Goal: Task Accomplishment & Management: Use online tool/utility

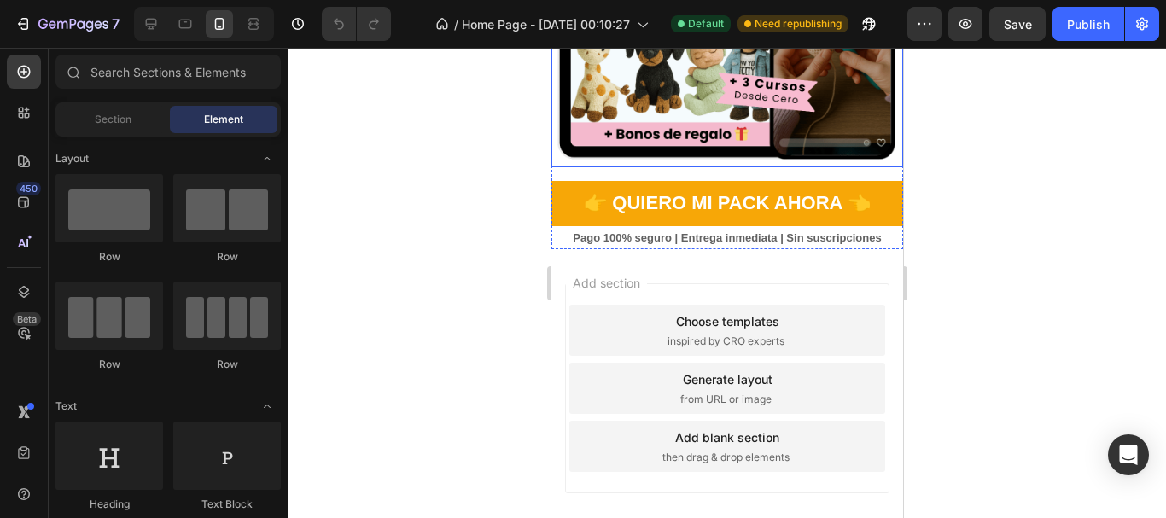
scroll to position [512, 0]
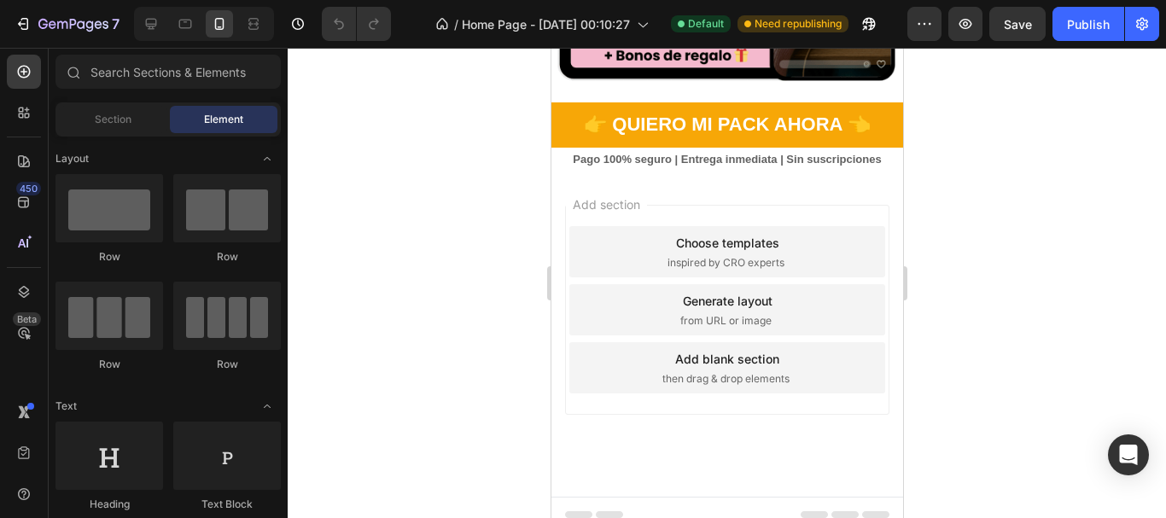
click at [715, 178] on div "Add section Choose templates inspired by CRO experts Generate layout from URL o…" at bounding box center [727, 334] width 352 height 326
click at [710, 371] on span "then drag & drop elements" at bounding box center [725, 378] width 127 height 15
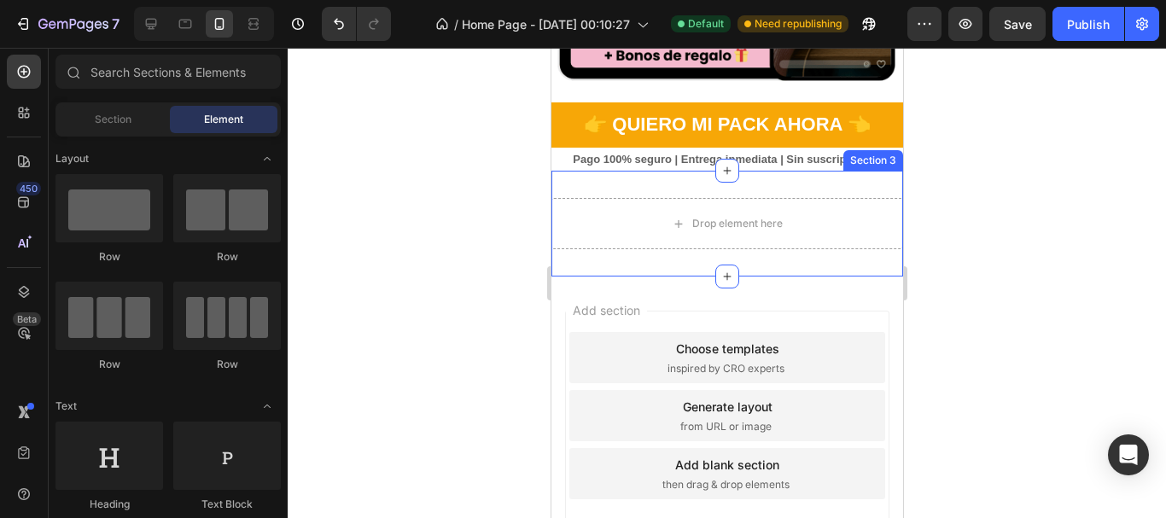
click at [685, 175] on div "Drop element here Section 3" at bounding box center [727, 224] width 352 height 106
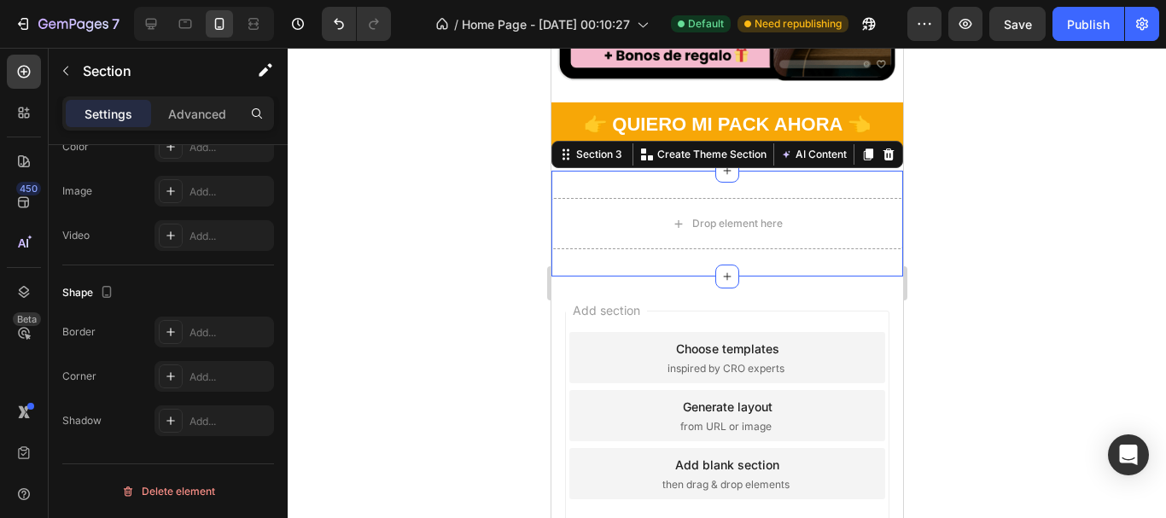
scroll to position [0, 0]
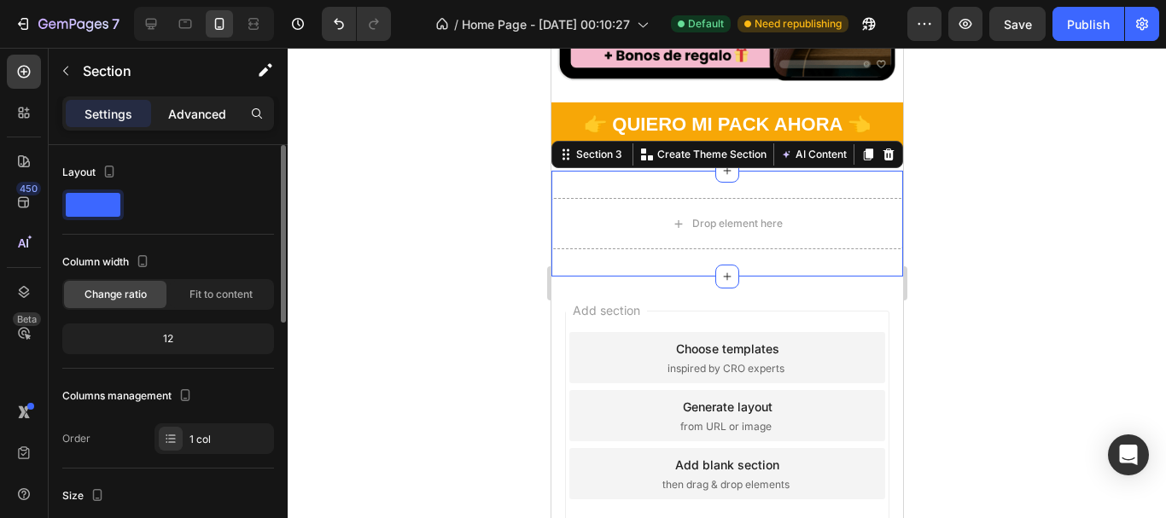
click at [193, 121] on p "Advanced" at bounding box center [197, 114] width 58 height 18
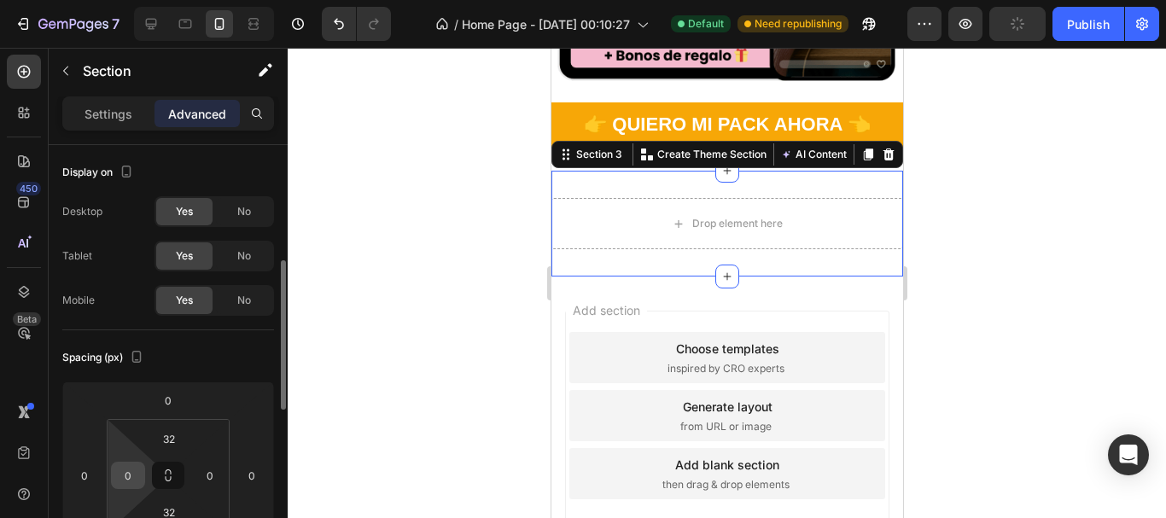
scroll to position [85, 0]
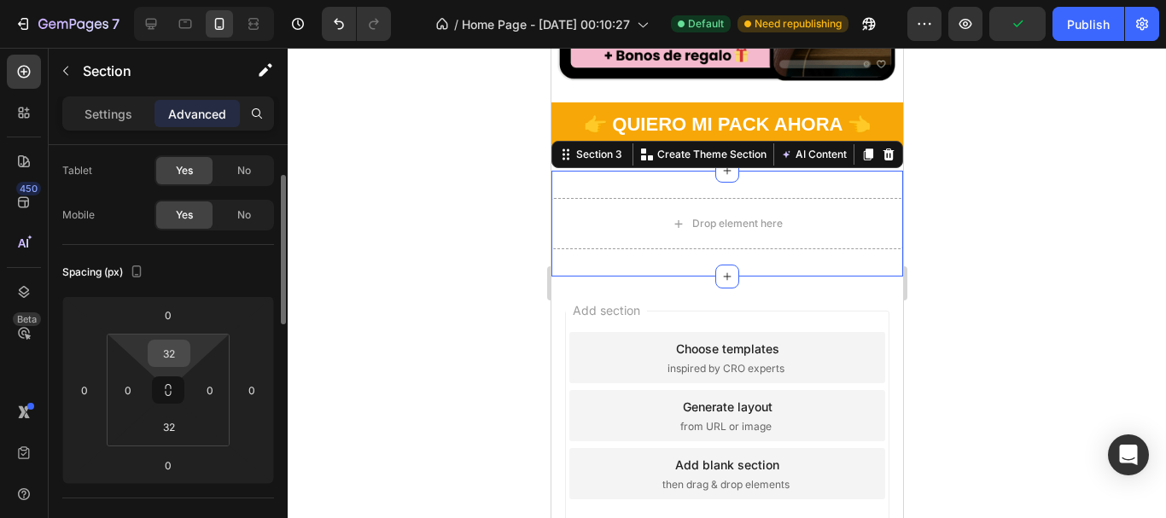
click at [186, 354] on div "32" at bounding box center [169, 353] width 43 height 27
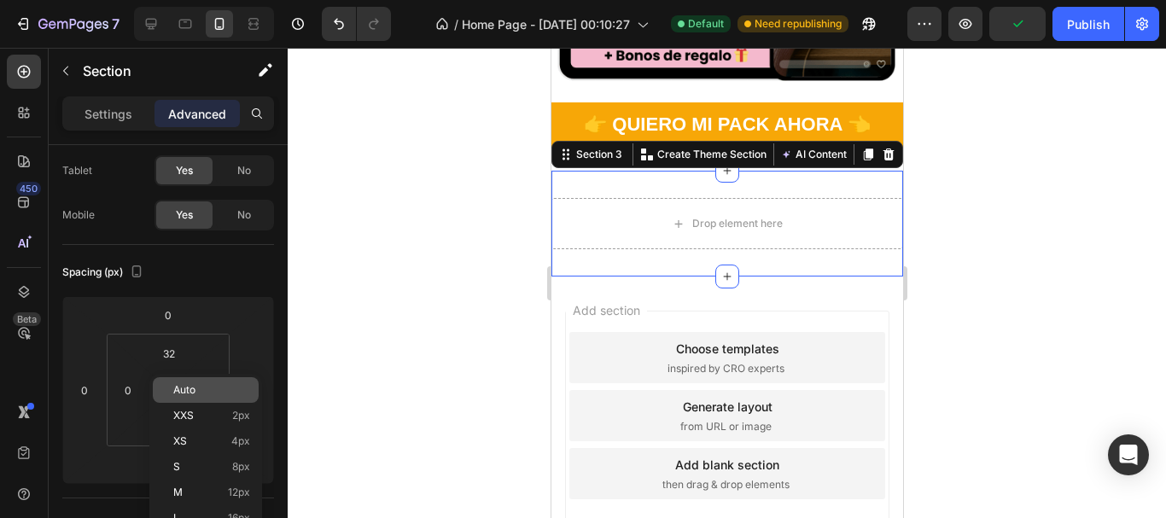
click at [189, 397] on div "Auto" at bounding box center [206, 390] width 106 height 26
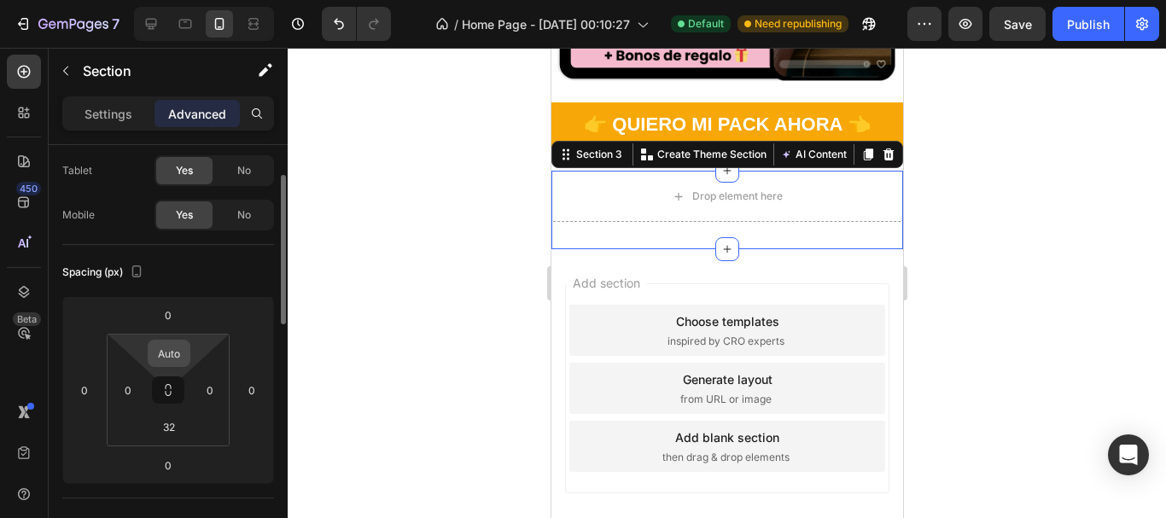
click at [170, 362] on input "Auto" at bounding box center [169, 354] width 34 height 26
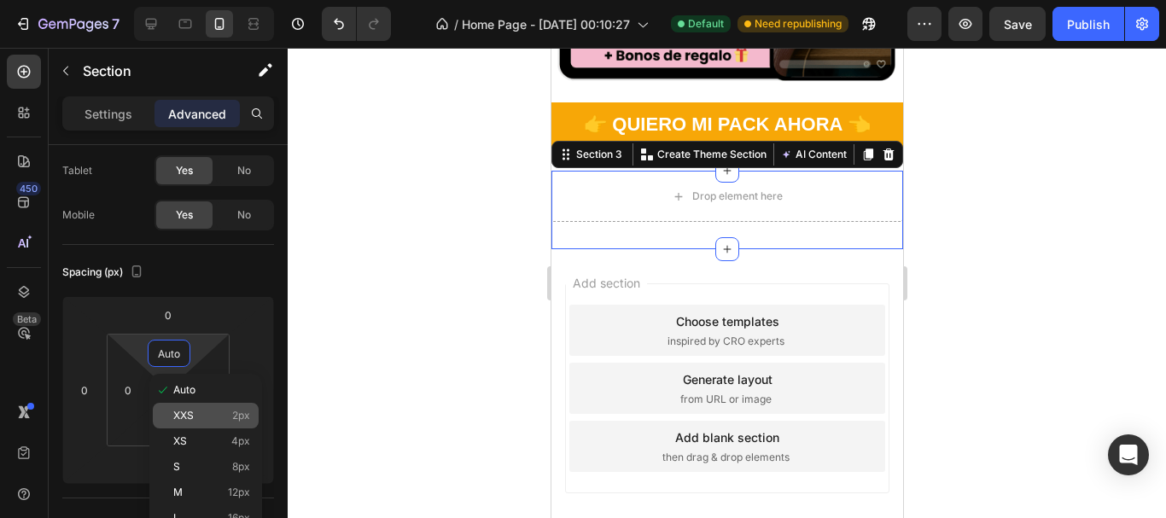
click at [181, 406] on div "XXS 2px" at bounding box center [206, 416] width 106 height 26
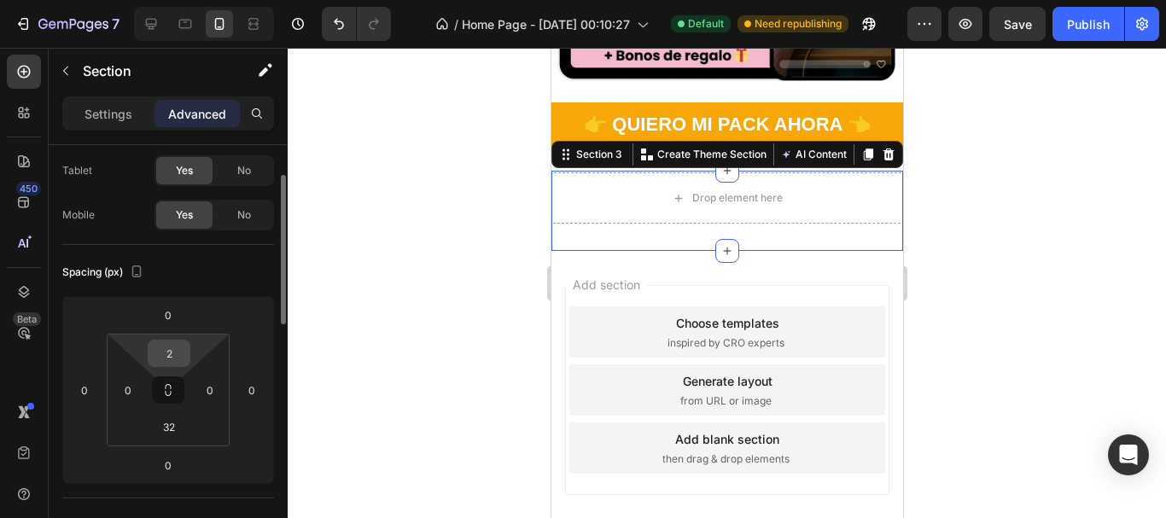
click at [175, 360] on input "2" at bounding box center [169, 354] width 34 height 26
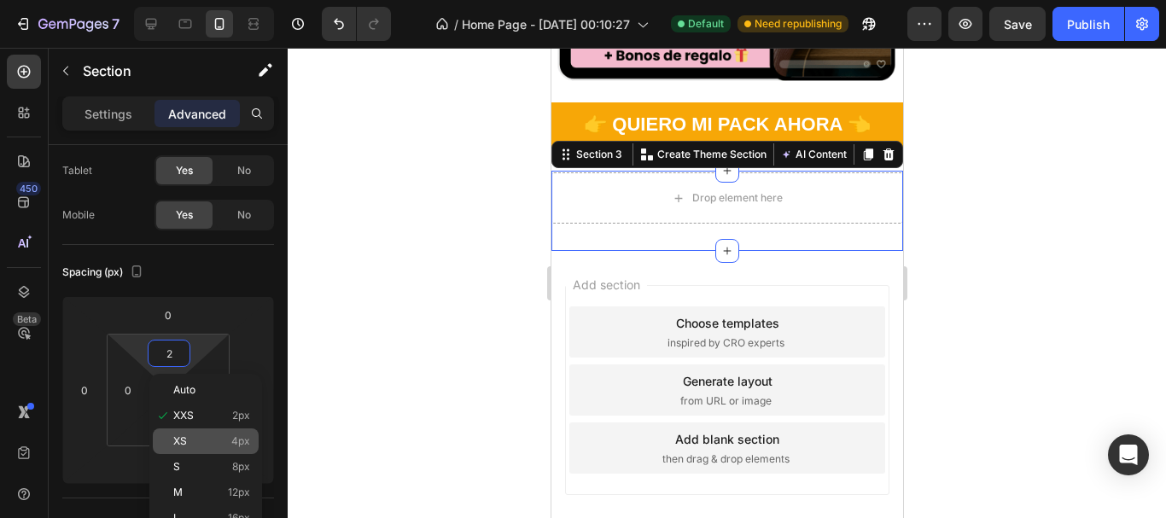
click at [200, 436] on p "XS 4px" at bounding box center [211, 442] width 77 height 12
type input "4"
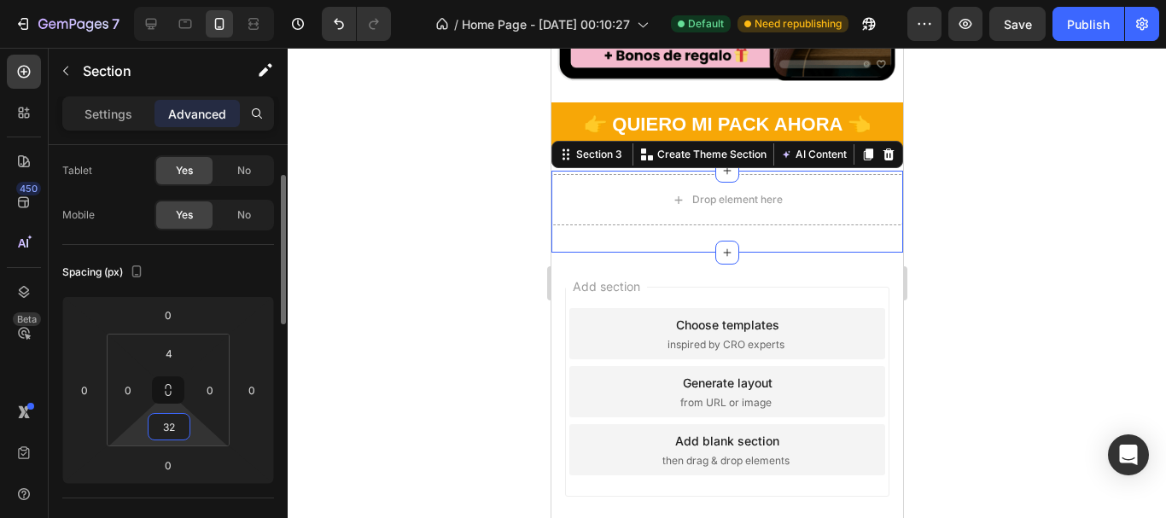
click at [180, 430] on input "32" at bounding box center [169, 427] width 34 height 26
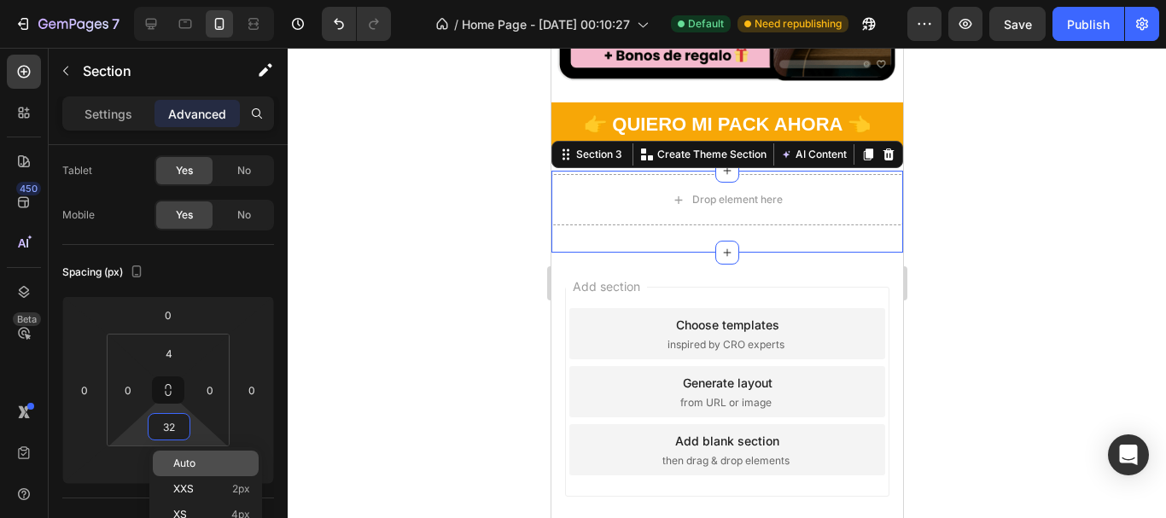
click at [202, 471] on div "Auto" at bounding box center [206, 464] width 106 height 26
type input "Auto"
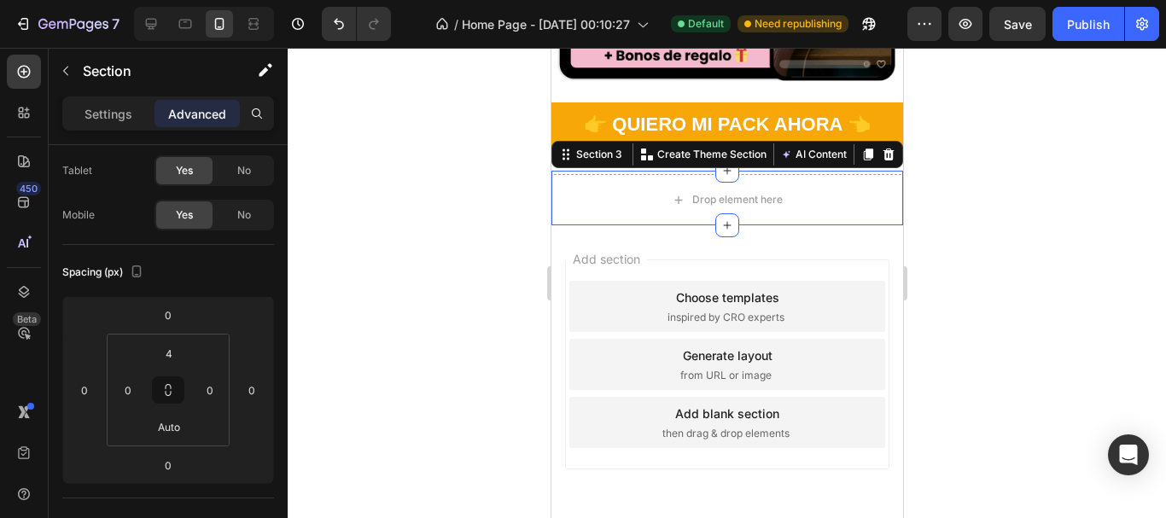
click at [346, 306] on div at bounding box center [727, 283] width 879 height 471
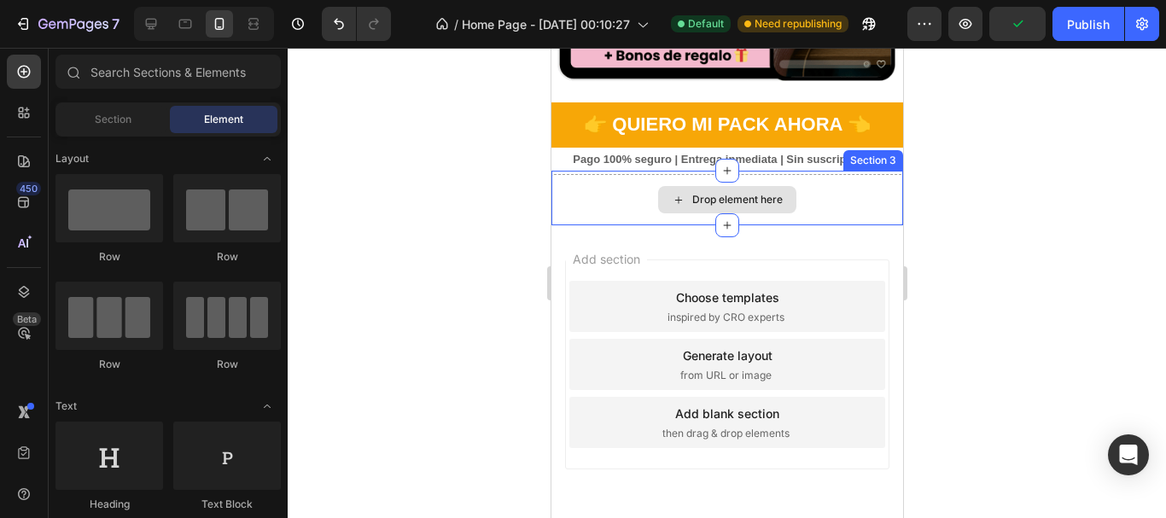
click at [680, 186] on div "Drop element here" at bounding box center [727, 199] width 138 height 27
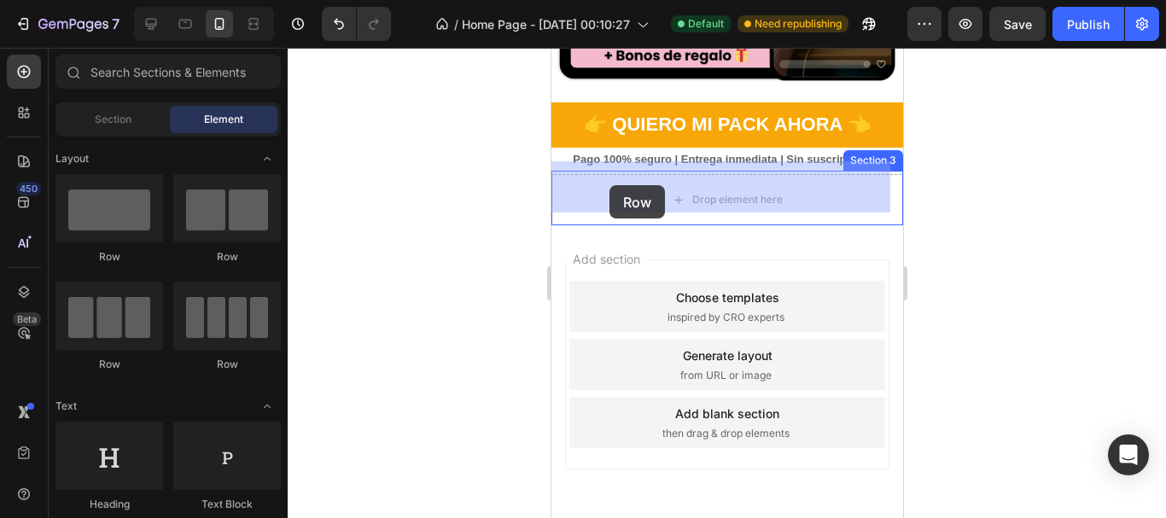
drag, startPoint x: 646, startPoint y: 271, endPoint x: 609, endPoint y: 185, distance: 93.3
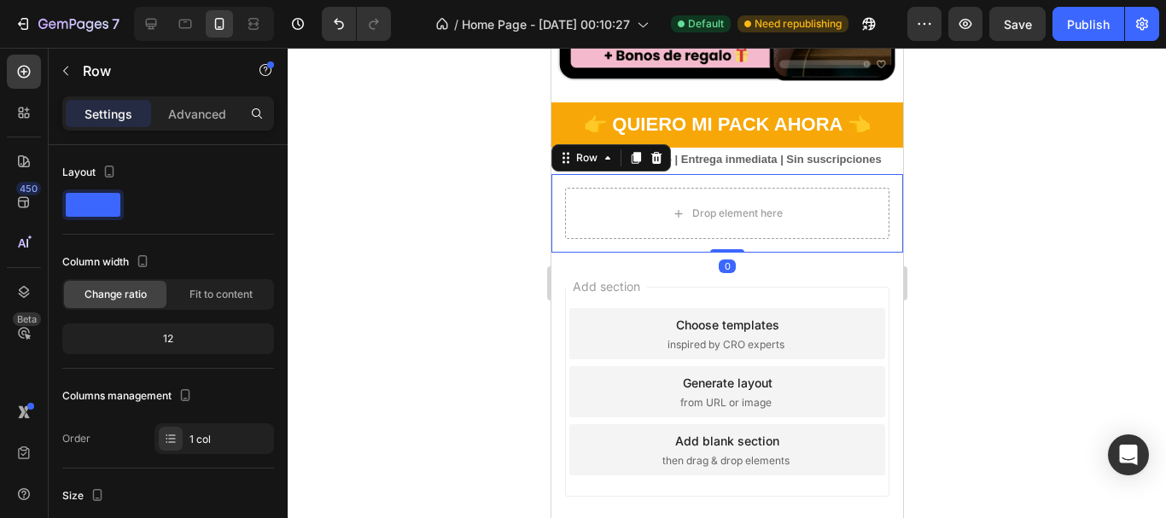
click at [504, 273] on div at bounding box center [727, 283] width 879 height 471
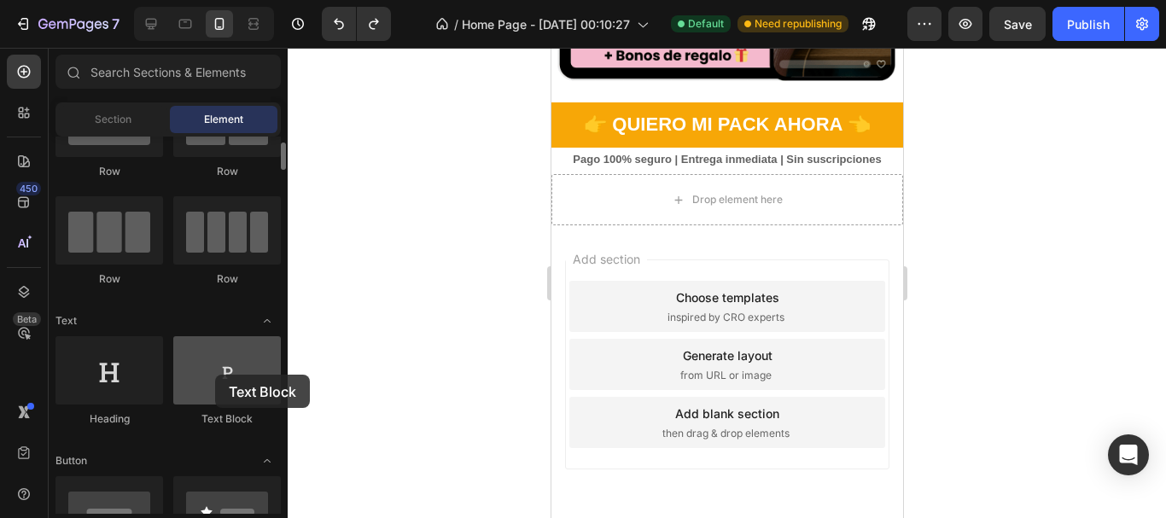
click at [215, 375] on div at bounding box center [227, 370] width 108 height 68
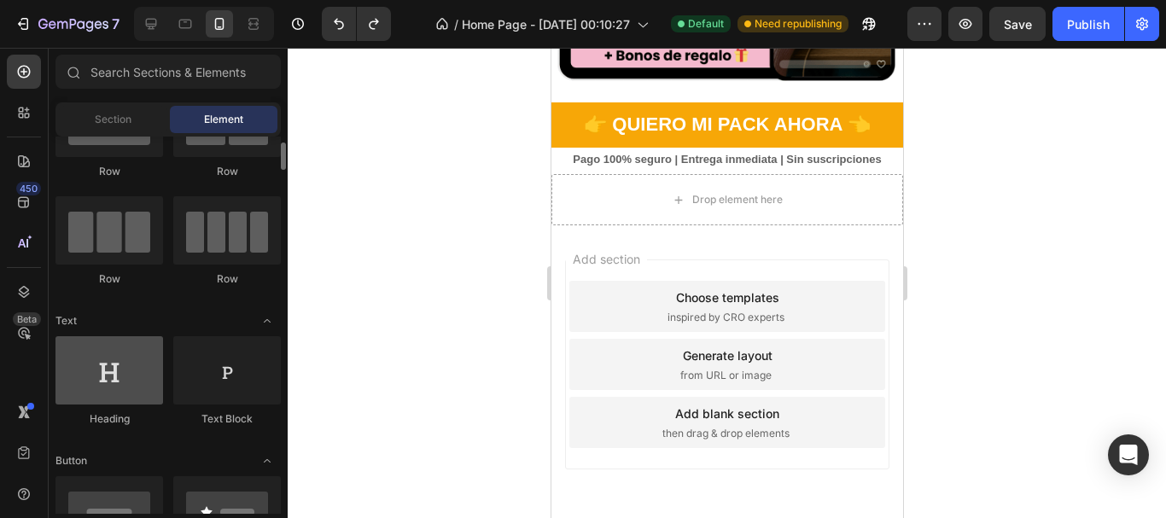
click at [117, 383] on div at bounding box center [110, 370] width 108 height 68
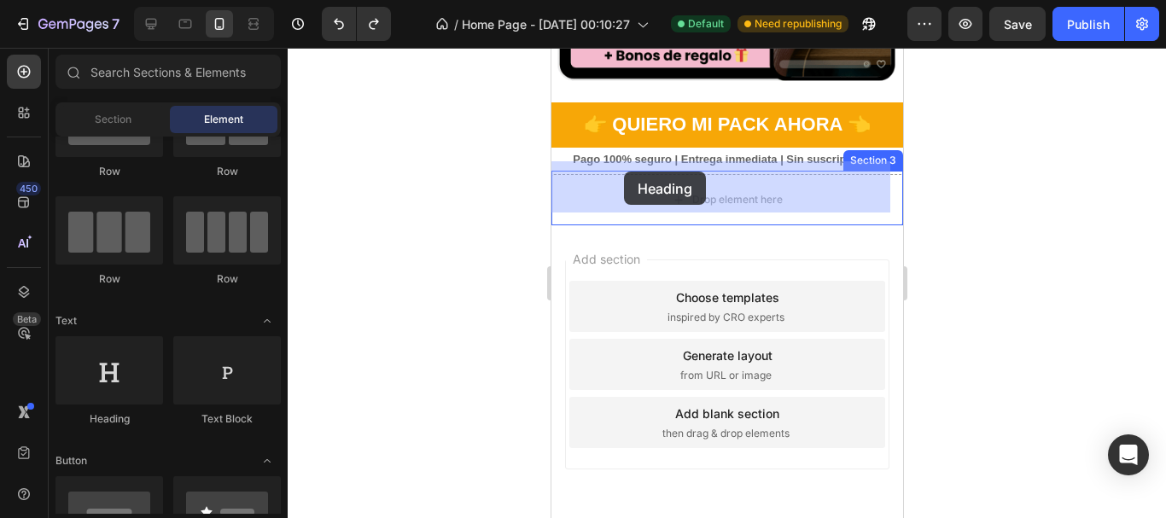
drag, startPoint x: 649, startPoint y: 431, endPoint x: 623, endPoint y: 172, distance: 260.9
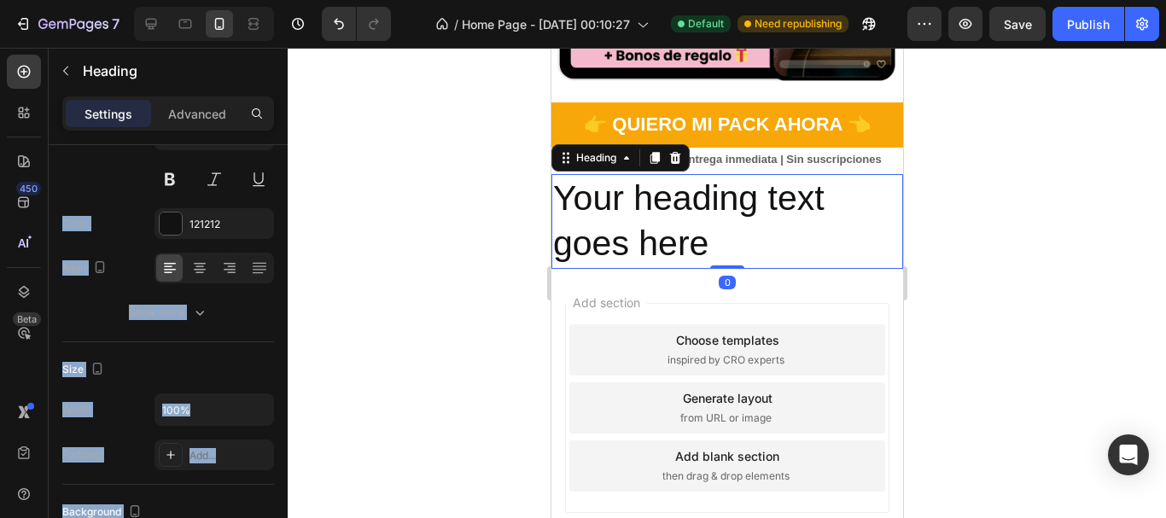
scroll to position [0, 0]
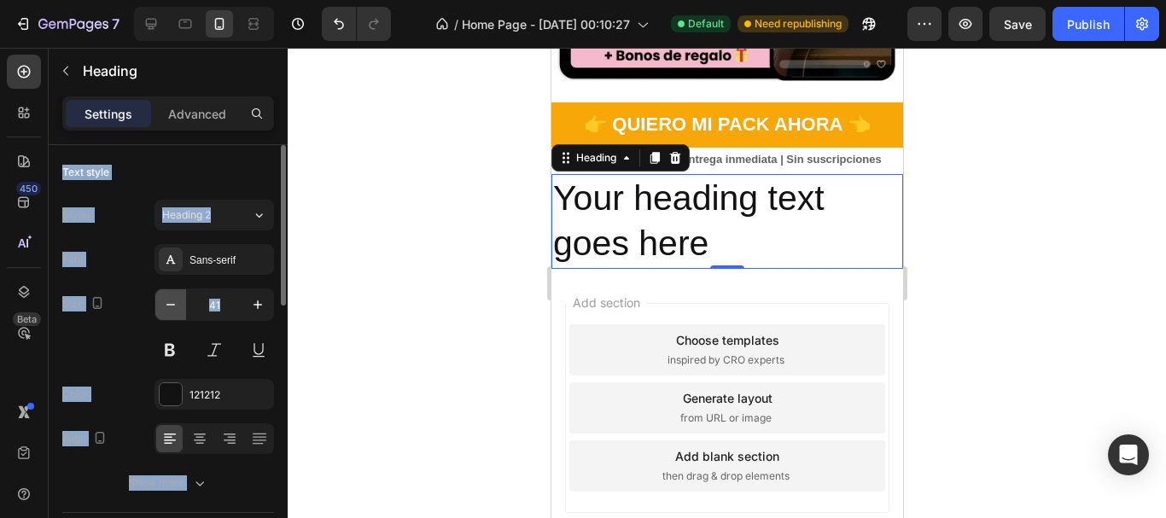
click at [167, 312] on icon "button" at bounding box center [170, 304] width 17 height 17
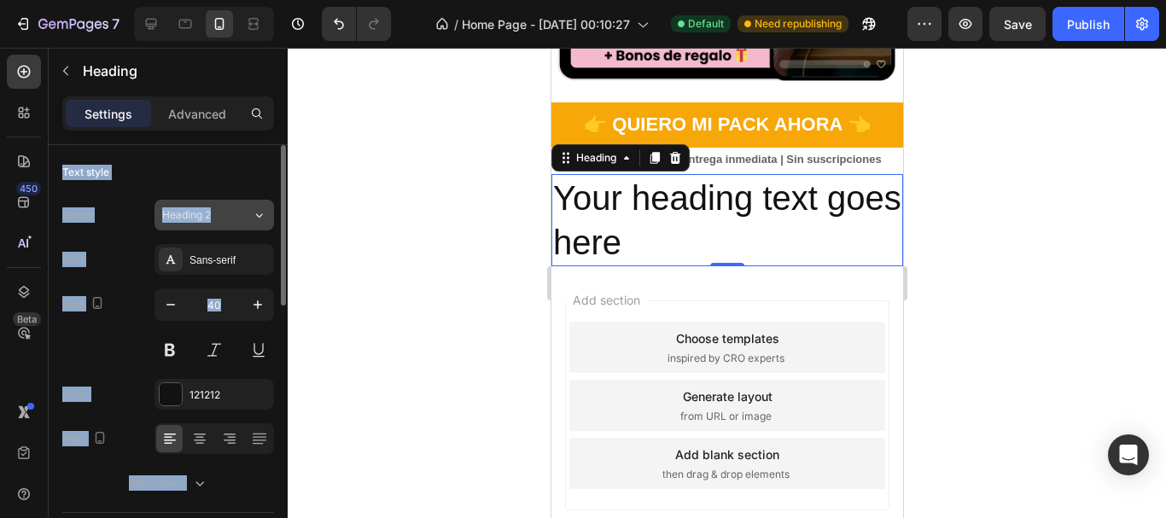
click at [206, 220] on span "Heading 2" at bounding box center [186, 215] width 49 height 15
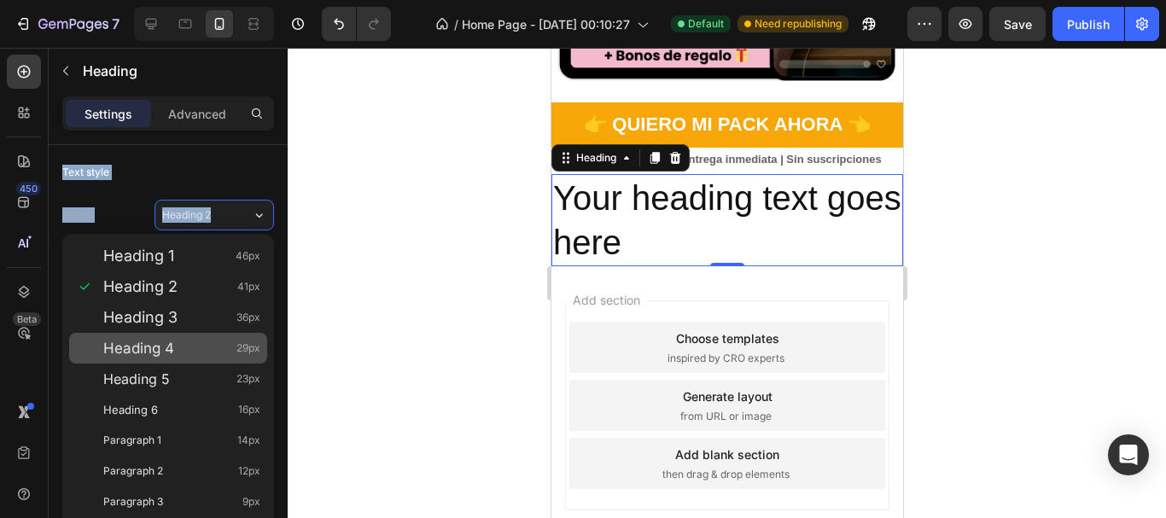
click at [156, 341] on span "Heading 4" at bounding box center [138, 348] width 71 height 17
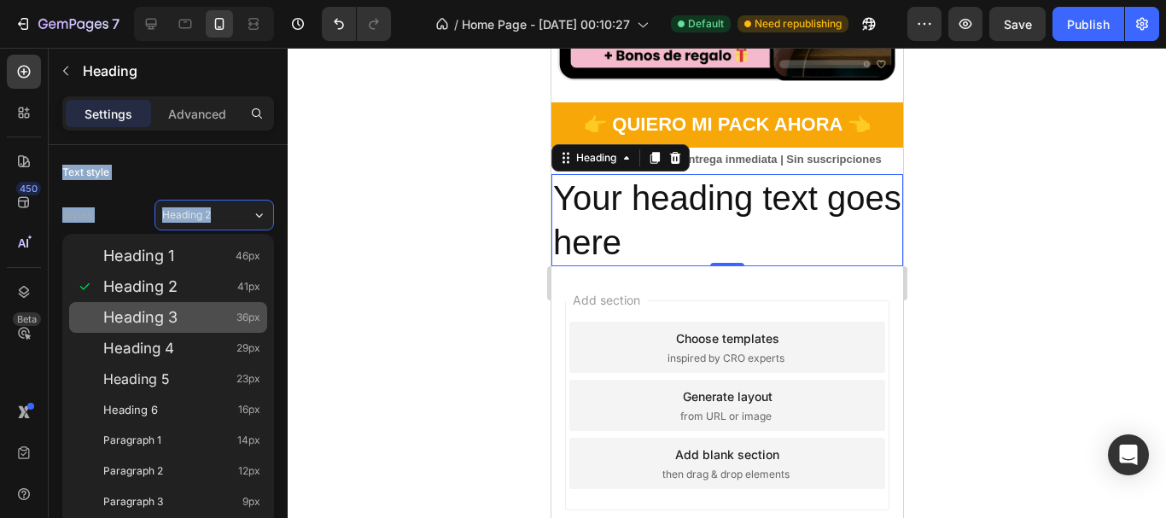
type input "29"
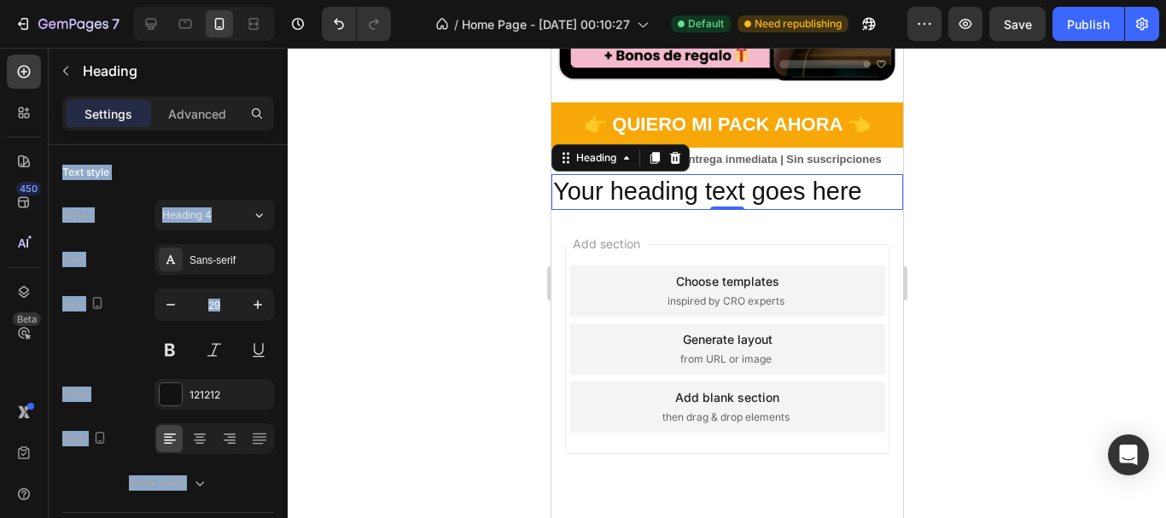
click at [430, 248] on div at bounding box center [727, 283] width 879 height 471
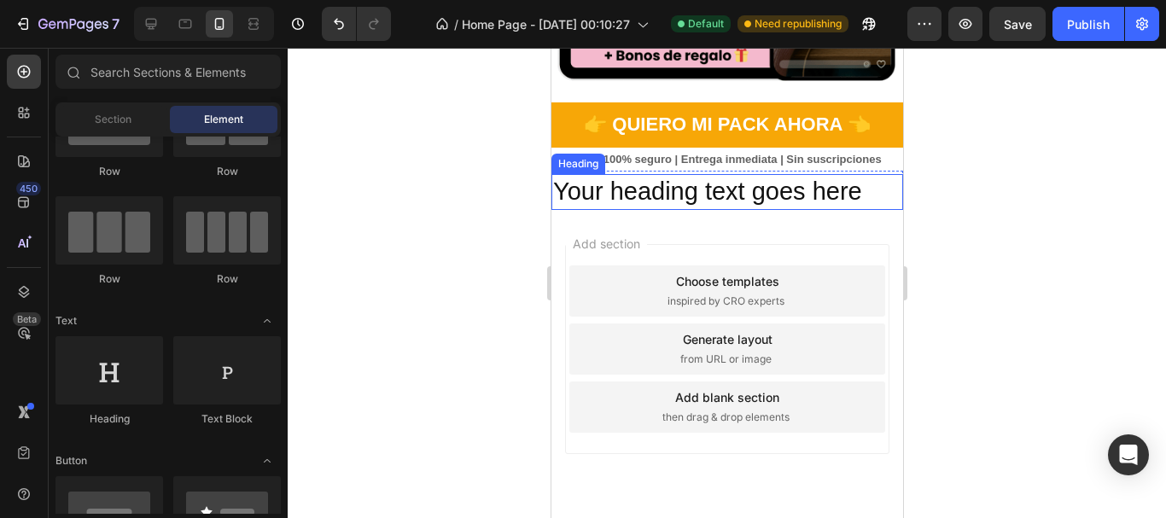
click at [677, 174] on h2 "Your heading text goes here" at bounding box center [727, 192] width 352 height 36
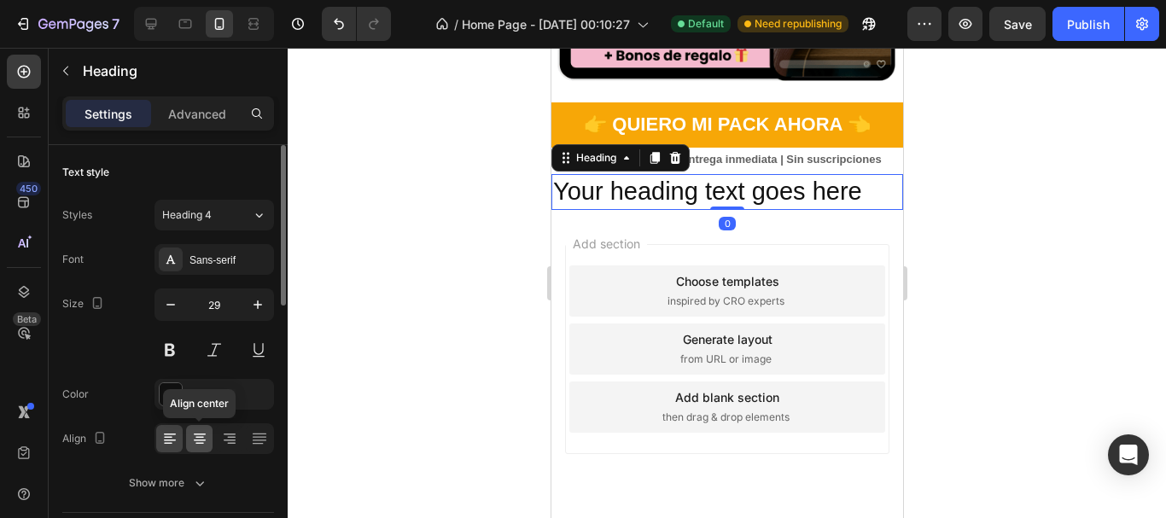
click at [206, 430] on icon at bounding box center [199, 438] width 17 height 17
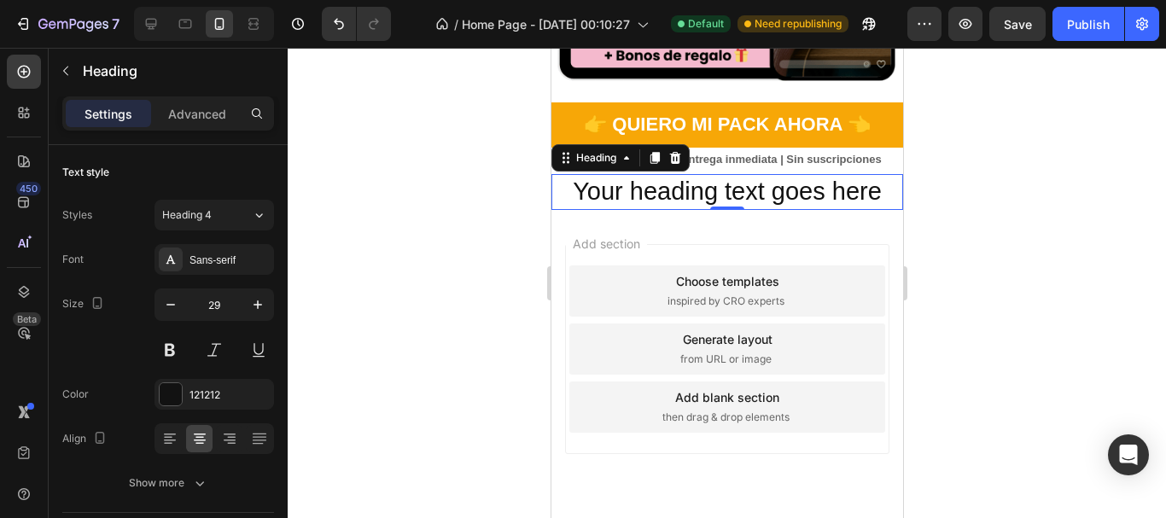
click at [444, 249] on div at bounding box center [727, 283] width 879 height 471
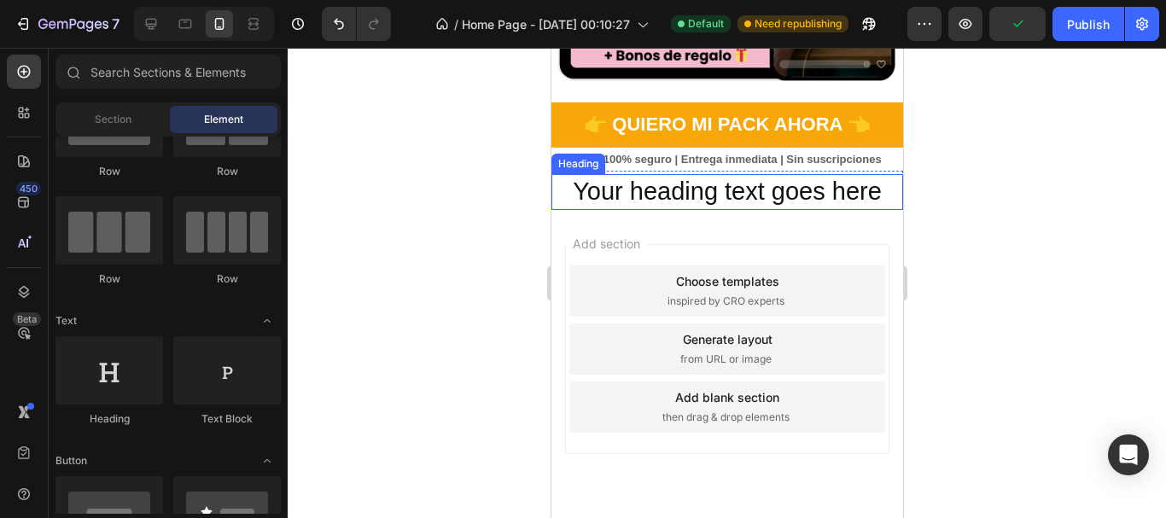
click at [595, 185] on h2 "Your heading text goes here" at bounding box center [727, 192] width 352 height 36
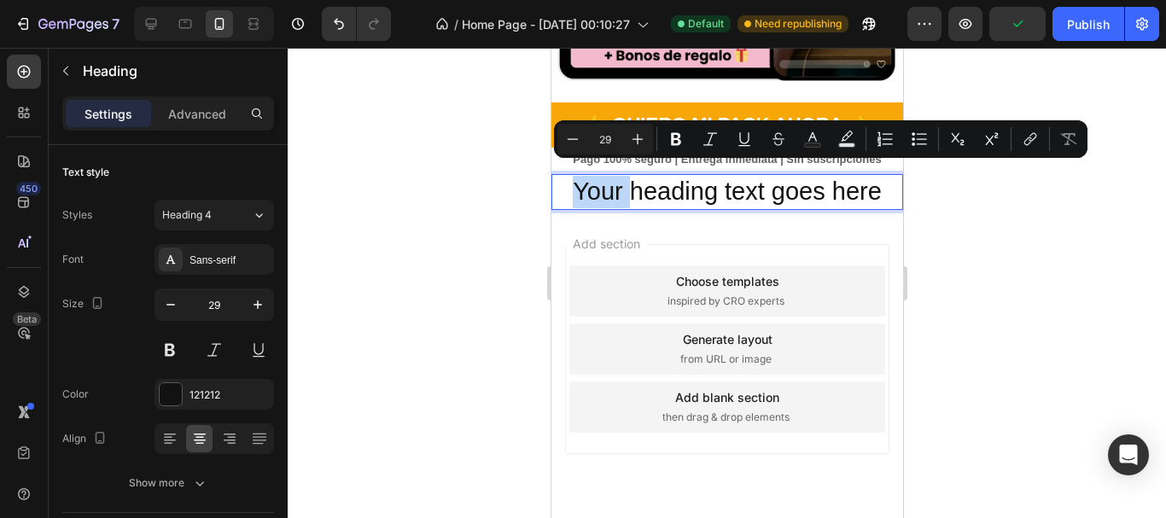
click at [595, 185] on p "Your heading text goes here" at bounding box center [726, 192] width 348 height 32
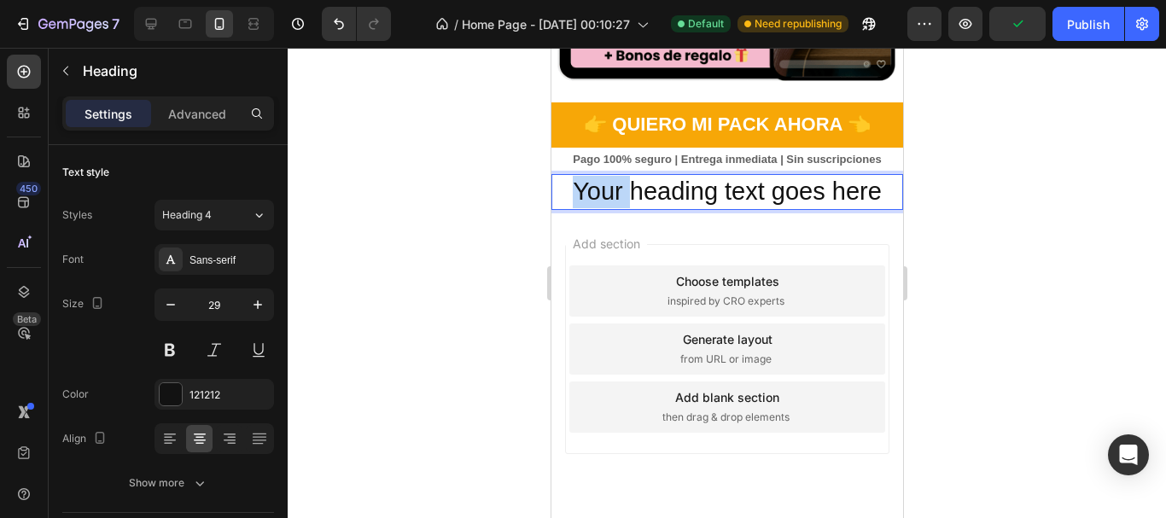
click at [595, 185] on p "Your heading text goes here" at bounding box center [726, 192] width 348 height 32
click at [656, 184] on p "Your heading text goes here" at bounding box center [726, 192] width 348 height 32
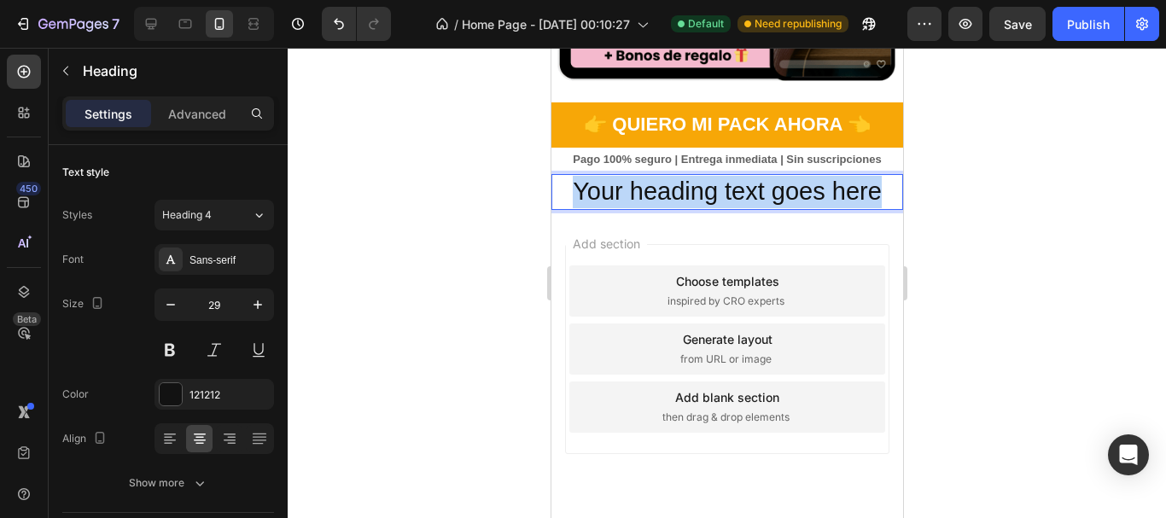
click at [656, 184] on p "Your heading text goes here" at bounding box center [726, 192] width 348 height 32
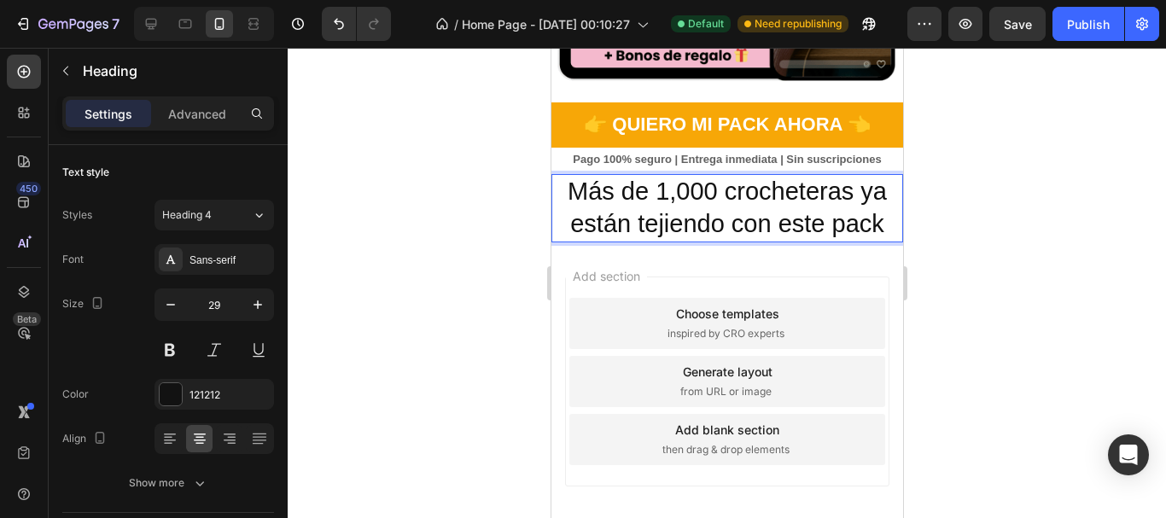
click at [466, 237] on div at bounding box center [727, 283] width 879 height 471
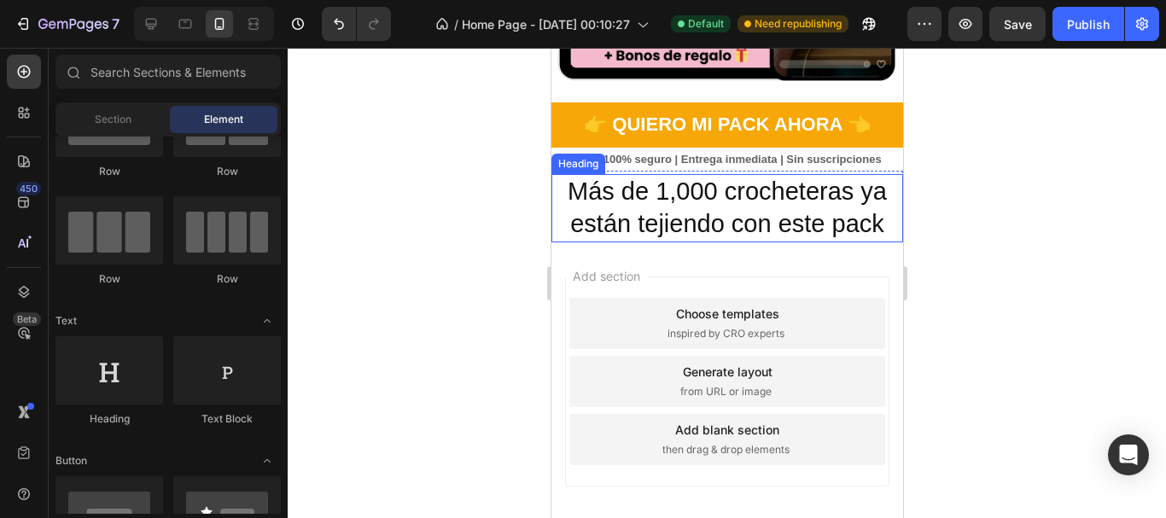
click at [759, 199] on p "Más de 1,000 crocheteras ya están tejiendo con este pack" at bounding box center [726, 208] width 348 height 64
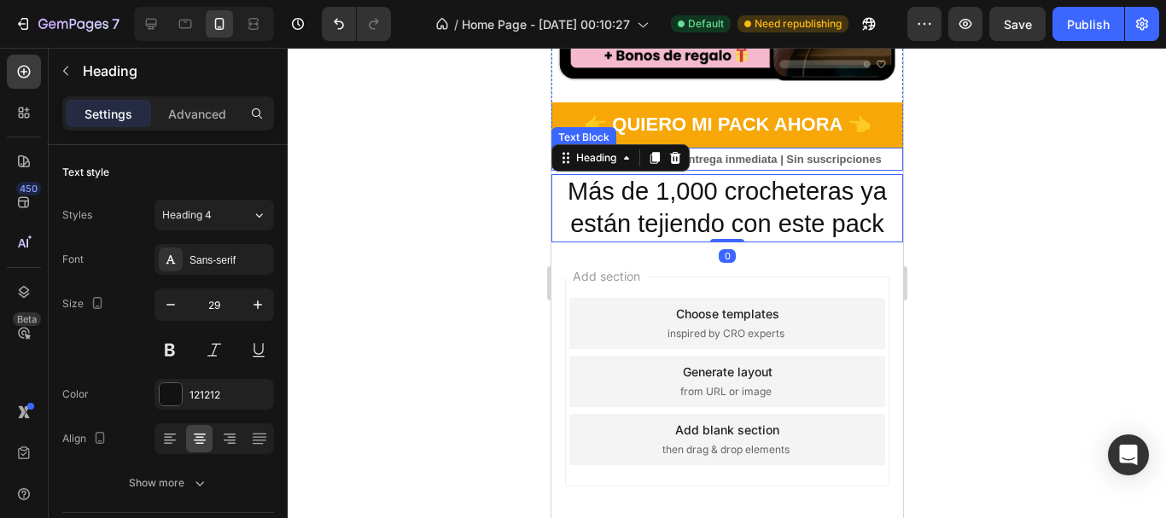
click at [743, 156] on p "Pago 100% seguro | Entrega inmediata | Sin suscripciones" at bounding box center [726, 159] width 348 height 20
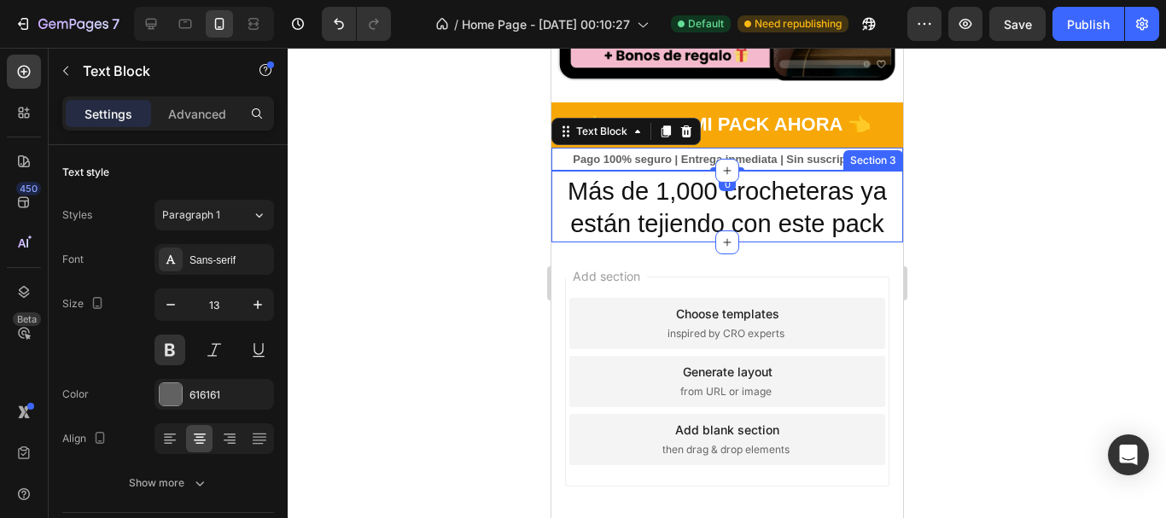
click at [743, 171] on div "Más de 1,000 crocheteras ya están tejiendo con este pack Heading Section 3" at bounding box center [727, 206] width 352 height 71
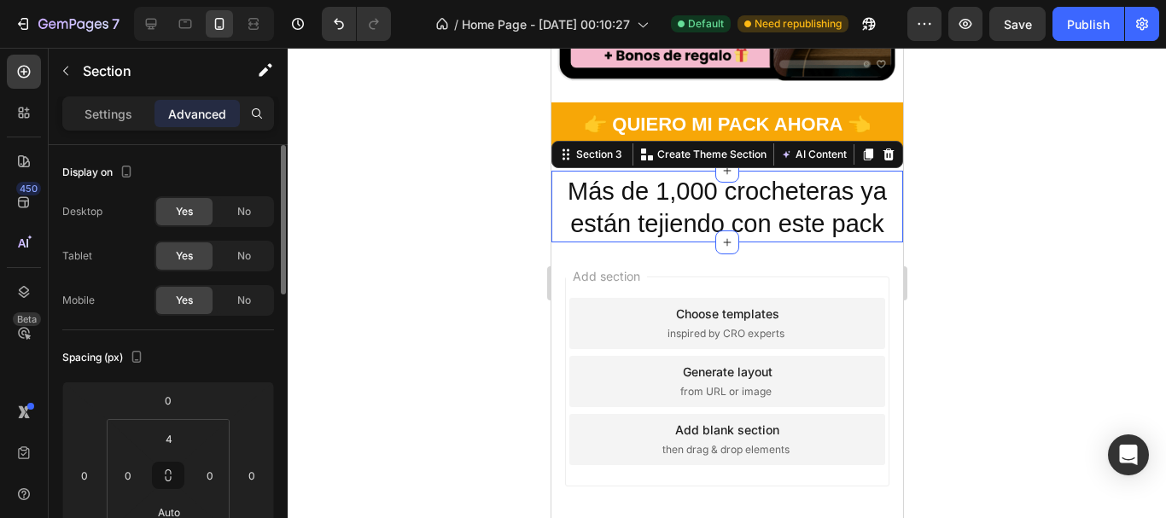
scroll to position [171, 0]
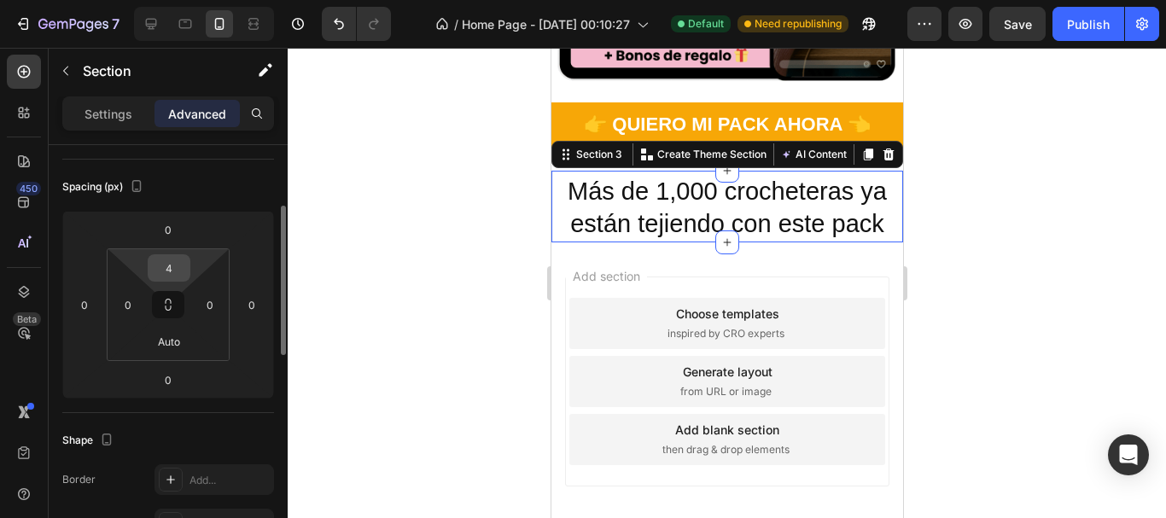
click at [176, 256] on input "4" at bounding box center [169, 268] width 34 height 26
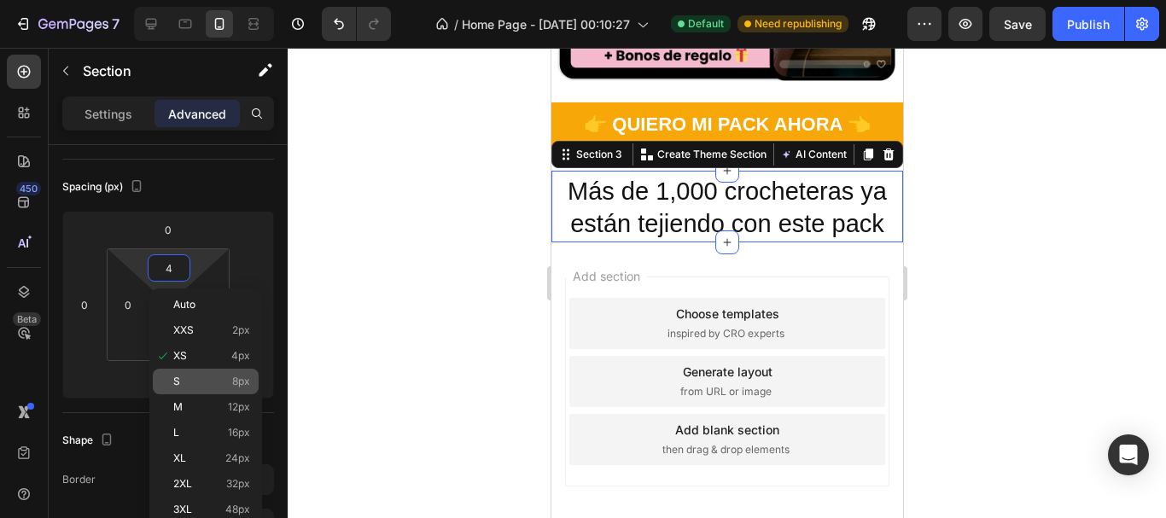
click at [190, 388] on div "S 8px" at bounding box center [206, 382] width 106 height 26
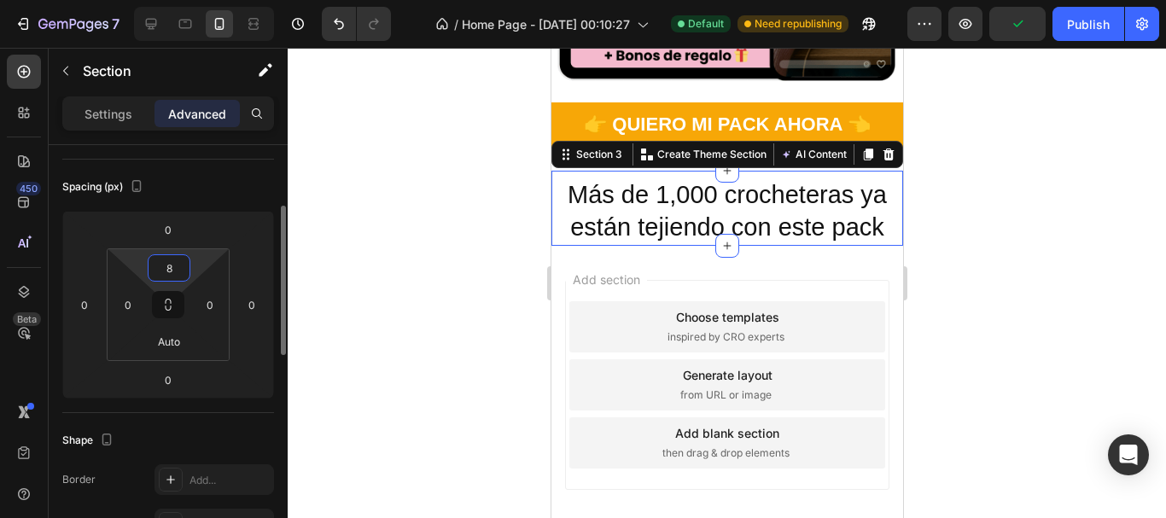
click at [162, 275] on input "8" at bounding box center [169, 268] width 34 height 26
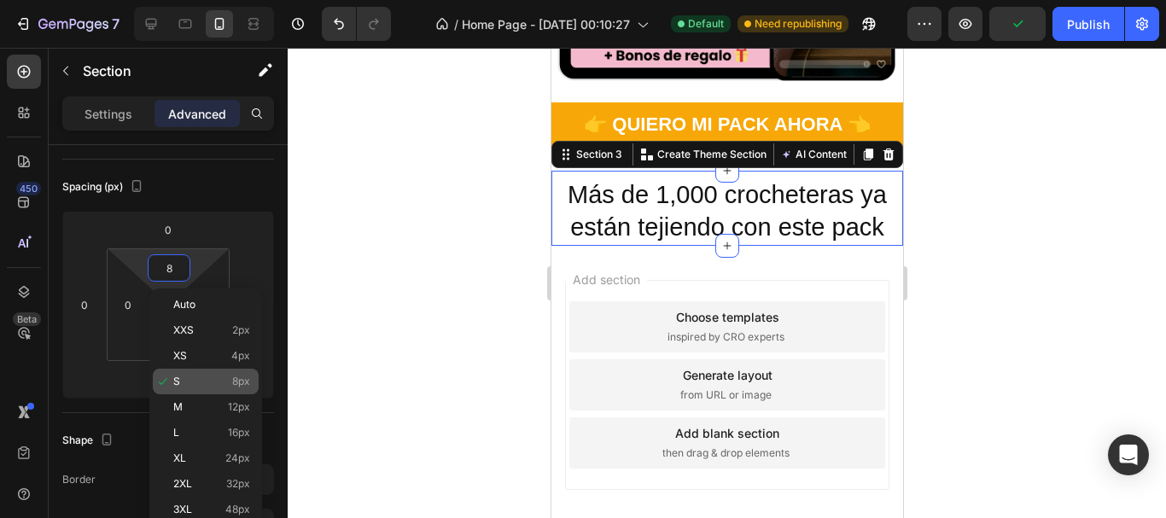
click at [190, 397] on div "M 12px" at bounding box center [206, 408] width 106 height 26
type input "12"
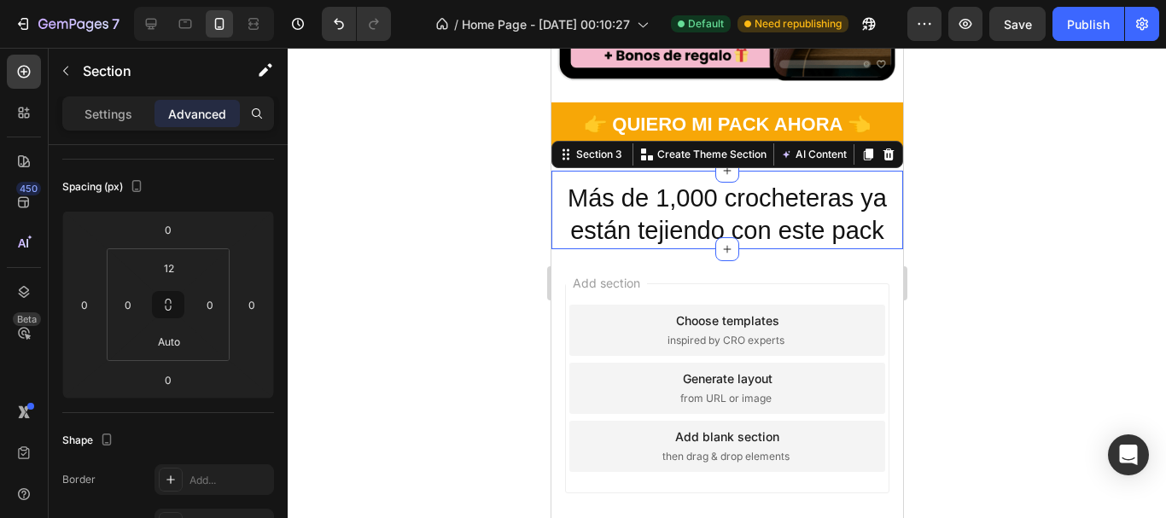
click at [396, 260] on div at bounding box center [727, 283] width 879 height 471
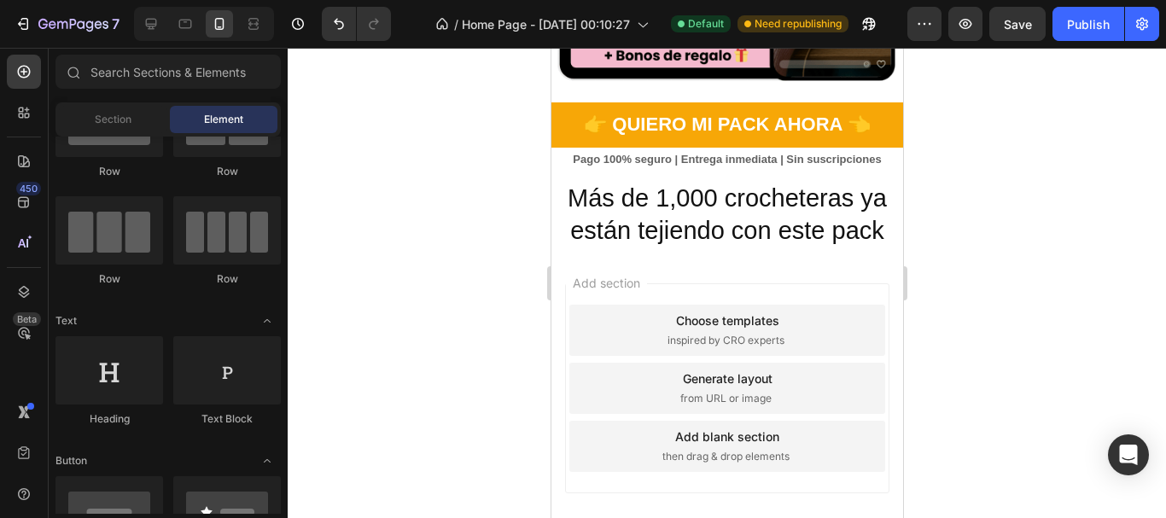
click at [996, 160] on div at bounding box center [727, 283] width 879 height 471
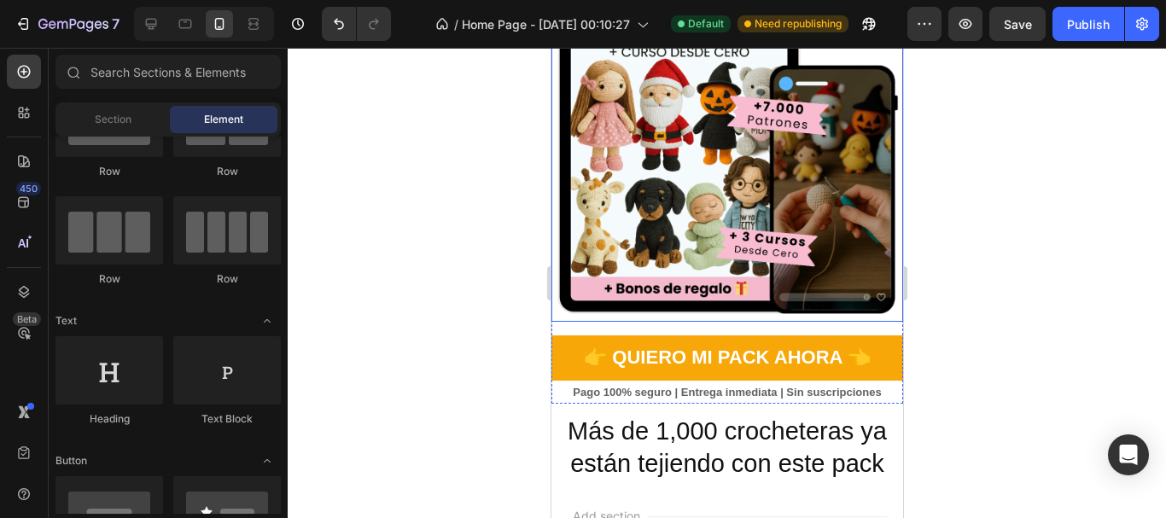
scroll to position [512, 0]
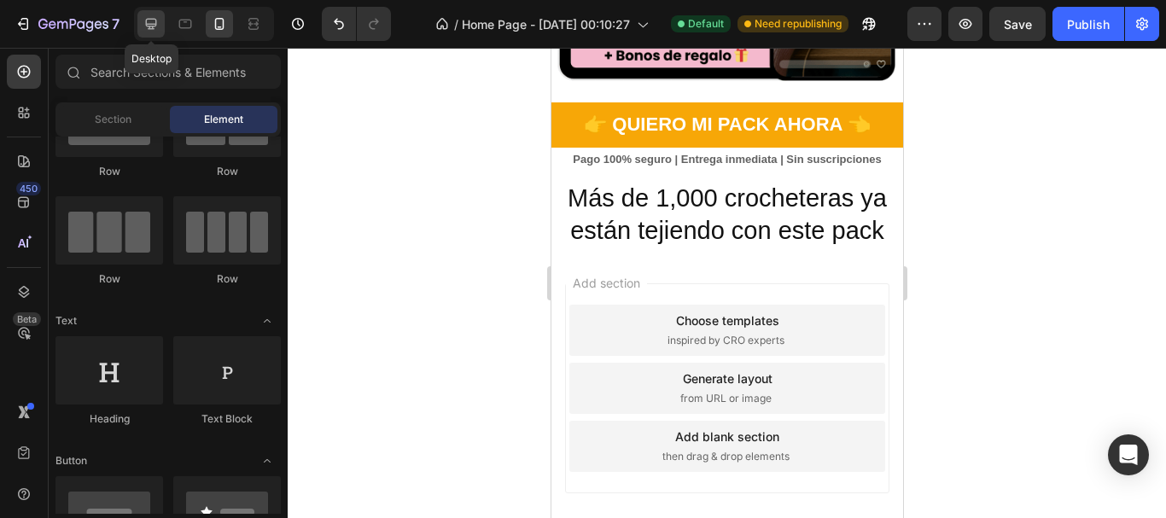
click at [150, 20] on icon at bounding box center [151, 24] width 11 height 11
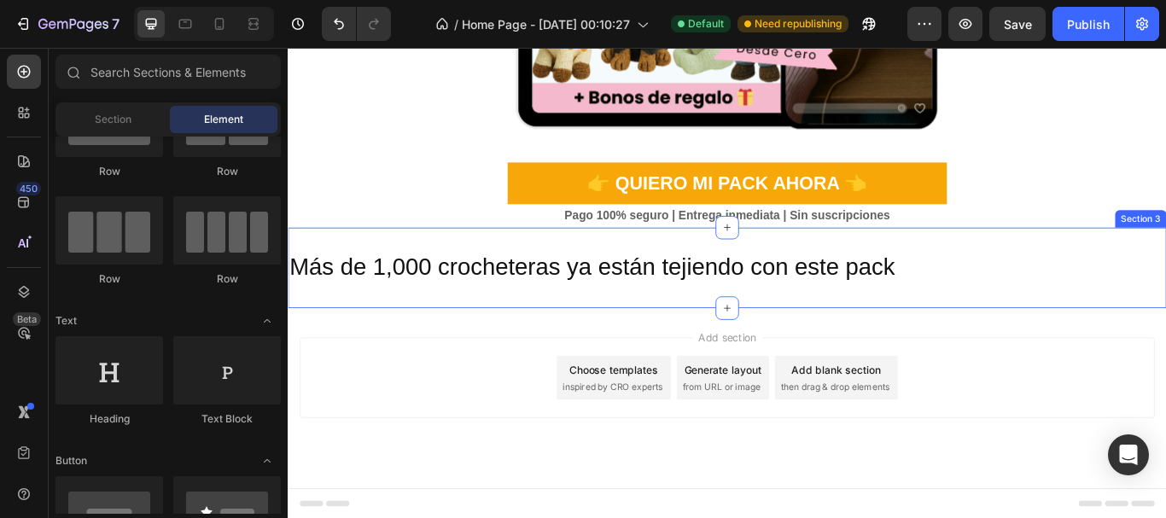
scroll to position [608, 0]
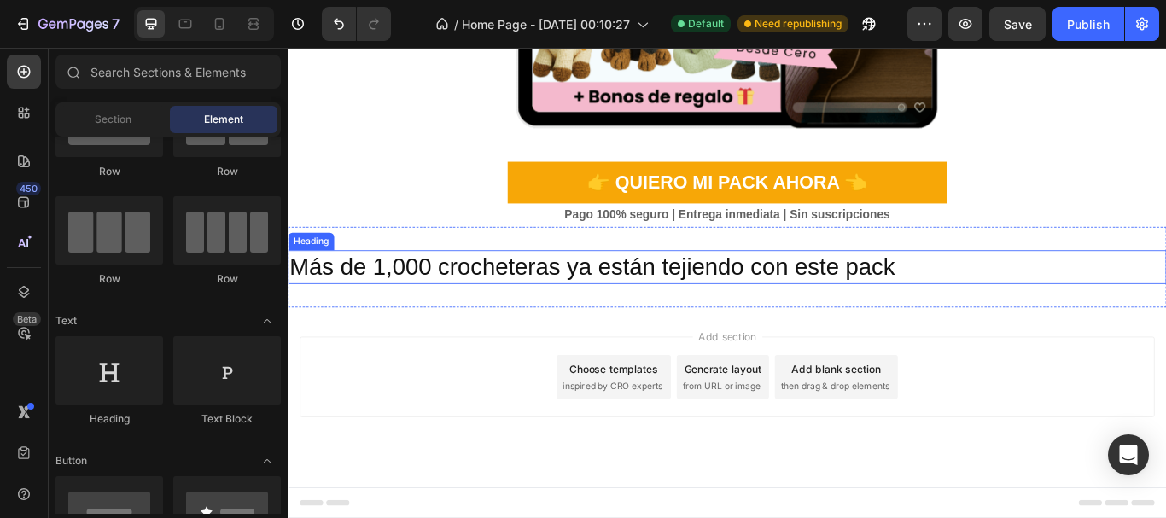
click at [704, 298] on p "Más de 1,000 crocheteras ya están tejiendo con este pack" at bounding box center [799, 304] width 1021 height 36
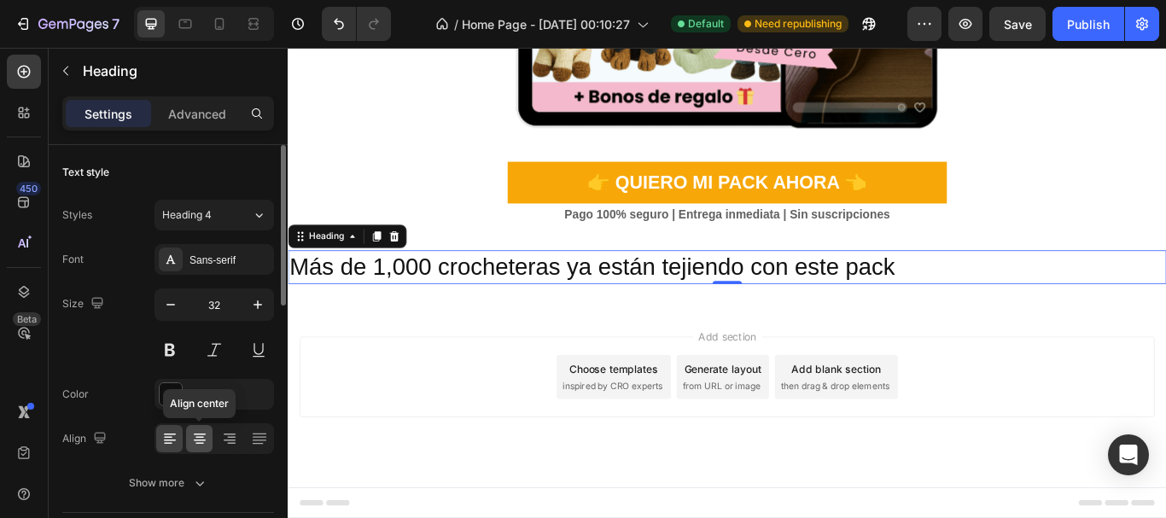
click at [202, 441] on icon at bounding box center [199, 438] width 17 height 17
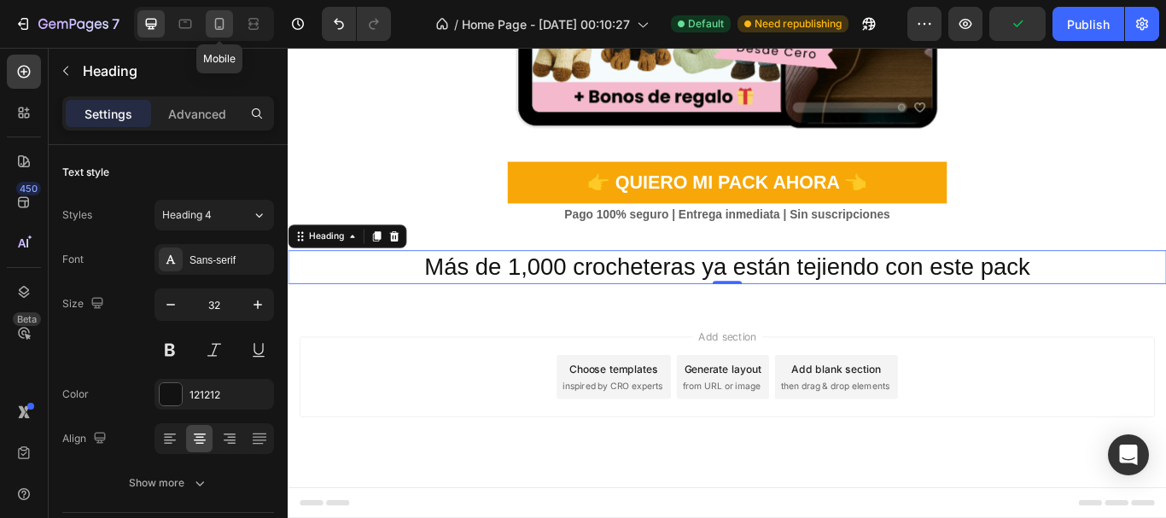
click at [219, 25] on icon at bounding box center [219, 23] width 17 height 17
type input "29"
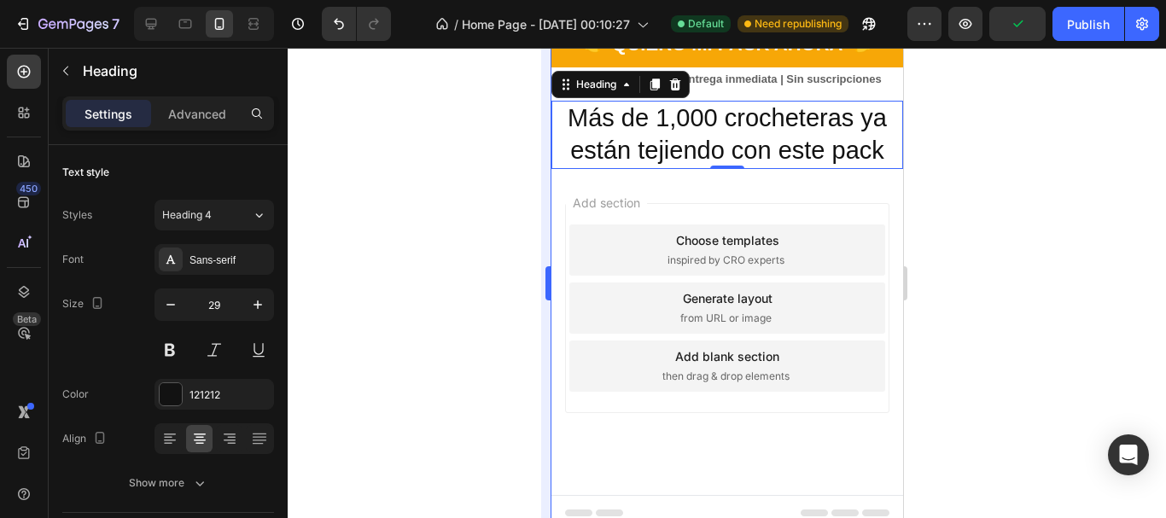
scroll to position [573, 0]
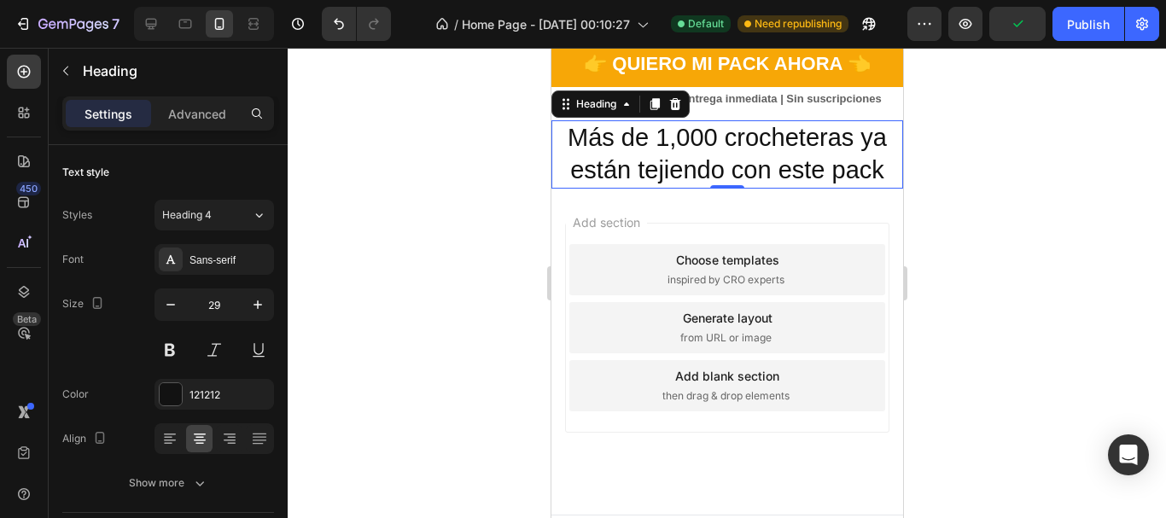
click at [506, 245] on div at bounding box center [727, 283] width 879 height 471
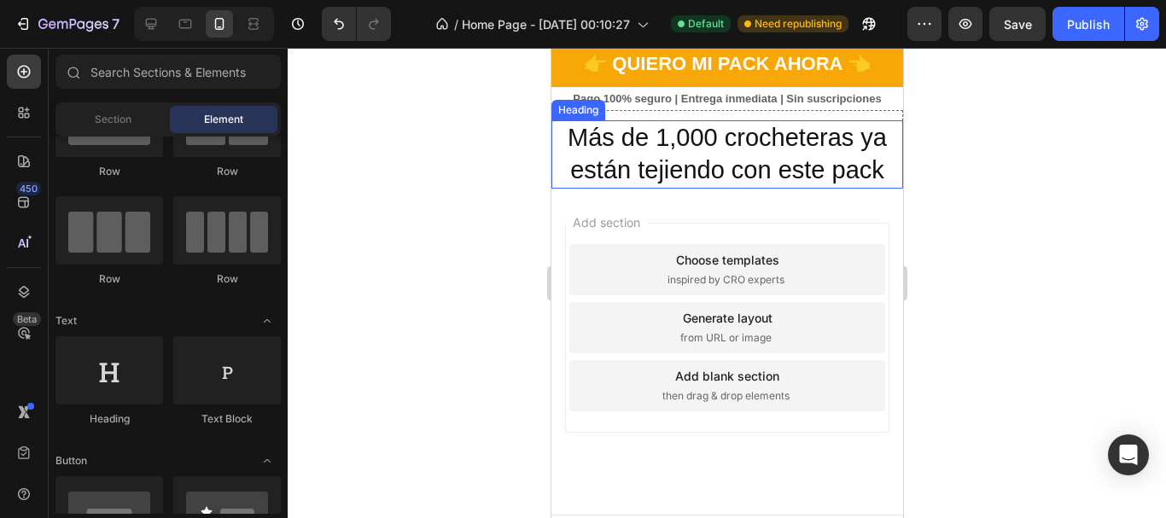
click at [620, 125] on p "Más de 1,000 crocheteras ya están tejiendo con este pack" at bounding box center [726, 154] width 348 height 64
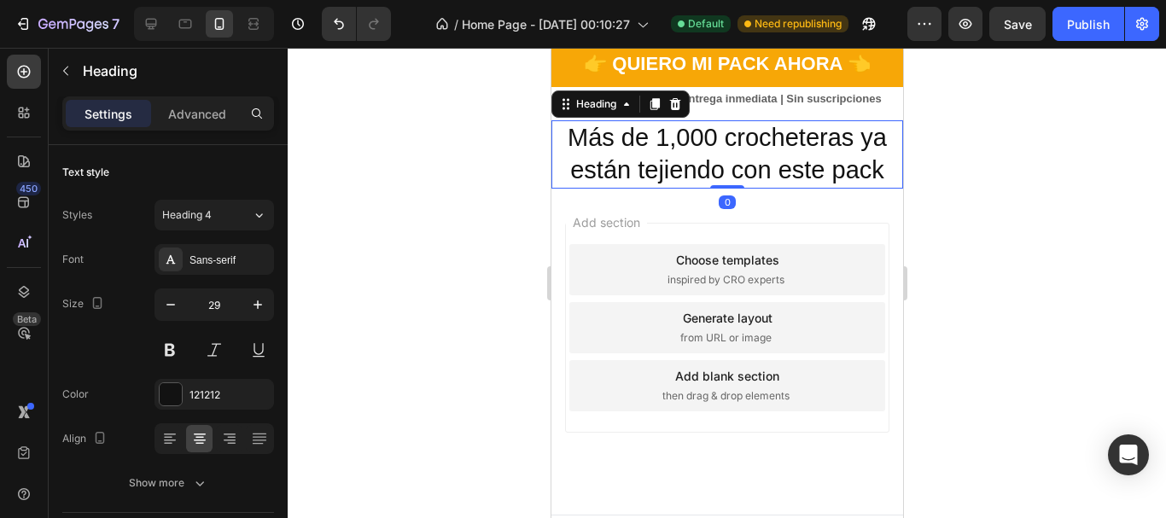
click at [446, 367] on div at bounding box center [727, 283] width 879 height 471
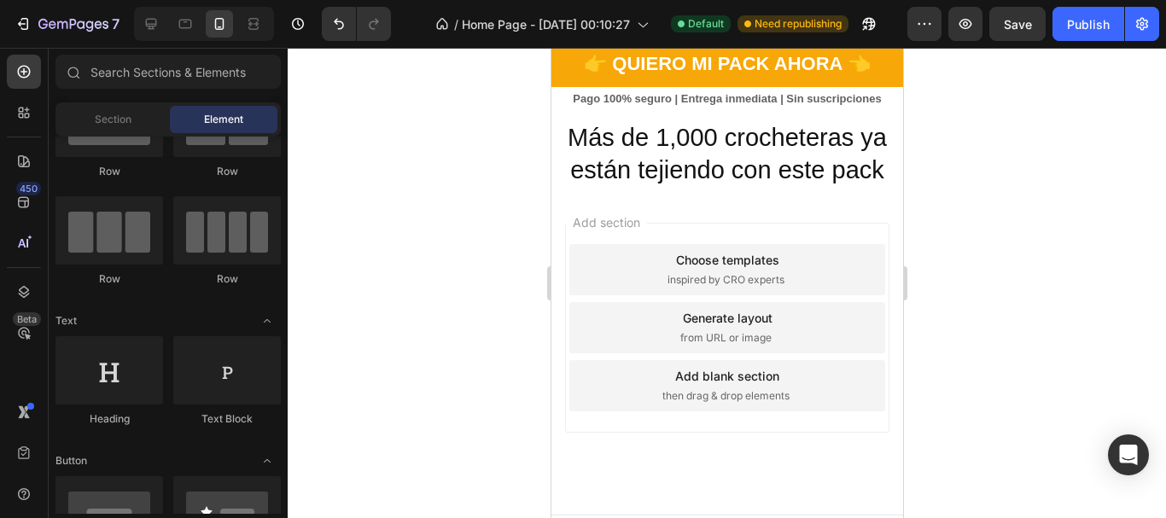
click at [404, 194] on div at bounding box center [727, 283] width 879 height 471
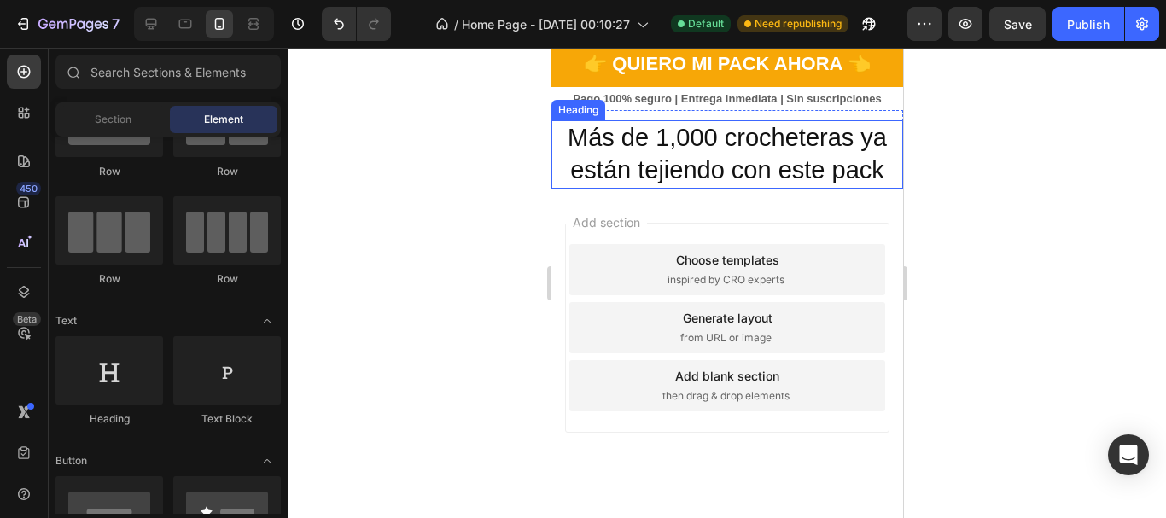
click at [647, 122] on p "Más de 1,000 crocheteras ya están tejiendo con este pack" at bounding box center [726, 154] width 348 height 64
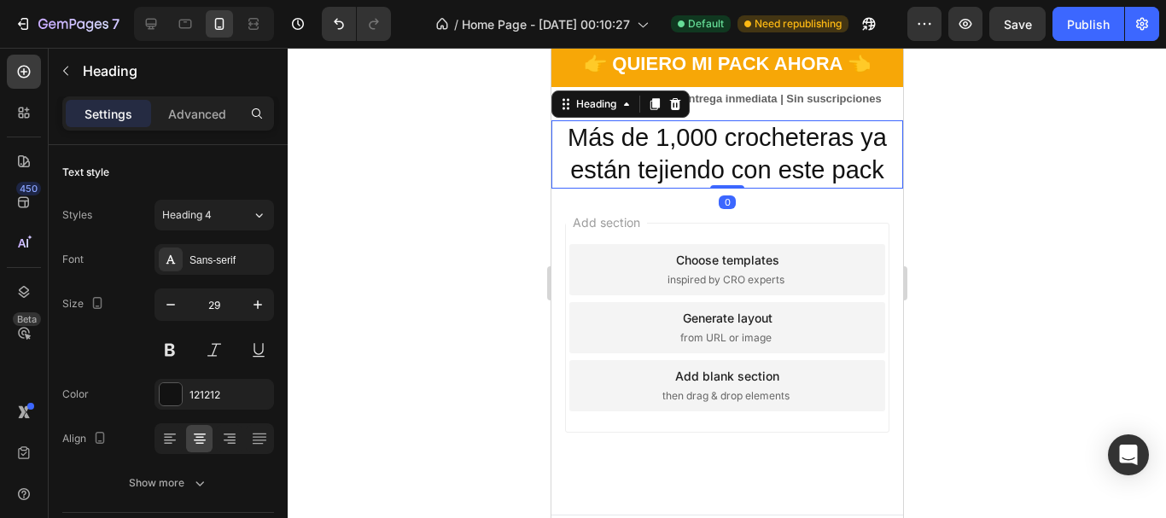
click at [468, 148] on div at bounding box center [727, 283] width 879 height 471
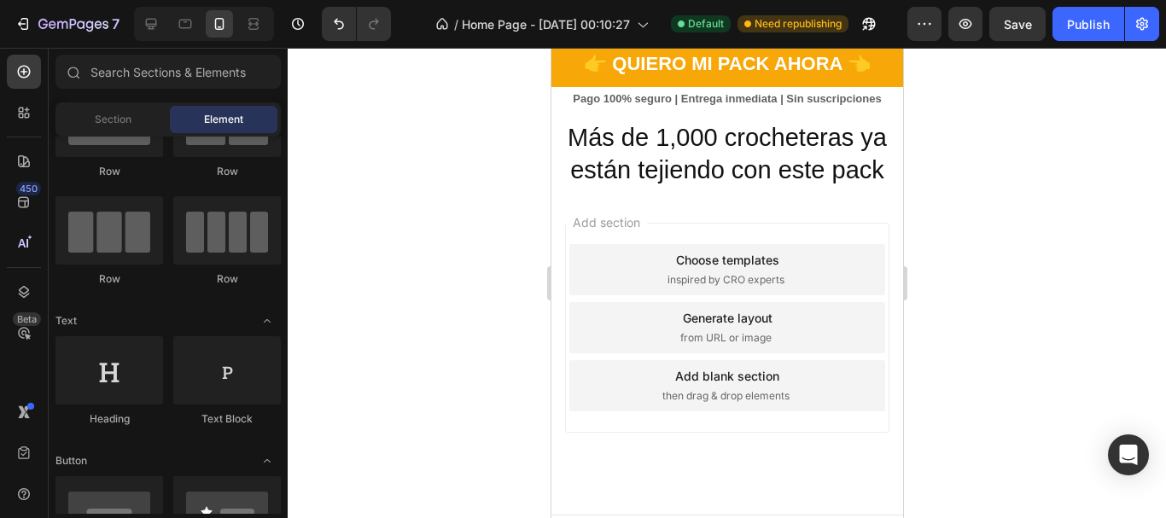
click at [965, 145] on div at bounding box center [727, 283] width 879 height 471
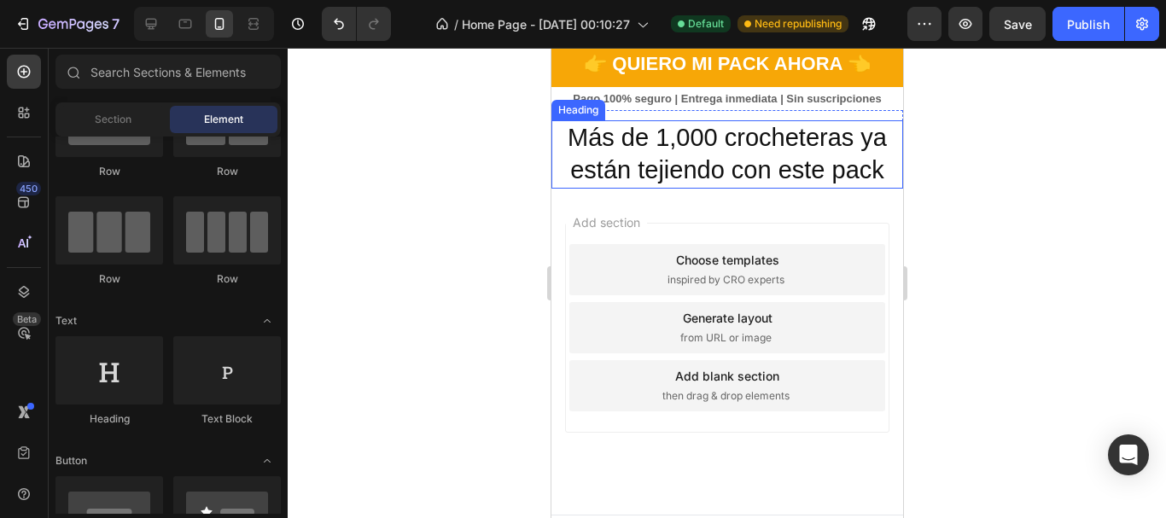
click at [727, 141] on p "Más de 1,000 crocheteras ya están tejiendo con este pack" at bounding box center [726, 154] width 348 height 64
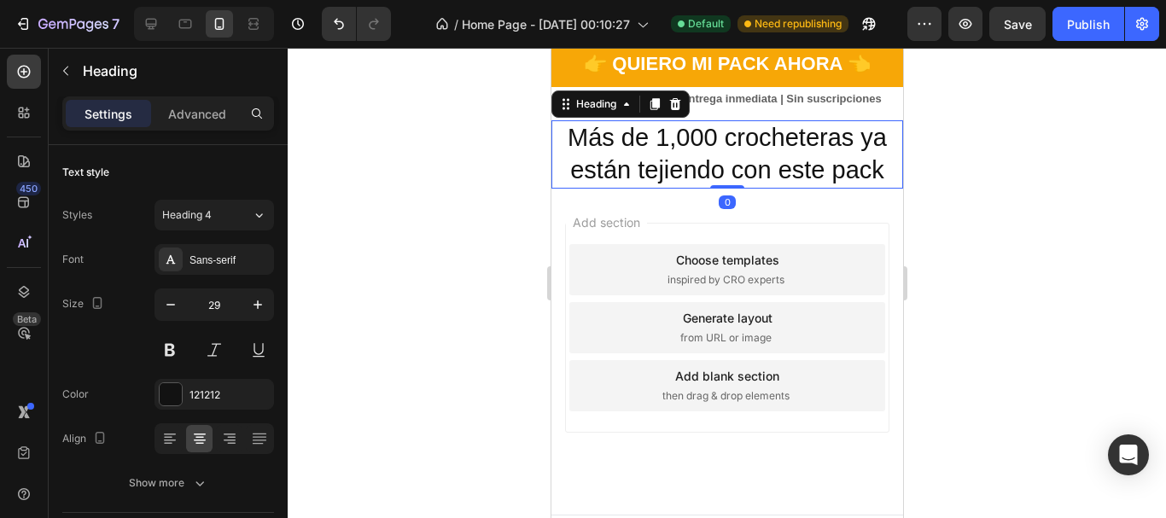
click at [1018, 167] on div at bounding box center [727, 283] width 879 height 471
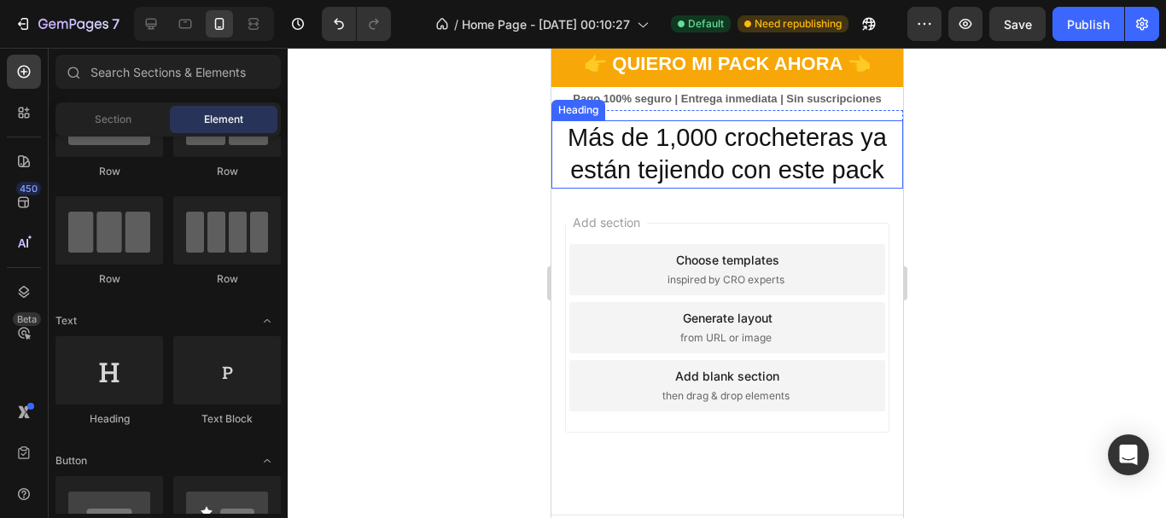
click at [805, 154] on p "Más de 1,000 crocheteras ya están tejiendo con este pack" at bounding box center [726, 154] width 348 height 64
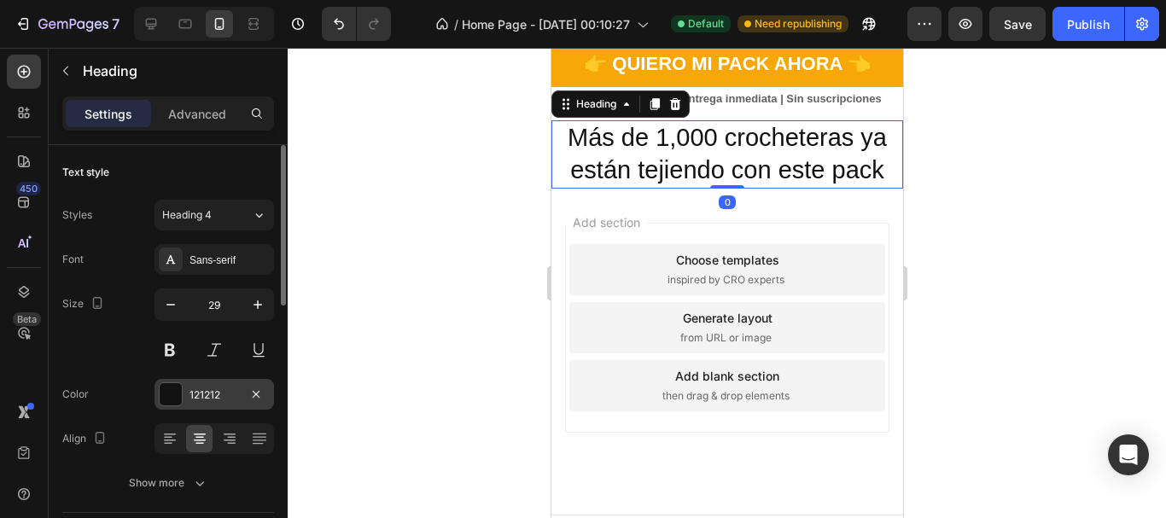
click at [179, 400] on div at bounding box center [171, 394] width 22 height 22
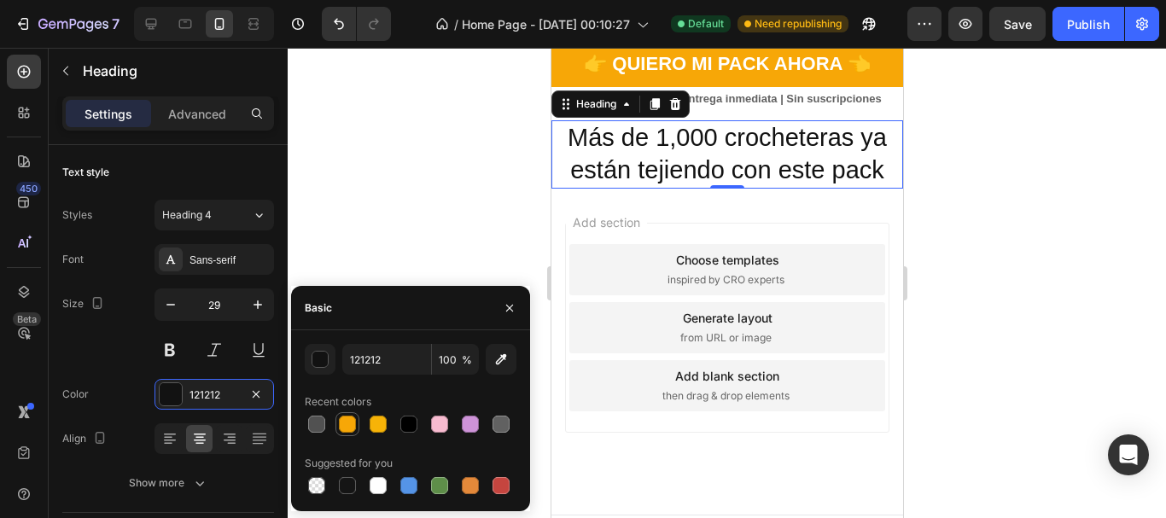
click at [344, 421] on div at bounding box center [347, 424] width 17 height 17
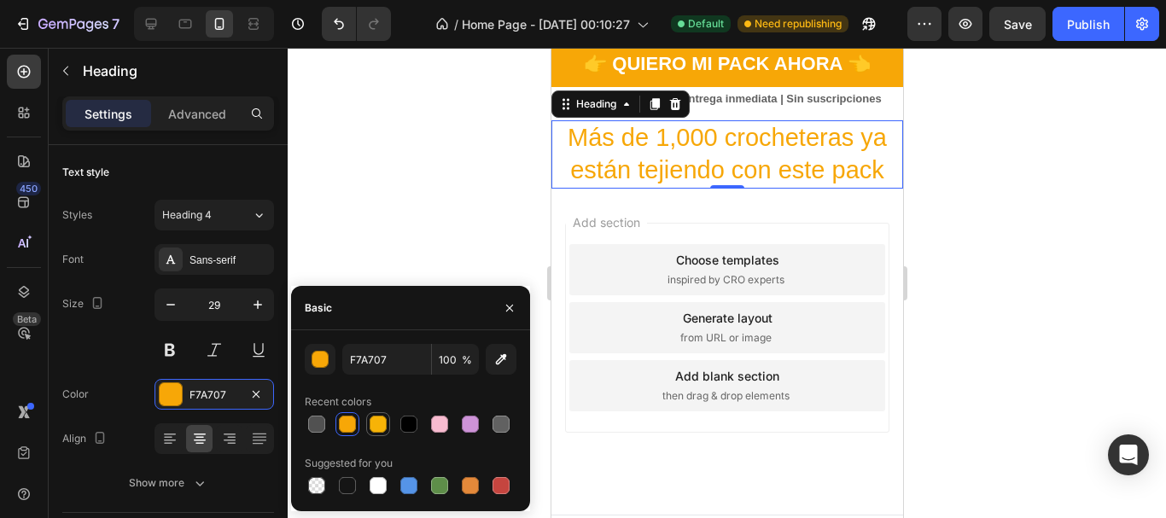
click at [384, 424] on div at bounding box center [378, 424] width 17 height 17
click at [469, 427] on div at bounding box center [470, 424] width 17 height 17
type input "CE93D8"
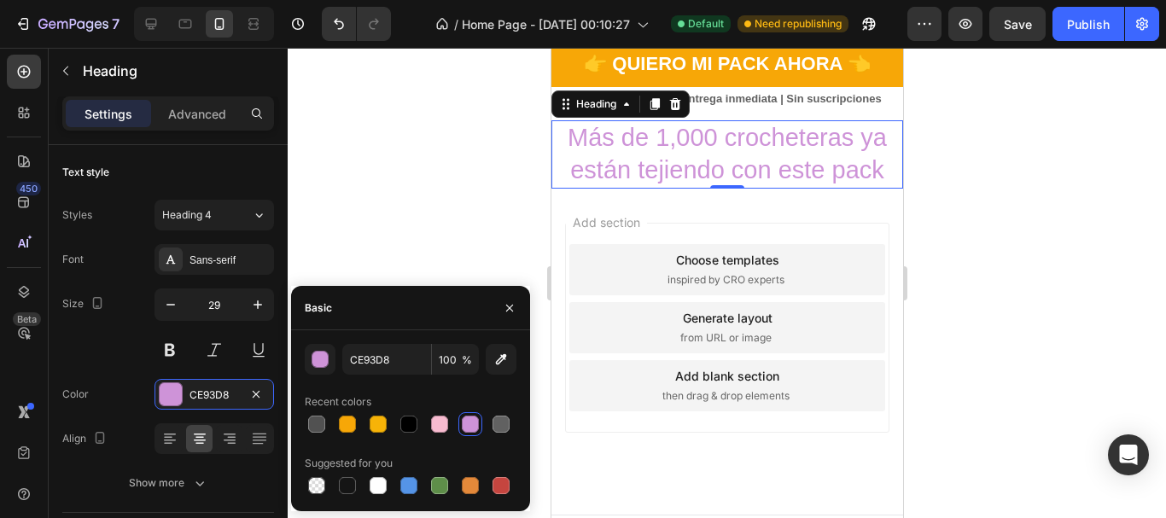
click at [459, 162] on div at bounding box center [727, 283] width 879 height 471
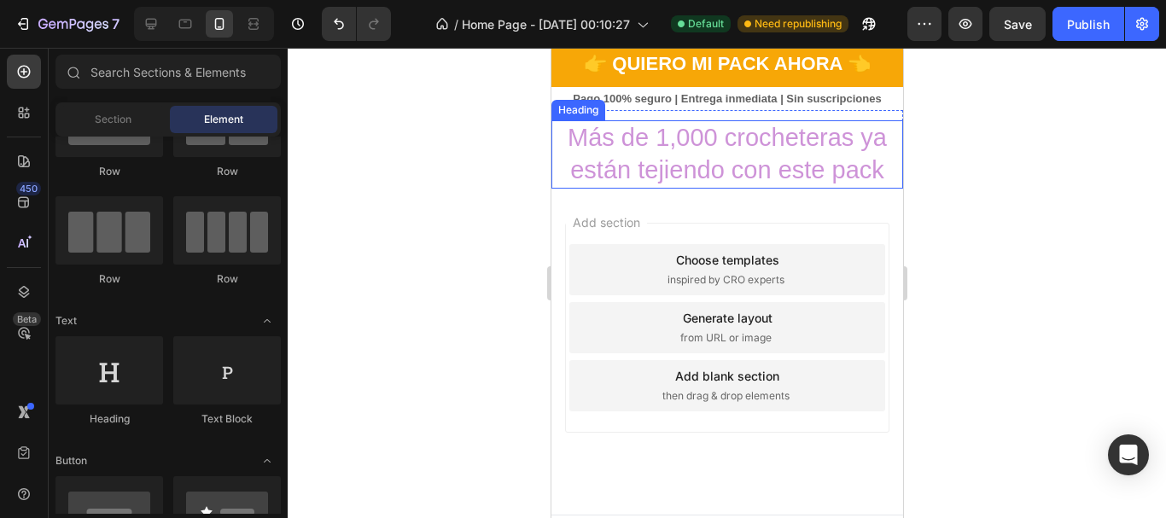
click at [602, 136] on p "Más de 1,000 crocheteras ya están tejiendo con este pack" at bounding box center [726, 154] width 348 height 64
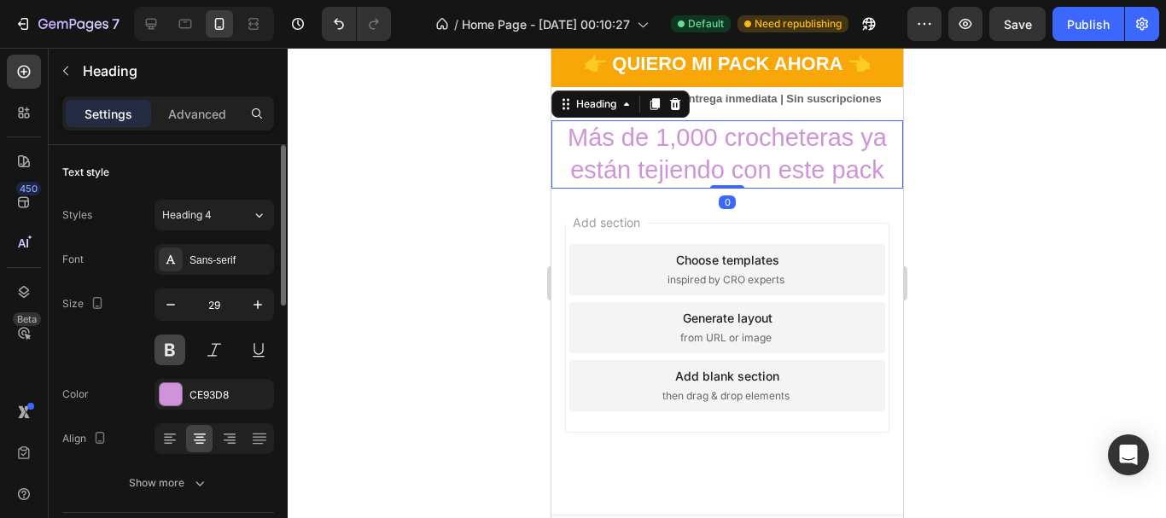
click at [168, 346] on button at bounding box center [170, 350] width 31 height 31
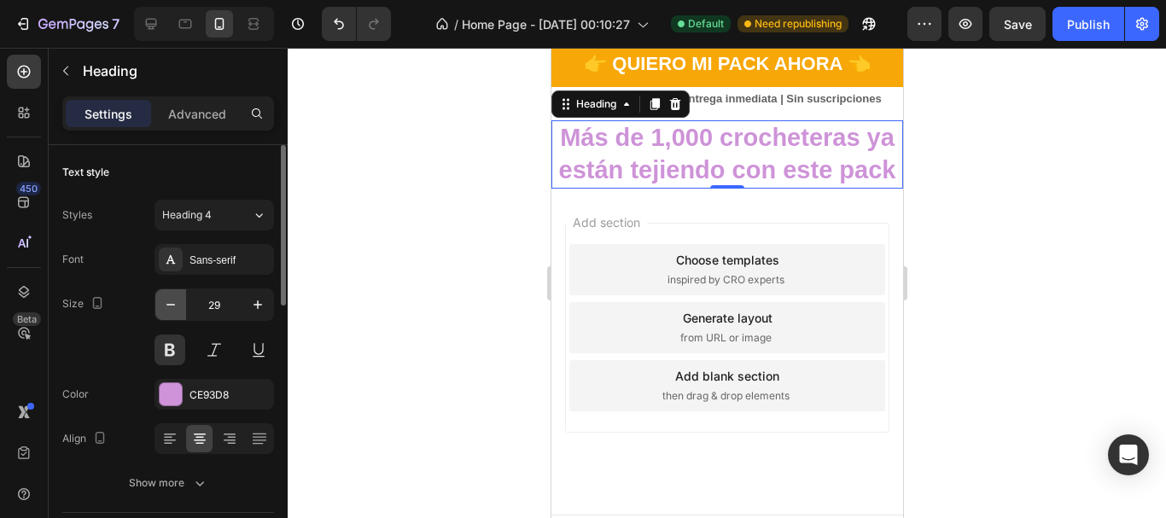
click at [171, 314] on button "button" at bounding box center [170, 304] width 31 height 31
type input "27"
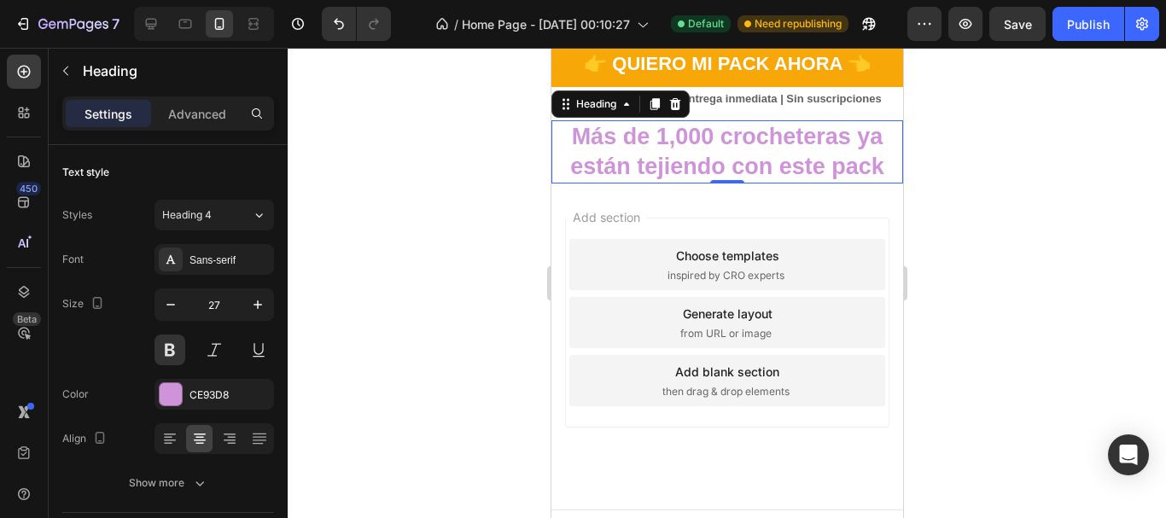
click at [395, 269] on div at bounding box center [727, 283] width 879 height 471
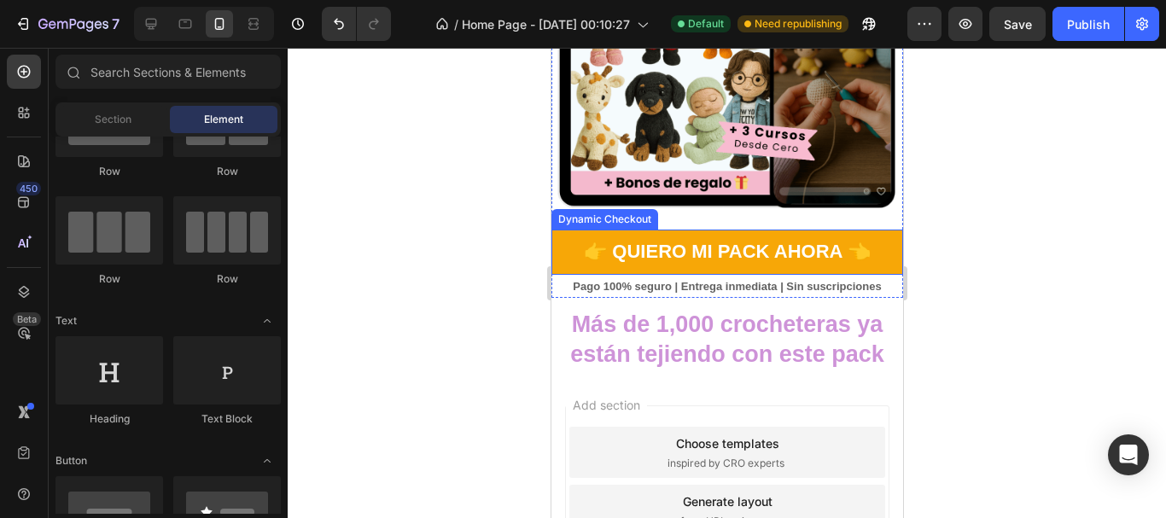
scroll to position [427, 0]
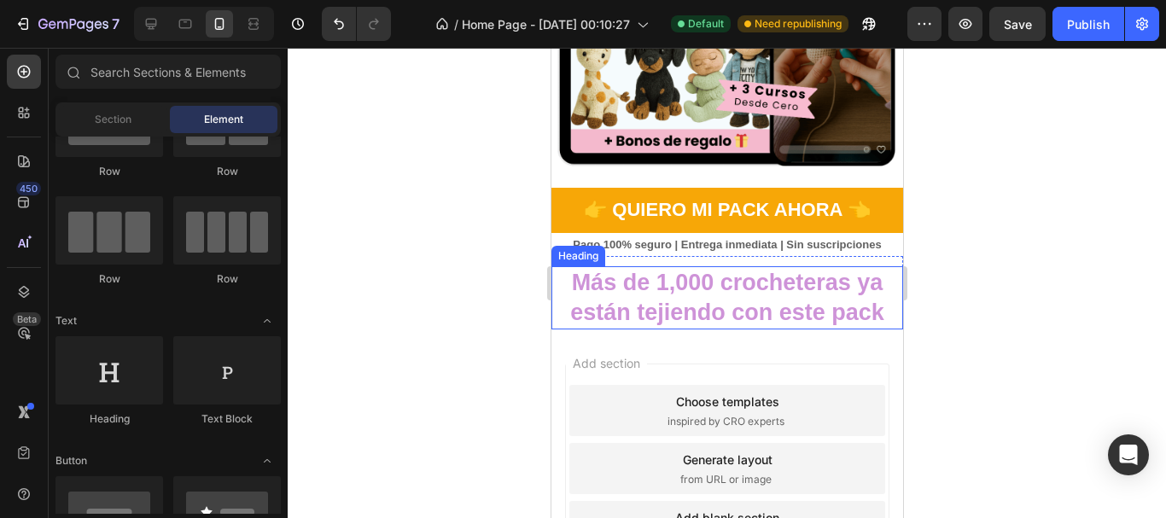
click at [679, 268] on h2 "Más de 1,000 crocheteras ya están tejiendo con este pack" at bounding box center [727, 297] width 352 height 63
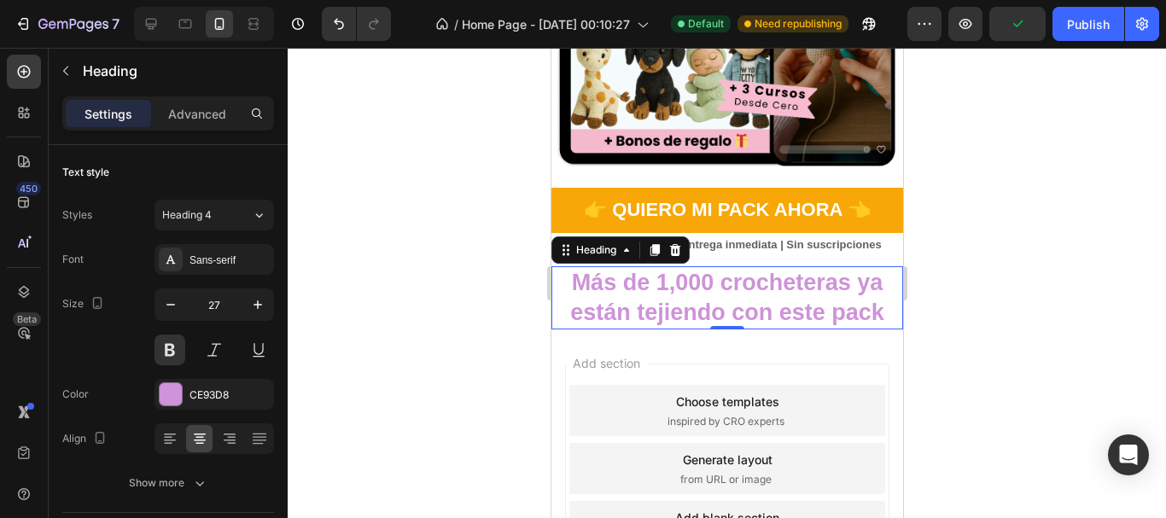
click at [466, 261] on div at bounding box center [727, 283] width 879 height 471
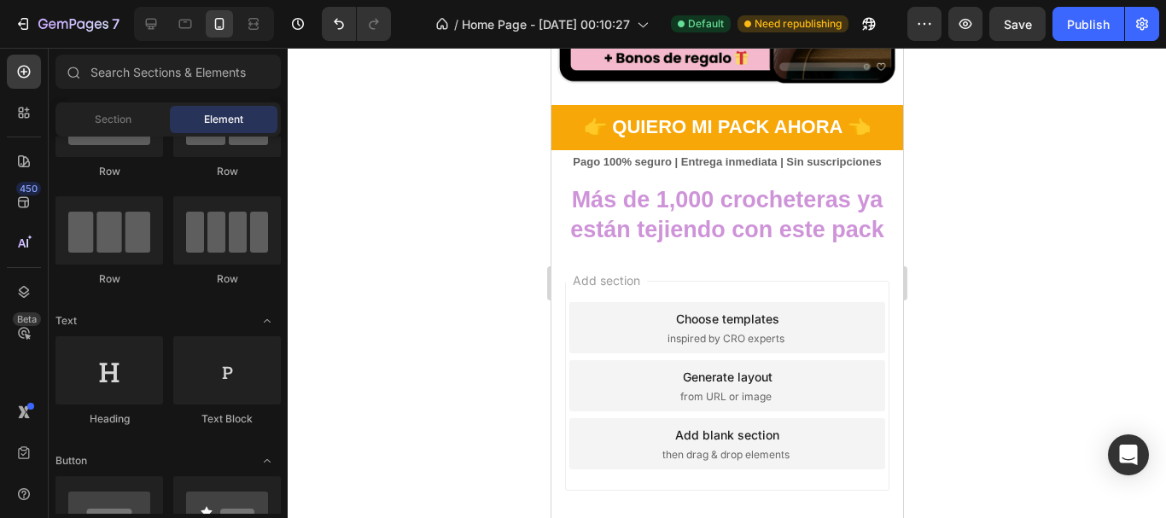
scroll to position [512, 0]
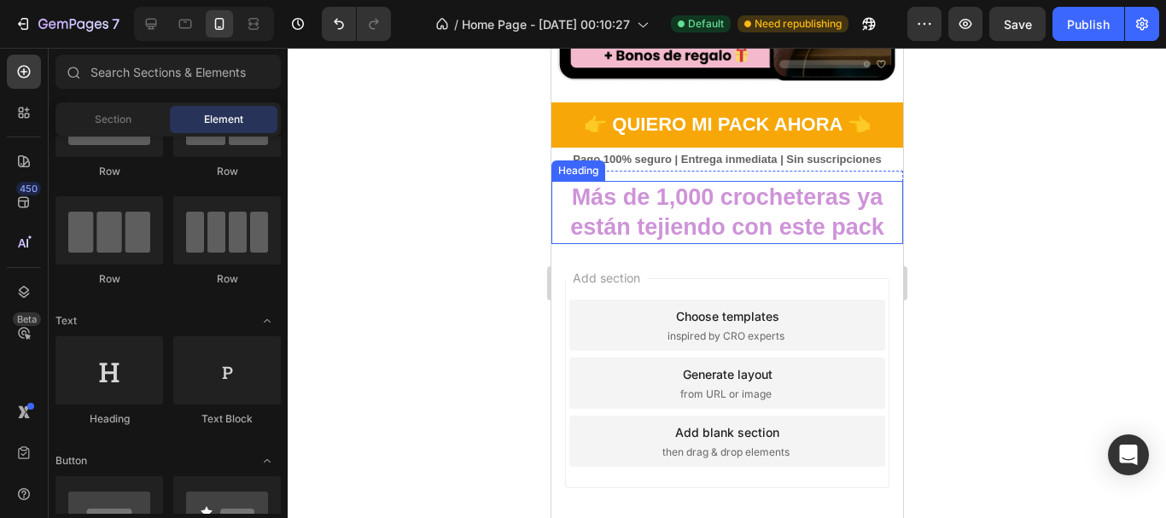
click at [696, 214] on h2 "Más de 1,000 crocheteras ya están tejiendo con este pack" at bounding box center [727, 212] width 352 height 63
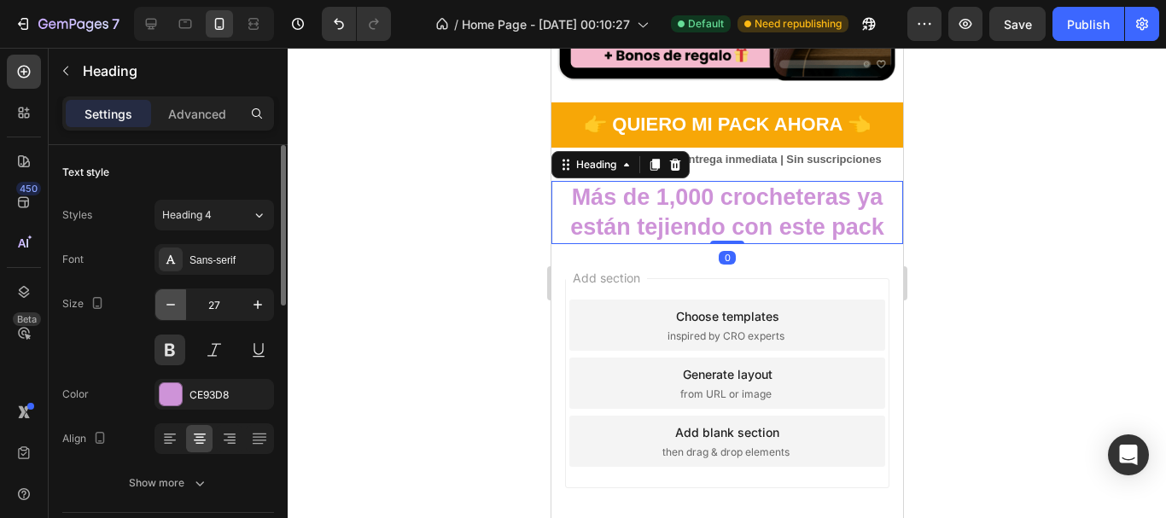
click at [172, 307] on icon "button" at bounding box center [170, 304] width 17 height 17
type input "25"
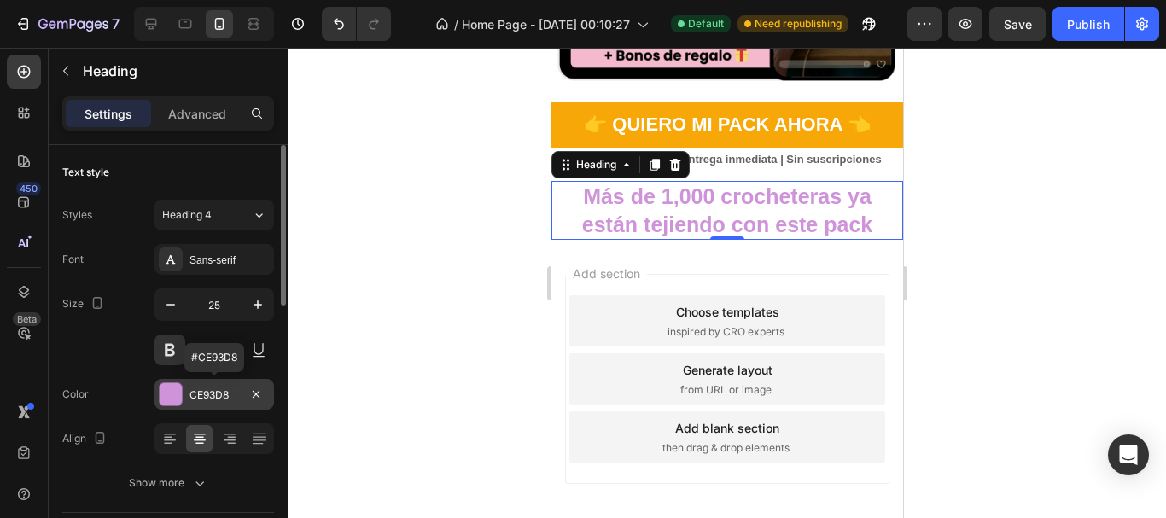
click at [171, 393] on div at bounding box center [171, 394] width 22 height 22
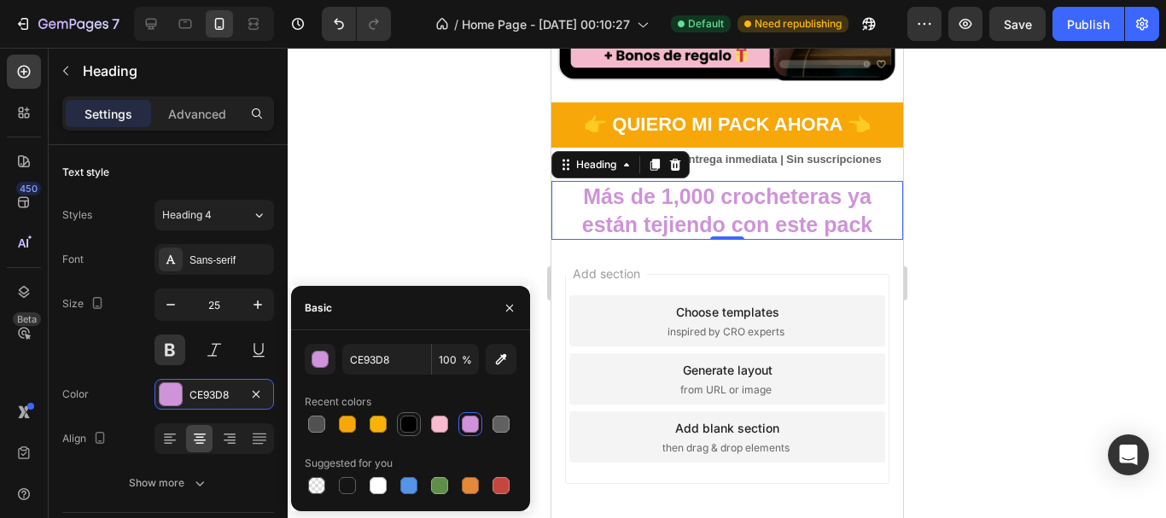
click at [414, 426] on div at bounding box center [408, 424] width 17 height 17
type input "000000"
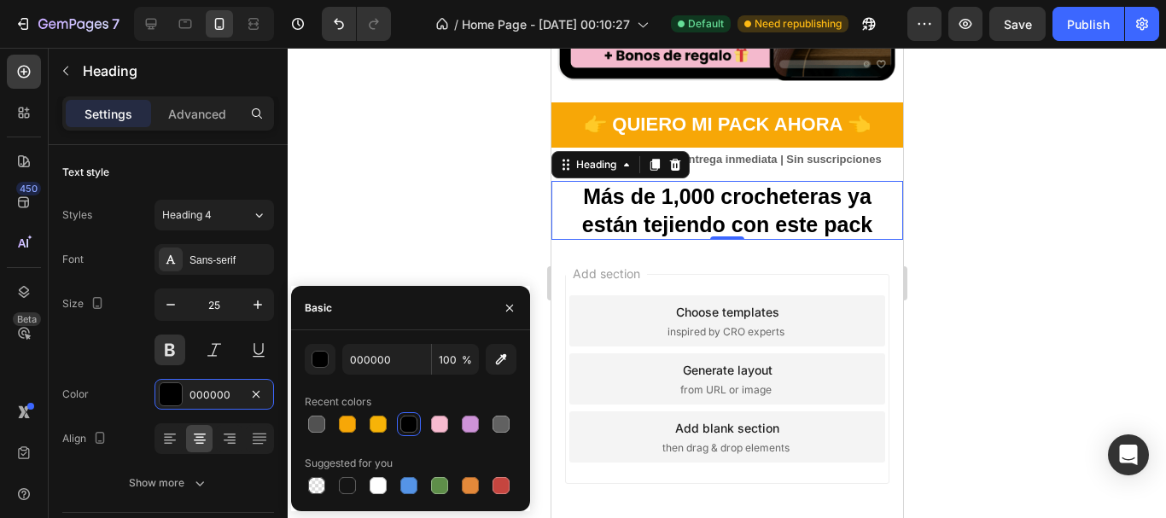
click at [498, 202] on div at bounding box center [727, 283] width 879 height 471
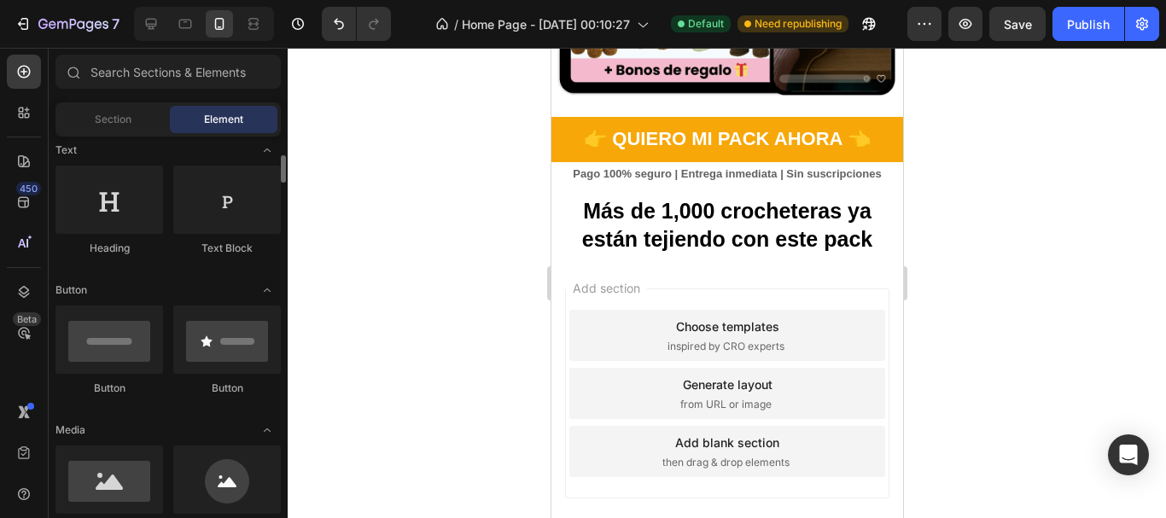
scroll to position [427, 0]
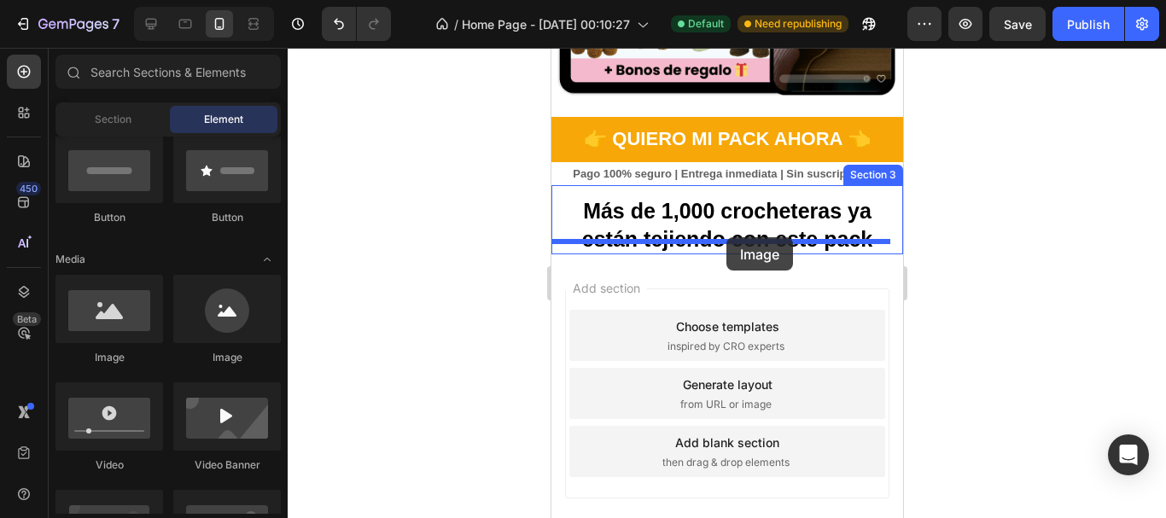
drag, startPoint x: 1061, startPoint y: 301, endPoint x: 726, endPoint y: 238, distance: 340.7
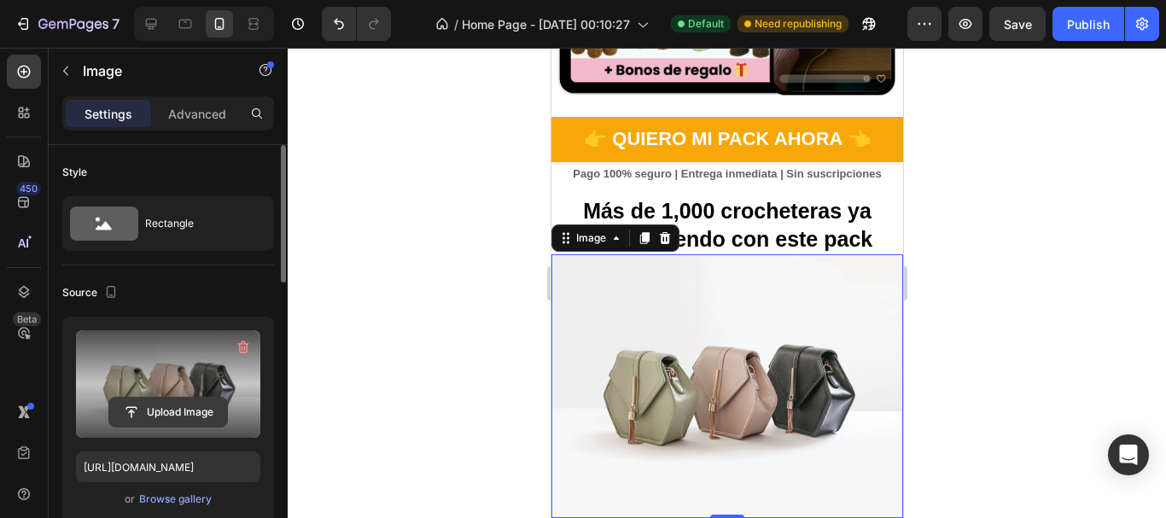
click at [146, 406] on input "file" at bounding box center [168, 412] width 118 height 29
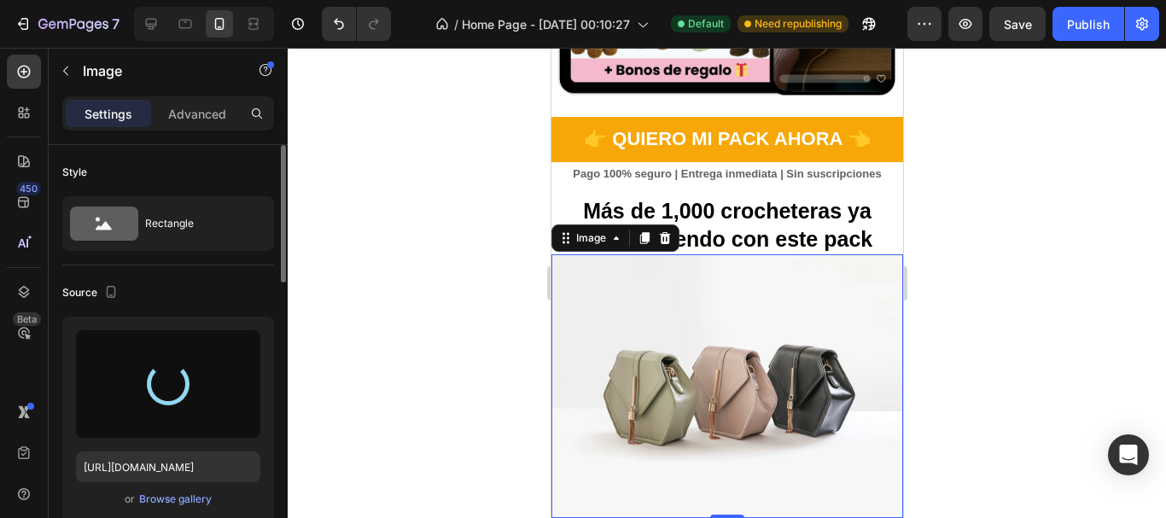
type input "[URL][DOMAIN_NAME]"
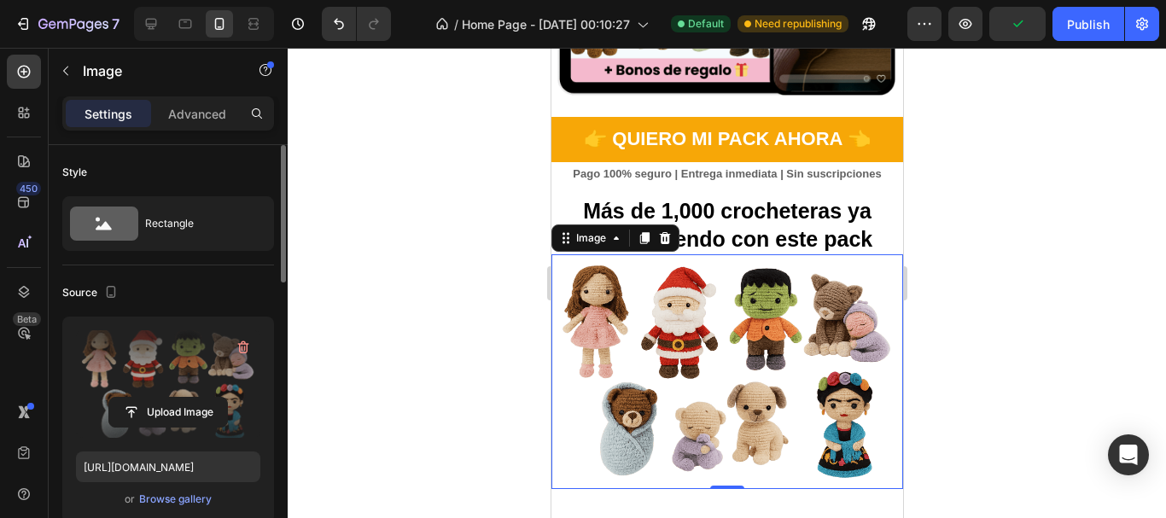
scroll to position [583, 0]
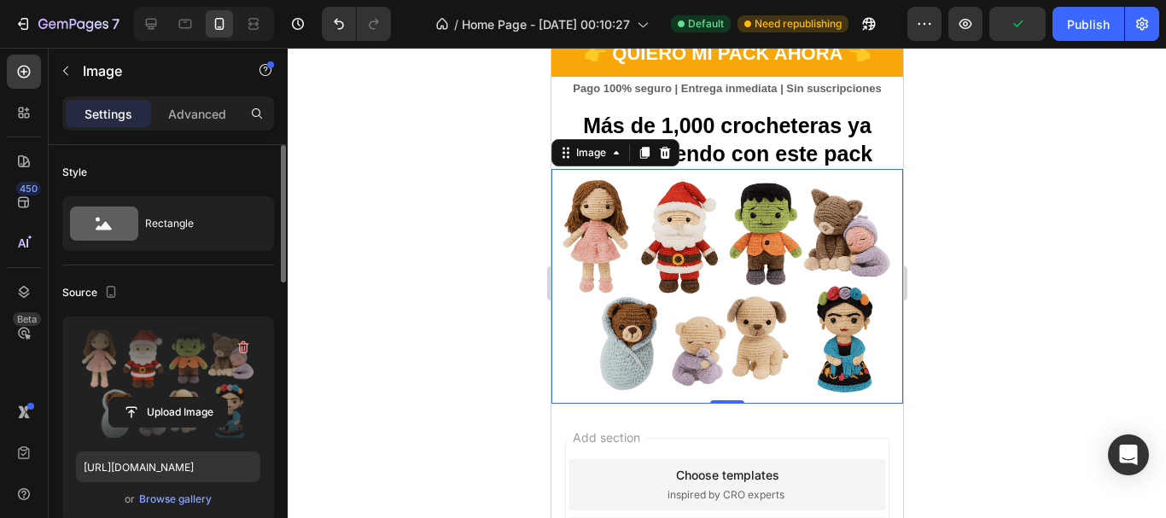
click at [985, 147] on div at bounding box center [727, 283] width 879 height 471
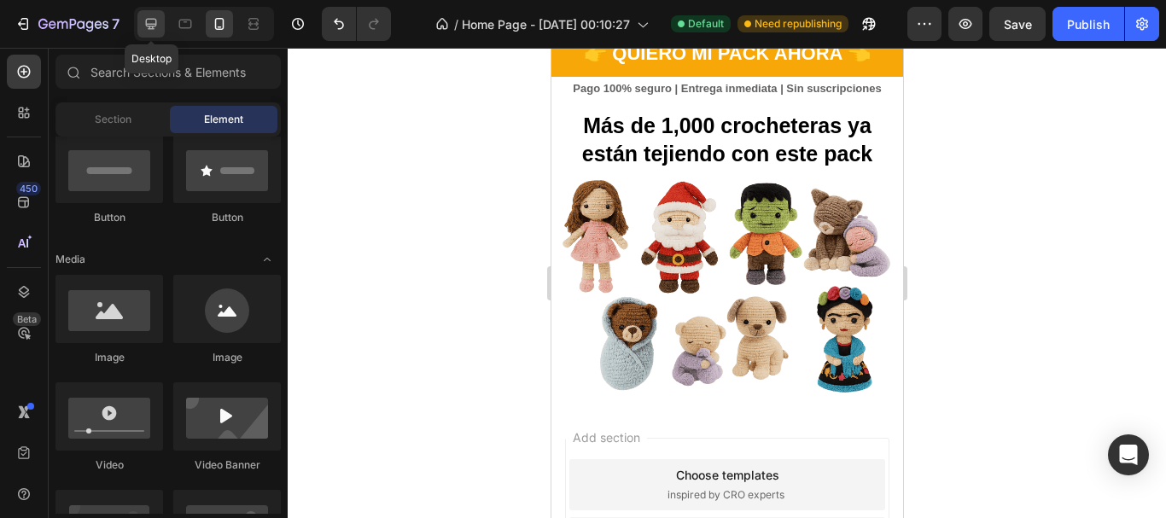
click at [150, 25] on icon at bounding box center [151, 24] width 11 height 11
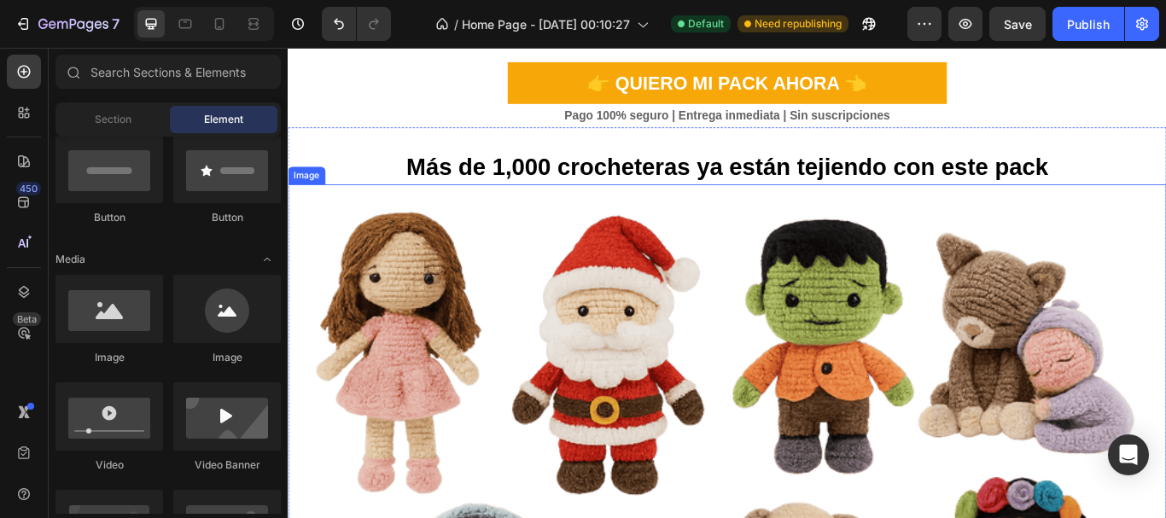
scroll to position [816, 0]
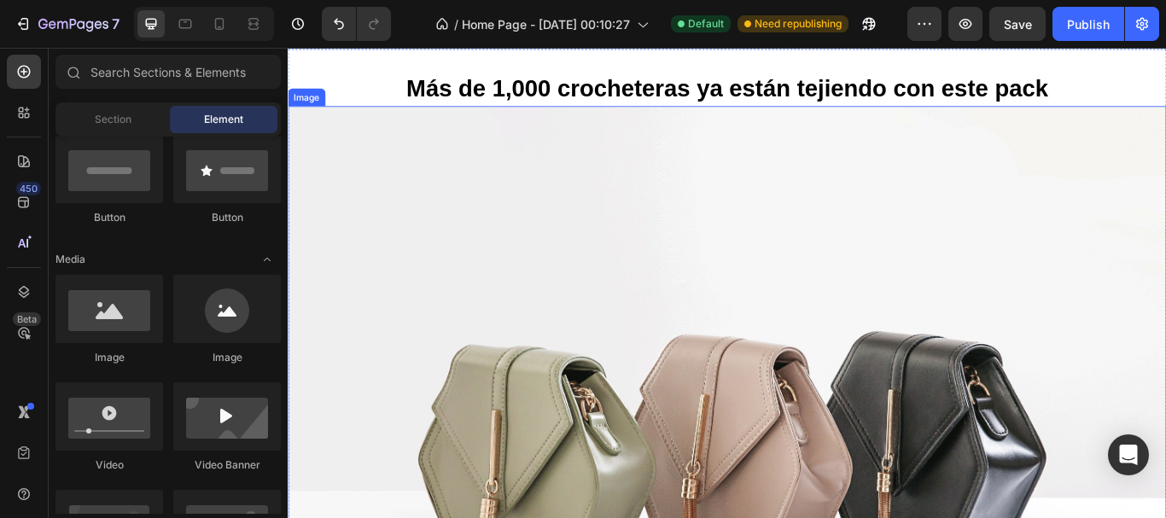
click at [657, 376] on img at bounding box center [800, 500] width 1025 height 769
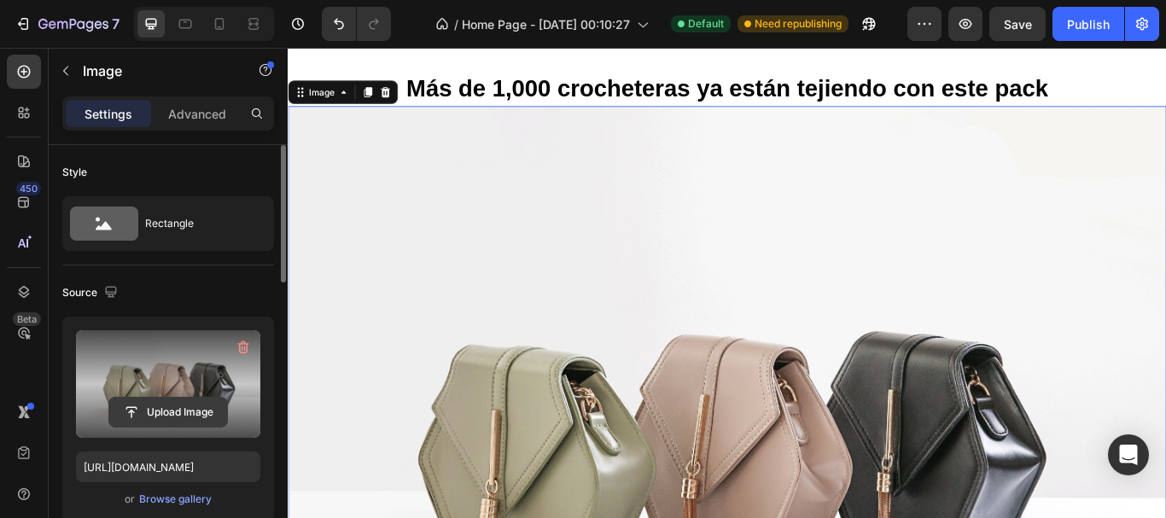
click at [163, 404] on input "file" at bounding box center [168, 412] width 118 height 29
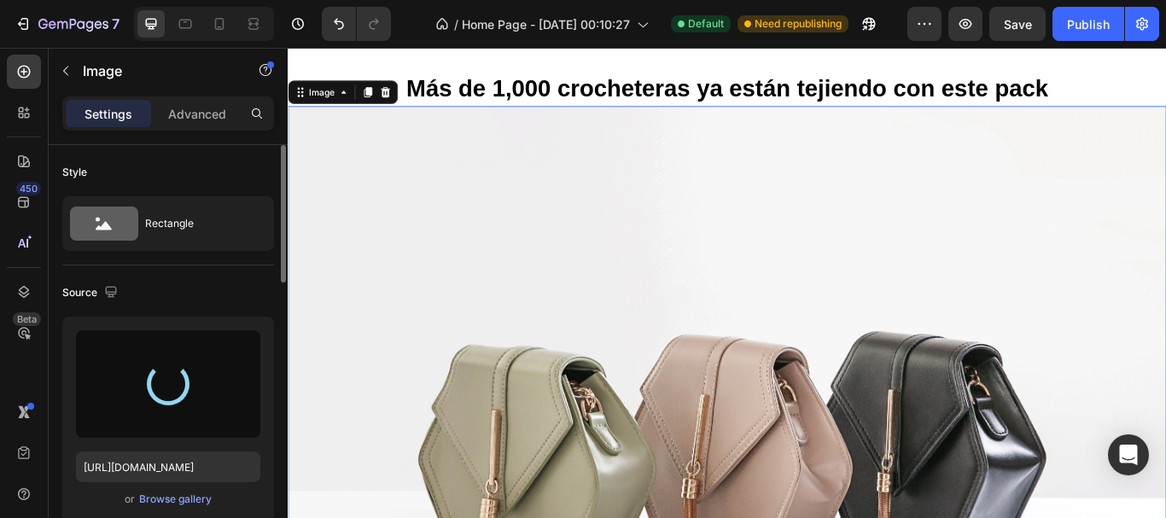
type input "[URL][DOMAIN_NAME]"
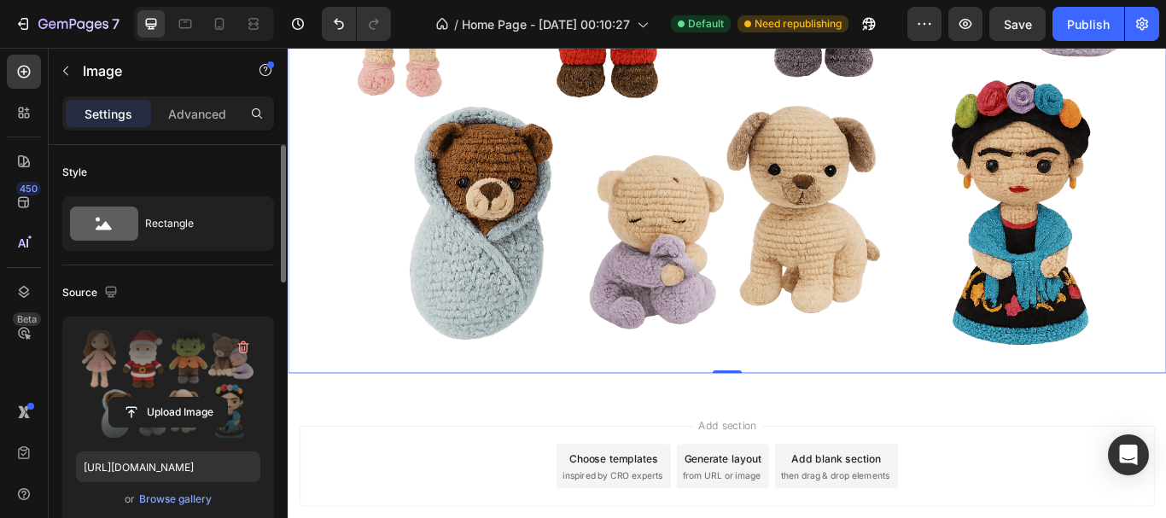
scroll to position [1157, 0]
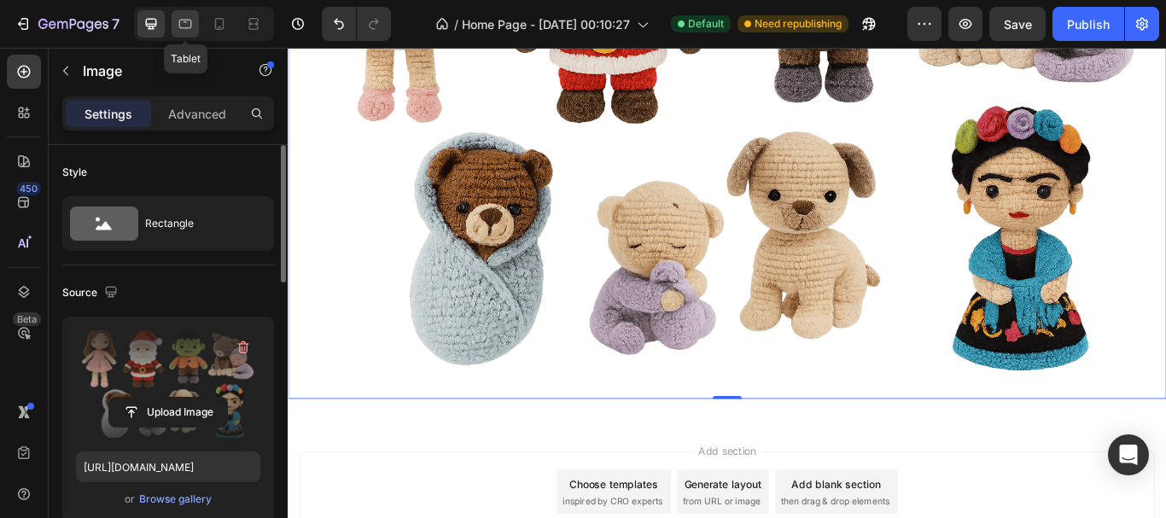
click at [178, 29] on icon at bounding box center [185, 23] width 17 height 17
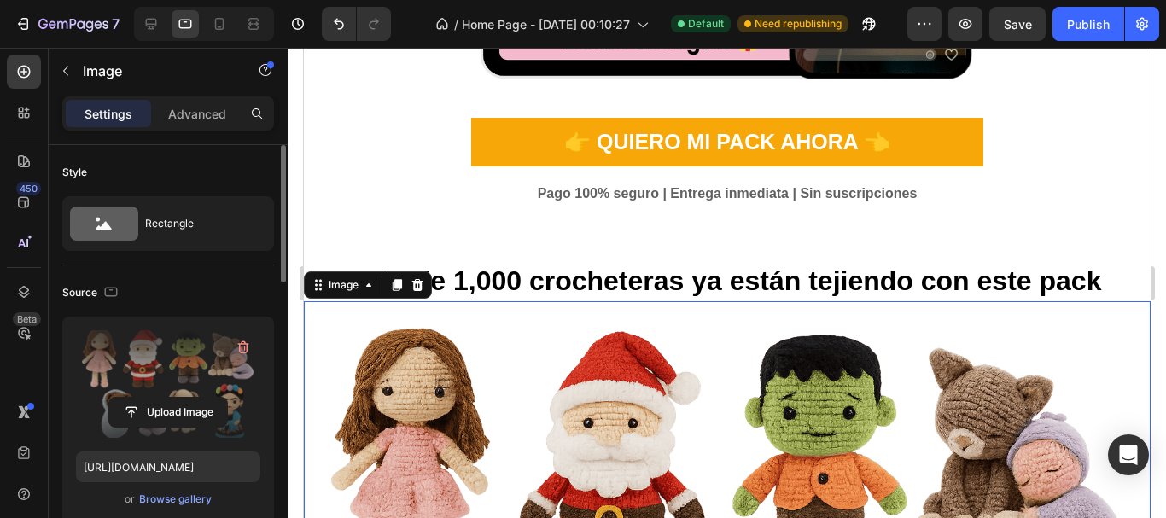
scroll to position [623, 0]
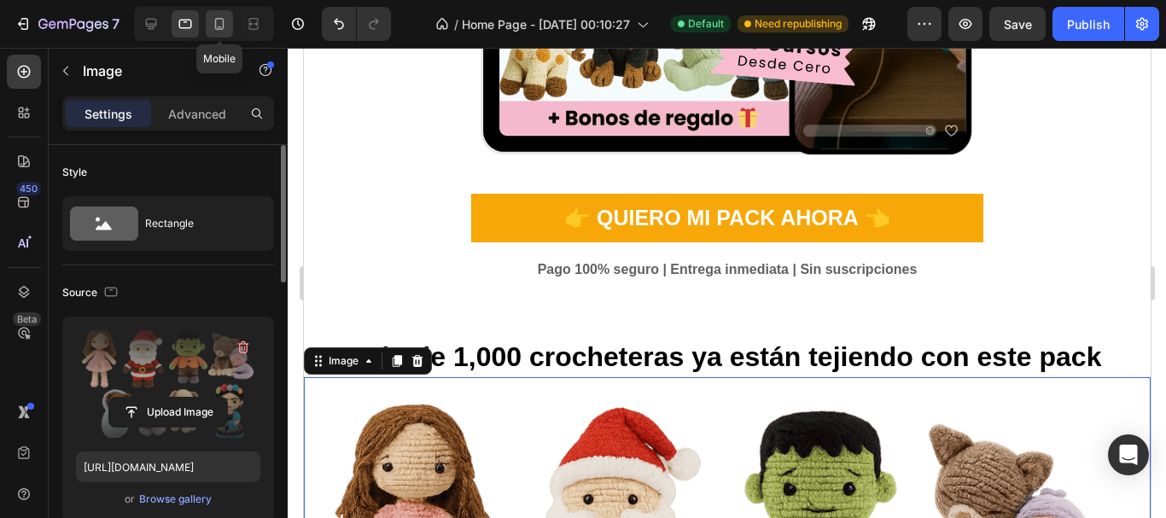
click at [217, 25] on icon at bounding box center [219, 23] width 17 height 17
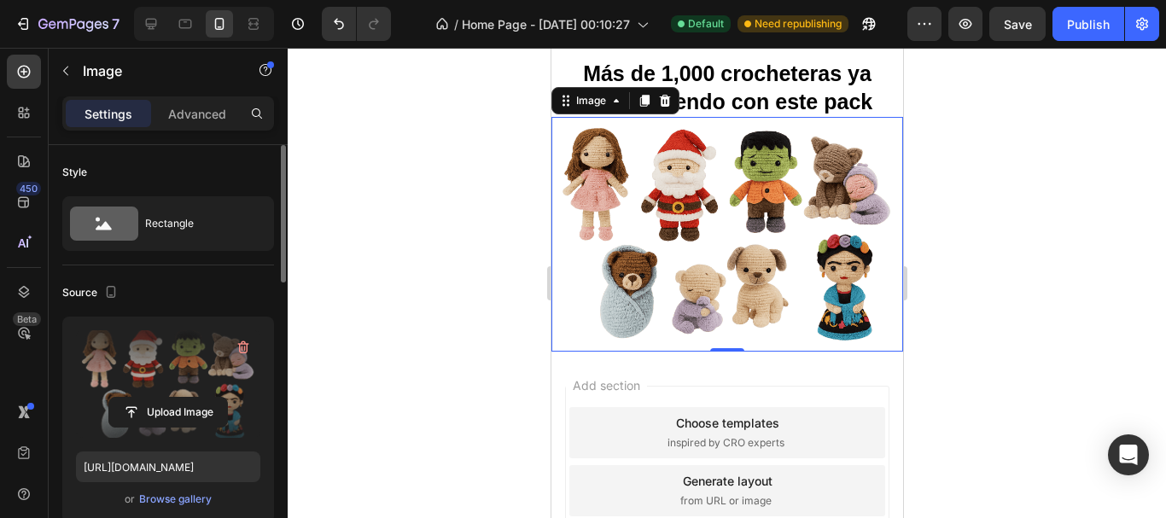
scroll to position [632, 0]
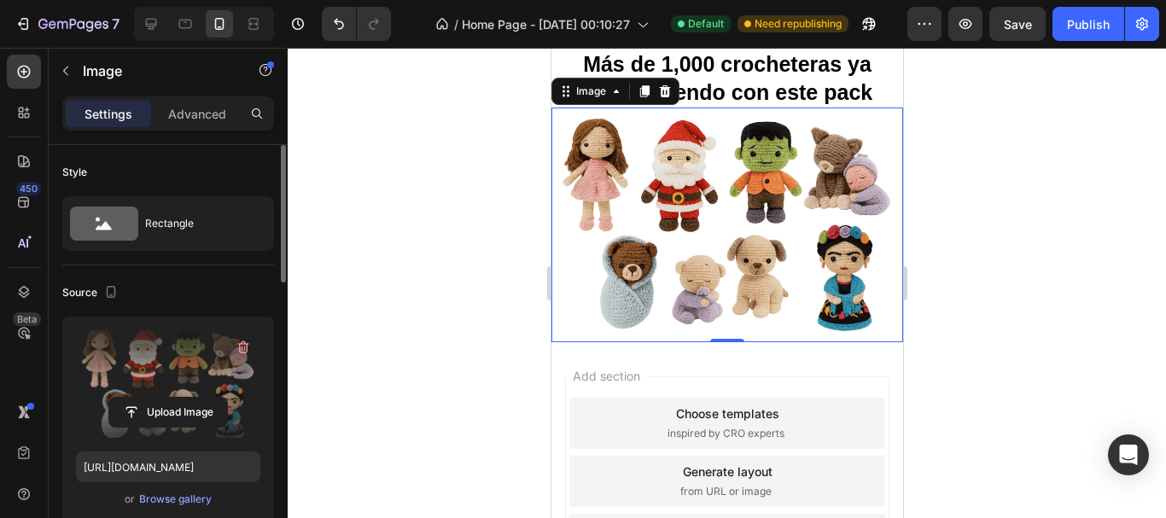
click at [932, 190] on div at bounding box center [727, 283] width 879 height 471
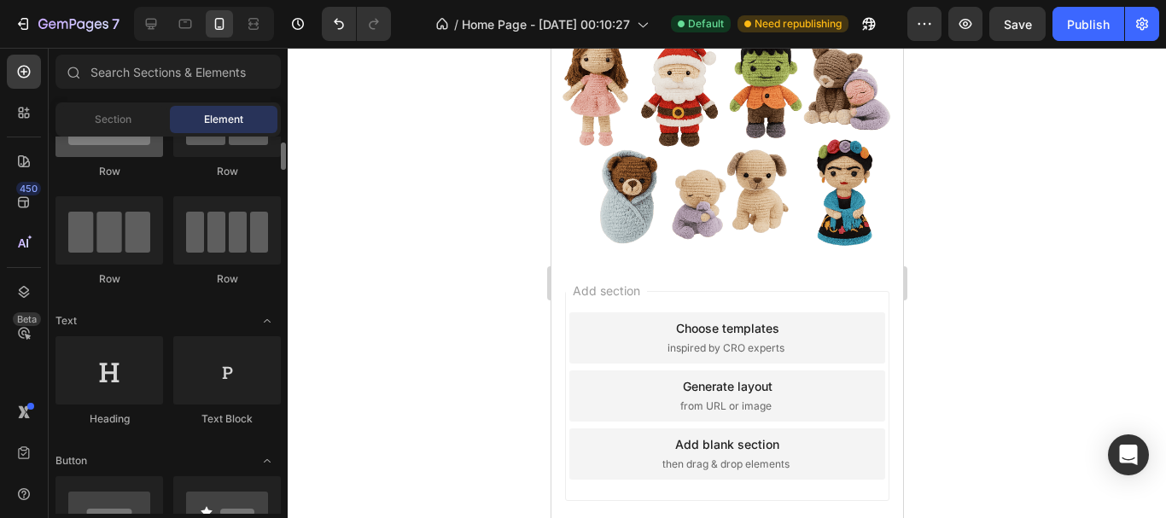
scroll to position [0, 0]
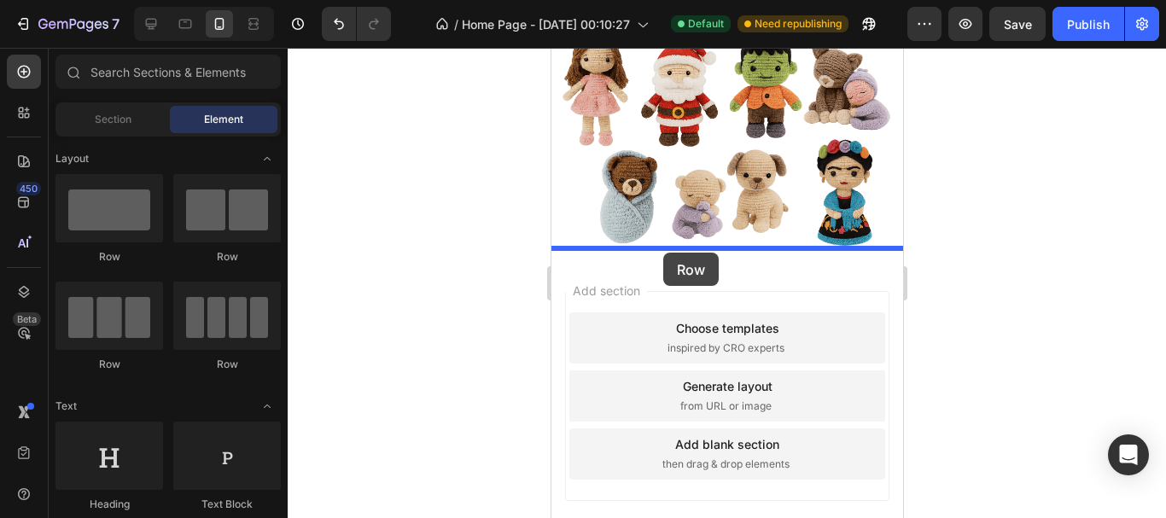
drag, startPoint x: 655, startPoint y: 385, endPoint x: 663, endPoint y: 253, distance: 132.6
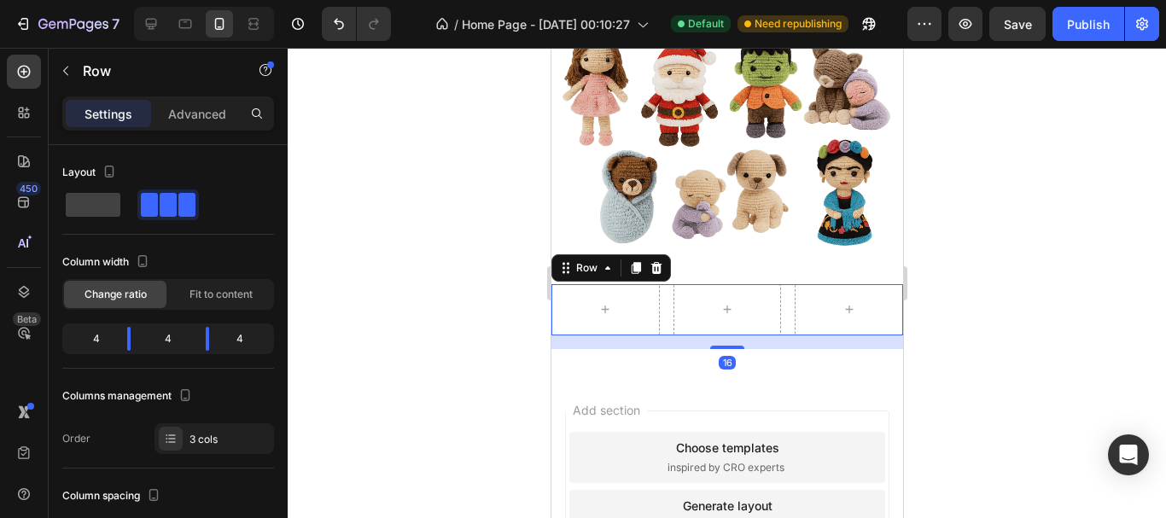
click at [1078, 131] on div at bounding box center [727, 283] width 879 height 471
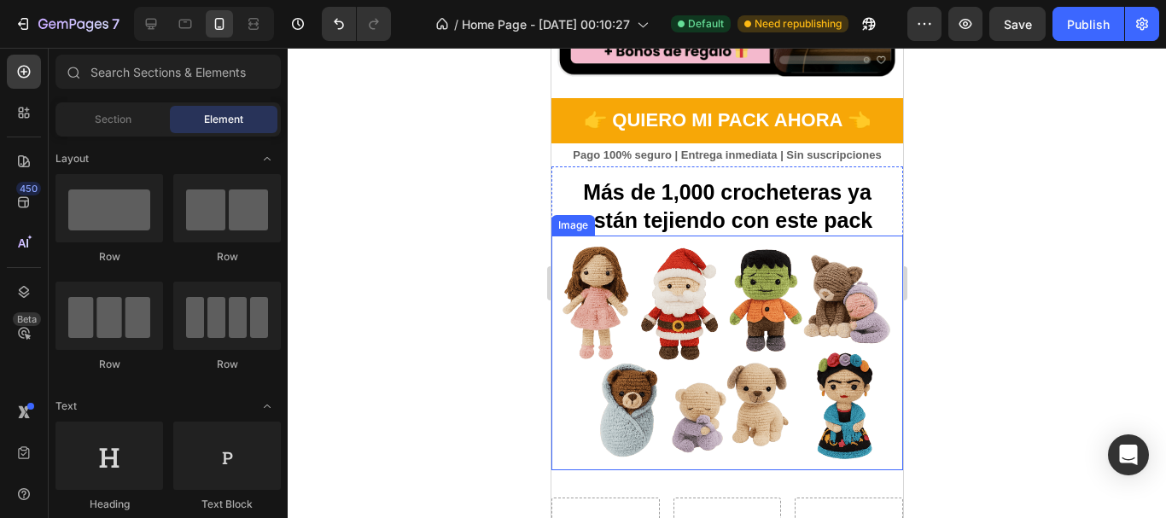
scroll to position [547, 0]
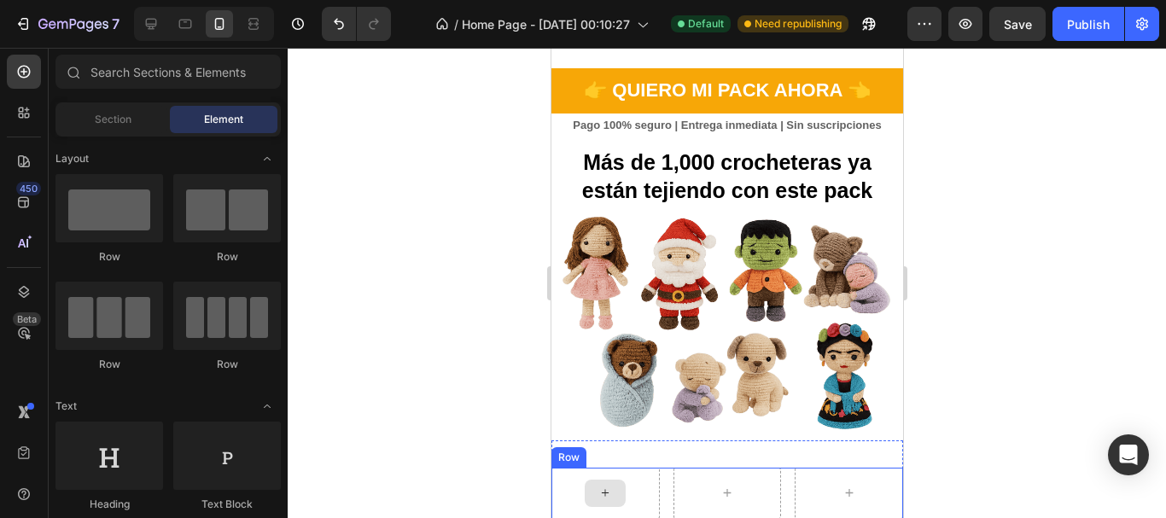
click at [594, 480] on div at bounding box center [604, 493] width 41 height 27
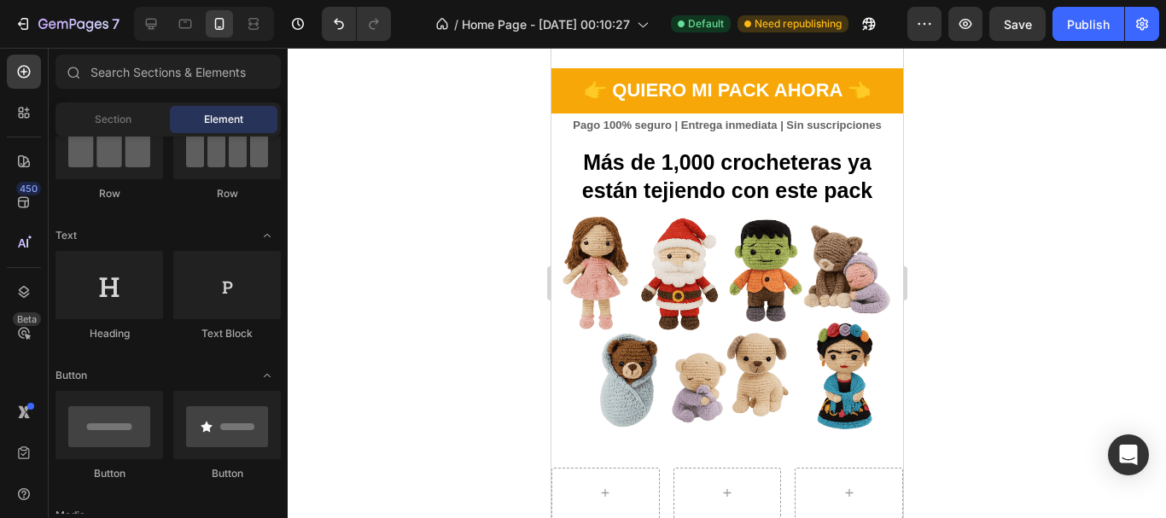
scroll to position [512, 0]
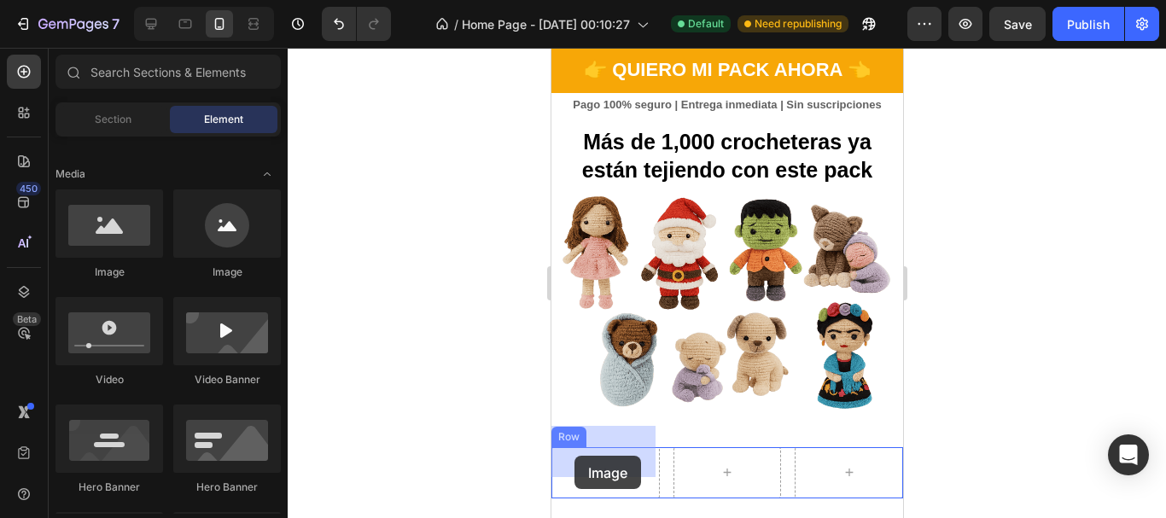
drag, startPoint x: 681, startPoint y: 296, endPoint x: 964, endPoint y: 351, distance: 288.7
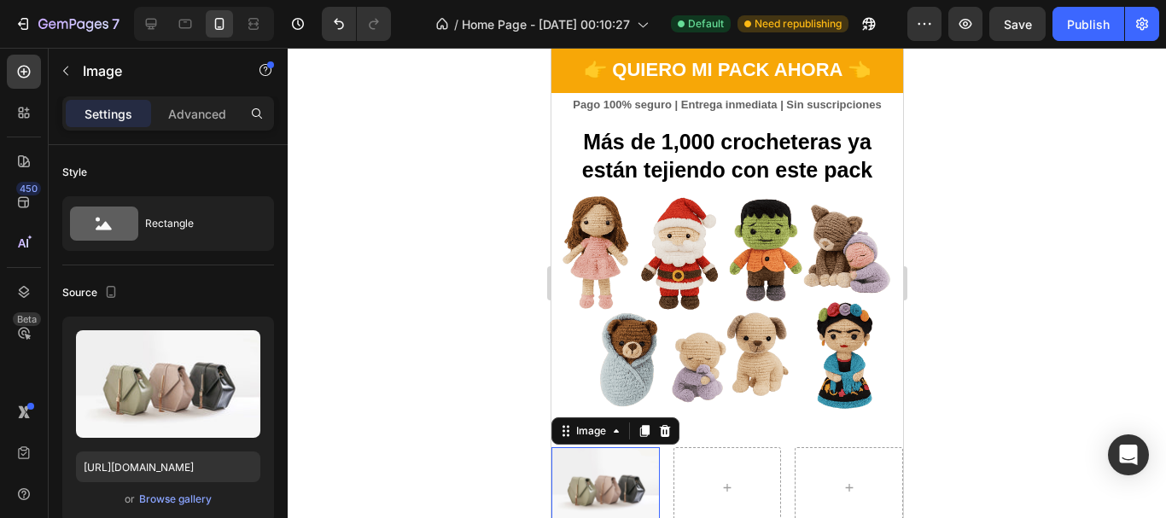
scroll to position [580, 0]
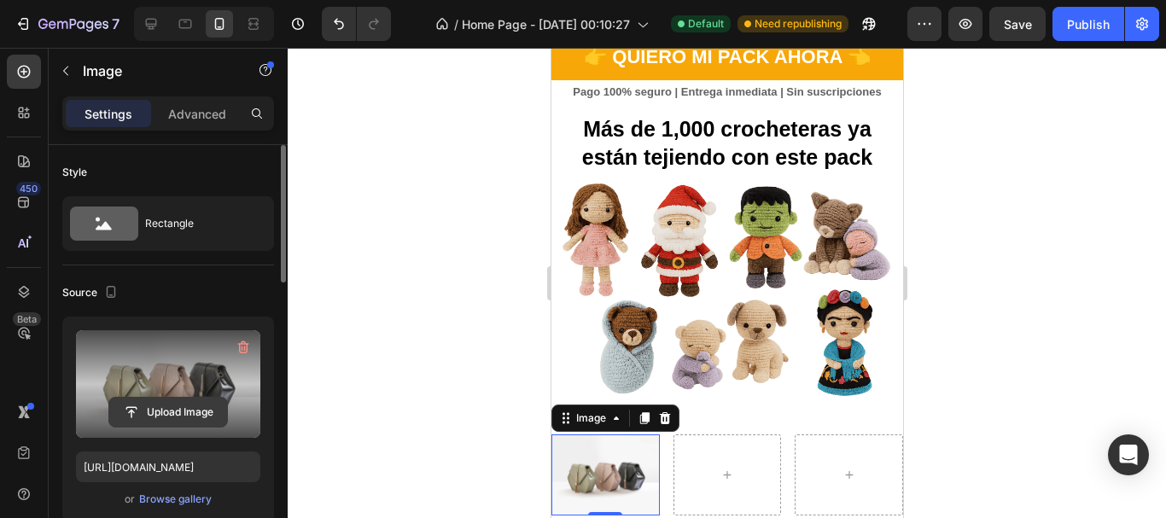
click at [171, 412] on input "file" at bounding box center [168, 412] width 118 height 29
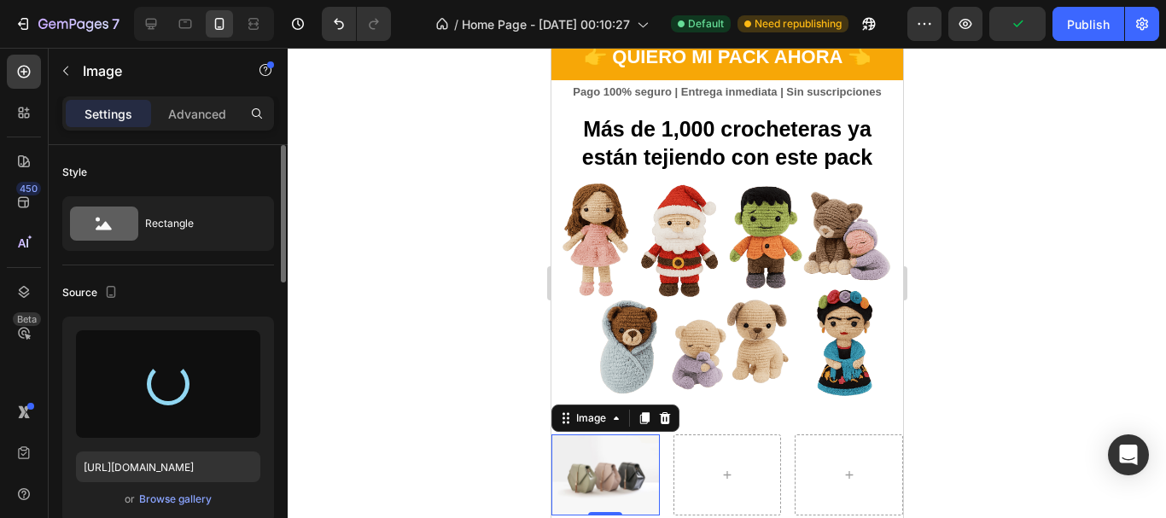
type input "[URL][DOMAIN_NAME]"
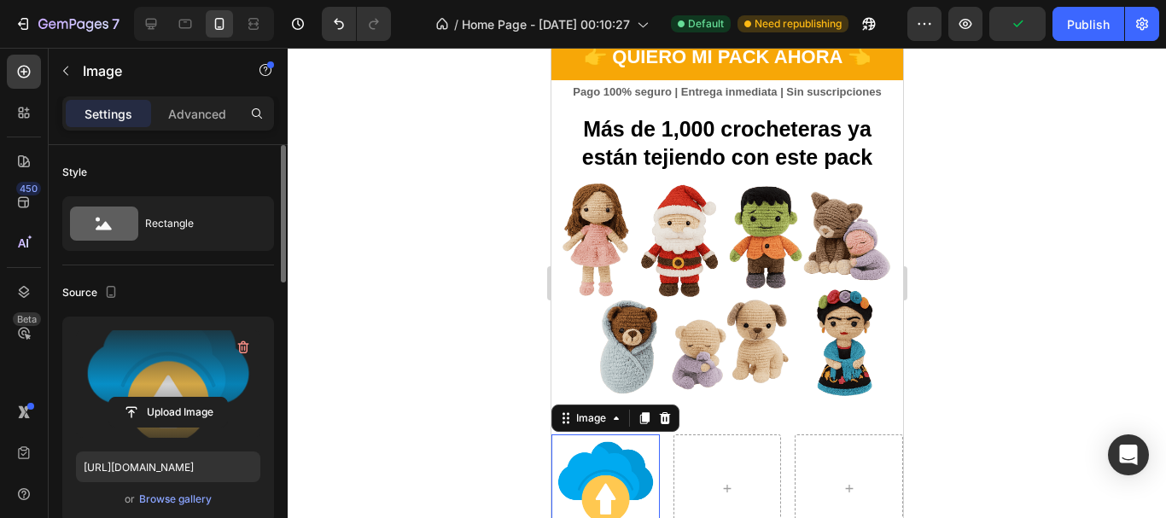
click at [491, 284] on div at bounding box center [727, 283] width 879 height 471
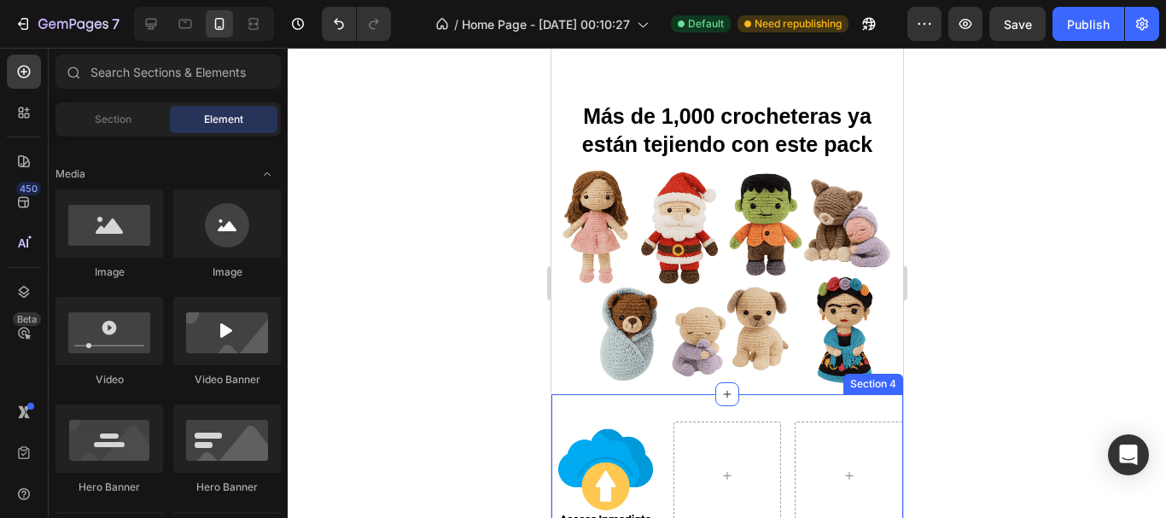
scroll to position [751, 0]
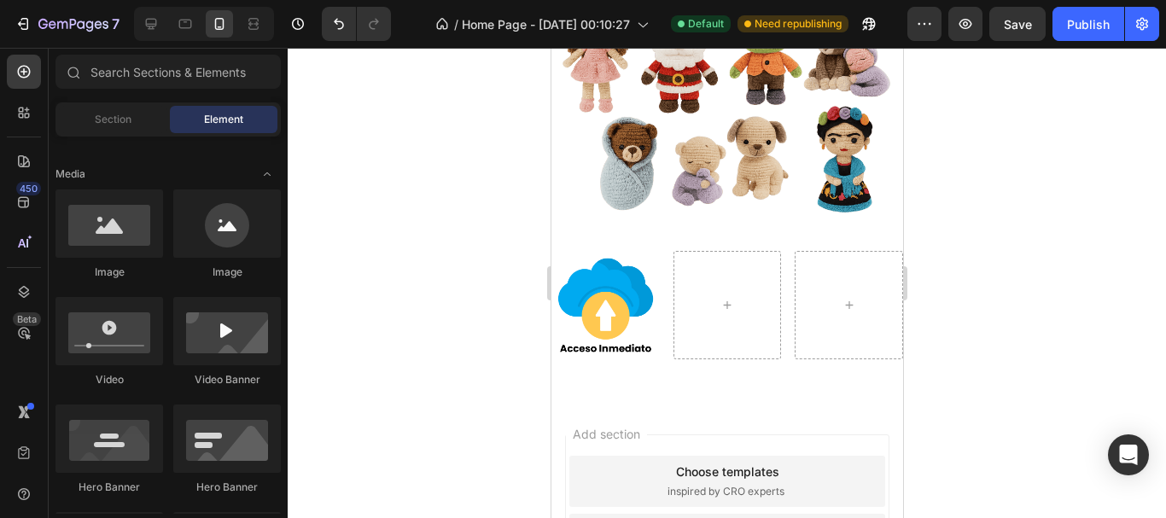
click at [433, 355] on div at bounding box center [727, 283] width 879 height 471
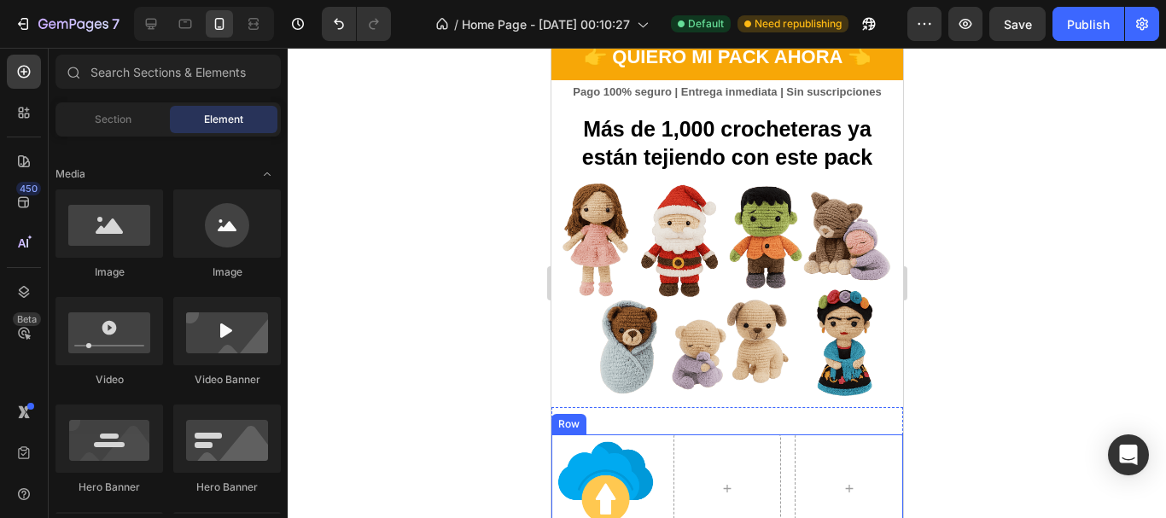
scroll to position [665, 0]
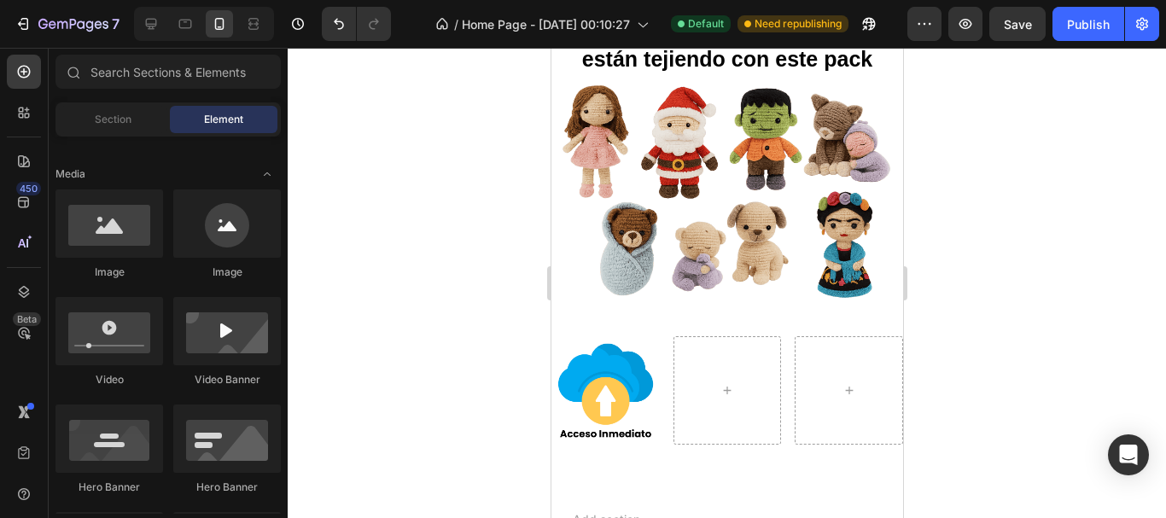
click at [434, 324] on div at bounding box center [727, 283] width 879 height 471
click at [628, 394] on img at bounding box center [605, 390] width 108 height 108
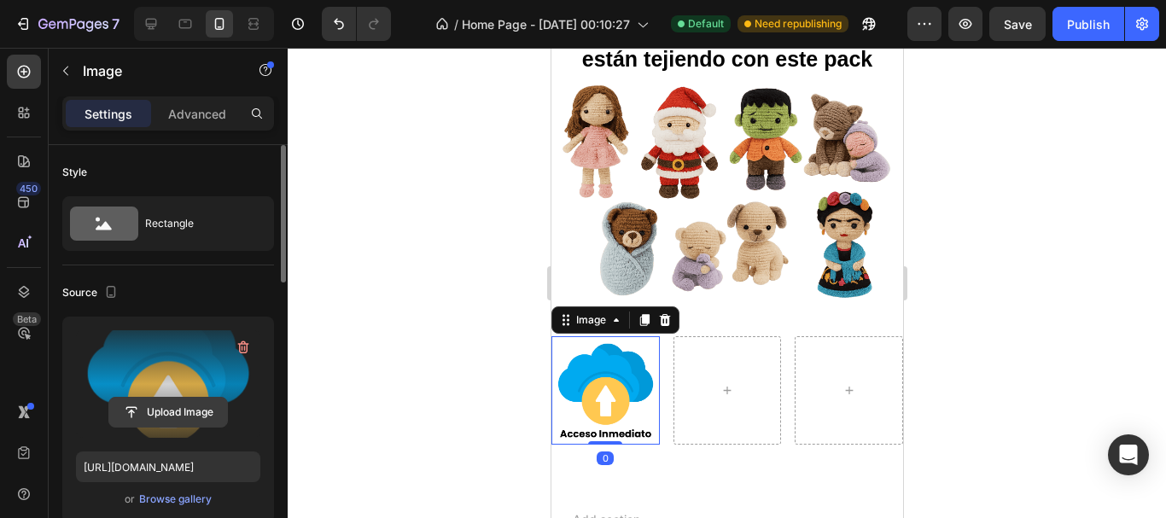
click at [177, 397] on button "Upload Image" at bounding box center [168, 412] width 120 height 31
click at [242, 346] on icon "button" at bounding box center [243, 347] width 17 height 17
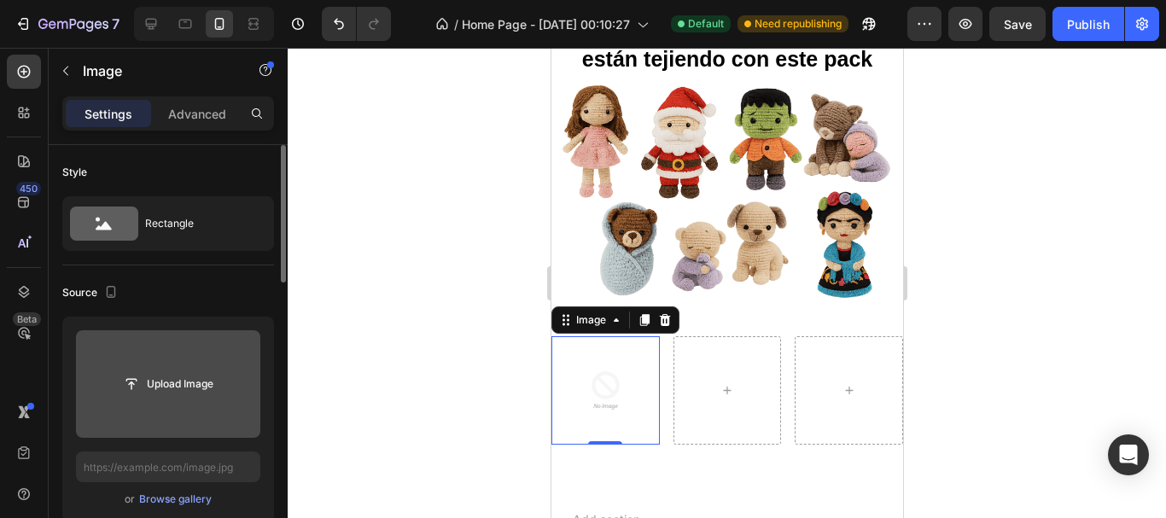
click at [178, 381] on input "file" at bounding box center [168, 384] width 118 height 29
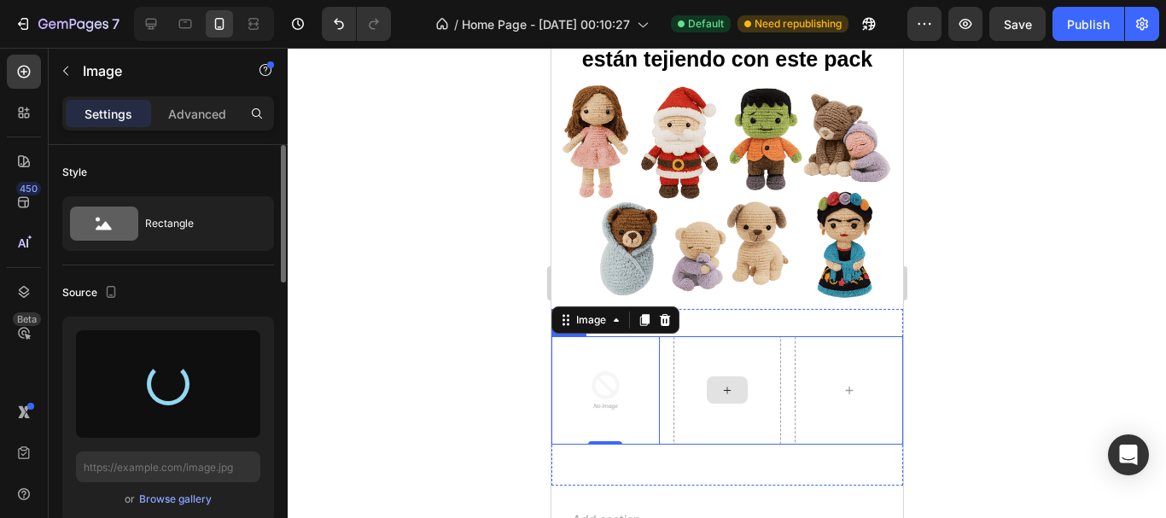
type input "[URL][DOMAIN_NAME]"
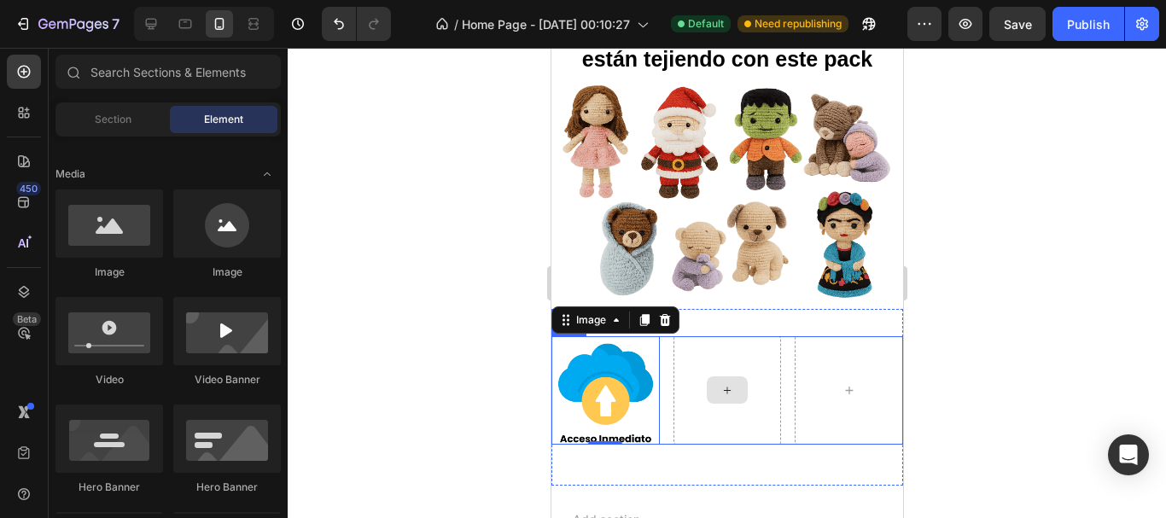
click at [723, 387] on icon at bounding box center [726, 390] width 7 height 7
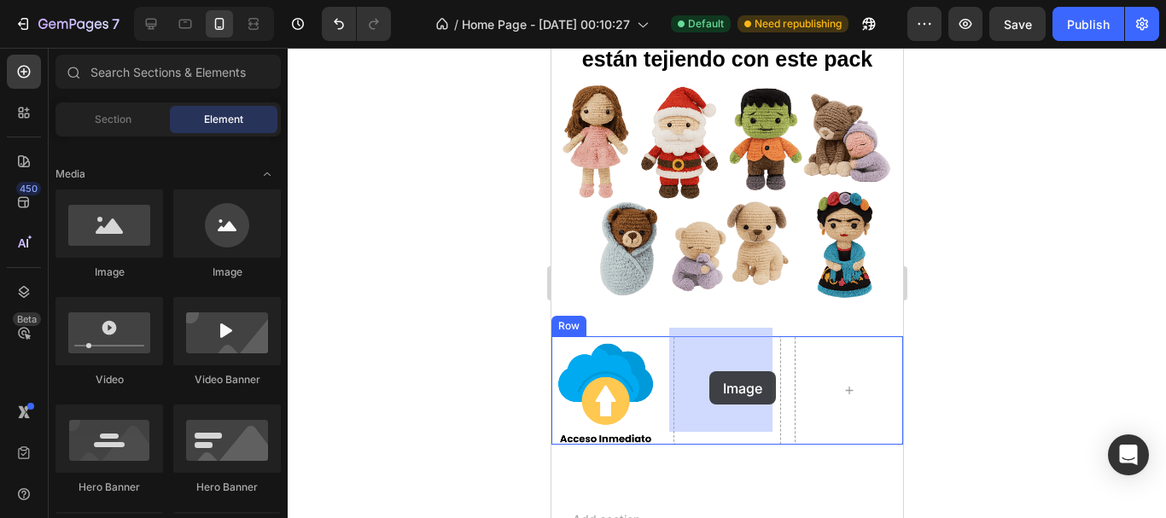
drag, startPoint x: 667, startPoint y: 289, endPoint x: 860, endPoint y: 397, distance: 221.0
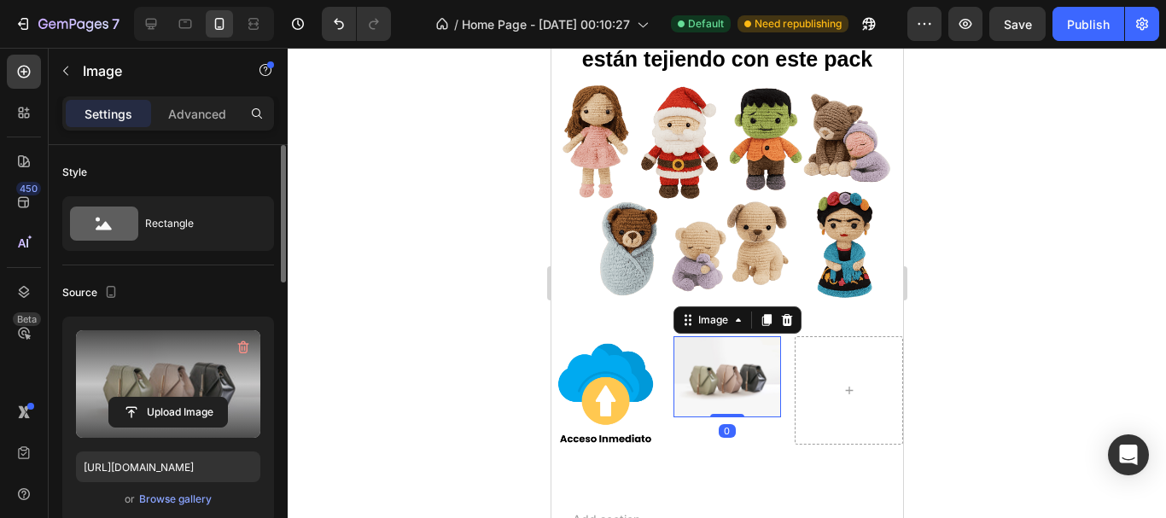
click at [172, 375] on label at bounding box center [168, 384] width 184 height 108
click at [172, 398] on input "file" at bounding box center [168, 412] width 118 height 29
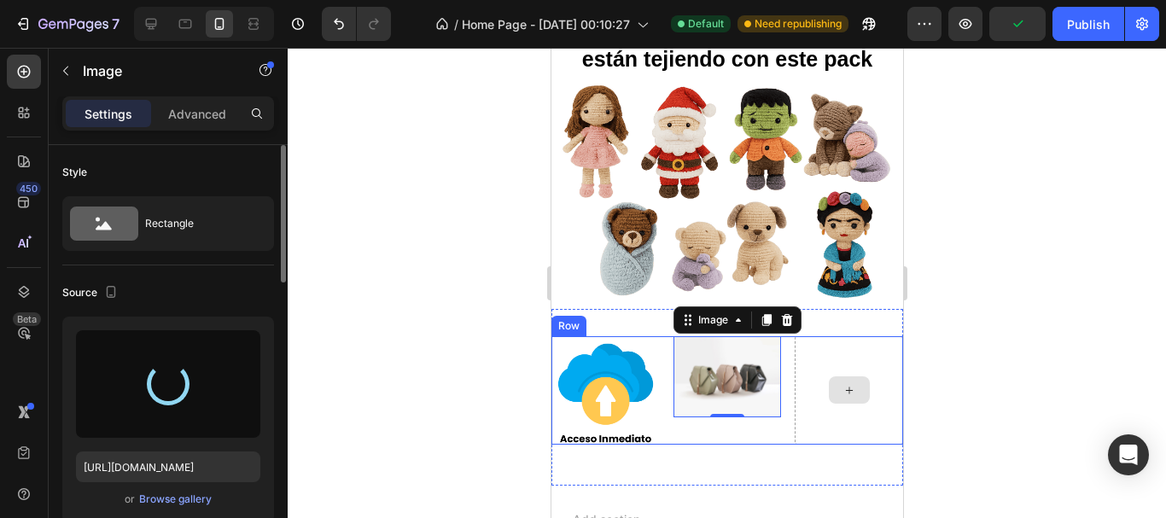
type input "[URL][DOMAIN_NAME]"
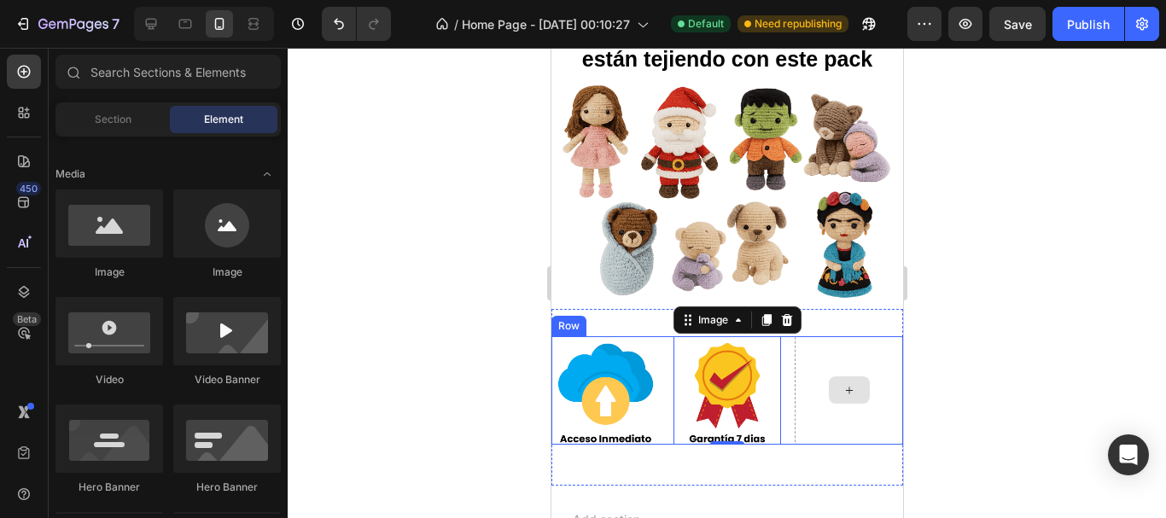
click at [828, 377] on div at bounding box center [848, 390] width 41 height 27
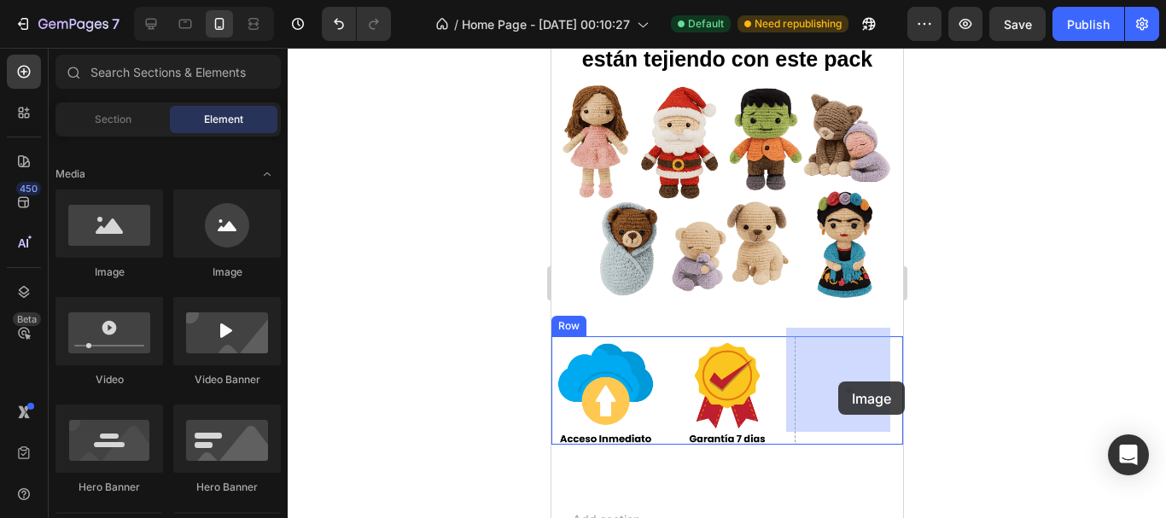
drag, startPoint x: 897, startPoint y: 321, endPoint x: 838, endPoint y: 382, distance: 85.1
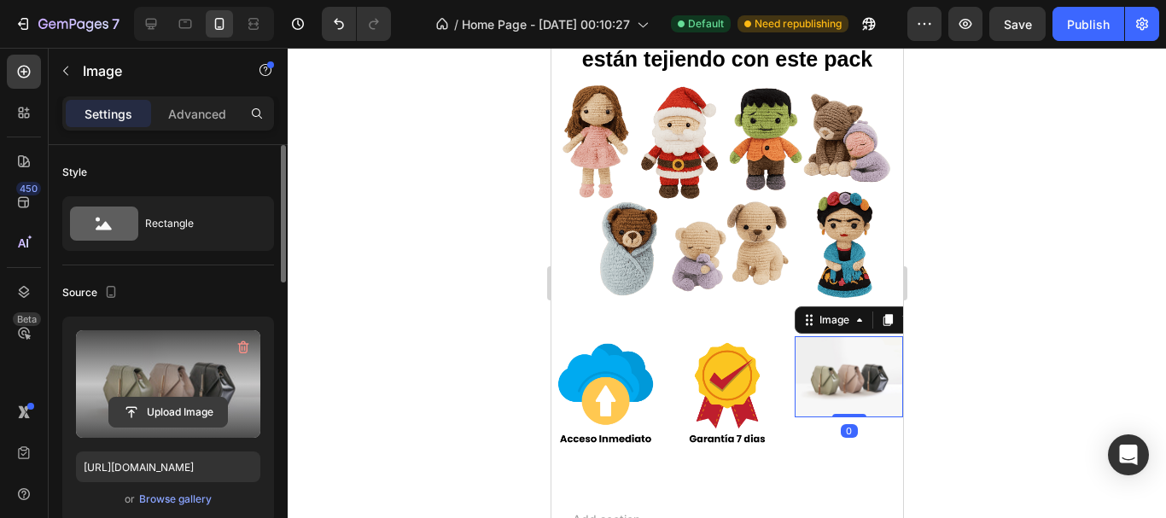
click at [157, 418] on input "file" at bounding box center [168, 412] width 118 height 29
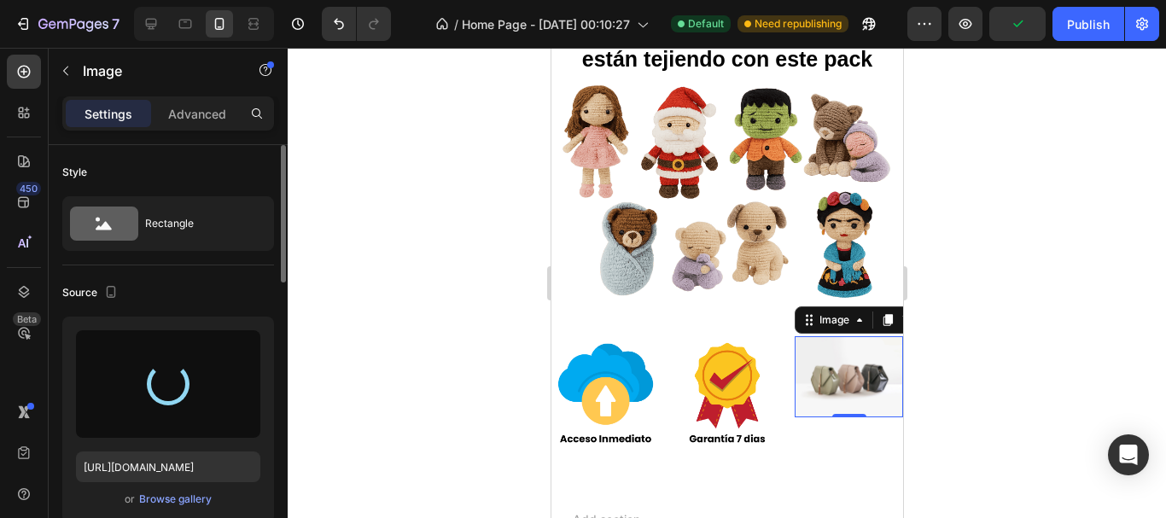
type input "[URL][DOMAIN_NAME]"
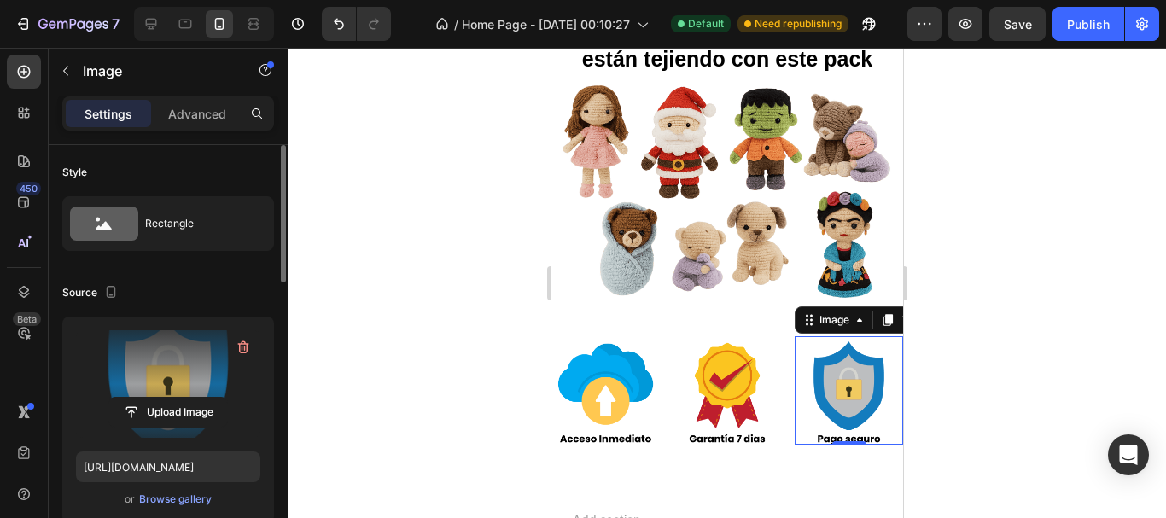
click at [454, 213] on div at bounding box center [727, 283] width 879 height 471
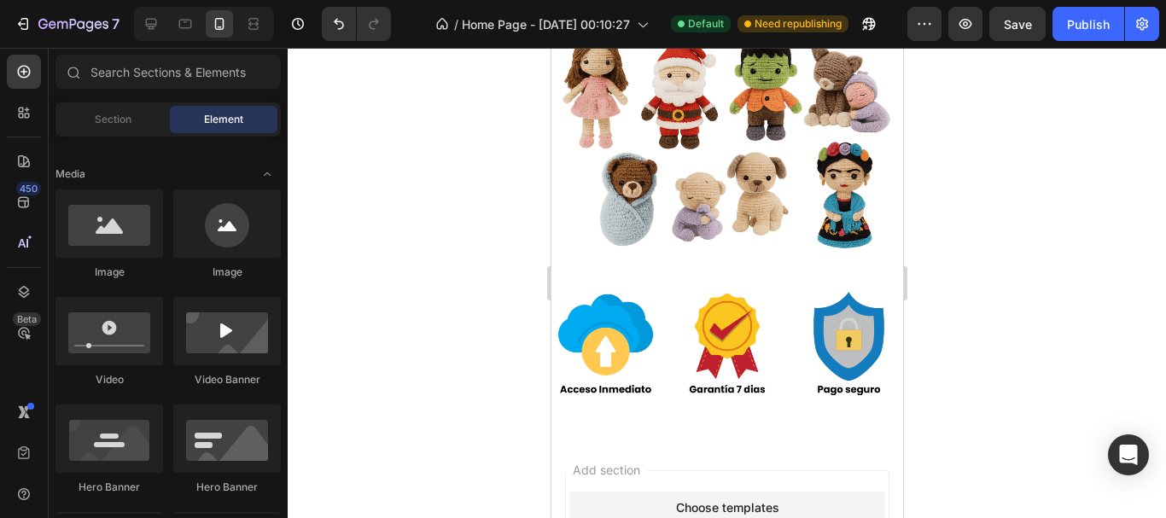
scroll to position [751, 0]
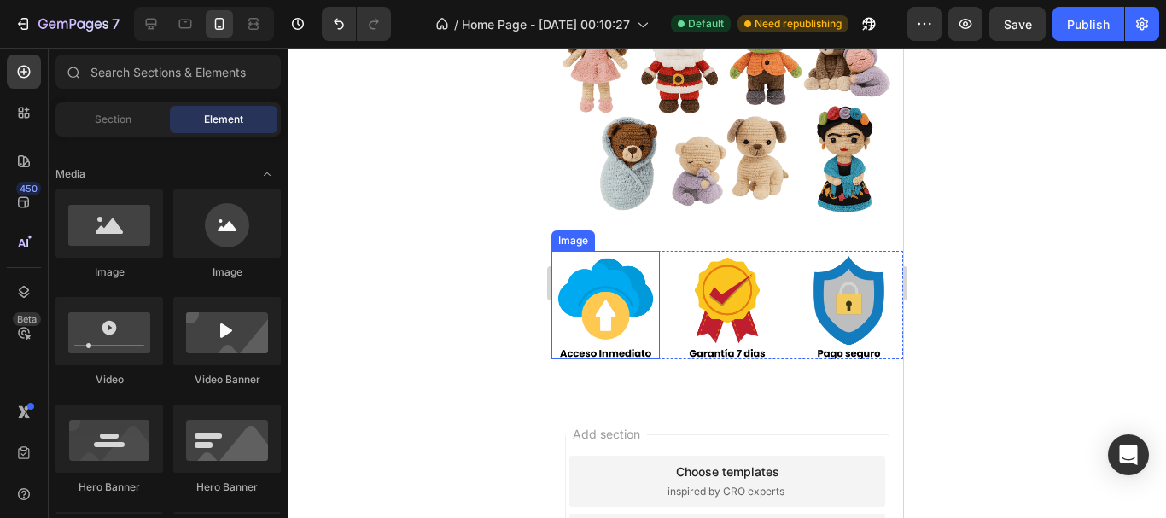
click at [611, 330] on img at bounding box center [605, 305] width 108 height 108
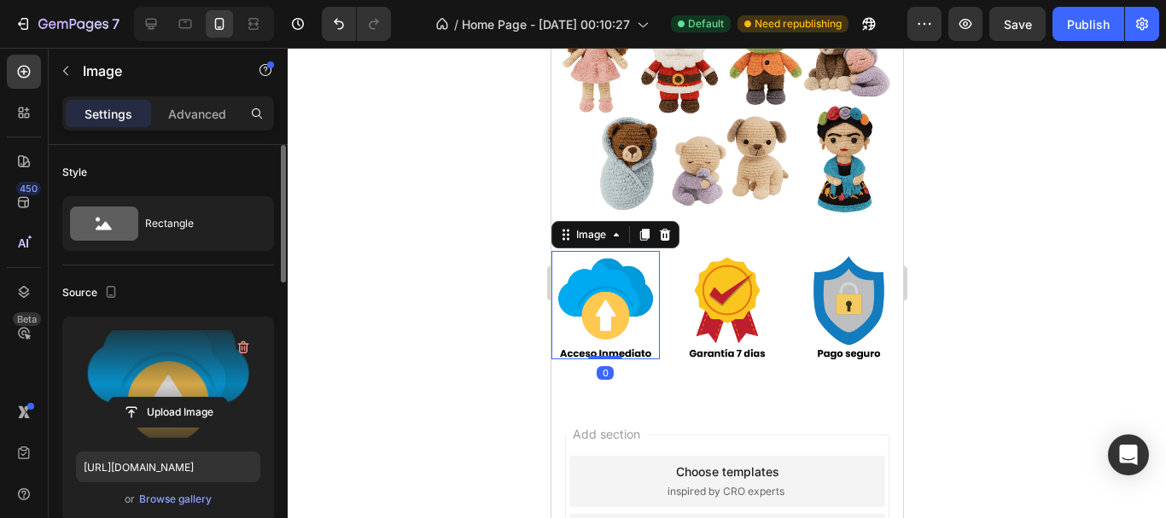
click at [184, 429] on label at bounding box center [168, 384] width 184 height 108
click at [184, 427] on input "file" at bounding box center [168, 412] width 118 height 29
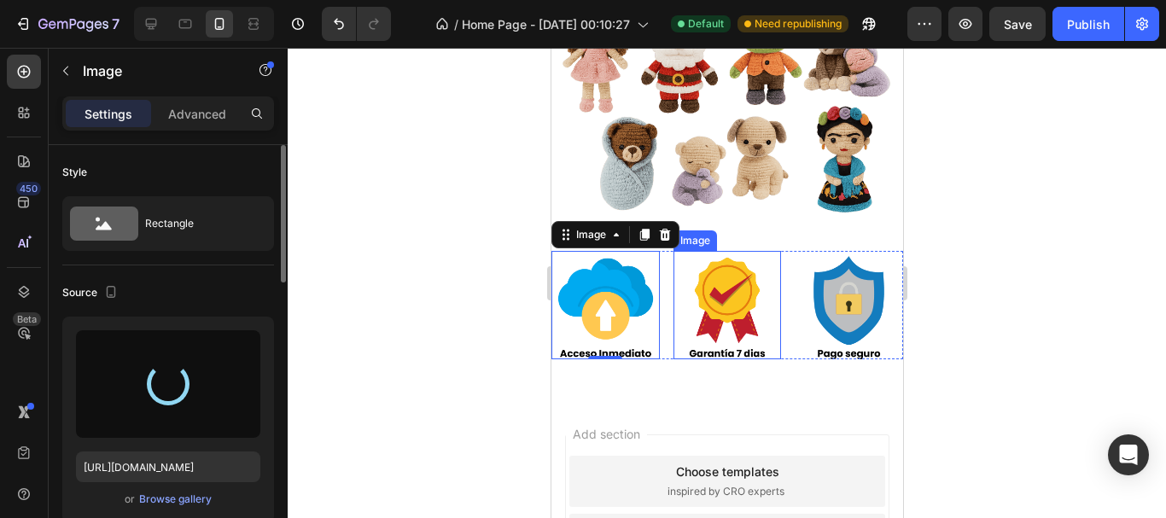
type input "[URL][DOMAIN_NAME]"
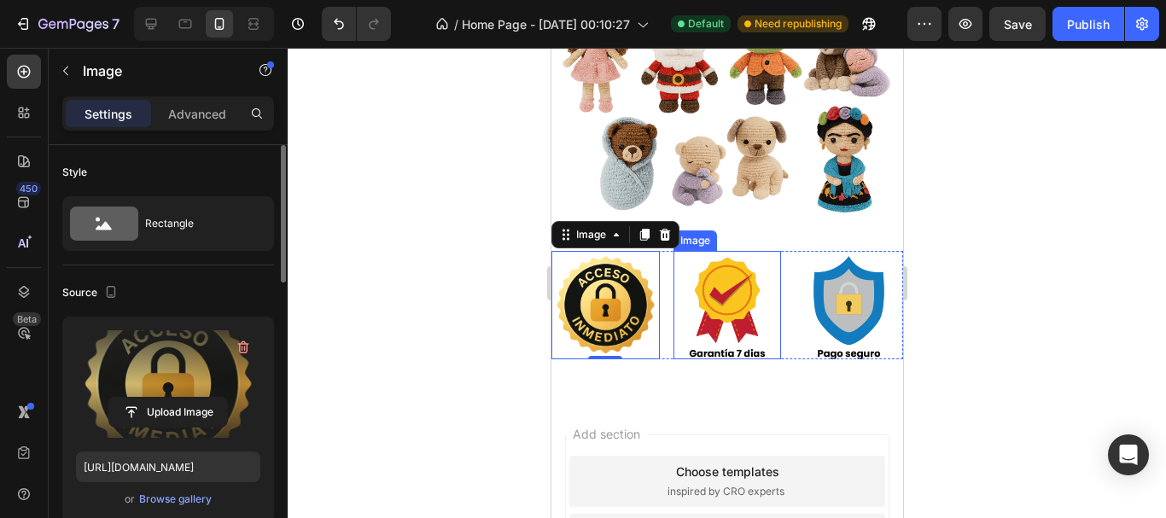
click at [738, 331] on img at bounding box center [727, 305] width 108 height 108
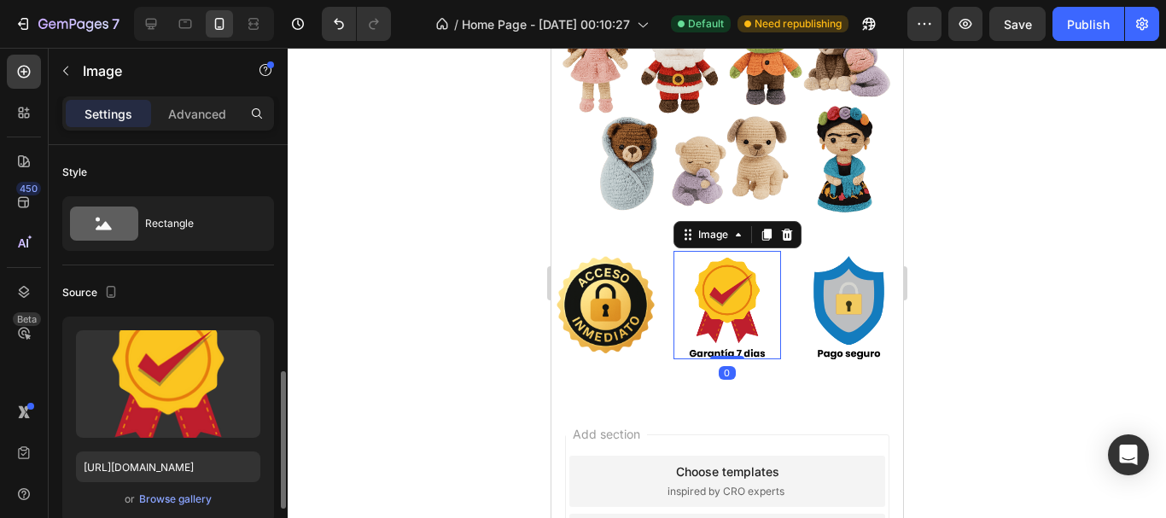
scroll to position [171, 0]
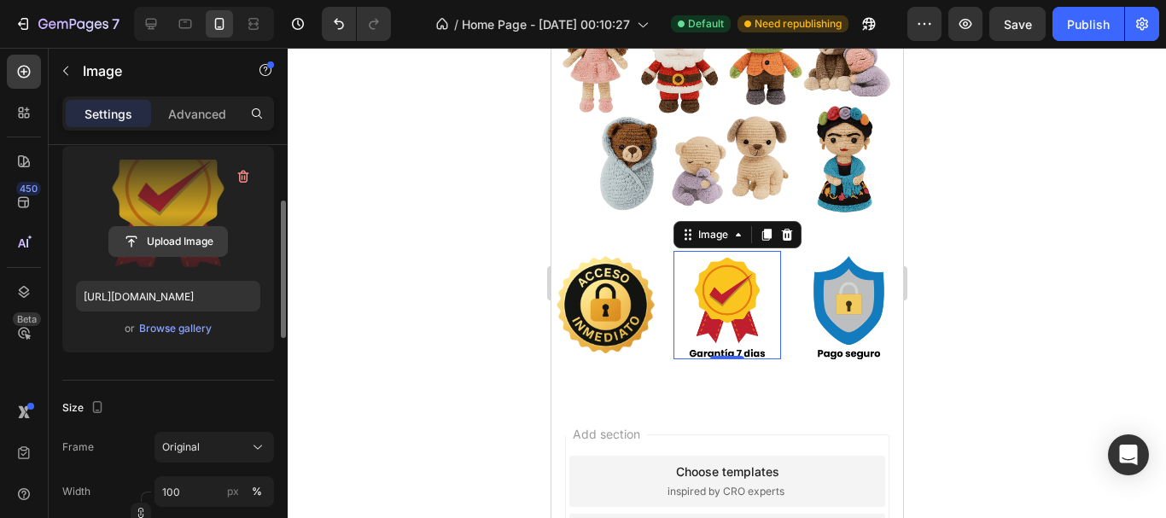
click at [166, 233] on input "file" at bounding box center [168, 241] width 118 height 29
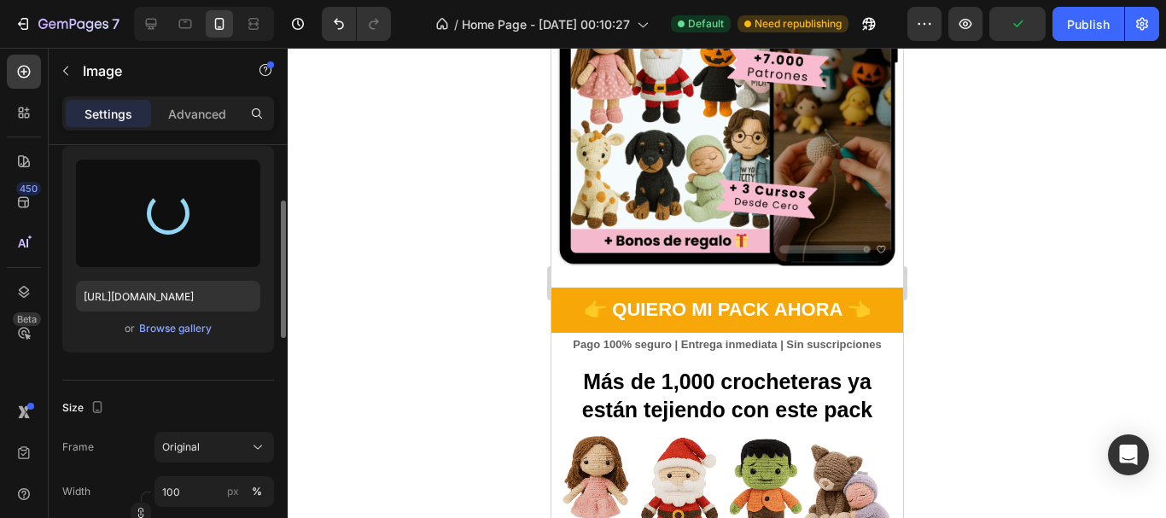
type input "[URL][DOMAIN_NAME]"
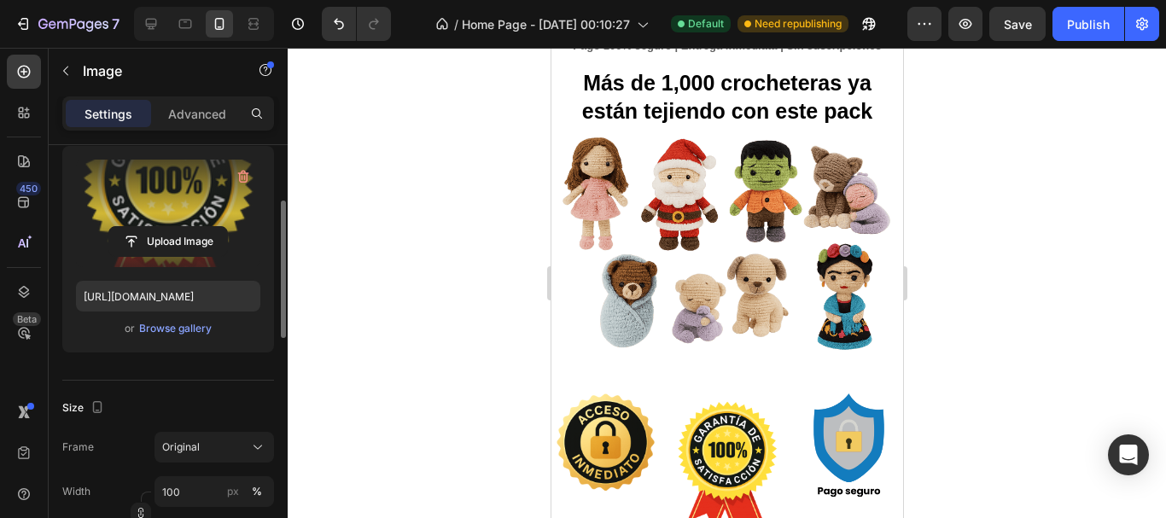
scroll to position [665, 0]
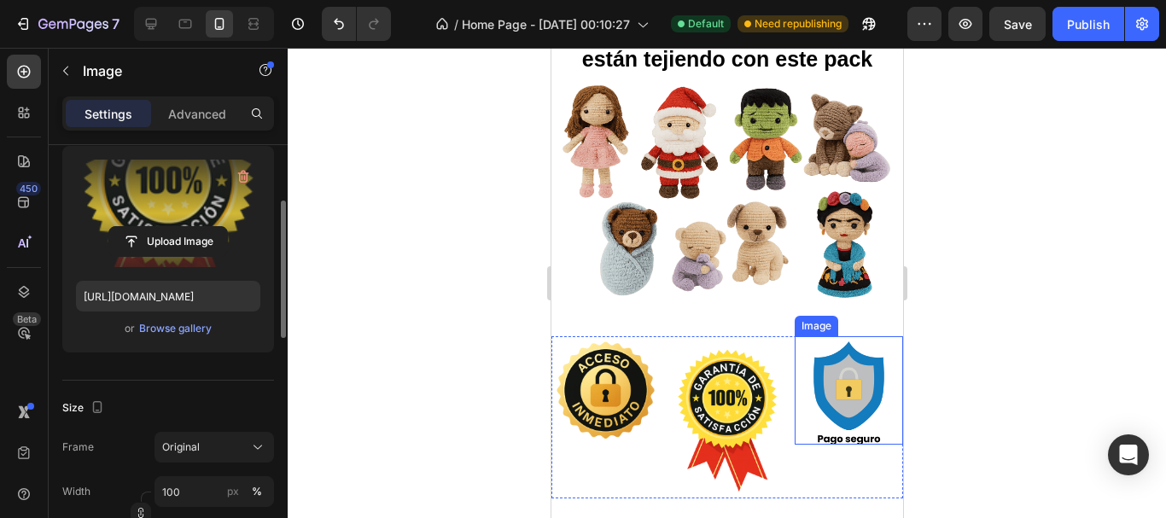
click at [855, 387] on img at bounding box center [848, 390] width 108 height 108
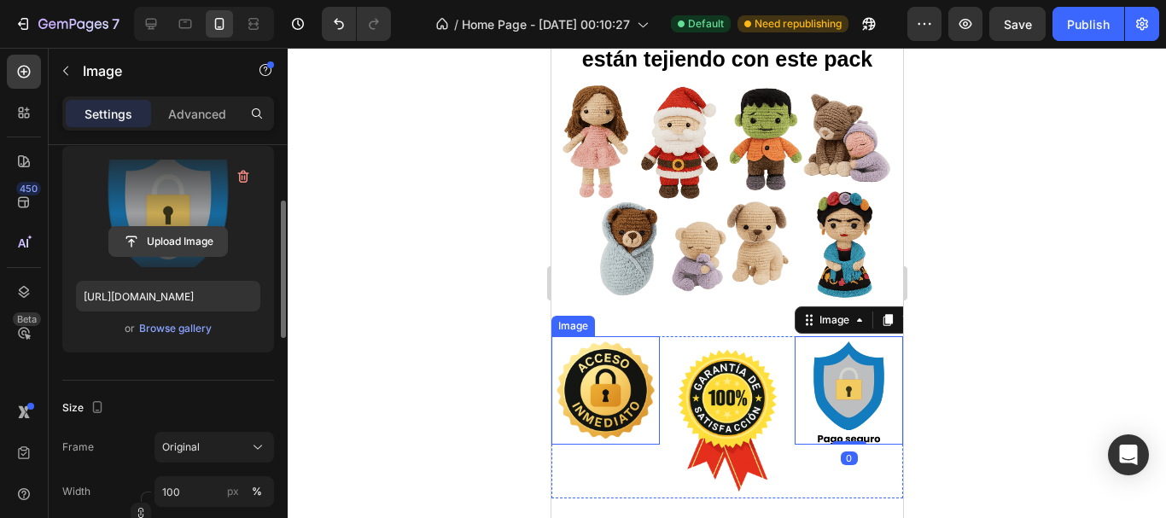
drag, startPoint x: 190, startPoint y: 223, endPoint x: 181, endPoint y: 240, distance: 19.1
click at [189, 227] on div "Upload Image" at bounding box center [168, 214] width 184 height 108
click at [181, 240] on input "file" at bounding box center [168, 241] width 118 height 29
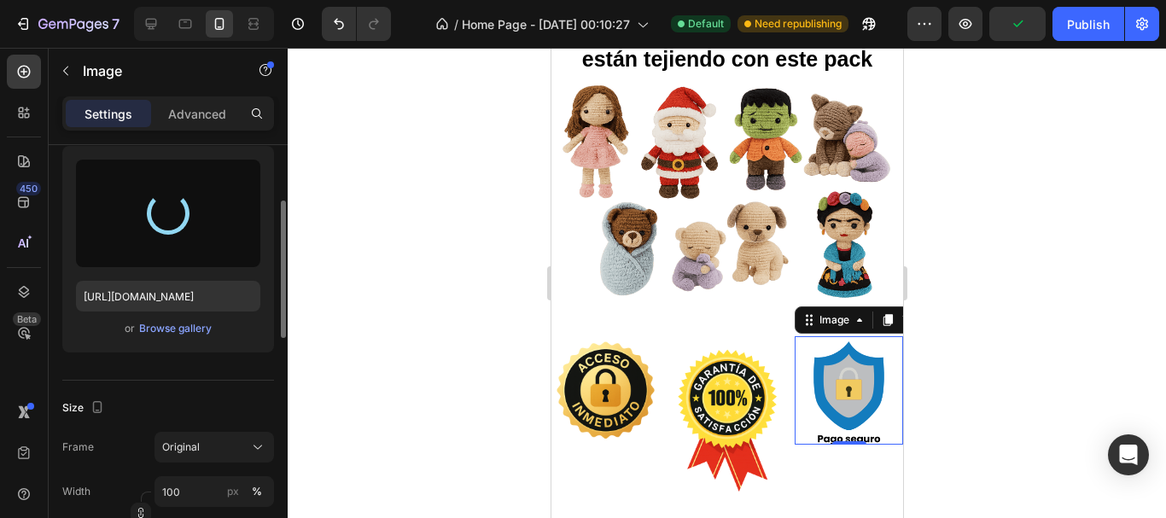
click at [436, 319] on div at bounding box center [727, 283] width 879 height 471
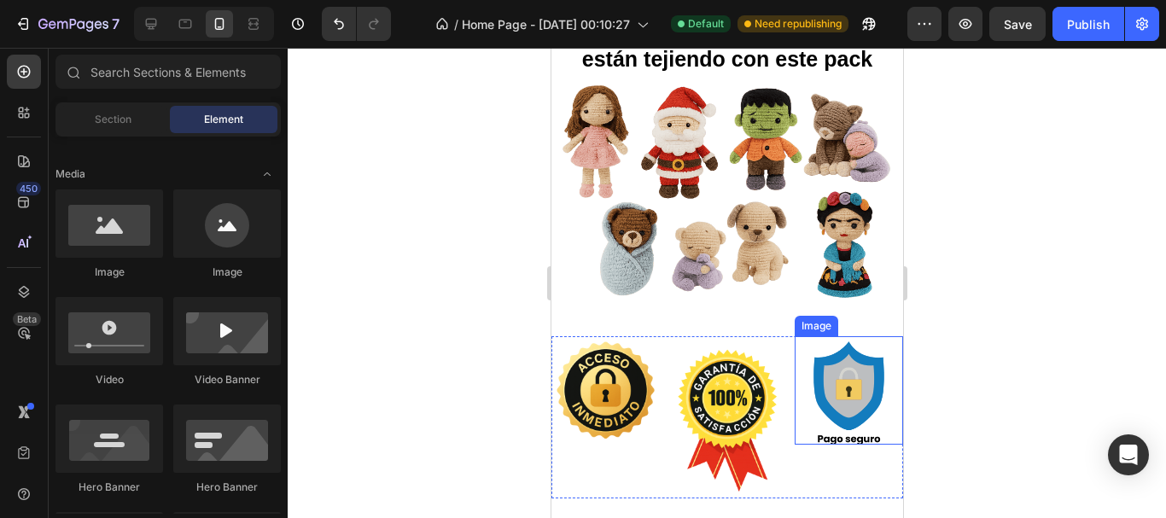
click at [798, 400] on img at bounding box center [848, 390] width 108 height 108
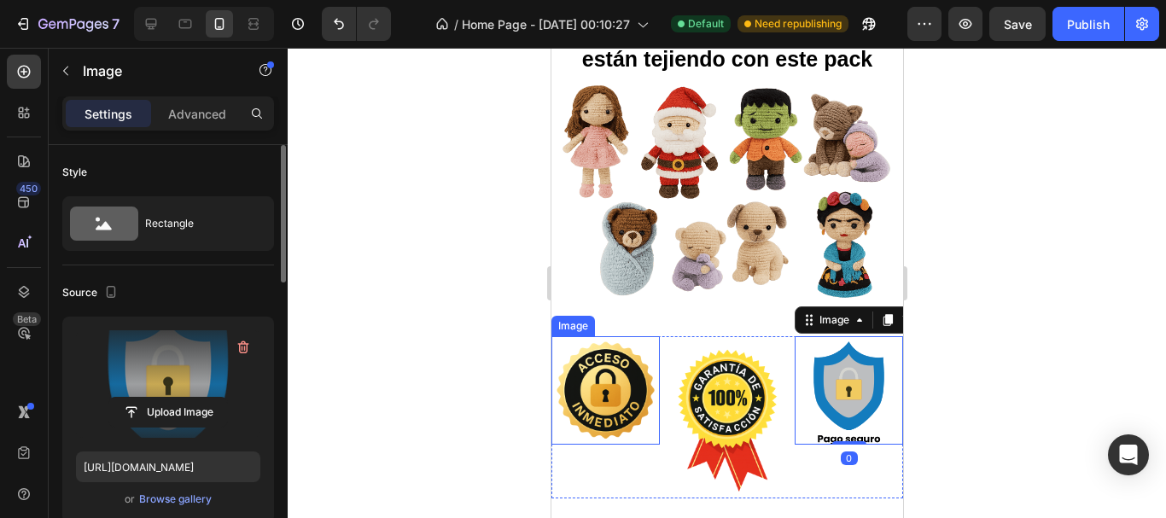
click at [172, 384] on label at bounding box center [168, 384] width 184 height 108
click at [172, 398] on input "file" at bounding box center [168, 412] width 118 height 29
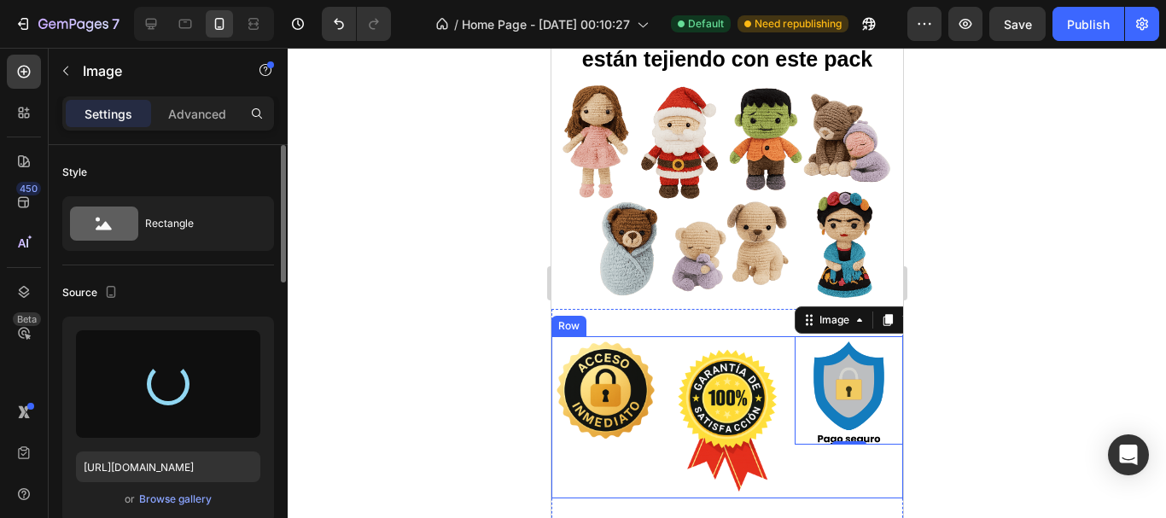
type input "[URL][DOMAIN_NAME]"
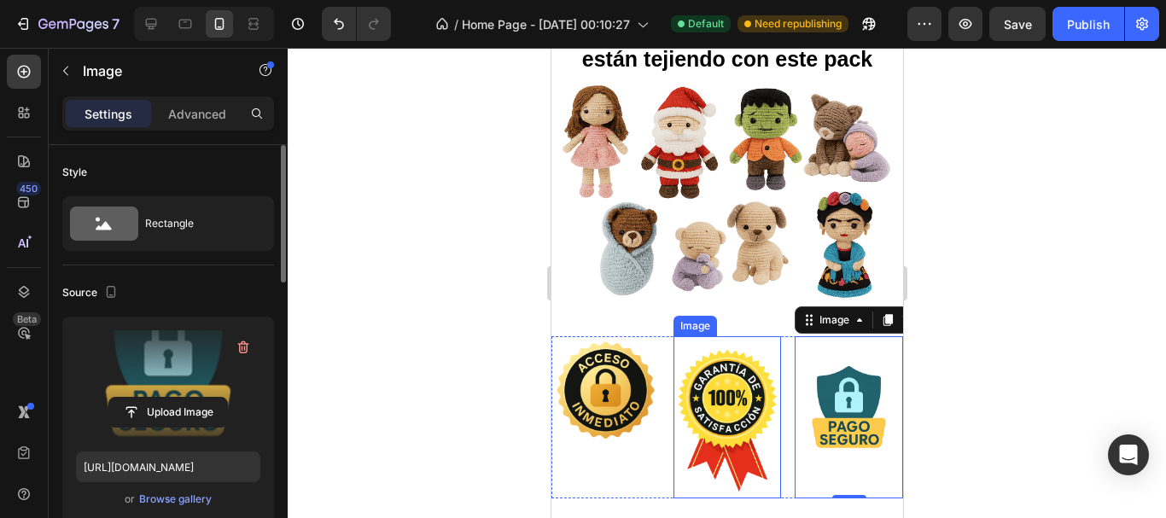
click at [701, 392] on img at bounding box center [727, 417] width 108 height 162
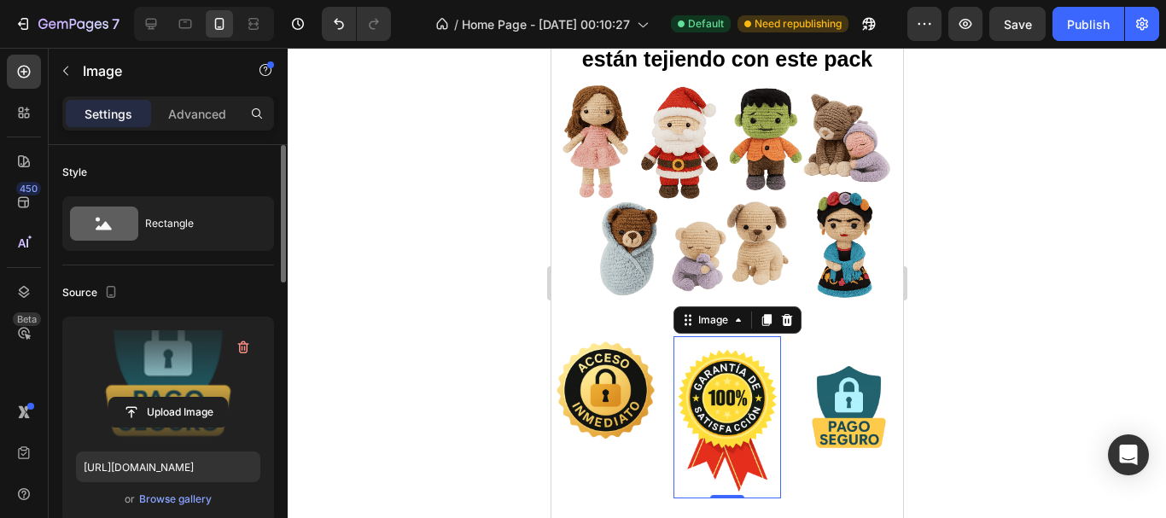
scroll to position [171, 0]
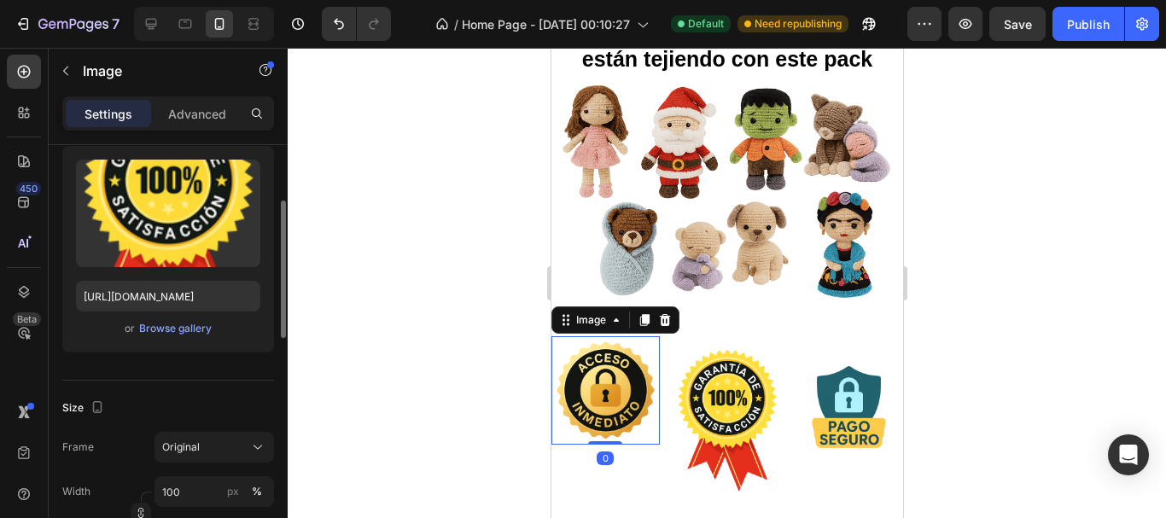
click at [610, 396] on img at bounding box center [605, 390] width 108 height 108
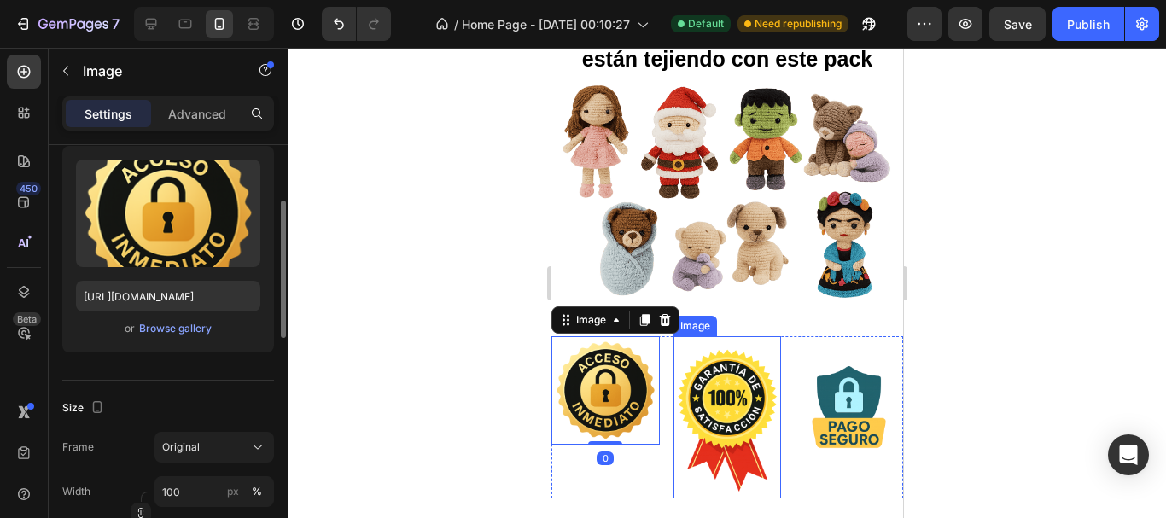
click at [710, 392] on img at bounding box center [727, 417] width 108 height 162
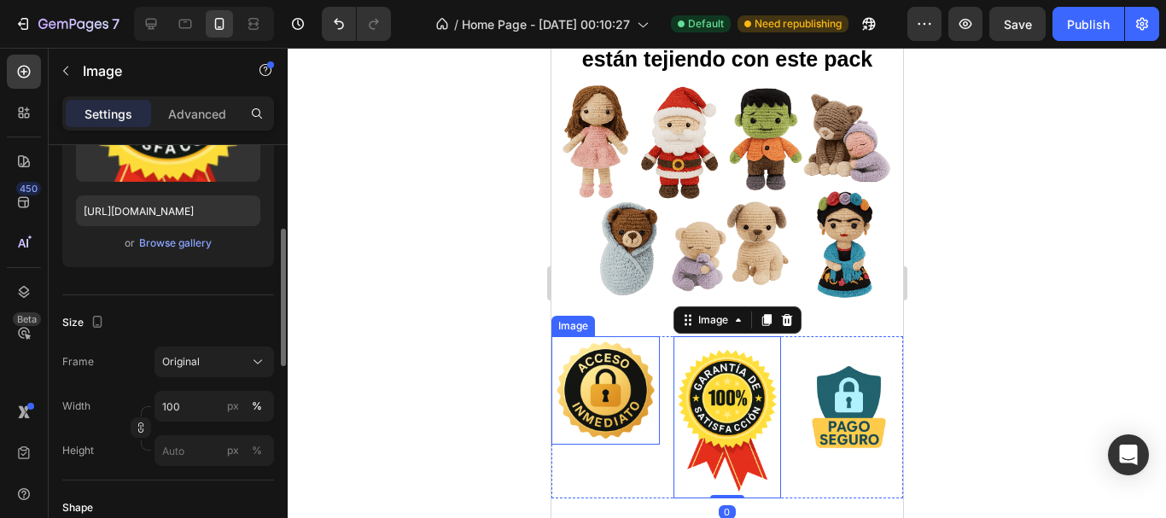
scroll to position [342, 0]
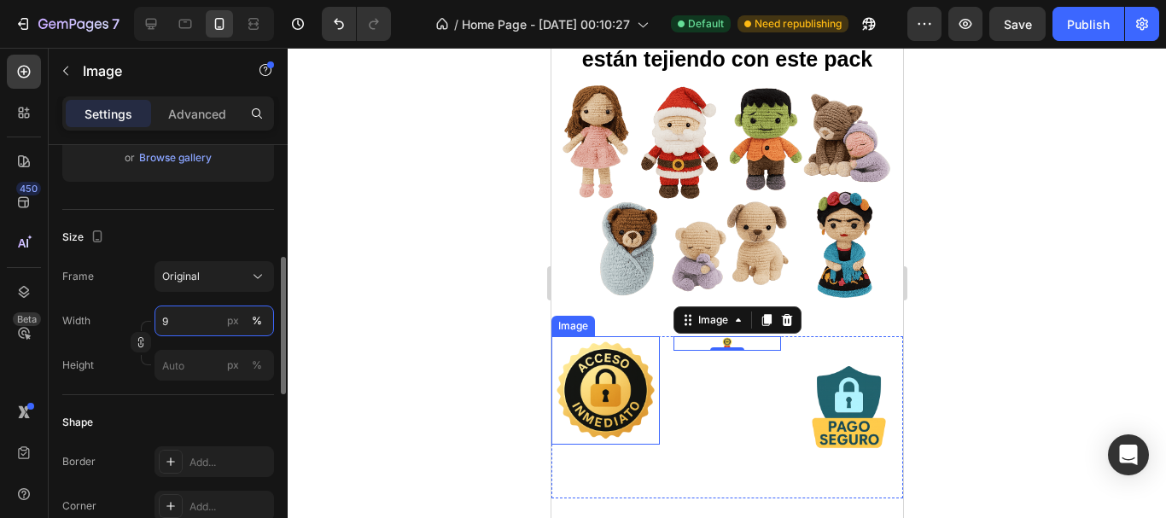
type input "90"
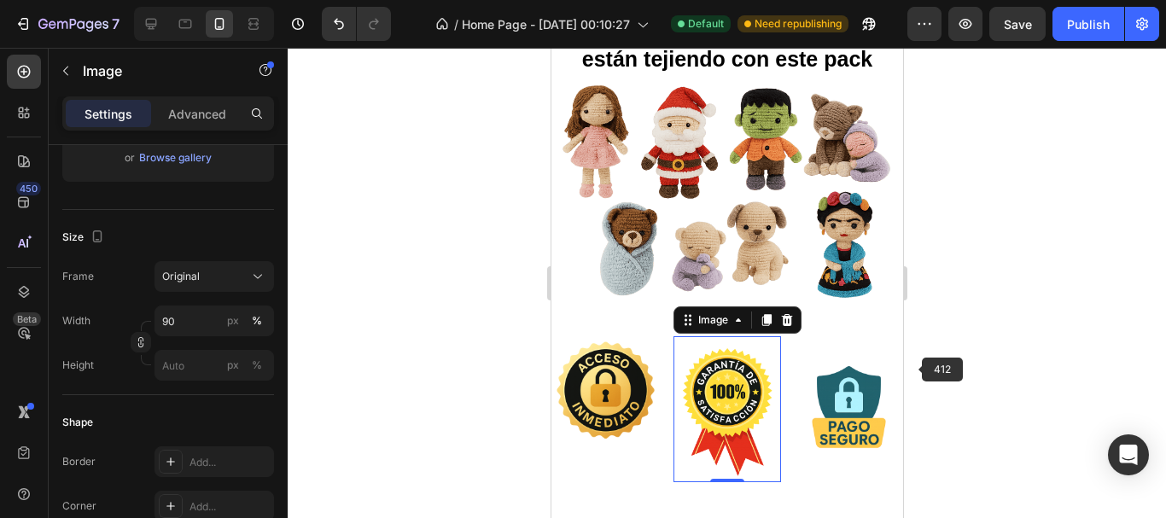
click at [1062, 399] on div at bounding box center [727, 283] width 879 height 471
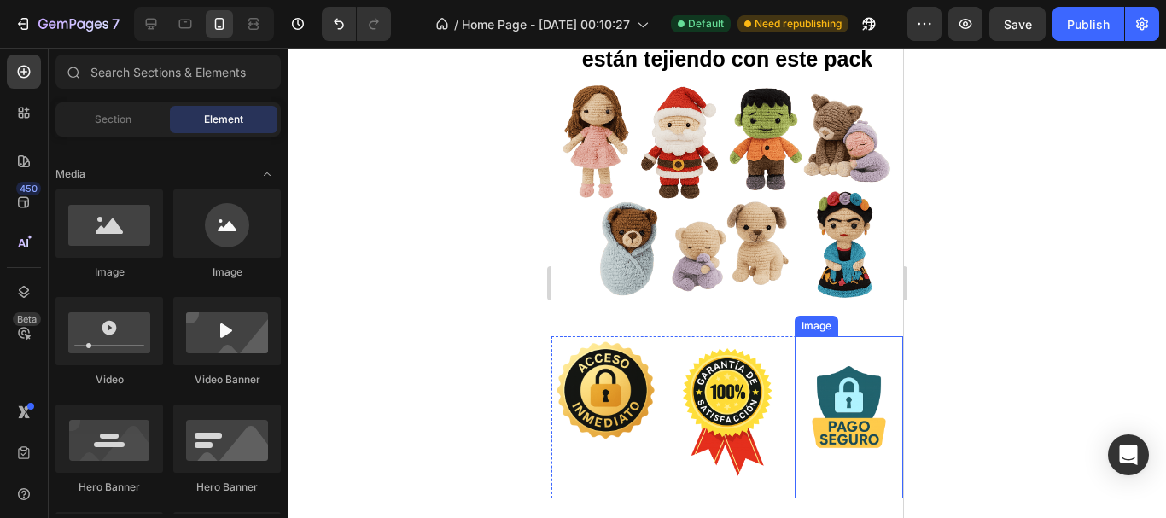
click at [856, 393] on img at bounding box center [848, 417] width 108 height 162
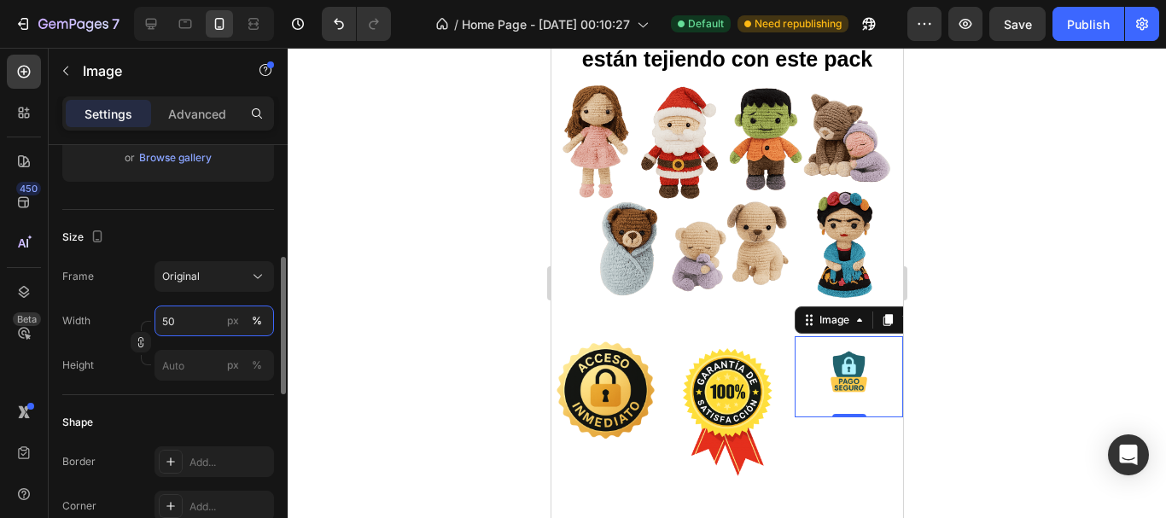
type input "5"
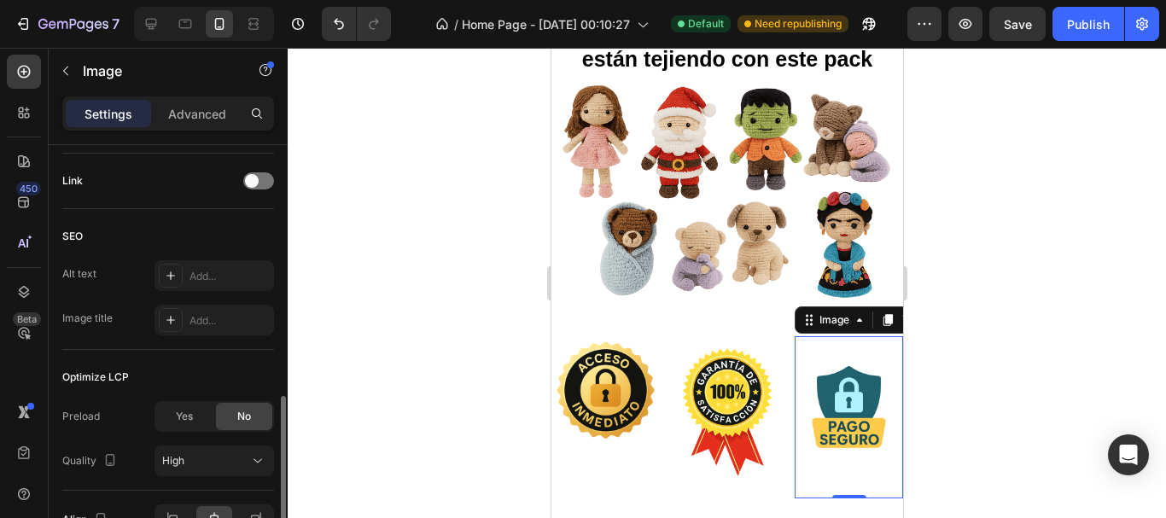
scroll to position [868, 0]
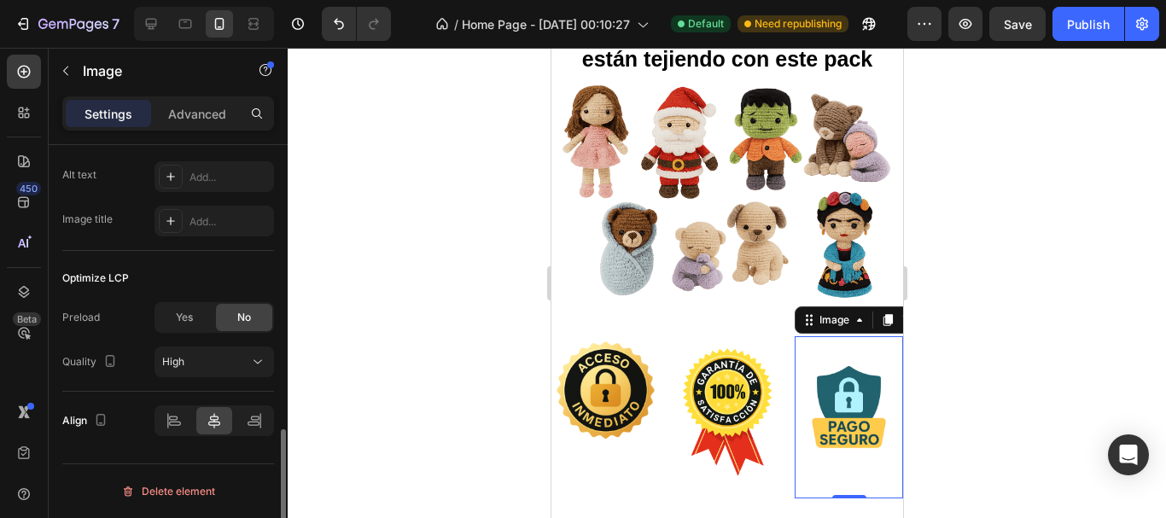
type input "790"
click at [212, 96] on div "Settings Advanced" at bounding box center [168, 113] width 212 height 34
click at [201, 114] on p "Advanced" at bounding box center [197, 114] width 58 height 18
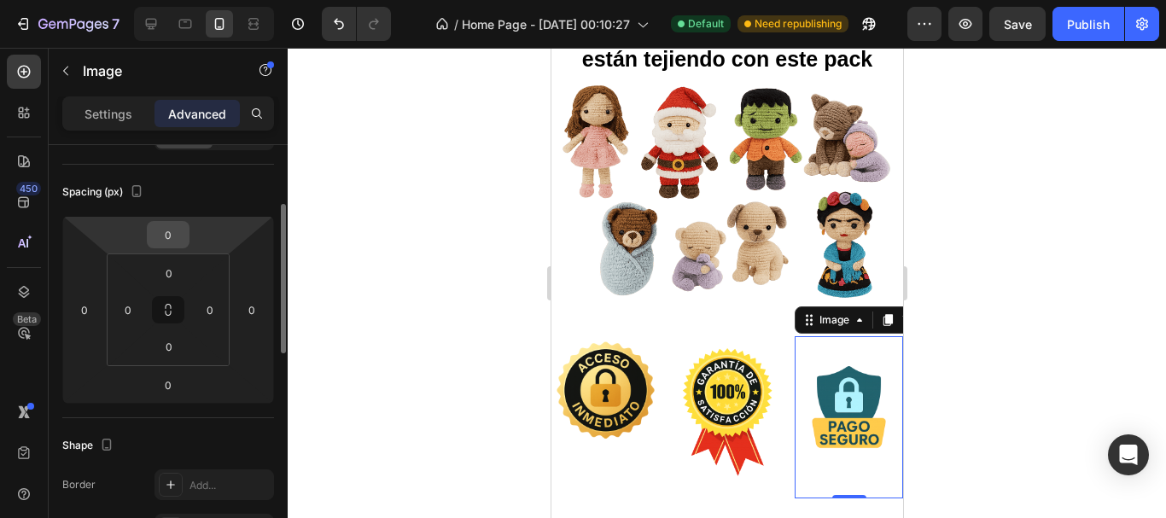
scroll to position [0, 0]
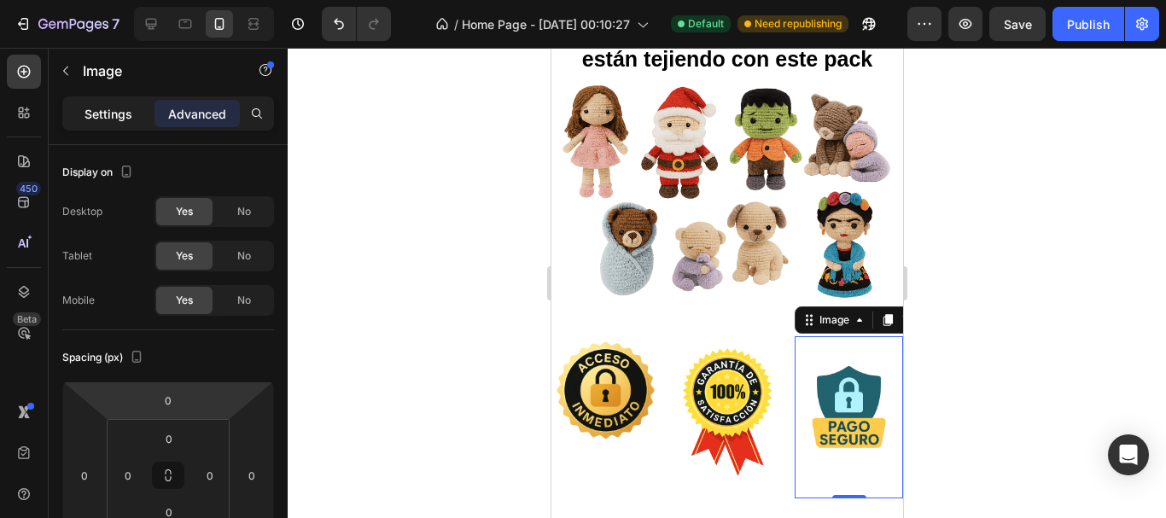
click at [126, 120] on p "Settings" at bounding box center [109, 114] width 48 height 18
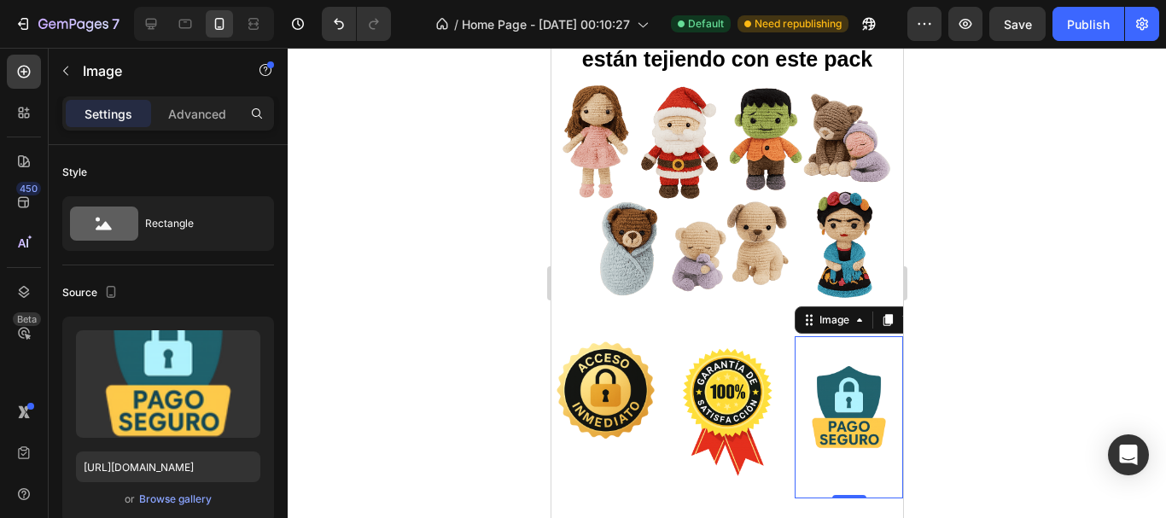
drag, startPoint x: 460, startPoint y: 381, endPoint x: 77, endPoint y: 354, distance: 384.4
click at [460, 381] on div at bounding box center [727, 283] width 879 height 471
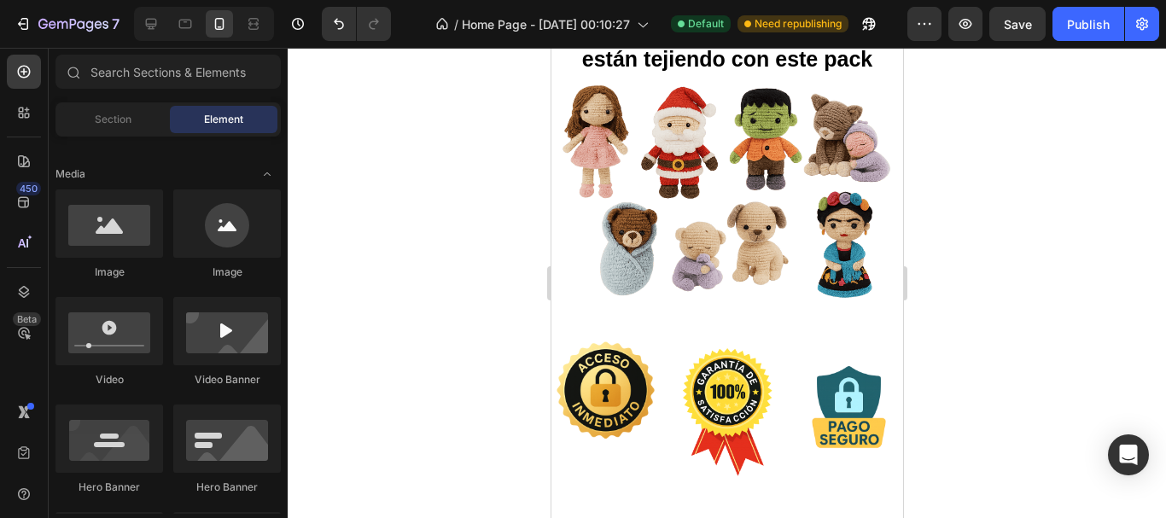
click at [1032, 385] on div at bounding box center [727, 283] width 879 height 471
click at [580, 360] on img at bounding box center [605, 390] width 108 height 108
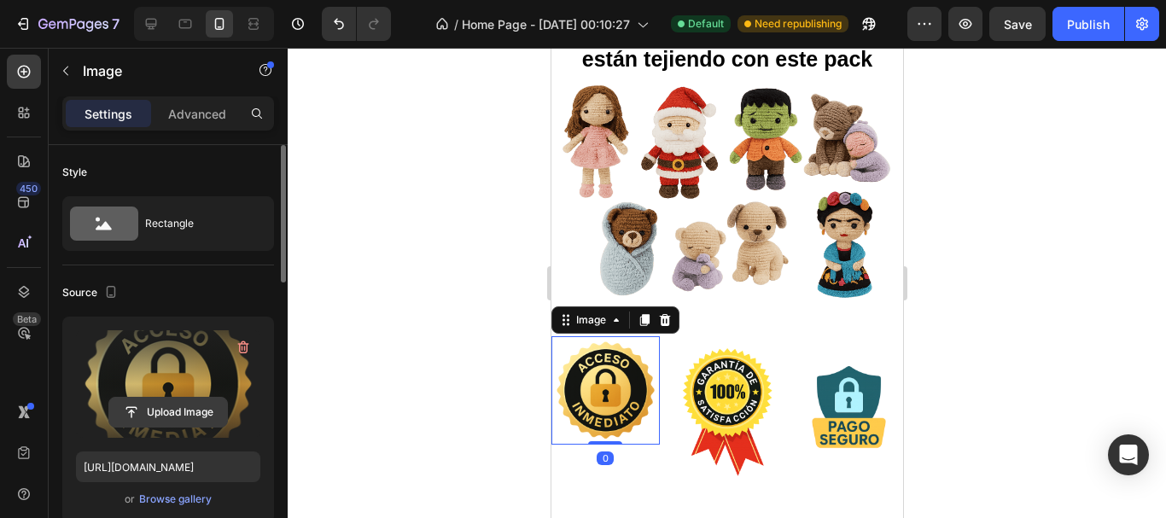
click at [171, 410] on input "file" at bounding box center [168, 412] width 118 height 29
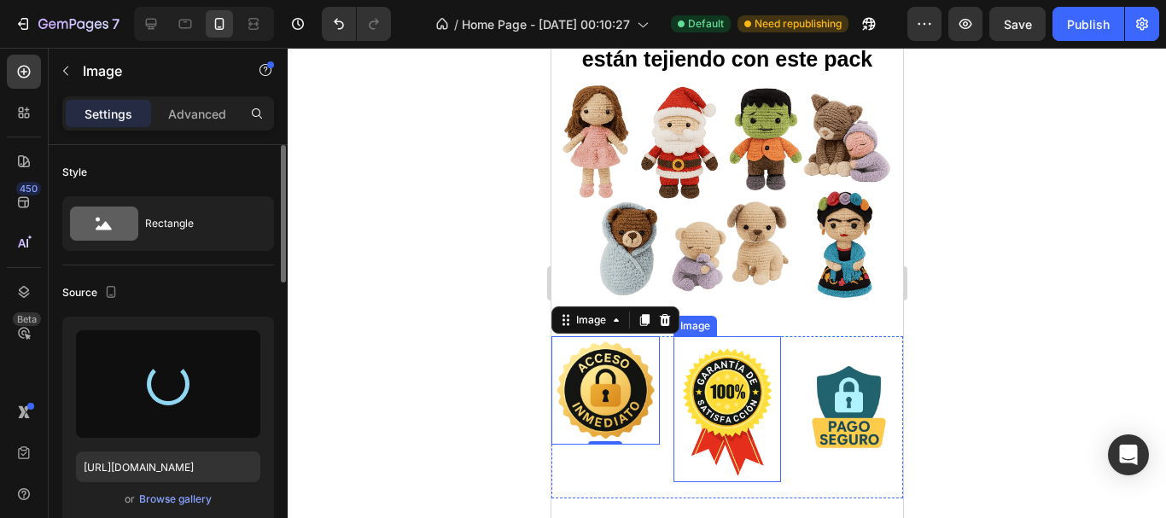
type input "[URL][DOMAIN_NAME]"
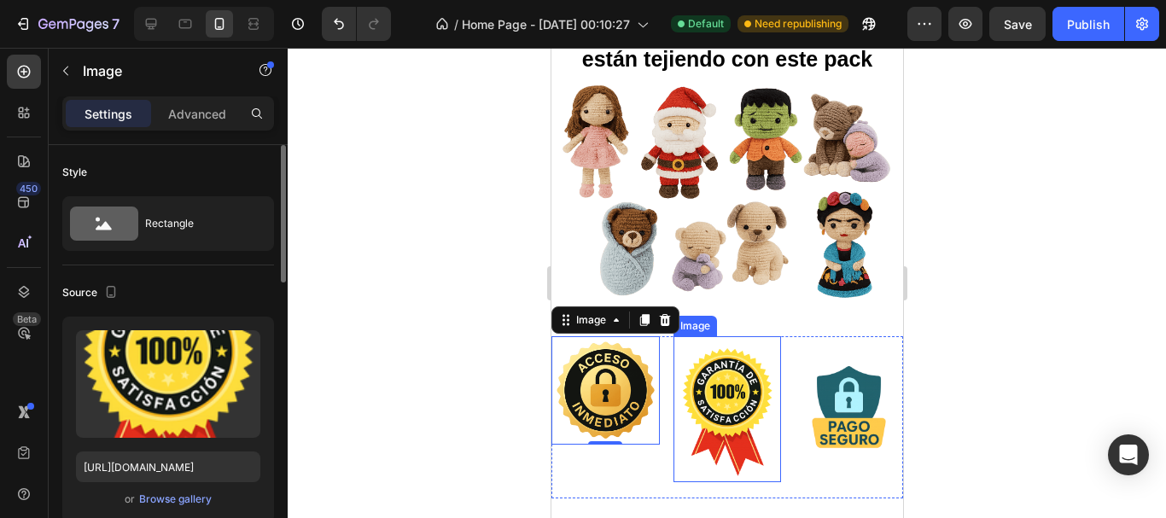
click at [717, 382] on img at bounding box center [726, 409] width 97 height 146
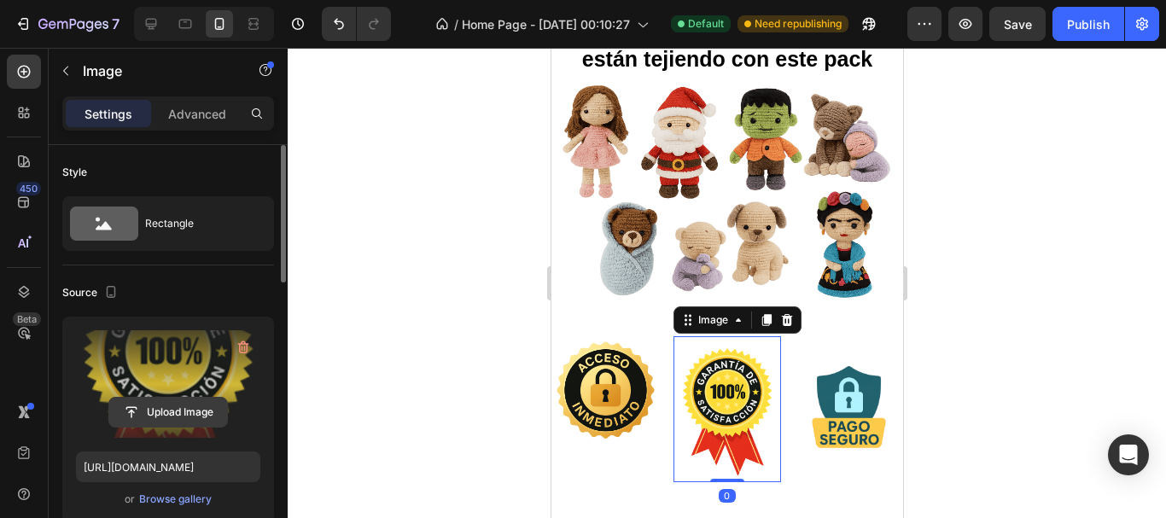
click at [168, 418] on input "file" at bounding box center [168, 412] width 118 height 29
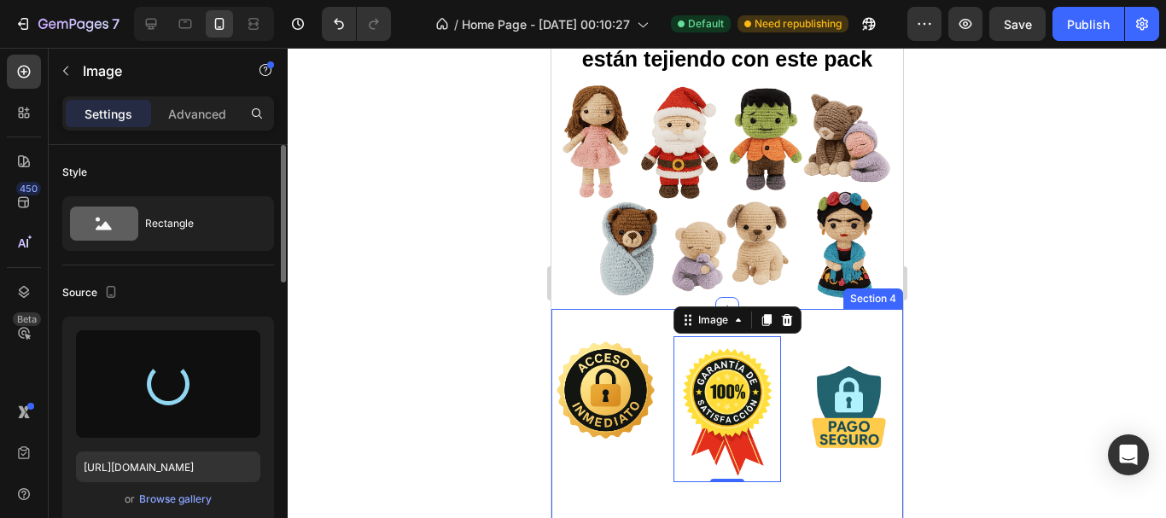
type input "[URL][DOMAIN_NAME]"
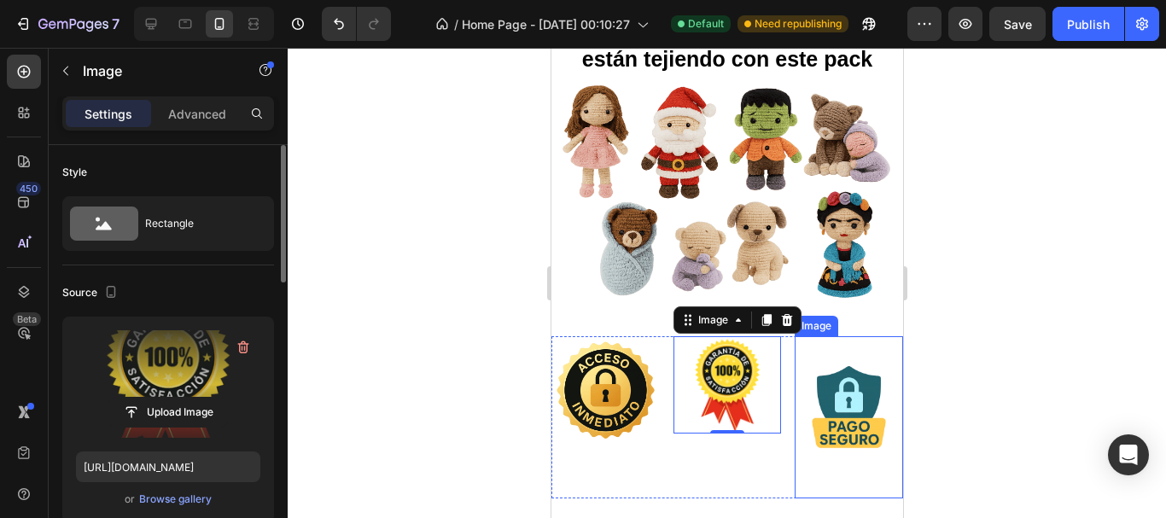
click at [856, 415] on img at bounding box center [848, 417] width 108 height 162
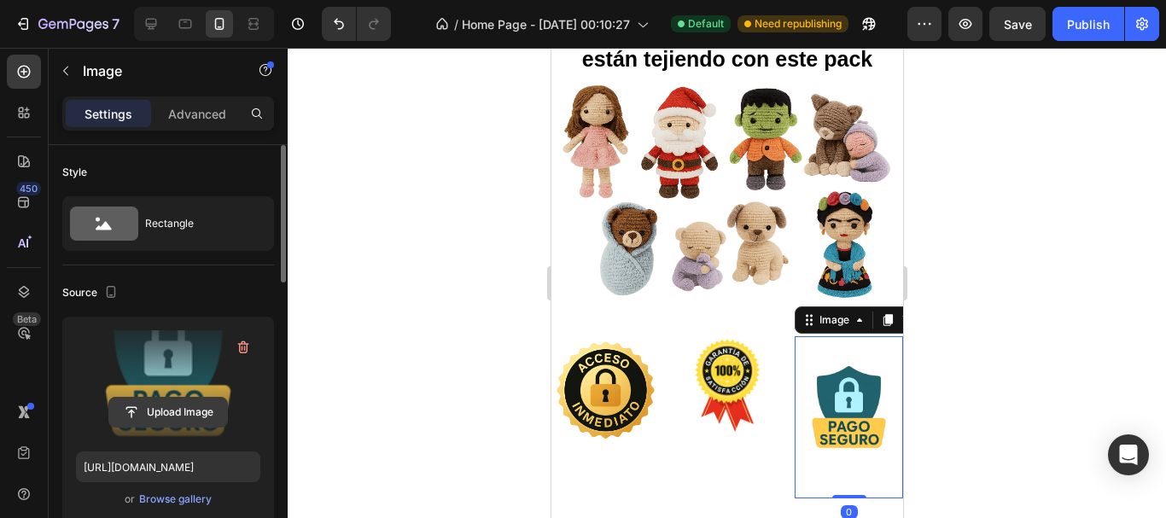
click at [198, 408] on input "file" at bounding box center [168, 412] width 118 height 29
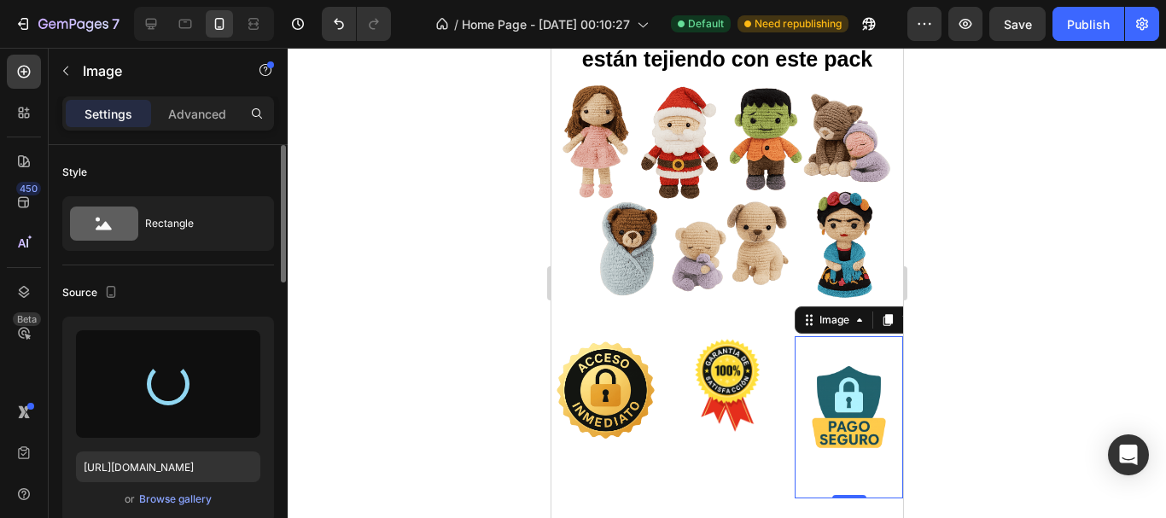
type input "[URL][DOMAIN_NAME]"
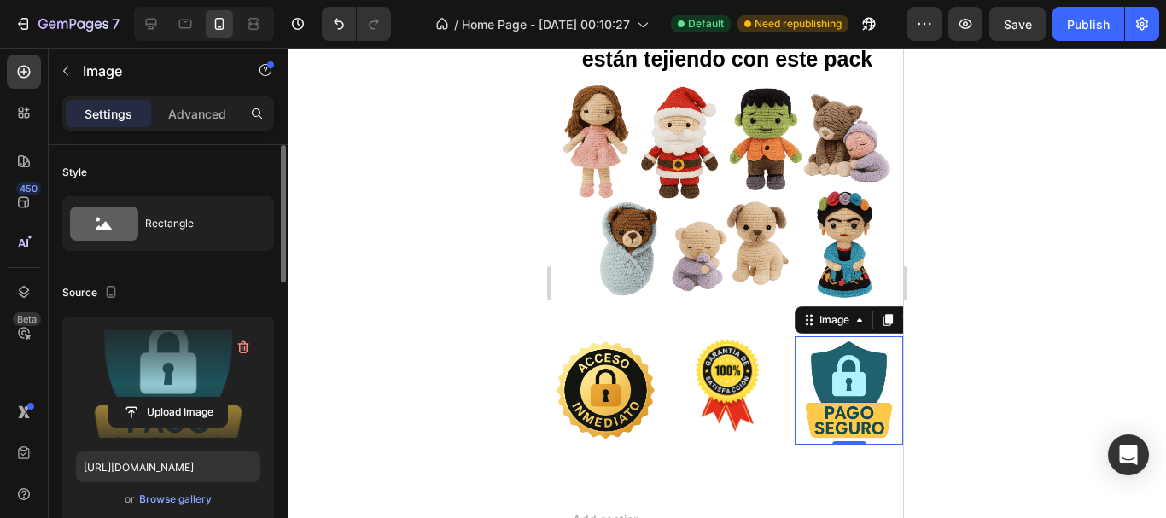
click at [996, 257] on div at bounding box center [727, 283] width 879 height 471
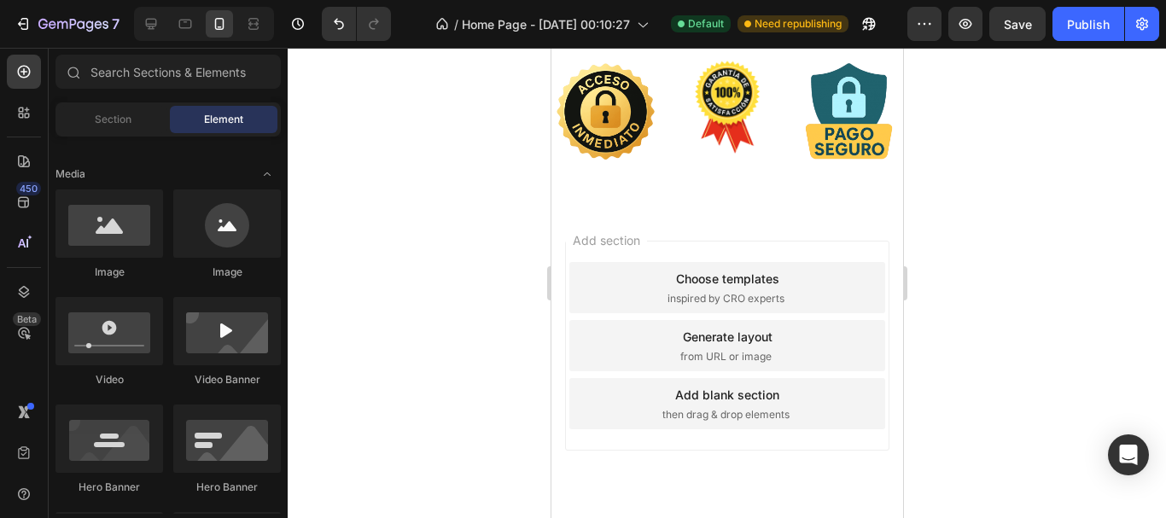
scroll to position [939, 0]
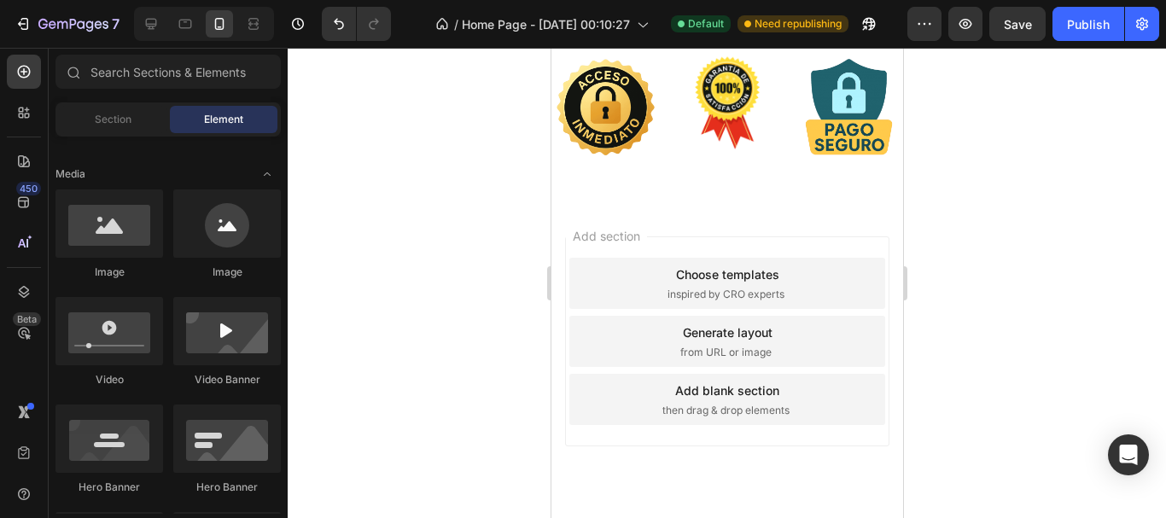
click at [740, 392] on div "Add blank section" at bounding box center [727, 391] width 104 height 18
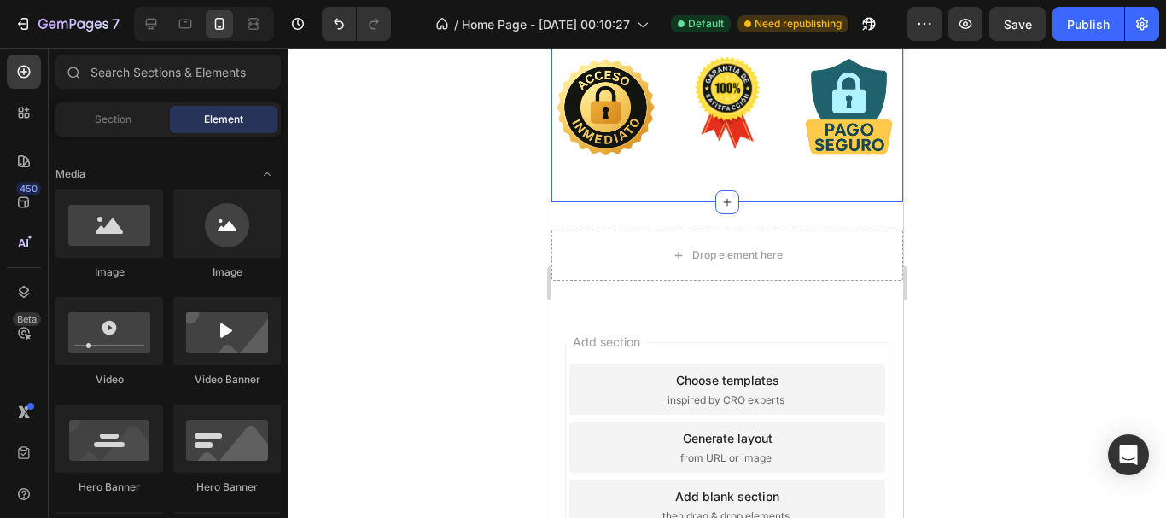
click at [714, 178] on div "Image Image Image Row Section 4" at bounding box center [727, 114] width 352 height 177
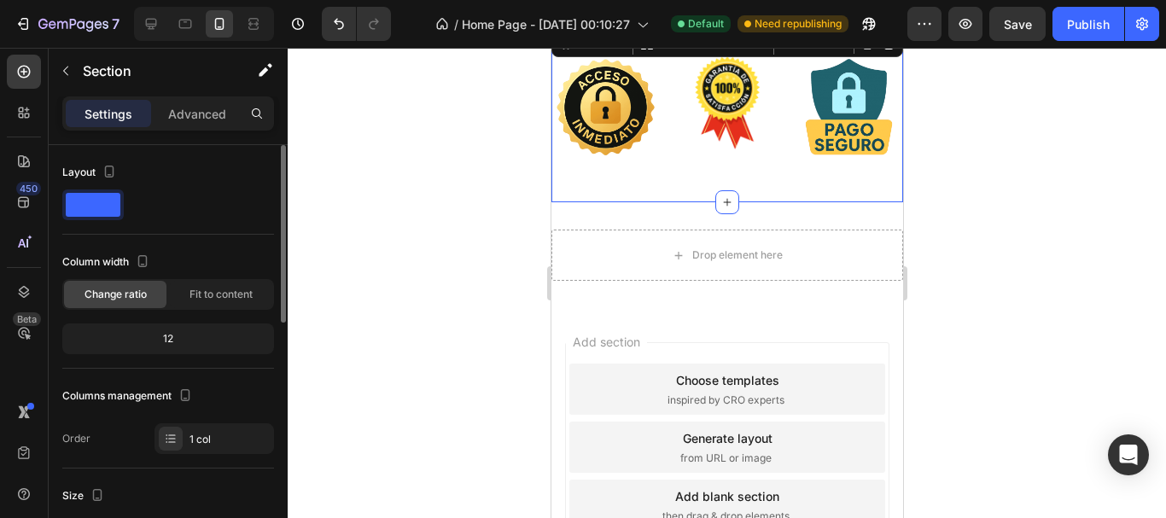
scroll to position [256, 0]
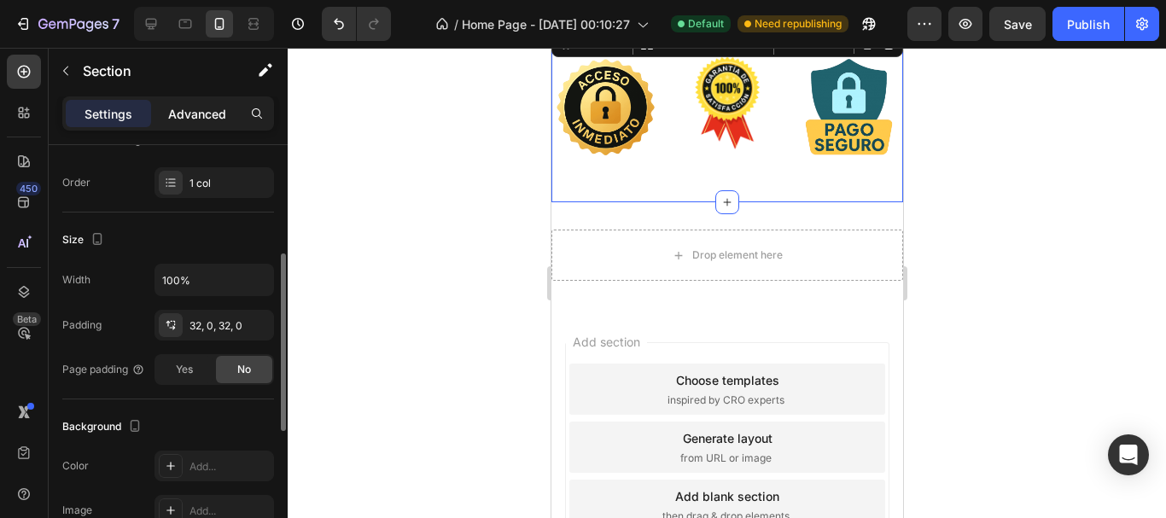
click at [208, 110] on p "Advanced" at bounding box center [197, 114] width 58 height 18
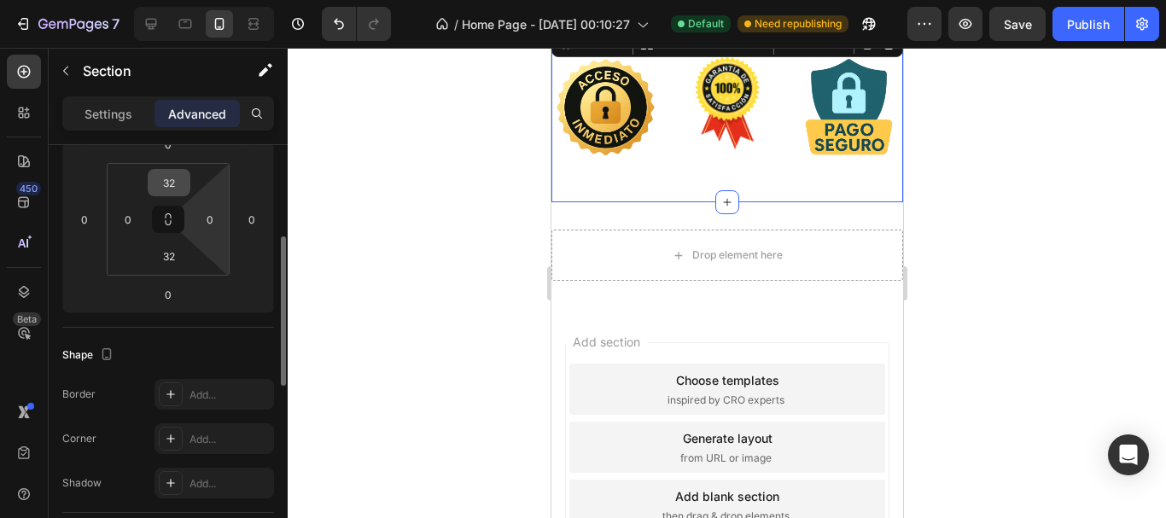
click at [179, 191] on input "32" at bounding box center [169, 183] width 34 height 26
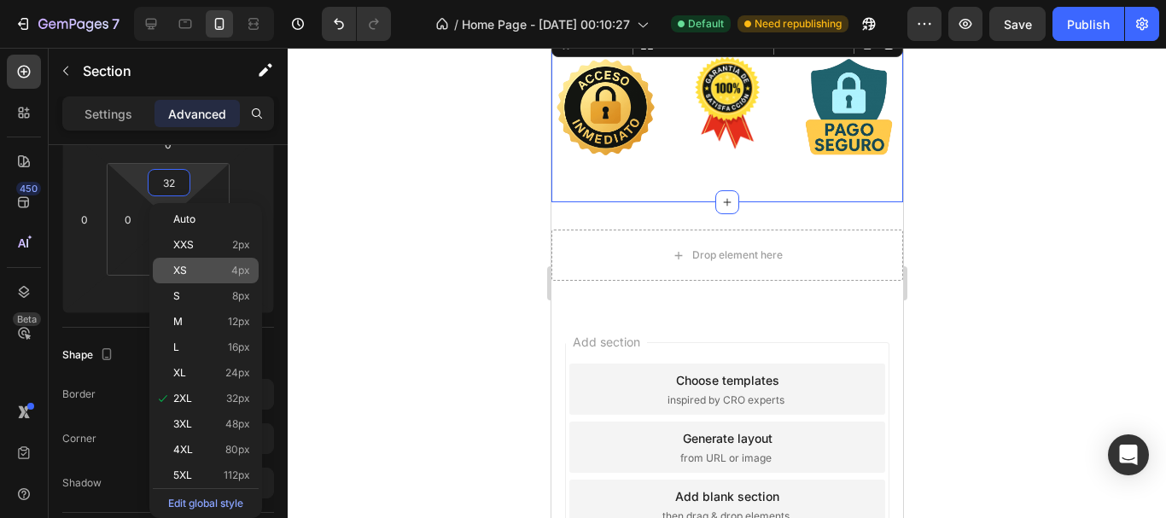
click at [196, 261] on div "XS 4px" at bounding box center [206, 271] width 106 height 26
type input "4"
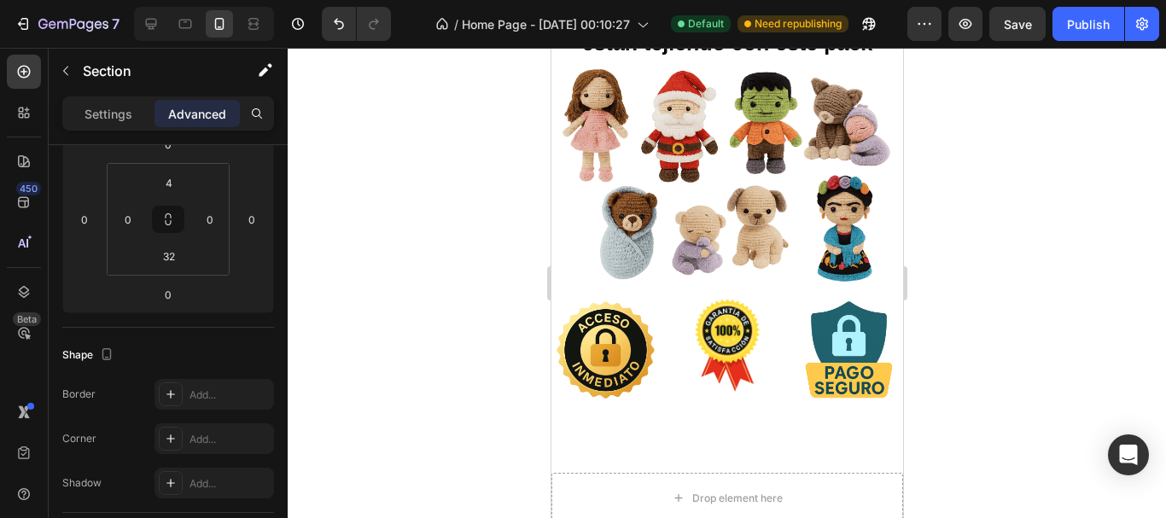
scroll to position [710, 0]
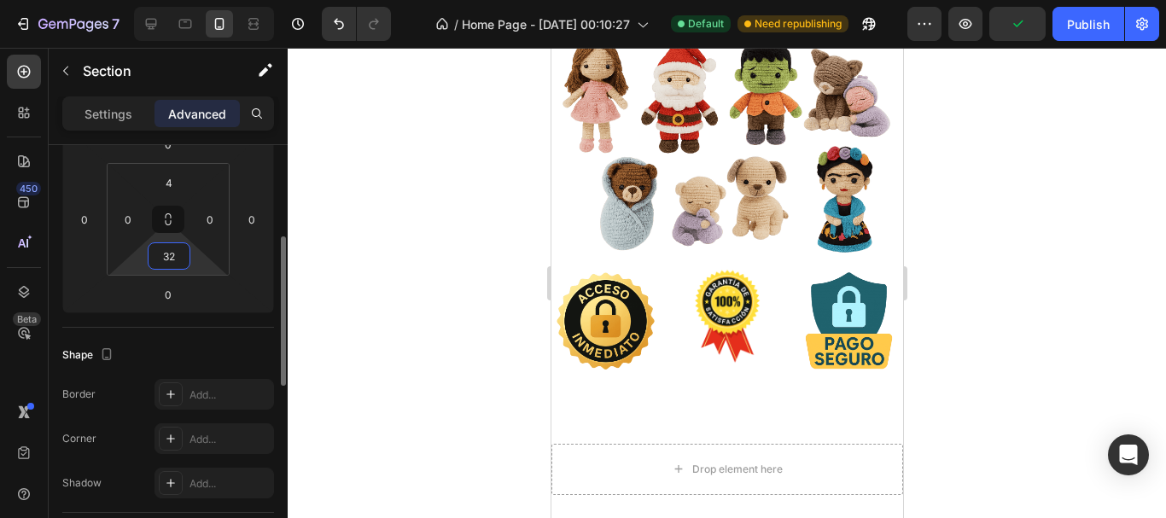
click at [183, 261] on input "32" at bounding box center [169, 256] width 34 height 26
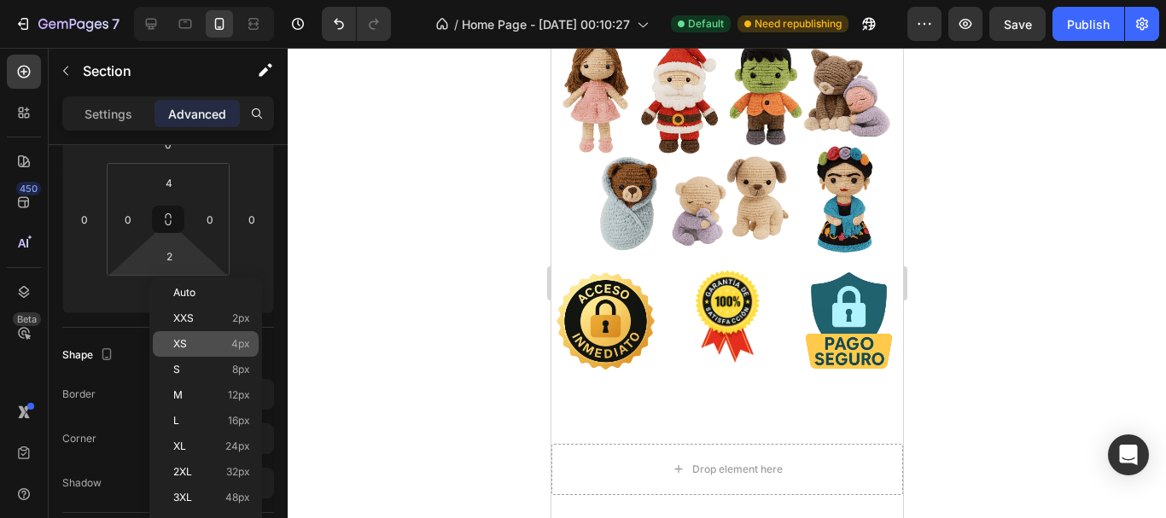
click at [190, 350] on div "XS 4px" at bounding box center [206, 344] width 106 height 26
type input "4"
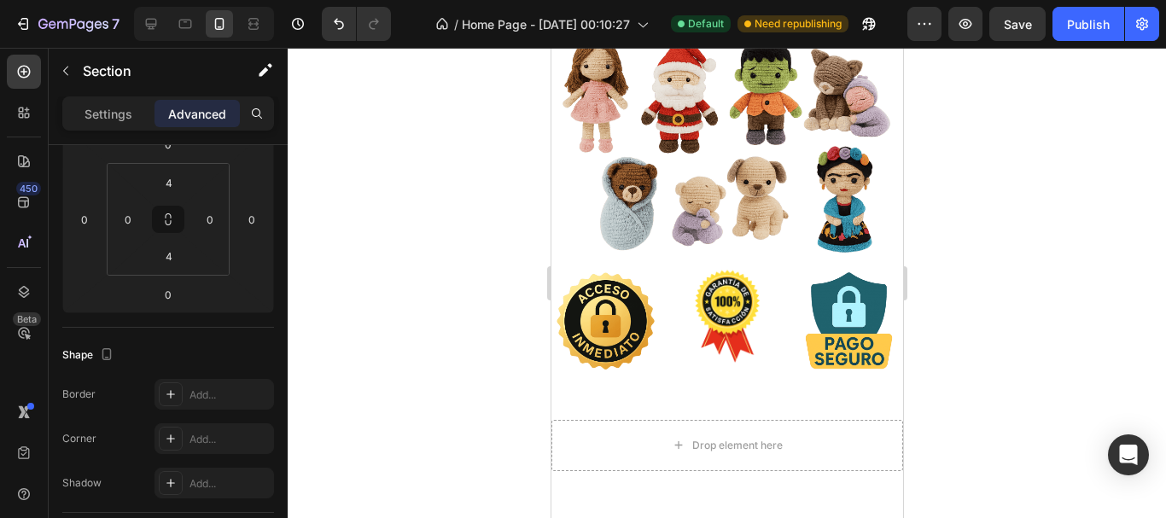
click at [684, 375] on div "Image Image Image Row" at bounding box center [727, 328] width 352 height 122
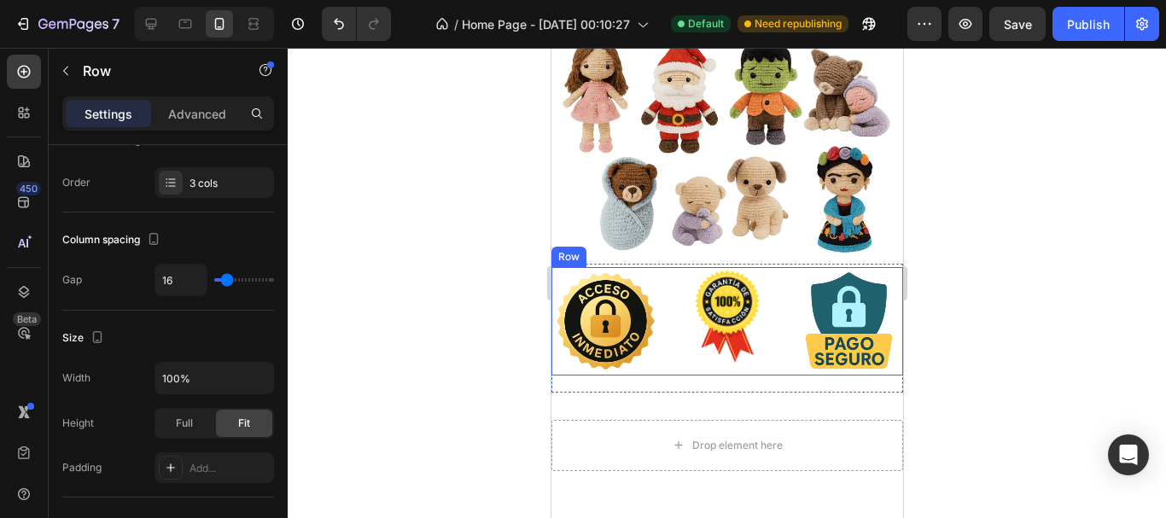
click at [675, 360] on div "Image" at bounding box center [727, 321] width 108 height 108
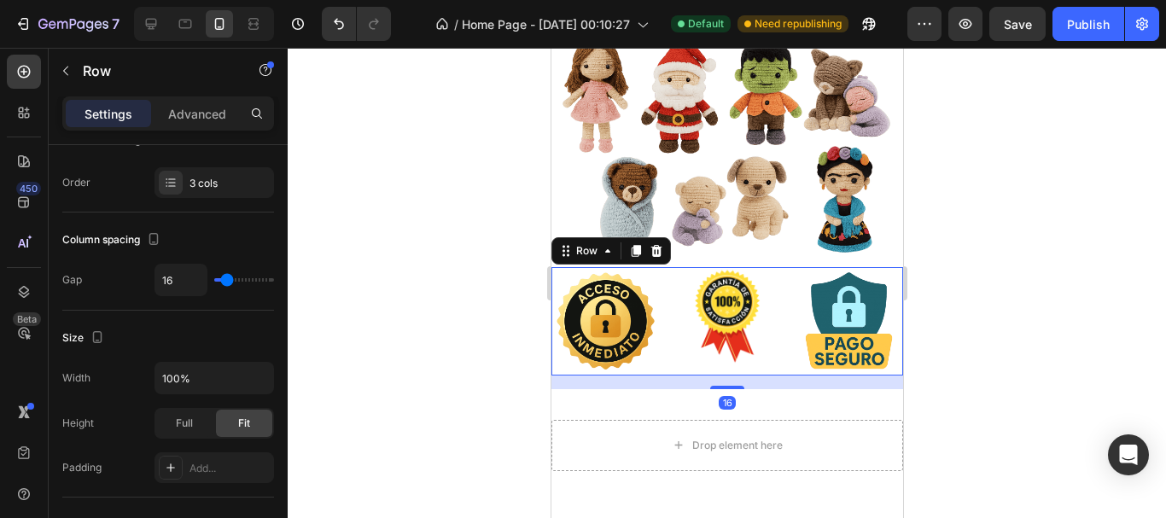
scroll to position [0, 0]
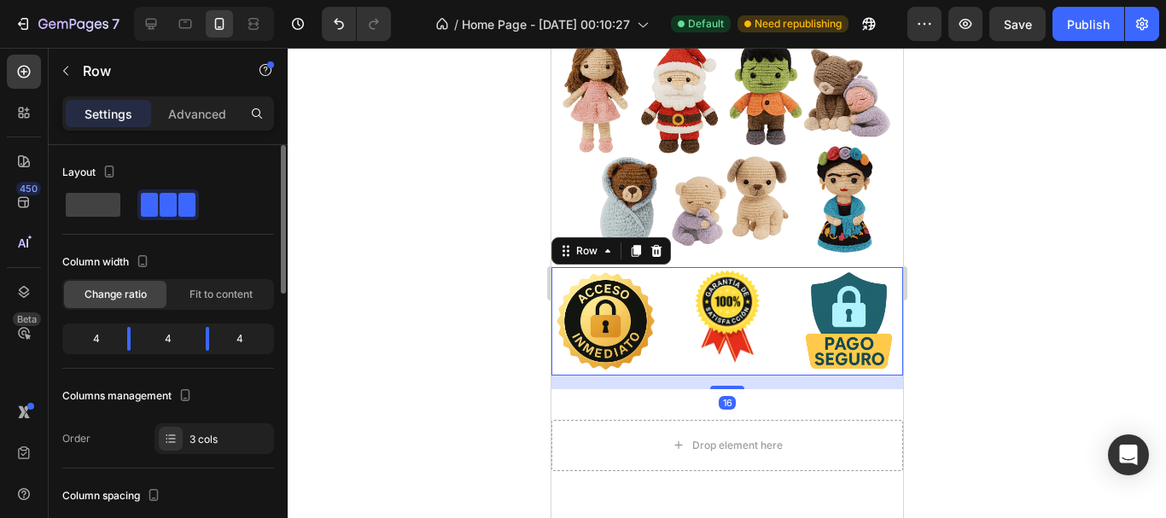
click at [664, 376] on div "16" at bounding box center [727, 383] width 352 height 14
click at [193, 108] on p "Advanced" at bounding box center [197, 114] width 58 height 18
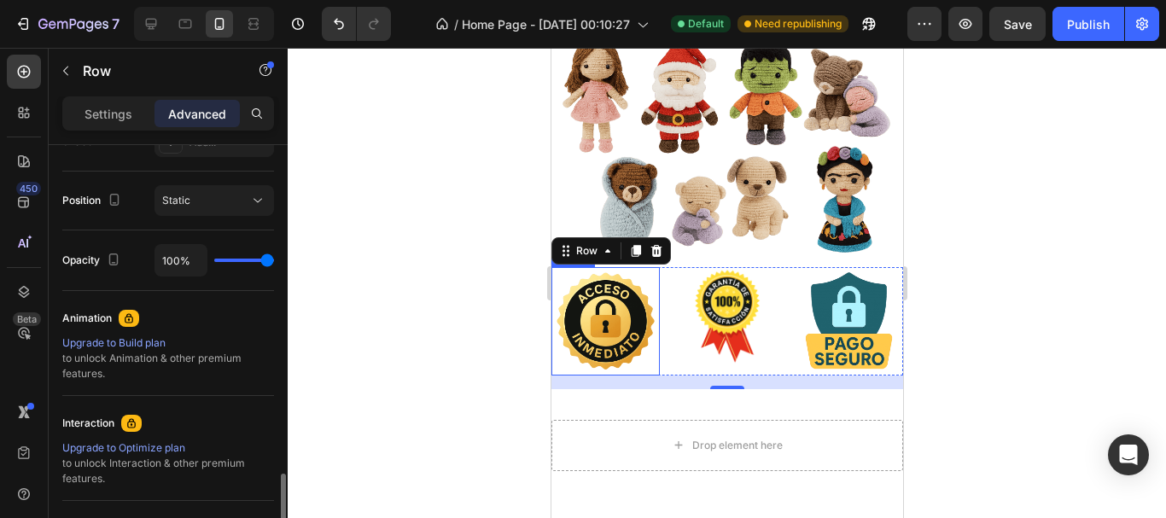
scroll to position [763, 0]
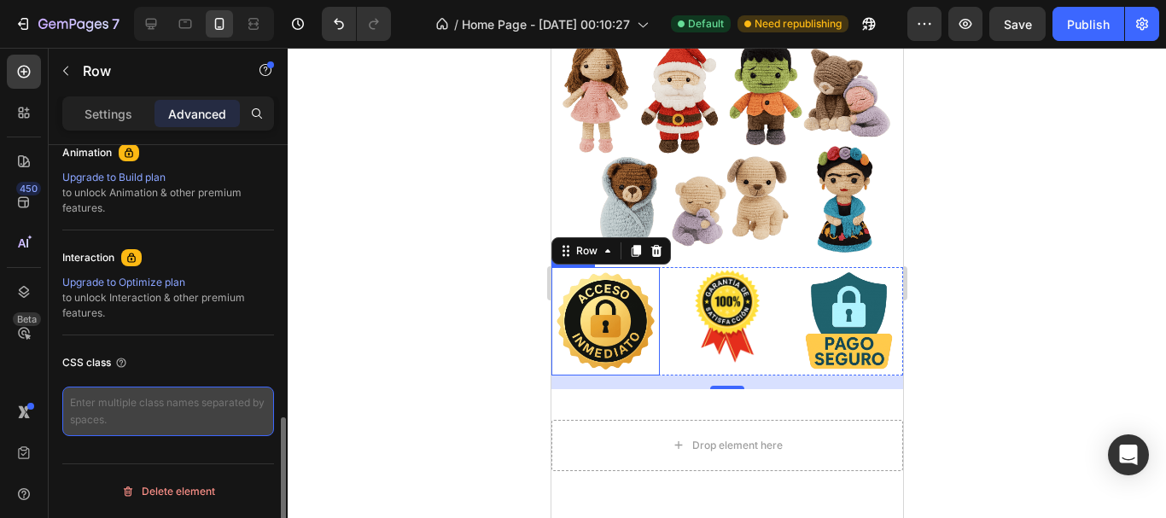
click at [125, 405] on textarea at bounding box center [168, 412] width 212 height 50
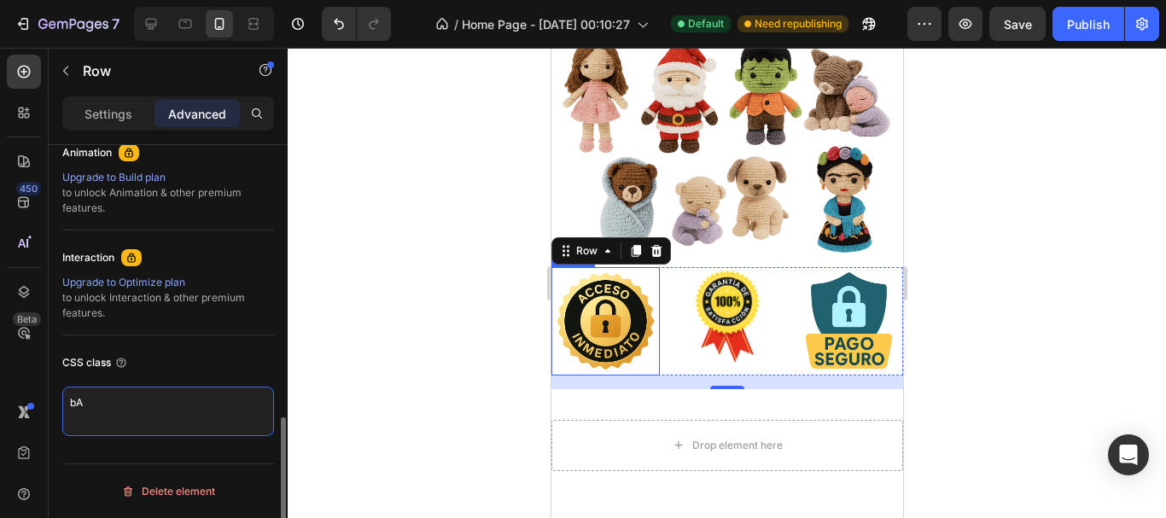
type textarea "b"
type textarea "background: blue;"
click at [436, 336] on div at bounding box center [727, 283] width 879 height 471
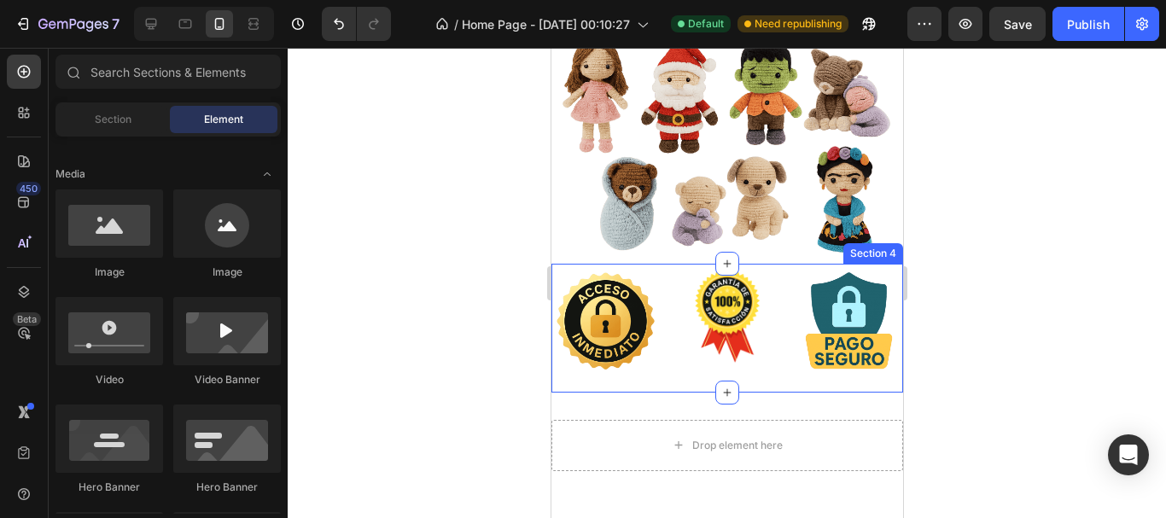
click at [664, 365] on div "Image Image Image Row" at bounding box center [727, 328] width 352 height 122
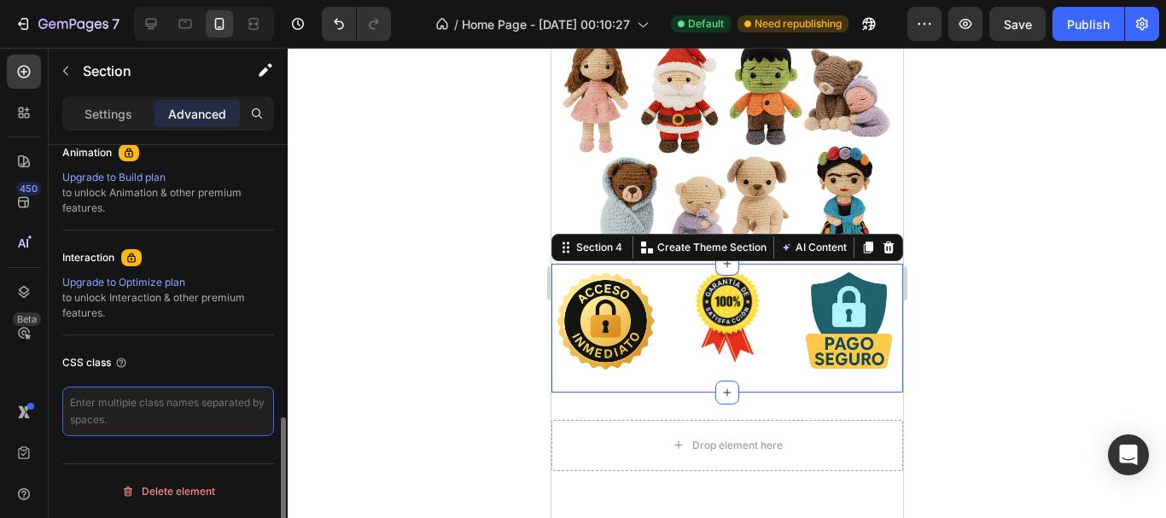
click at [173, 402] on textarea at bounding box center [168, 412] width 212 height 50
type textarea "background: blue;"
click at [258, 364] on div "CSS class" at bounding box center [168, 362] width 212 height 27
click at [231, 371] on div "CSS class" at bounding box center [168, 362] width 212 height 27
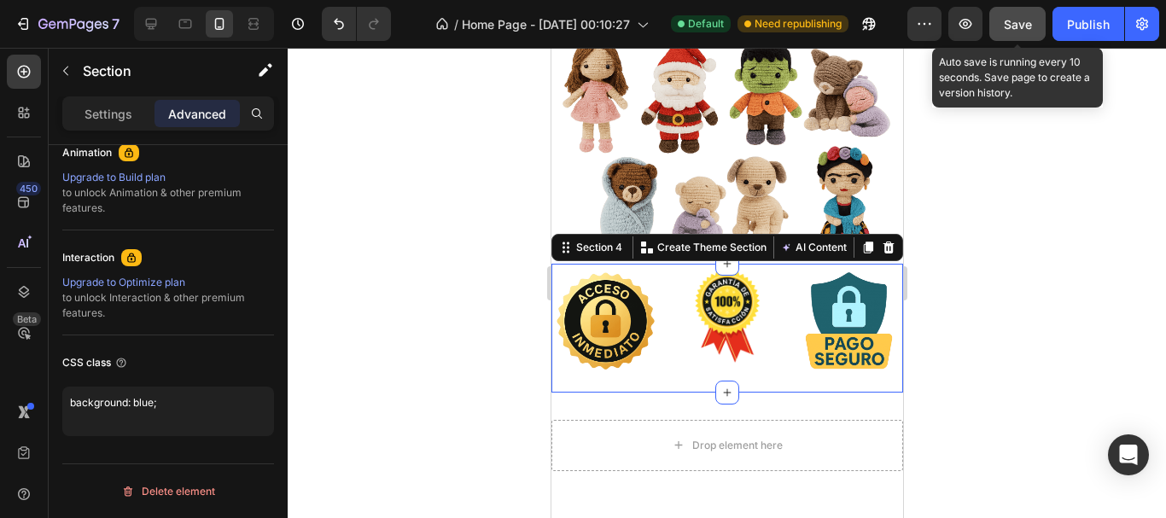
click at [1003, 30] on button "Save" at bounding box center [1018, 24] width 56 height 34
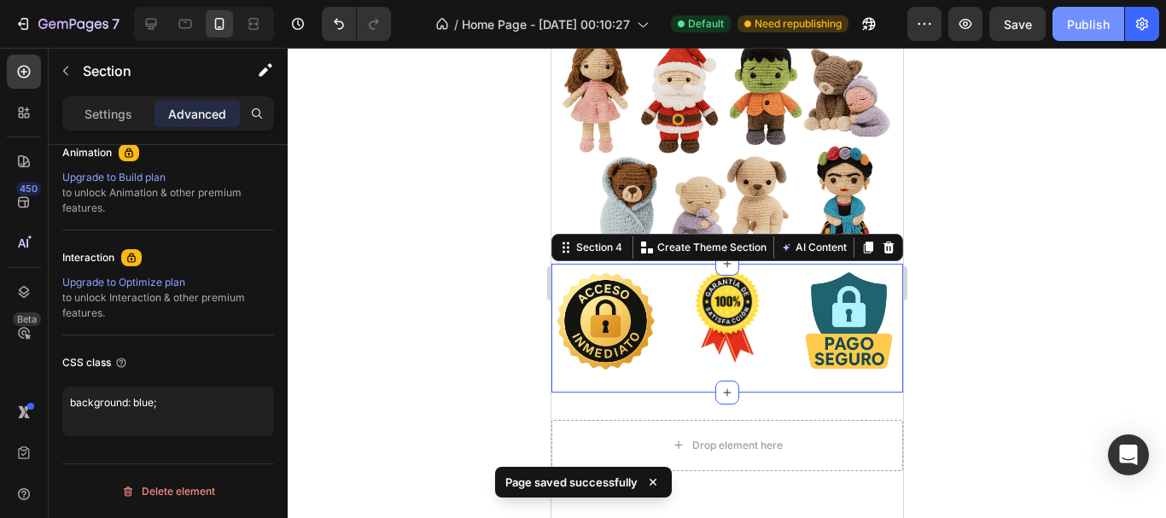
click at [1081, 26] on div "Publish" at bounding box center [1088, 24] width 43 height 18
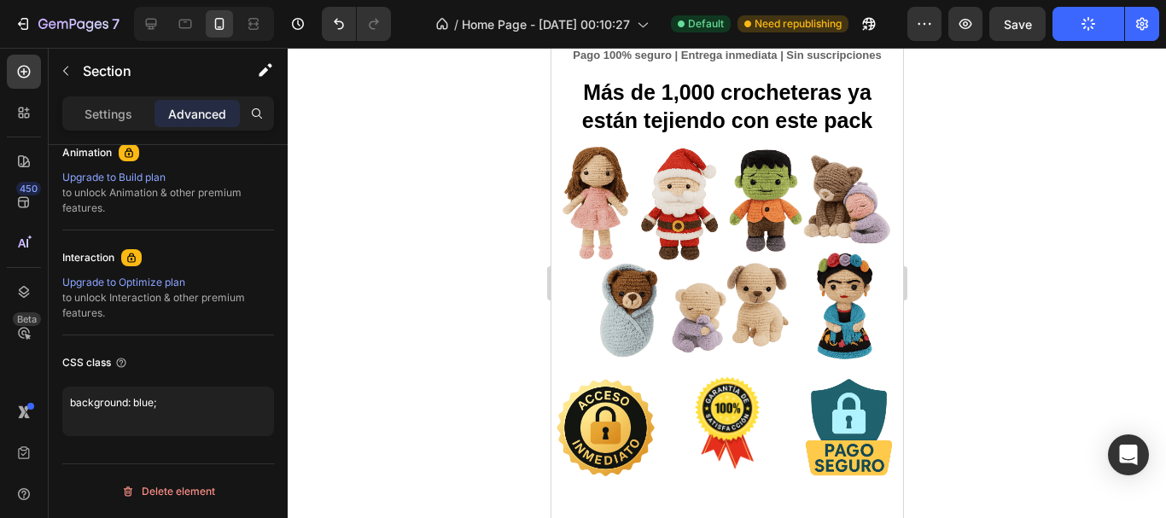
scroll to position [625, 0]
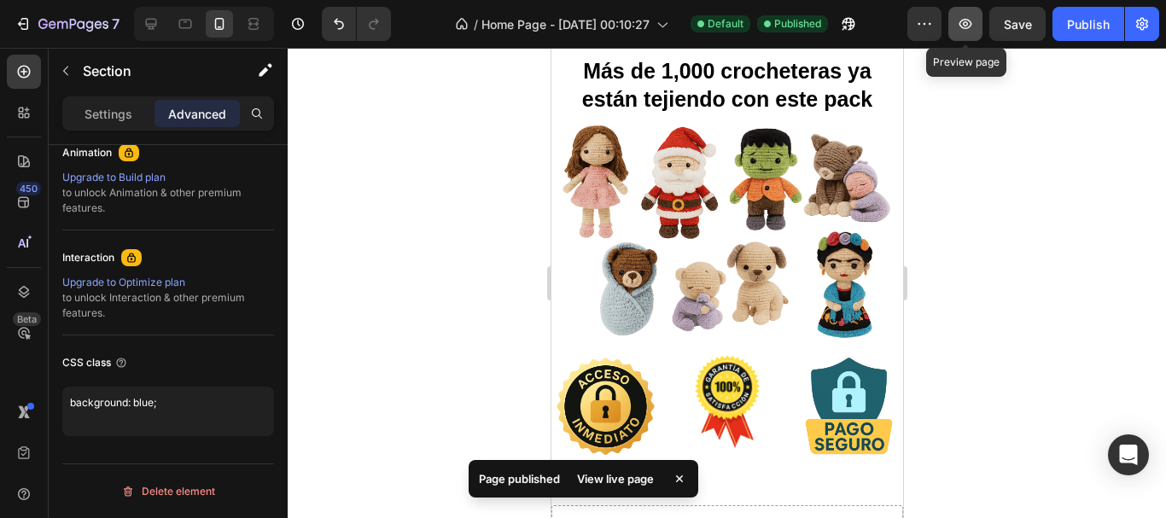
click at [969, 26] on icon "button" at bounding box center [965, 23] width 17 height 17
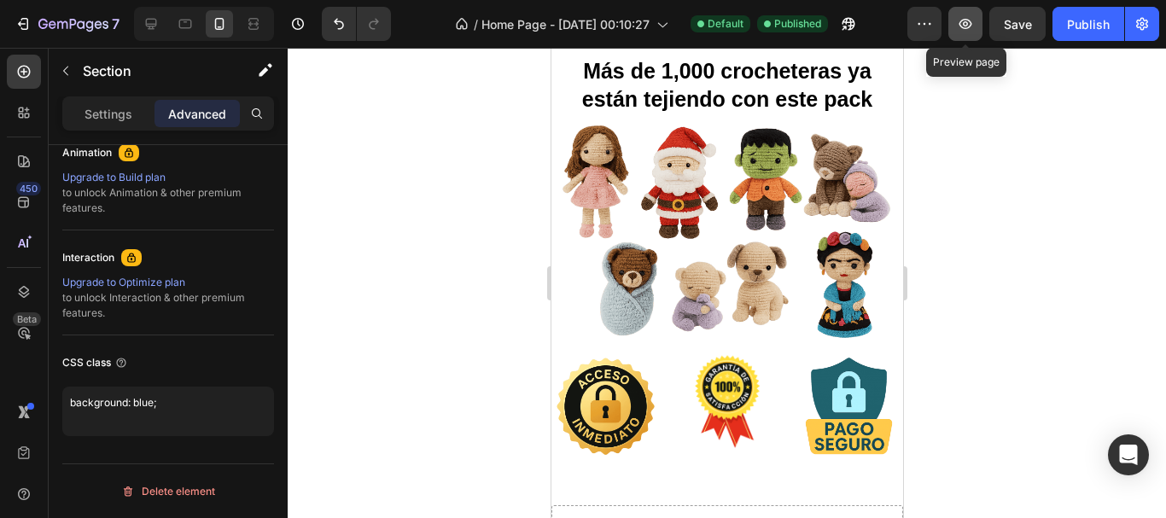
click at [966, 23] on icon "button" at bounding box center [965, 23] width 17 height 17
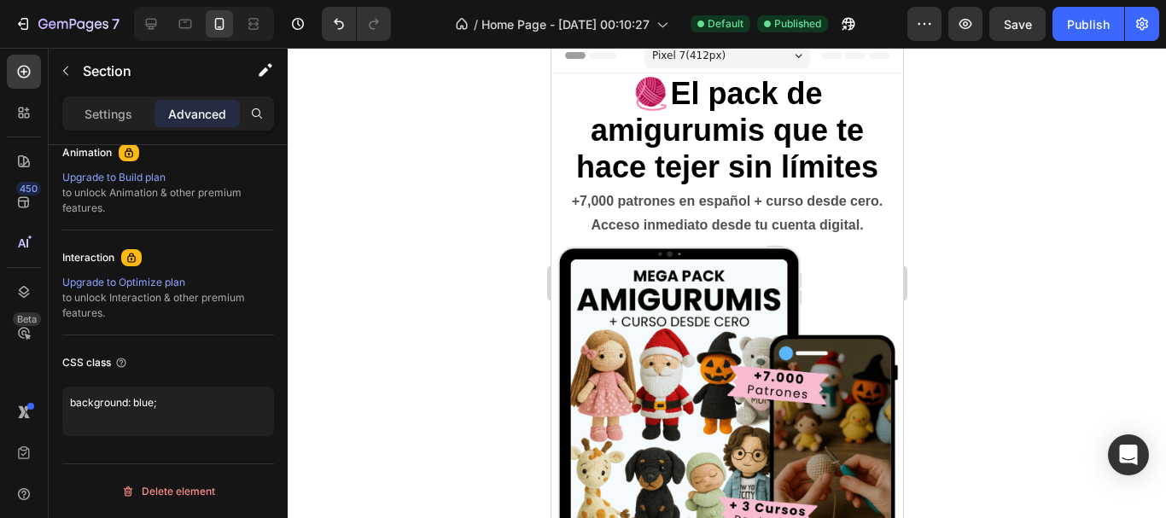
scroll to position [0, 0]
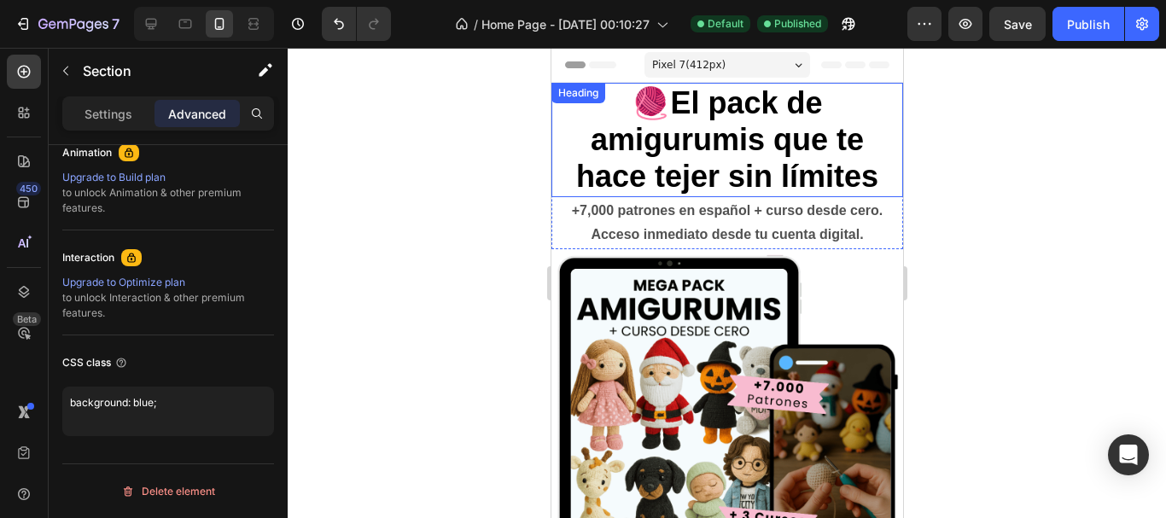
click at [677, 167] on h2 "🧶El pack de amigurumis que te hace tejer sin límites" at bounding box center [727, 140] width 352 height 114
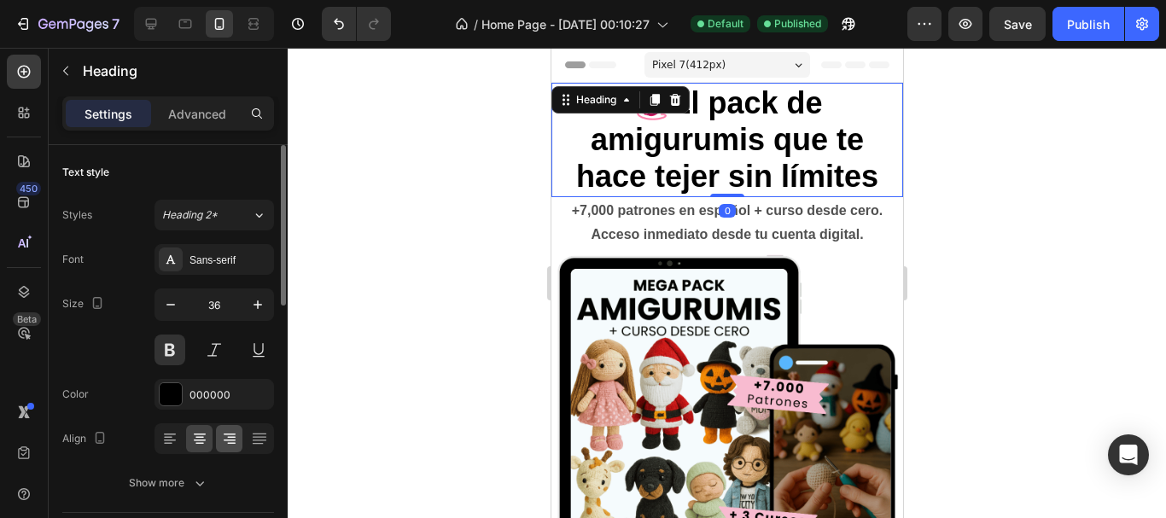
scroll to position [256, 0]
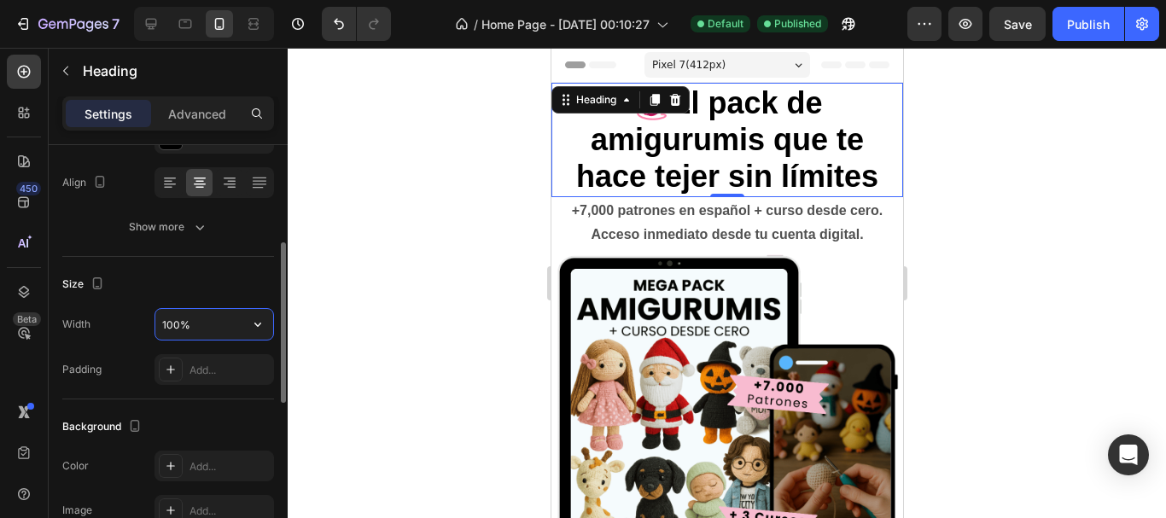
click at [207, 328] on input "100%" at bounding box center [214, 324] width 118 height 31
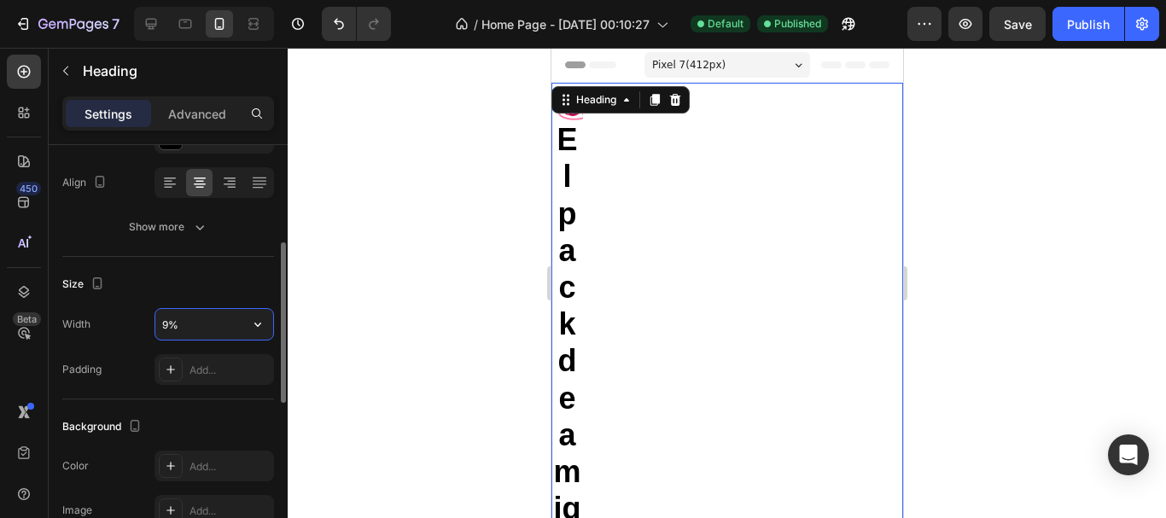
type input "90%"
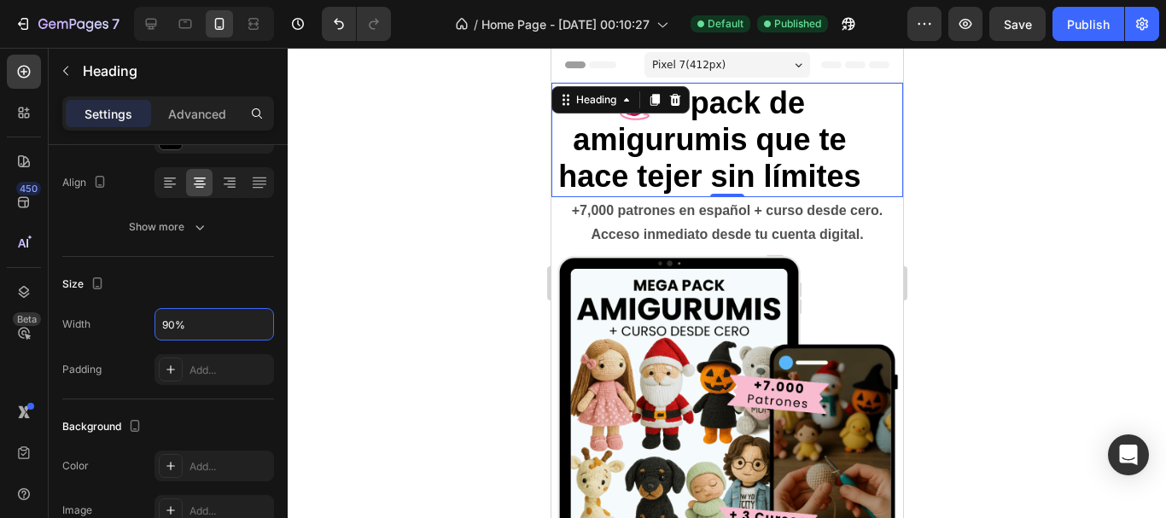
click at [344, 261] on div at bounding box center [727, 283] width 879 height 471
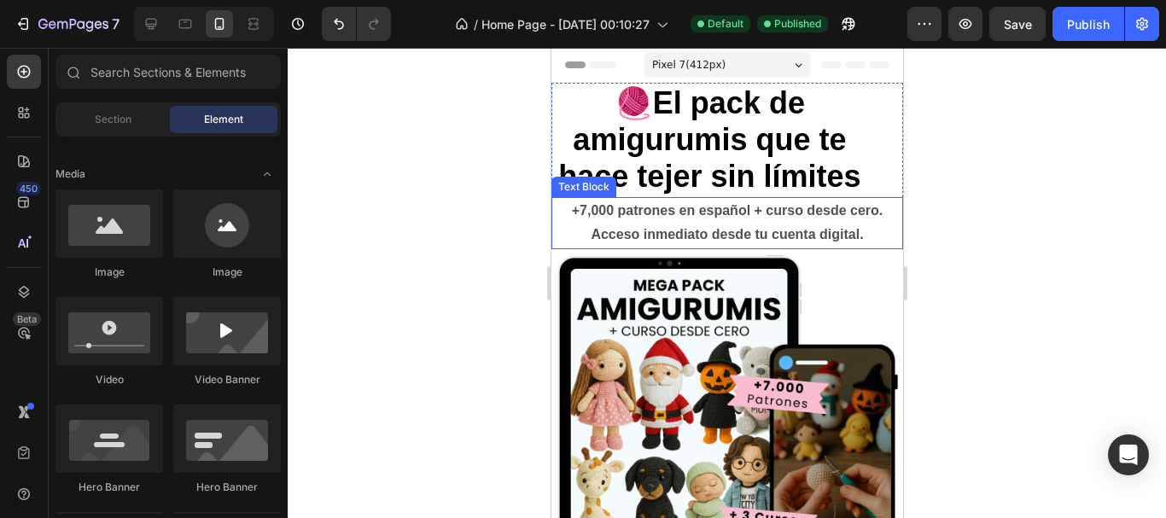
click at [587, 248] on p "+7,000 patrones en español + curso desde cero. Acceso inmediato desde tu cuenta…" at bounding box center [726, 224] width 348 height 50
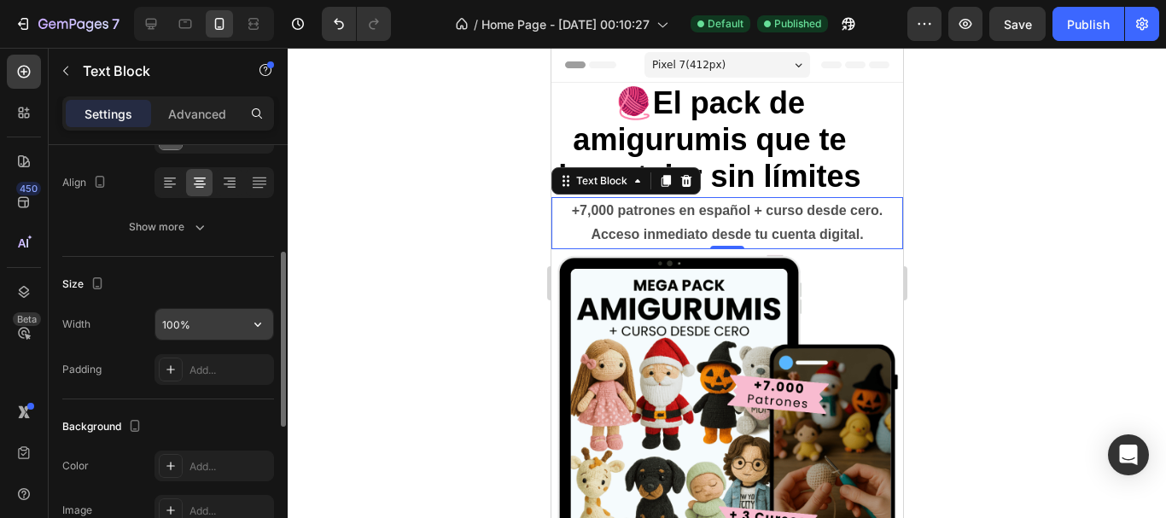
click at [188, 330] on input "100%" at bounding box center [214, 324] width 118 height 31
type input "90%"
click at [407, 311] on div at bounding box center [727, 283] width 879 height 471
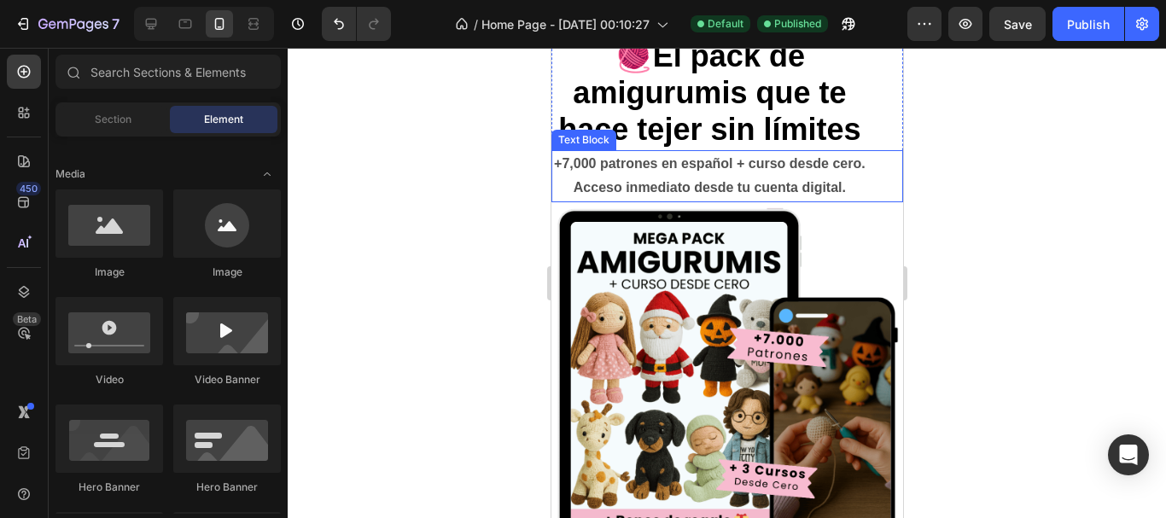
scroll to position [85, 0]
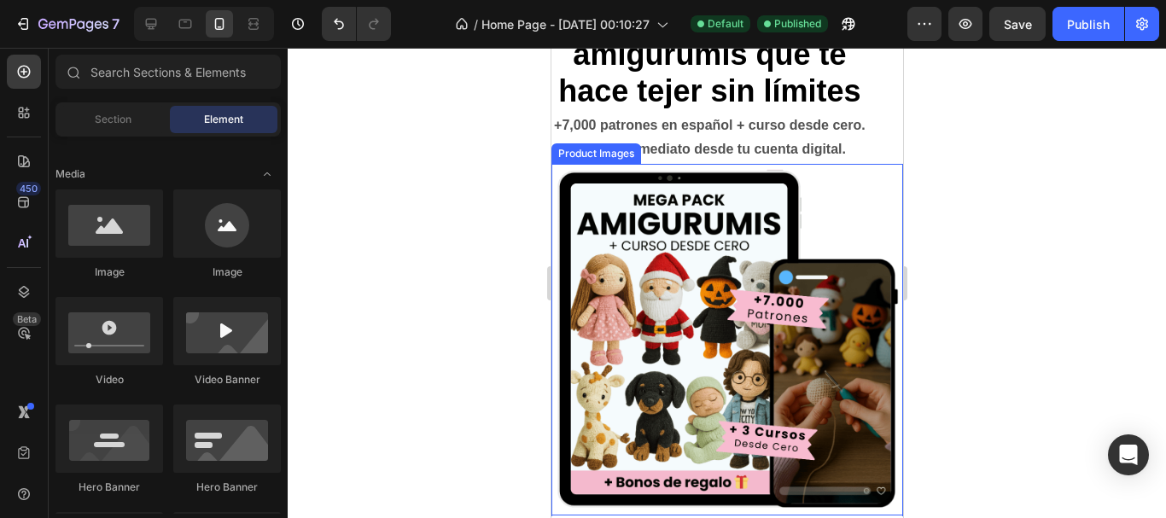
click at [660, 299] on img at bounding box center [727, 340] width 352 height 352
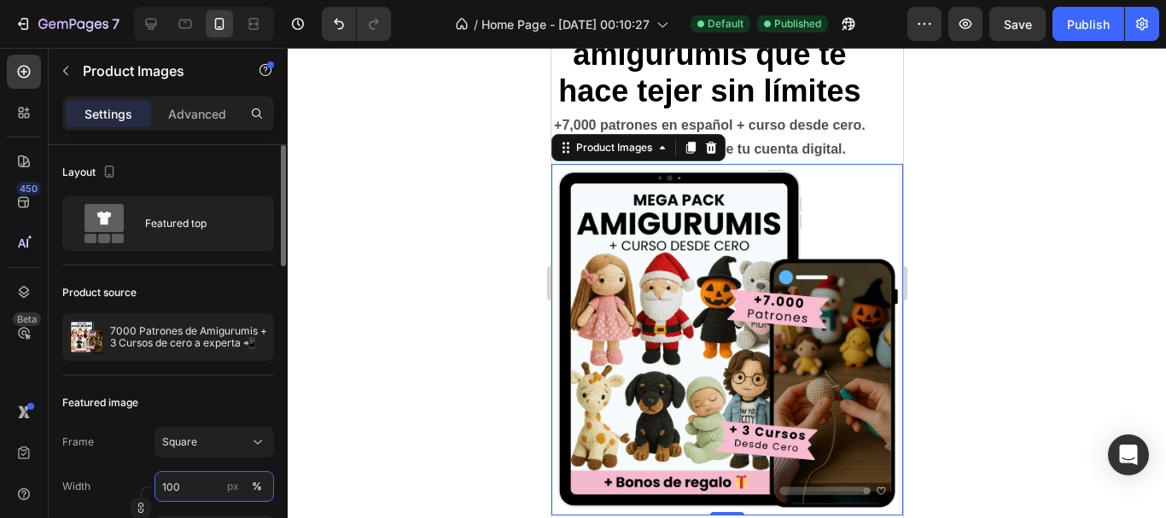
click at [181, 495] on input "100" at bounding box center [215, 486] width 120 height 31
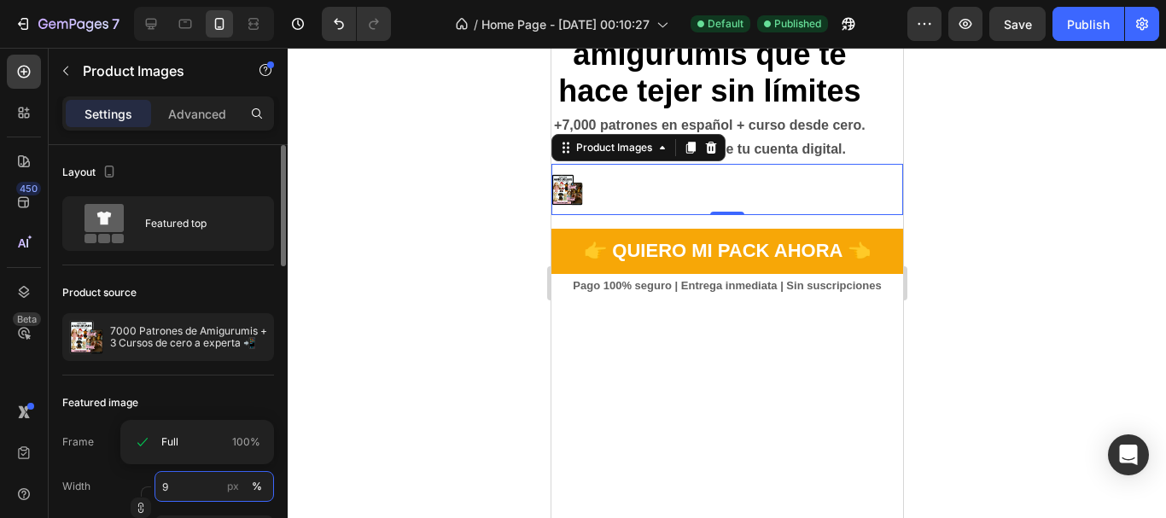
type input "90"
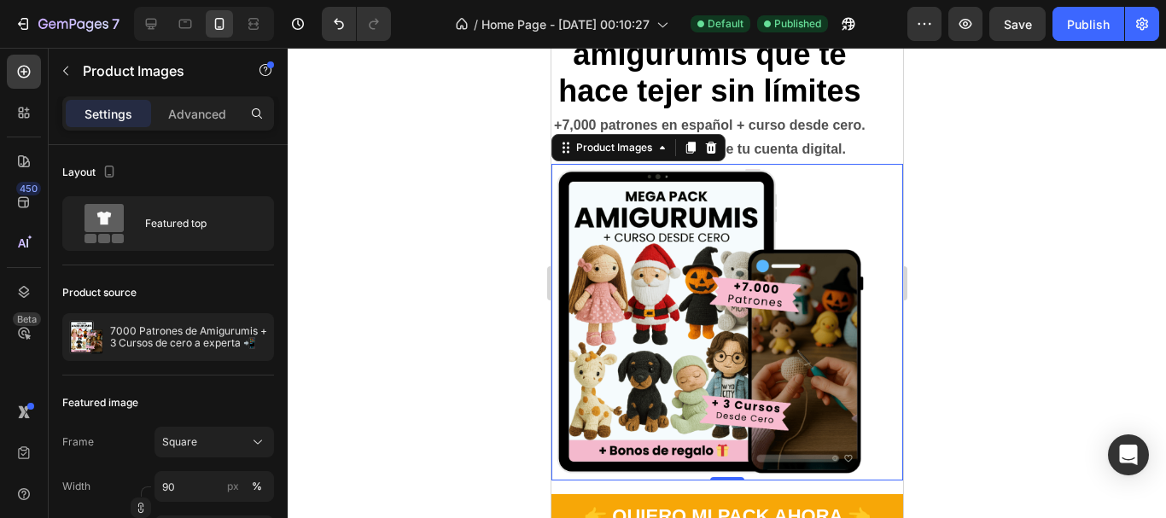
click at [330, 398] on div at bounding box center [727, 283] width 879 height 471
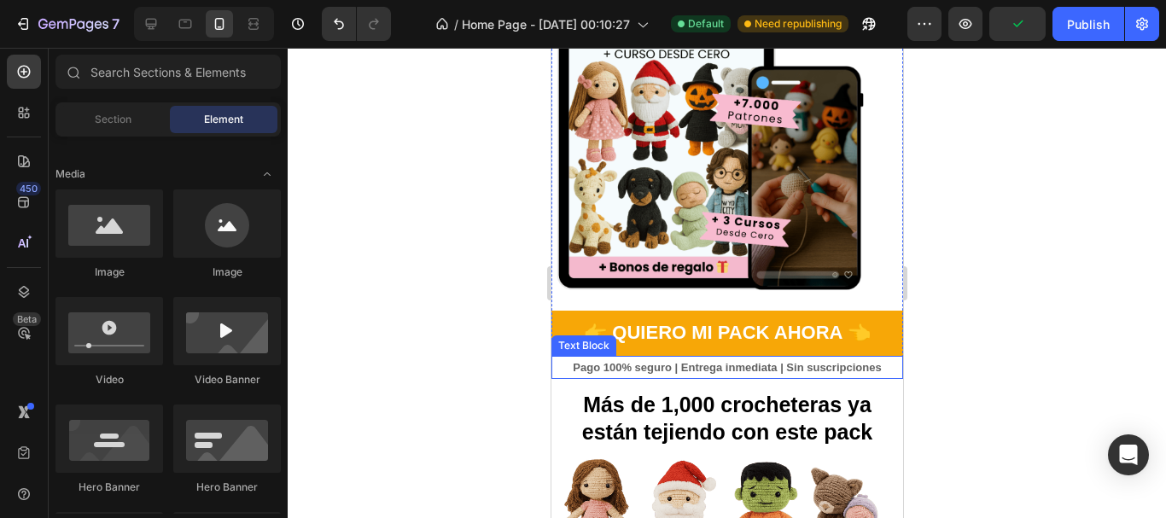
scroll to position [342, 0]
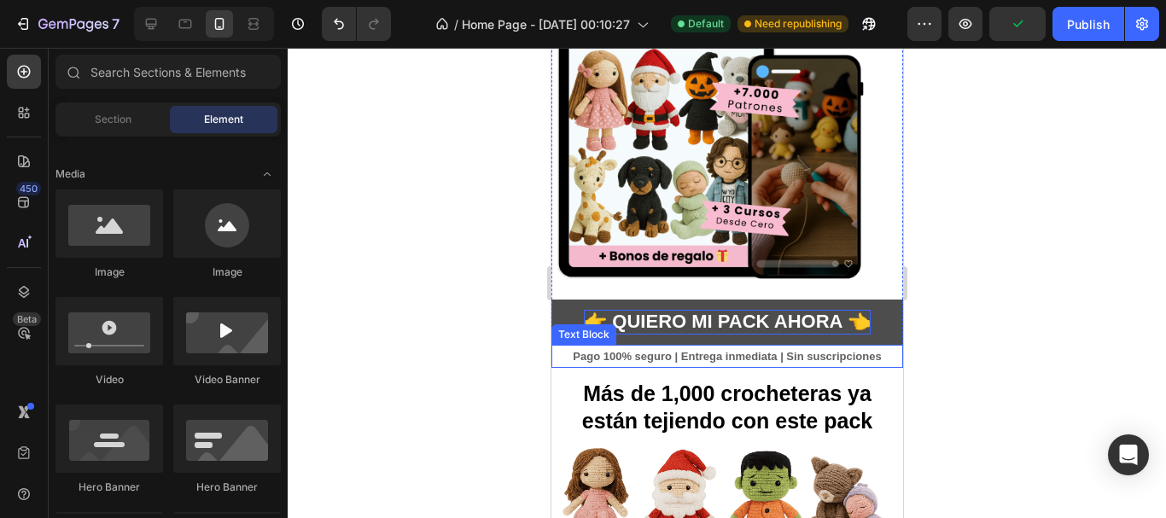
click at [668, 317] on p "👉 Quiero mi Pack Ahora 👈" at bounding box center [726, 322] width 287 height 25
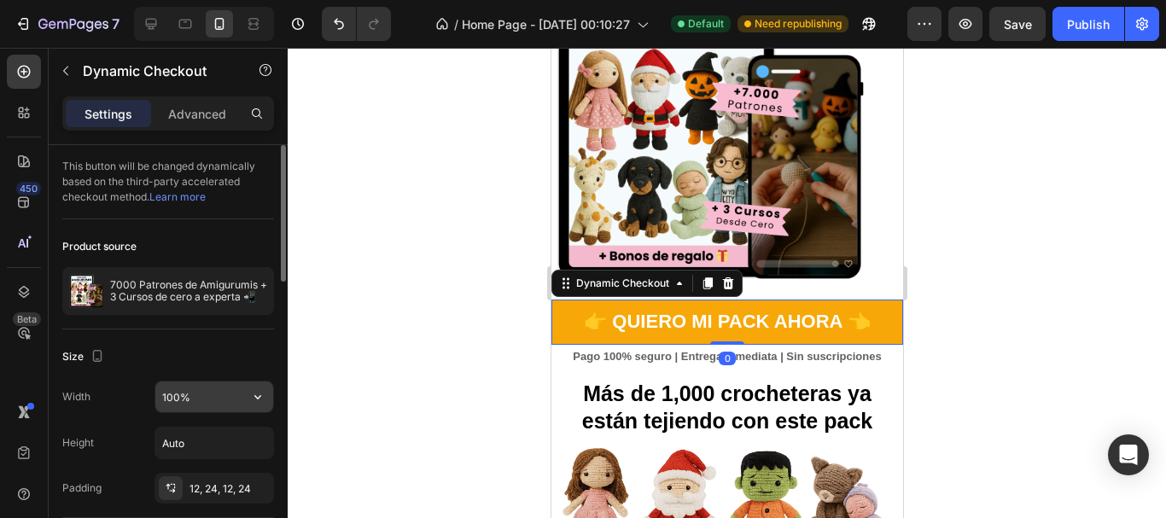
click at [201, 402] on input "100%" at bounding box center [214, 397] width 118 height 31
type input "90%"
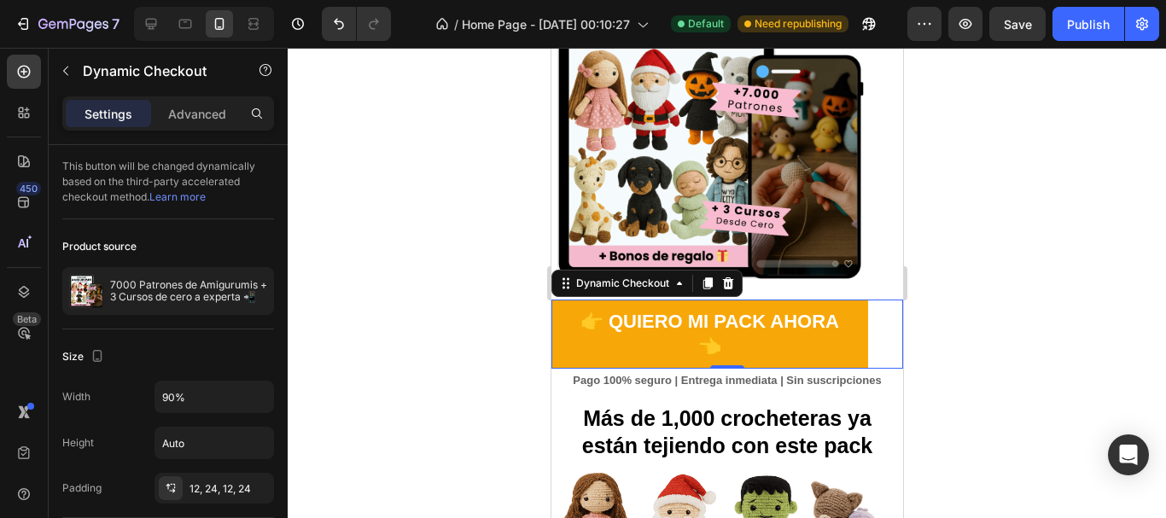
click at [353, 381] on div at bounding box center [727, 283] width 879 height 471
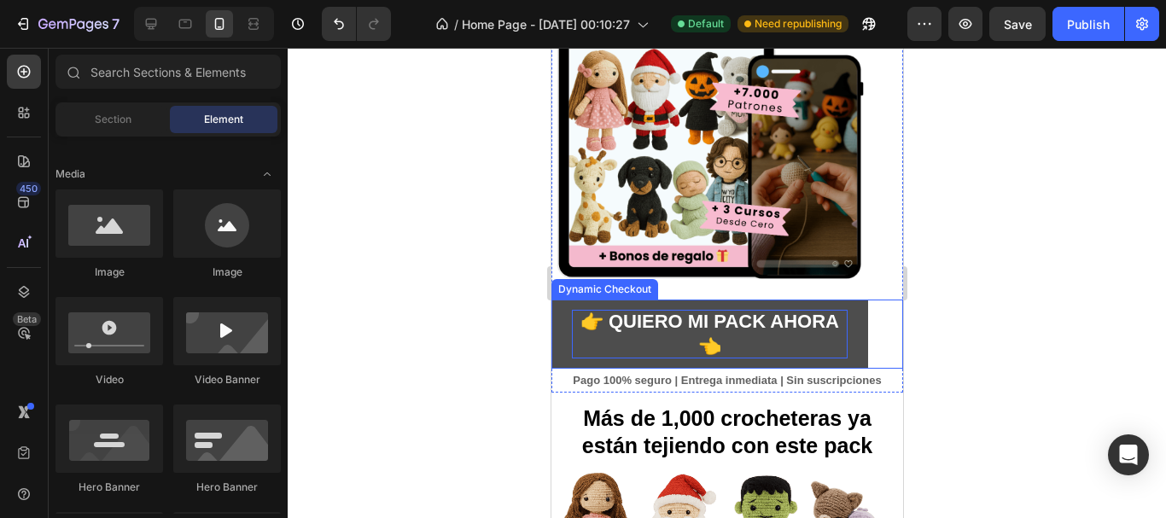
click at [665, 336] on p "👉 Quiero mi Pack Ahora 👈" at bounding box center [709, 334] width 276 height 49
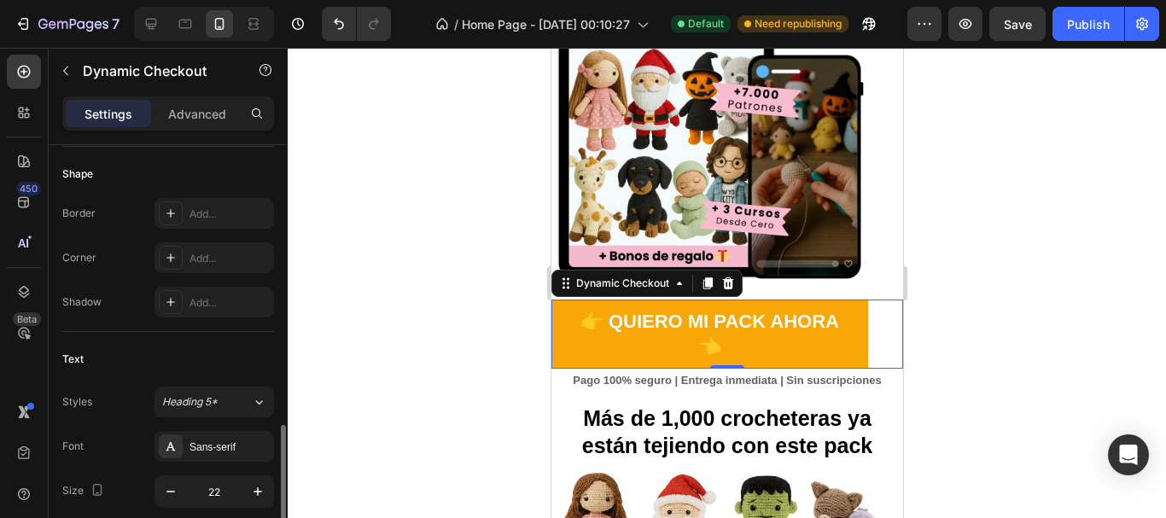
scroll to position [598, 0]
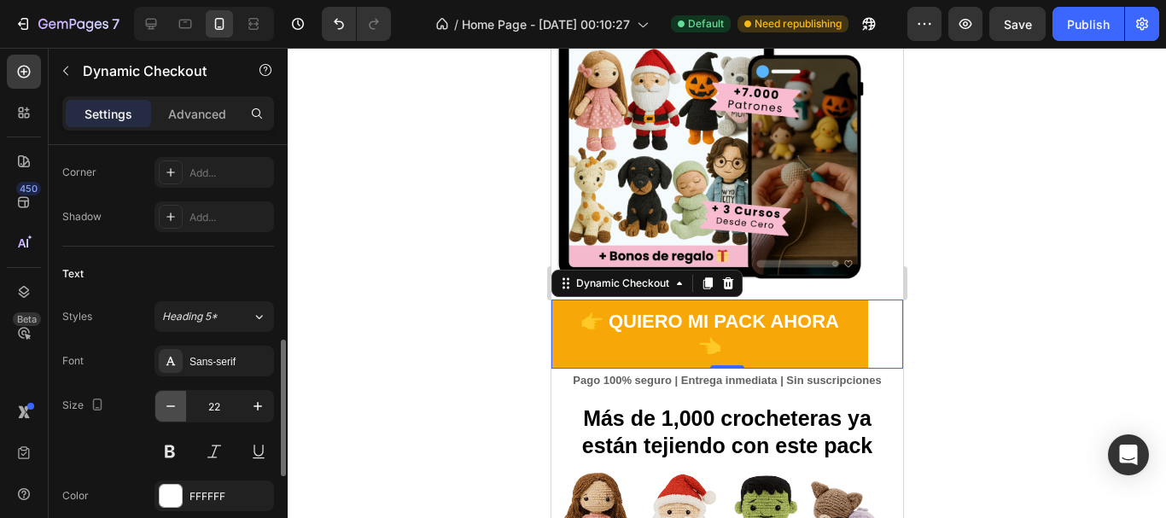
click at [168, 406] on icon "button" at bounding box center [171, 407] width 9 height 2
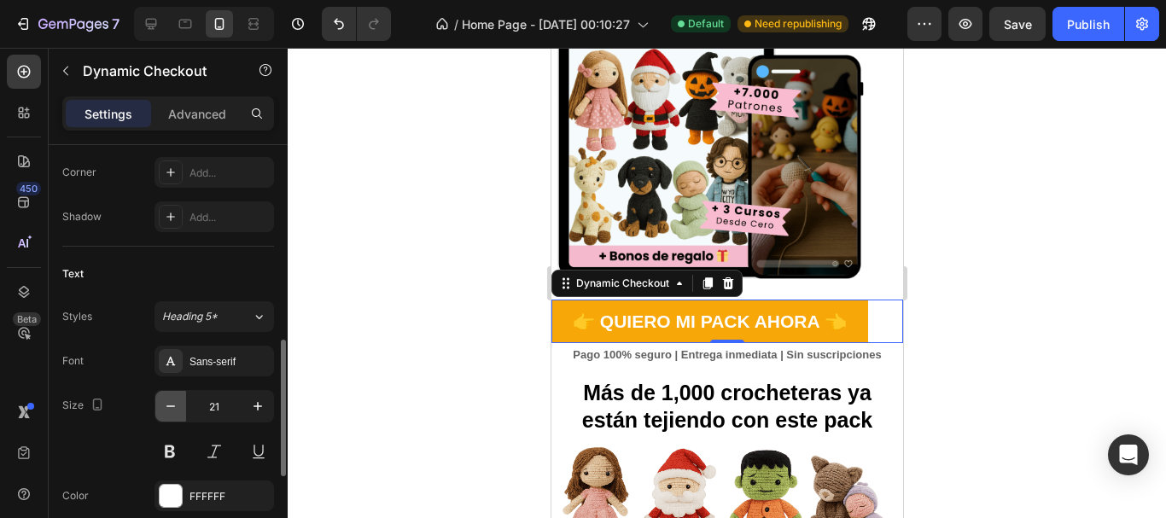
click at [168, 406] on icon "button" at bounding box center [171, 407] width 9 height 2
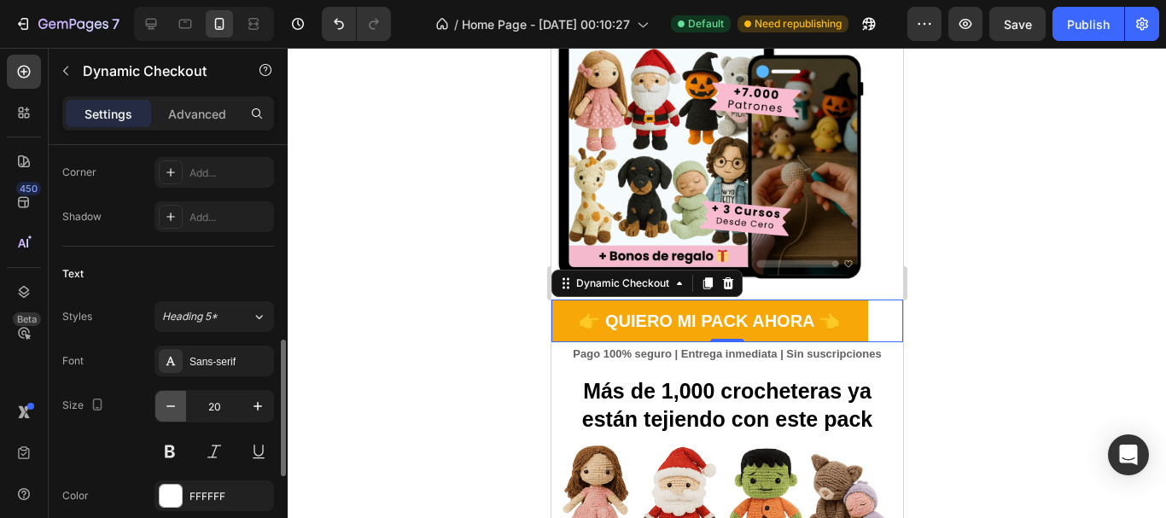
click at [168, 406] on icon "button" at bounding box center [171, 407] width 9 height 2
type input "19"
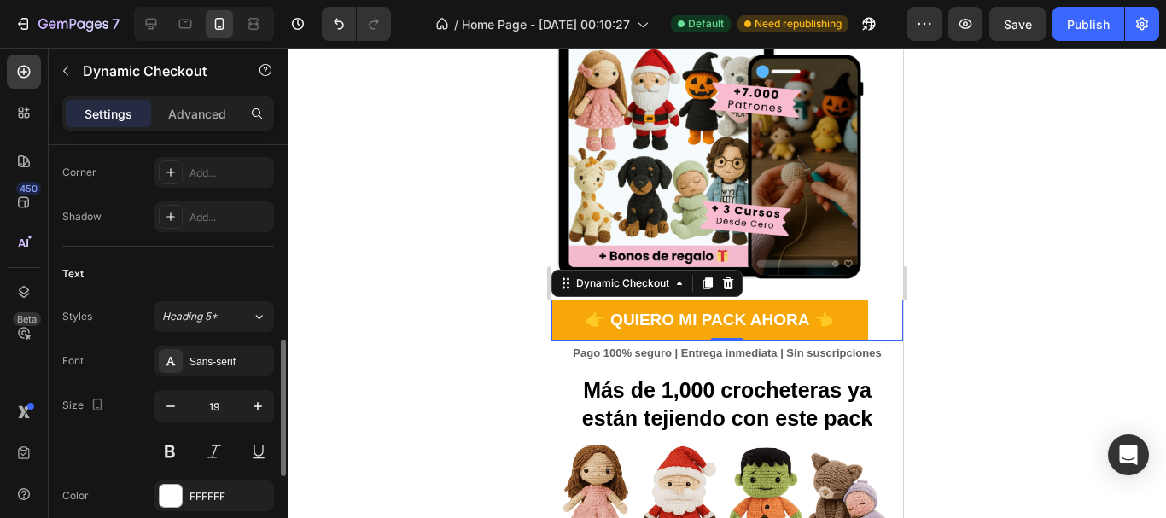
scroll to position [854, 0]
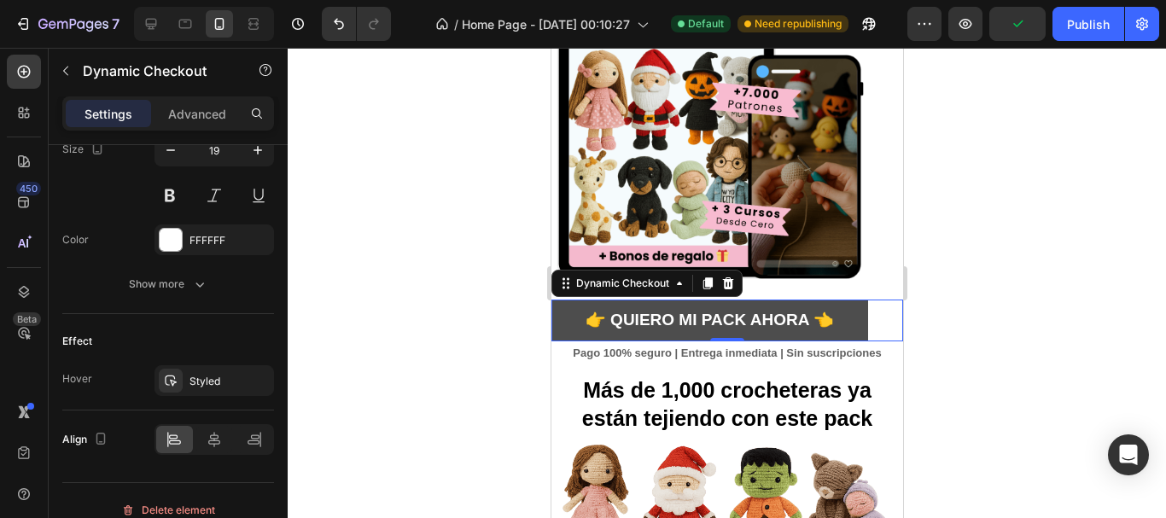
click at [849, 323] on button "👉 Quiero mi Pack Ahora 👈" at bounding box center [709, 321] width 317 height 42
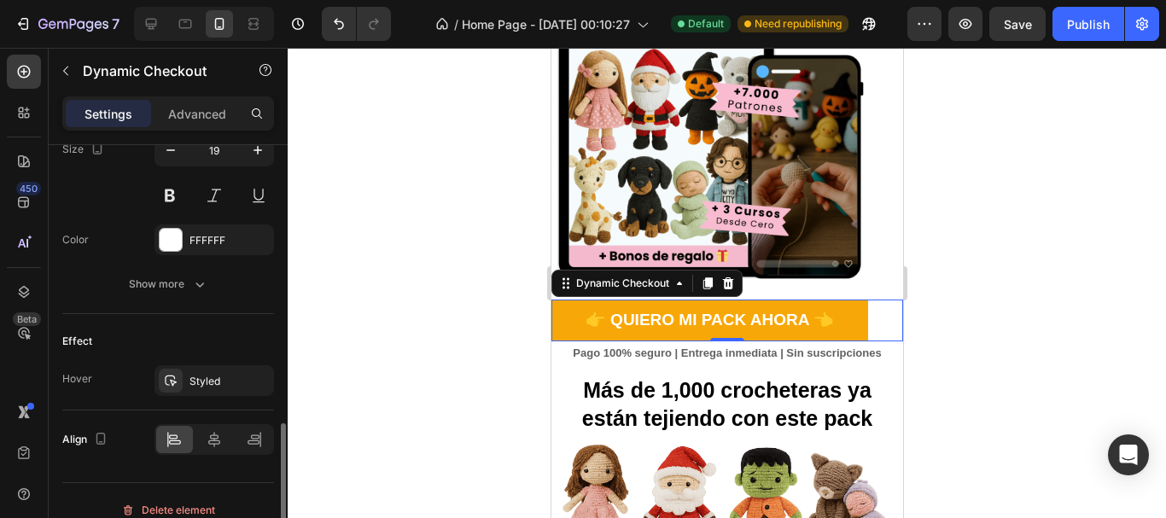
scroll to position [873, 0]
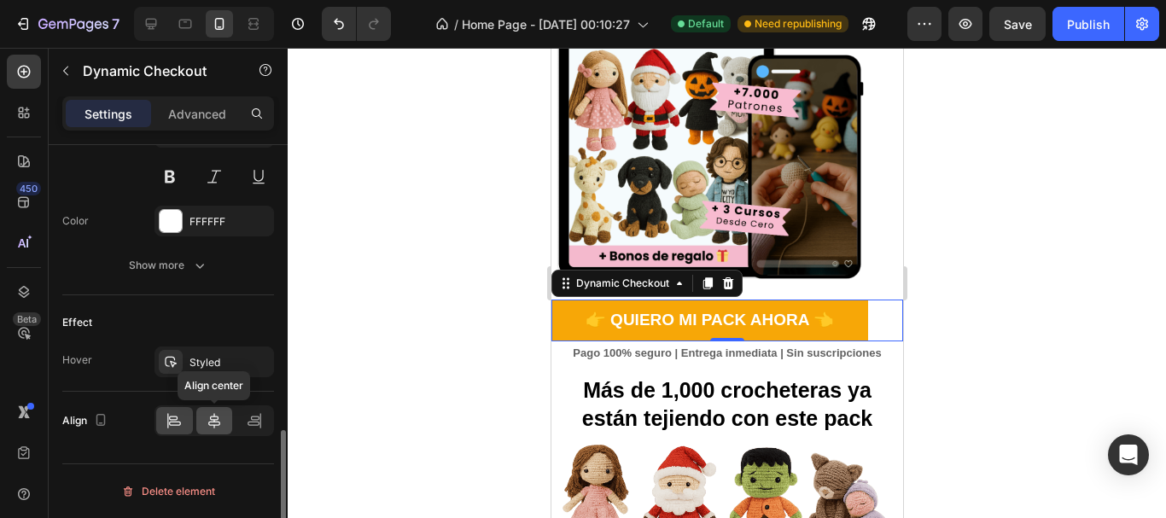
click at [208, 413] on icon at bounding box center [214, 420] width 17 height 17
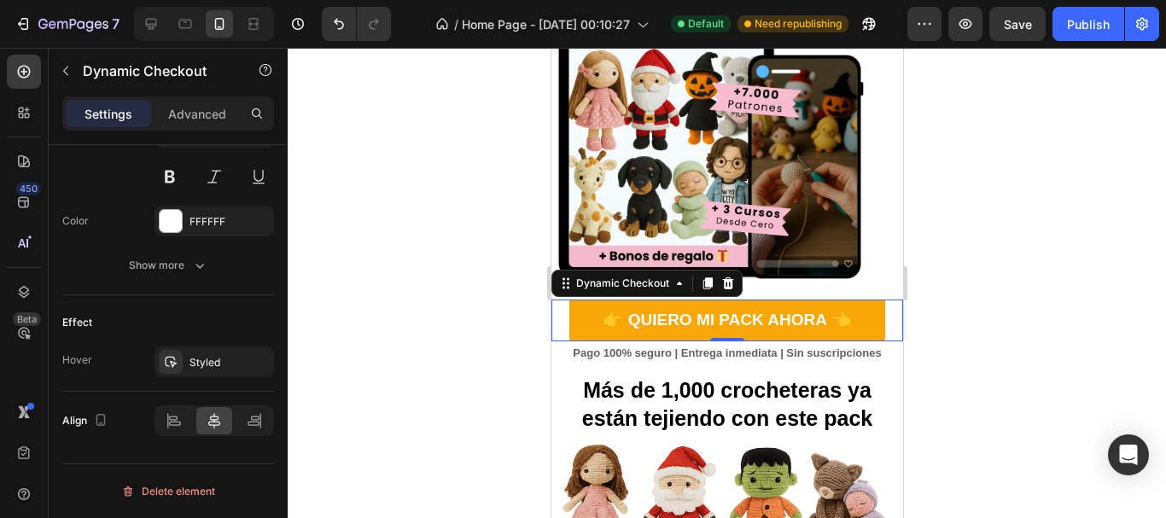
click at [395, 305] on div at bounding box center [727, 283] width 879 height 471
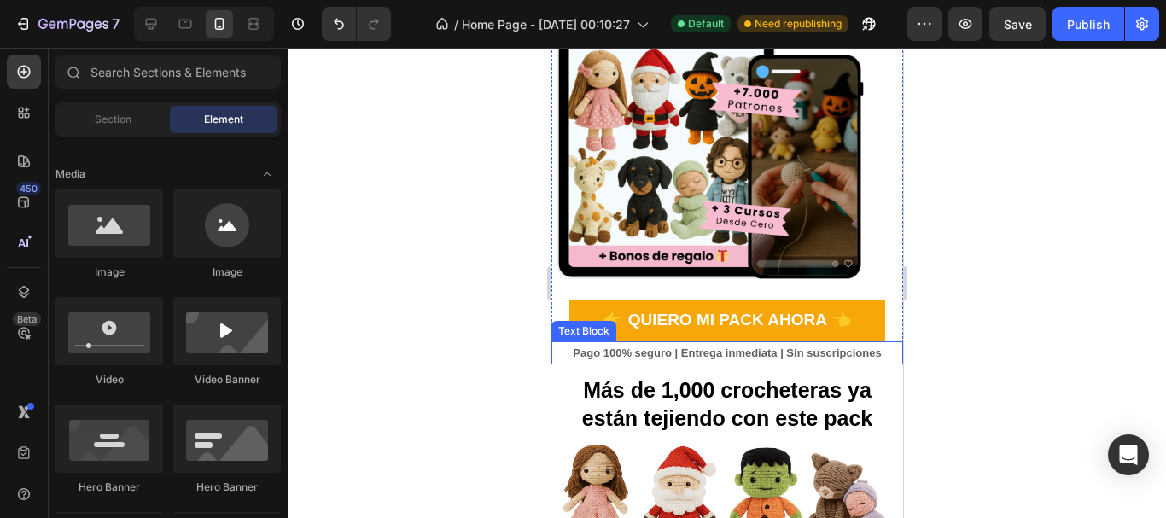
click at [727, 343] on p "Pago 100% seguro | Entrega inmediata | Sin suscripciones" at bounding box center [726, 353] width 348 height 20
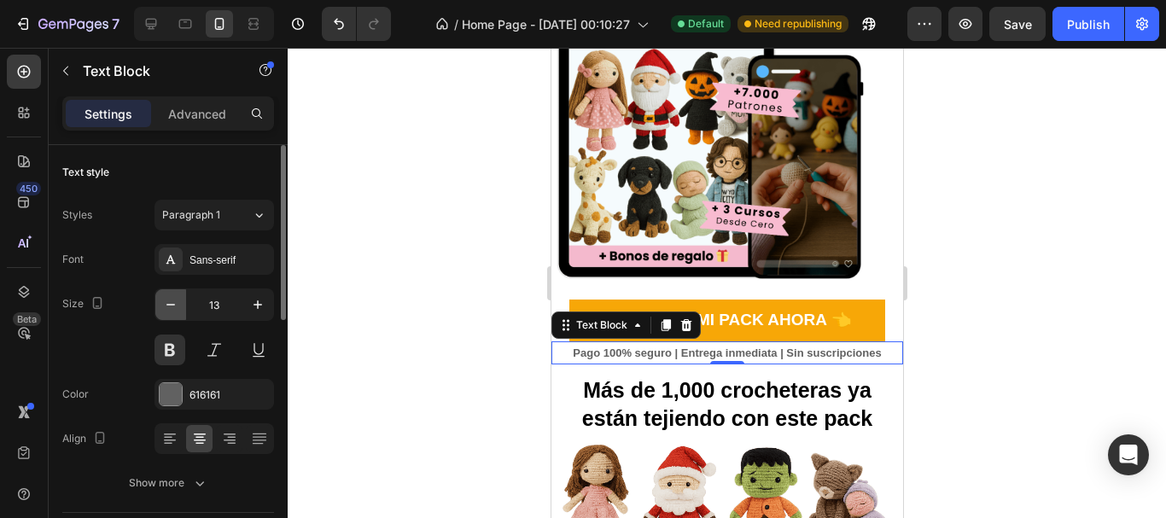
click at [171, 305] on icon "button" at bounding box center [171, 305] width 9 height 2
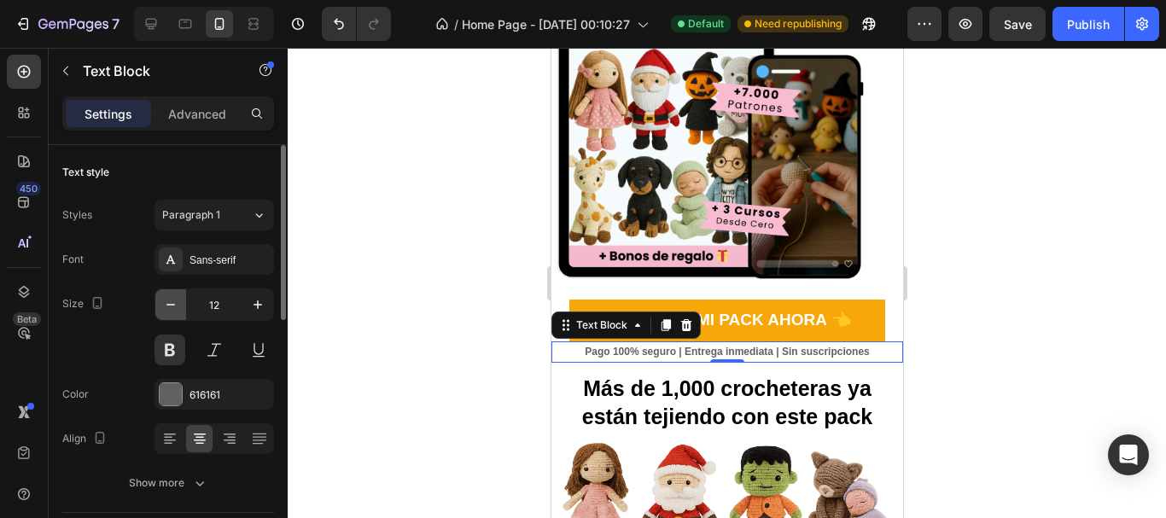
click at [171, 305] on icon "button" at bounding box center [171, 305] width 9 height 2
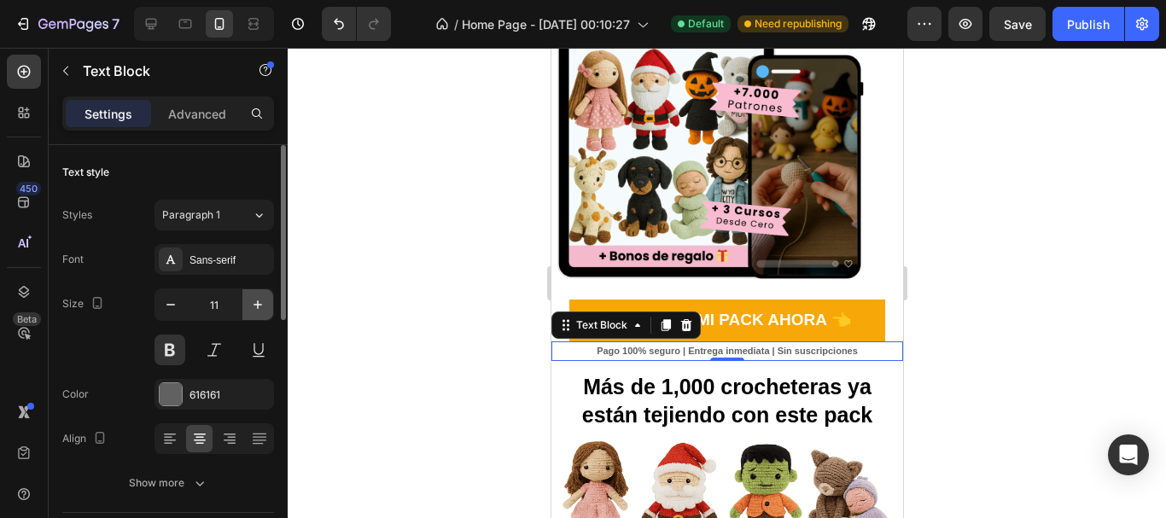
click at [264, 302] on icon "button" at bounding box center [257, 304] width 17 height 17
type input "12"
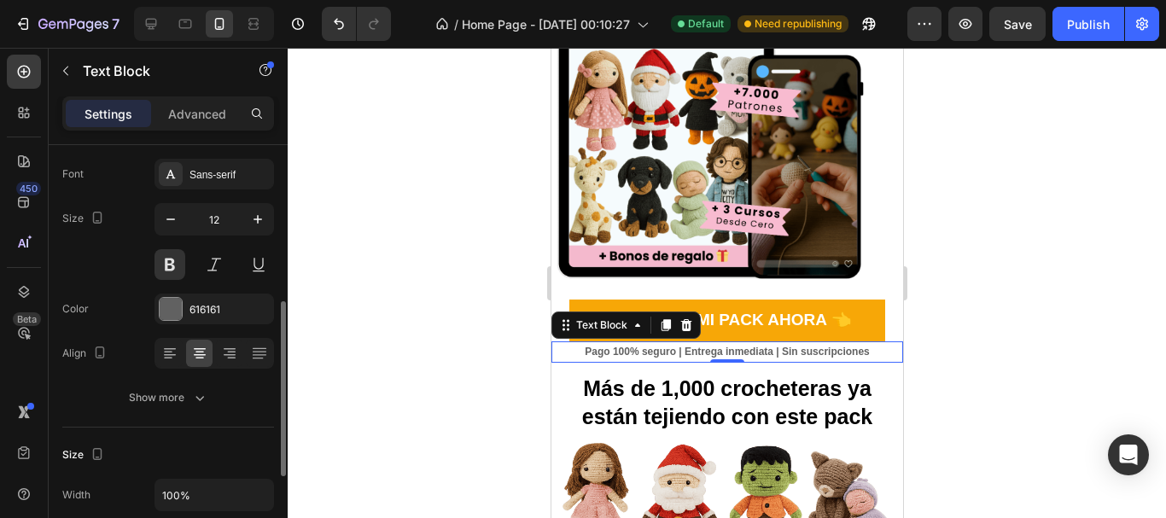
scroll to position [256, 0]
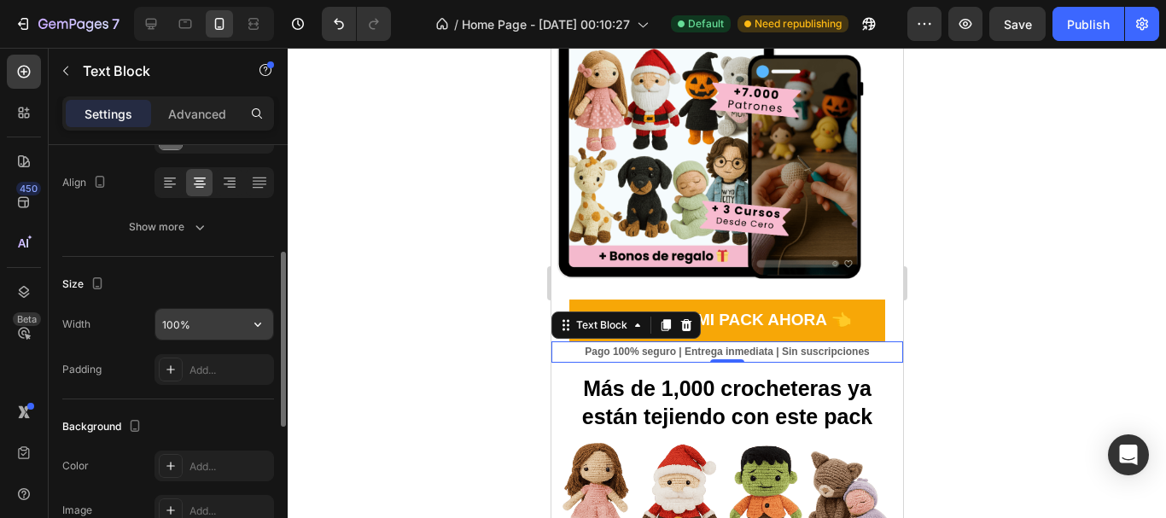
click at [184, 324] on input "100%" at bounding box center [214, 324] width 118 height 31
type input "90%"
click at [225, 284] on div "Size" at bounding box center [168, 284] width 212 height 27
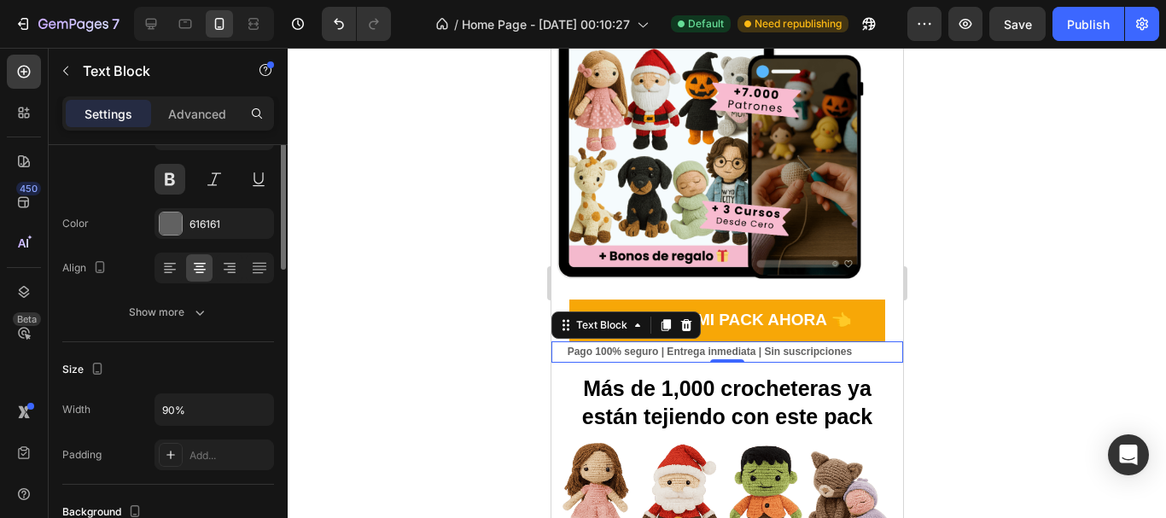
scroll to position [85, 0]
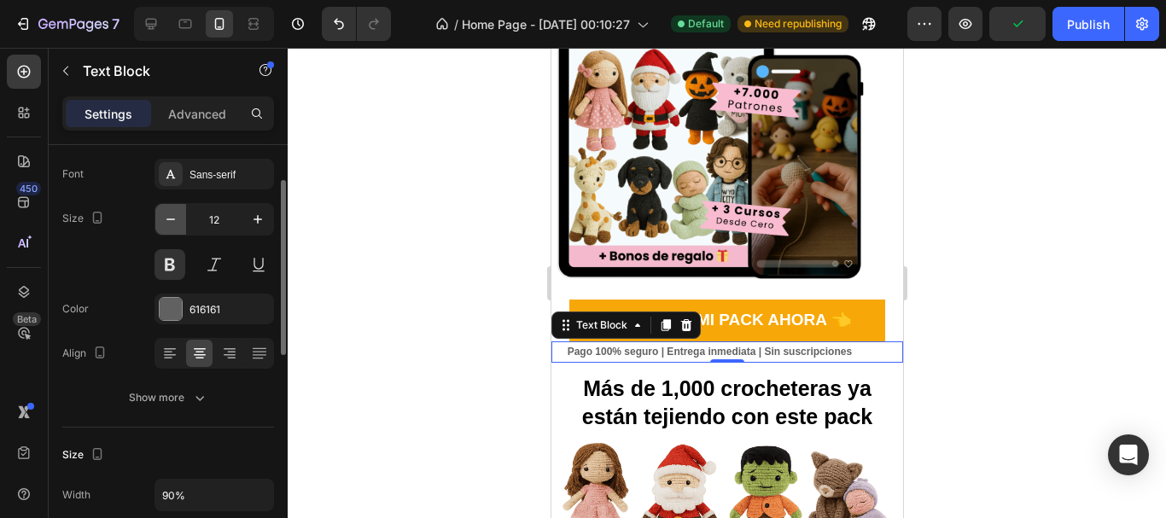
click at [176, 221] on icon "button" at bounding box center [170, 219] width 17 height 17
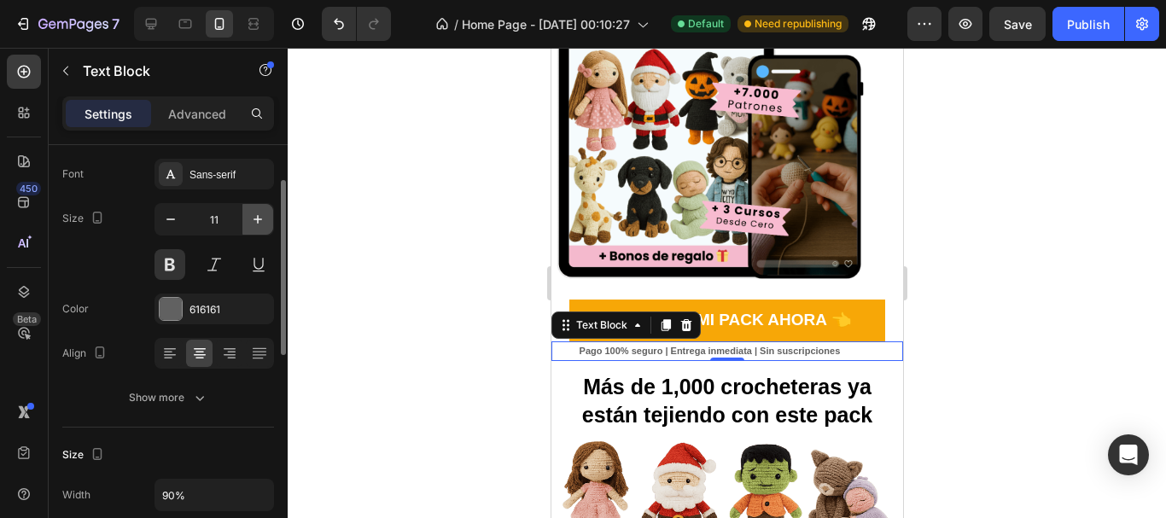
click at [259, 220] on icon "button" at bounding box center [257, 219] width 17 height 17
type input "12"
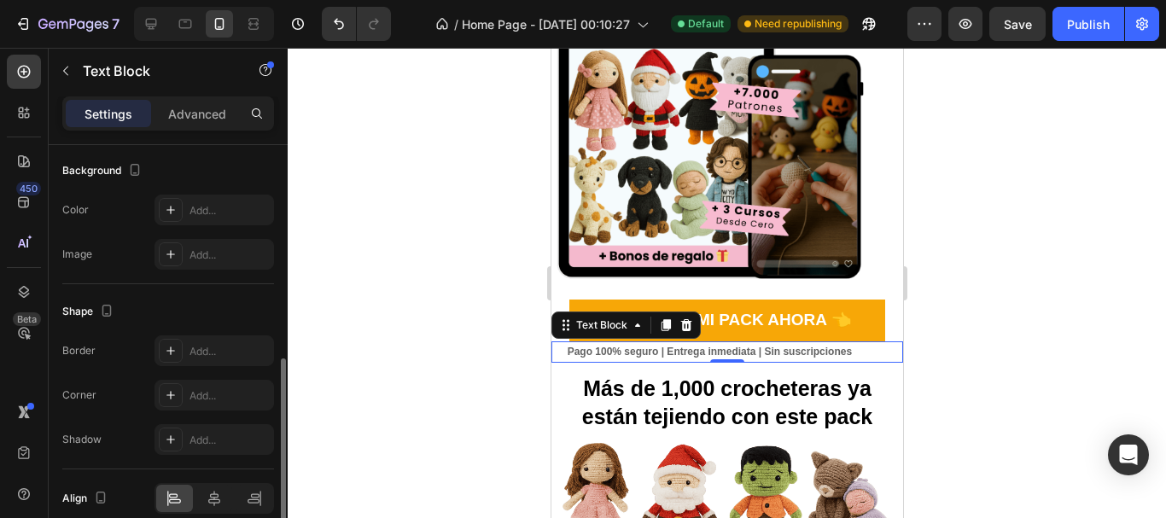
scroll to position [590, 0]
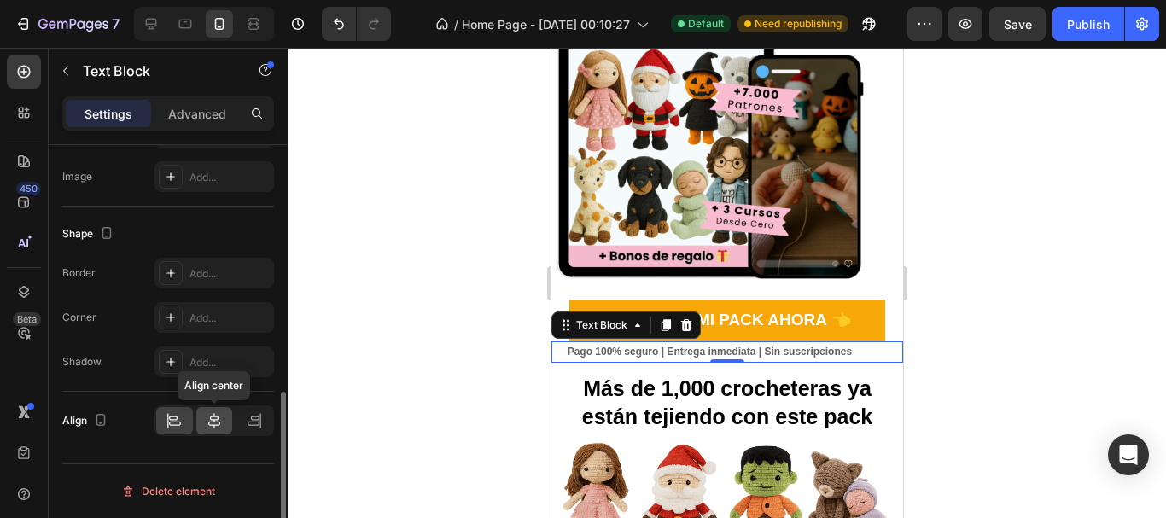
click at [213, 422] on icon at bounding box center [214, 420] width 12 height 15
click at [417, 319] on div at bounding box center [727, 283] width 879 height 471
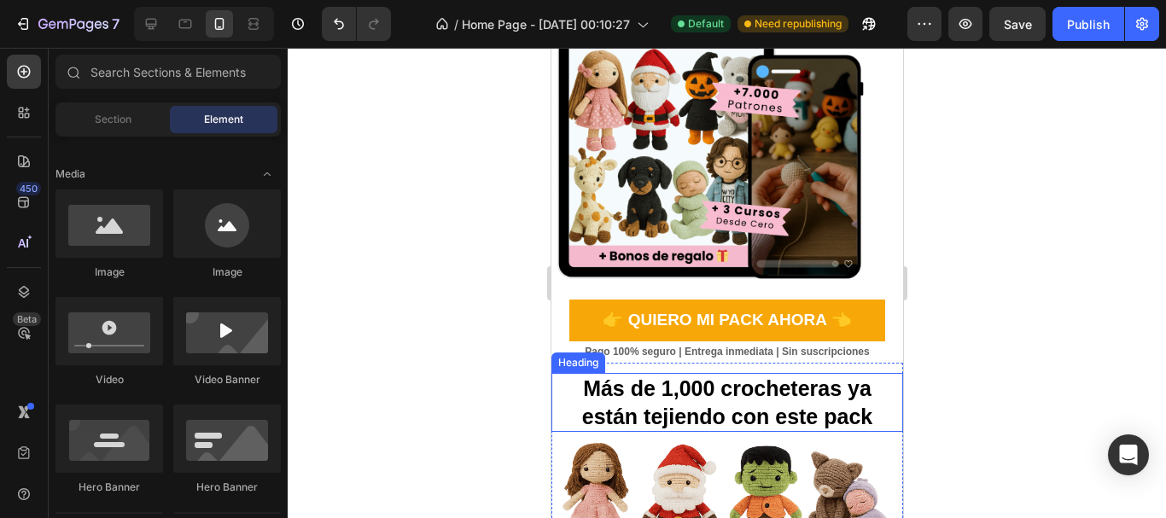
click at [799, 380] on h2 "Más de 1,000 crocheteras ya están tejiendo con este pack" at bounding box center [727, 402] width 352 height 59
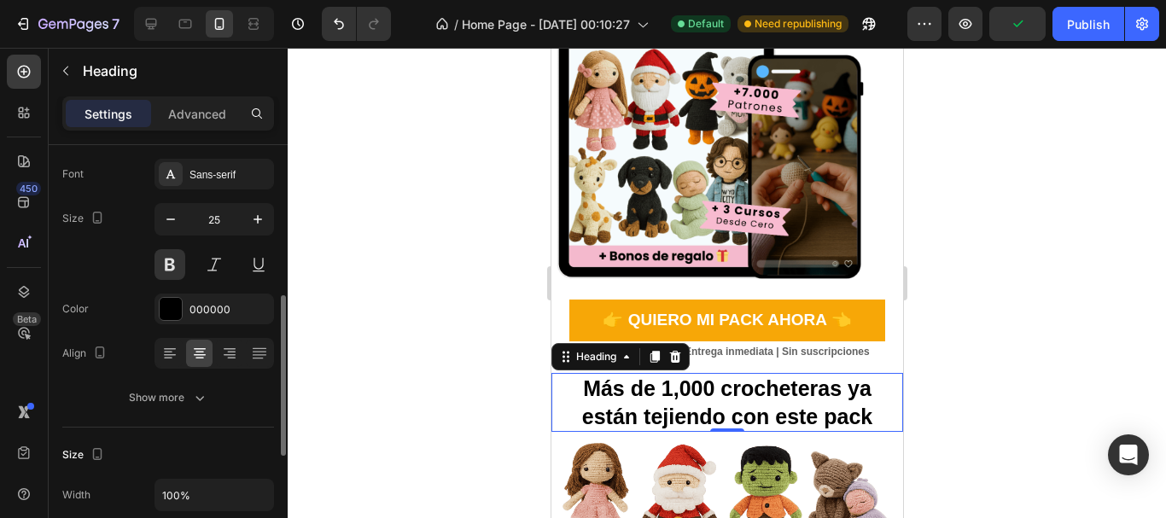
scroll to position [171, 0]
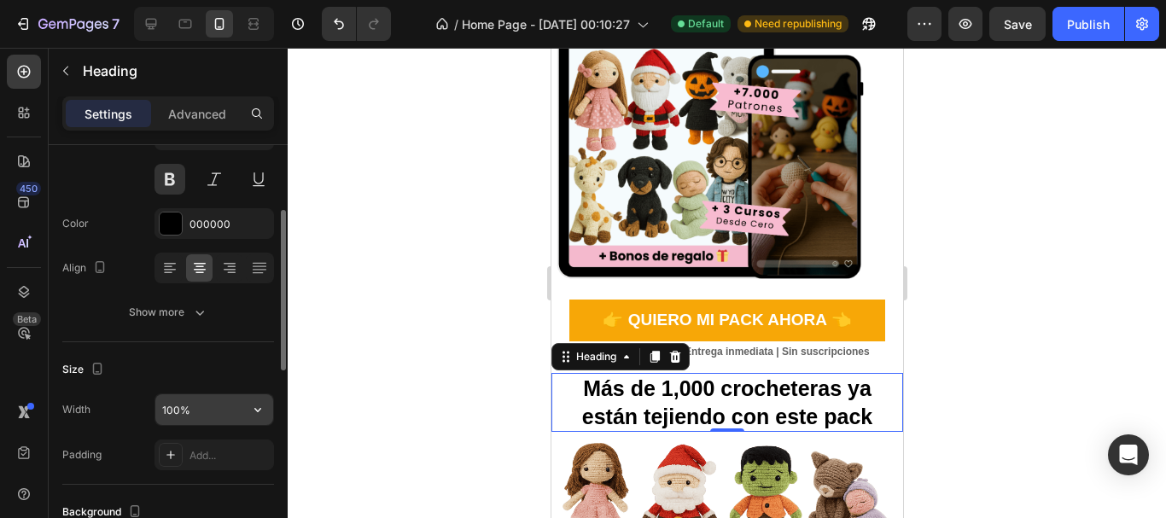
click at [169, 424] on input "100%" at bounding box center [214, 410] width 118 height 31
type input "90%"
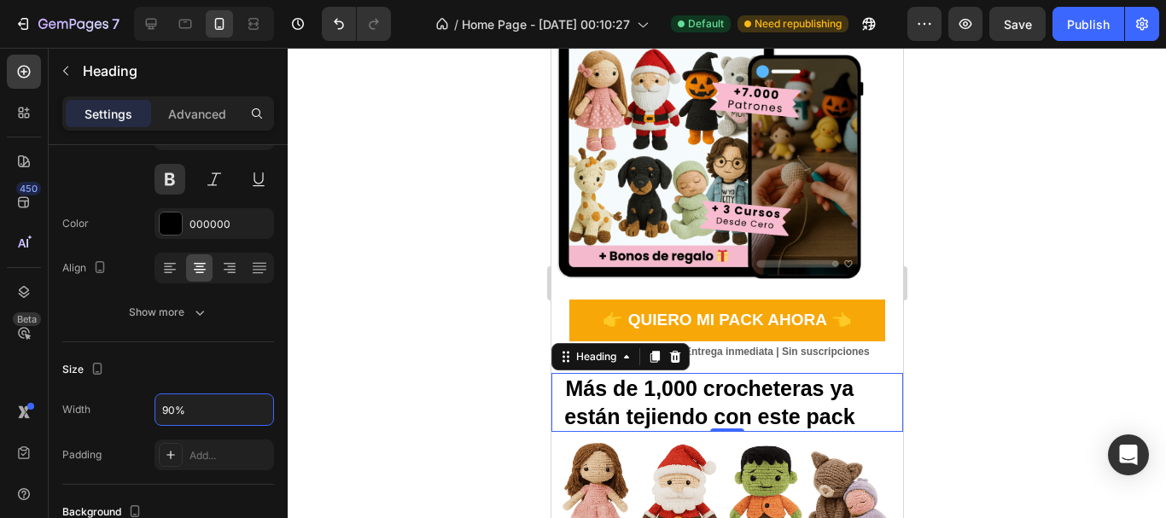
click at [386, 349] on div at bounding box center [727, 283] width 879 height 471
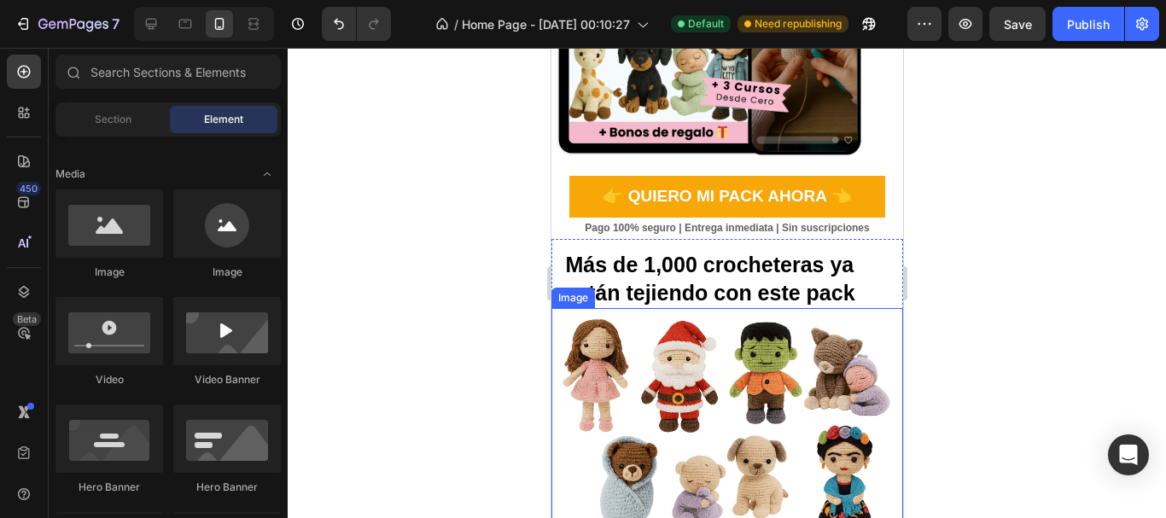
scroll to position [512, 0]
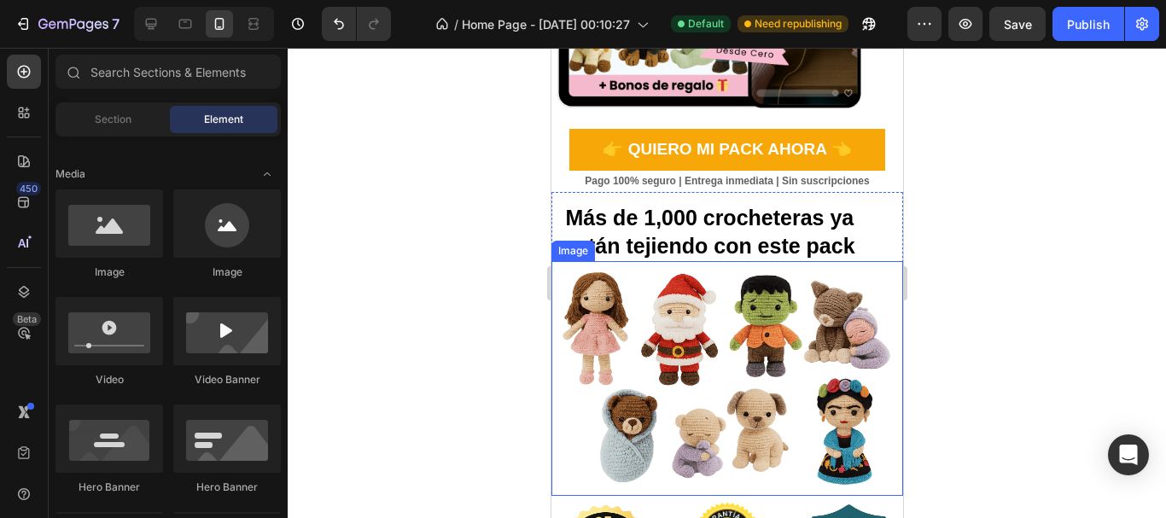
click at [738, 346] on img at bounding box center [727, 378] width 352 height 235
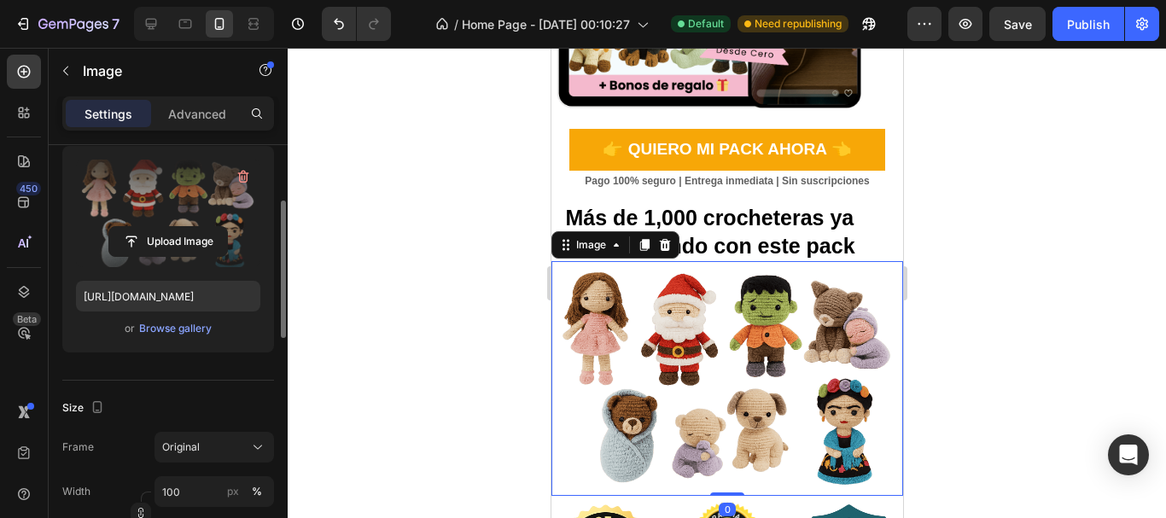
scroll to position [256, 0]
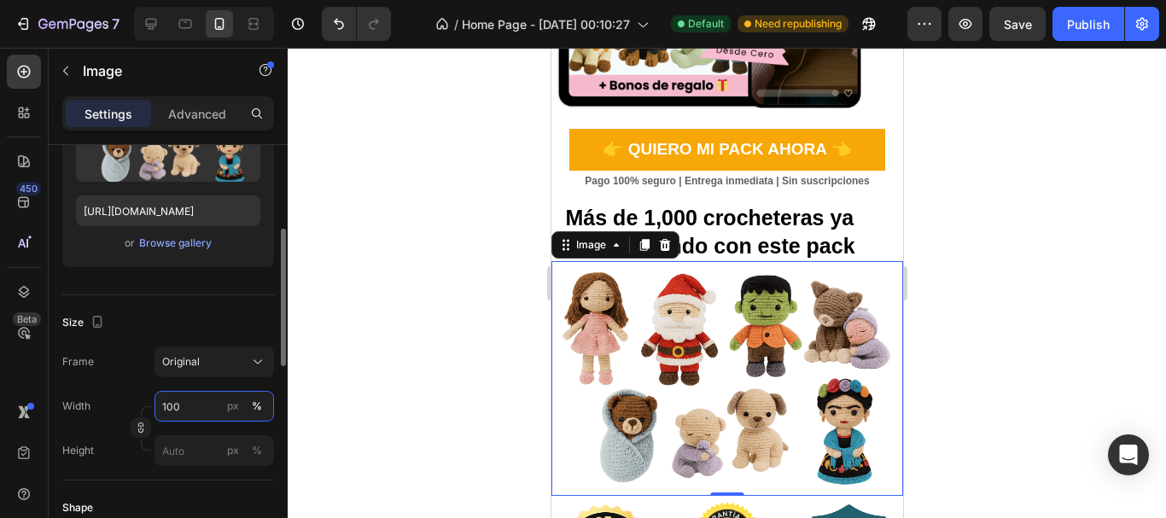
click at [192, 411] on input "100" at bounding box center [215, 406] width 120 height 31
type input "90"
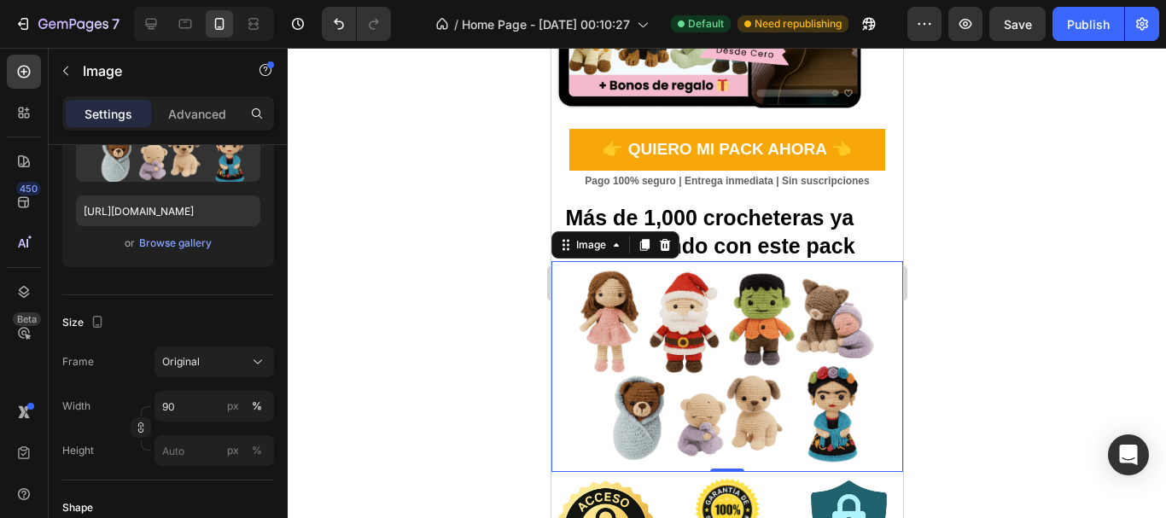
click at [361, 327] on div at bounding box center [727, 283] width 879 height 471
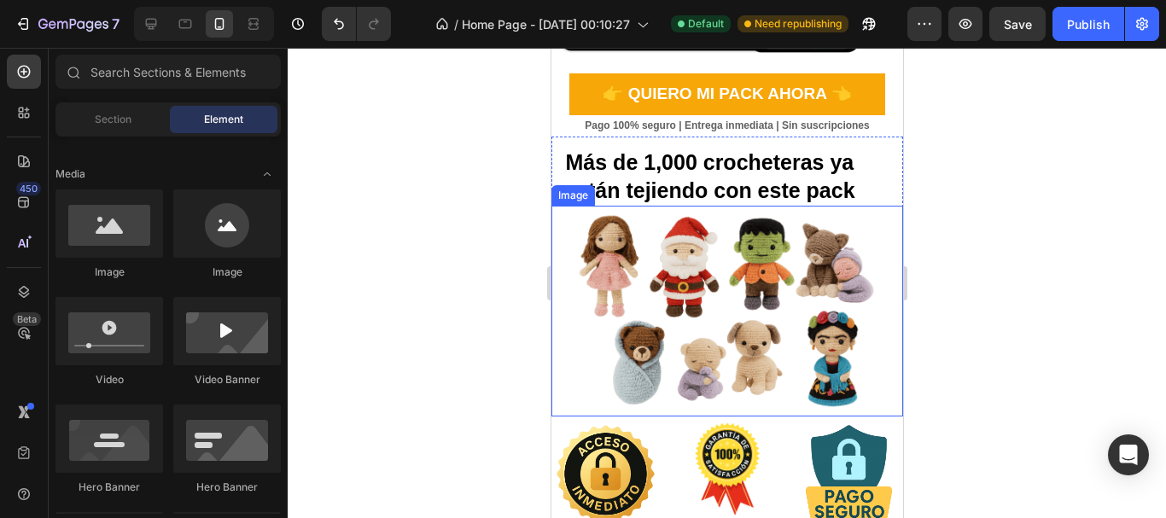
scroll to position [683, 0]
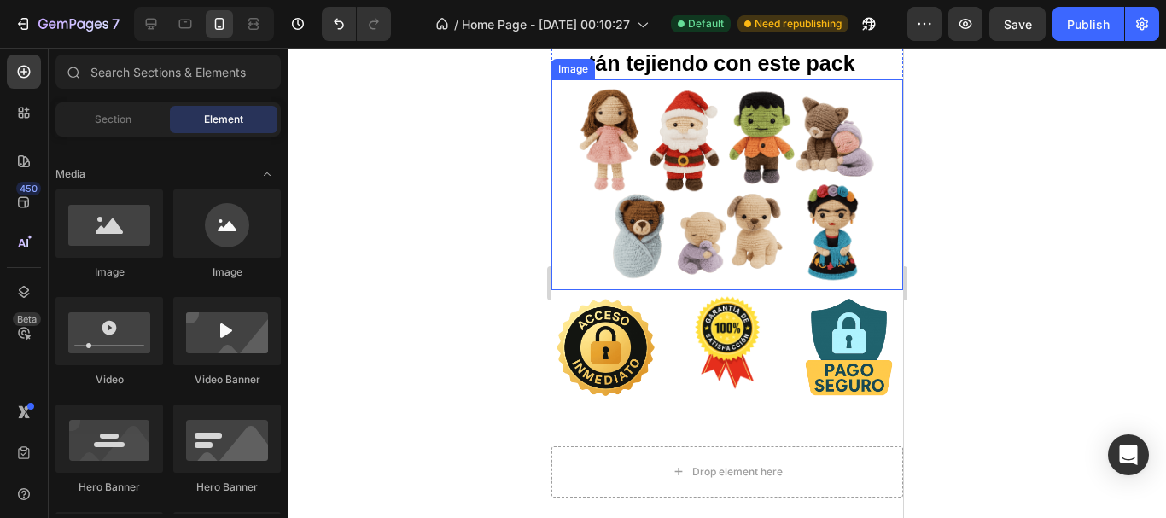
click at [696, 366] on img at bounding box center [726, 342] width 97 height 97
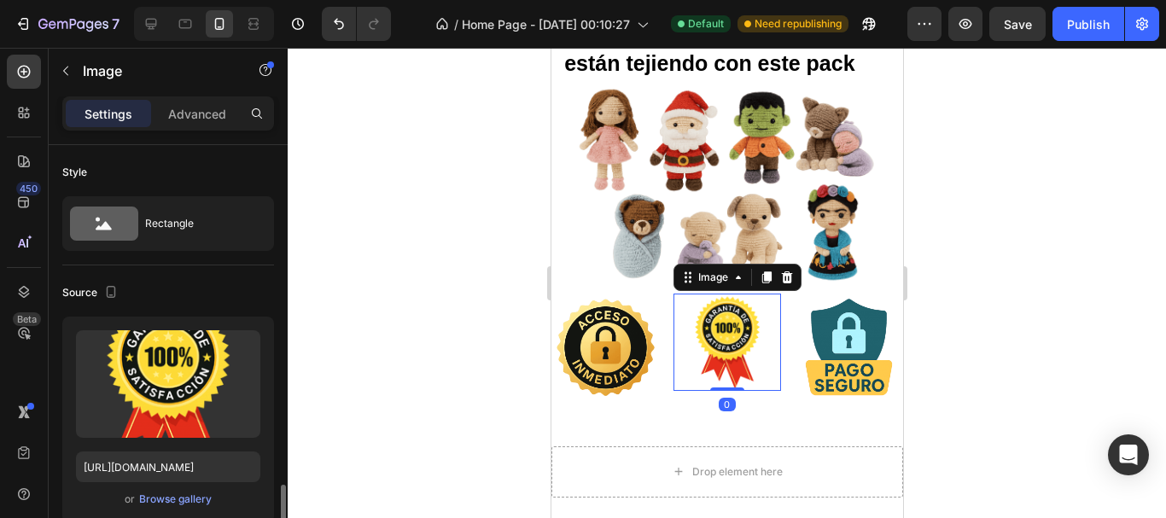
scroll to position [342, 0]
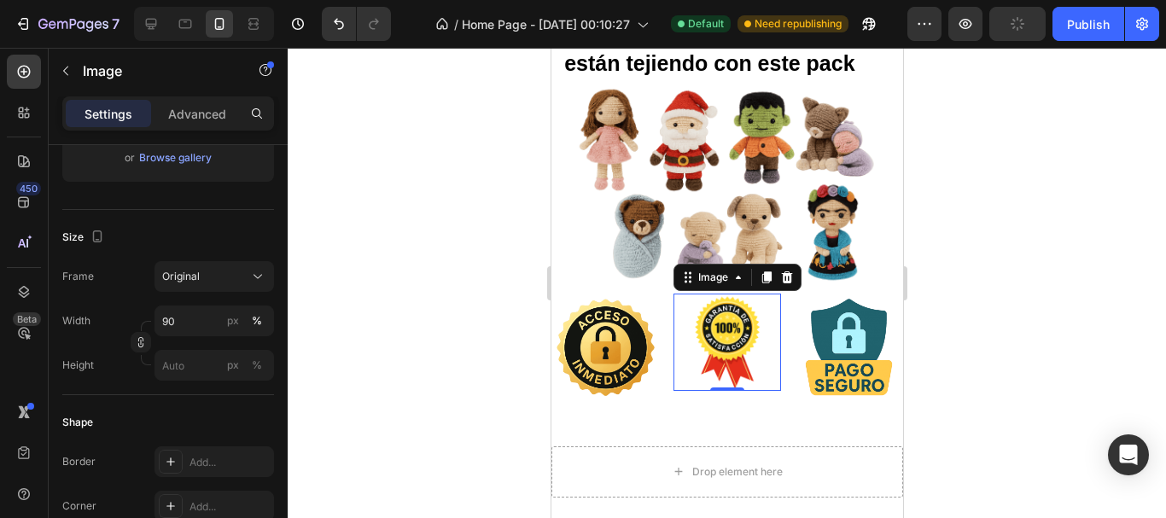
click at [426, 348] on div at bounding box center [727, 283] width 879 height 471
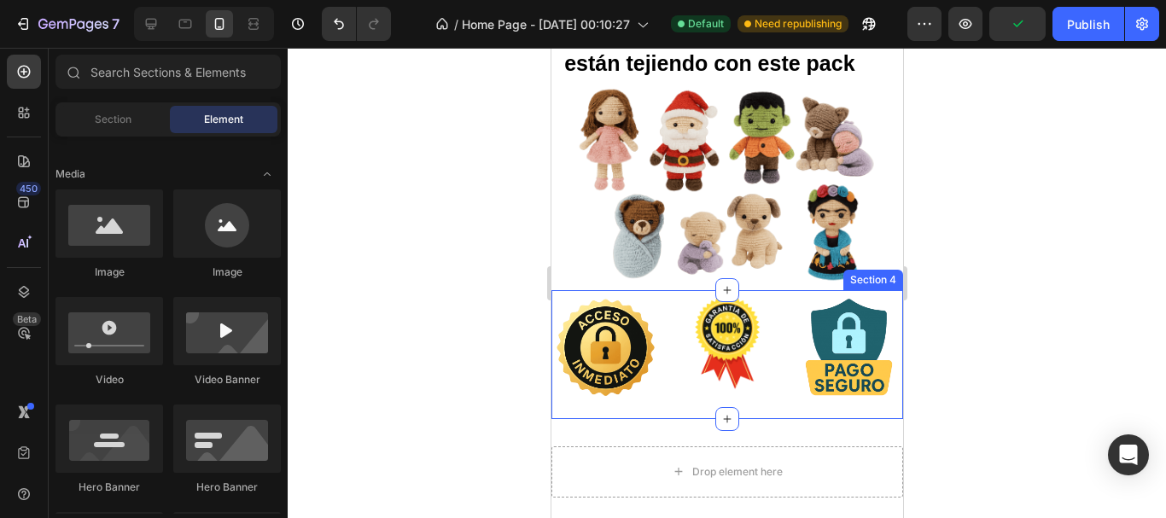
click at [644, 400] on div "Image Image Image Row" at bounding box center [727, 355] width 352 height 122
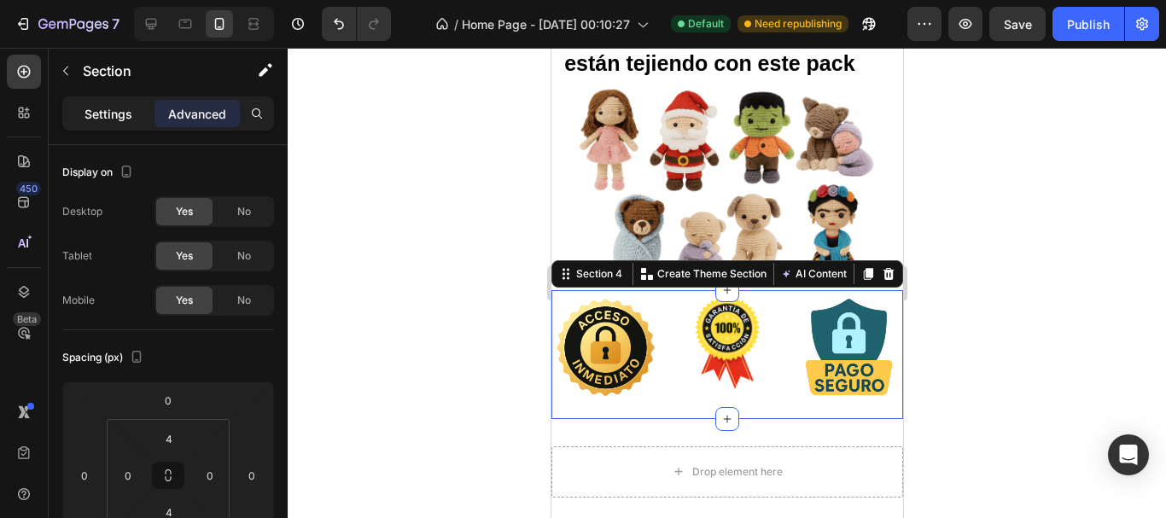
click at [125, 123] on div "Settings" at bounding box center [108, 113] width 85 height 27
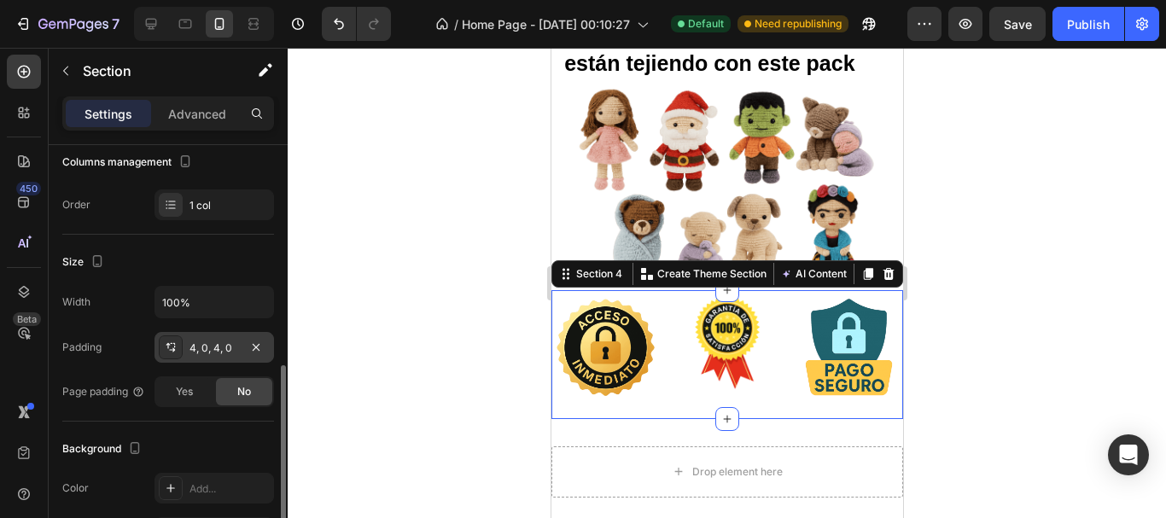
scroll to position [149, 0]
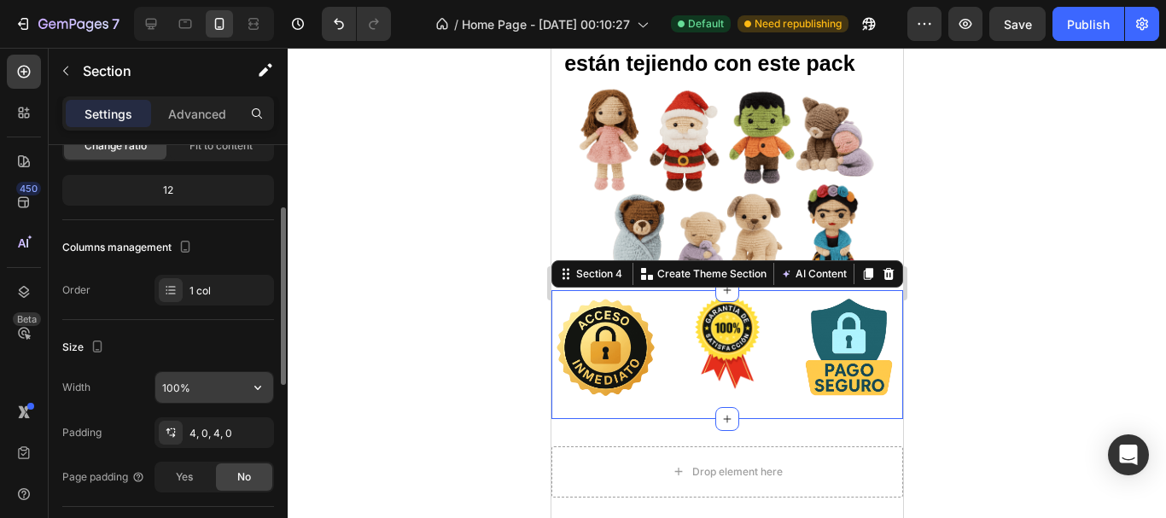
click at [194, 381] on input "100%" at bounding box center [214, 387] width 118 height 31
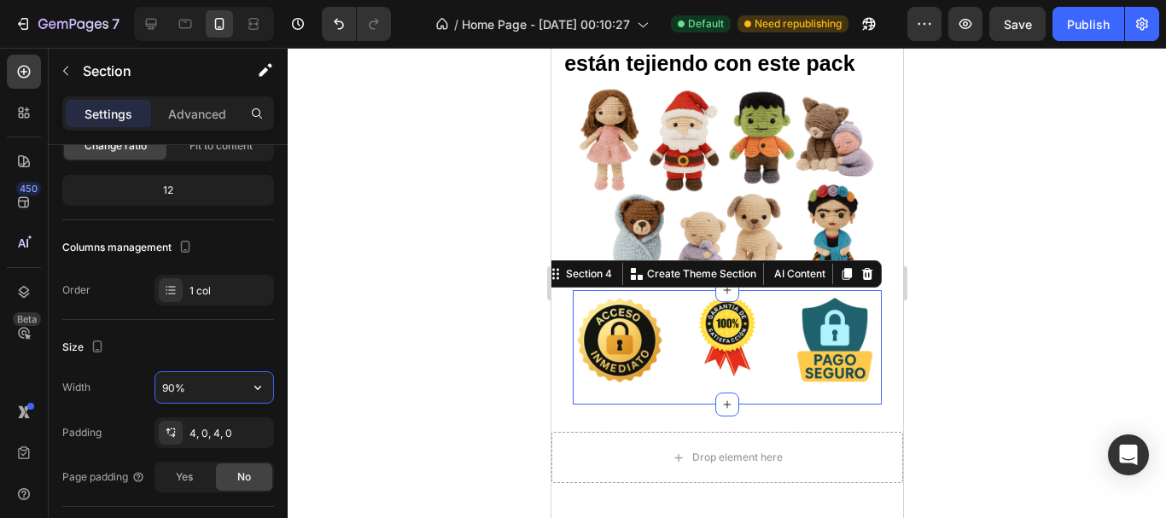
type input "90%"
click at [350, 339] on div at bounding box center [727, 283] width 879 height 471
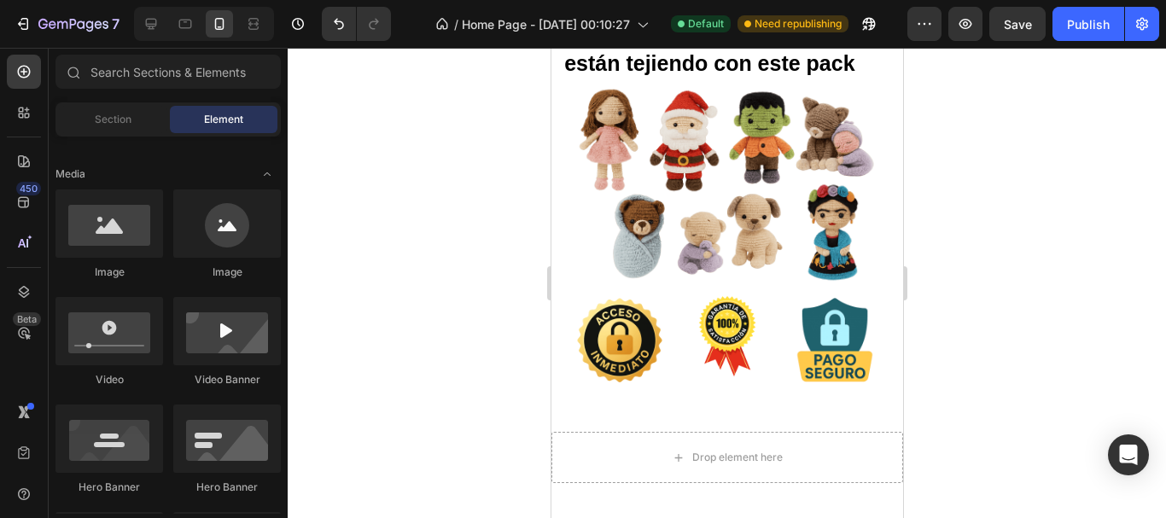
click at [439, 319] on div at bounding box center [727, 283] width 879 height 471
click at [1002, 342] on div at bounding box center [727, 283] width 879 height 471
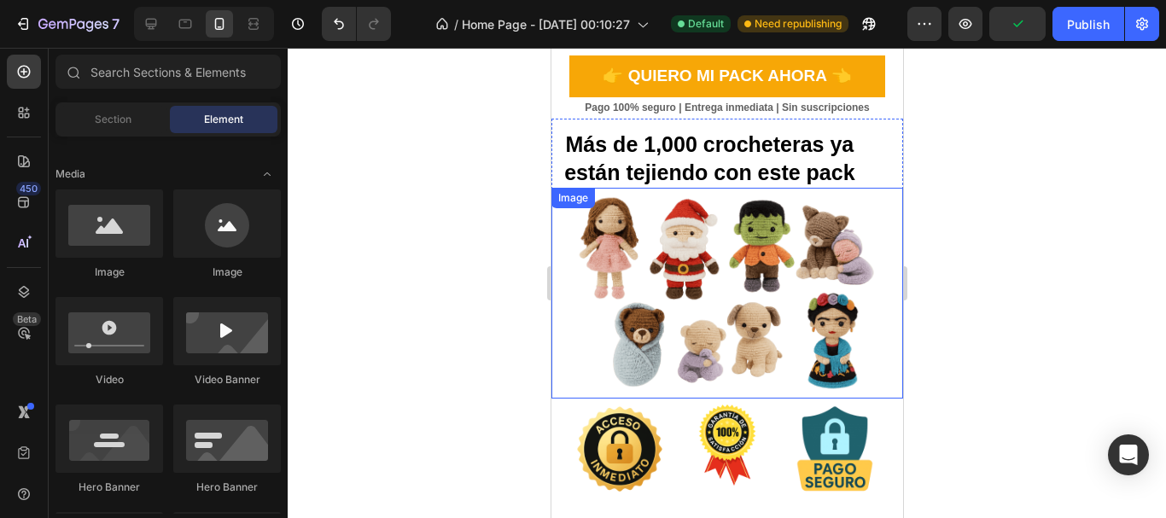
scroll to position [598, 0]
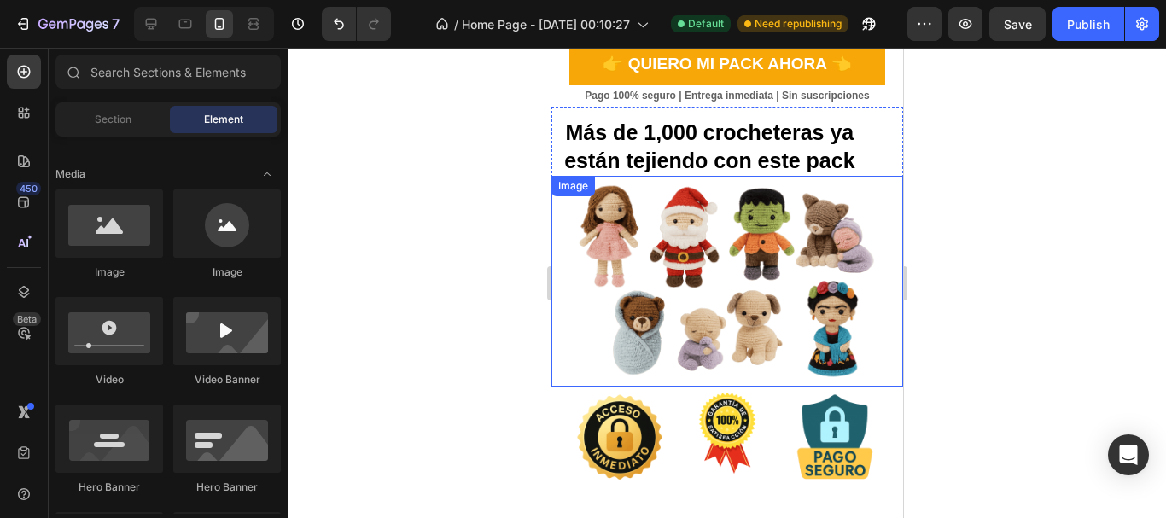
click at [729, 264] on img at bounding box center [727, 281] width 317 height 211
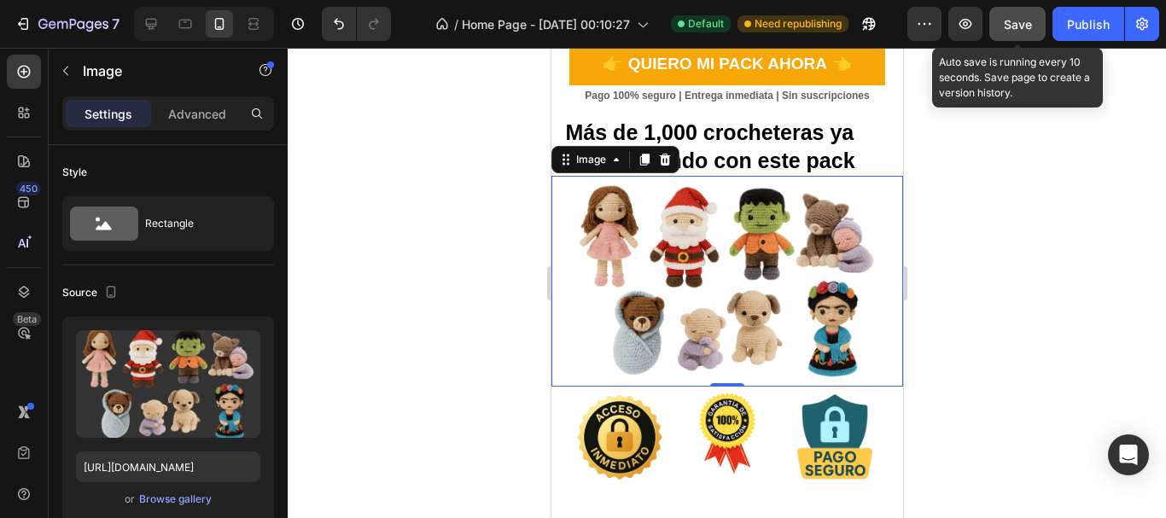
click at [1033, 19] on button "Save" at bounding box center [1018, 24] width 56 height 34
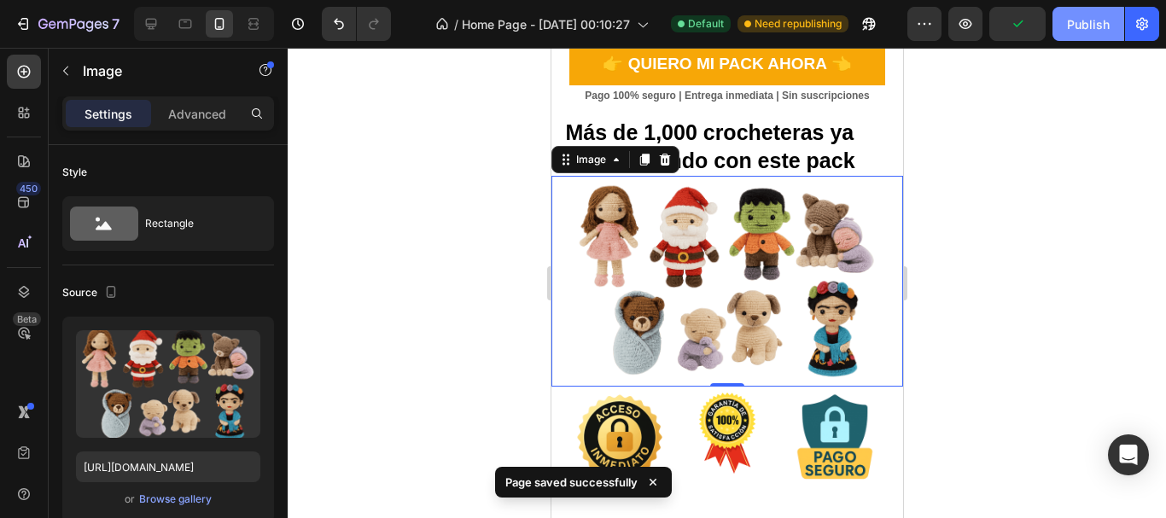
click at [1084, 18] on div "Publish" at bounding box center [1088, 24] width 43 height 18
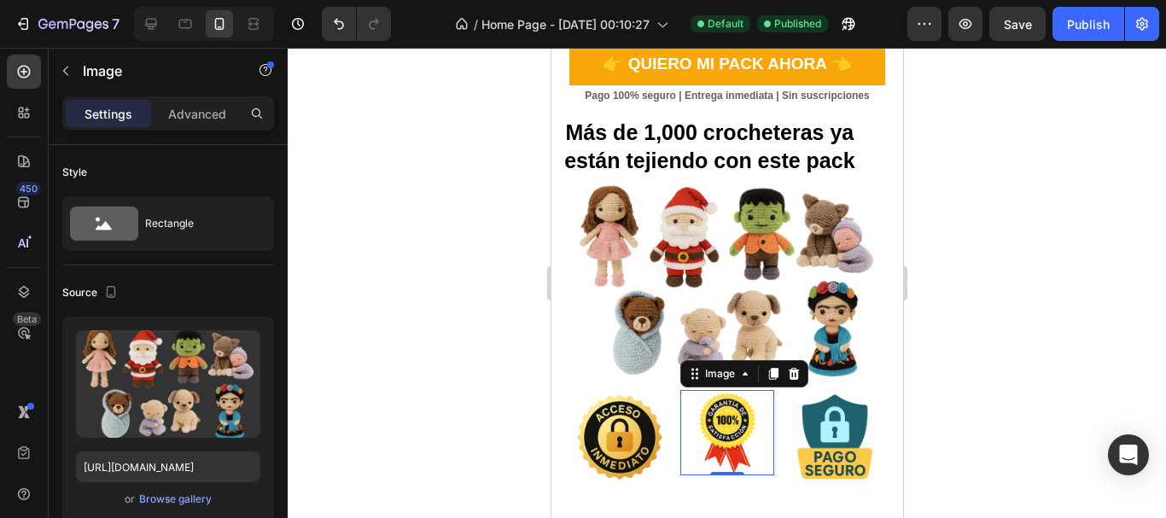
click at [717, 396] on img at bounding box center [726, 432] width 85 height 85
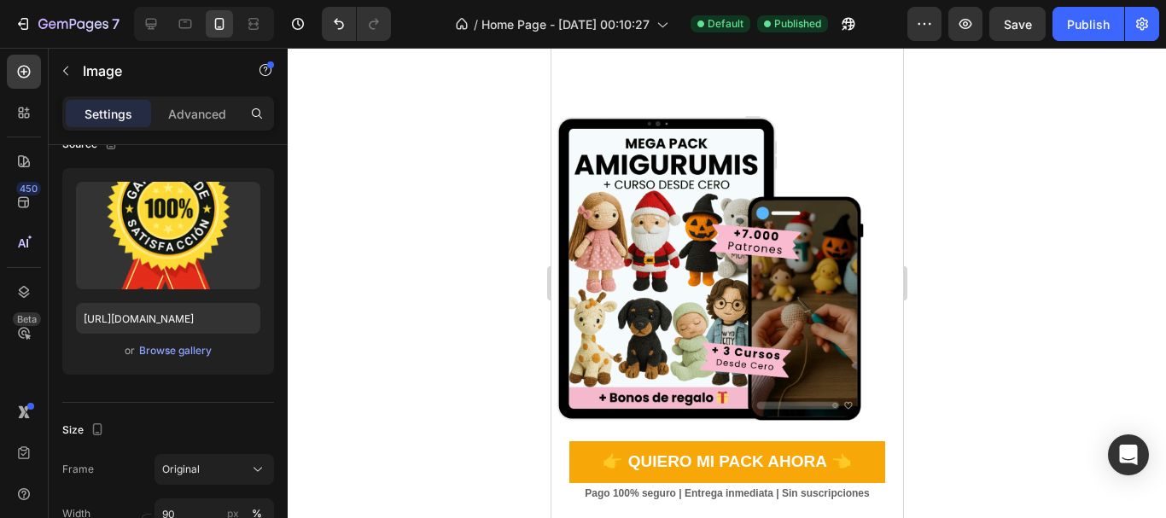
scroll to position [342, 0]
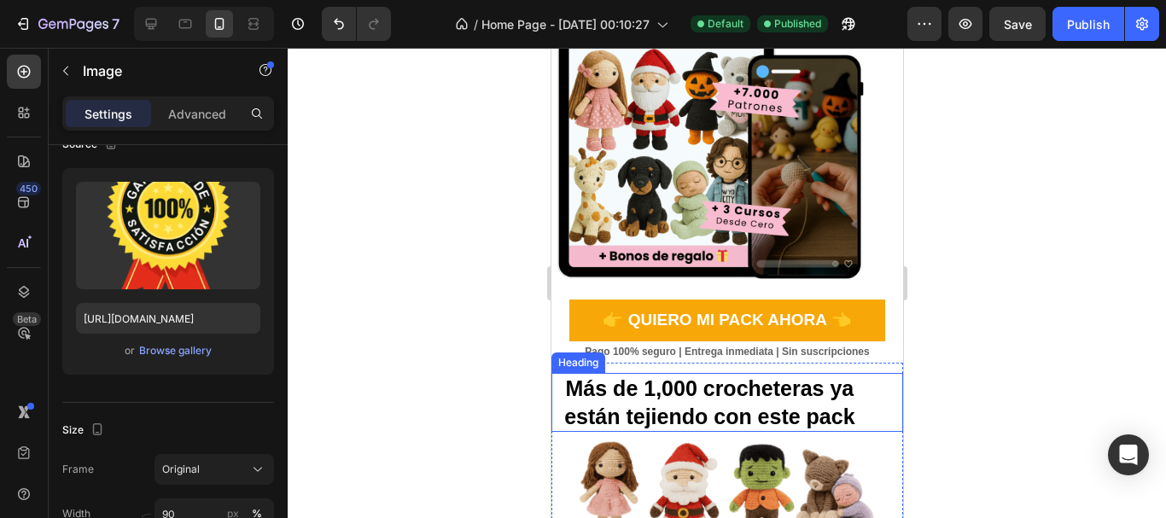
click at [748, 416] on h2 "Más de 1,000 crocheteras ya están tejiendo con este pack" at bounding box center [709, 402] width 317 height 59
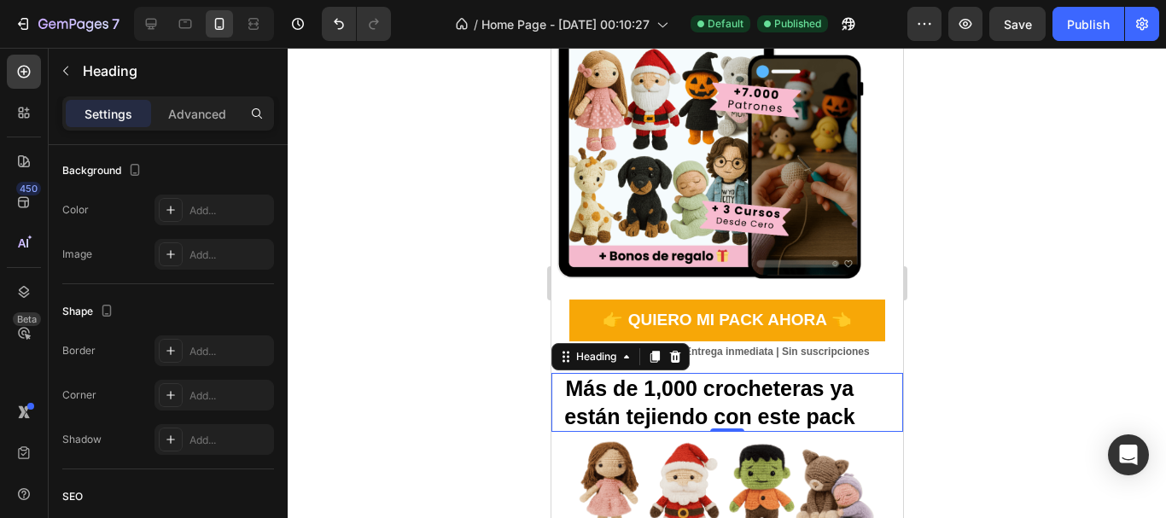
scroll to position [687, 0]
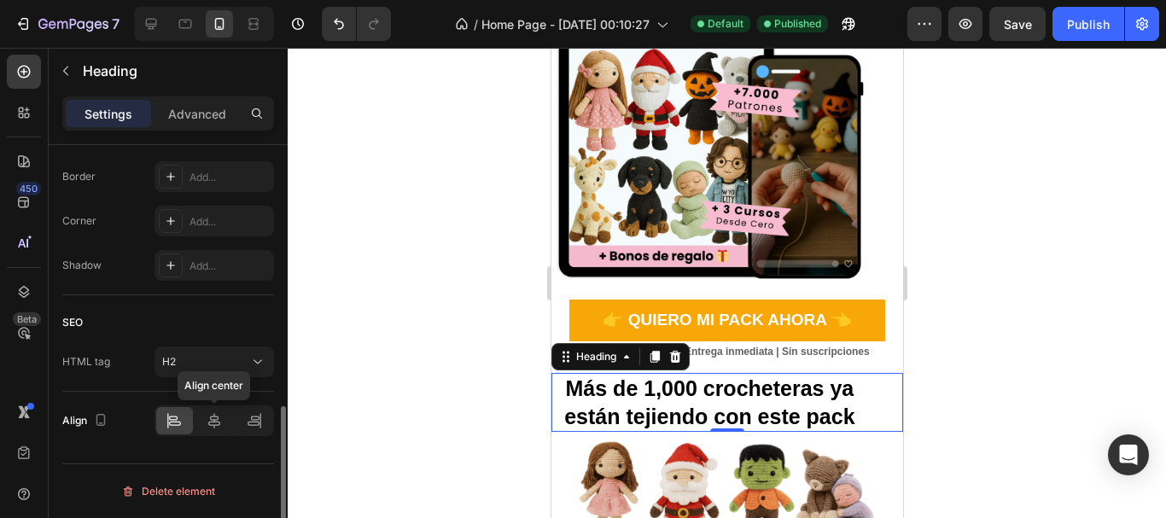
click at [204, 422] on div at bounding box center [214, 420] width 37 height 27
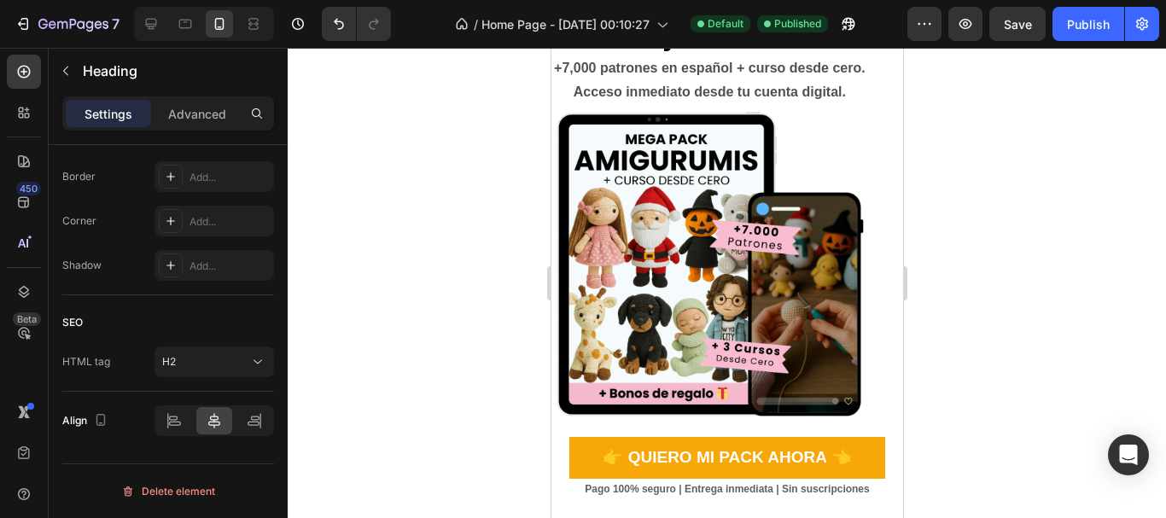
scroll to position [0, 0]
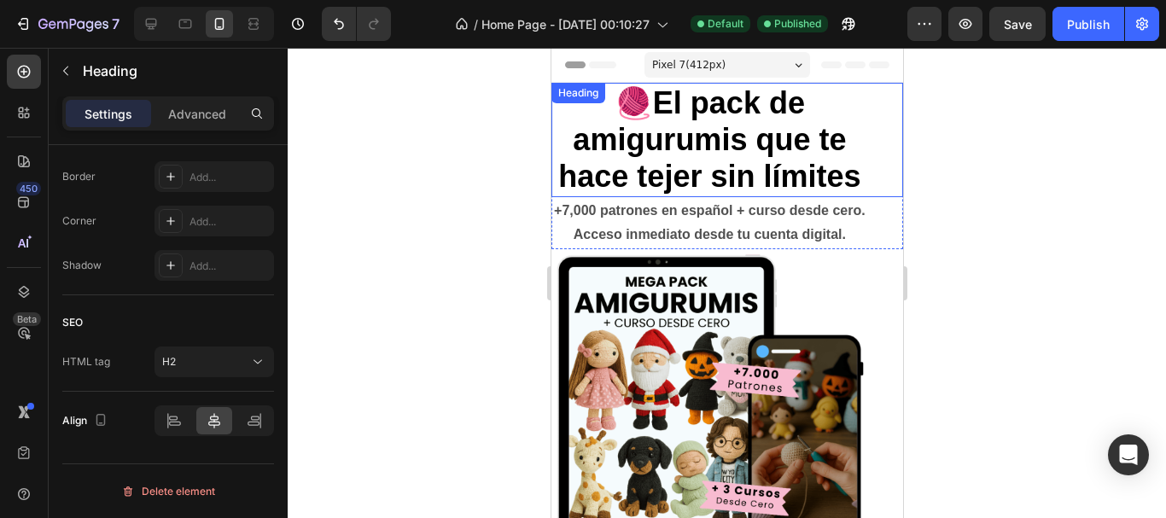
click at [670, 143] on h2 "🧶El pack de amigurumis que te hace tejer sin límites" at bounding box center [709, 140] width 317 height 114
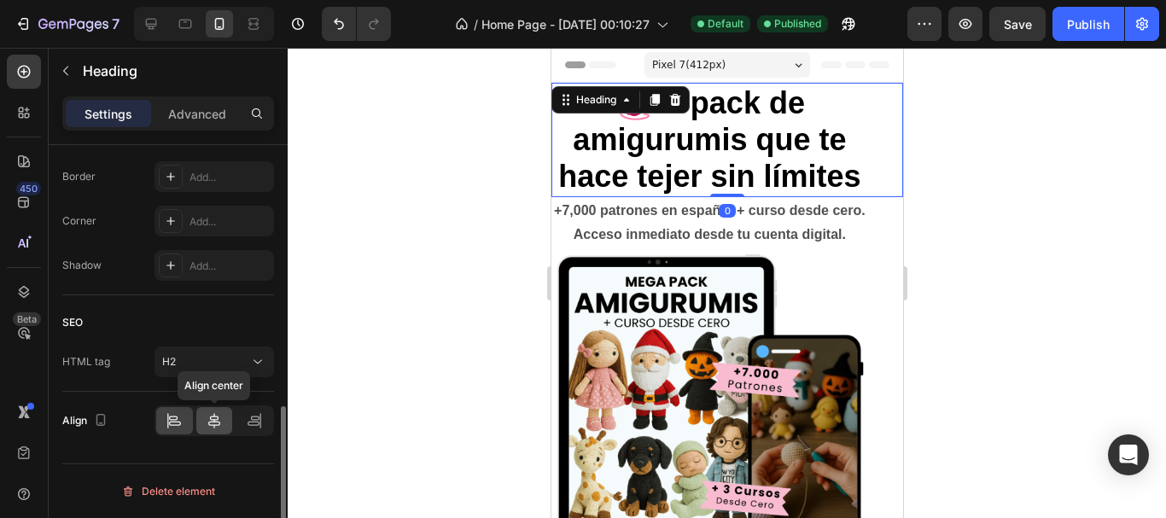
click at [206, 426] on icon at bounding box center [214, 420] width 17 height 17
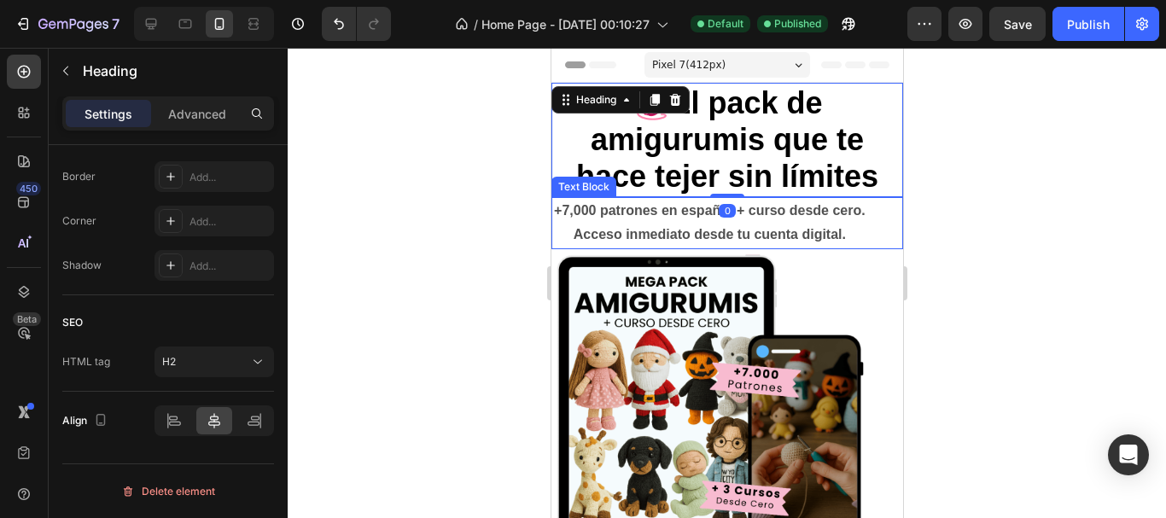
click at [661, 248] on p "+7,000 patrones en español + curso desde cero. Acceso inmediato desde tu cuenta…" at bounding box center [708, 224] width 313 height 50
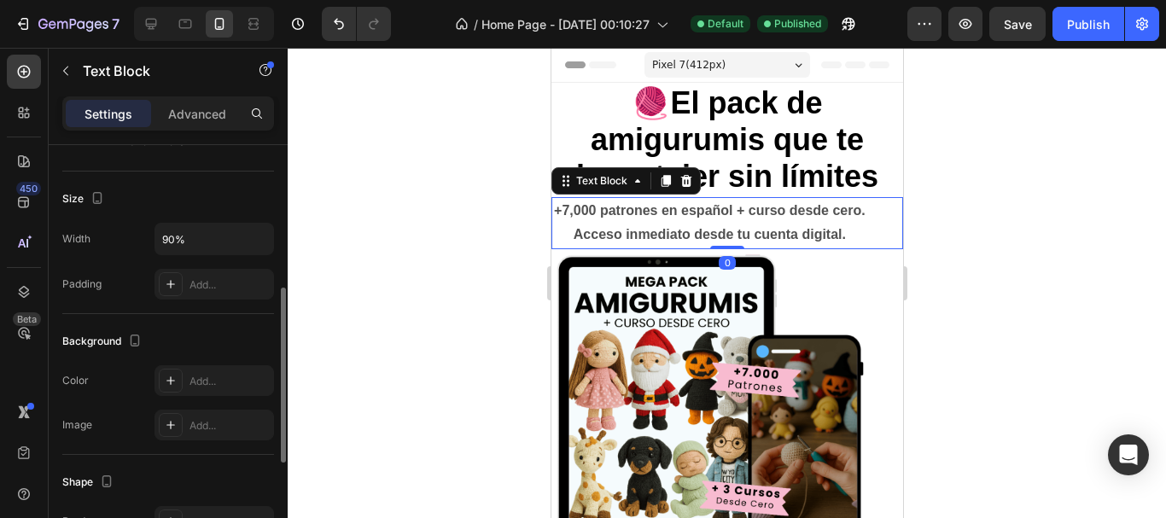
scroll to position [590, 0]
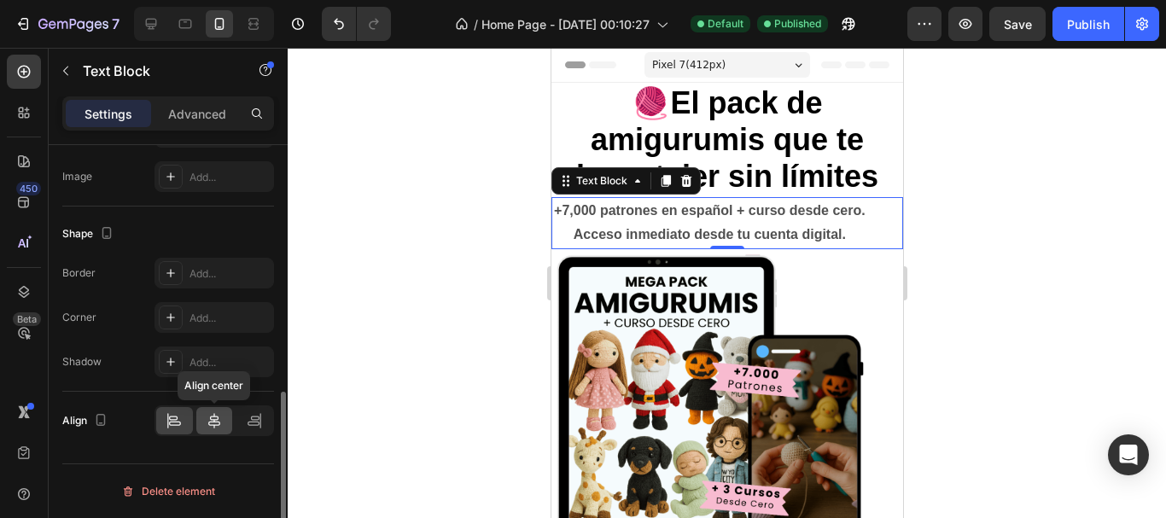
click at [211, 428] on icon at bounding box center [214, 420] width 17 height 17
click at [453, 301] on div at bounding box center [727, 283] width 879 height 471
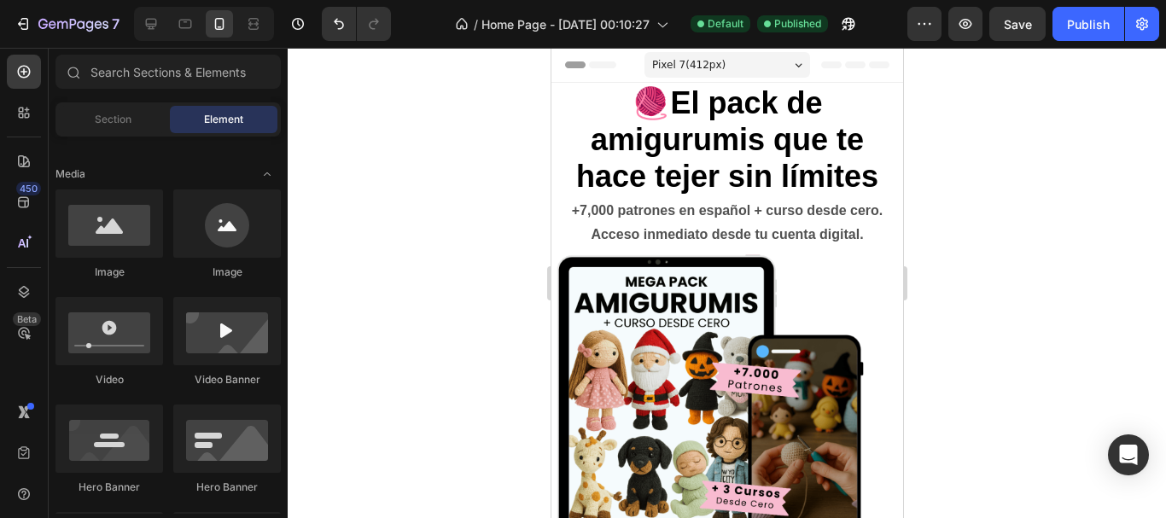
click at [1086, 273] on div at bounding box center [727, 283] width 879 height 471
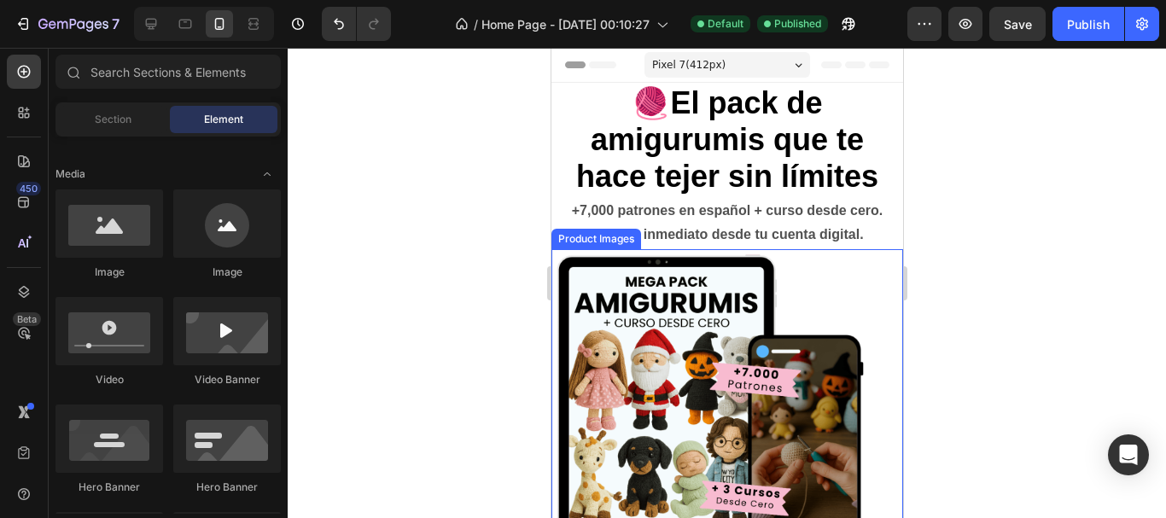
click at [731, 322] on img at bounding box center [709, 407] width 317 height 317
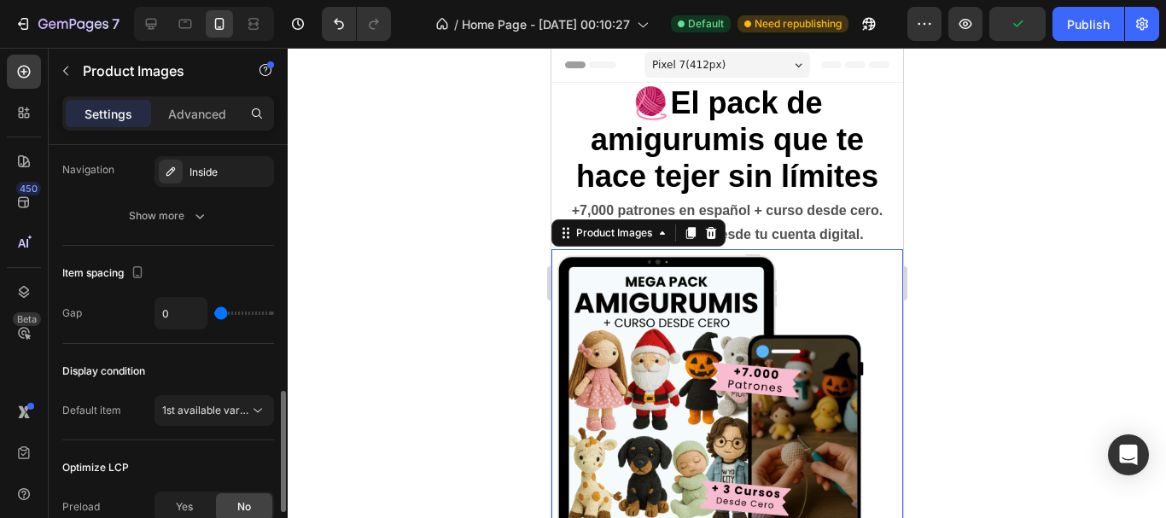
scroll to position [1044, 0]
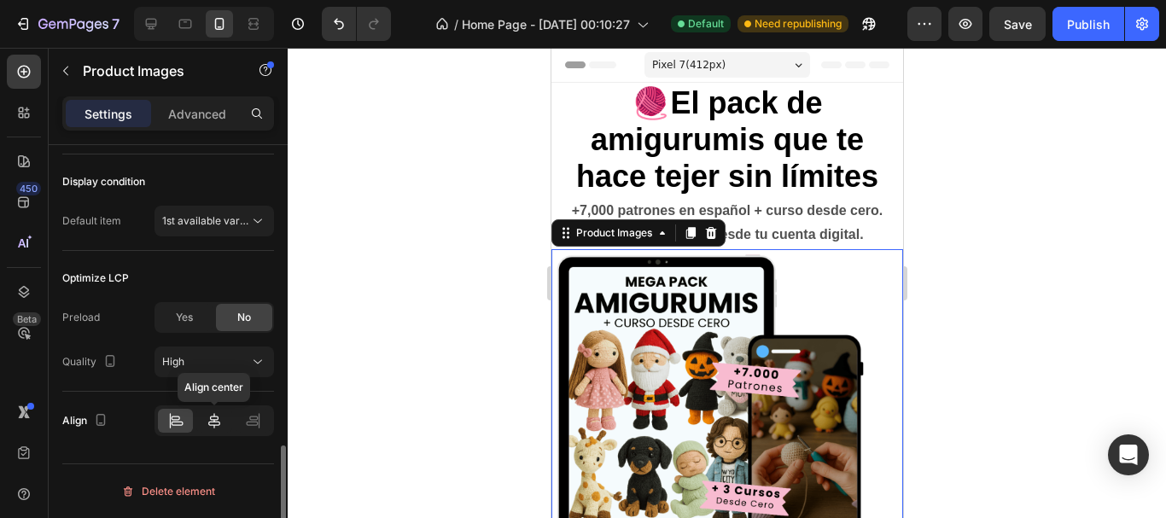
click at [222, 418] on icon at bounding box center [214, 420] width 17 height 17
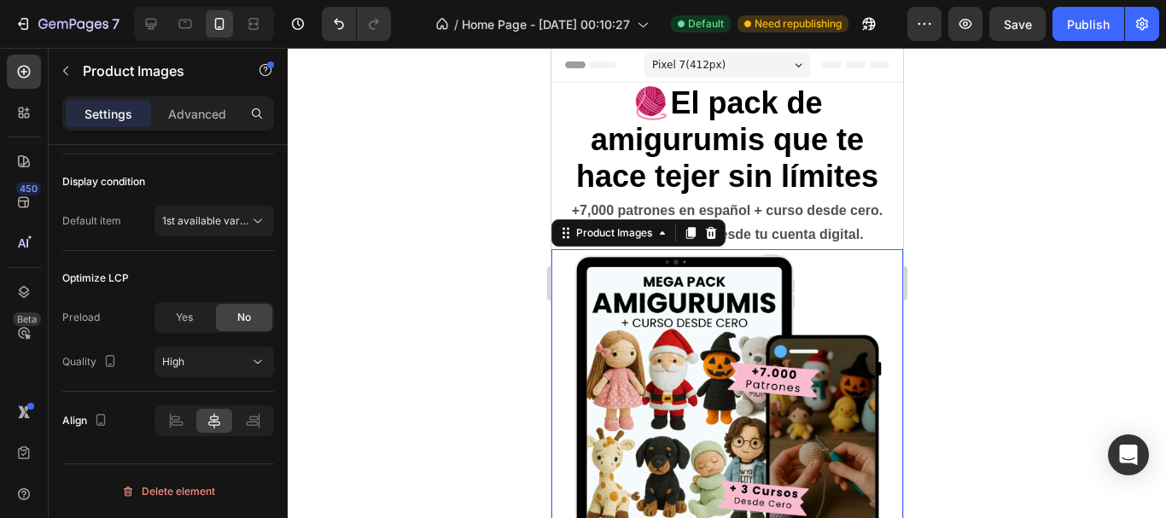
click at [420, 336] on div at bounding box center [727, 283] width 879 height 471
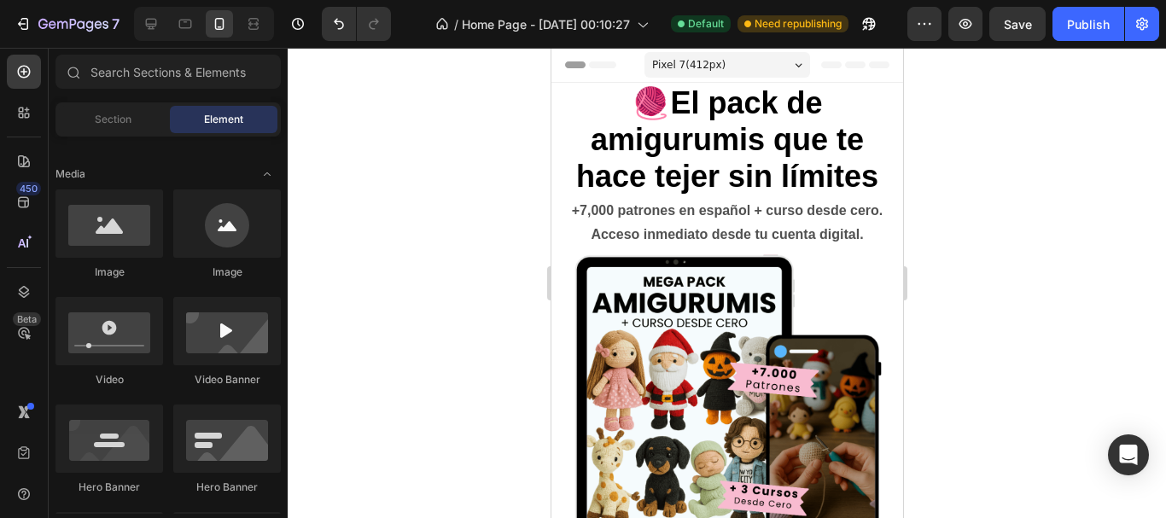
click at [1013, 328] on div at bounding box center [727, 283] width 879 height 471
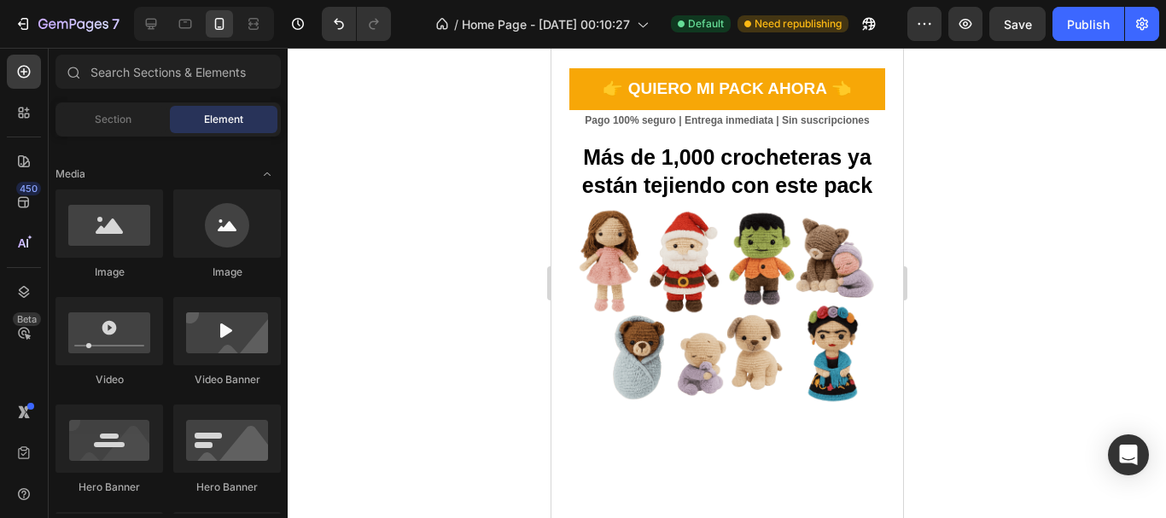
scroll to position [427, 0]
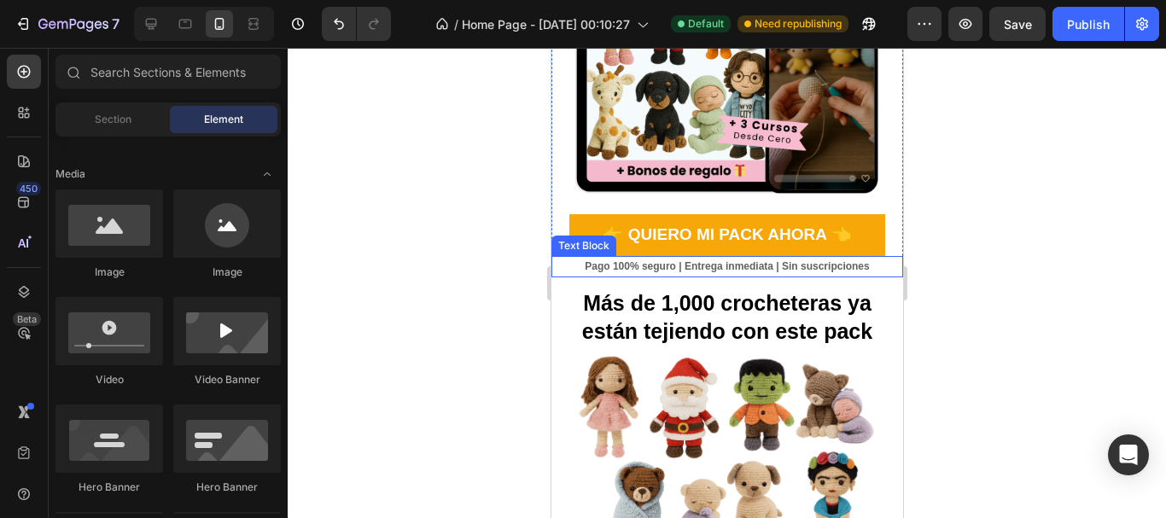
click at [675, 258] on p "Pago 100% seguro | Entrega inmediata | Sin suscripciones" at bounding box center [726, 267] width 313 height 19
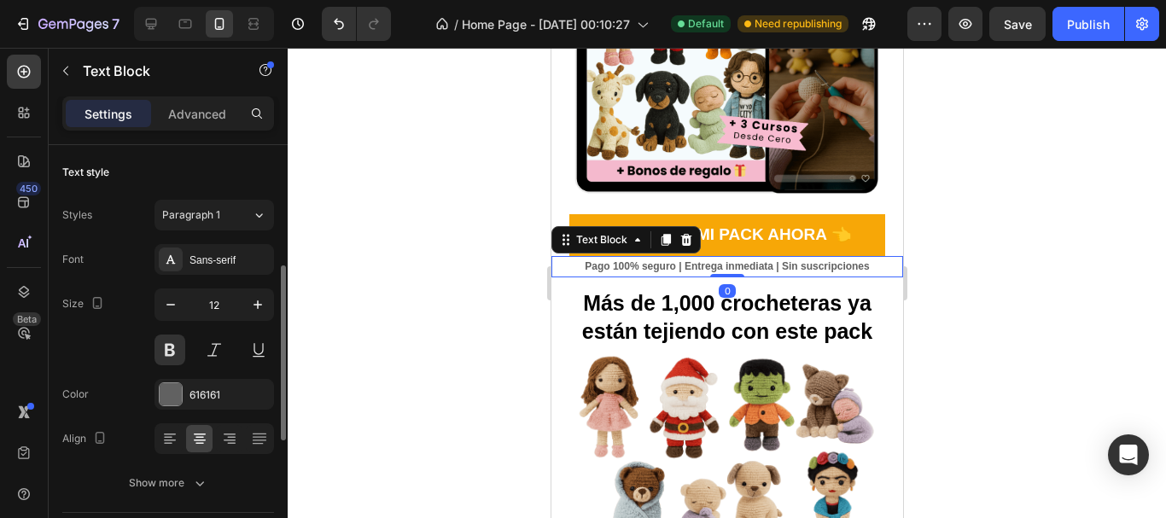
scroll to position [85, 0]
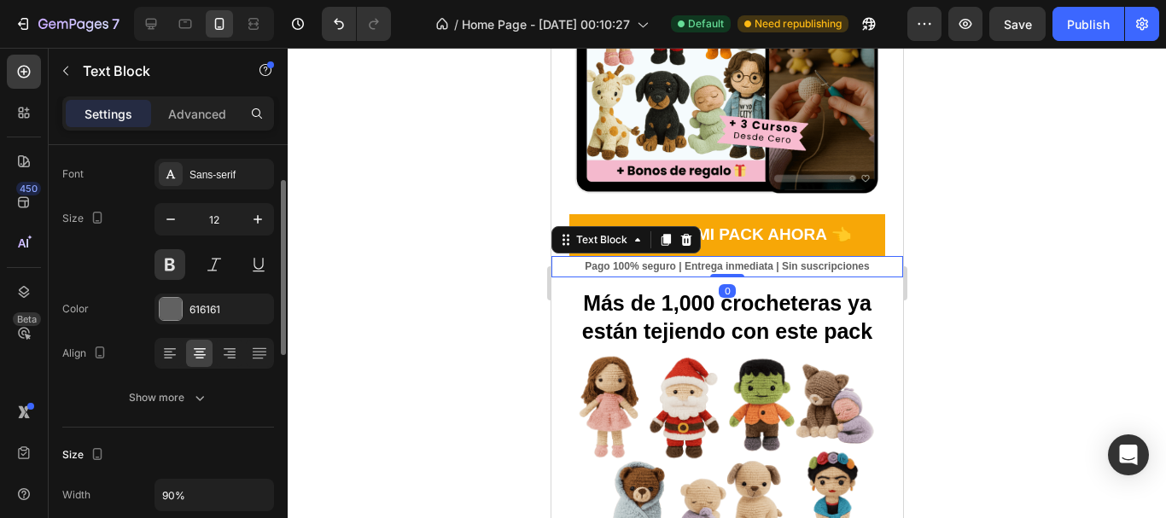
click at [180, 134] on div "Settings Advanced" at bounding box center [168, 120] width 239 height 49
click at [180, 109] on p "Advanced" at bounding box center [197, 114] width 58 height 18
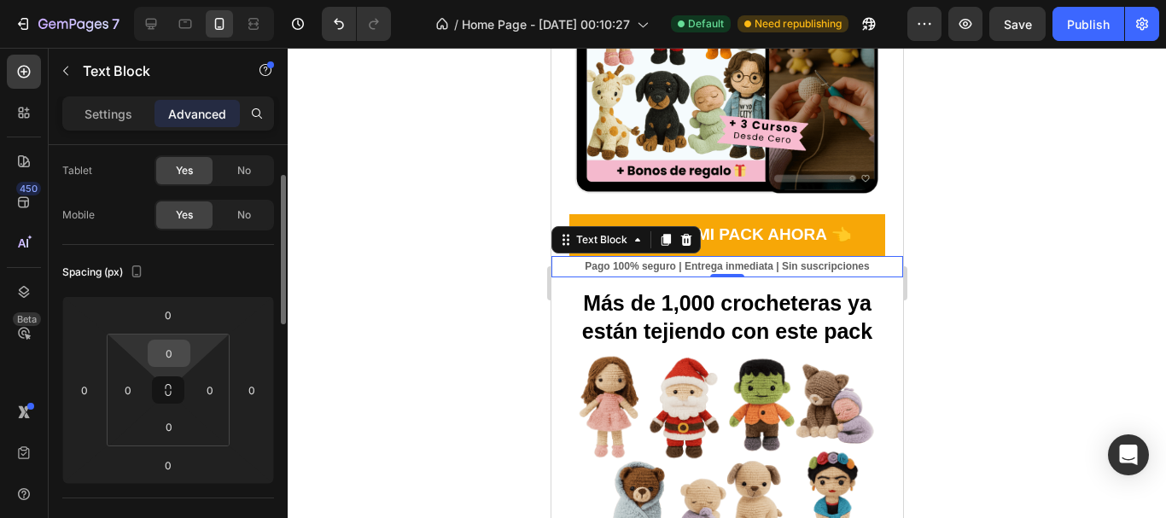
click at [189, 354] on div "0" at bounding box center [169, 353] width 43 height 27
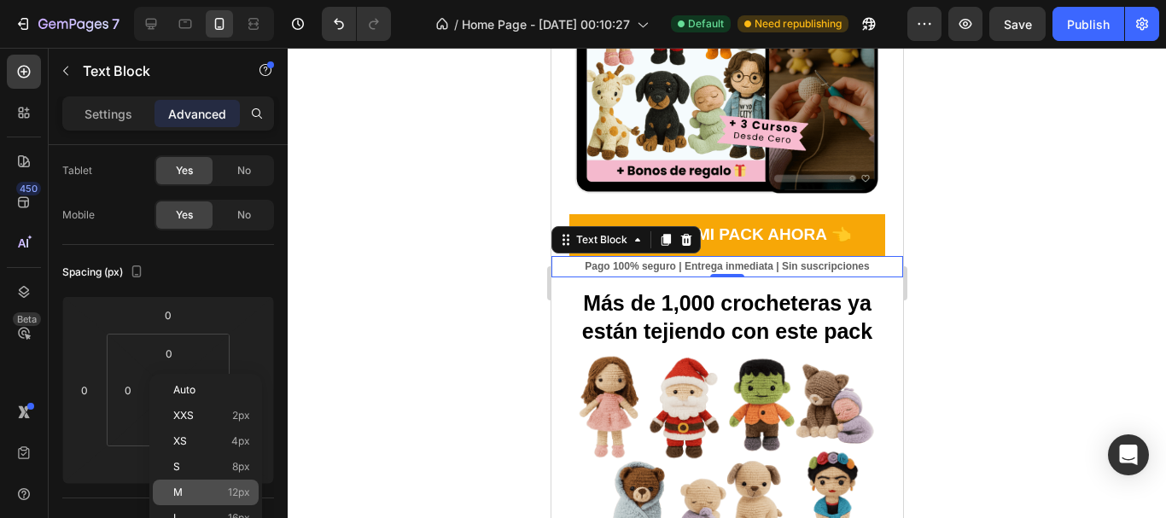
click at [200, 486] on div "M 12px" at bounding box center [206, 493] width 106 height 26
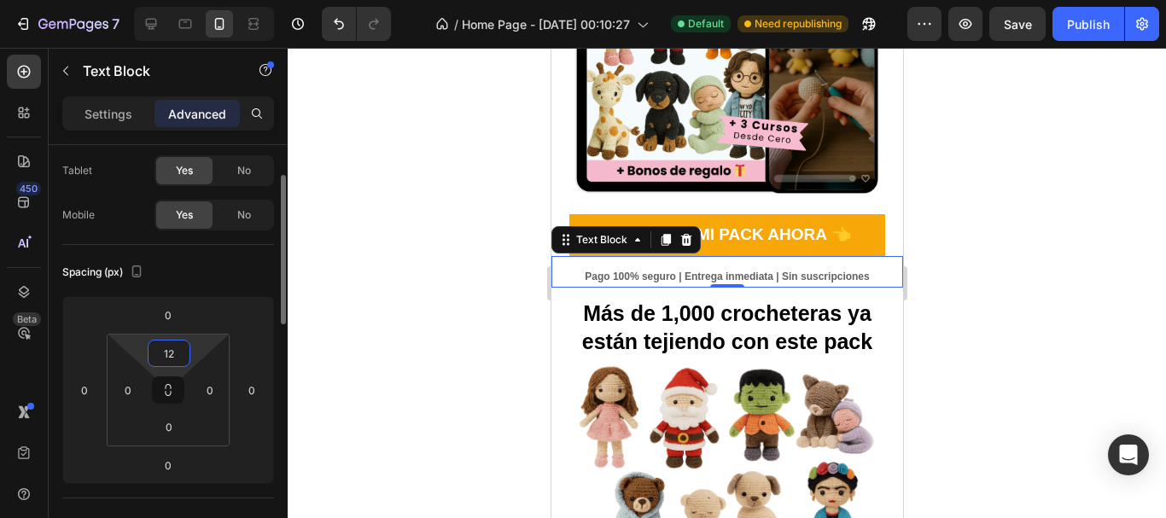
click at [172, 346] on input "12" at bounding box center [169, 354] width 34 height 26
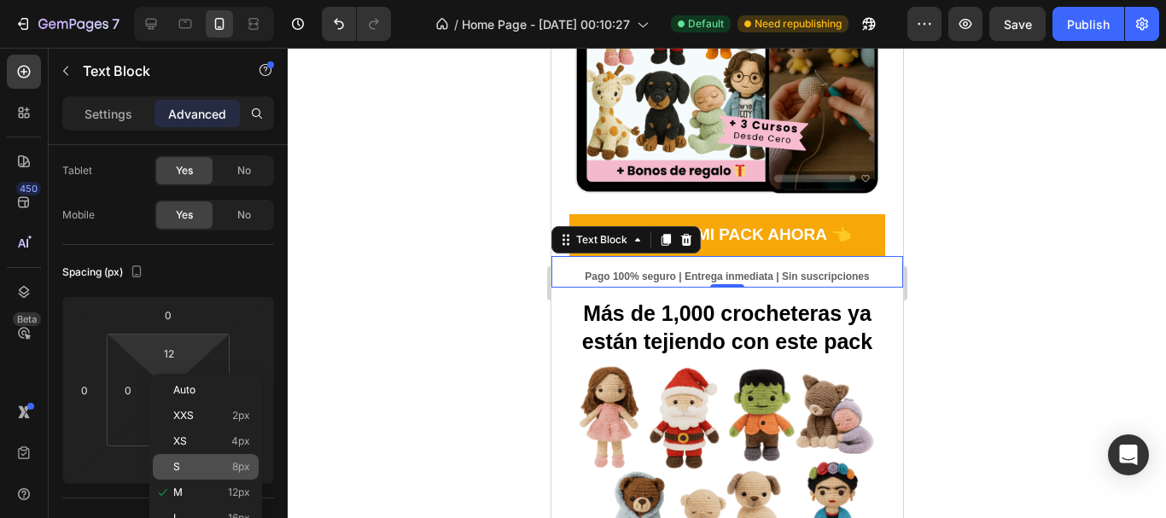
click at [187, 460] on div "S 8px" at bounding box center [206, 467] width 106 height 26
type input "8"
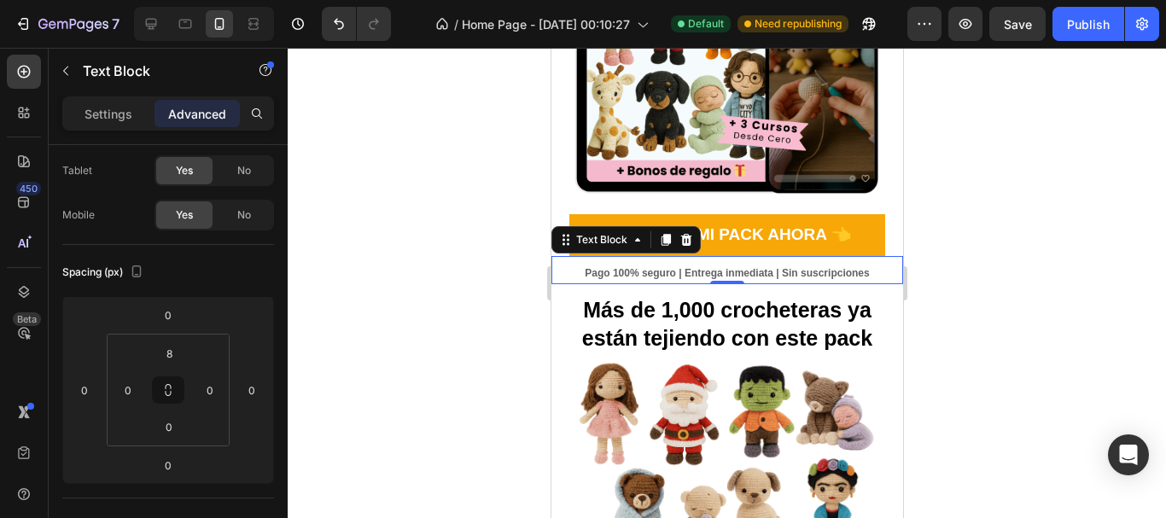
click at [415, 333] on div at bounding box center [727, 283] width 879 height 471
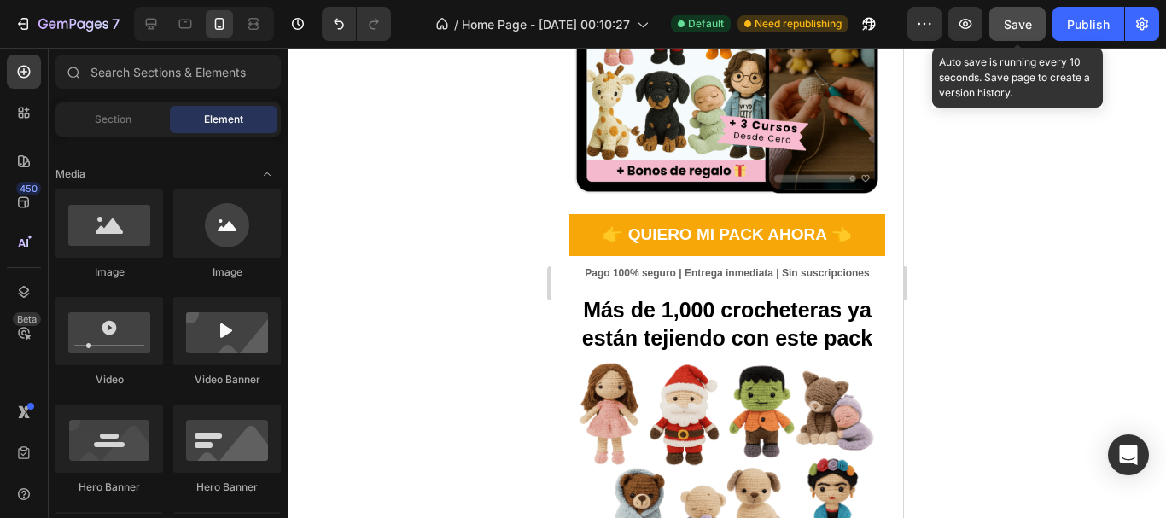
click at [1028, 26] on span "Save" at bounding box center [1018, 24] width 28 height 15
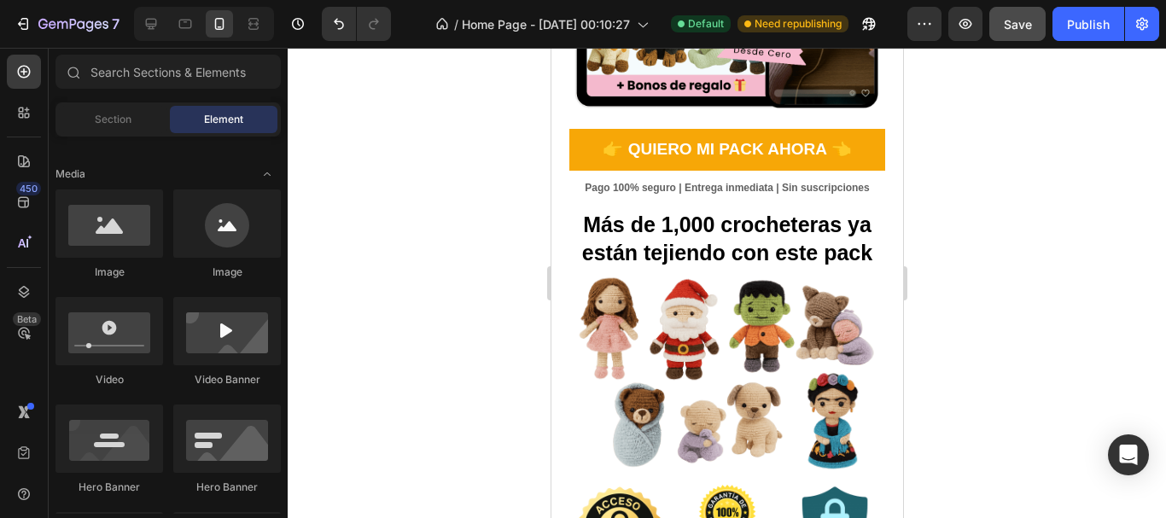
scroll to position [598, 0]
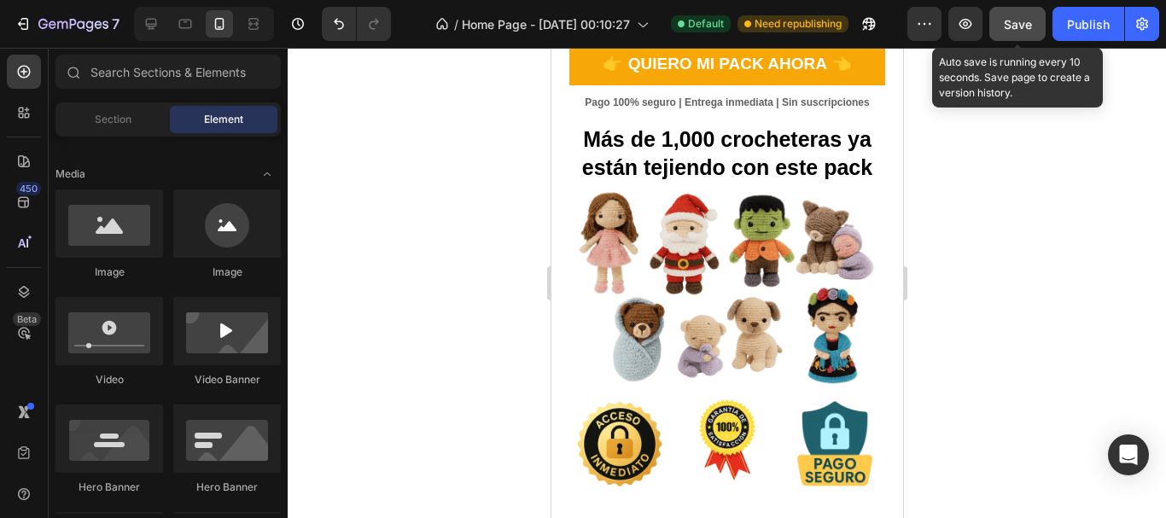
click at [1015, 29] on span "Save" at bounding box center [1018, 24] width 28 height 15
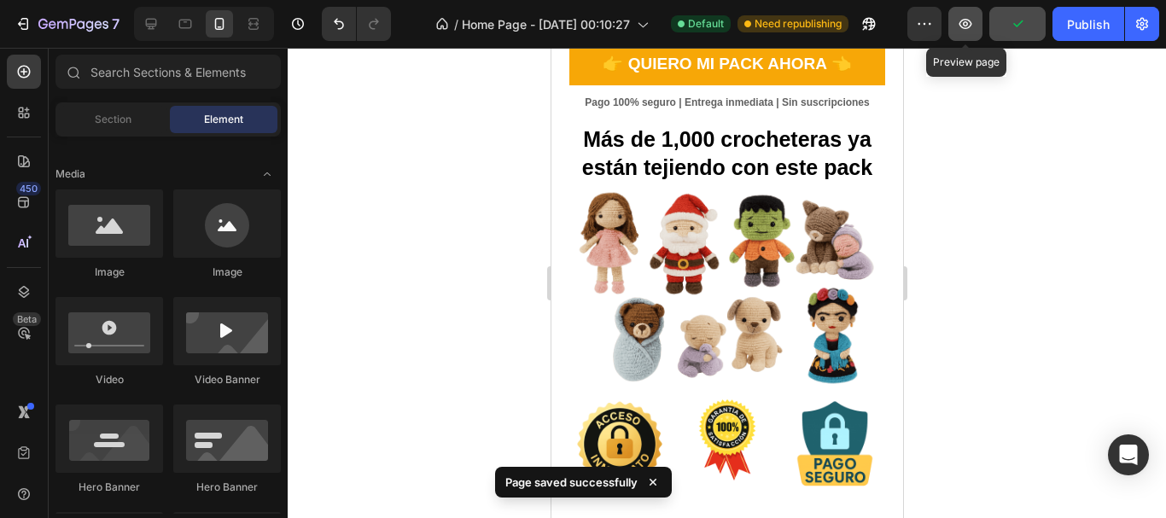
click at [953, 27] on button "button" at bounding box center [966, 24] width 34 height 34
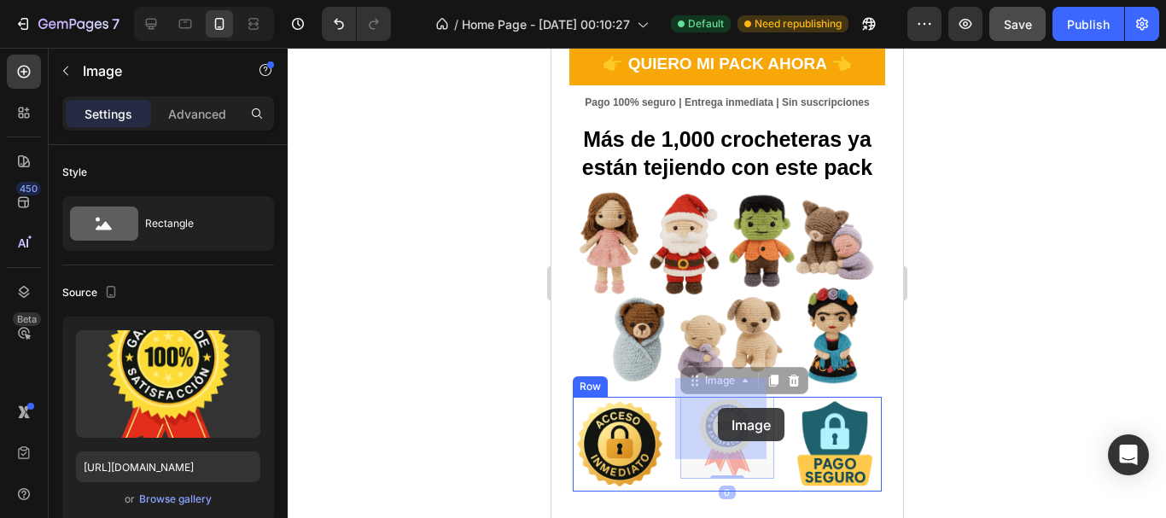
drag, startPoint x: 717, startPoint y: 414, endPoint x: 718, endPoint y: 383, distance: 31.6
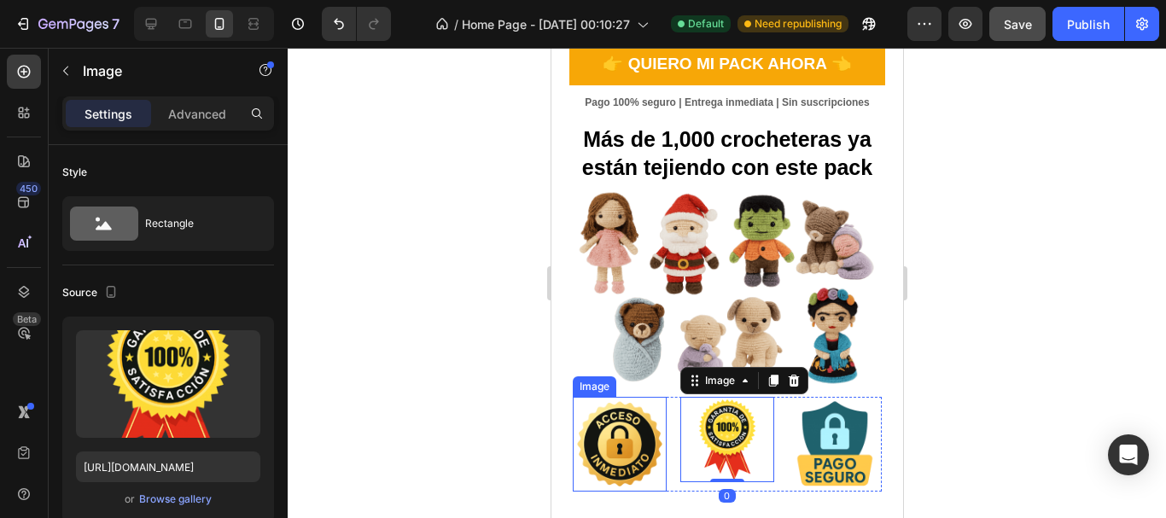
click at [573, 397] on img at bounding box center [619, 444] width 94 height 94
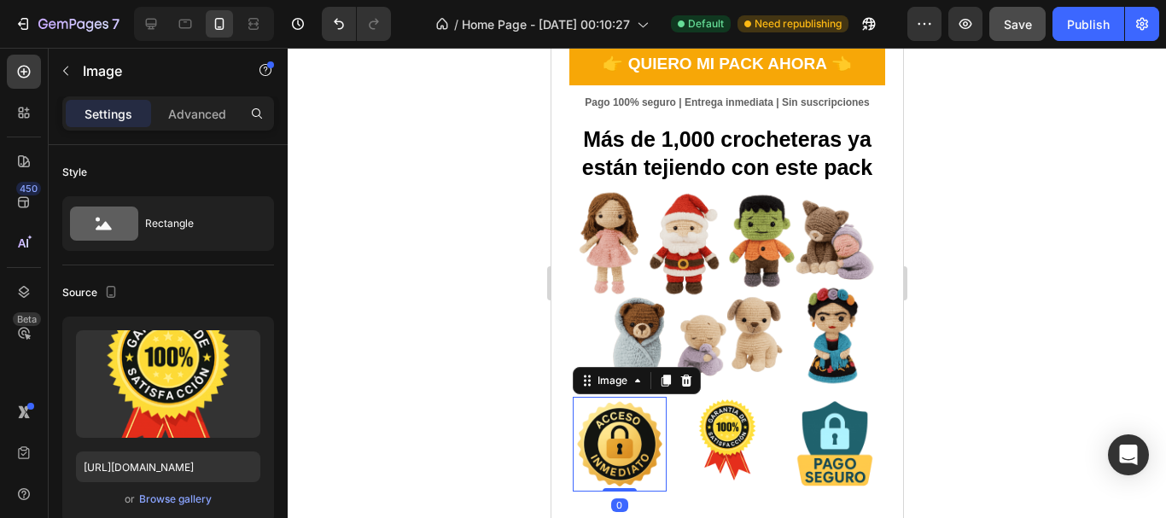
scroll to position [85, 0]
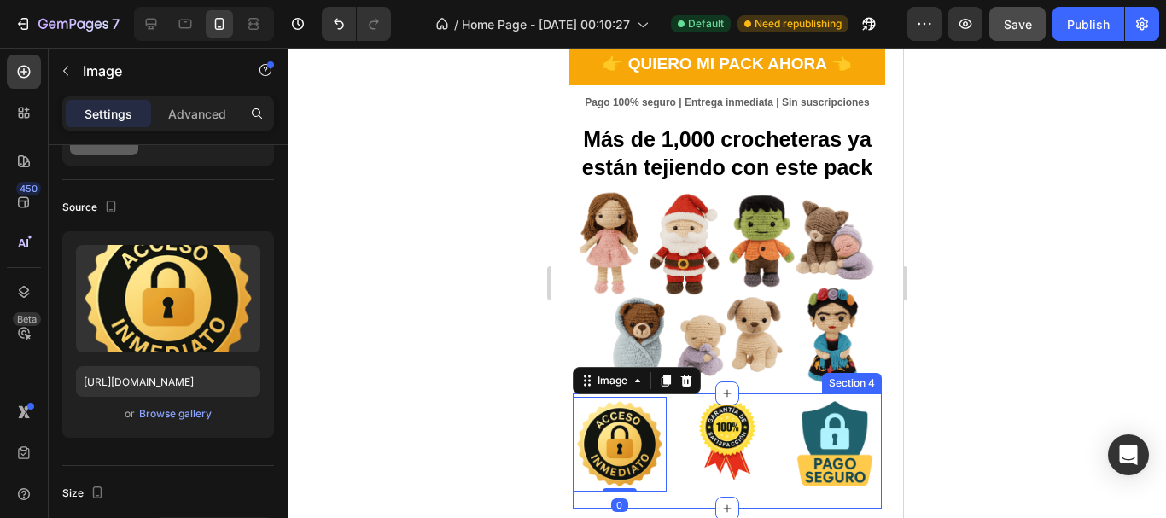
click at [676, 394] on div "Image 0 Image Image Row Section 4" at bounding box center [727, 451] width 310 height 114
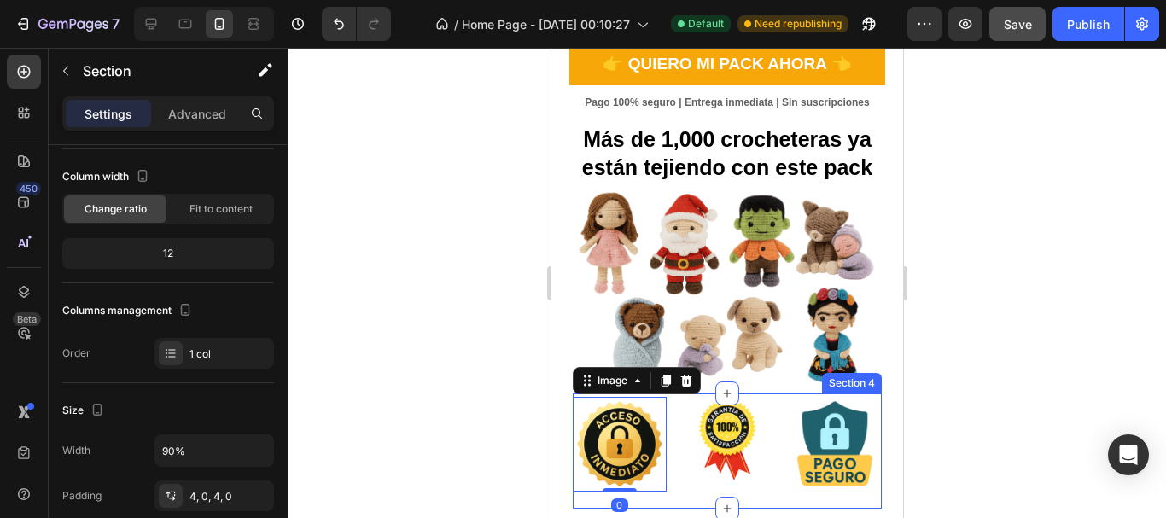
scroll to position [0, 0]
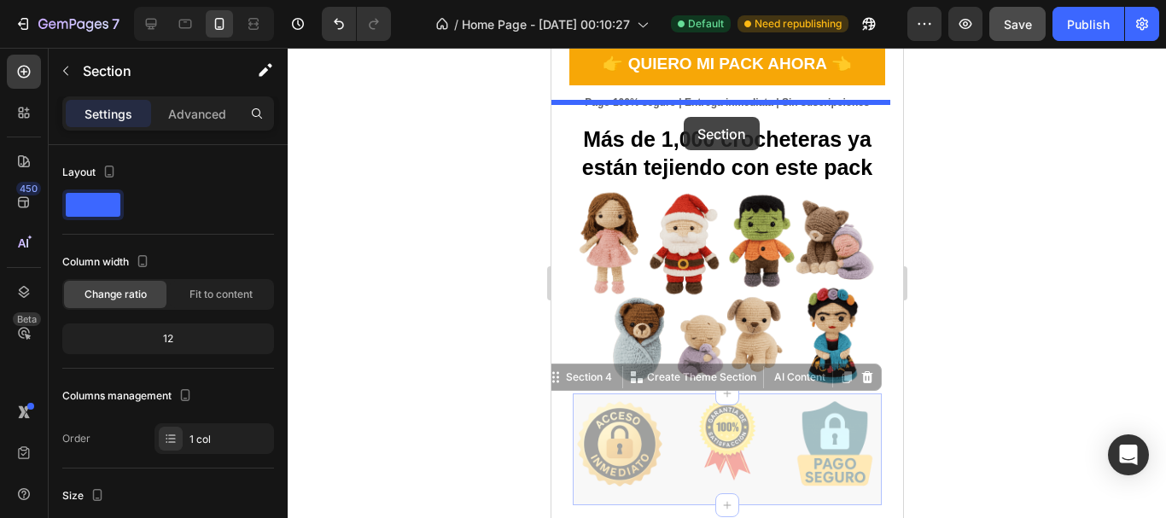
drag, startPoint x: 676, startPoint y: 377, endPoint x: 683, endPoint y: 117, distance: 259.7
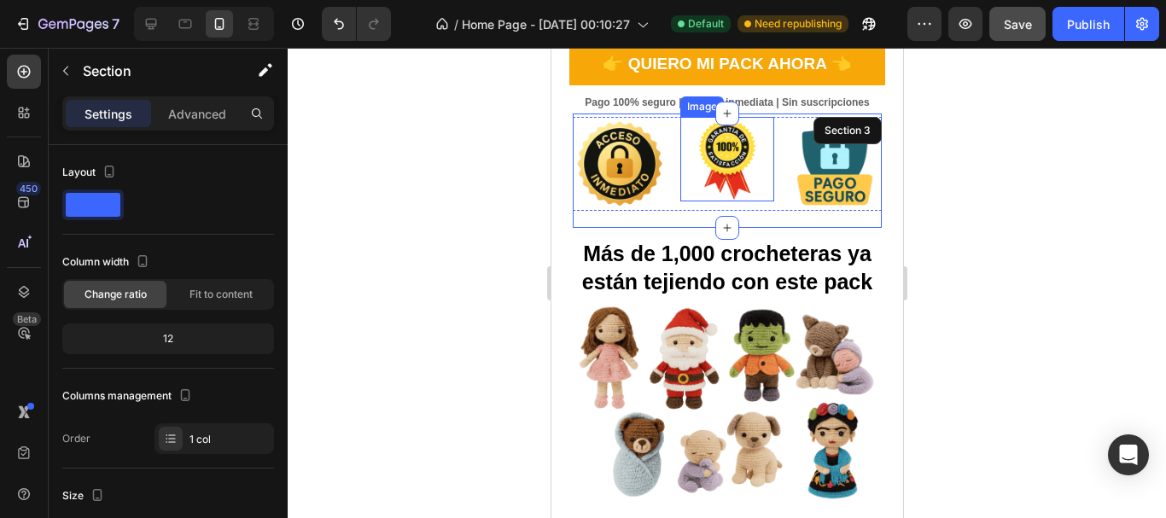
click at [704, 179] on img at bounding box center [726, 159] width 85 height 85
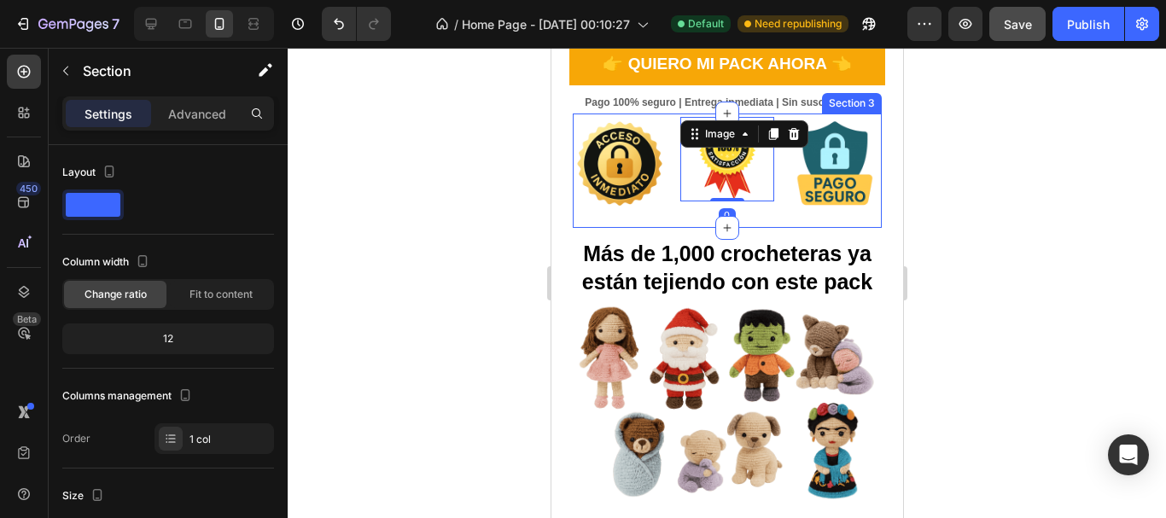
click at [695, 204] on div "Image Image 0 Image Row" at bounding box center [727, 171] width 310 height 108
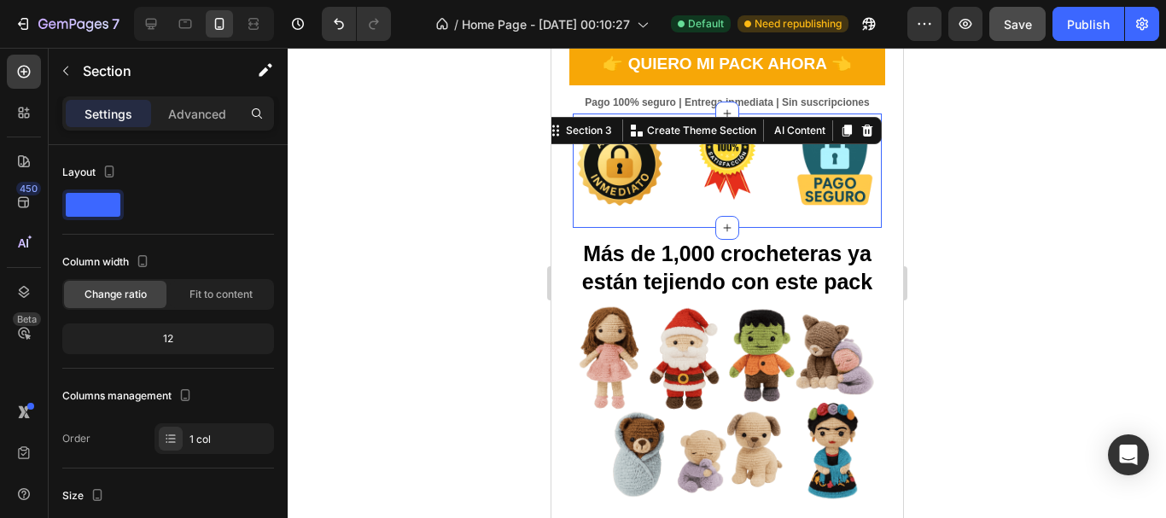
click at [1003, 267] on div at bounding box center [727, 283] width 879 height 471
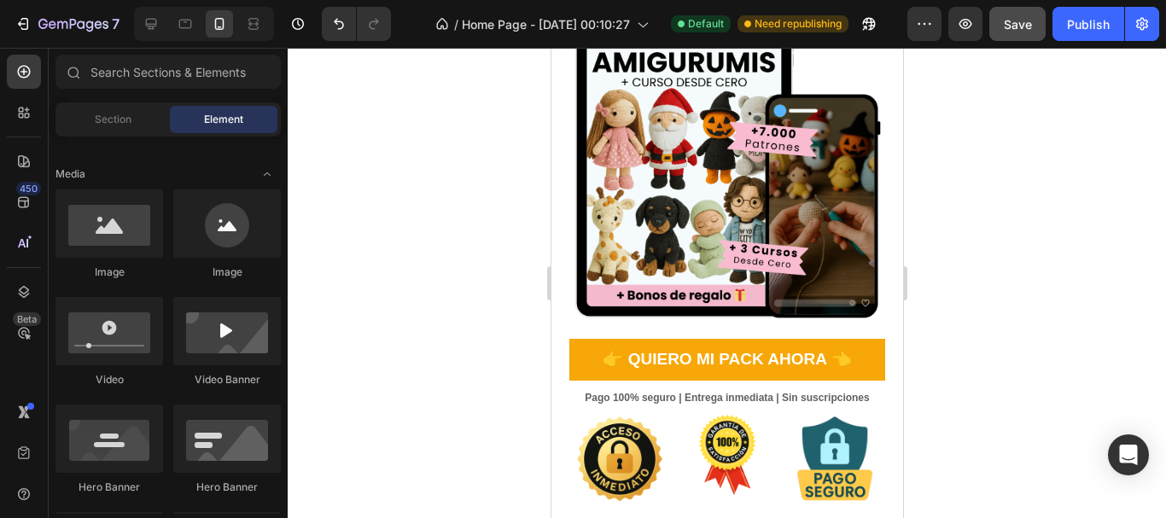
scroll to position [342, 0]
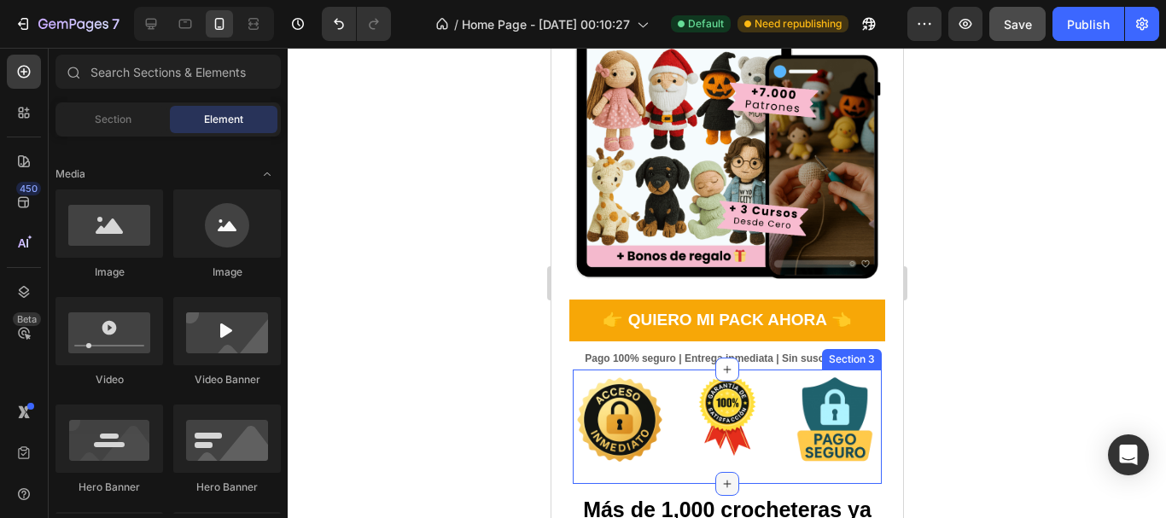
click at [719, 472] on div at bounding box center [727, 484] width 24 height 24
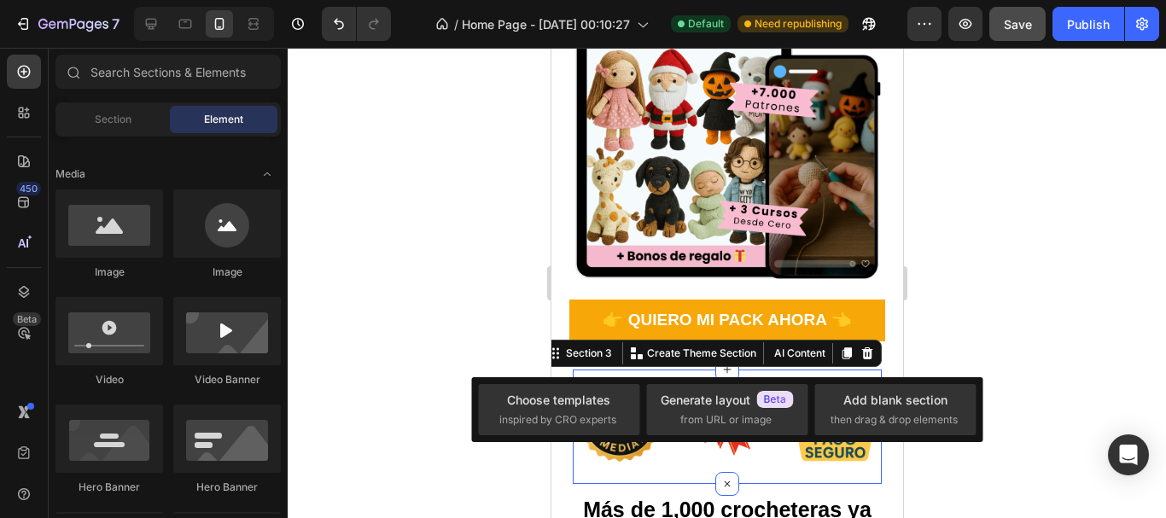
click at [667, 460] on div "Image Image Image Row" at bounding box center [727, 427] width 310 height 108
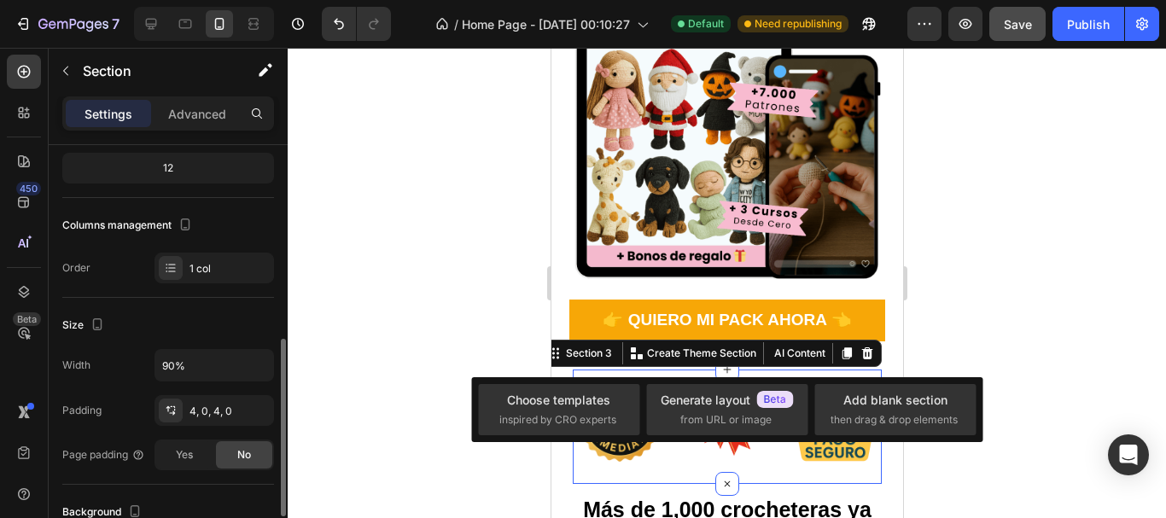
scroll to position [256, 0]
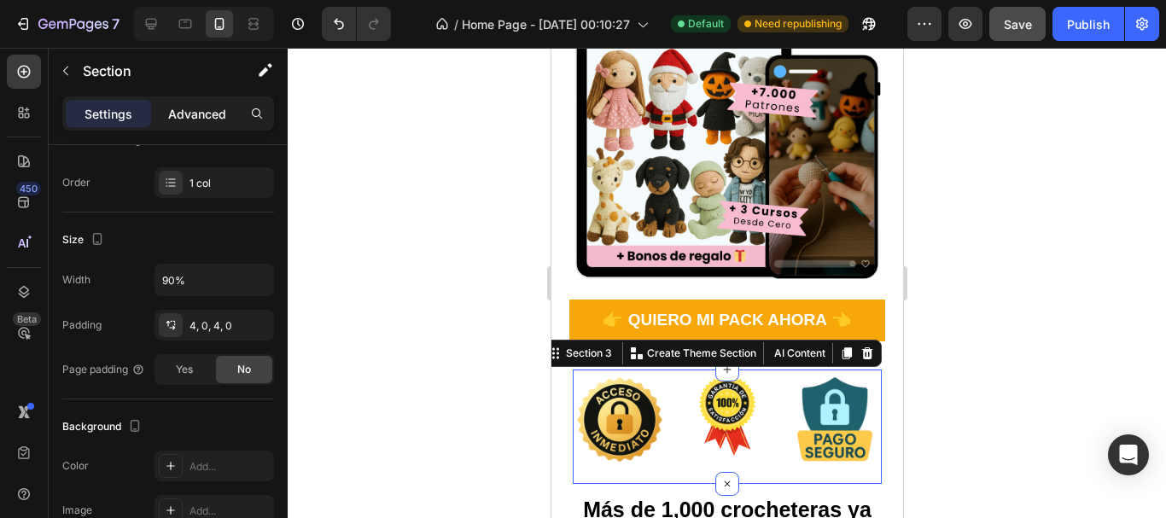
click at [187, 113] on p "Advanced" at bounding box center [197, 114] width 58 height 18
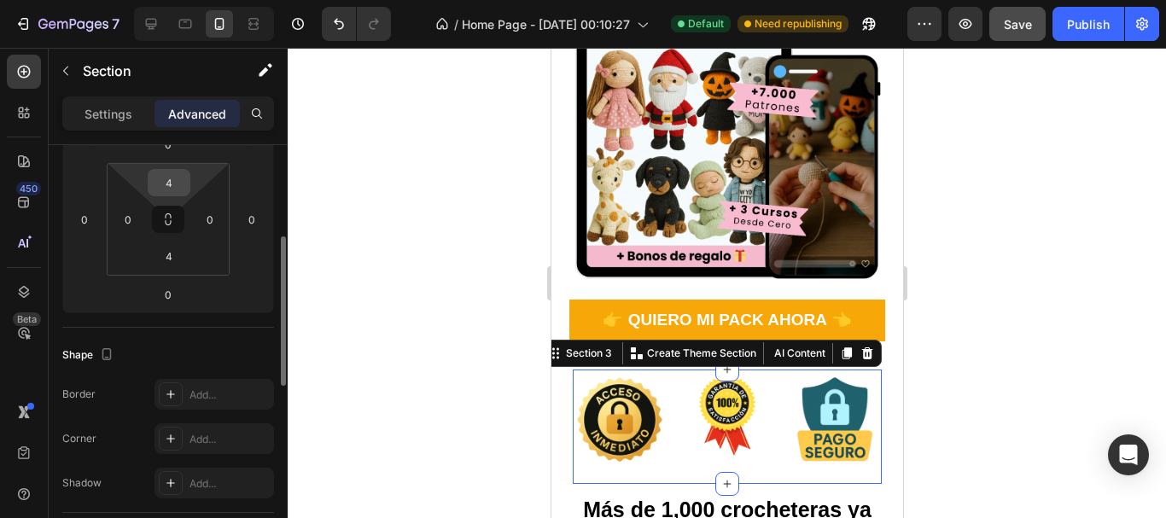
click at [171, 179] on input "4" at bounding box center [169, 183] width 34 height 26
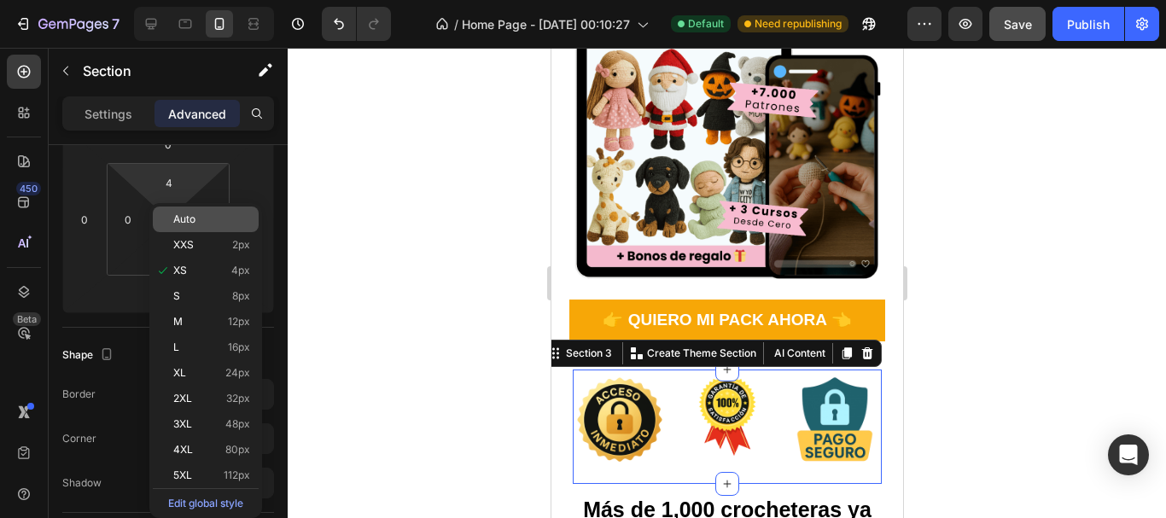
click at [184, 217] on span "Auto" at bounding box center [184, 219] width 22 height 12
type input "Auto"
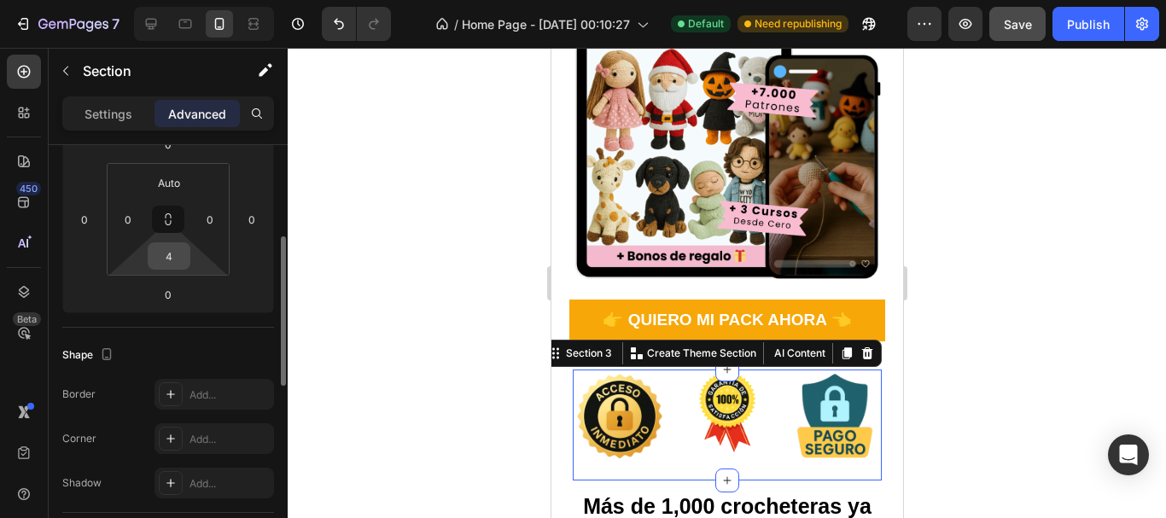
click at [167, 258] on input "4" at bounding box center [169, 256] width 34 height 26
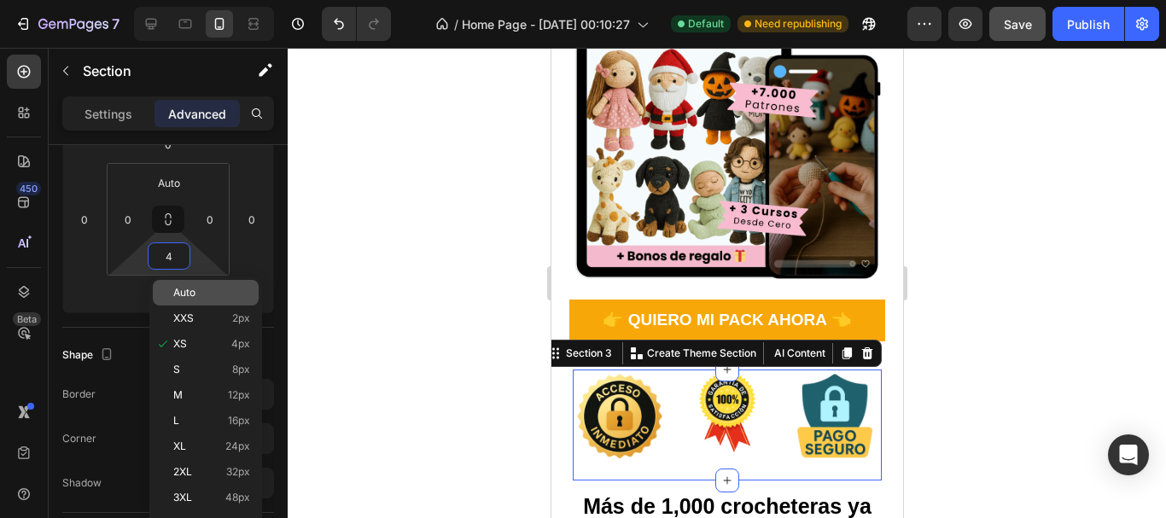
click at [195, 304] on div "Auto" at bounding box center [206, 293] width 106 height 26
type input "Auto"
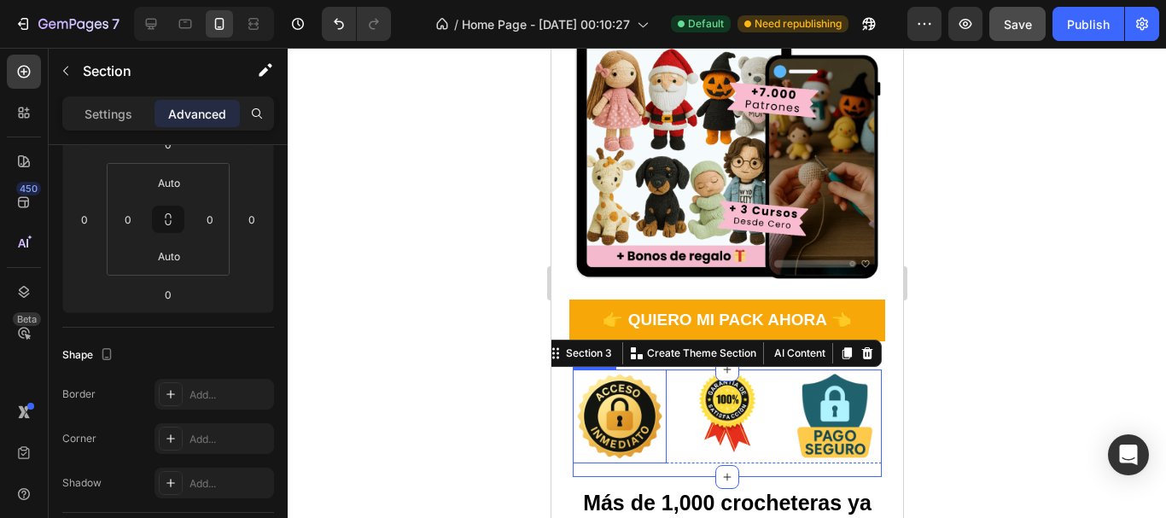
click at [646, 370] on img at bounding box center [619, 417] width 94 height 94
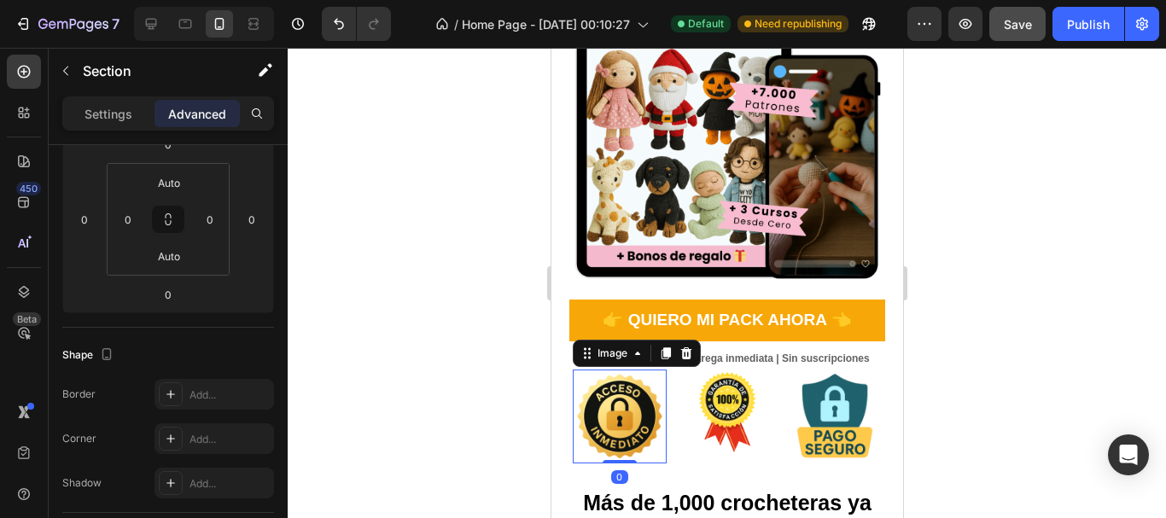
scroll to position [0, 0]
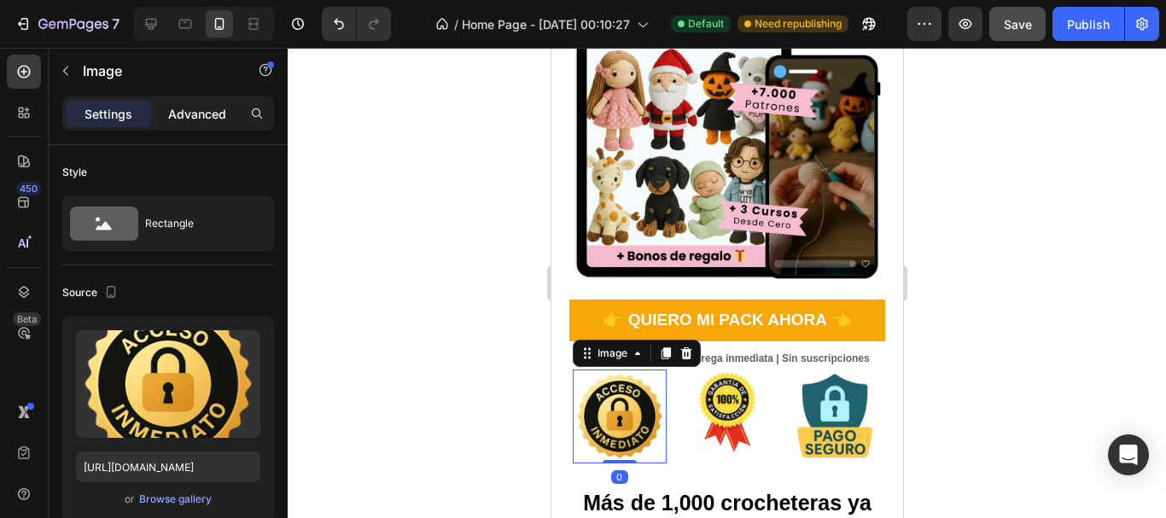
click at [182, 102] on div "Advanced" at bounding box center [197, 113] width 85 height 27
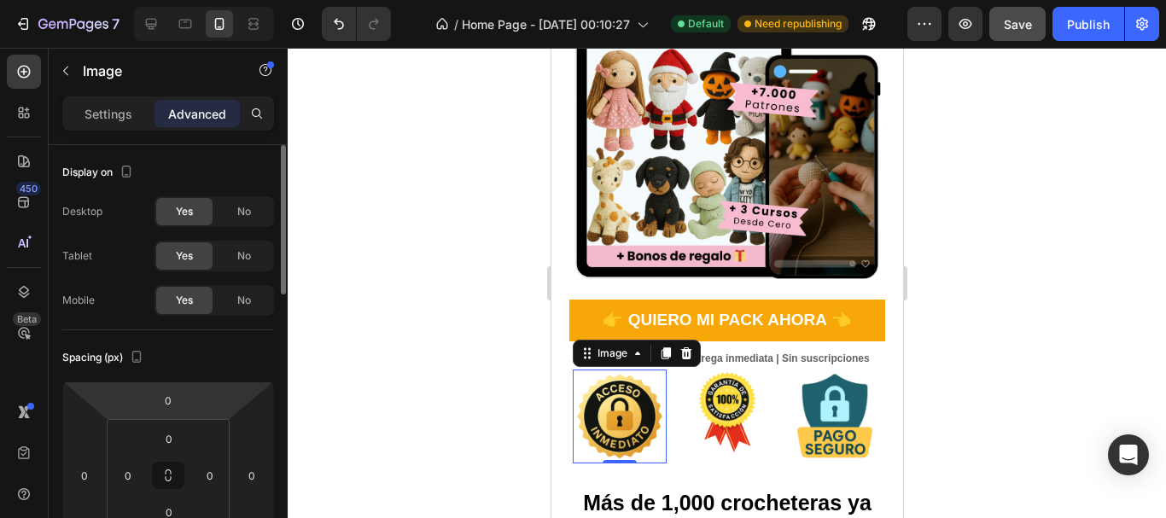
scroll to position [256, 0]
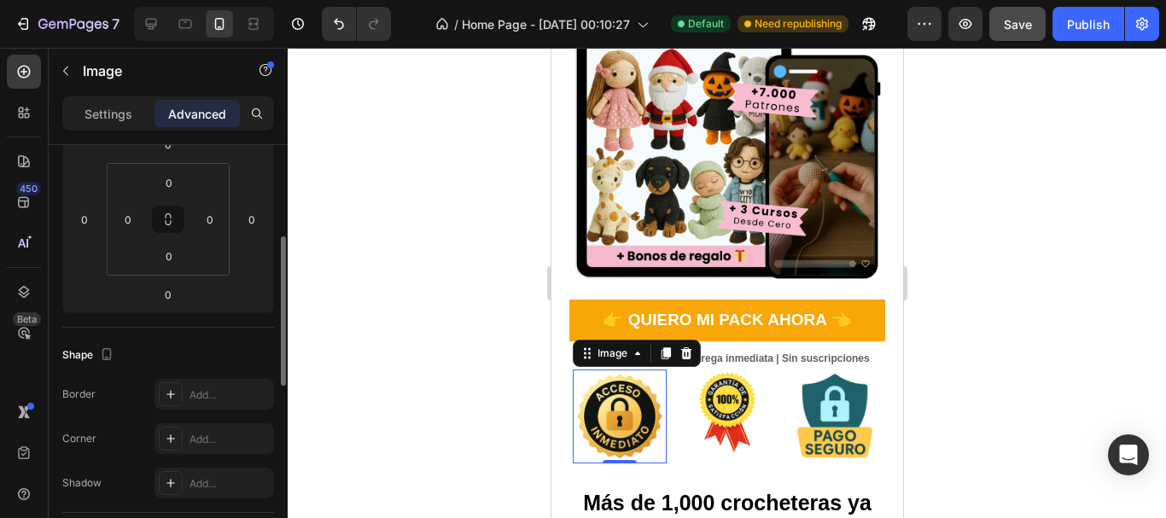
click at [452, 323] on div at bounding box center [727, 283] width 879 height 471
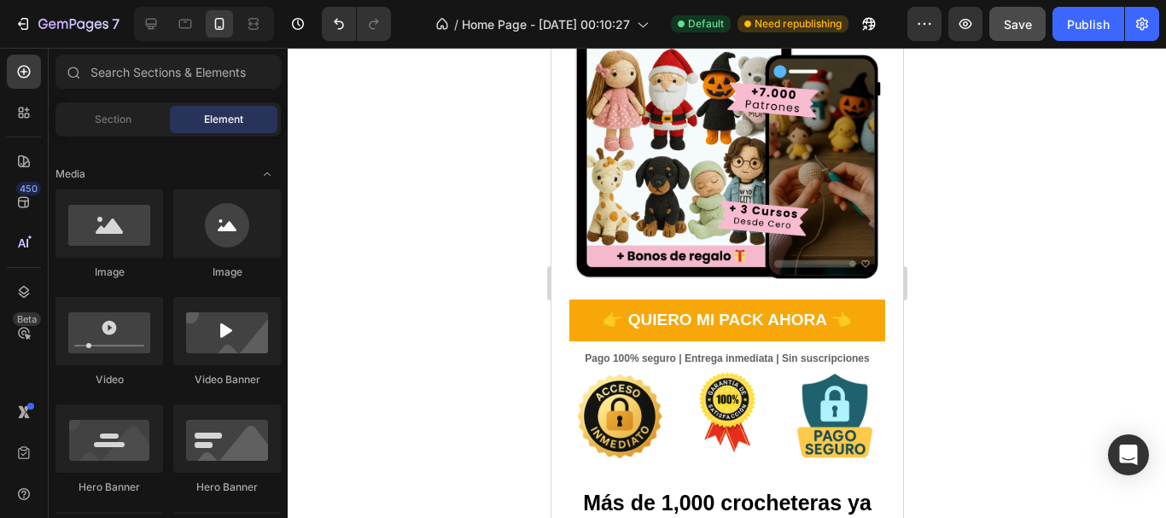
click at [1054, 321] on div at bounding box center [727, 283] width 879 height 471
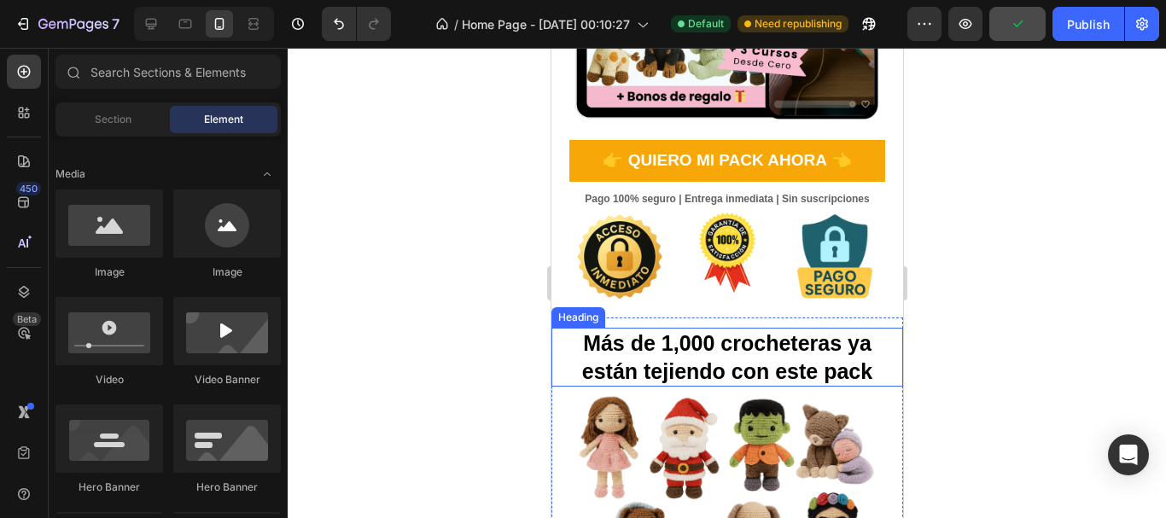
scroll to position [512, 0]
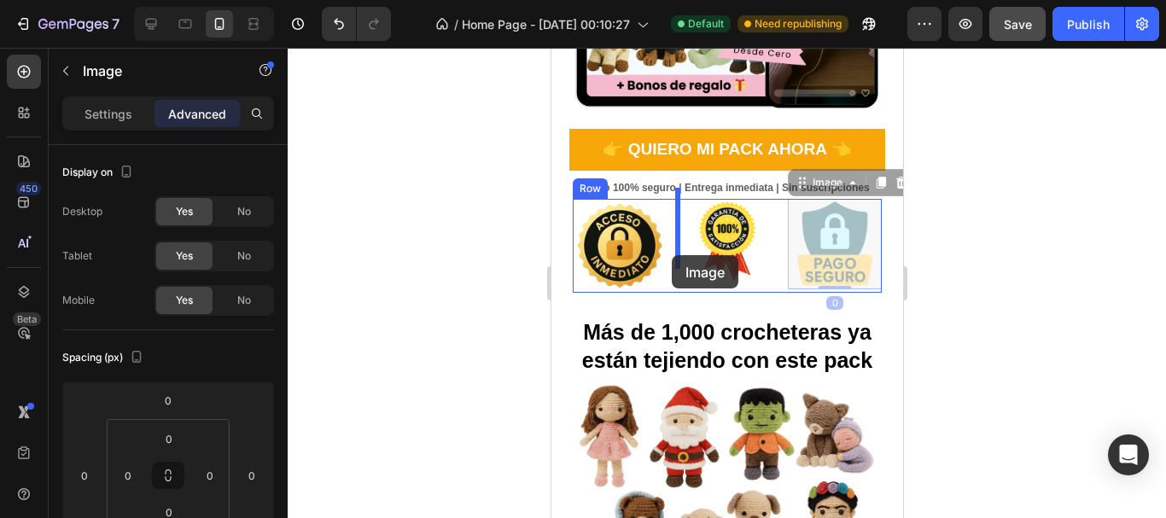
drag, startPoint x: 810, startPoint y: 244, endPoint x: 671, endPoint y: 255, distance: 138.8
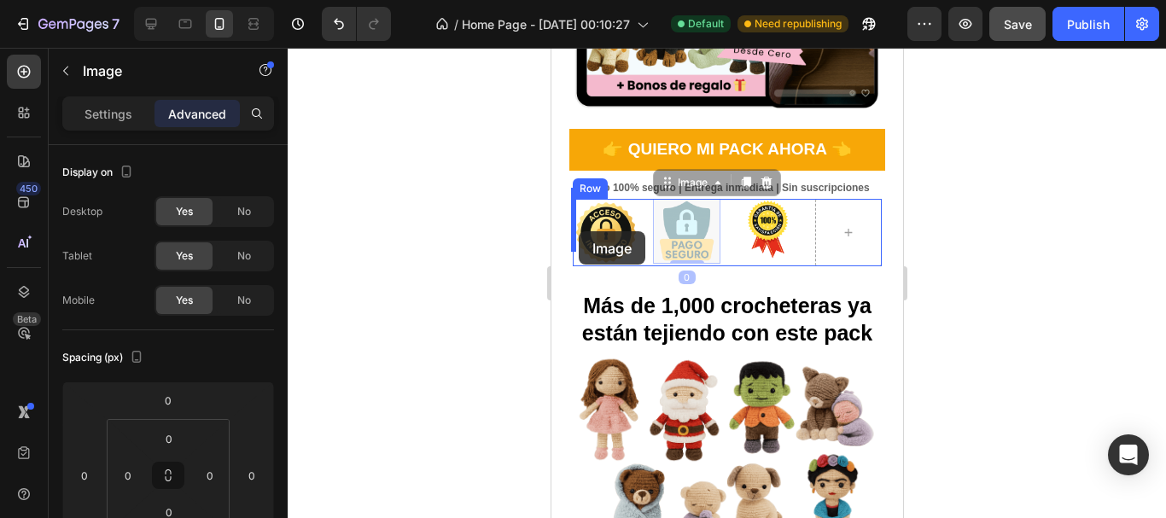
drag, startPoint x: 686, startPoint y: 245, endPoint x: 578, endPoint y: 231, distance: 108.5
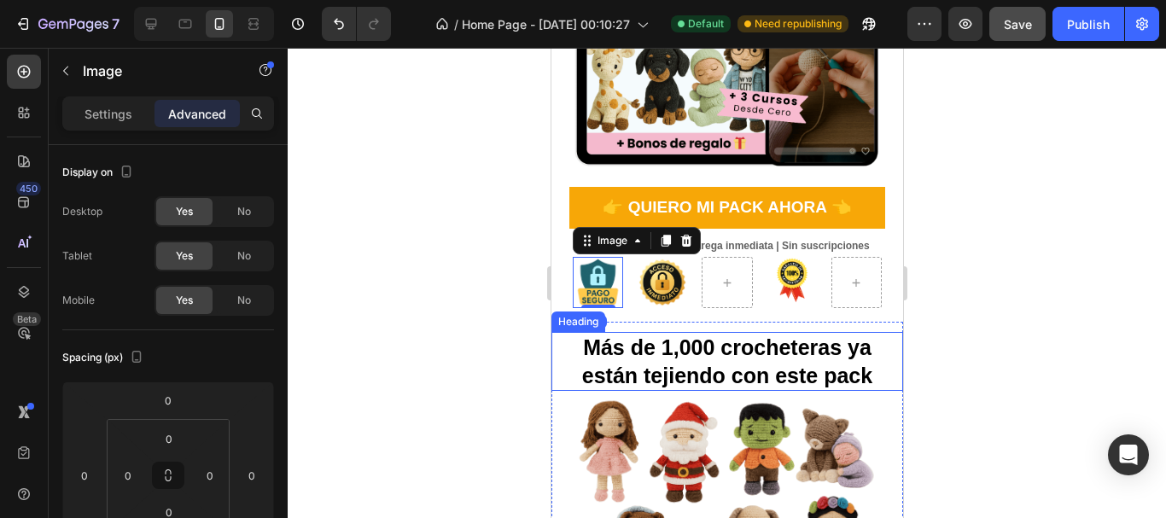
scroll to position [427, 0]
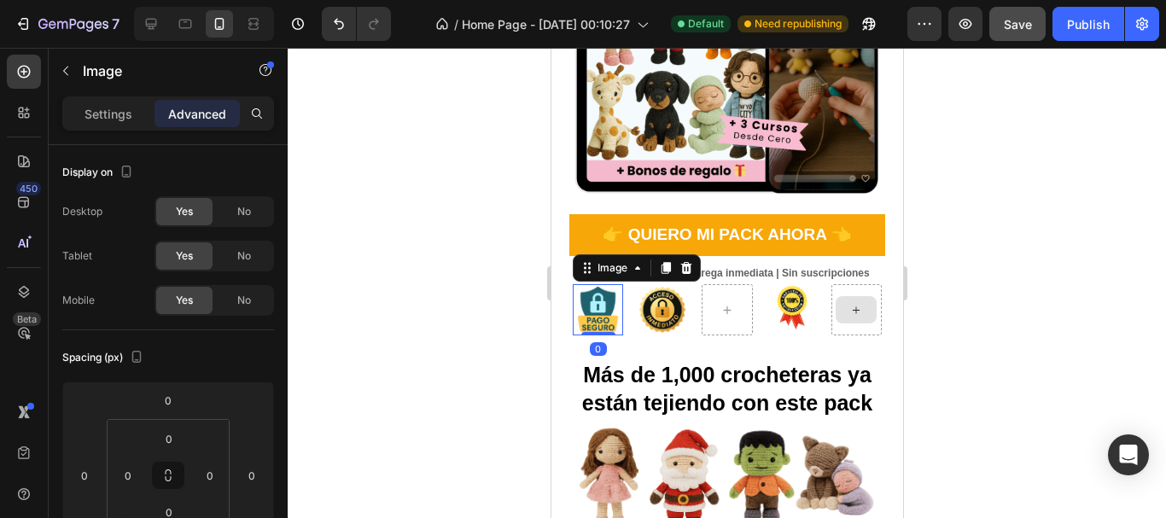
click at [1016, 285] on div at bounding box center [727, 283] width 879 height 471
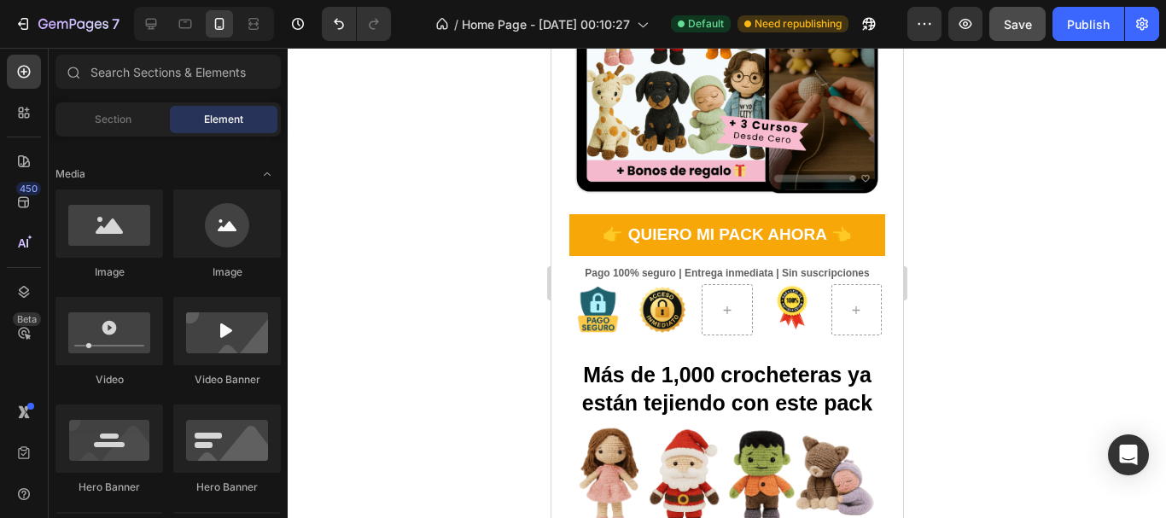
click at [1013, 330] on div at bounding box center [727, 283] width 879 height 471
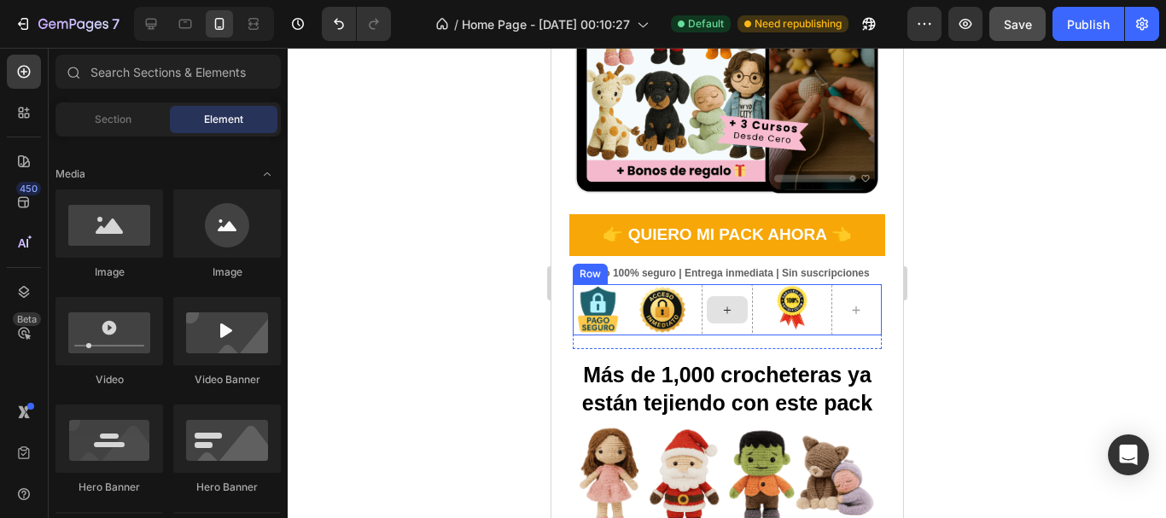
click at [717, 308] on div at bounding box center [726, 309] width 41 height 27
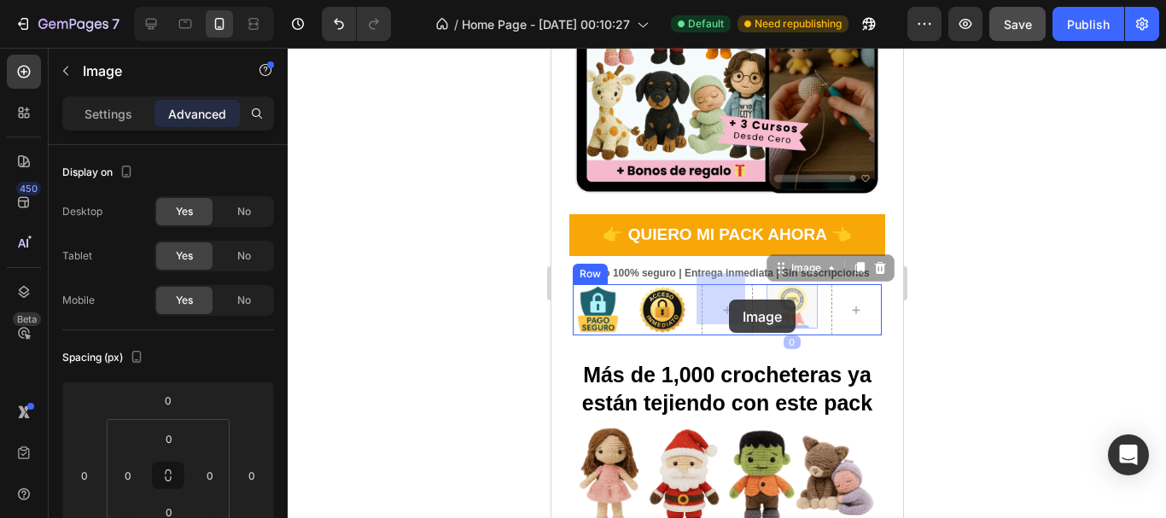
drag, startPoint x: 782, startPoint y: 296, endPoint x: 727, endPoint y: 300, distance: 55.6
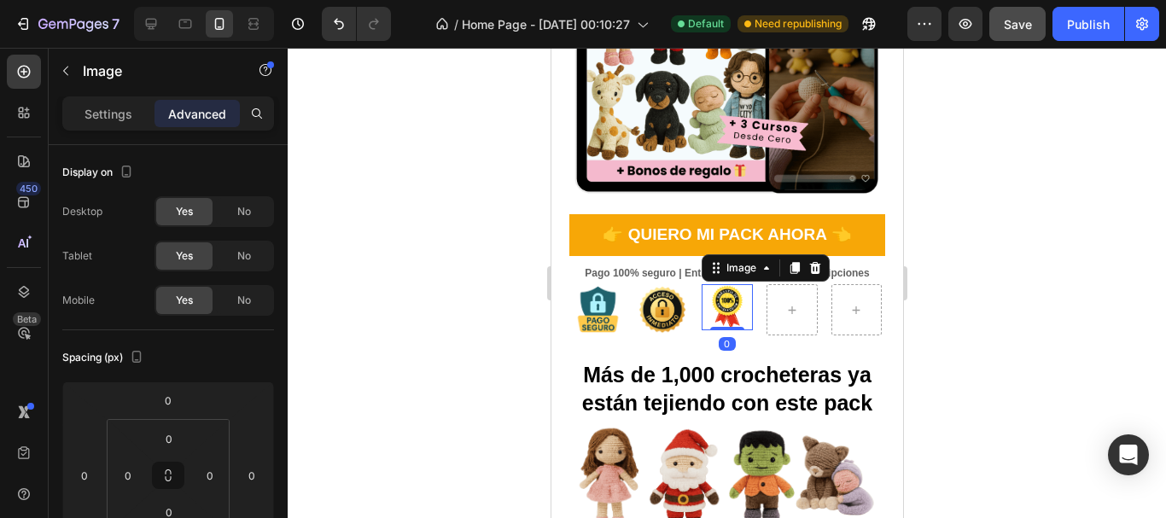
click at [991, 272] on div at bounding box center [727, 283] width 879 height 471
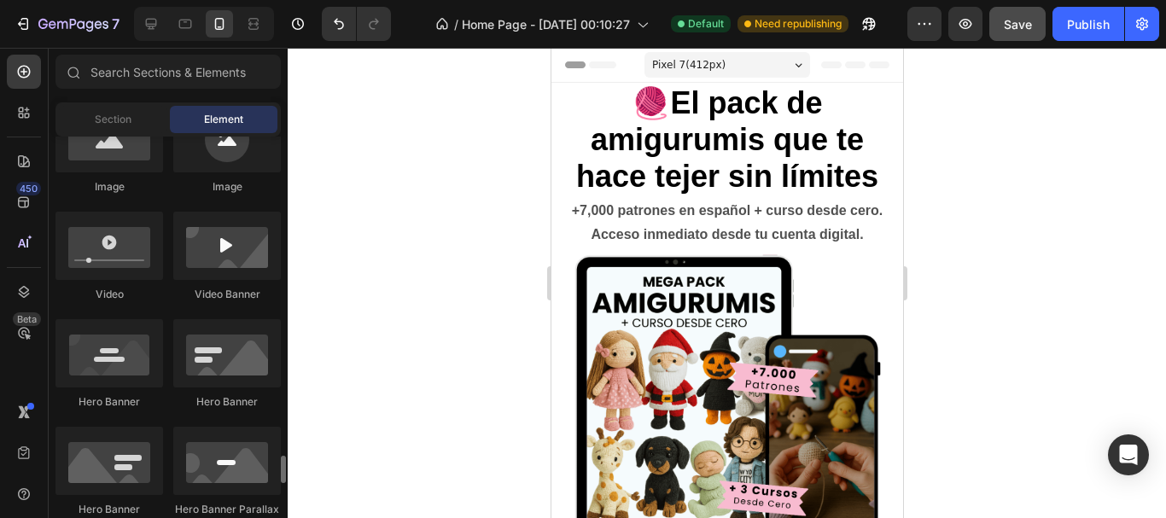
scroll to position [854, 0]
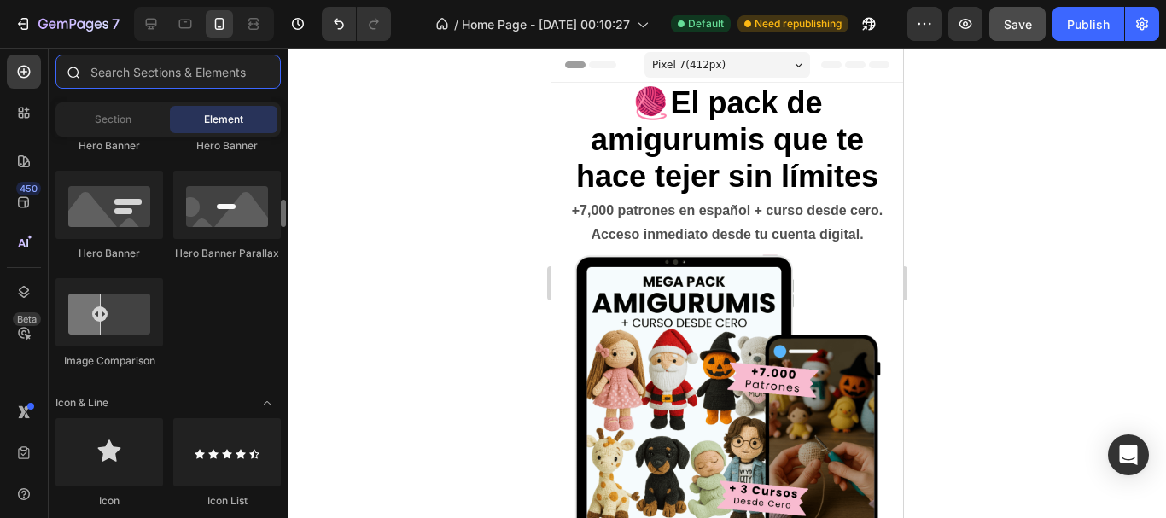
click at [161, 74] on input "text" at bounding box center [168, 72] width 225 height 34
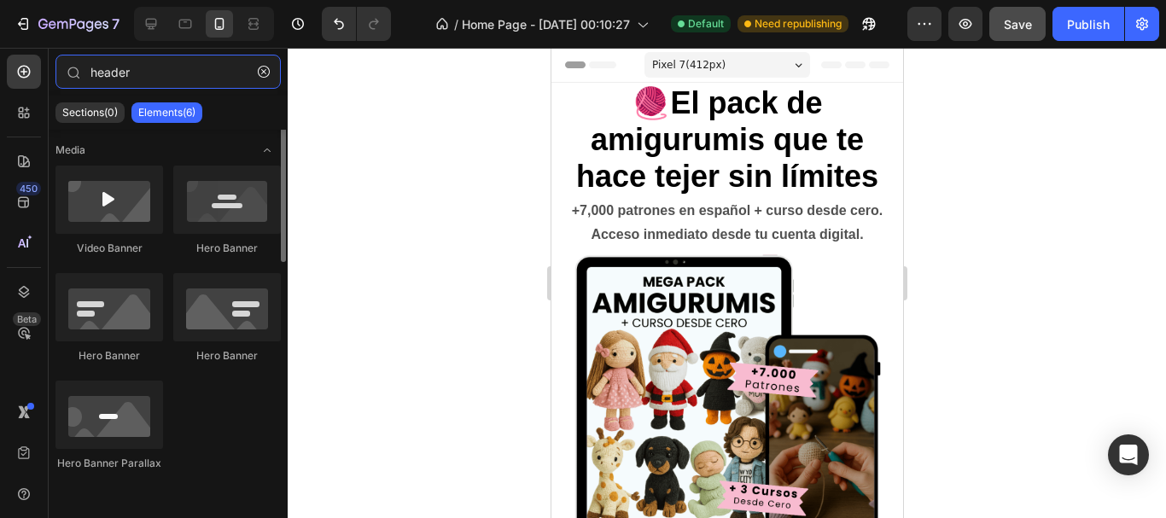
scroll to position [0, 0]
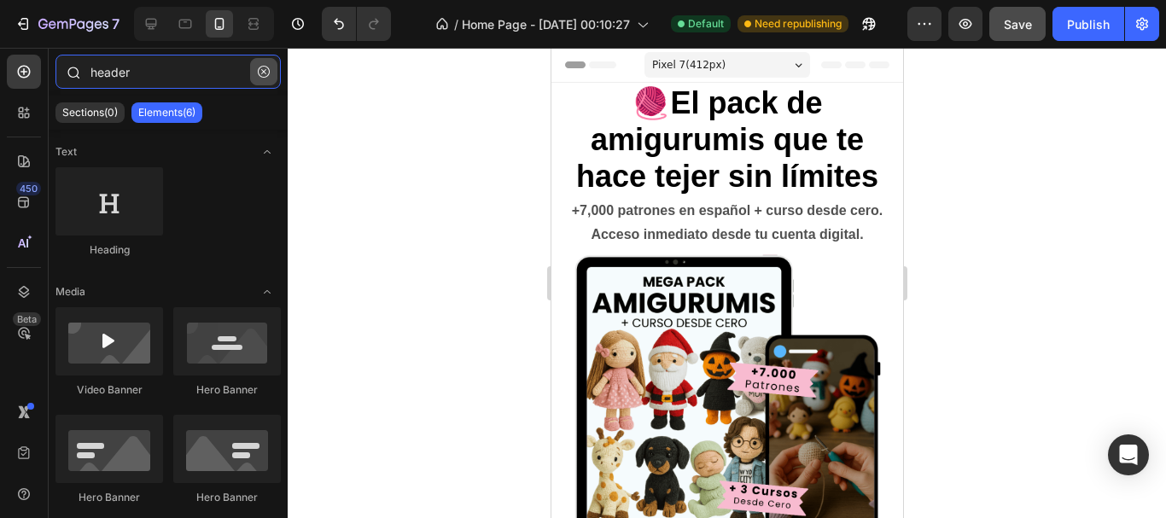
type input "header"
click at [260, 76] on icon "button" at bounding box center [264, 72] width 12 height 12
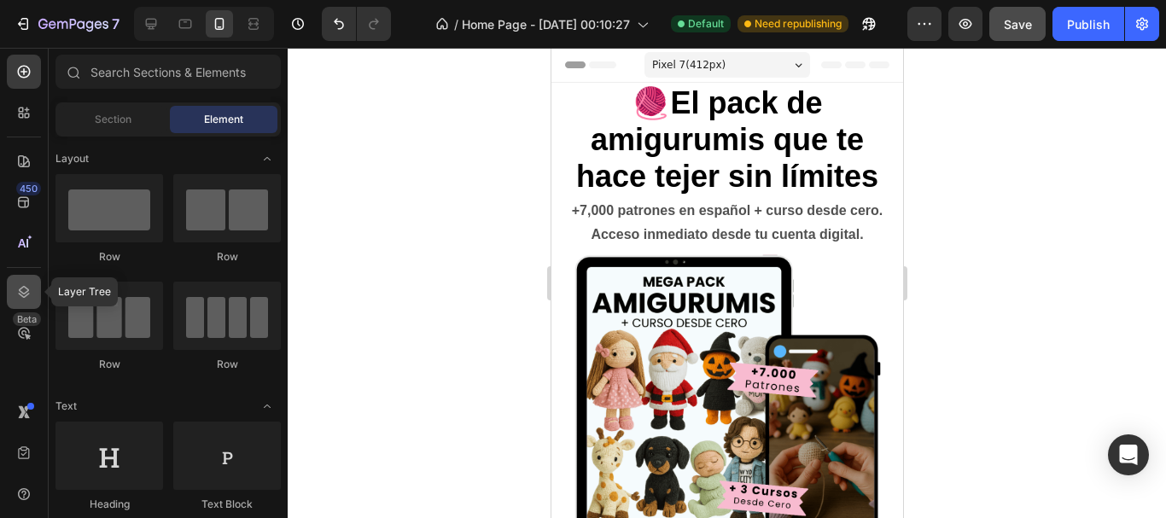
click at [29, 292] on icon at bounding box center [23, 292] width 17 height 17
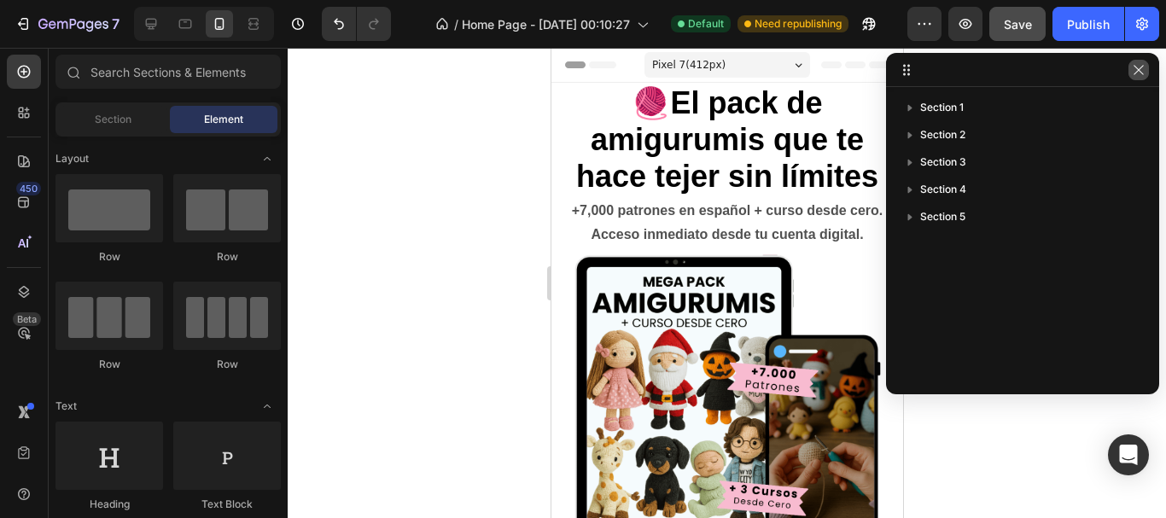
click at [1137, 73] on icon "button" at bounding box center [1139, 70] width 14 height 14
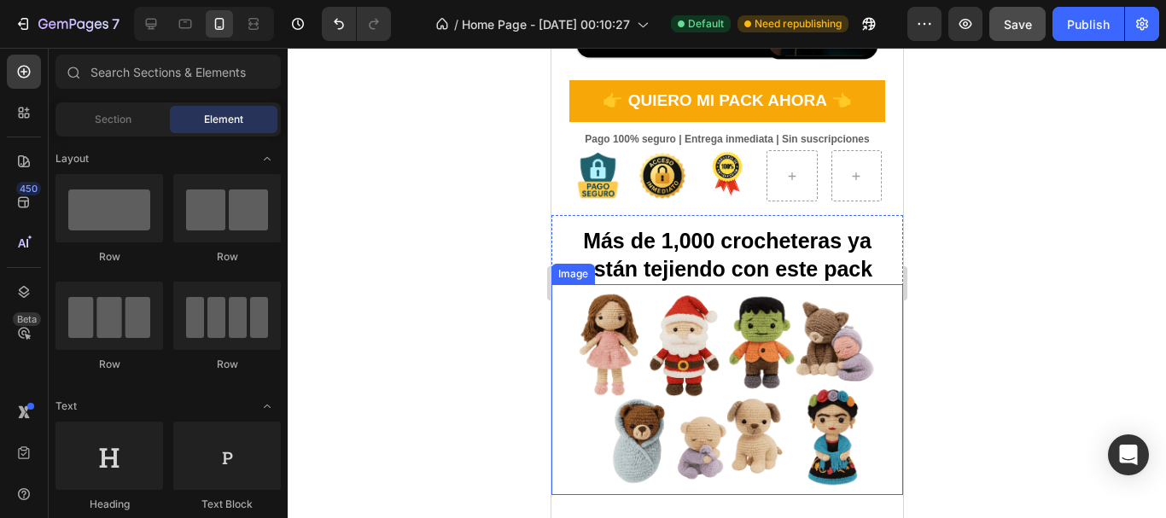
scroll to position [560, 0]
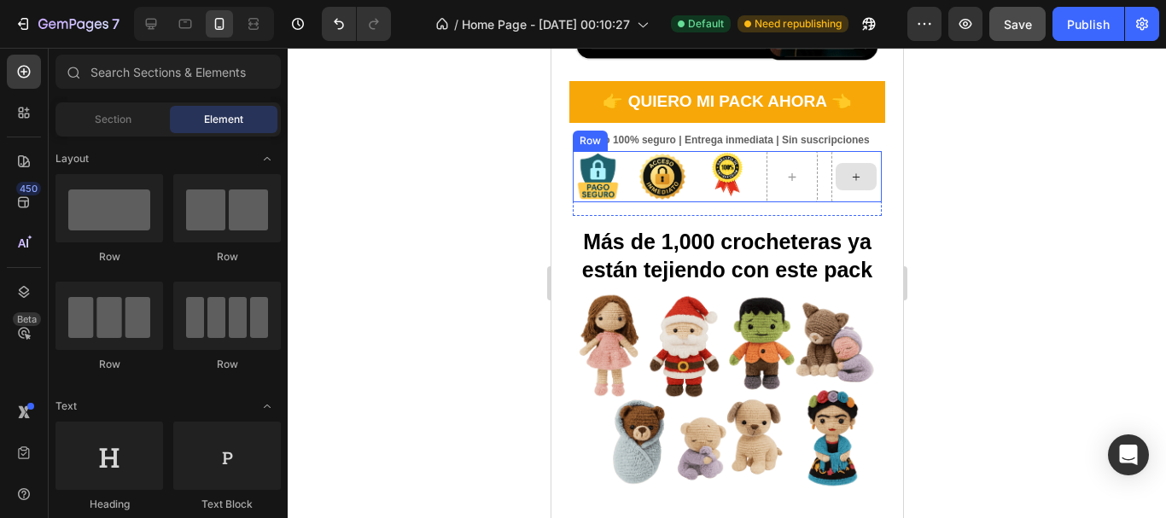
click at [860, 174] on div at bounding box center [855, 176] width 41 height 27
click at [857, 188] on div at bounding box center [856, 176] width 51 height 51
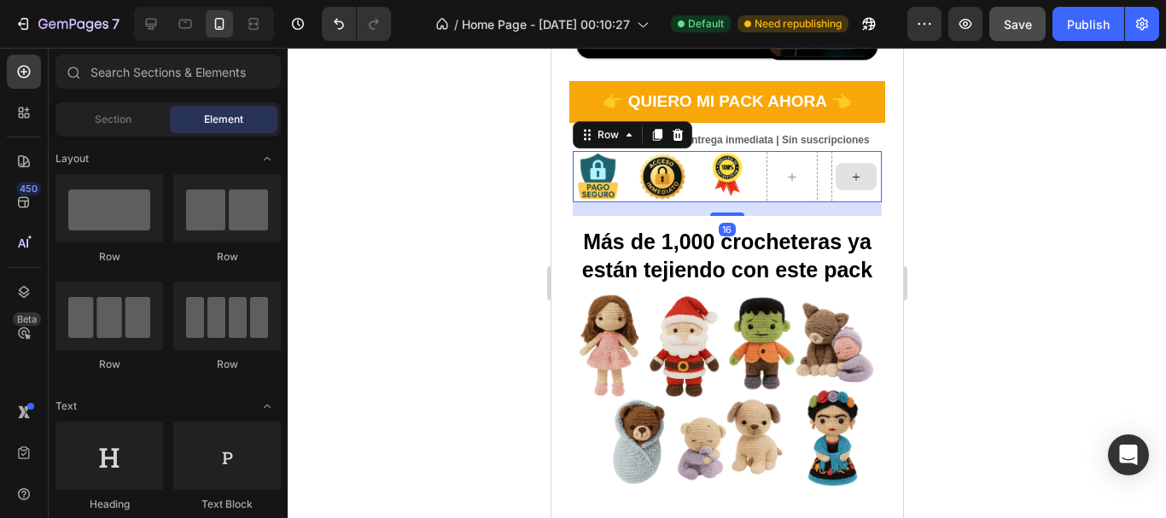
click at [835, 164] on div at bounding box center [855, 176] width 41 height 27
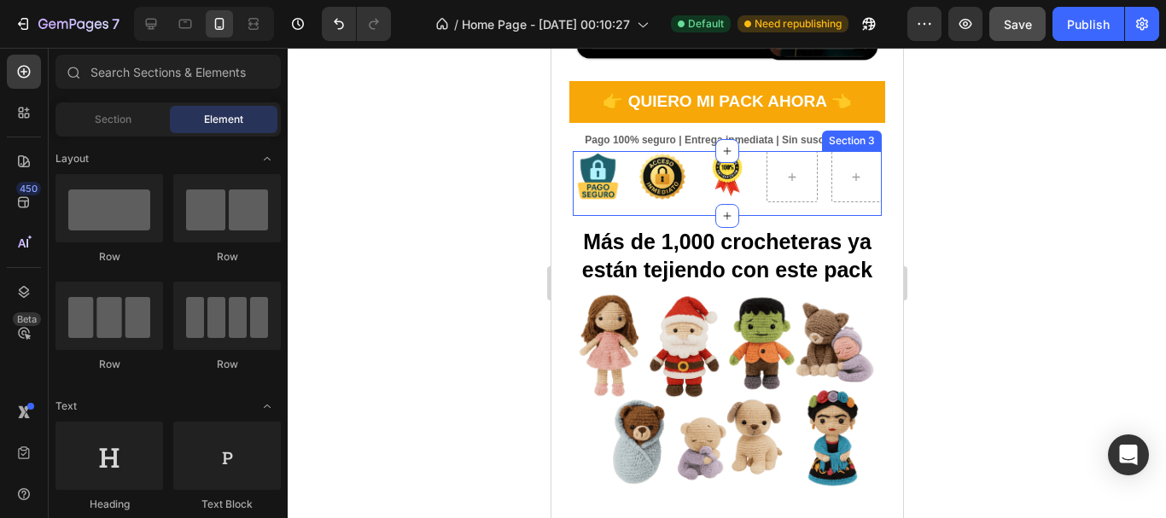
click at [820, 193] on div "Image Image Image Row" at bounding box center [727, 183] width 310 height 65
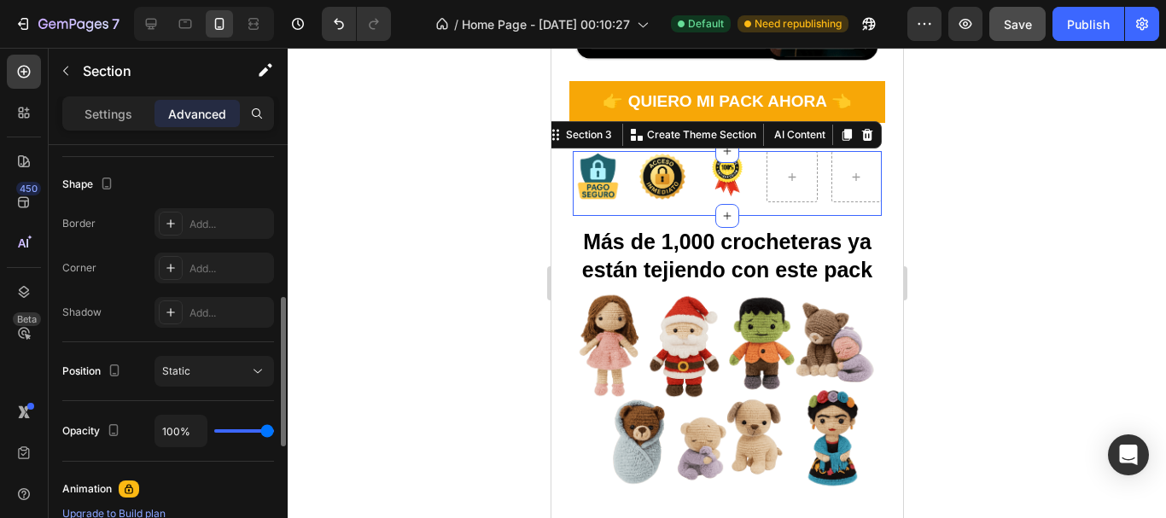
scroll to position [0, 0]
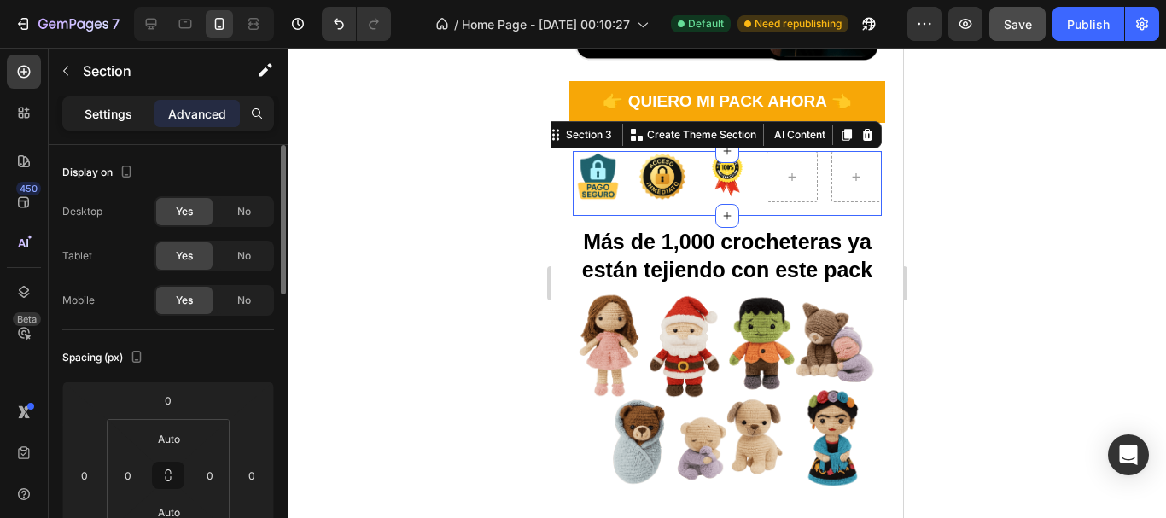
click at [90, 113] on p "Settings" at bounding box center [109, 114] width 48 height 18
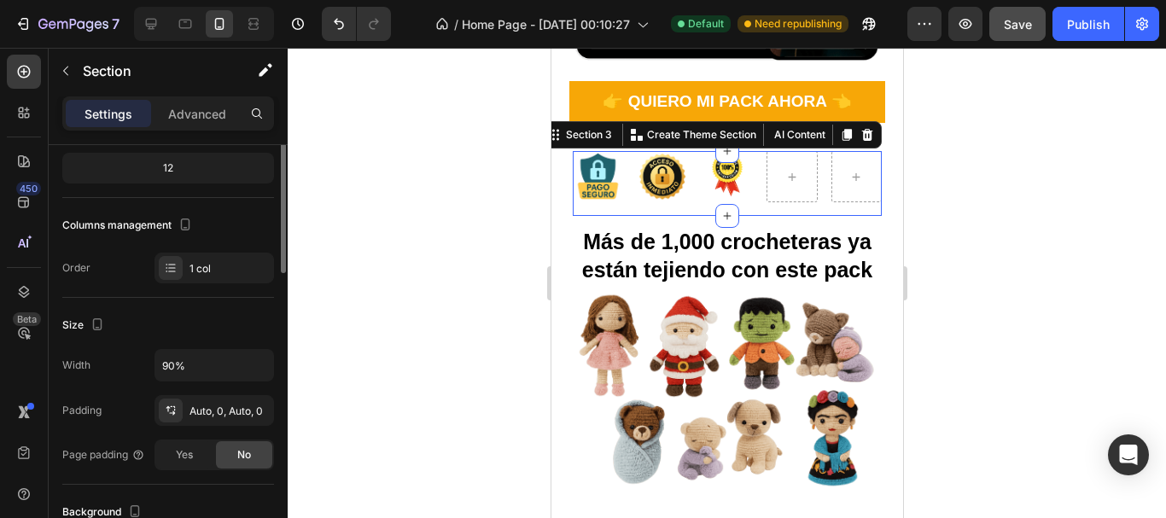
scroll to position [85, 0]
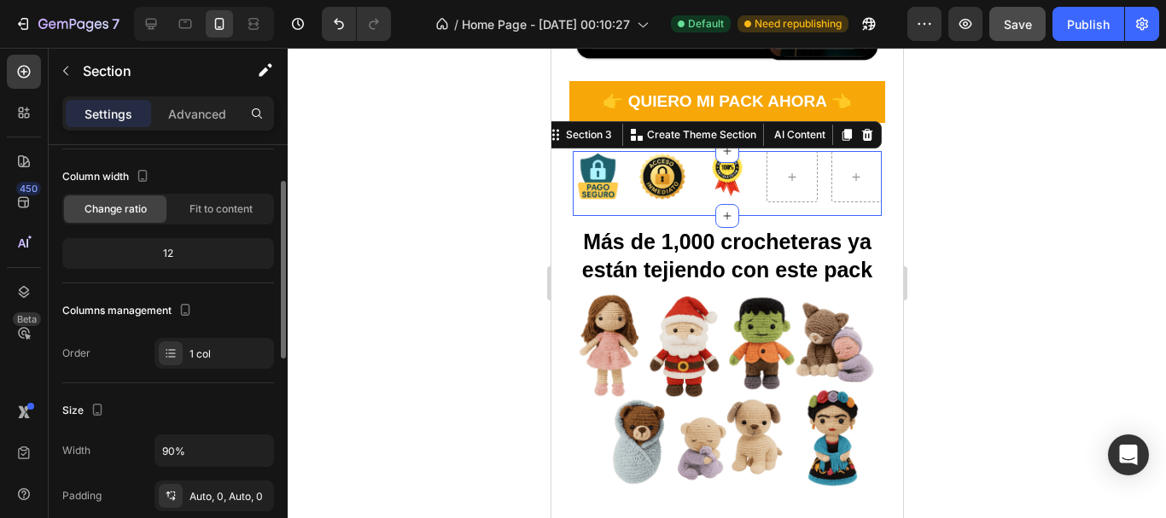
click at [179, 250] on div "12" at bounding box center [168, 254] width 205 height 24
click at [206, 210] on span "Fit to content" at bounding box center [221, 209] width 63 height 15
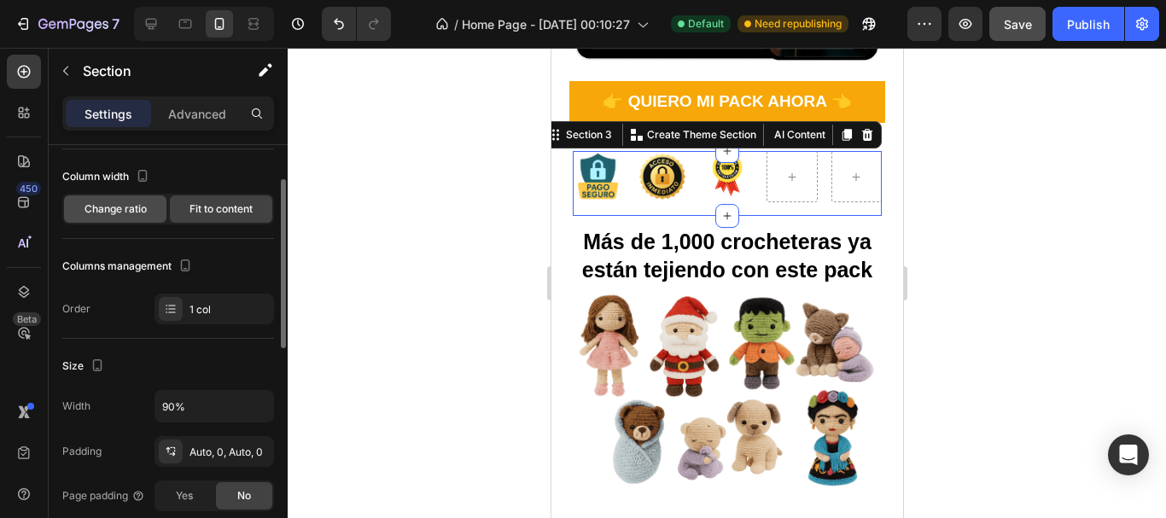
click at [131, 208] on span "Change ratio" at bounding box center [116, 209] width 62 height 15
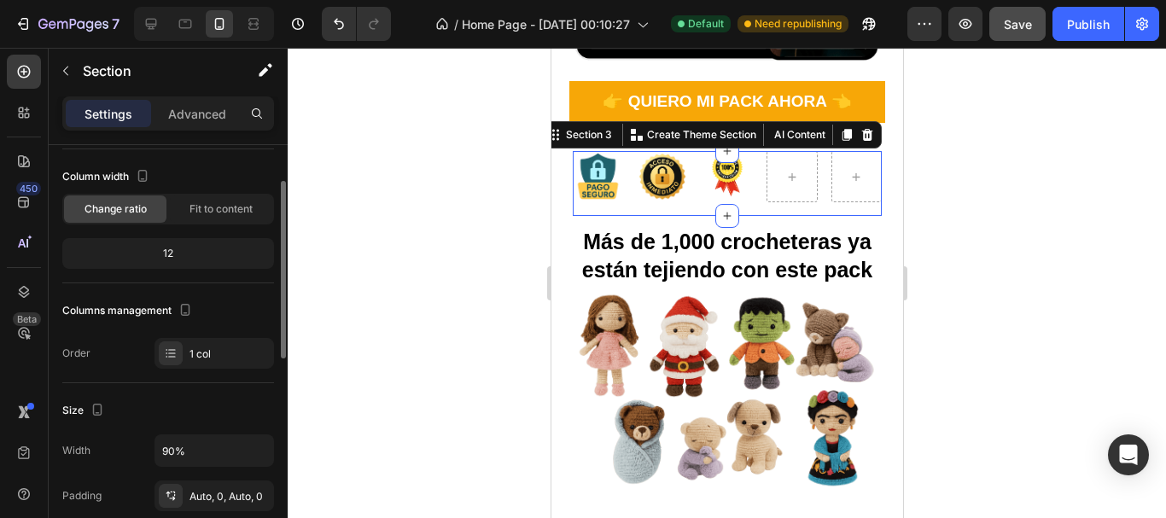
scroll to position [171, 0]
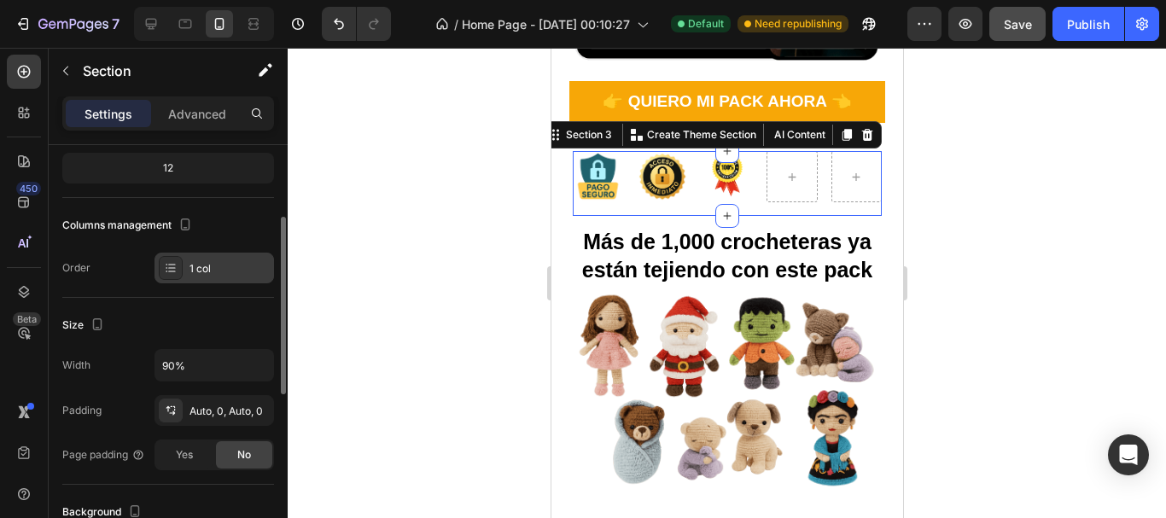
click at [172, 280] on div "1 col" at bounding box center [215, 268] width 120 height 31
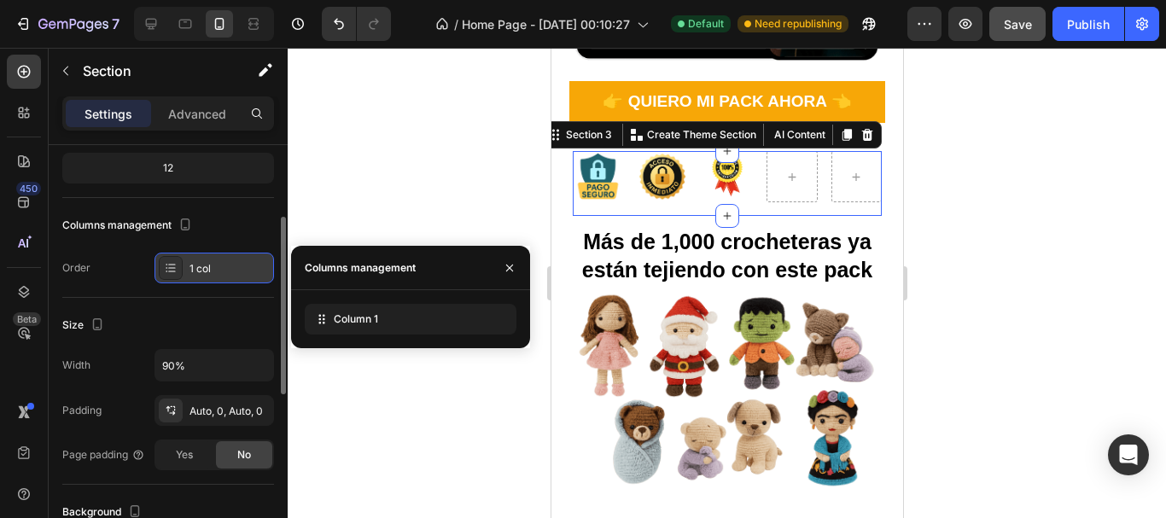
click at [176, 274] on icon at bounding box center [171, 268] width 14 height 14
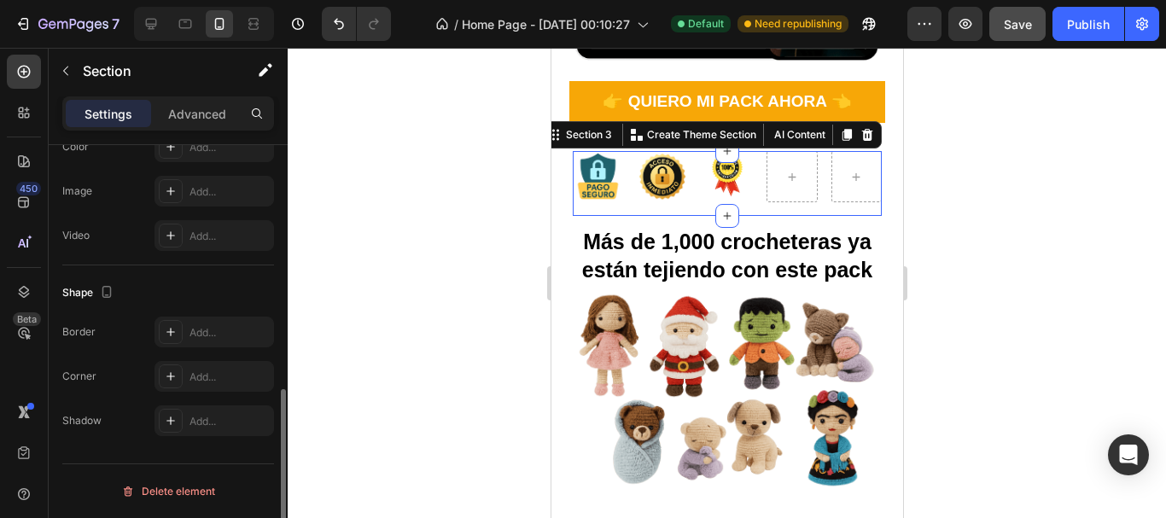
scroll to position [490, 0]
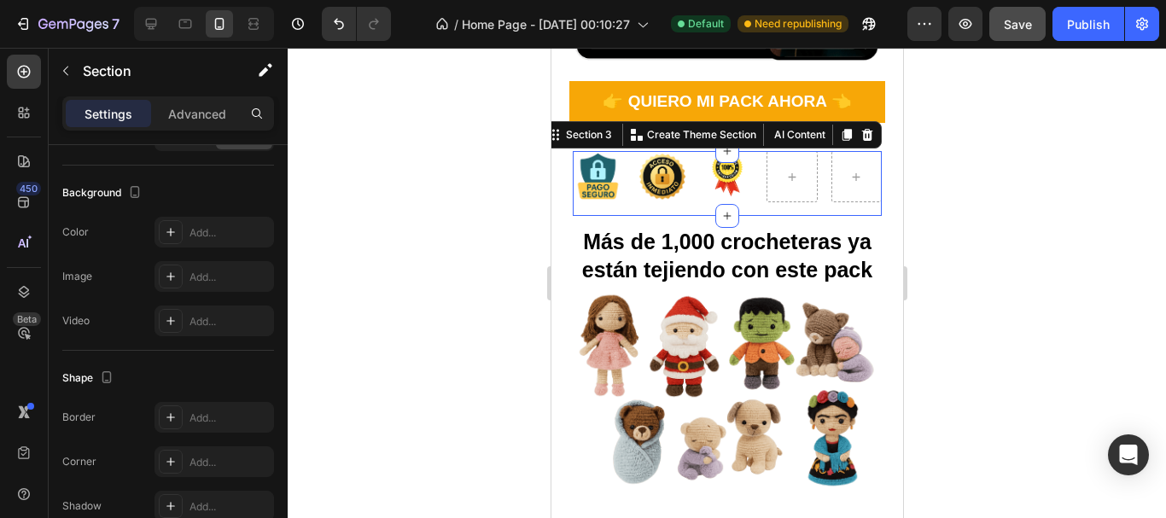
click at [446, 251] on div at bounding box center [727, 283] width 879 height 471
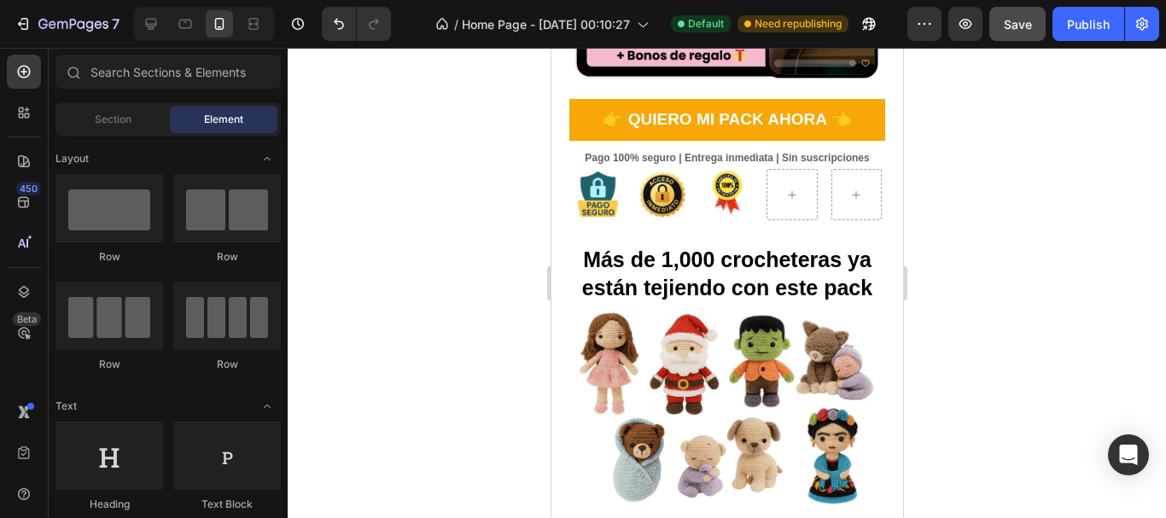
scroll to position [475, 0]
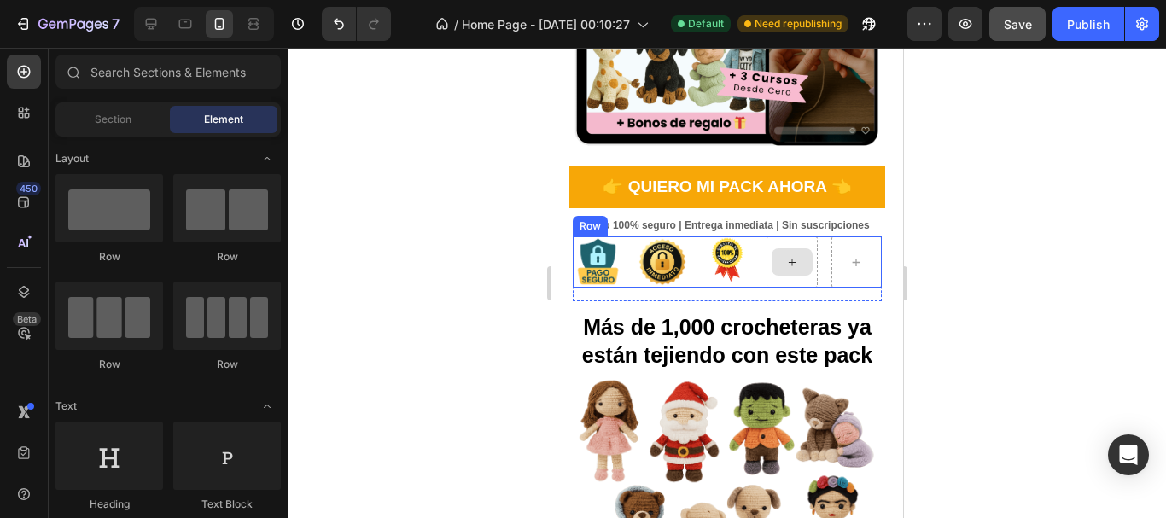
click at [792, 252] on div at bounding box center [791, 261] width 41 height 27
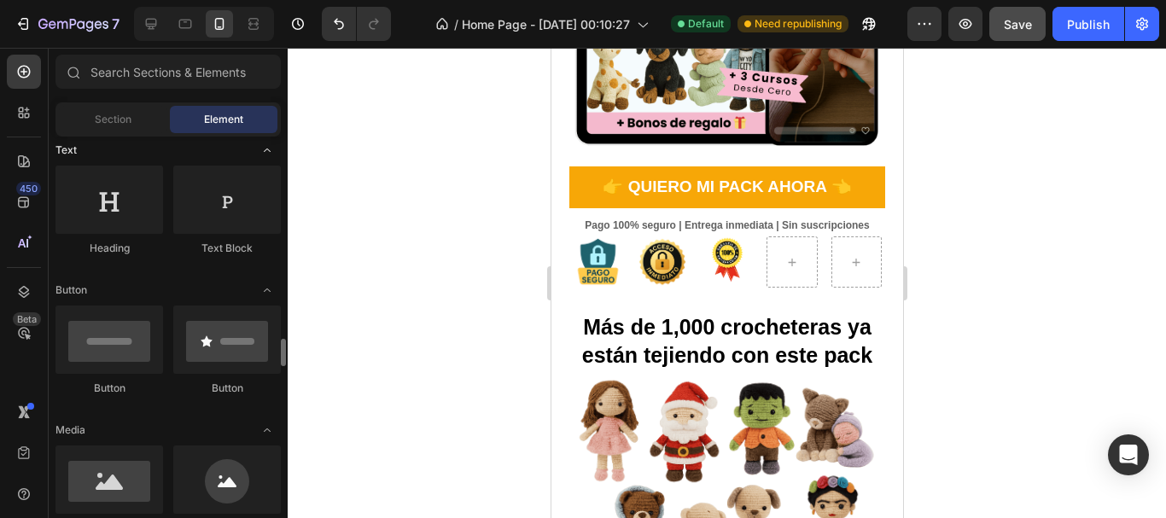
scroll to position [427, 0]
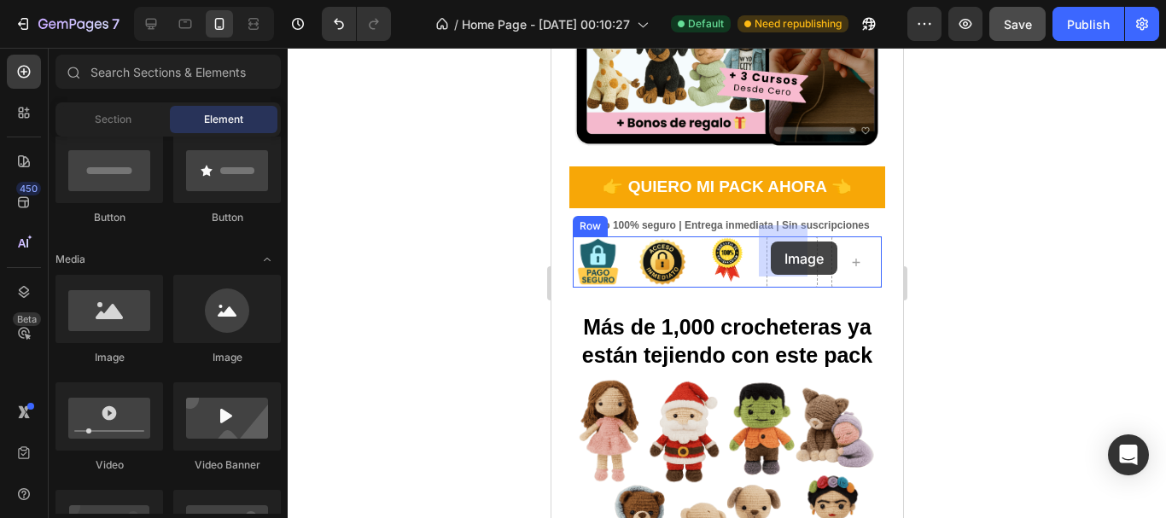
drag, startPoint x: 677, startPoint y: 376, endPoint x: 770, endPoint y: 242, distance: 163.2
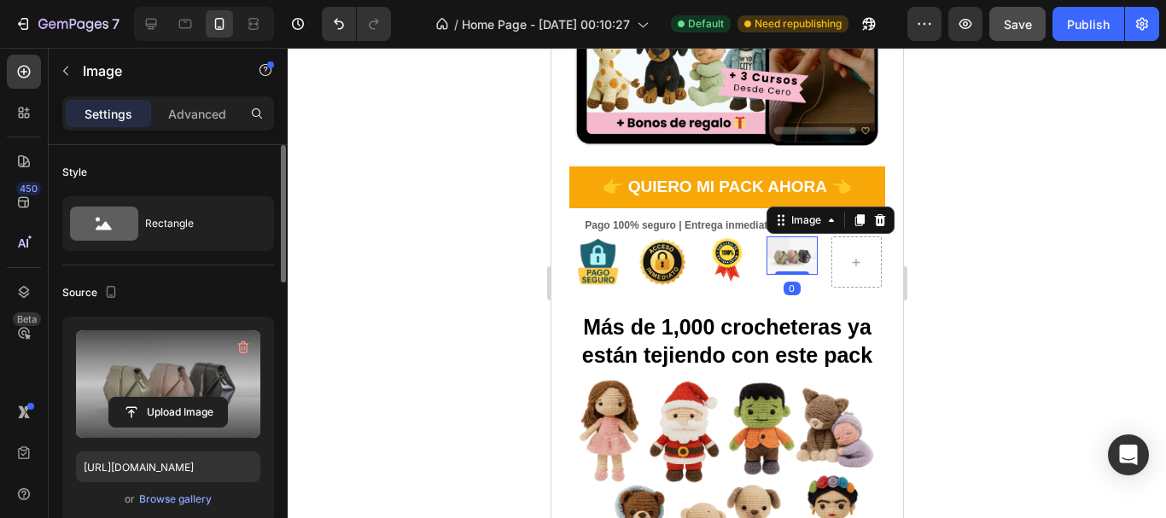
click at [174, 383] on label at bounding box center [168, 384] width 184 height 108
click at [174, 398] on input "file" at bounding box center [168, 412] width 118 height 29
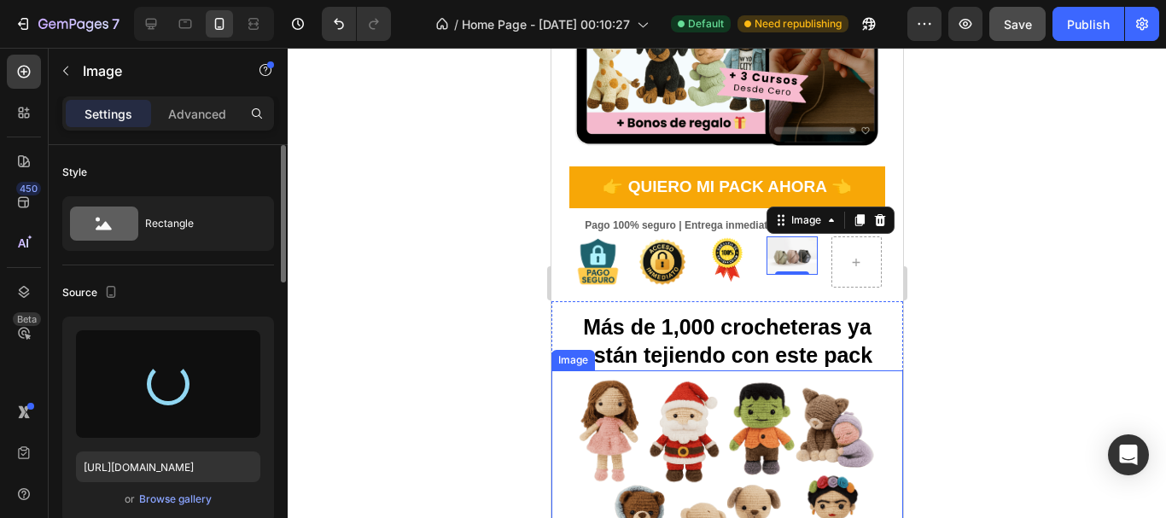
type input "[URL][DOMAIN_NAME]"
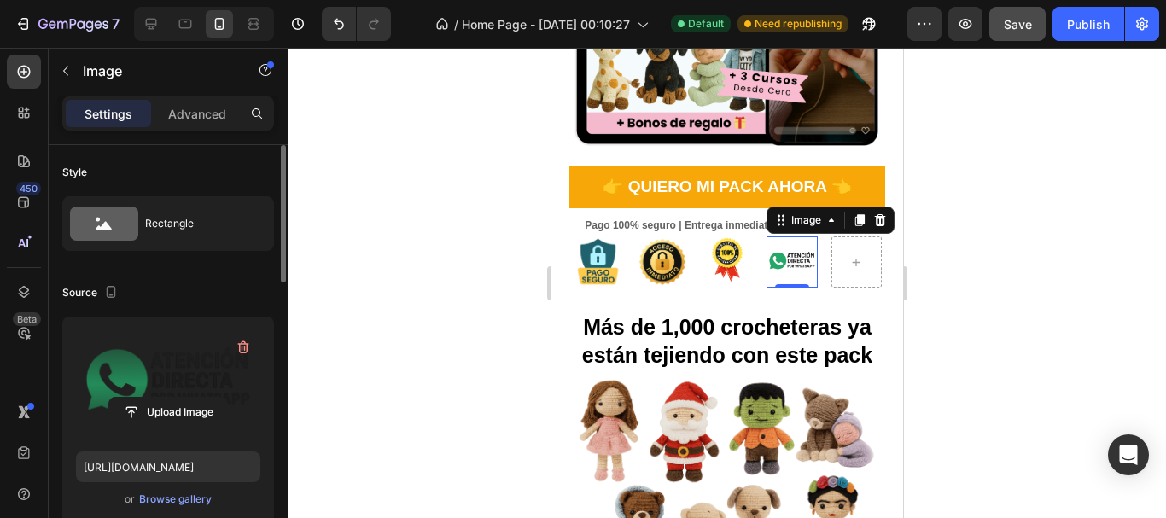
click at [979, 286] on div at bounding box center [727, 283] width 879 height 471
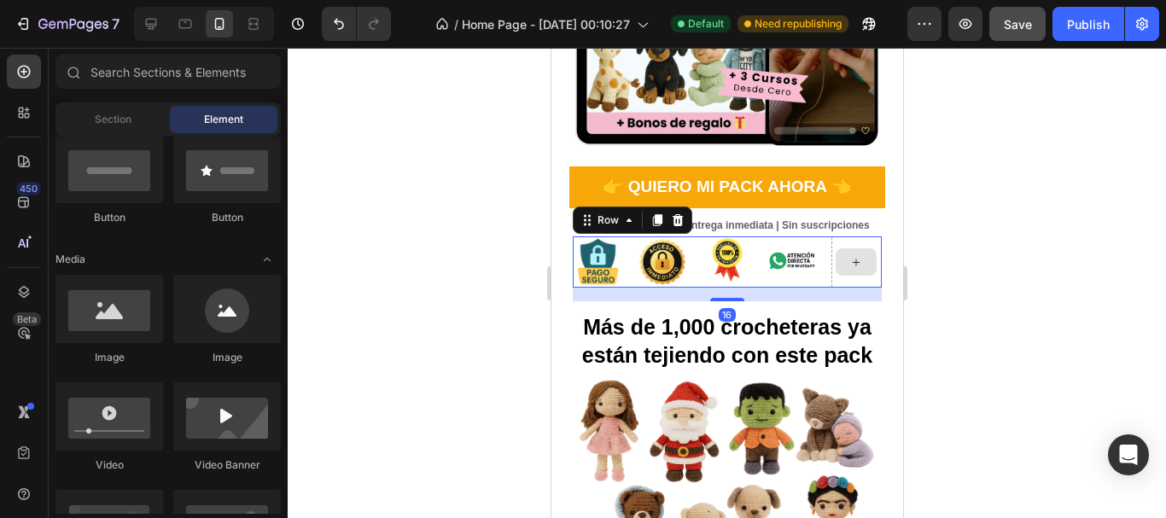
click at [831, 267] on div at bounding box center [856, 262] width 51 height 51
click at [835, 248] on div at bounding box center [855, 261] width 41 height 27
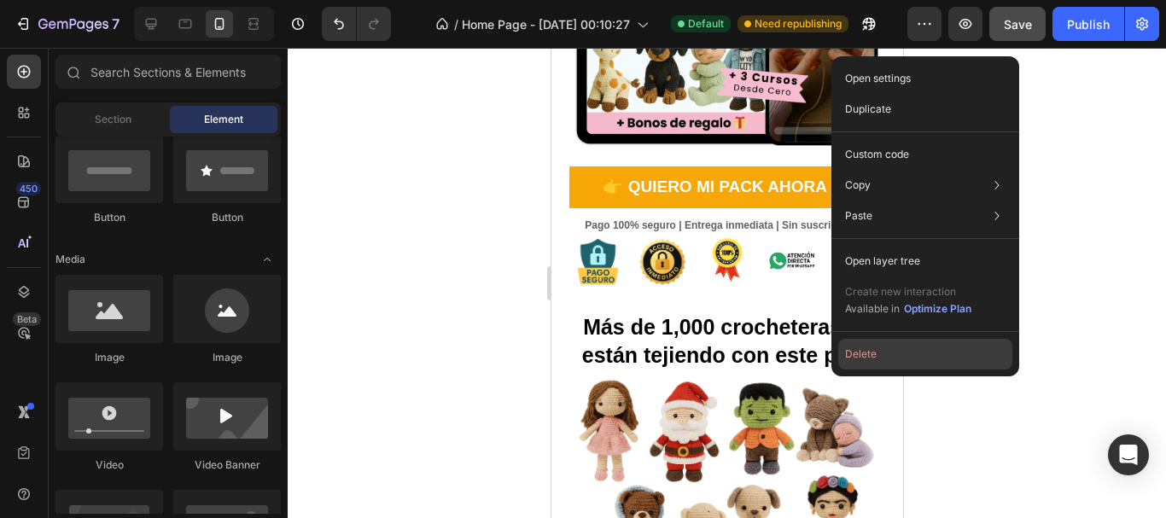
click at [872, 359] on button "Delete" at bounding box center [926, 354] width 174 height 31
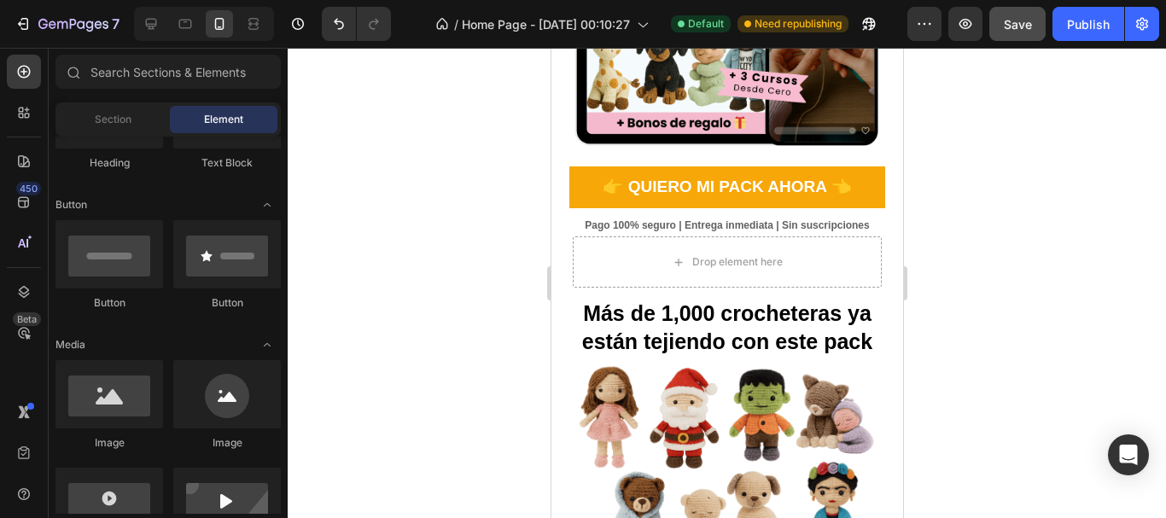
scroll to position [85, 0]
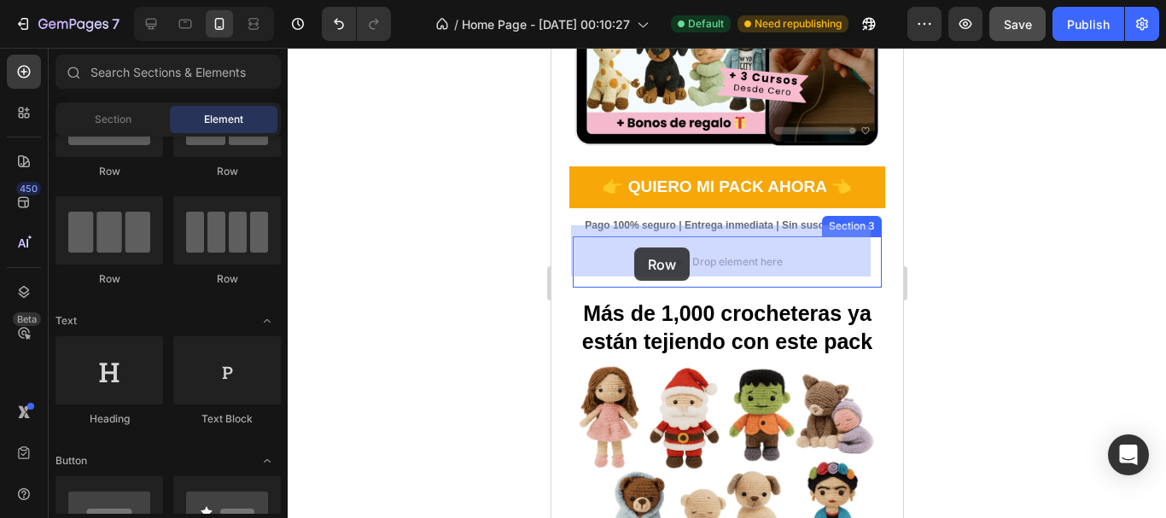
drag, startPoint x: 740, startPoint y: 289, endPoint x: 637, endPoint y: 248, distance: 111.5
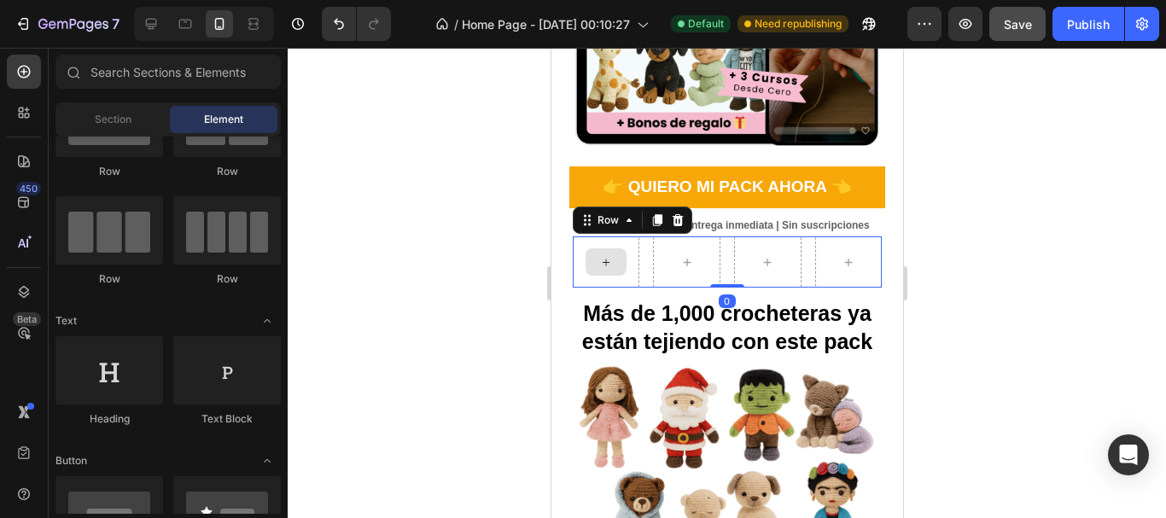
click at [602, 259] on icon at bounding box center [605, 262] width 7 height 7
click at [610, 248] on div at bounding box center [605, 261] width 41 height 27
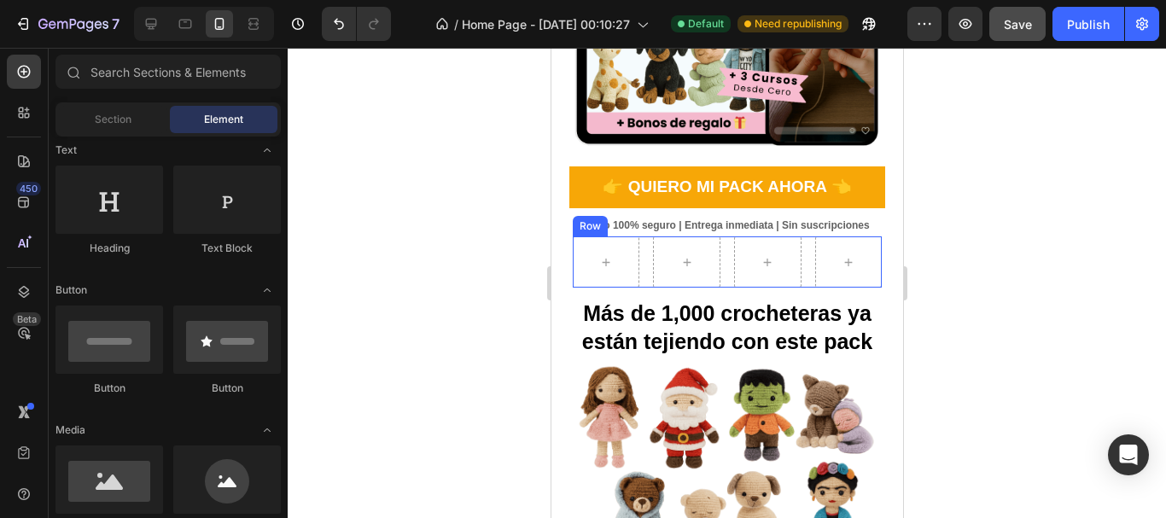
scroll to position [342, 0]
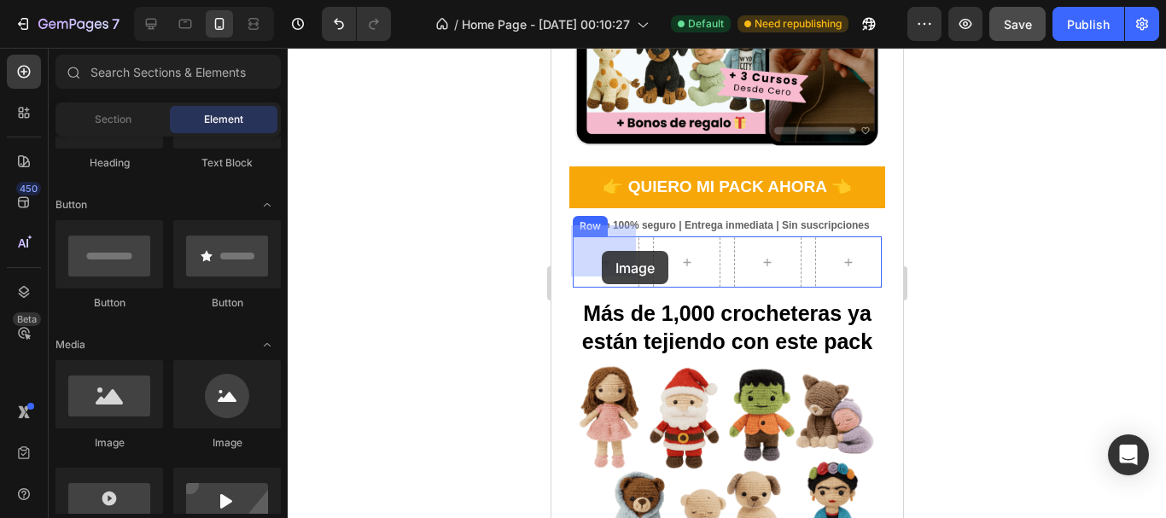
drag, startPoint x: 681, startPoint y: 442, endPoint x: 601, endPoint y: 251, distance: 207.4
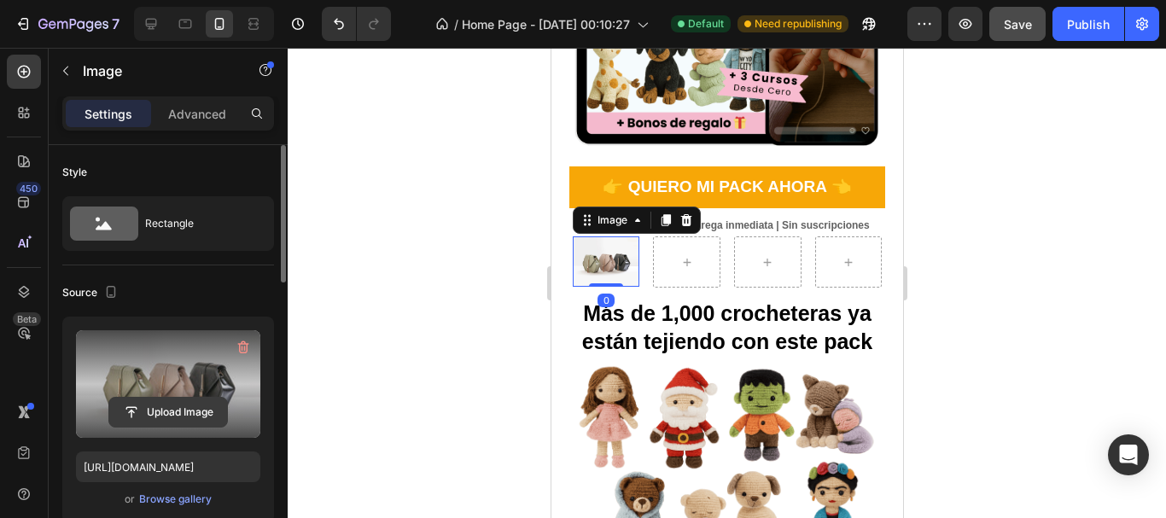
click at [149, 410] on input "file" at bounding box center [168, 412] width 118 height 29
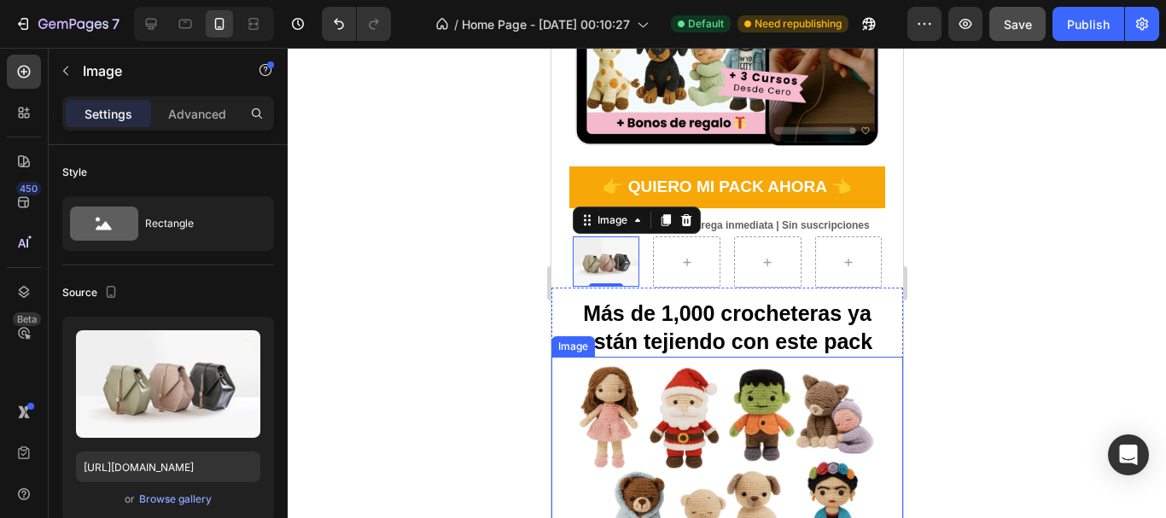
type input "[URL][DOMAIN_NAME]"
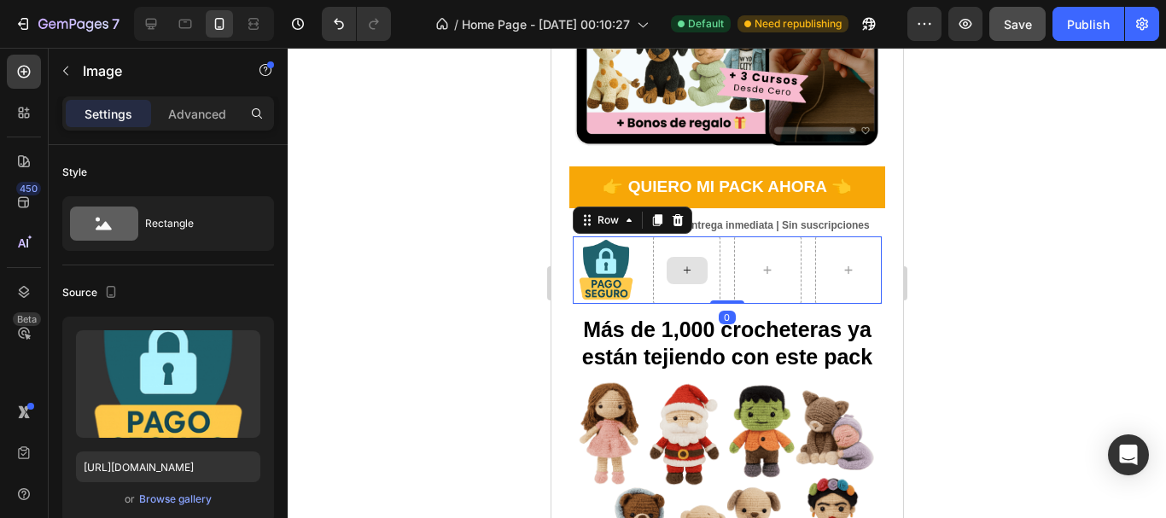
click at [653, 264] on div at bounding box center [685, 270] width 67 height 67
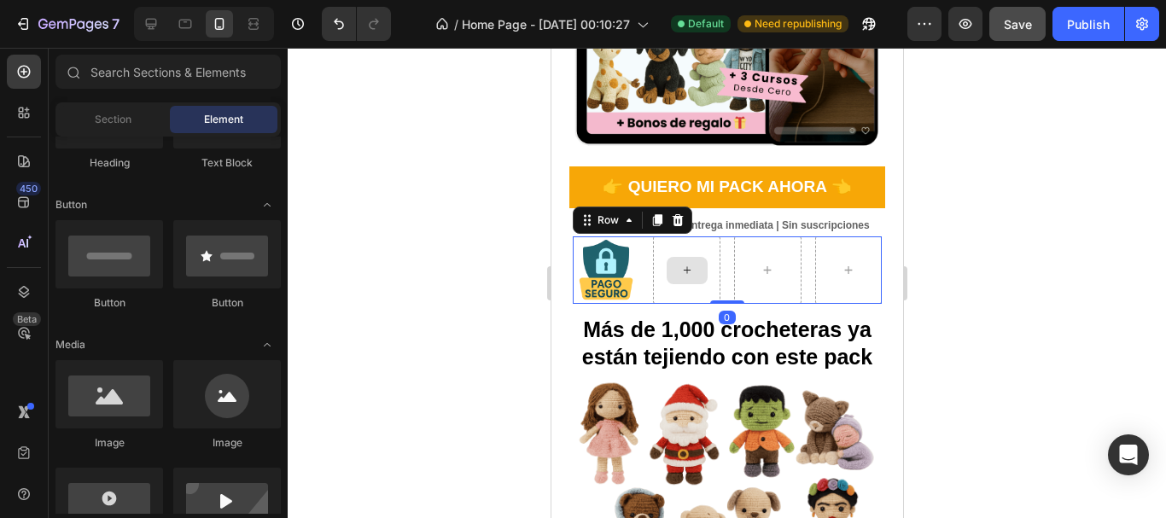
click at [691, 257] on div at bounding box center [686, 270] width 41 height 27
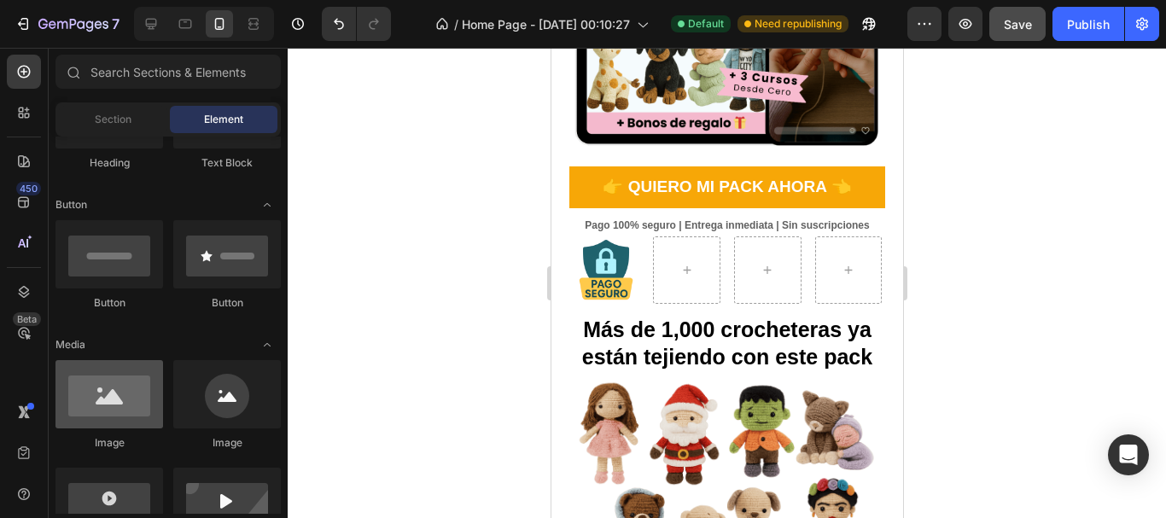
click at [99, 408] on div at bounding box center [110, 394] width 108 height 68
click at [125, 389] on div at bounding box center [110, 394] width 108 height 68
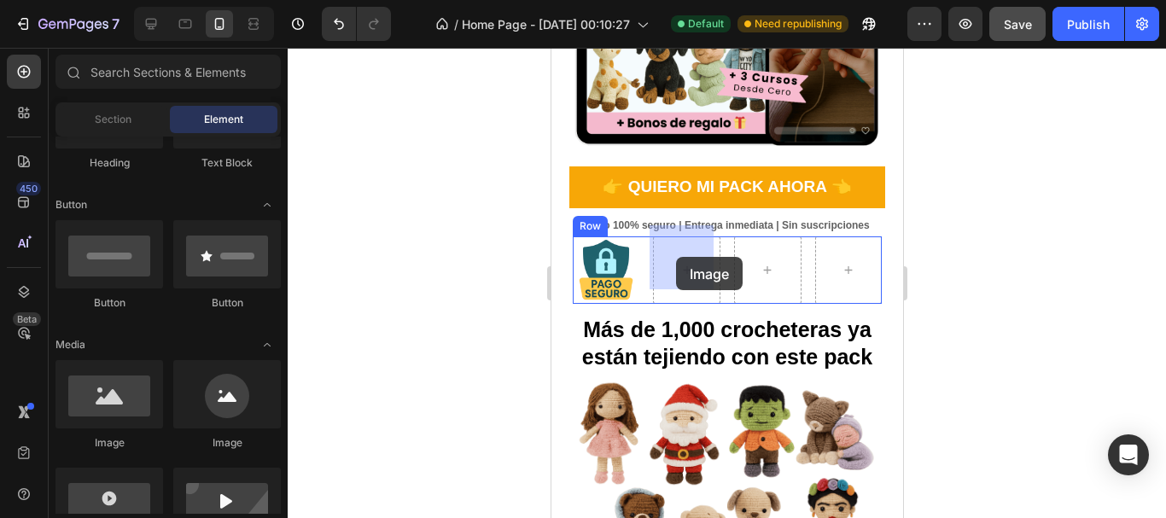
drag, startPoint x: 653, startPoint y: 447, endPoint x: 675, endPoint y: 257, distance: 190.9
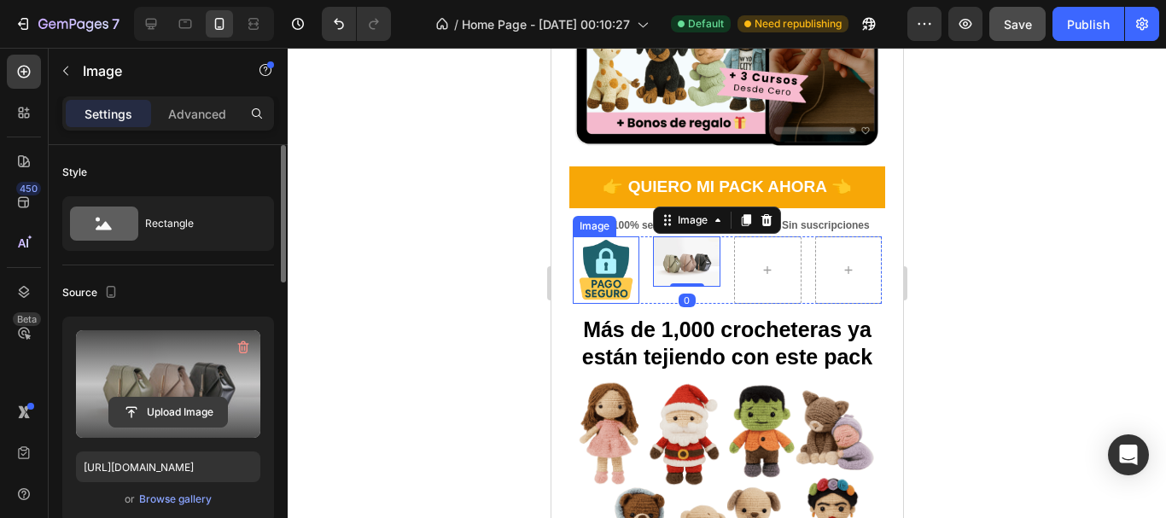
click at [161, 401] on input "file" at bounding box center [168, 412] width 118 height 29
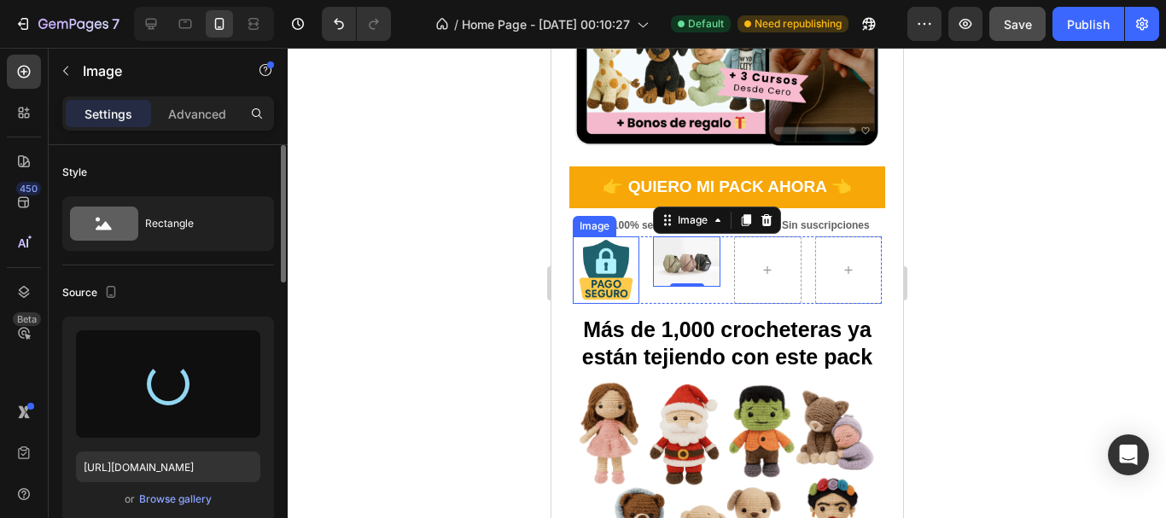
type input "[URL][DOMAIN_NAME]"
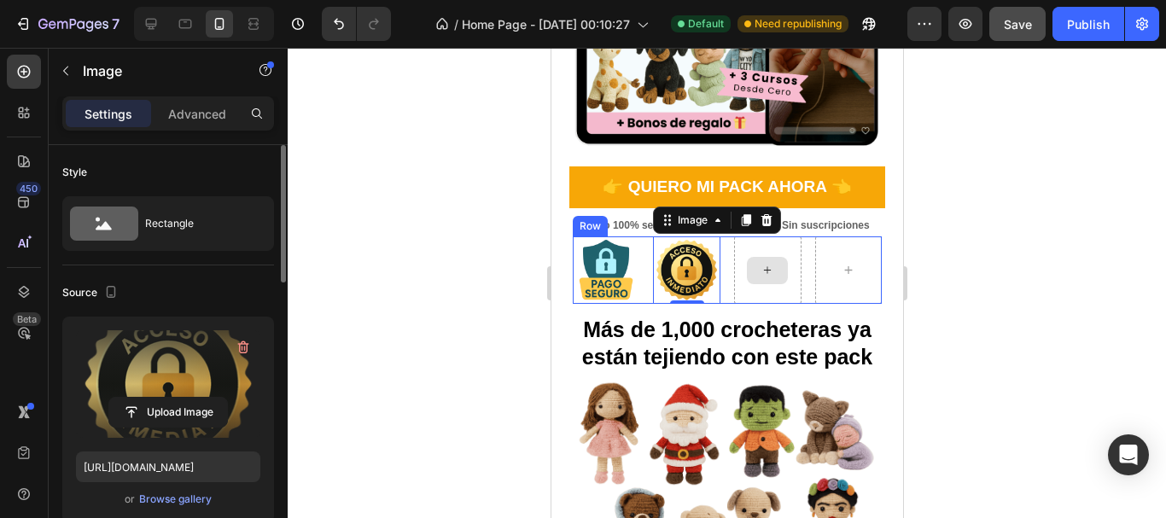
click at [734, 254] on div at bounding box center [767, 270] width 67 height 67
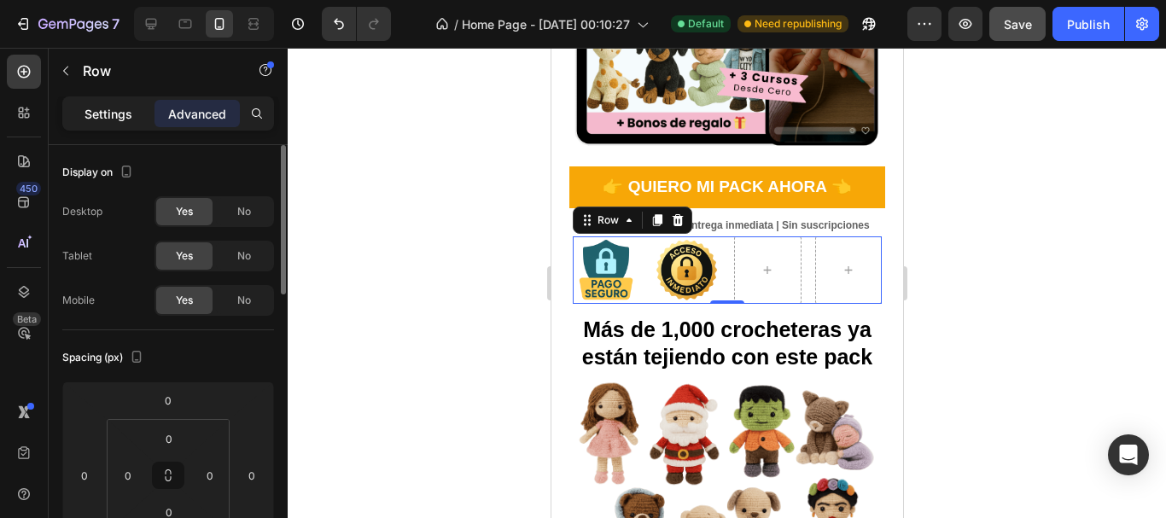
click at [141, 110] on div "Settings" at bounding box center [108, 113] width 85 height 27
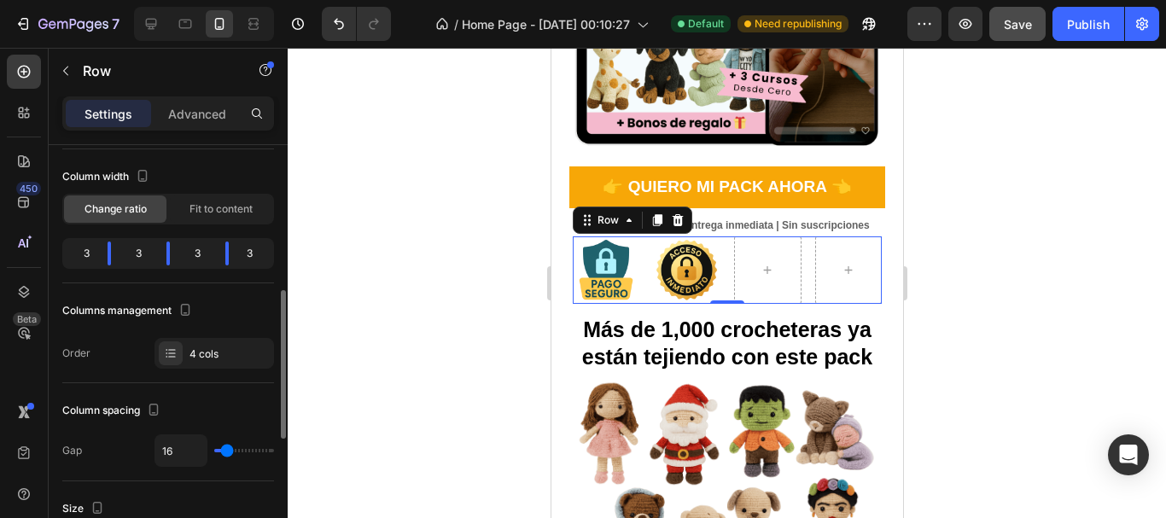
scroll to position [256, 0]
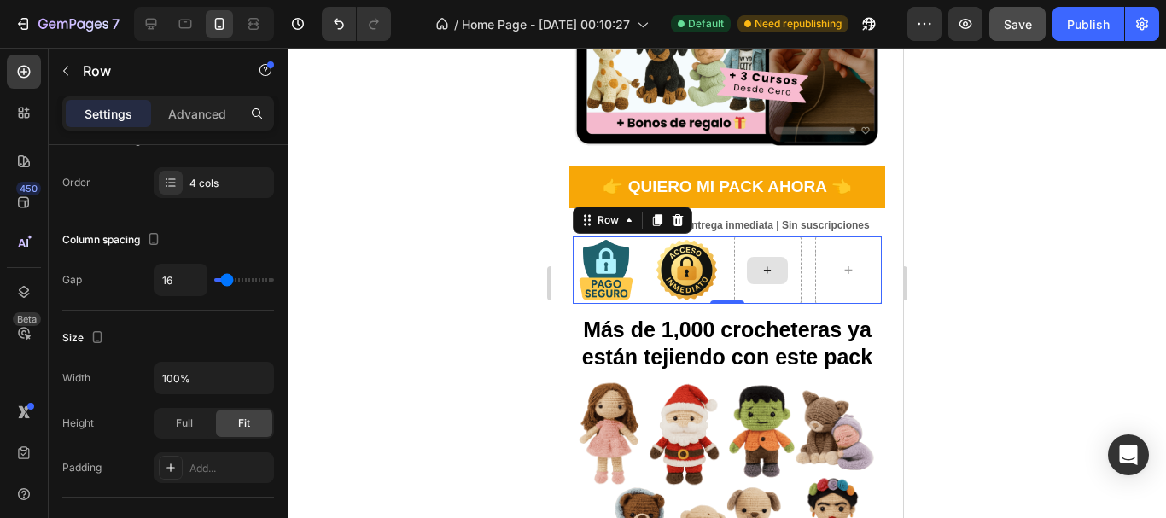
click at [780, 244] on div at bounding box center [767, 270] width 67 height 67
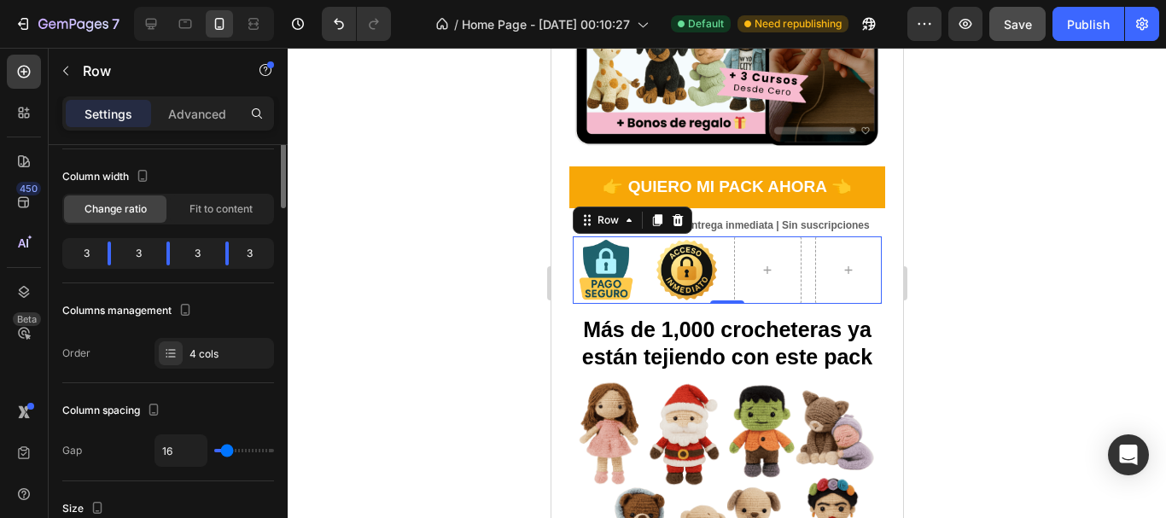
scroll to position [0, 0]
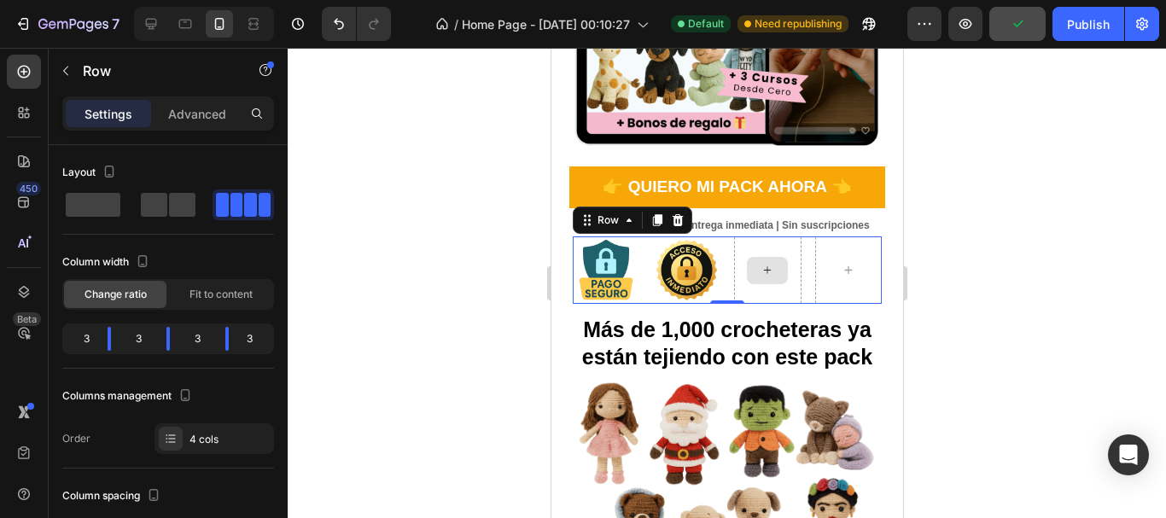
click at [752, 266] on div at bounding box center [766, 270] width 41 height 27
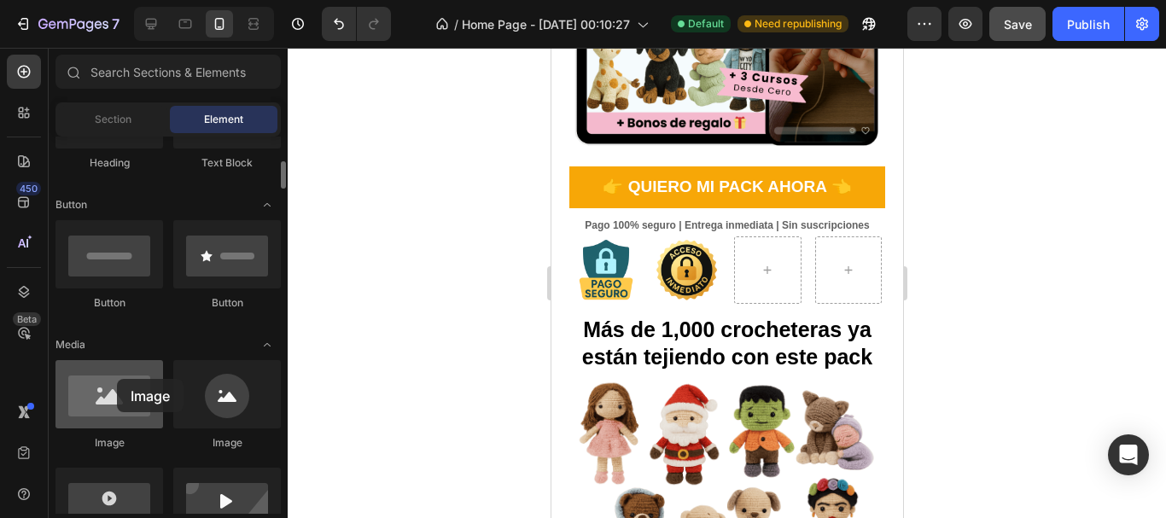
click at [117, 379] on div at bounding box center [110, 394] width 108 height 68
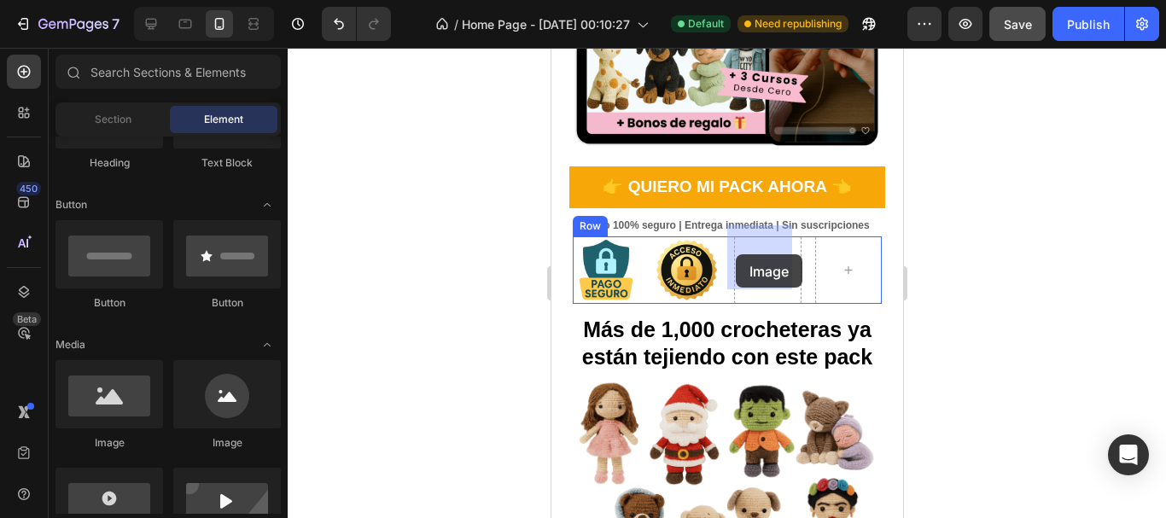
drag, startPoint x: 646, startPoint y: 463, endPoint x: 735, endPoint y: 254, distance: 226.5
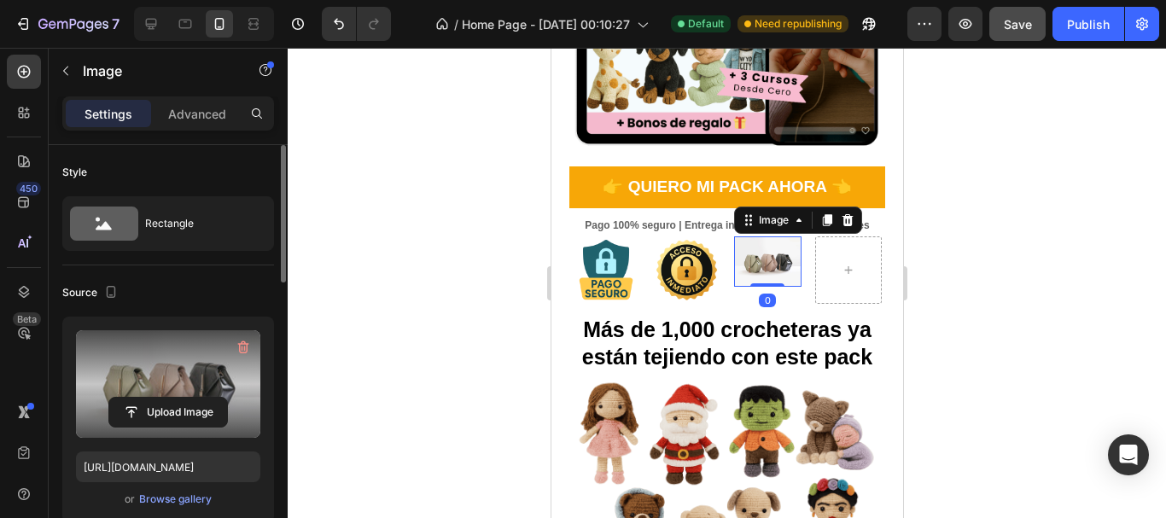
click at [170, 395] on label at bounding box center [168, 384] width 184 height 108
click at [170, 398] on input "file" at bounding box center [168, 412] width 118 height 29
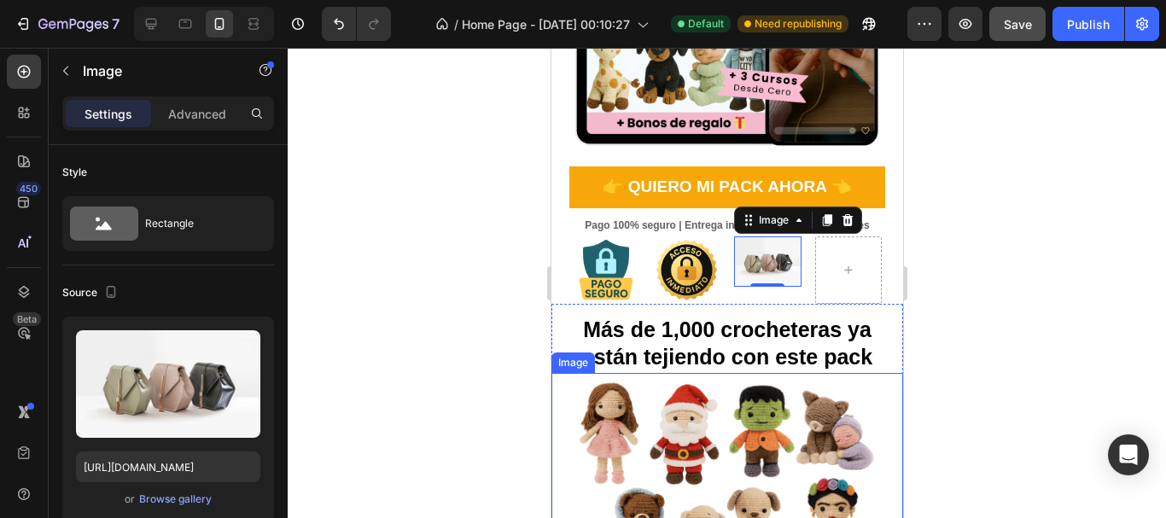
type input "[URL][DOMAIN_NAME]"
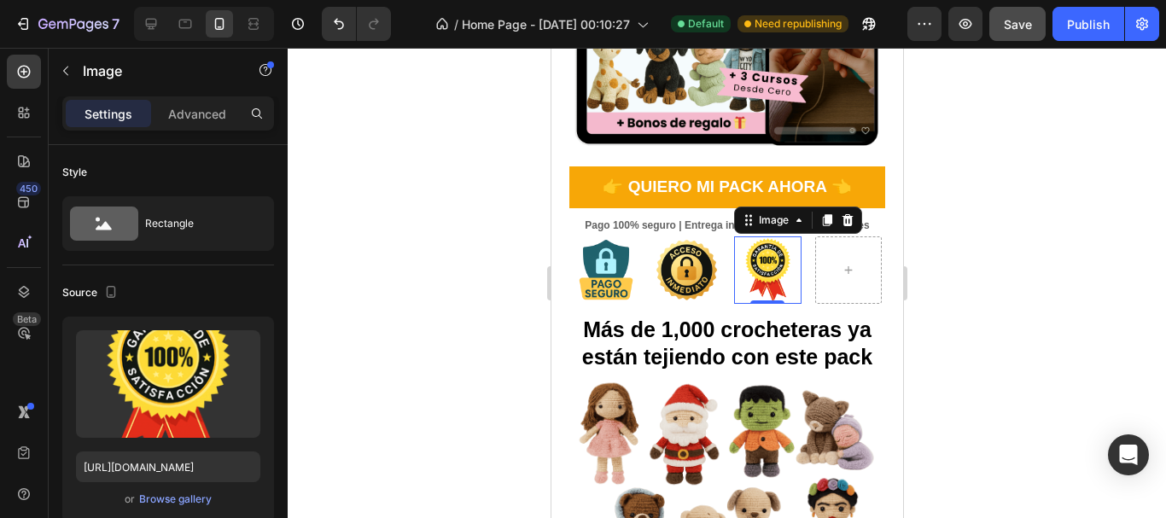
click at [987, 295] on div at bounding box center [727, 283] width 879 height 471
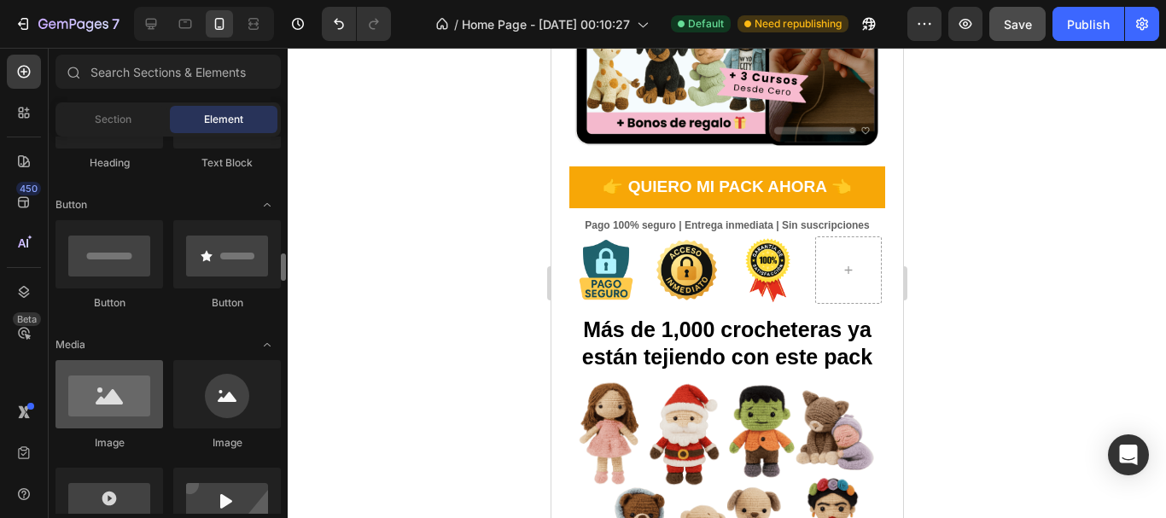
scroll to position [427, 0]
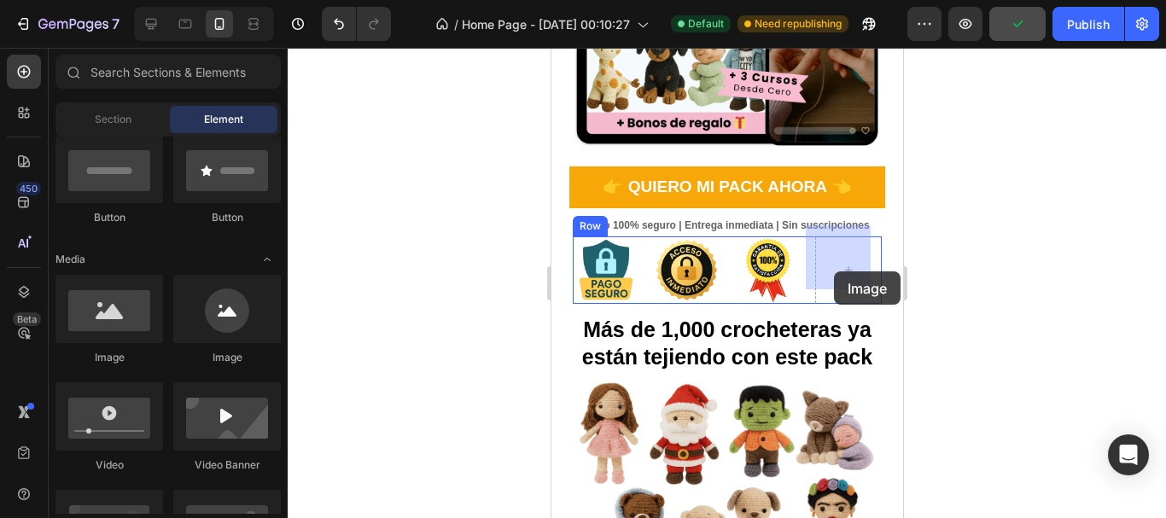
drag, startPoint x: 642, startPoint y: 374, endPoint x: 834, endPoint y: 269, distance: 219.0
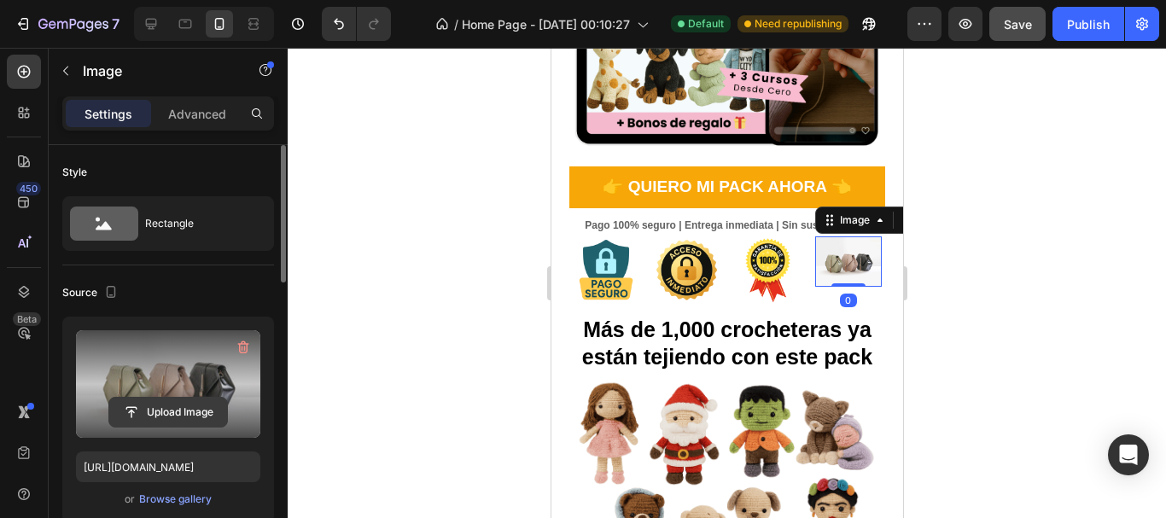
click at [179, 416] on input "file" at bounding box center [168, 412] width 118 height 29
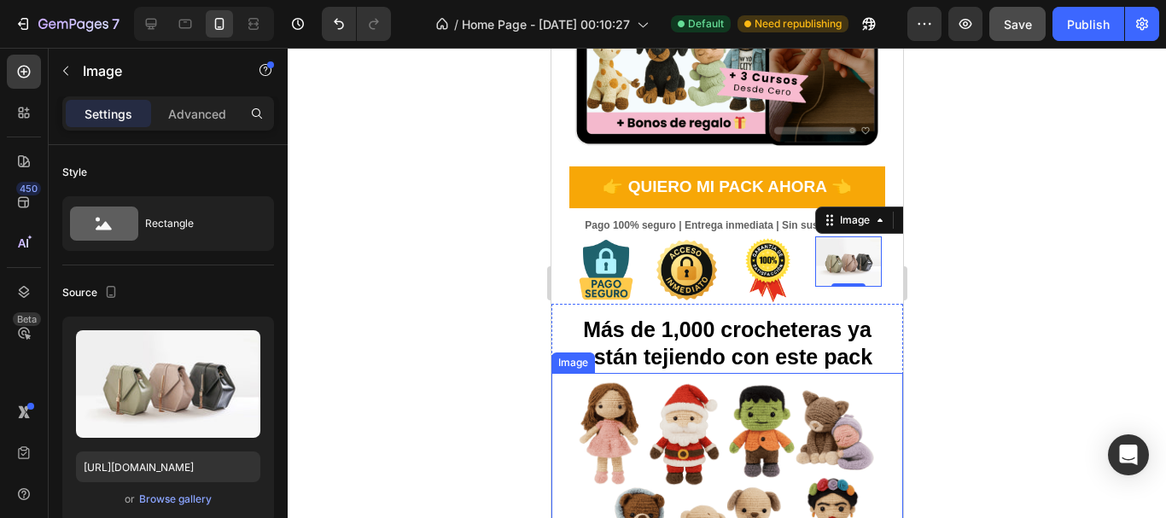
type input "[URL][DOMAIN_NAME]"
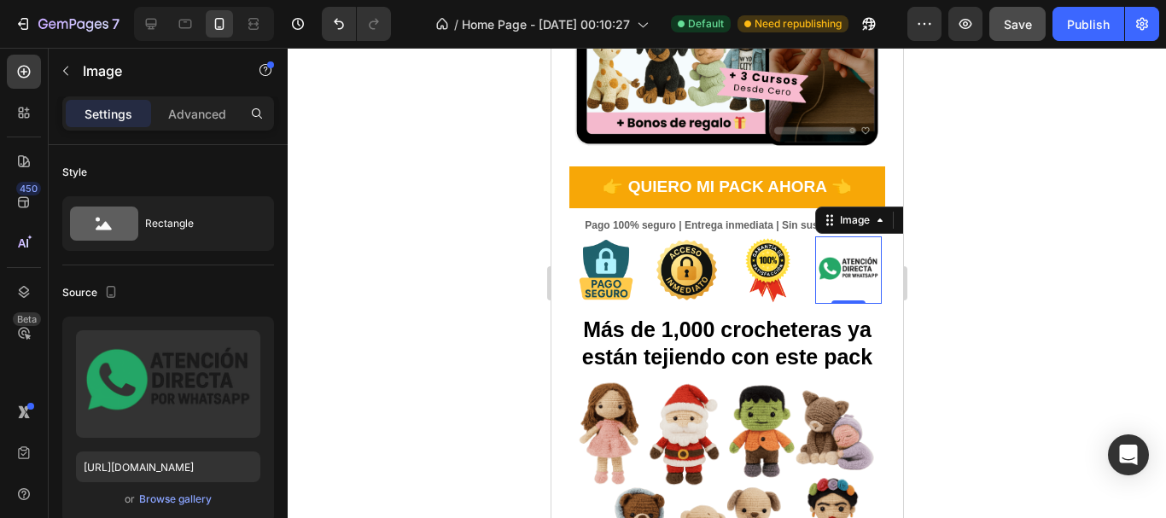
click at [971, 318] on div at bounding box center [727, 283] width 879 height 471
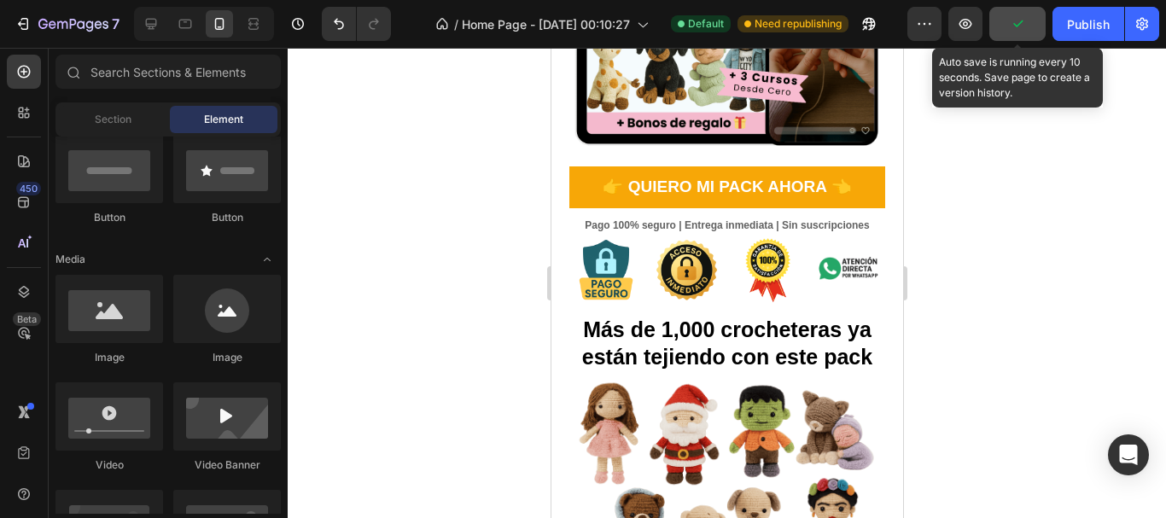
click at [1038, 18] on button "button" at bounding box center [1018, 24] width 56 height 34
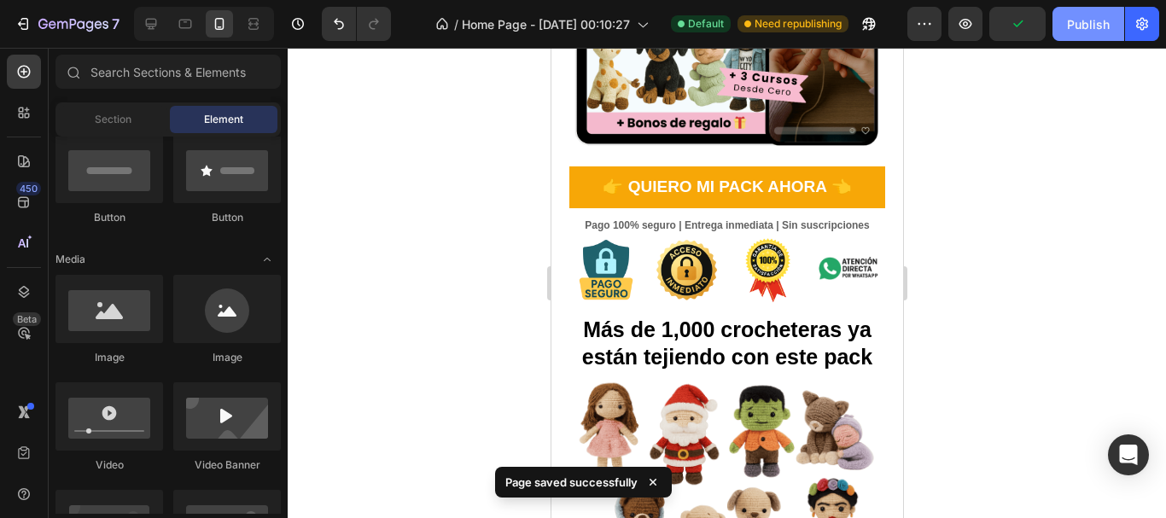
click at [1087, 13] on button "Publish" at bounding box center [1089, 24] width 72 height 34
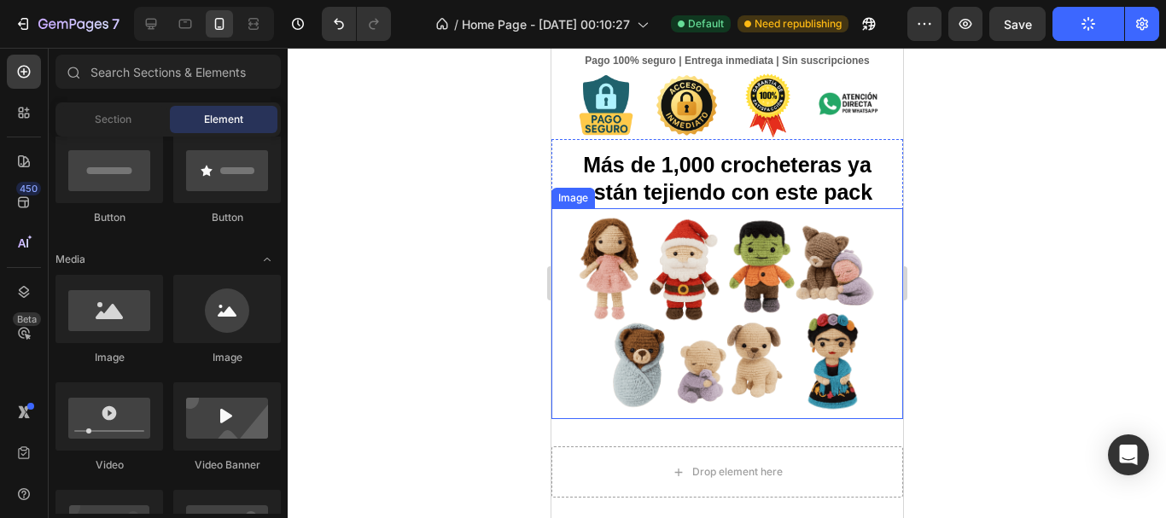
scroll to position [560, 0]
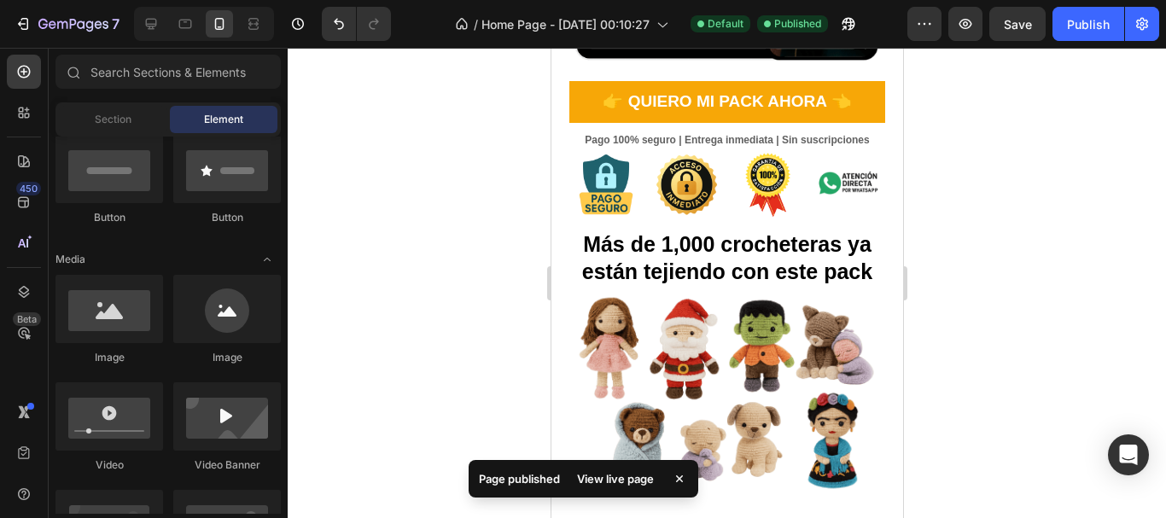
click at [1166, 177] on div at bounding box center [727, 283] width 879 height 471
click at [1073, 20] on div "Publish" at bounding box center [1088, 24] width 43 height 18
click at [966, 35] on button "button" at bounding box center [966, 24] width 34 height 34
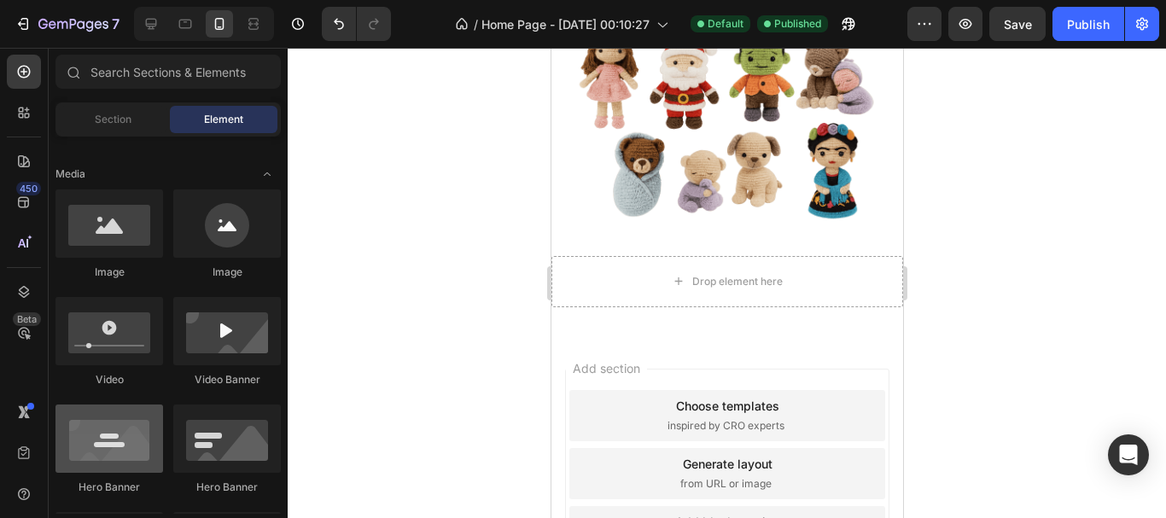
scroll to position [0, 0]
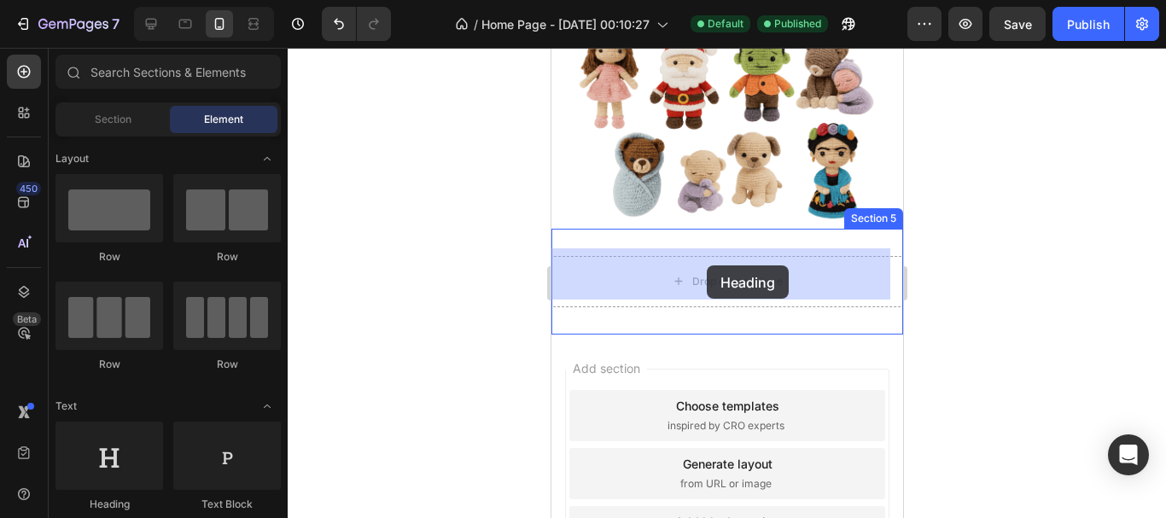
drag, startPoint x: 675, startPoint y: 508, endPoint x: 706, endPoint y: 266, distance: 244.6
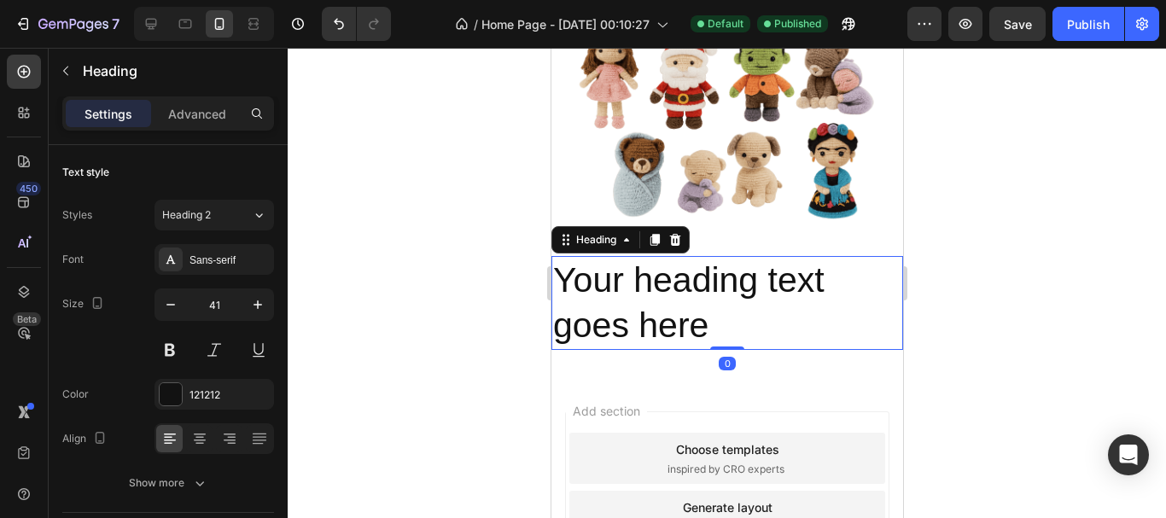
click at [657, 307] on h2 "Your heading text goes here" at bounding box center [727, 303] width 352 height 95
click at [657, 307] on p "Your heading text goes here" at bounding box center [726, 303] width 348 height 91
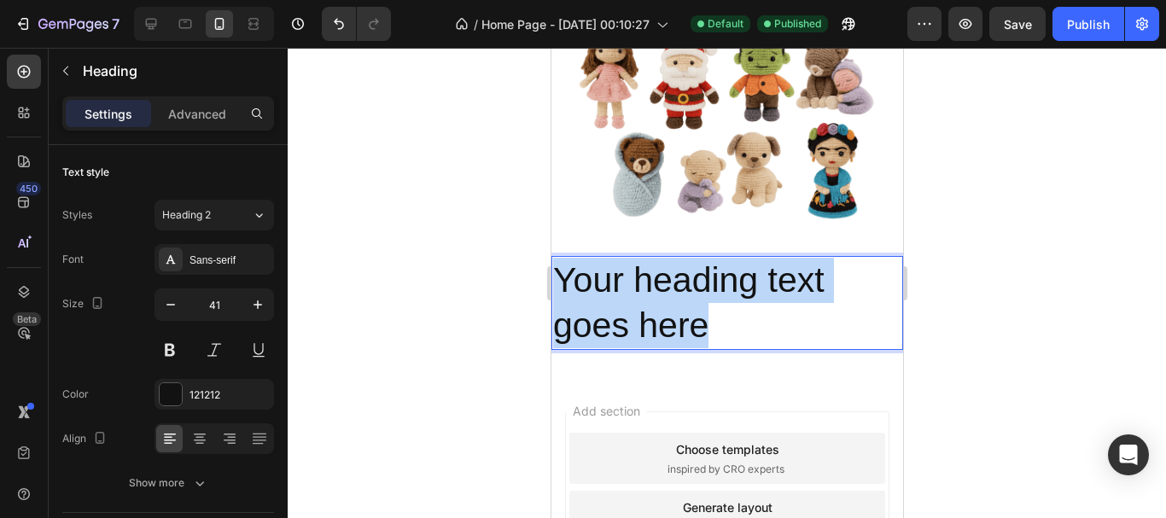
click at [657, 307] on p "Your heading text goes here" at bounding box center [726, 303] width 348 height 91
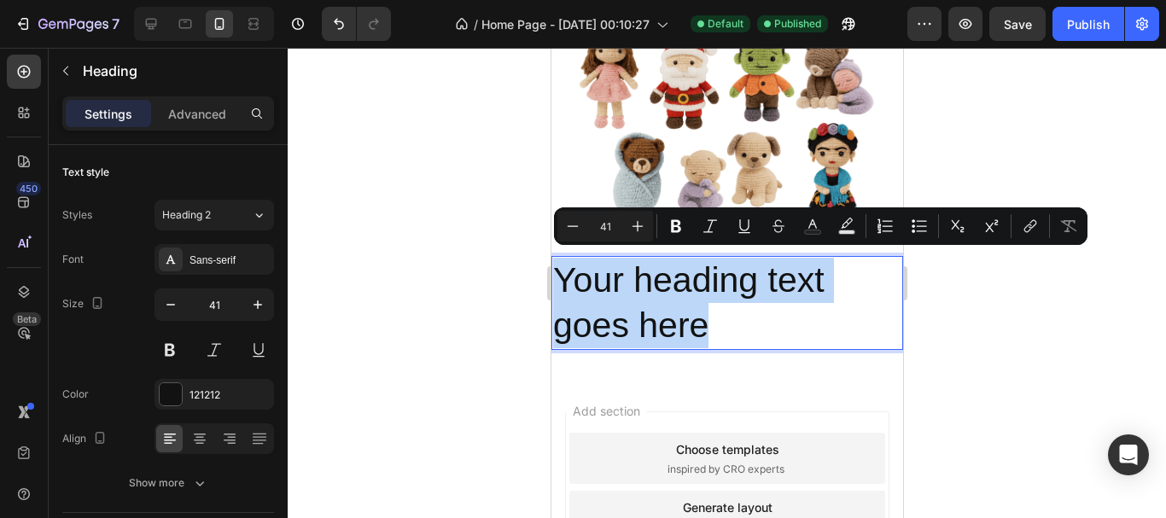
copy p "Your heading text goes here"
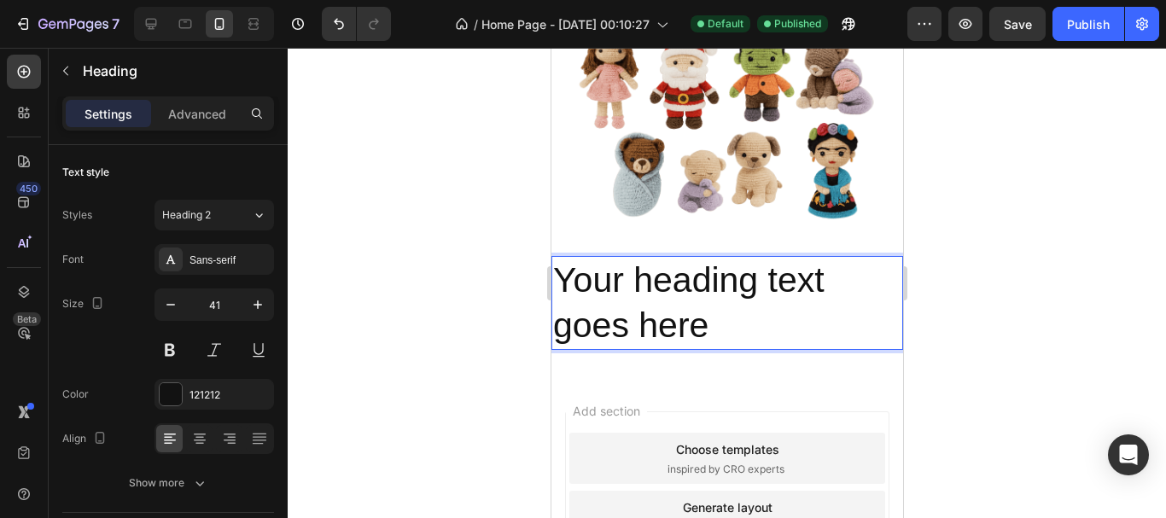
click at [724, 309] on p "Your heading text goes here" at bounding box center [726, 303] width 348 height 91
click at [658, 338] on p "Your heading text goes here" at bounding box center [726, 303] width 348 height 91
click at [658, 319] on p "Your heading text goes here" at bounding box center [726, 303] width 348 height 91
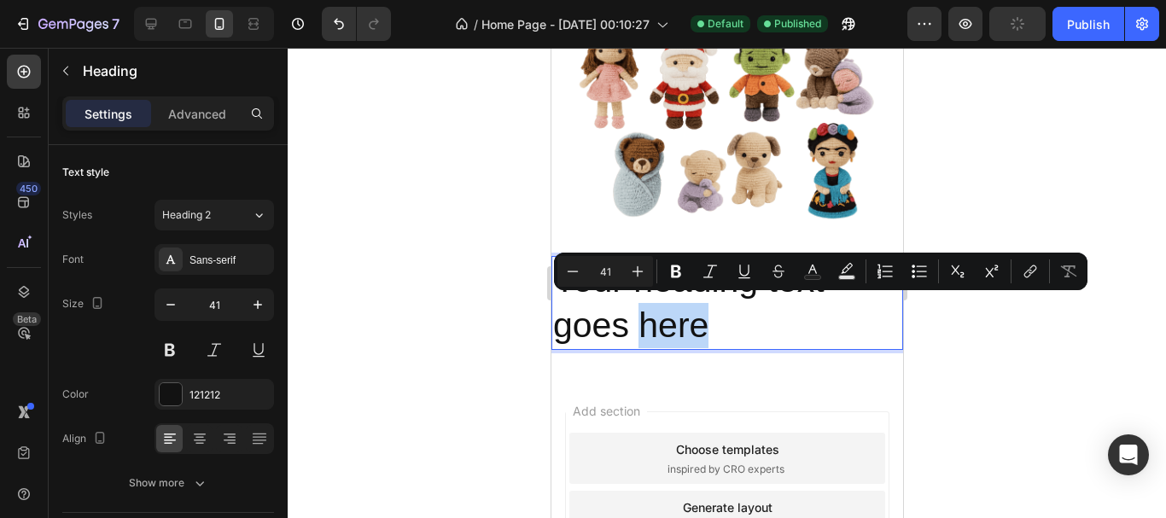
click at [680, 317] on p "Your heading text goes here" at bounding box center [726, 303] width 348 height 91
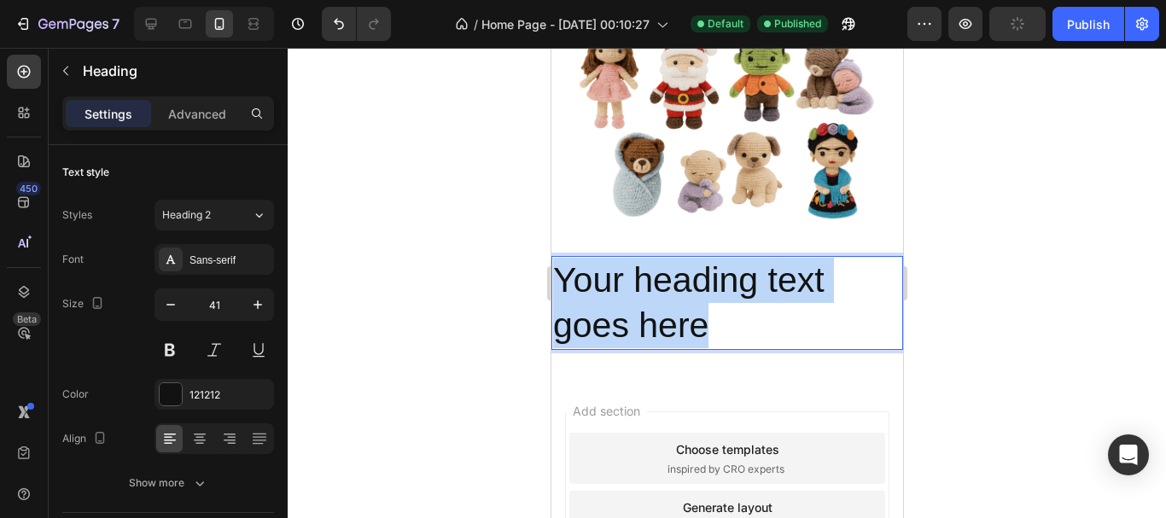
drag, startPoint x: 716, startPoint y: 315, endPoint x: 534, endPoint y: 265, distance: 189.6
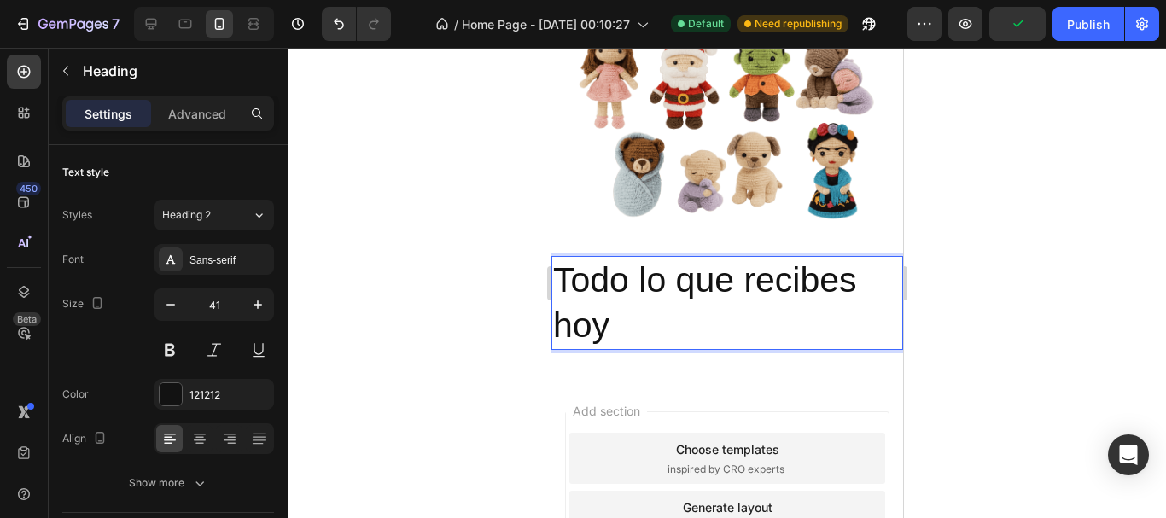
click at [980, 313] on div at bounding box center [727, 283] width 879 height 471
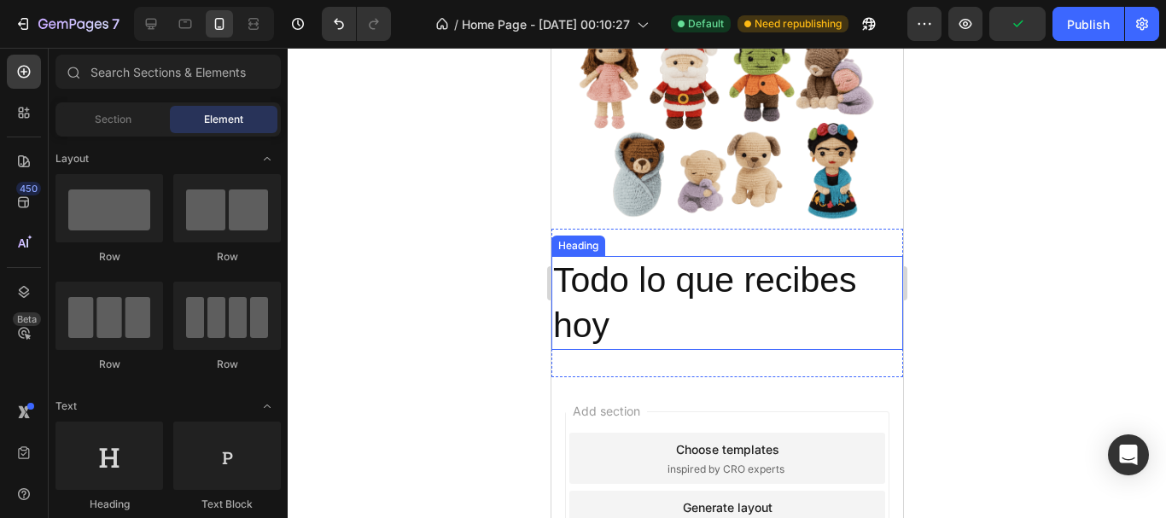
click at [780, 320] on p "Todo lo que recibes hoy" at bounding box center [726, 303] width 348 height 91
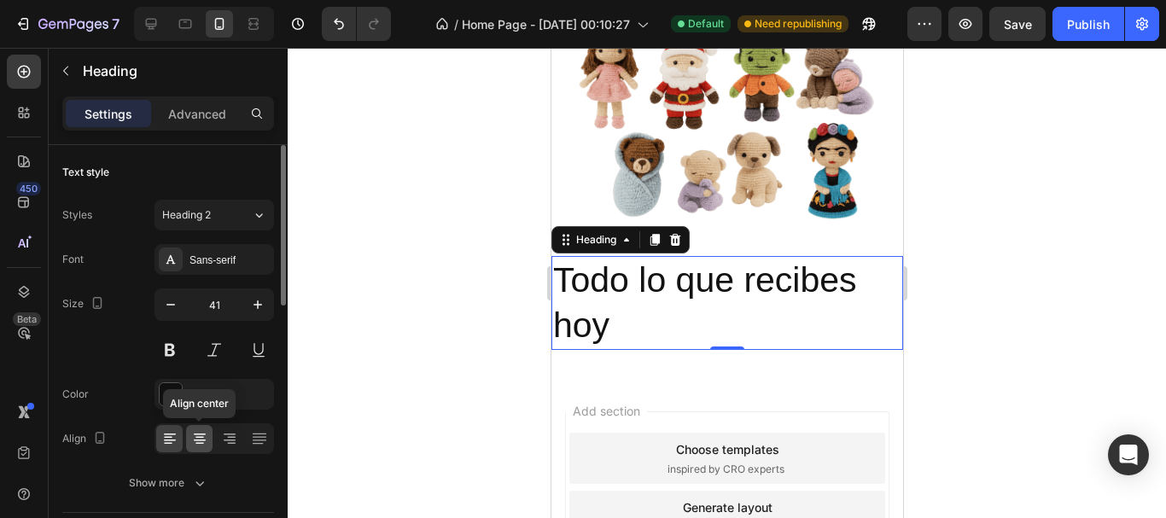
click at [197, 432] on icon at bounding box center [199, 438] width 17 height 17
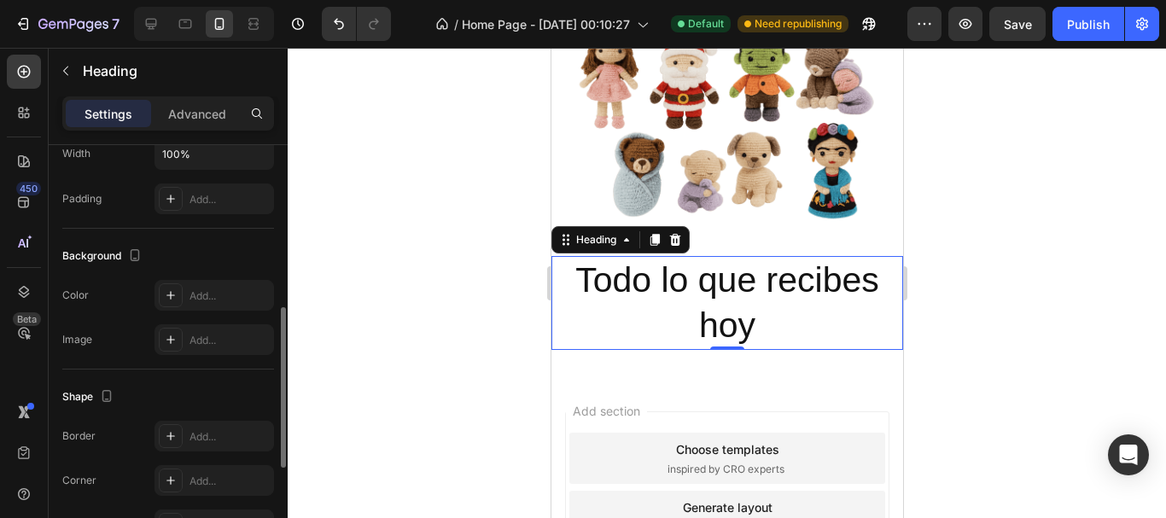
scroll to position [683, 0]
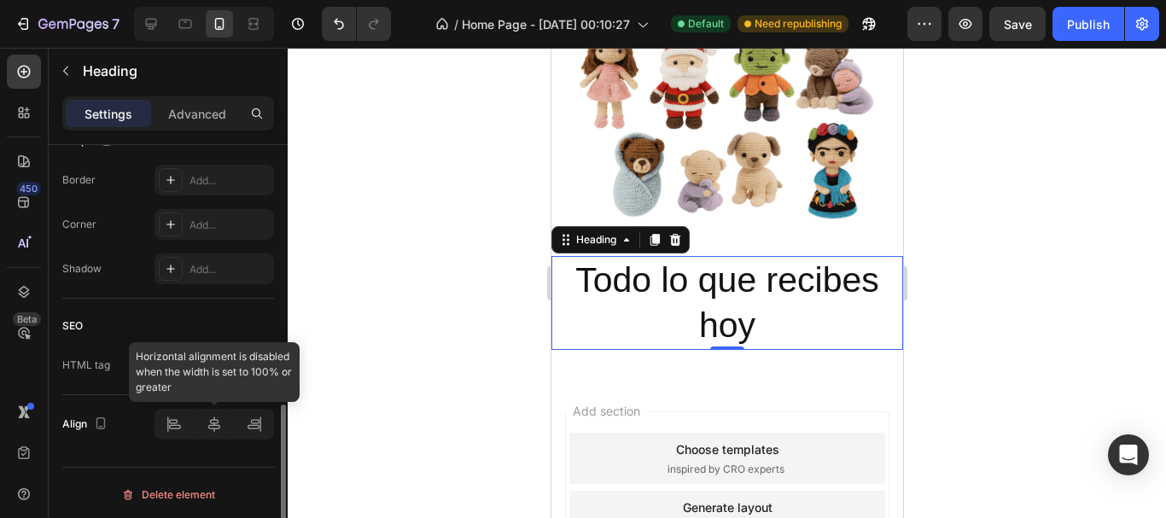
click at [219, 427] on div at bounding box center [215, 424] width 120 height 31
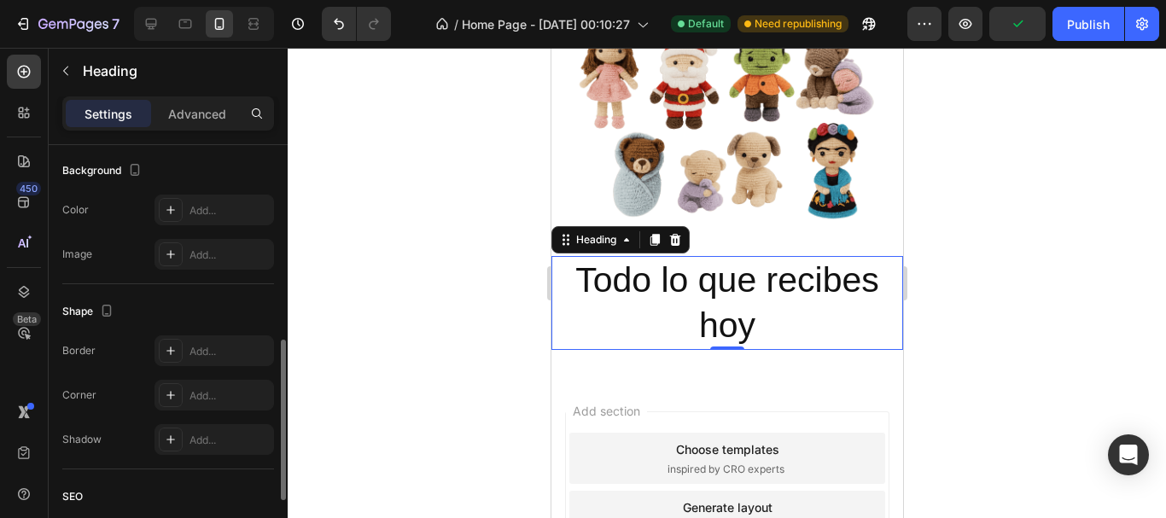
scroll to position [427, 0]
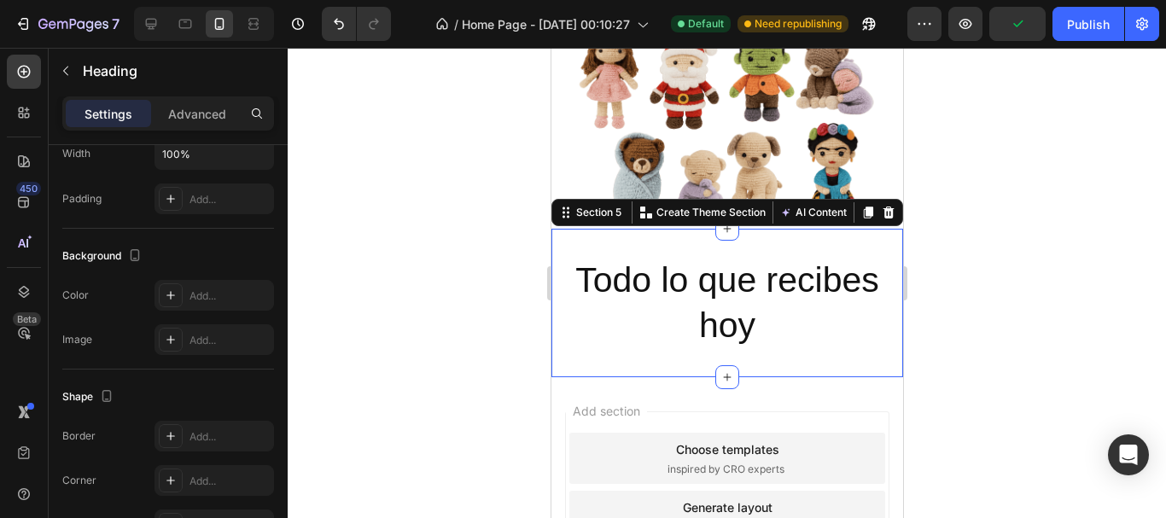
click at [567, 359] on div "Todo lo que recibes hoy Heading Section 5 You can create reusable sections Crea…" at bounding box center [727, 303] width 352 height 149
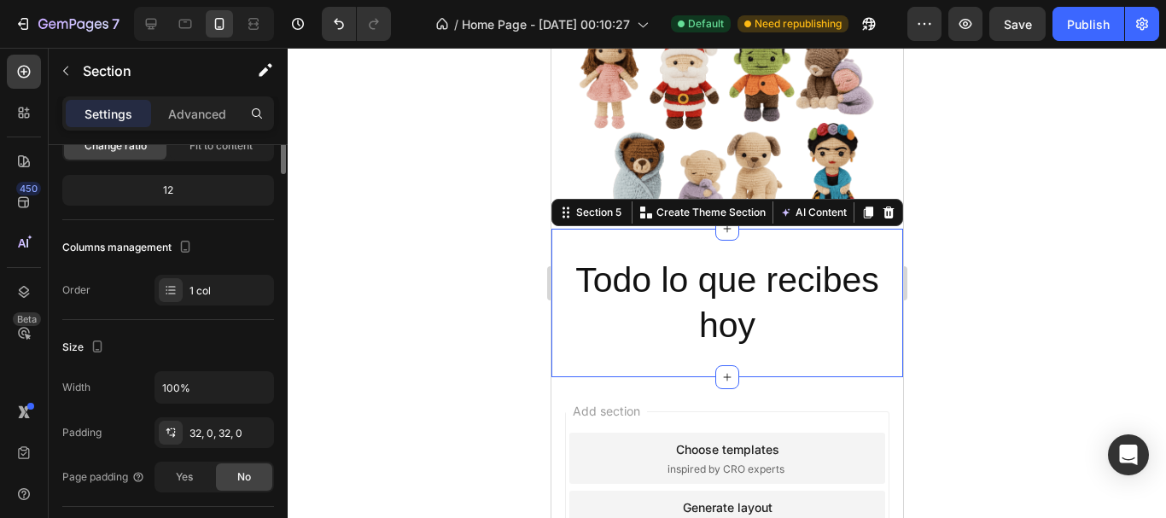
scroll to position [0, 0]
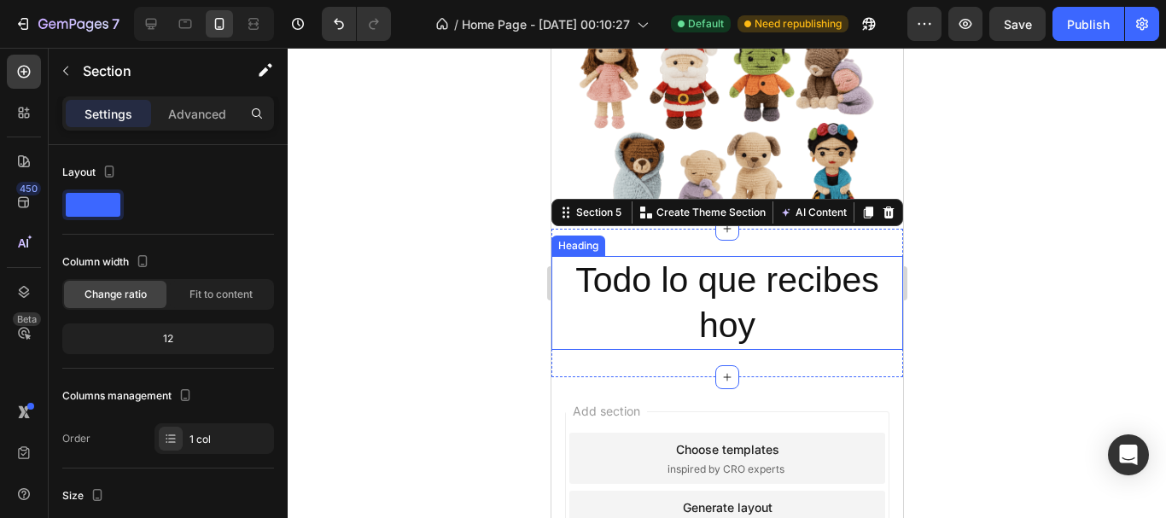
click at [769, 284] on p "Todo lo que recibes hoy" at bounding box center [726, 303] width 348 height 91
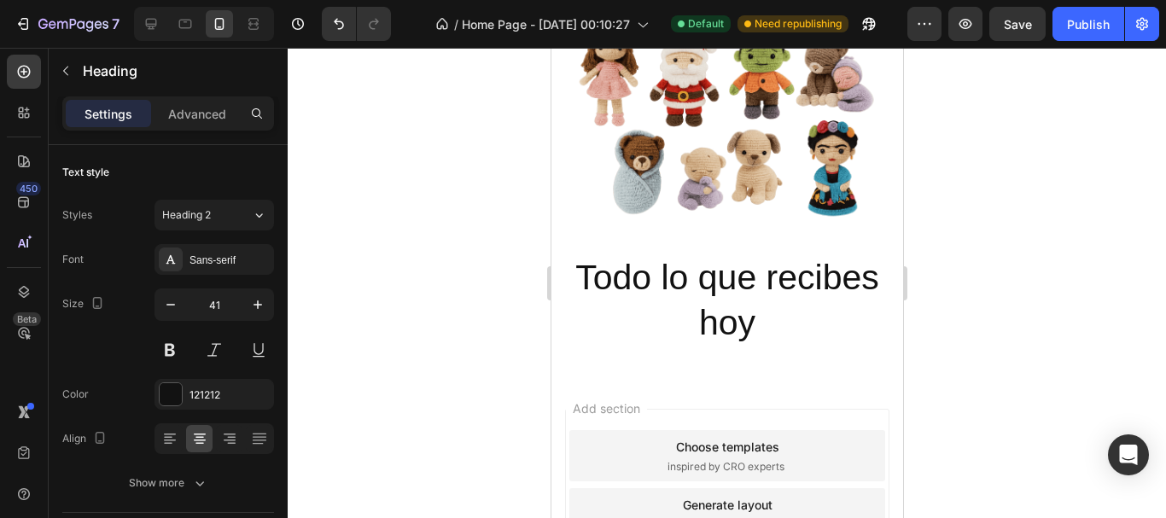
scroll to position [902, 0]
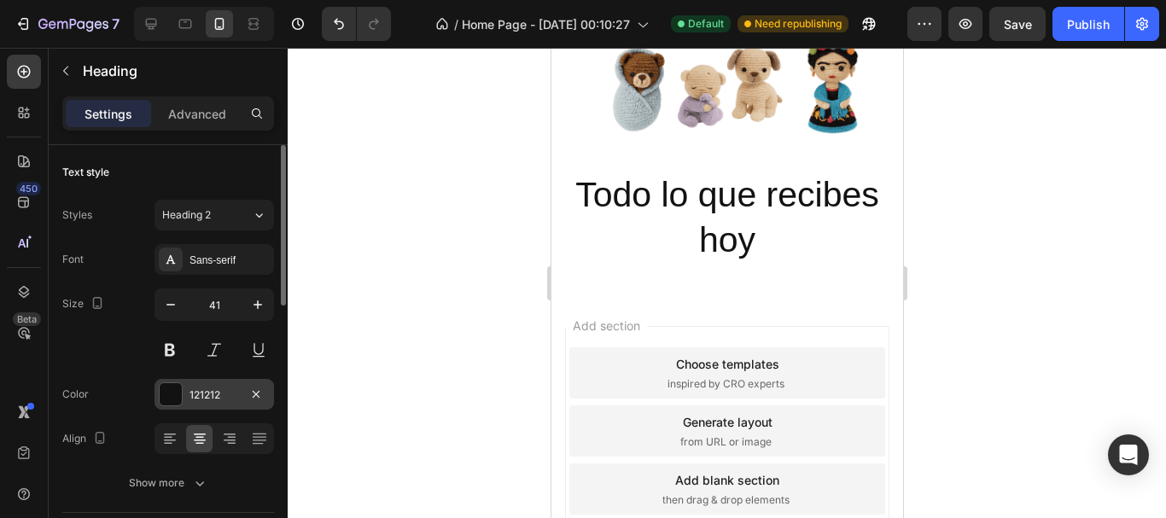
click at [171, 391] on div at bounding box center [171, 394] width 22 height 22
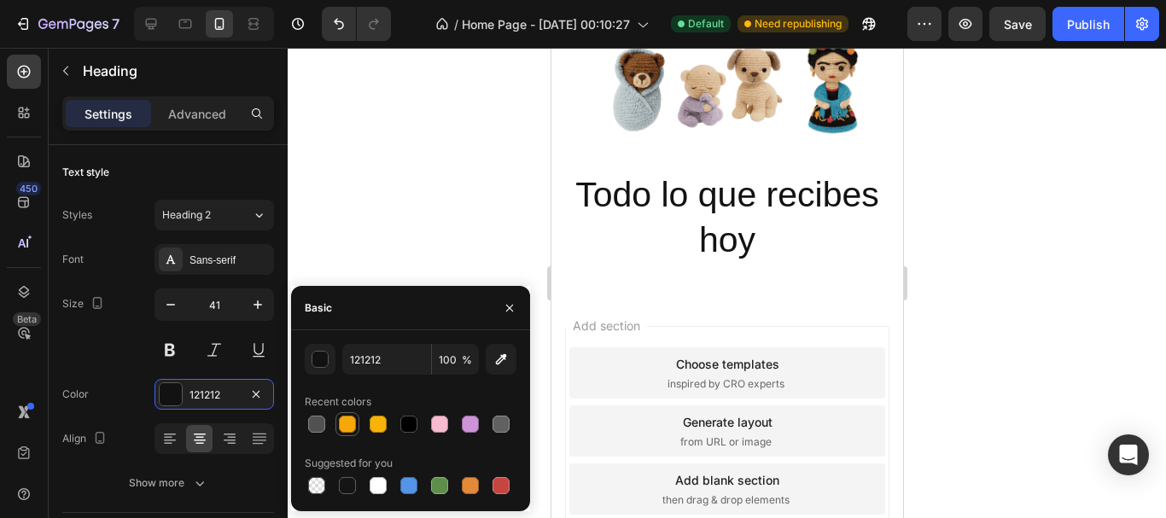
click at [342, 427] on div at bounding box center [347, 424] width 17 height 17
type input "F7A707"
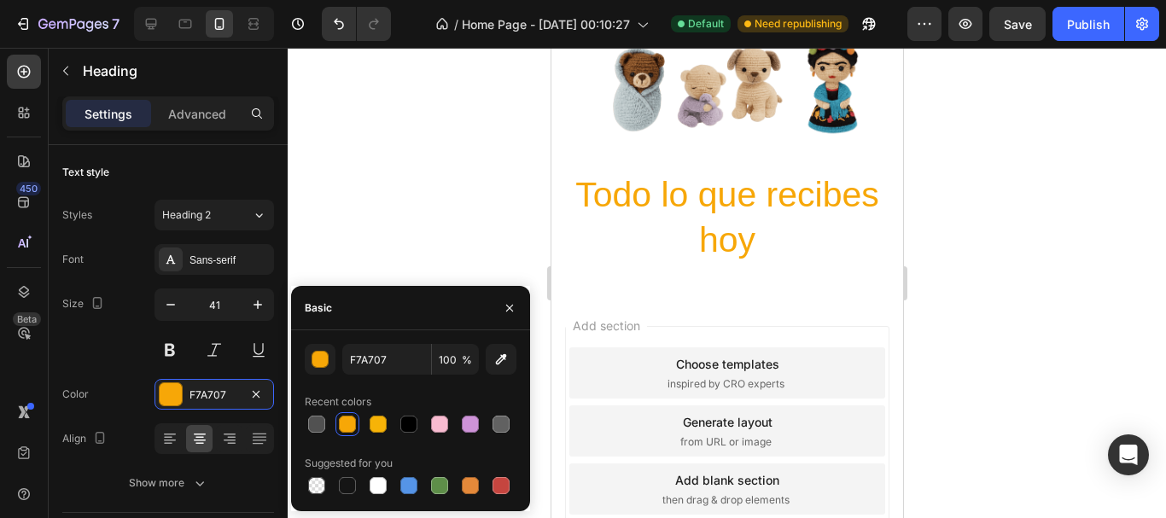
click at [709, 235] on h2 "Todo lo que recibes hoy" at bounding box center [727, 218] width 352 height 95
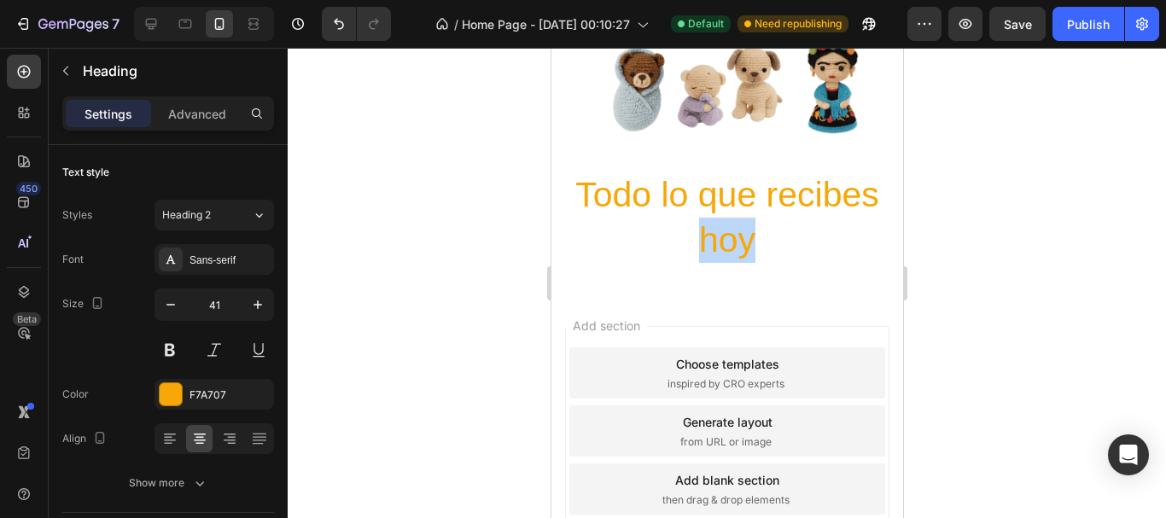
click at [709, 235] on p "Todo lo que recibes hoy" at bounding box center [726, 217] width 348 height 91
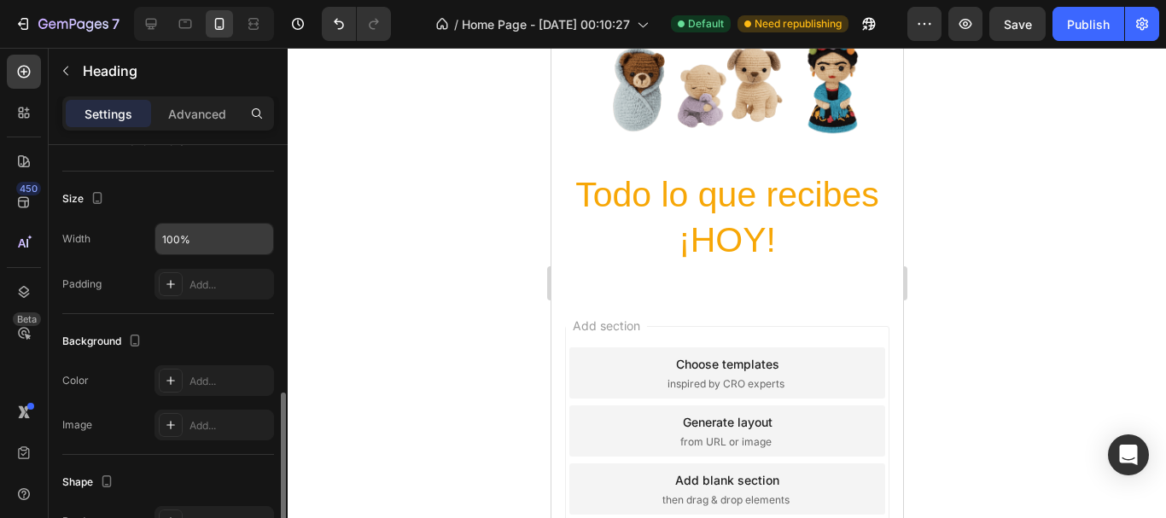
scroll to position [512, 0]
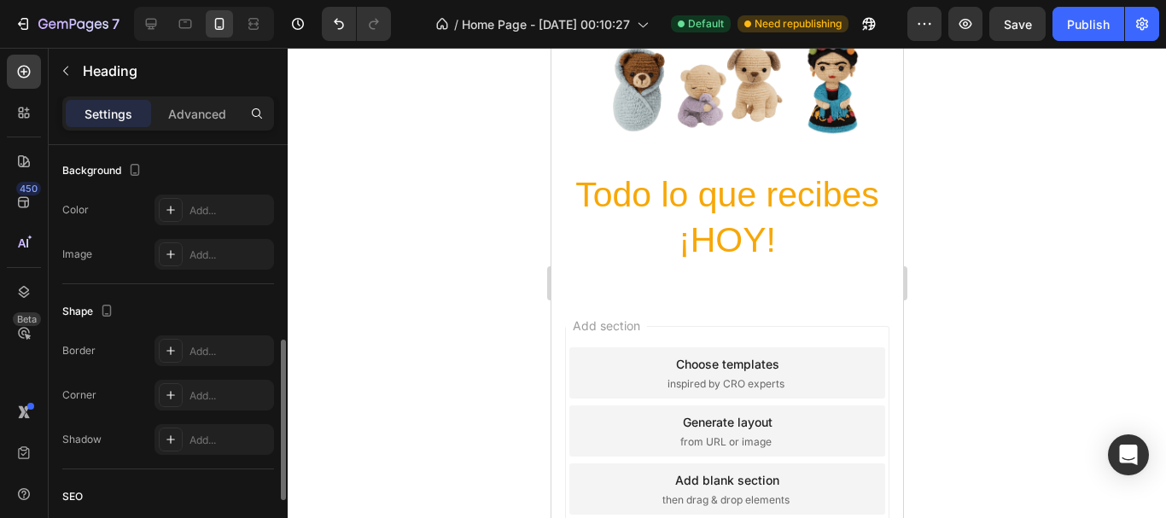
click at [352, 237] on div at bounding box center [727, 283] width 879 height 471
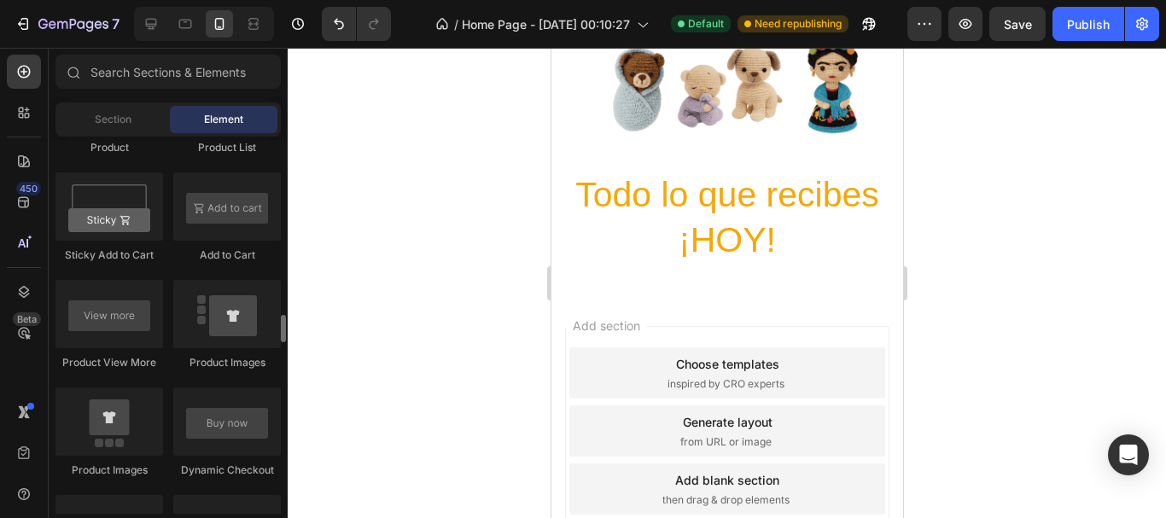
scroll to position [2476, 0]
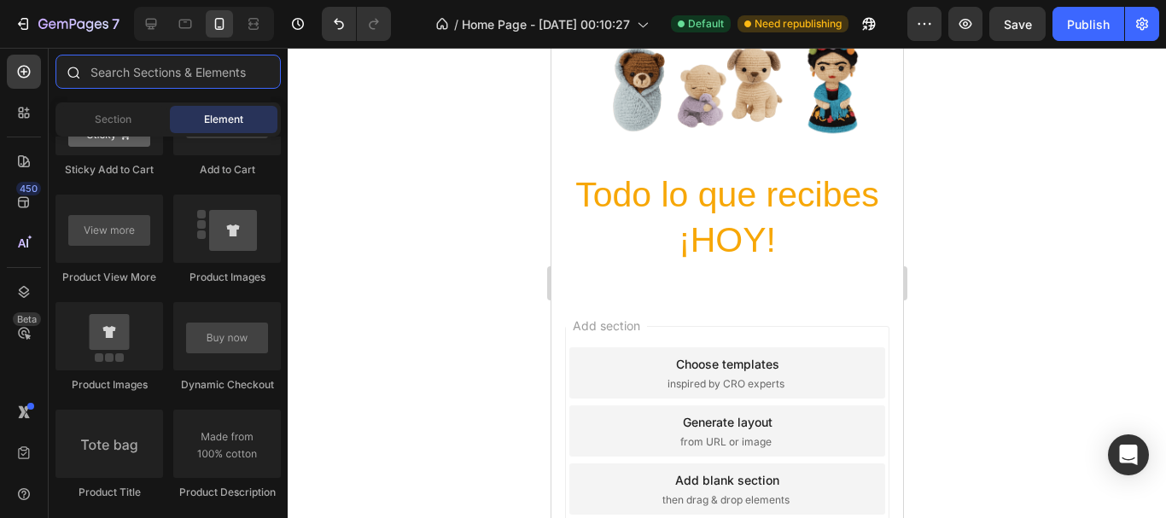
click at [158, 74] on input "text" at bounding box center [168, 72] width 225 height 34
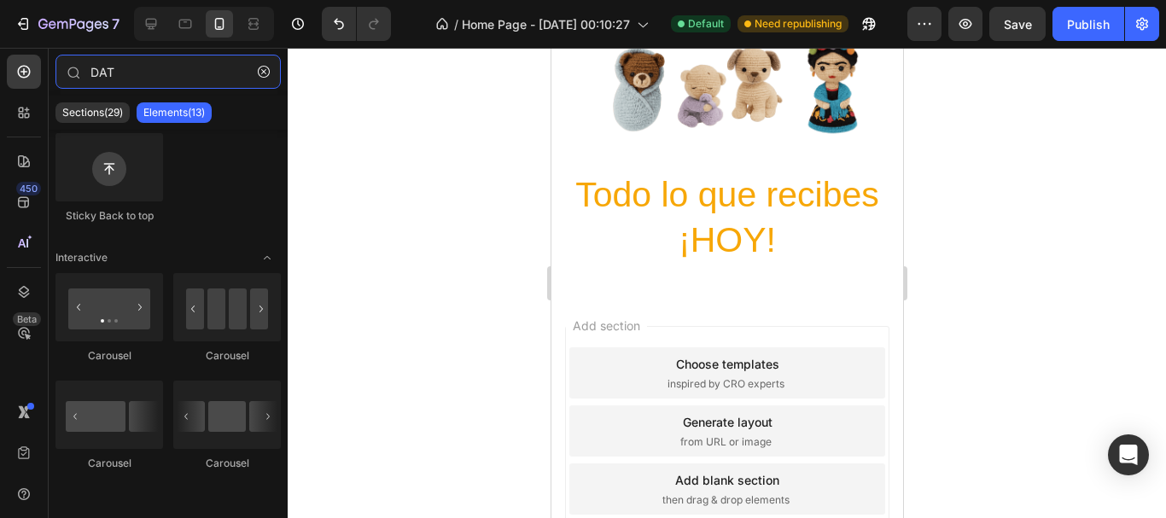
scroll to position [0, 0]
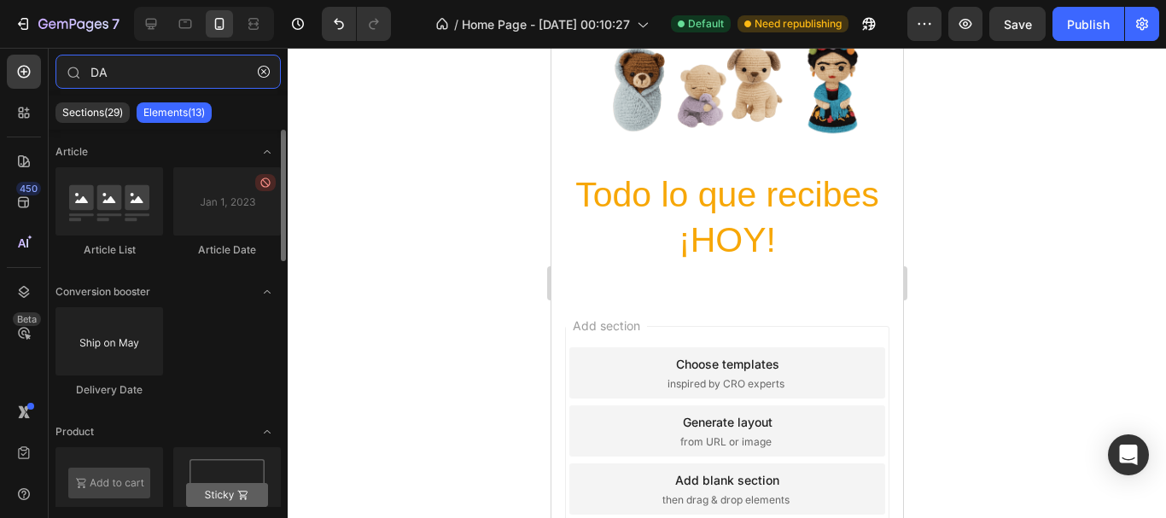
type input "D"
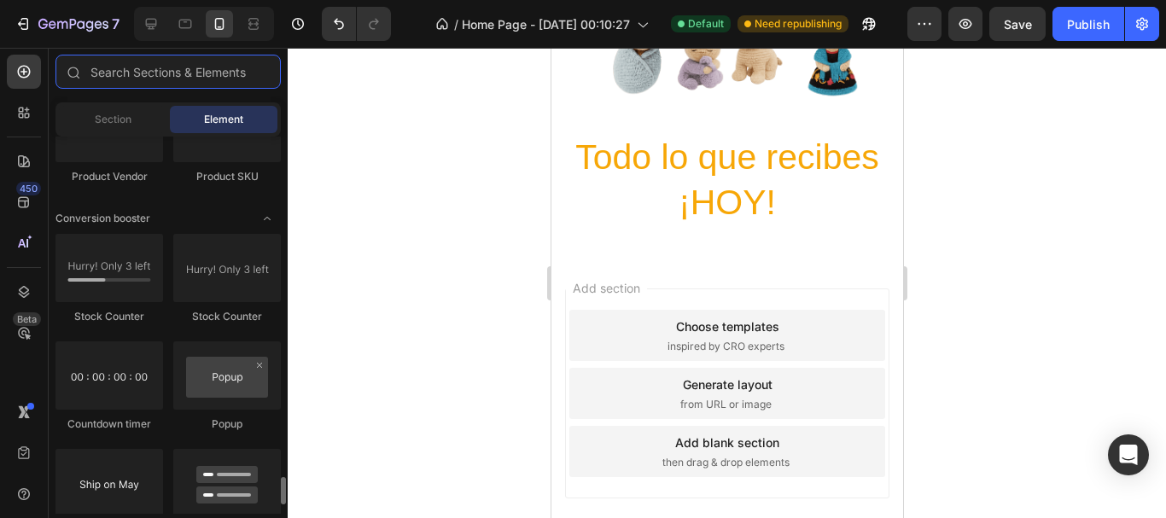
scroll to position [3416, 0]
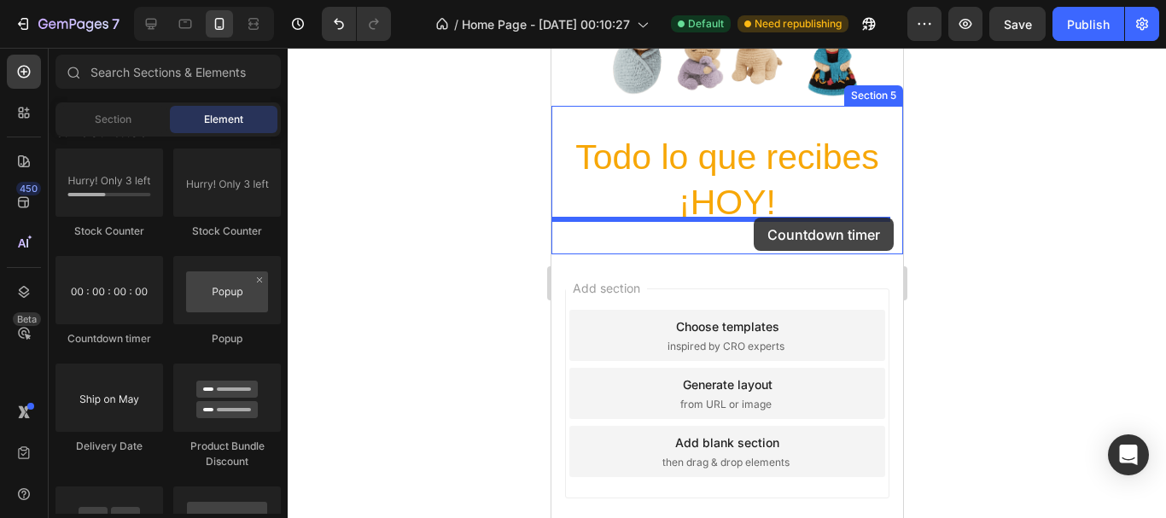
drag, startPoint x: 646, startPoint y: 346, endPoint x: 753, endPoint y: 218, distance: 166.7
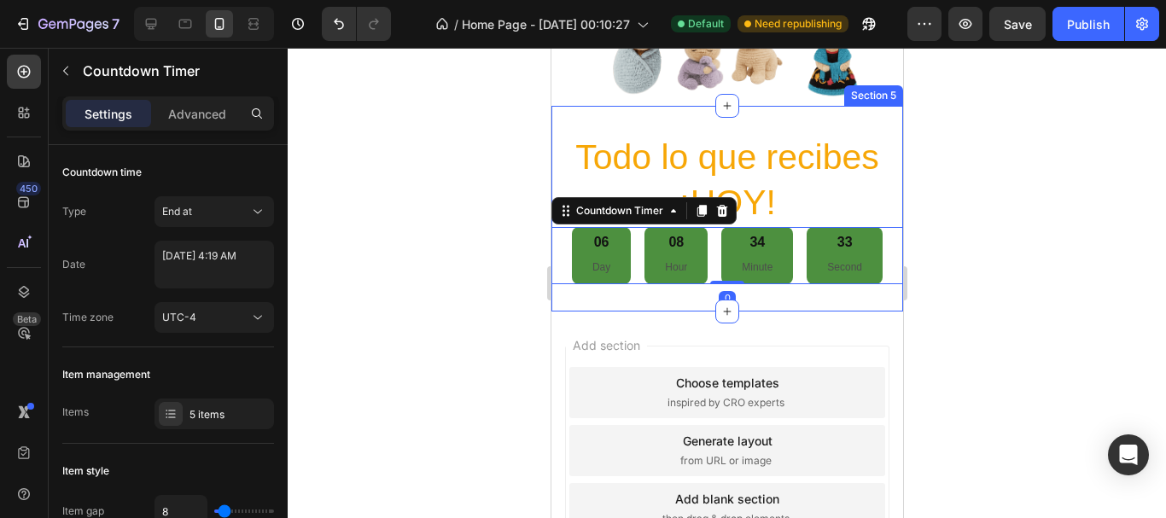
click at [510, 301] on div at bounding box center [727, 283] width 879 height 471
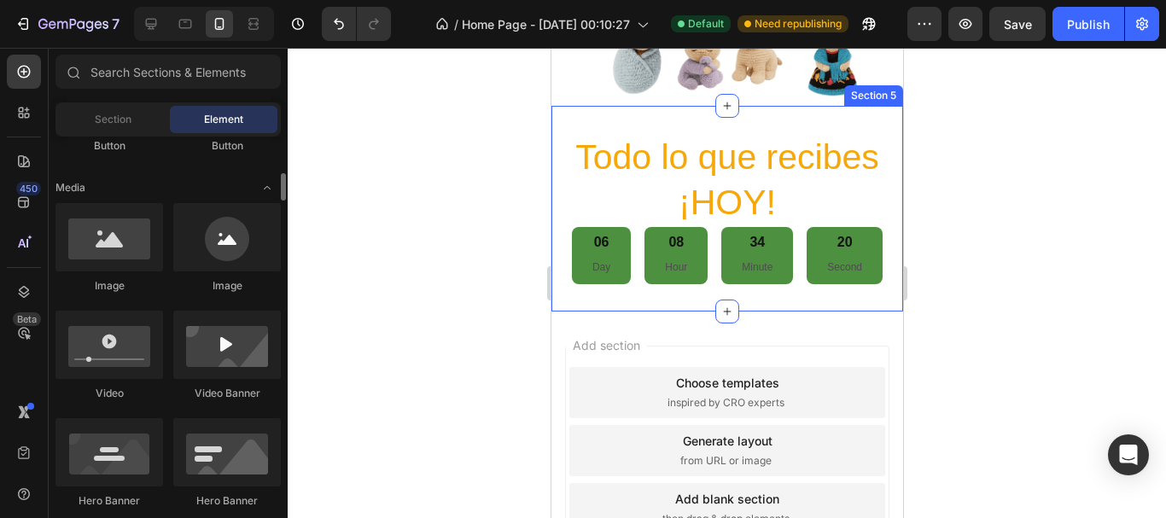
scroll to position [0, 0]
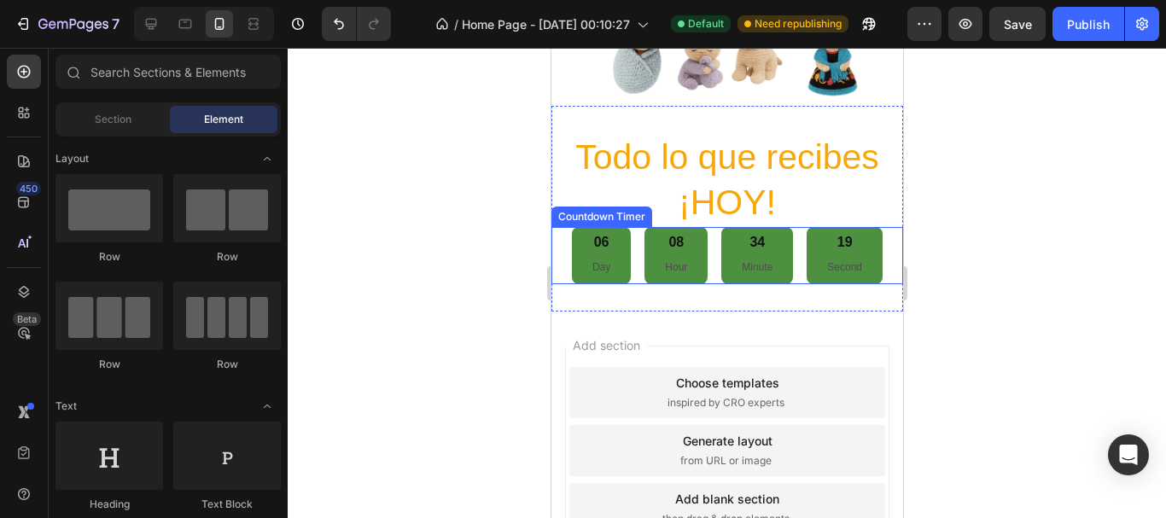
click at [664, 243] on div "08" at bounding box center [675, 243] width 22 height 18
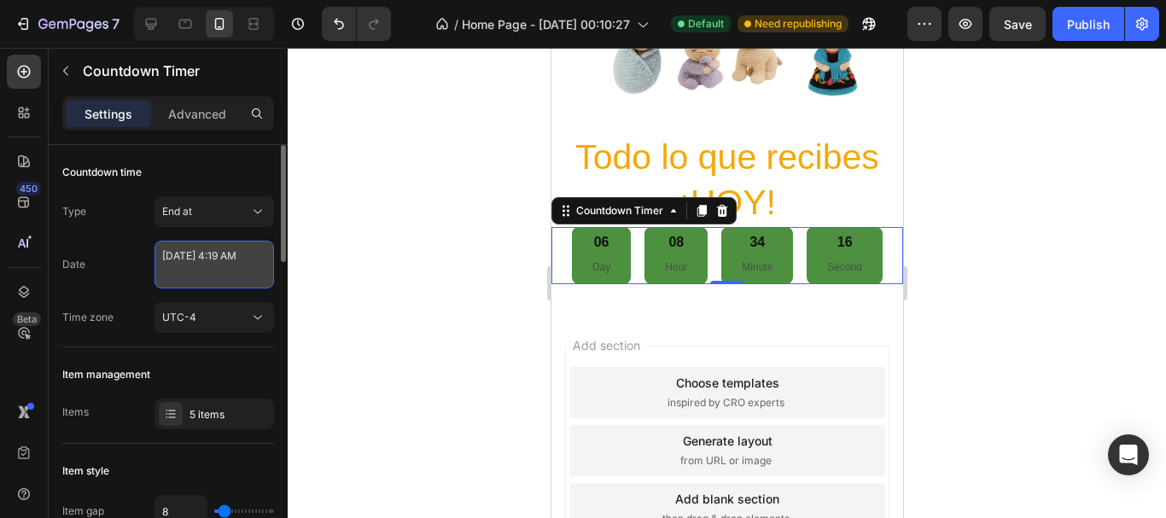
click at [210, 256] on textarea "[DATE] 4:19 AM" at bounding box center [215, 265] width 120 height 48
select select "4"
select select "19"
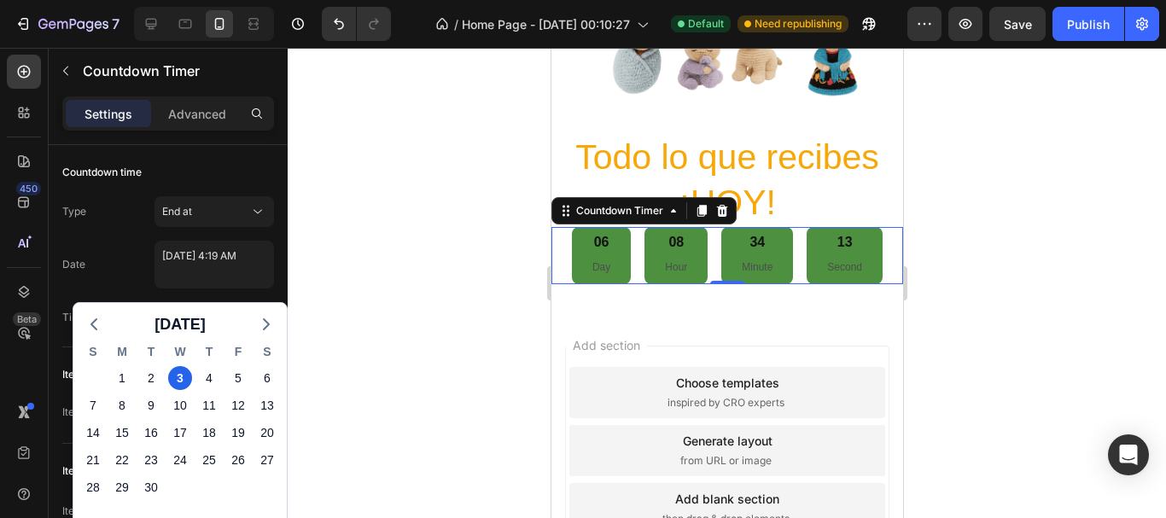
click at [432, 282] on div at bounding box center [727, 283] width 879 height 471
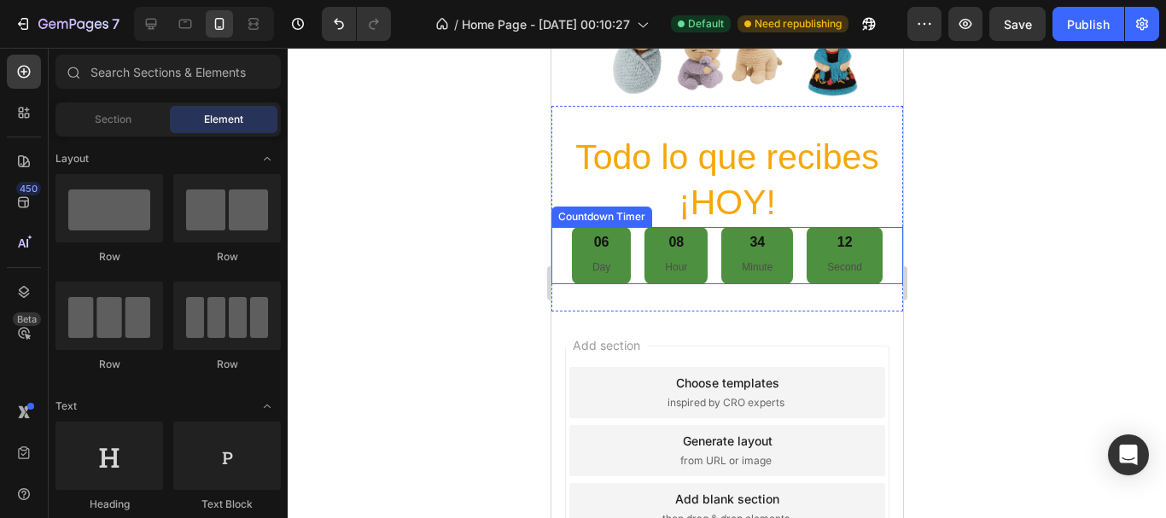
click at [721, 257] on div "34 Minute" at bounding box center [757, 255] width 72 height 56
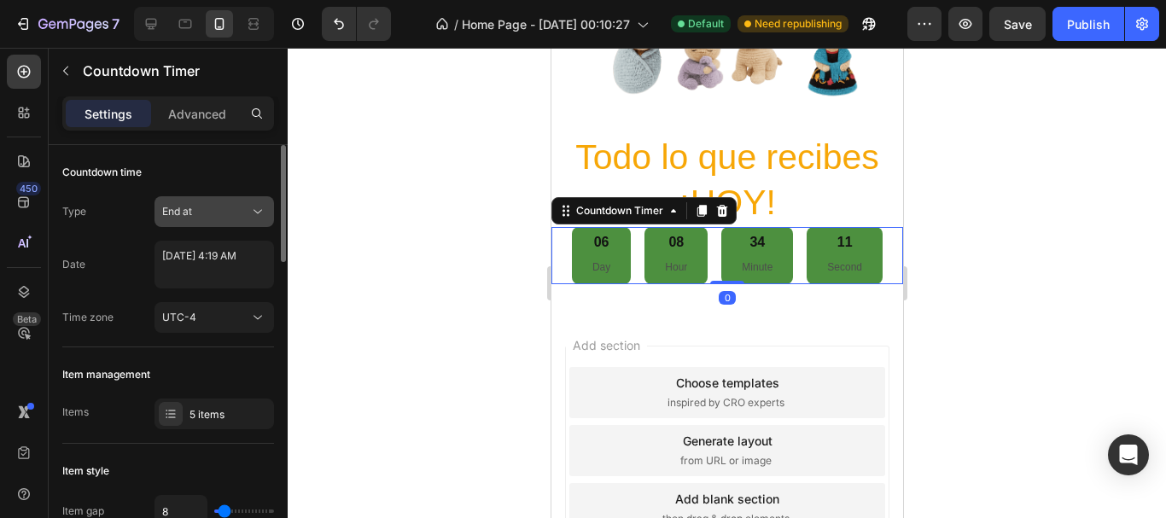
click at [225, 203] on div "End at" at bounding box center [214, 211] width 104 height 17
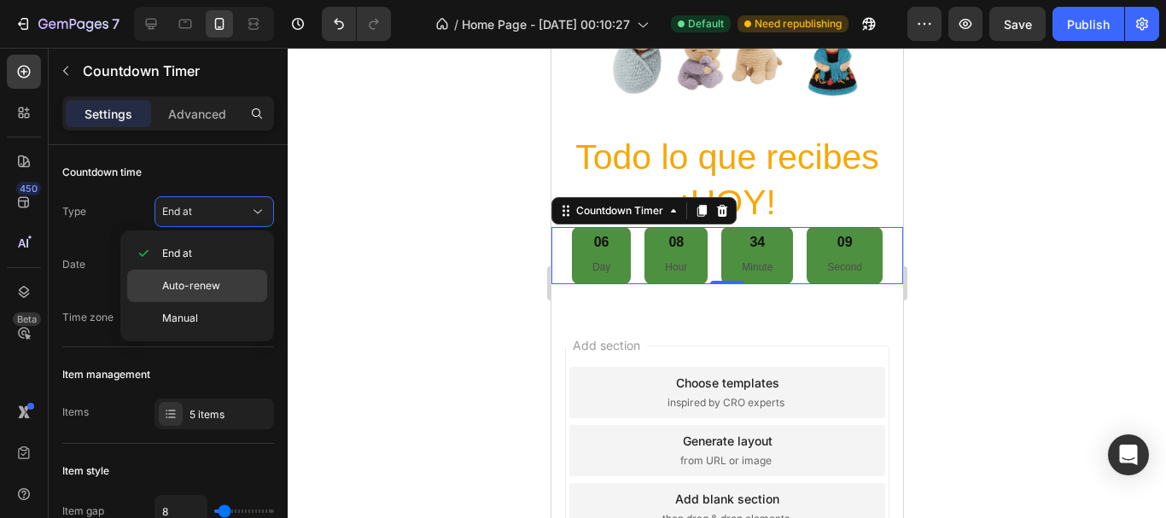
click at [217, 302] on div "Auto-renew" at bounding box center [197, 318] width 140 height 32
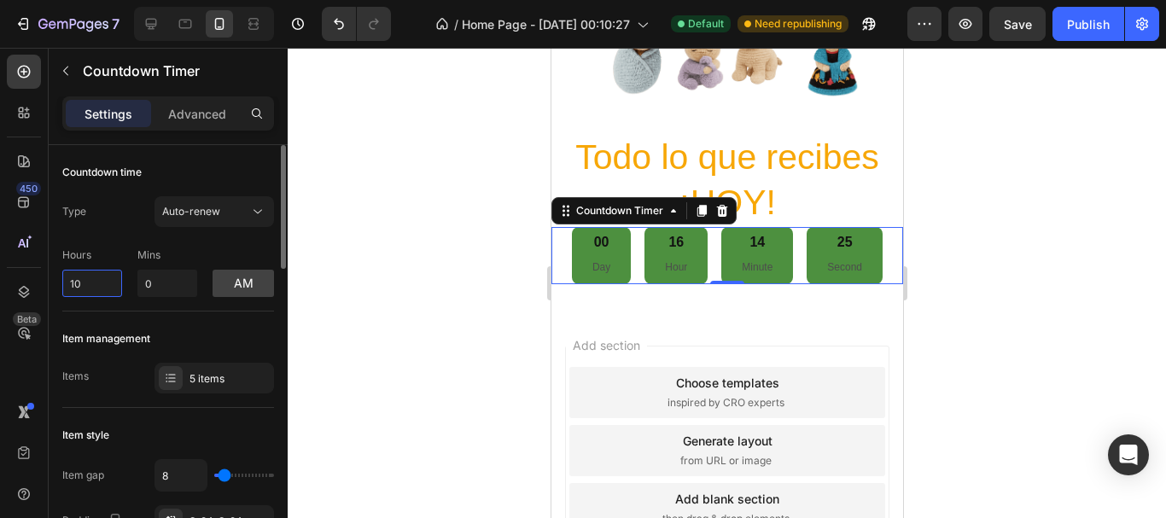
drag, startPoint x: 101, startPoint y: 284, endPoint x: 61, endPoint y: 286, distance: 40.2
type input "10"
click at [237, 237] on div "Type Auto-renew Hours 10 Mins 0 am" at bounding box center [168, 246] width 212 height 101
click at [237, 278] on button "am" at bounding box center [243, 283] width 61 height 27
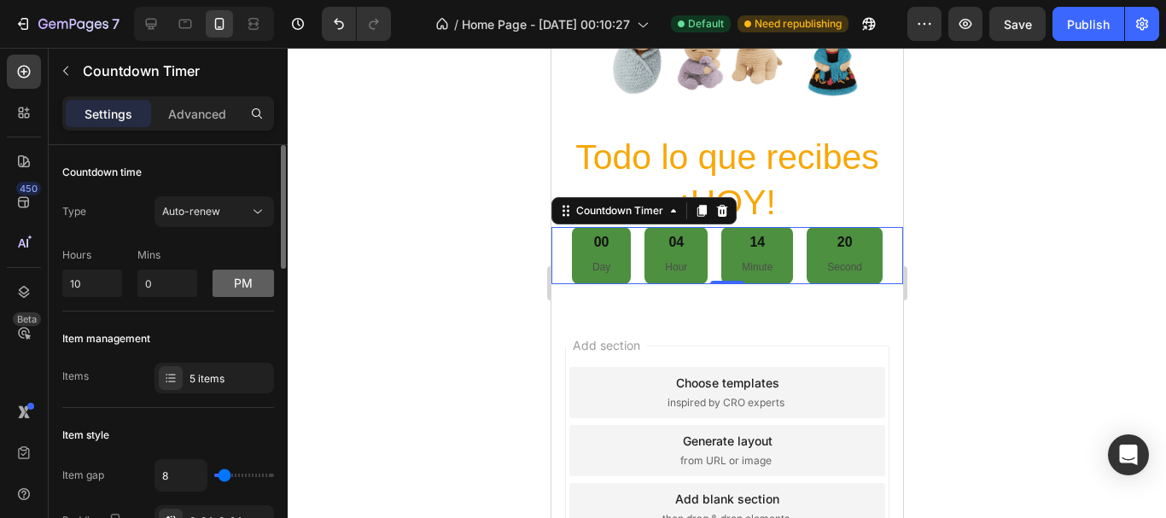
click at [238, 284] on button "pm" at bounding box center [243, 283] width 61 height 27
click at [348, 289] on div at bounding box center [727, 283] width 879 height 471
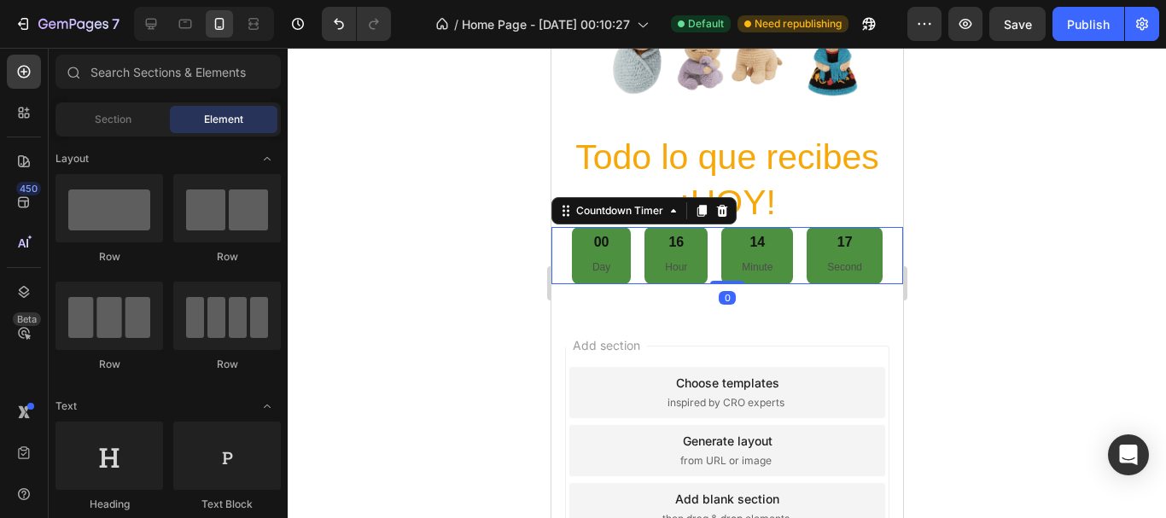
click at [773, 268] on div "14 Minute" at bounding box center [757, 255] width 72 height 56
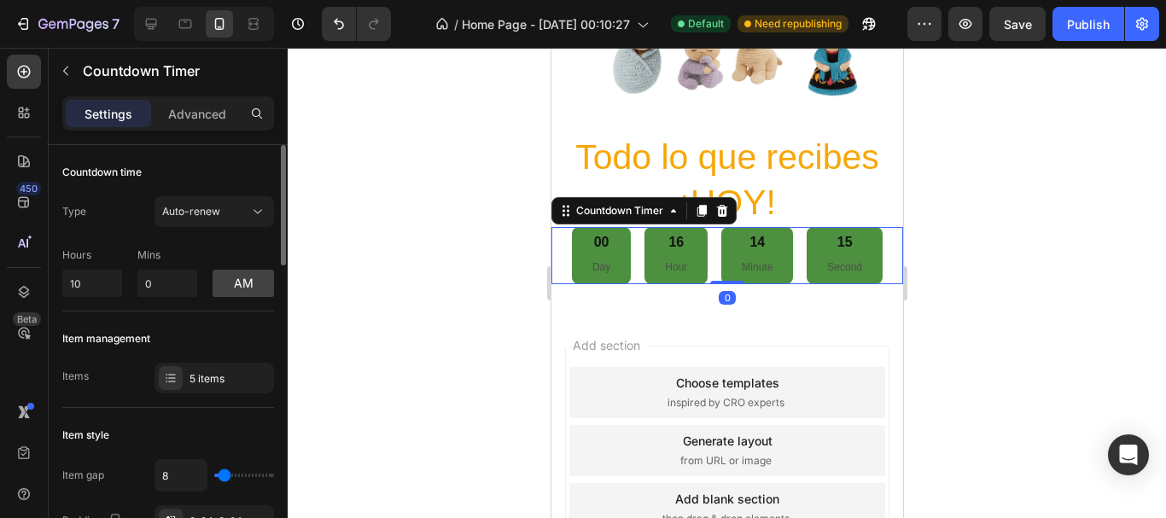
scroll to position [85, 0]
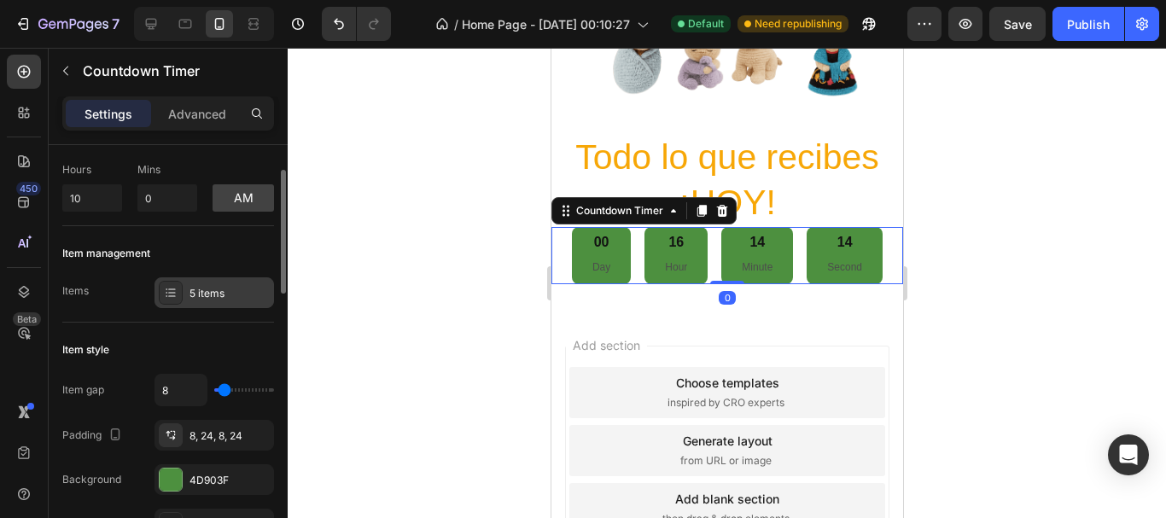
click at [192, 298] on div "5 items" at bounding box center [230, 293] width 80 height 15
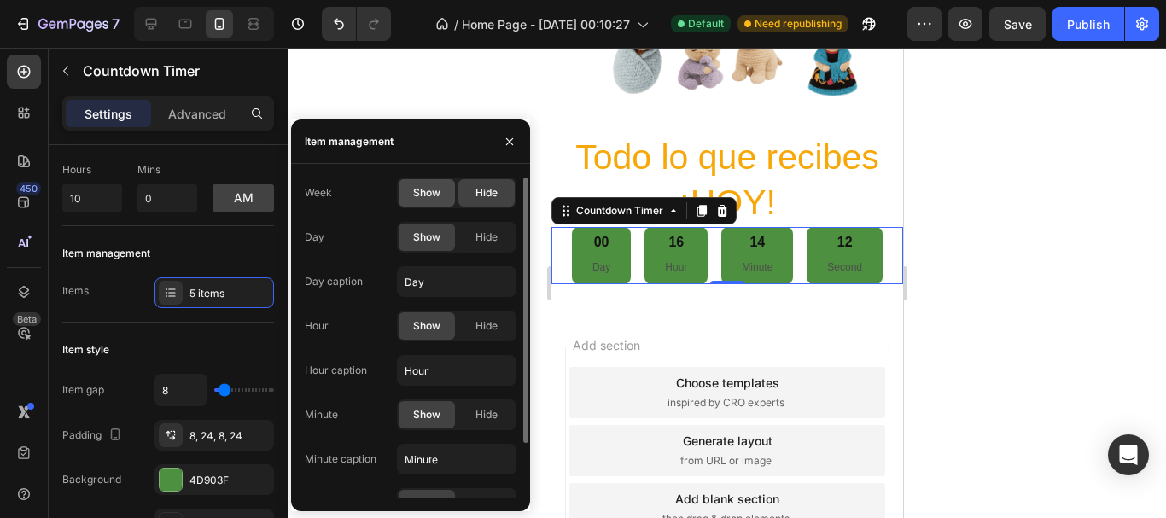
click at [412, 198] on div "Show" at bounding box center [427, 192] width 56 height 27
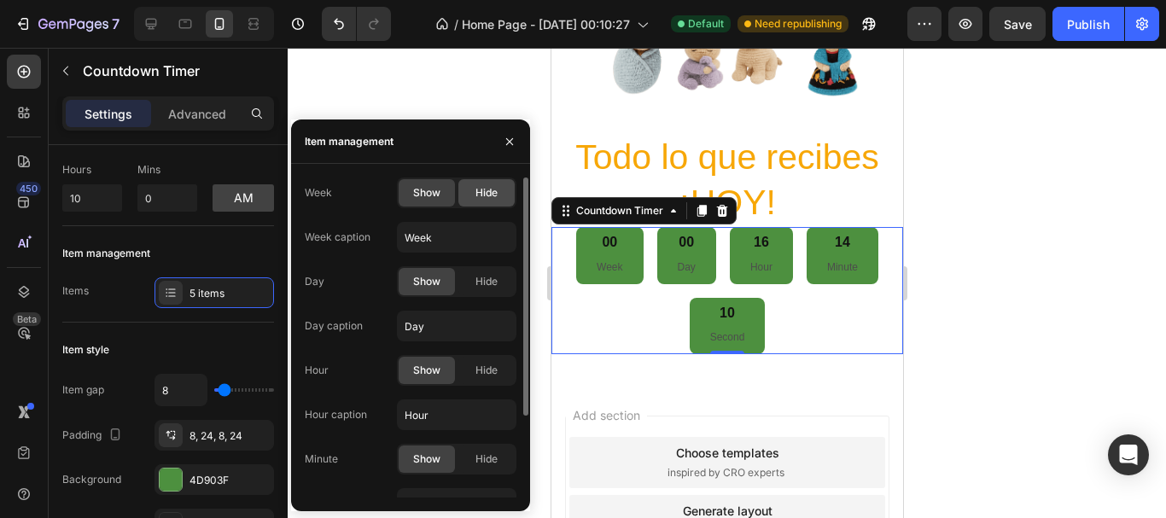
click at [471, 196] on div "Hide" at bounding box center [487, 192] width 56 height 27
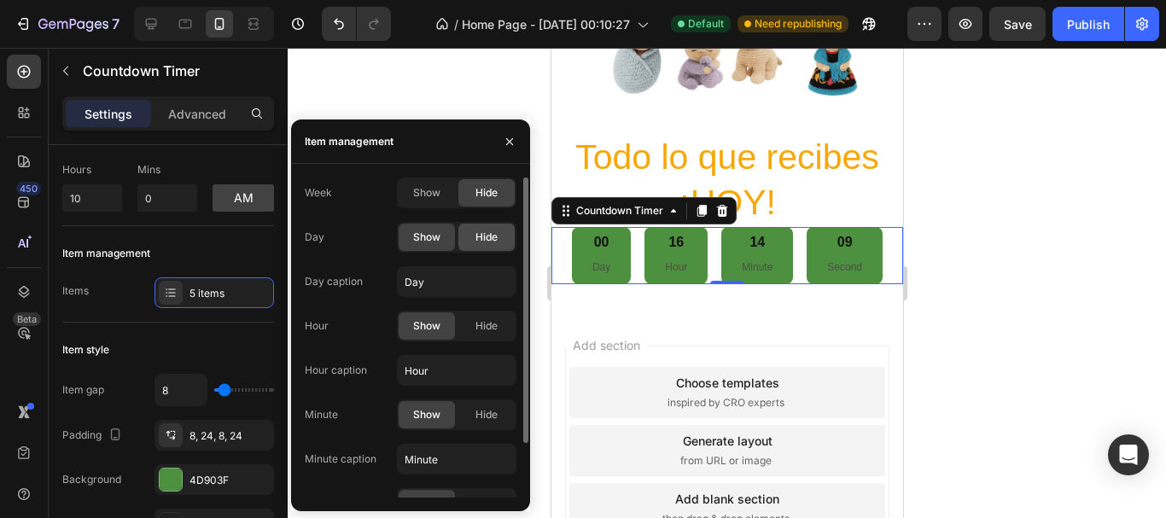
click at [476, 243] on span "Hide" at bounding box center [487, 237] width 22 height 15
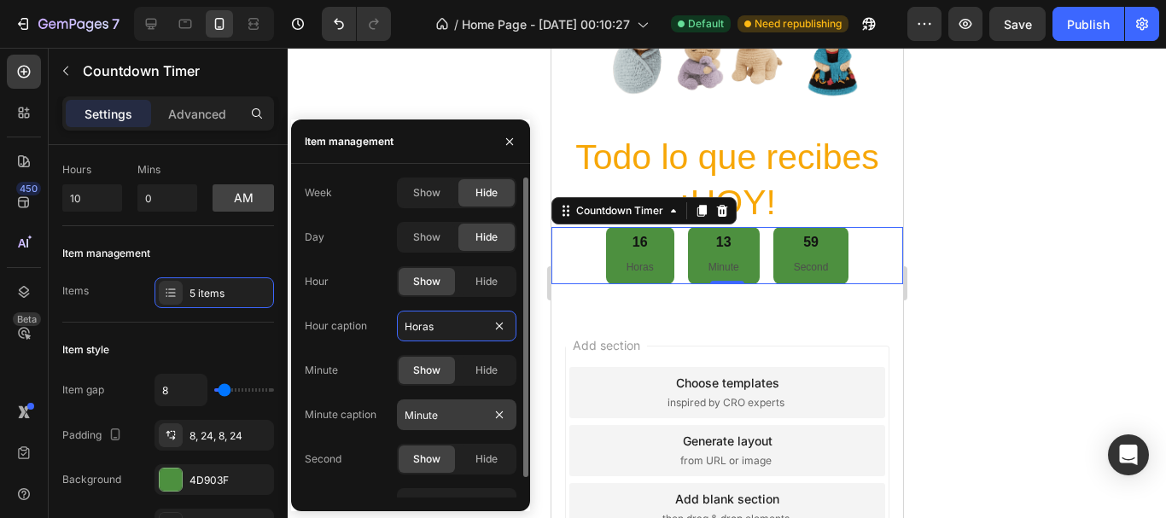
type input "Horas"
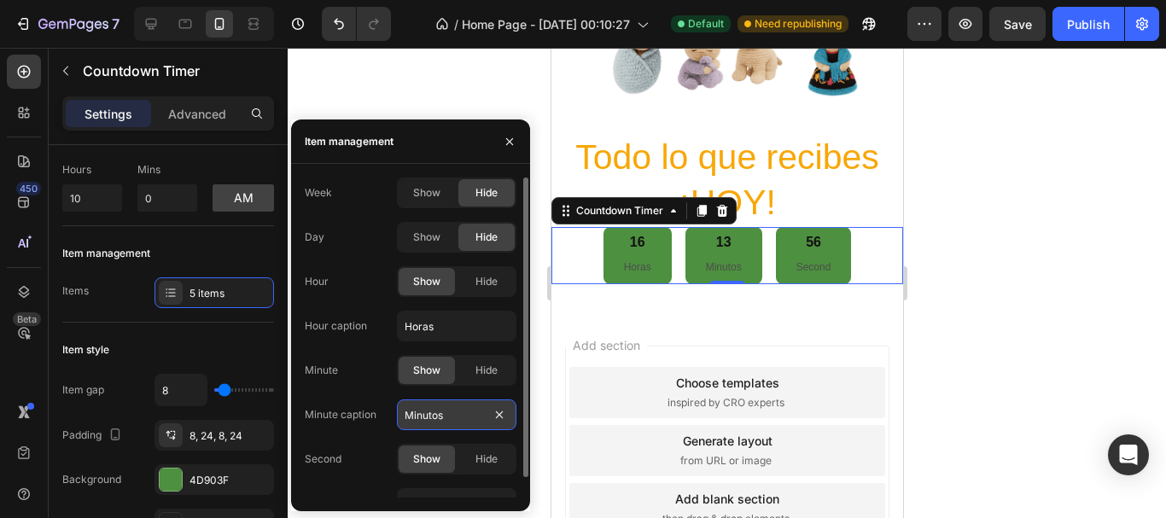
scroll to position [21, 0]
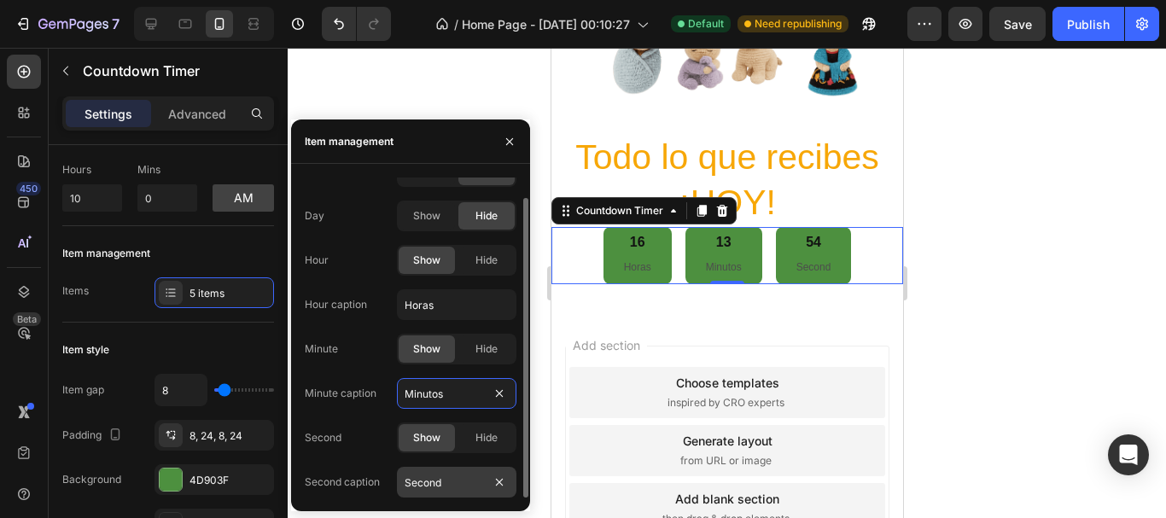
type input "Minutos"
type input "Segundos"
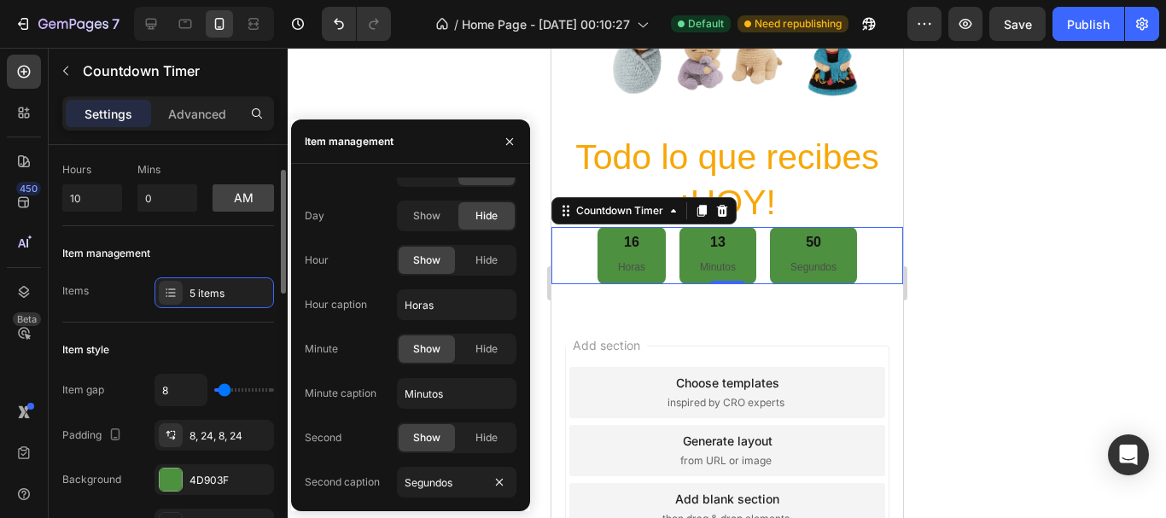
click at [199, 342] on div "Item style" at bounding box center [168, 349] width 212 height 27
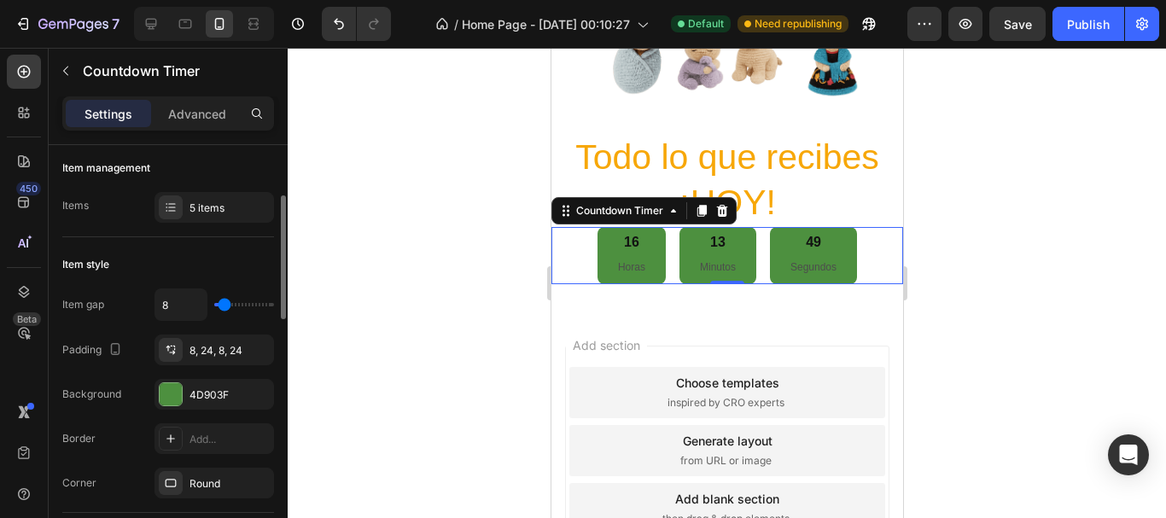
scroll to position [256, 0]
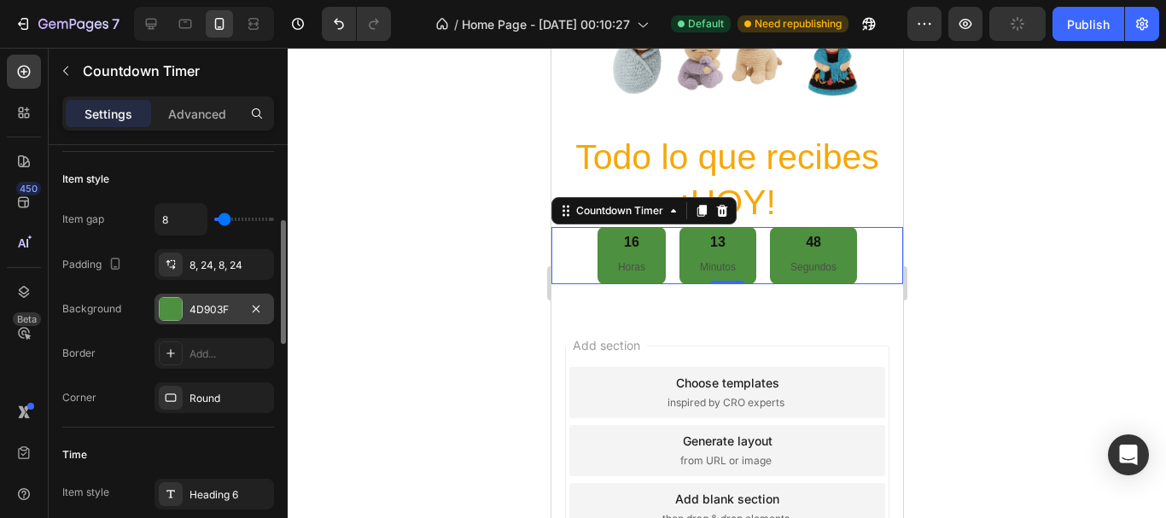
click at [170, 308] on div at bounding box center [171, 309] width 22 height 22
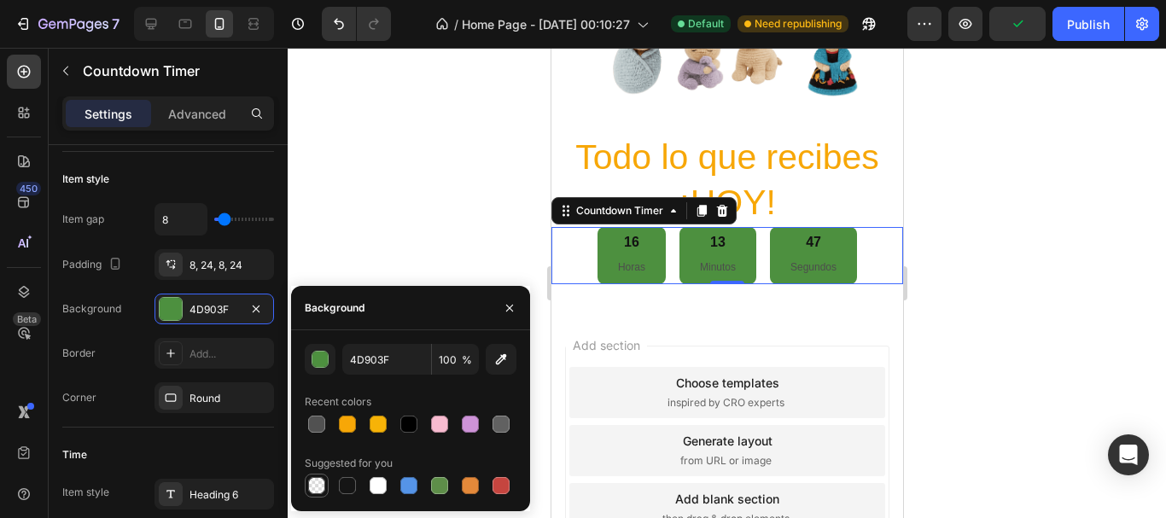
click at [320, 489] on div at bounding box center [316, 485] width 17 height 17
type input "000000"
type input "0"
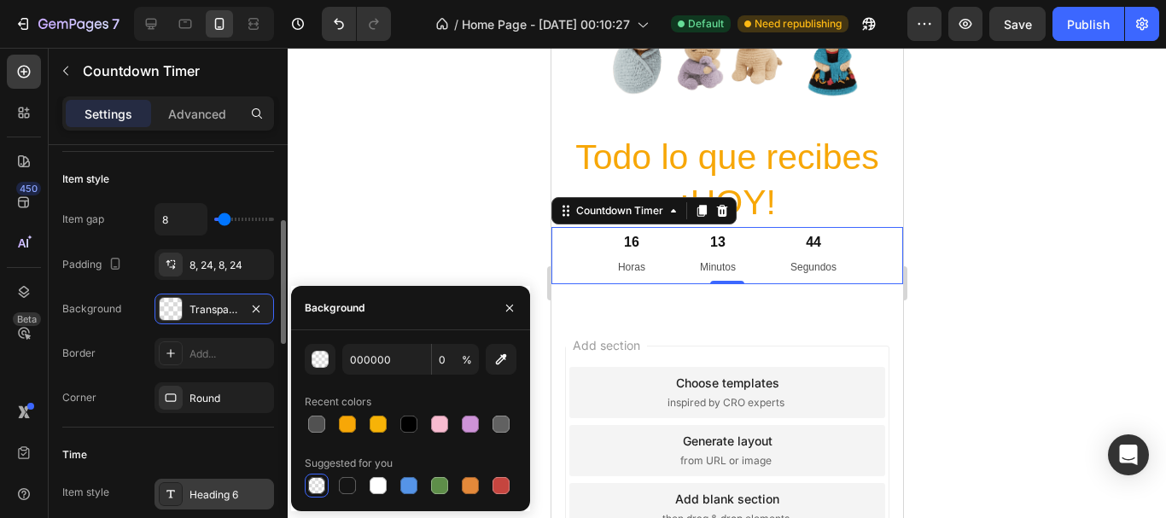
scroll to position [342, 0]
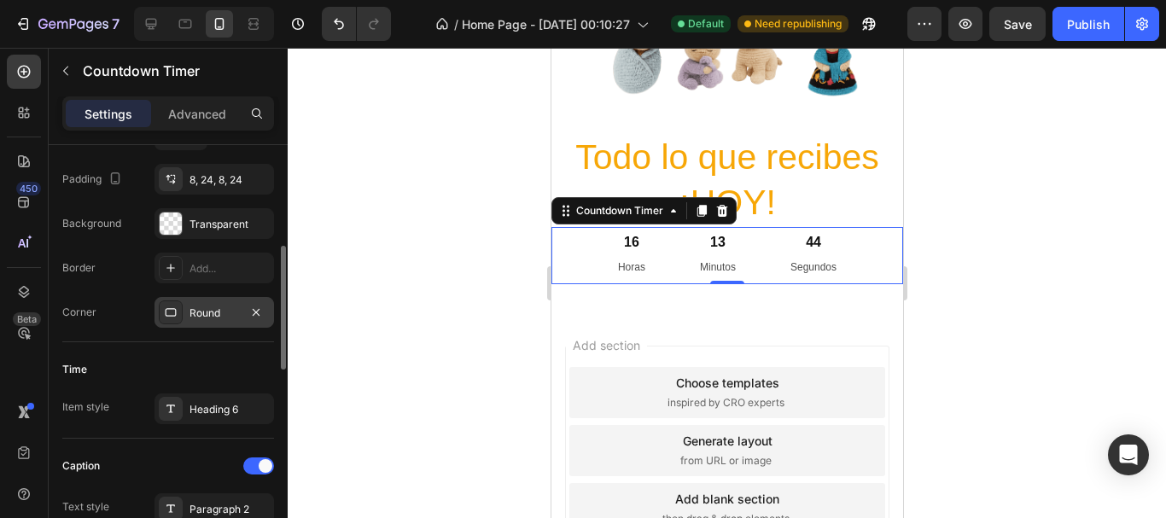
click at [218, 307] on div "Round" at bounding box center [215, 313] width 50 height 15
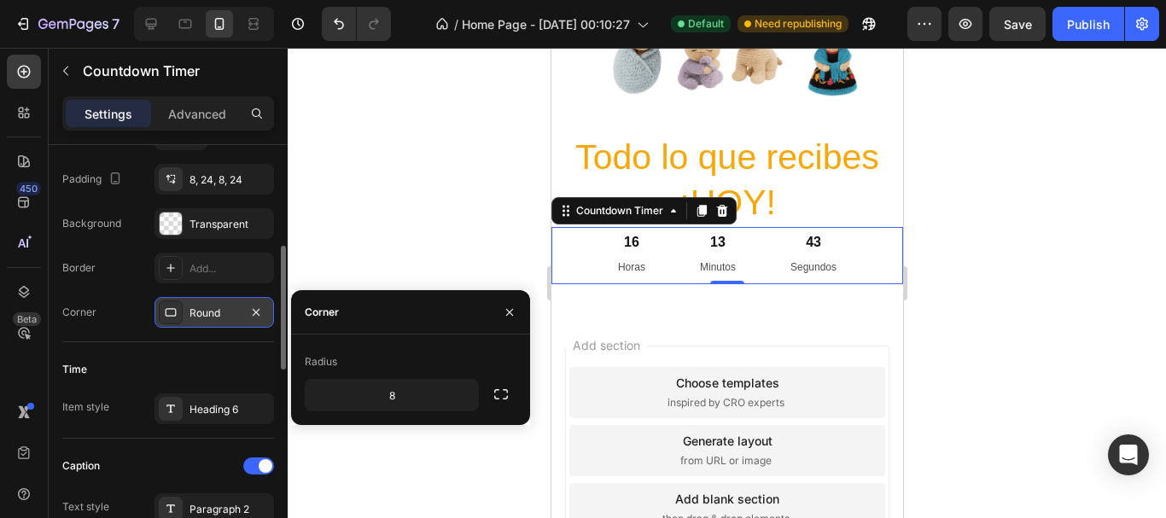
click at [218, 319] on div "Round" at bounding box center [215, 313] width 50 height 15
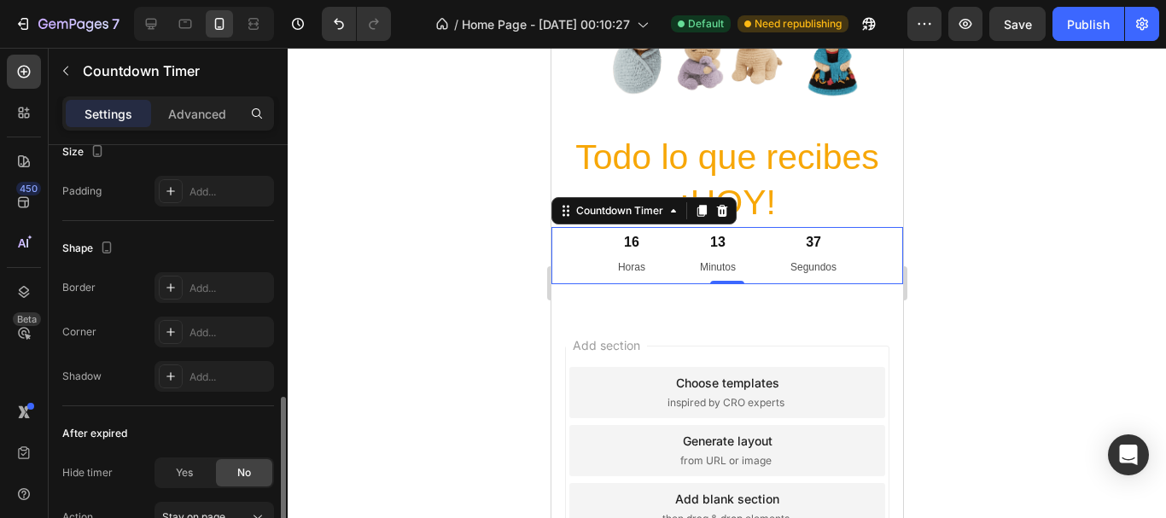
scroll to position [1009, 0]
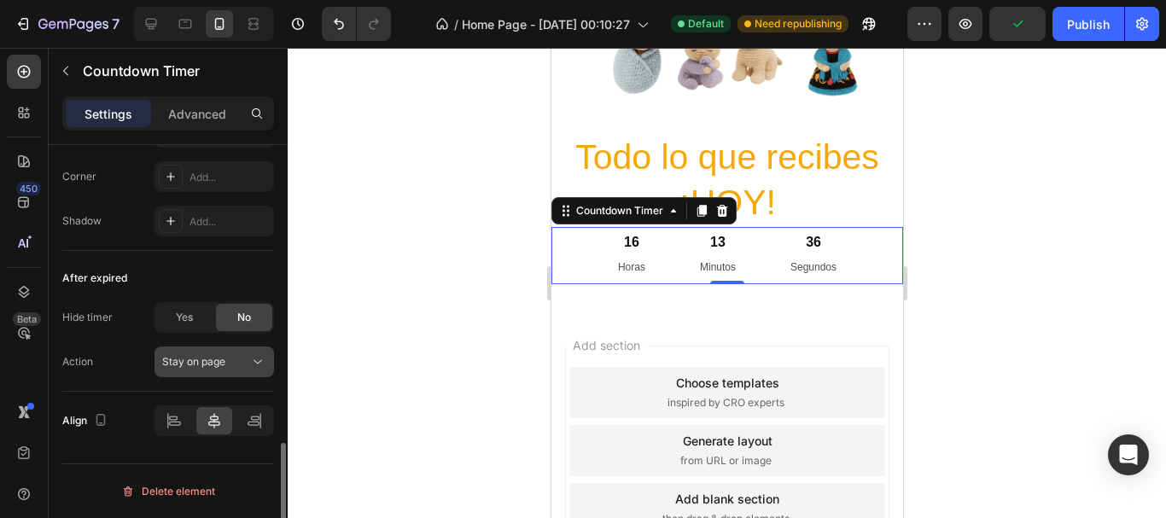
click at [211, 365] on span "Stay on page" at bounding box center [193, 361] width 63 height 13
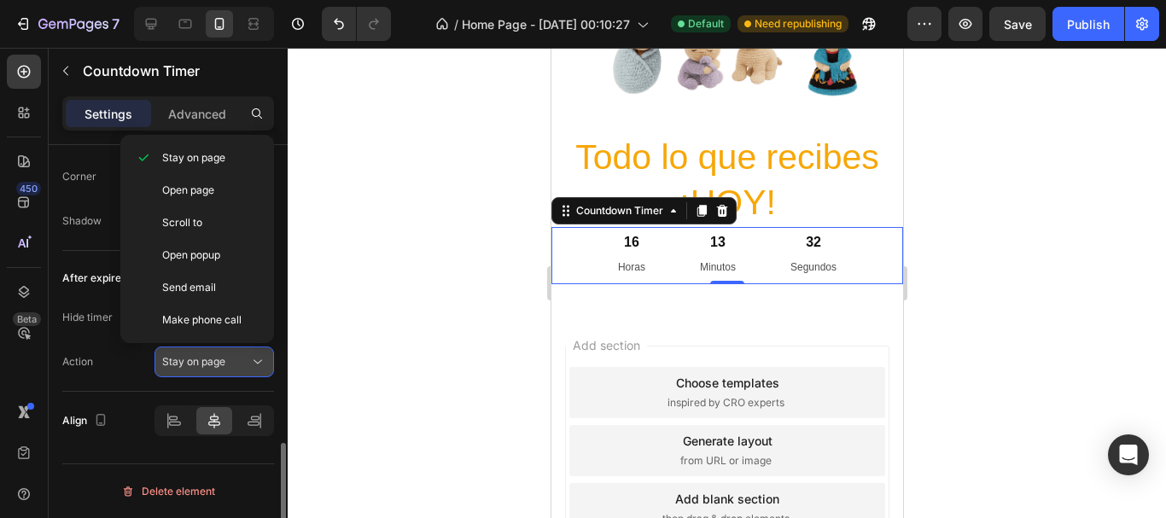
click at [248, 365] on div "Stay on page" at bounding box center [205, 361] width 87 height 15
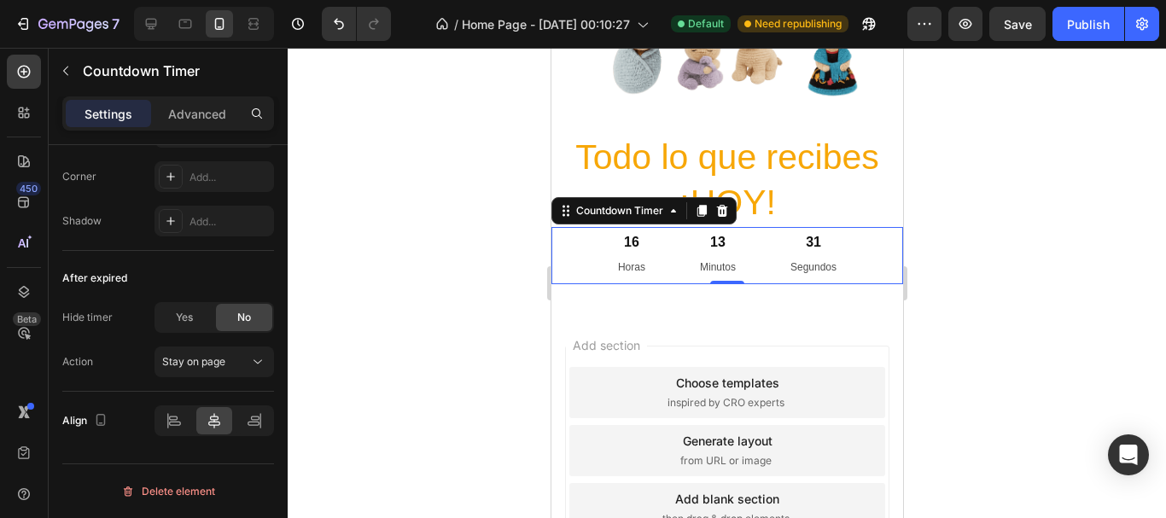
click at [424, 339] on div at bounding box center [727, 283] width 879 height 471
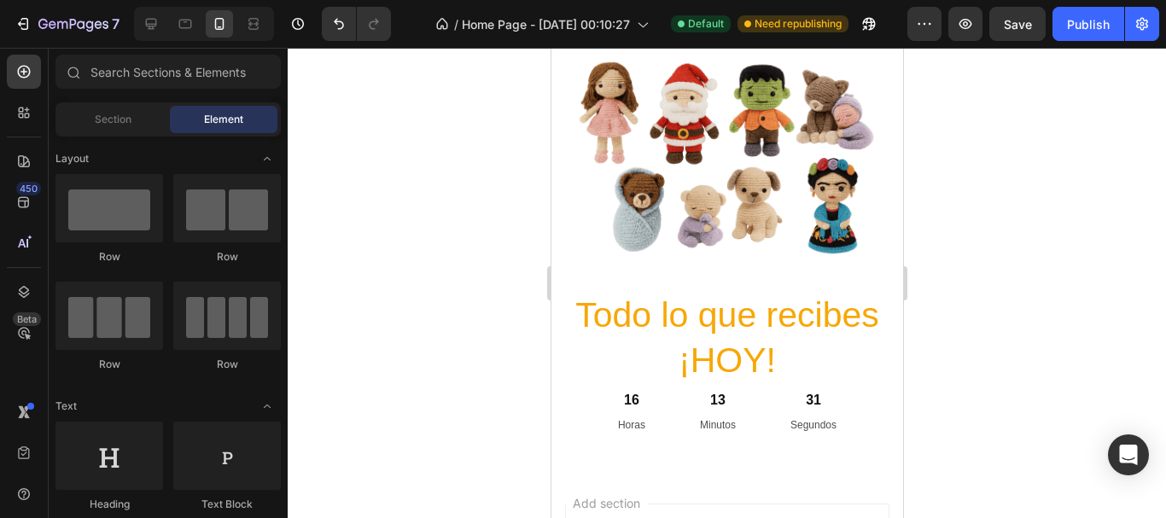
scroll to position [769, 0]
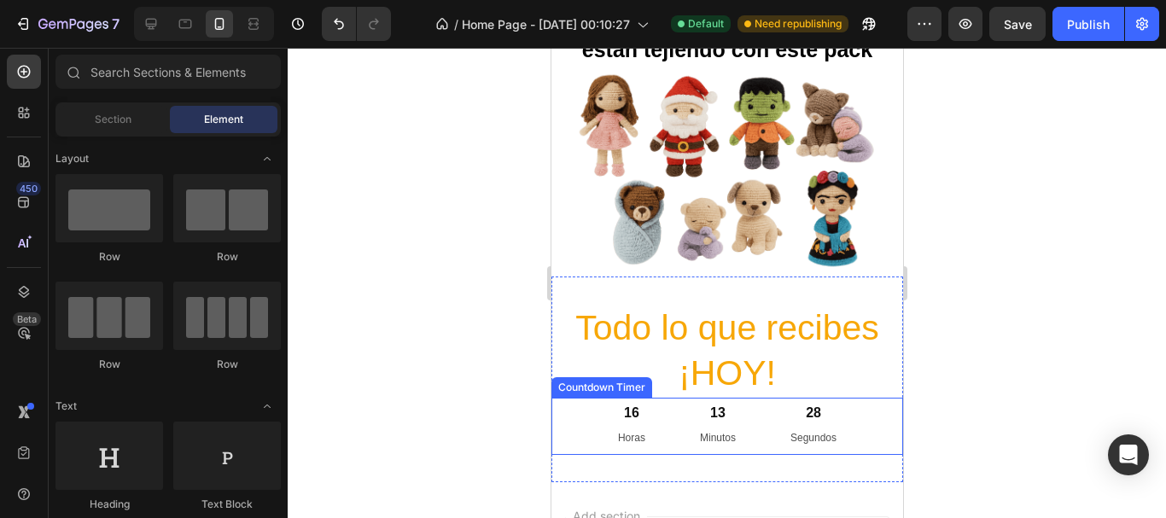
click at [769, 416] on div "28 Segundos" at bounding box center [812, 426] width 87 height 56
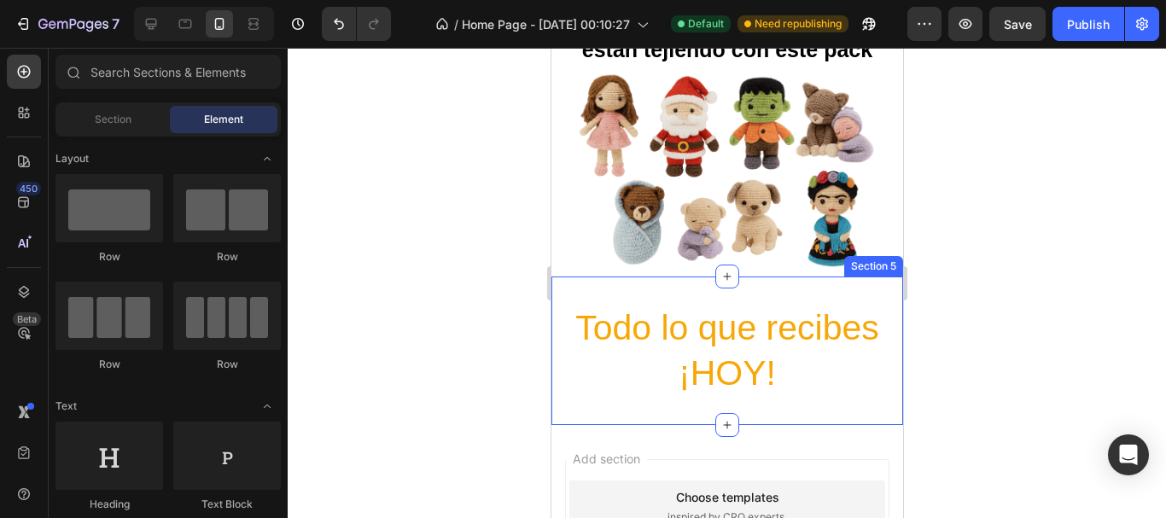
click at [631, 283] on div "Todo lo que recibes ¡HOY! Heading Section 5" at bounding box center [727, 351] width 352 height 149
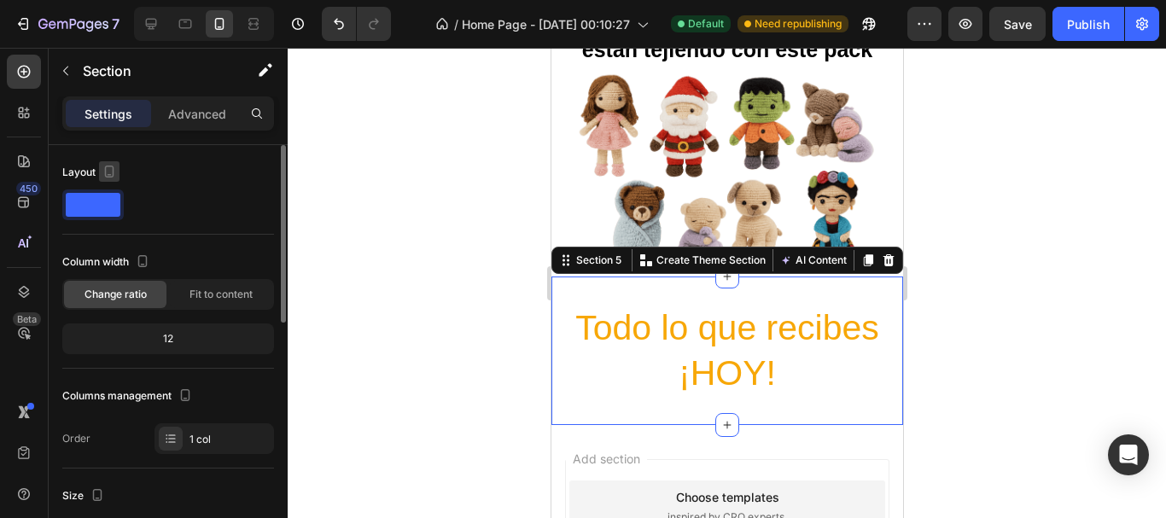
click at [111, 170] on icon "button" at bounding box center [109, 171] width 17 height 17
click at [113, 207] on icon "button" at bounding box center [112, 198] width 17 height 17
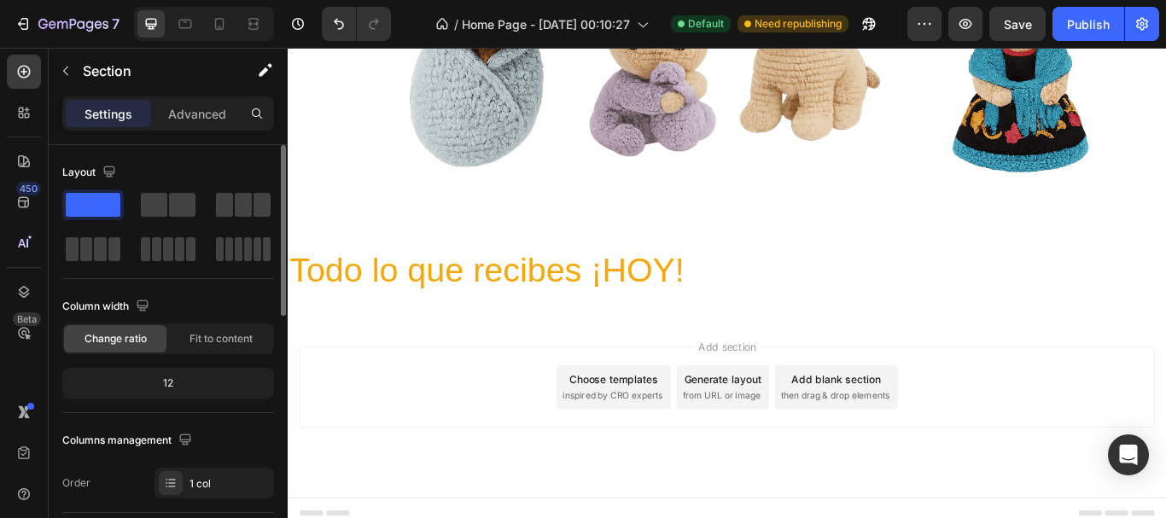
scroll to position [1461, 0]
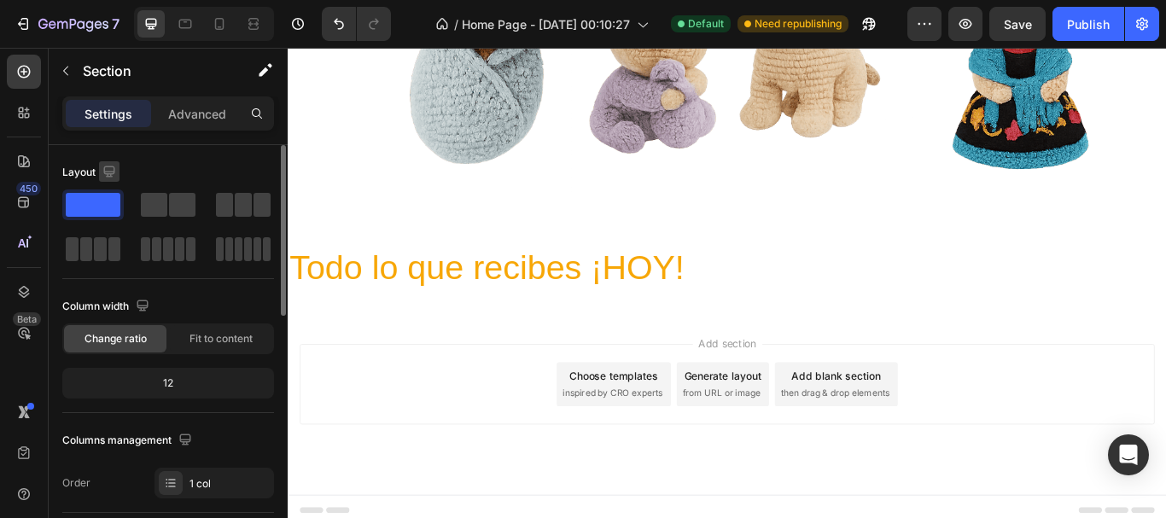
click at [113, 167] on icon "button" at bounding box center [108, 171] width 11 height 11
click at [116, 256] on icon "button" at bounding box center [112, 260] width 9 height 12
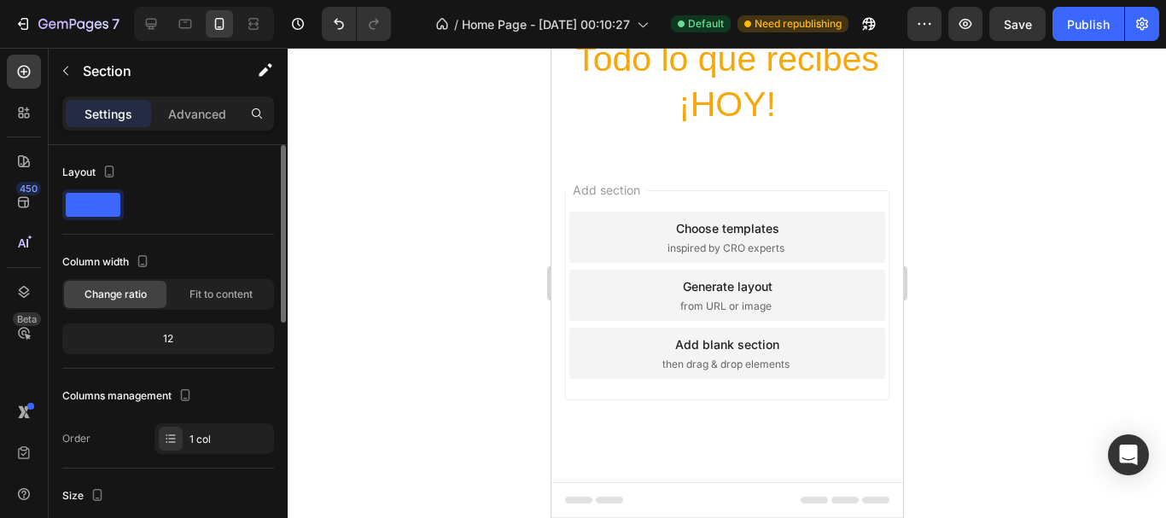
scroll to position [1076, 0]
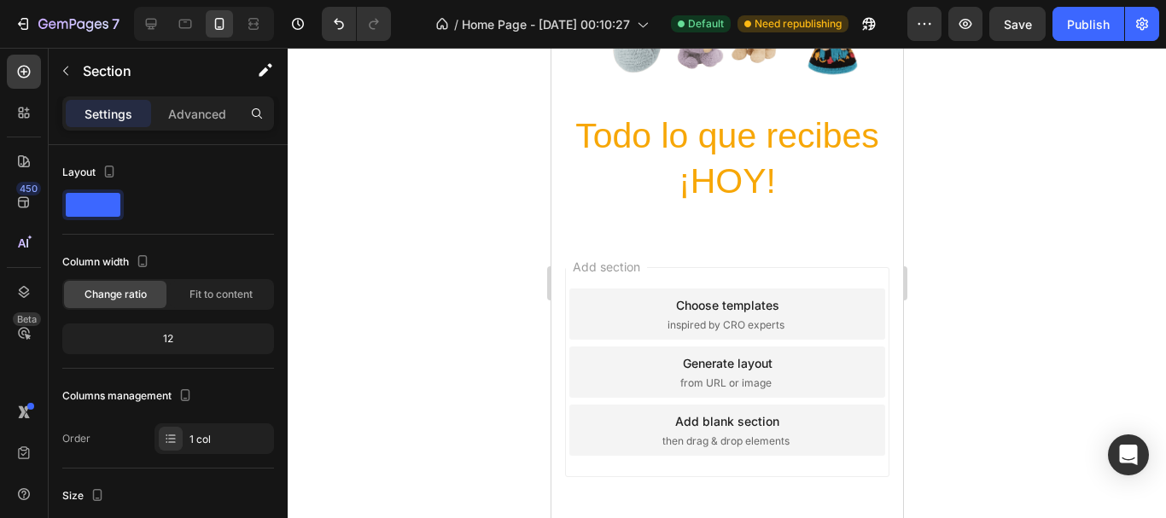
click at [595, 215] on div "Todo lo que recibes ¡HOY! Heading Section 5" at bounding box center [727, 159] width 352 height 149
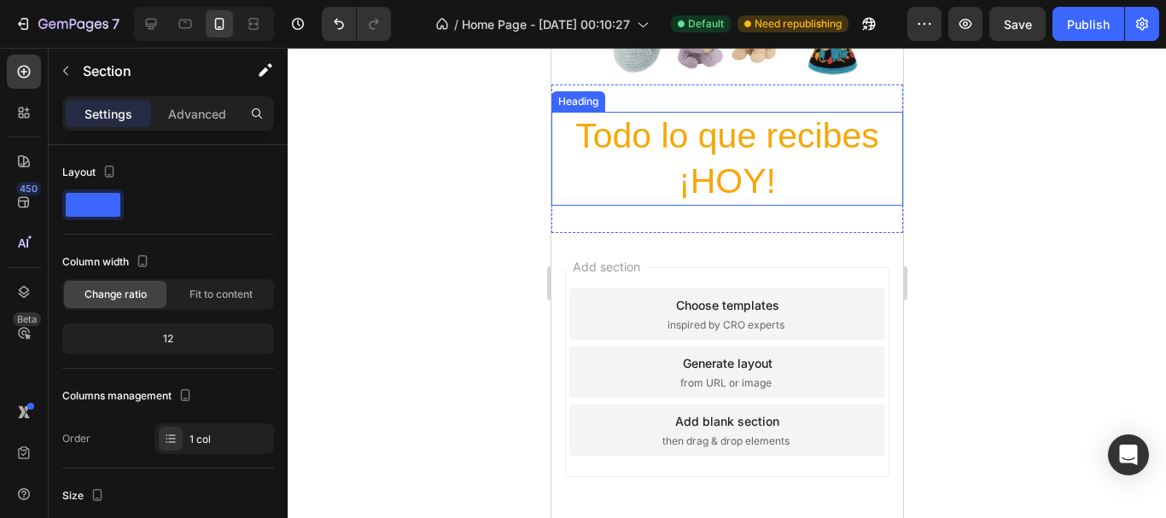
click at [587, 193] on h2 "Todo lo que recibes ¡HOY!" at bounding box center [727, 159] width 352 height 95
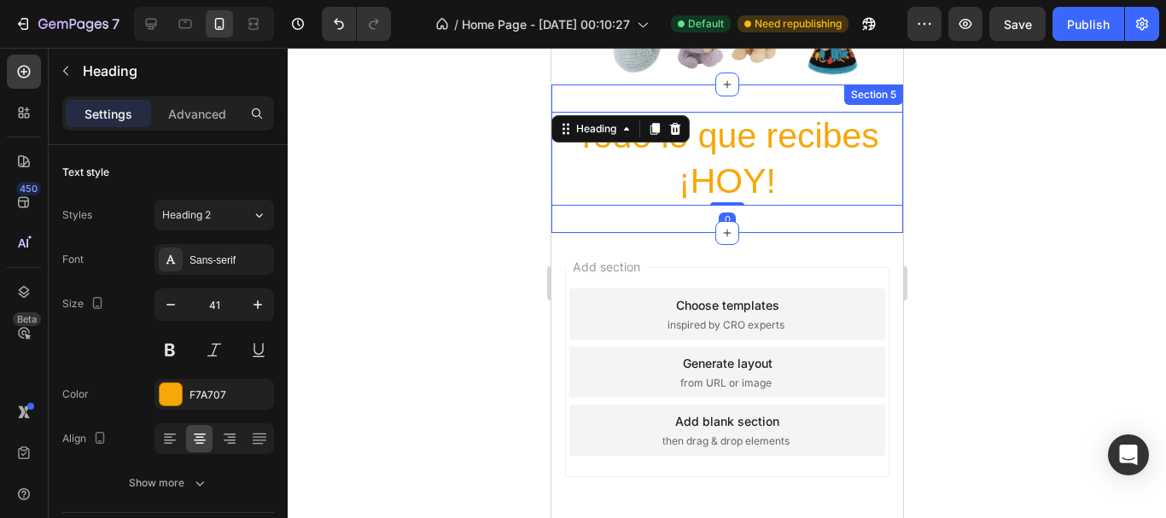
click at [596, 215] on div "Todo lo que recibes ¡HOY! Heading 0 Section 5" at bounding box center [727, 159] width 352 height 149
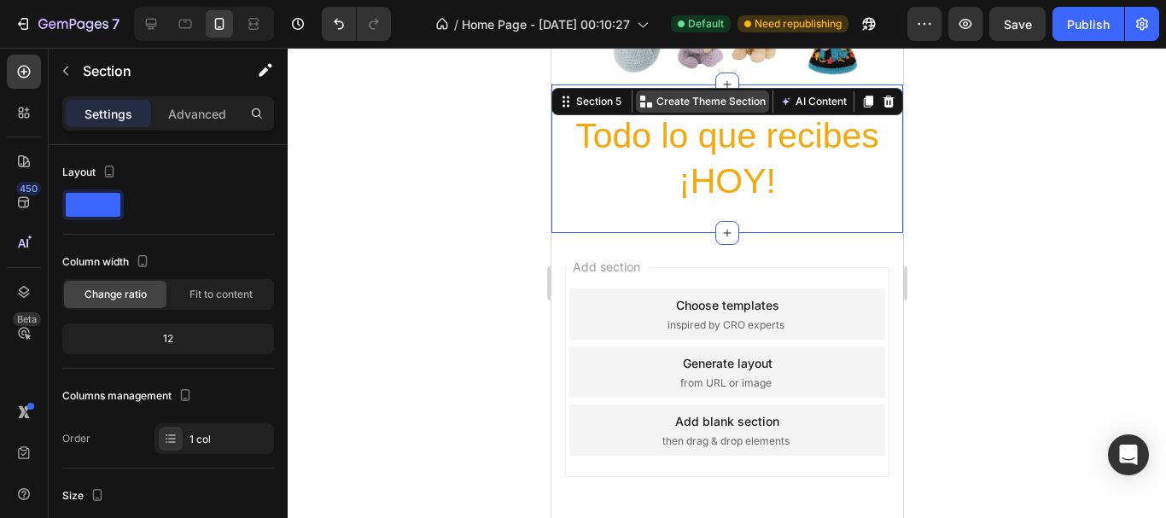
click at [700, 99] on p "Create Theme Section" at bounding box center [710, 101] width 109 height 15
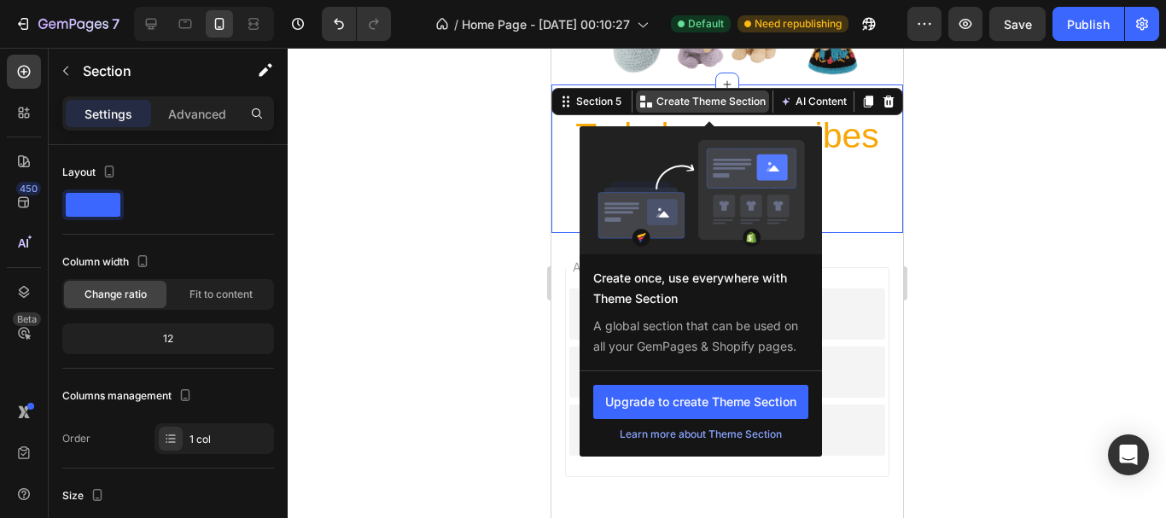
click at [700, 99] on p "Create Theme Section" at bounding box center [710, 101] width 109 height 15
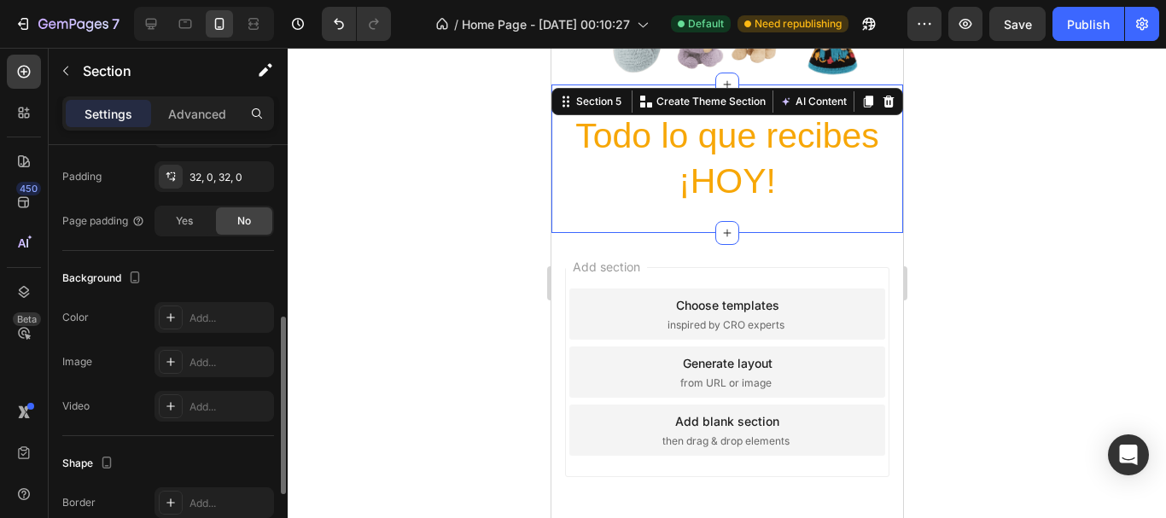
scroll to position [234, 0]
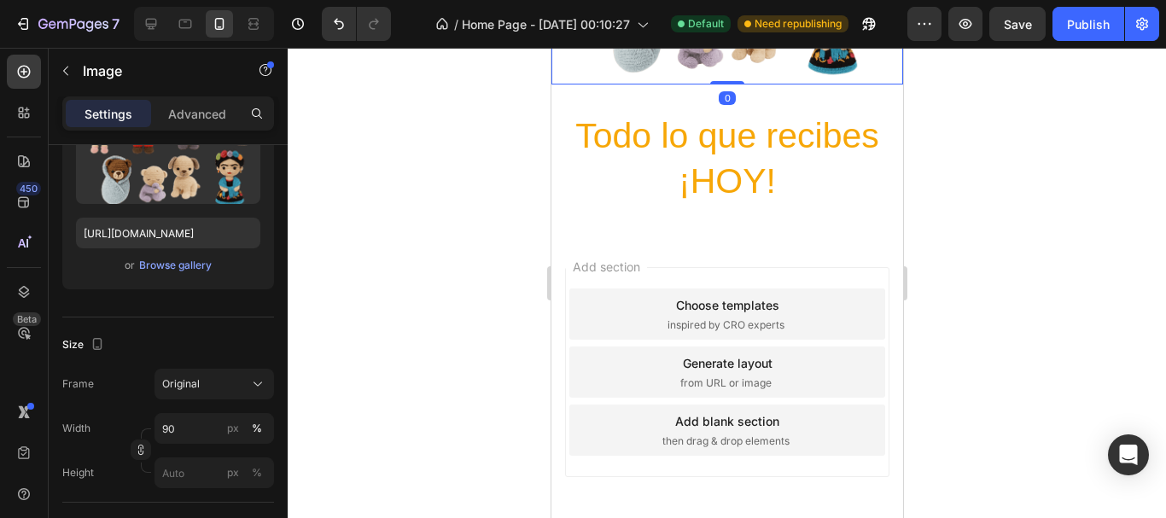
scroll to position [0, 0]
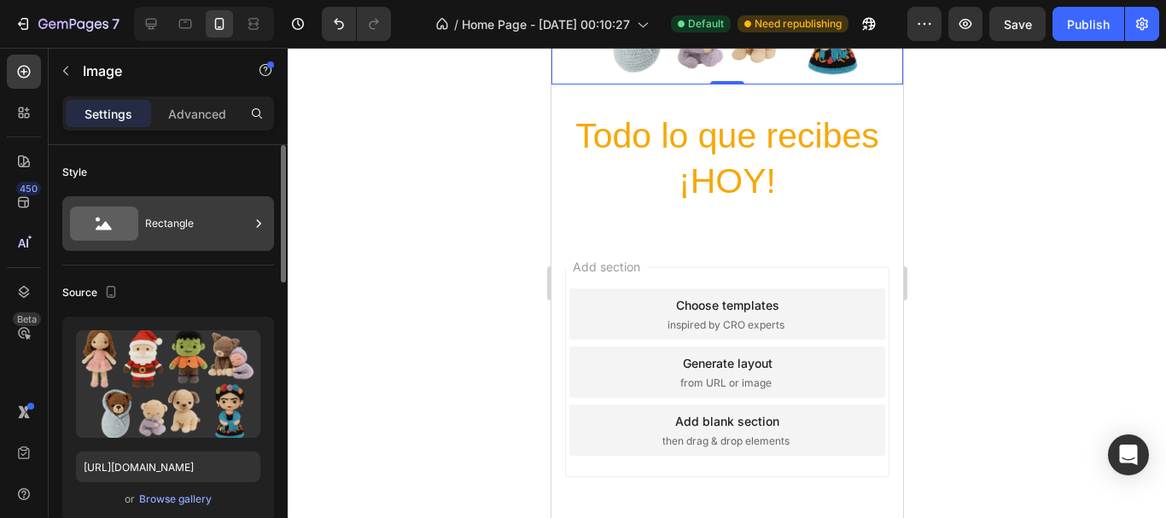
click at [165, 225] on div "Rectangle" at bounding box center [197, 223] width 104 height 39
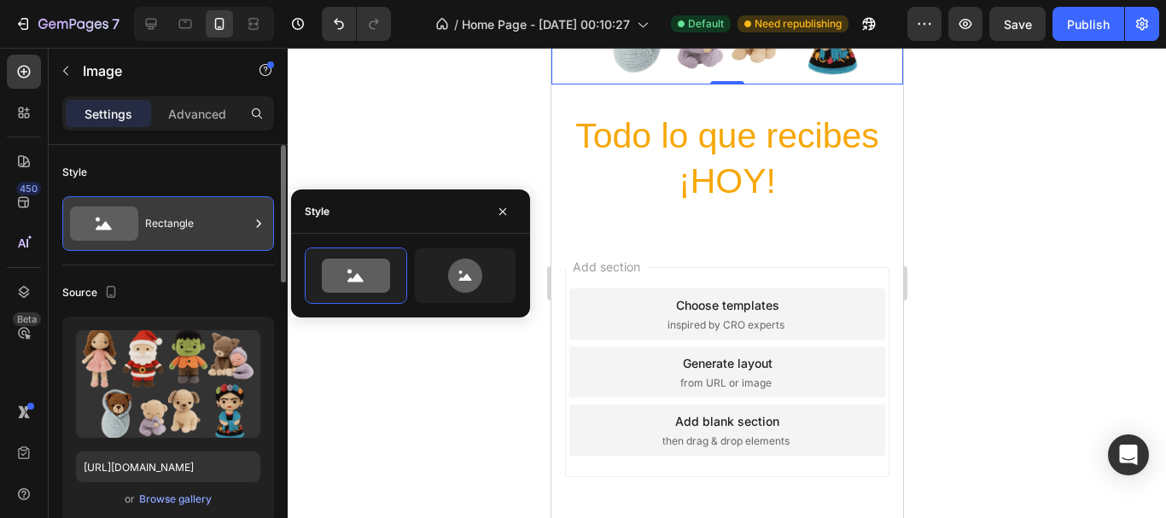
click at [165, 225] on div "Rectangle" at bounding box center [197, 223] width 104 height 39
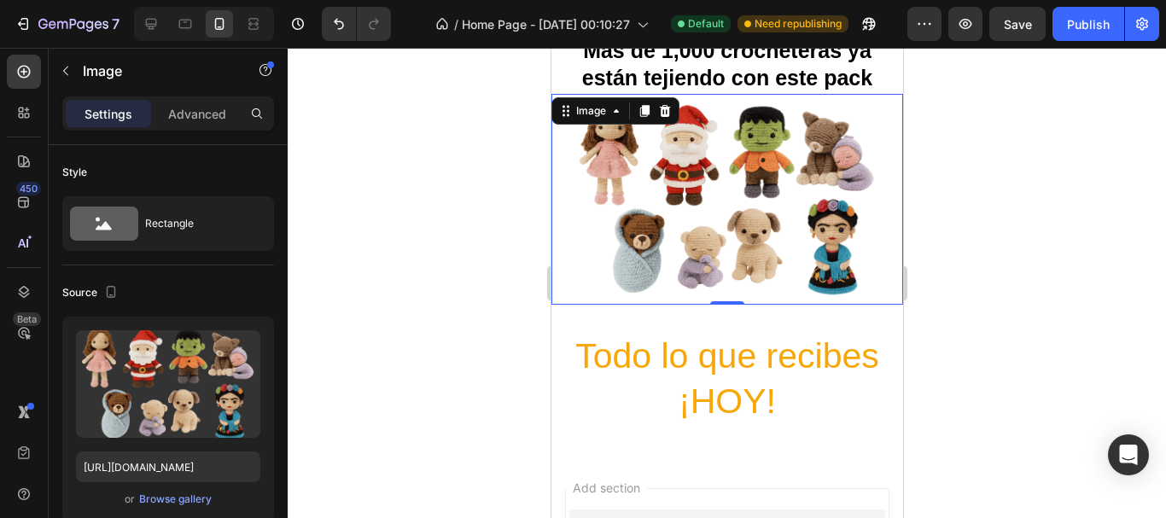
scroll to position [649, 0]
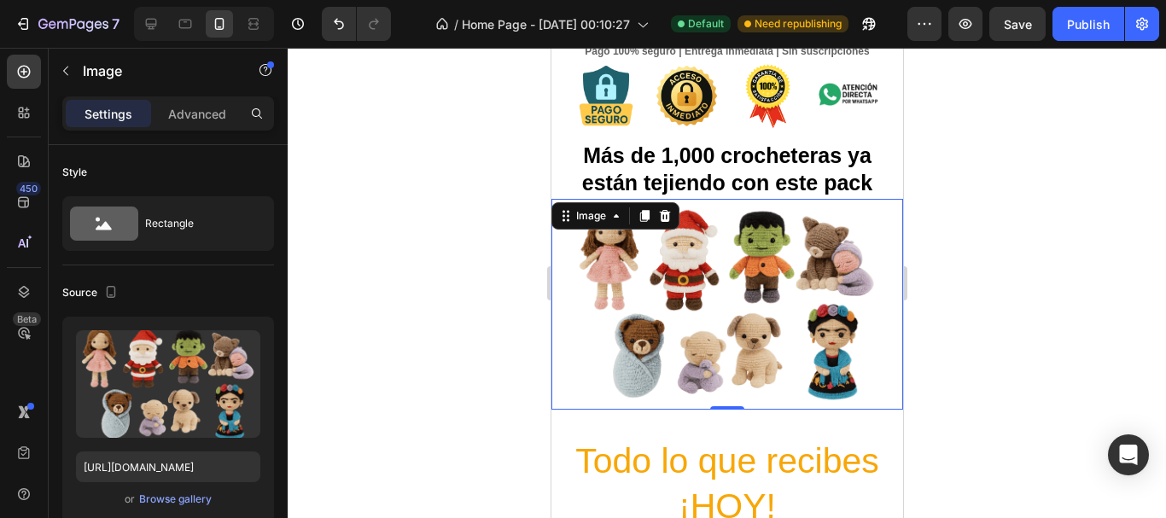
click at [876, 219] on div at bounding box center [727, 304] width 352 height 211
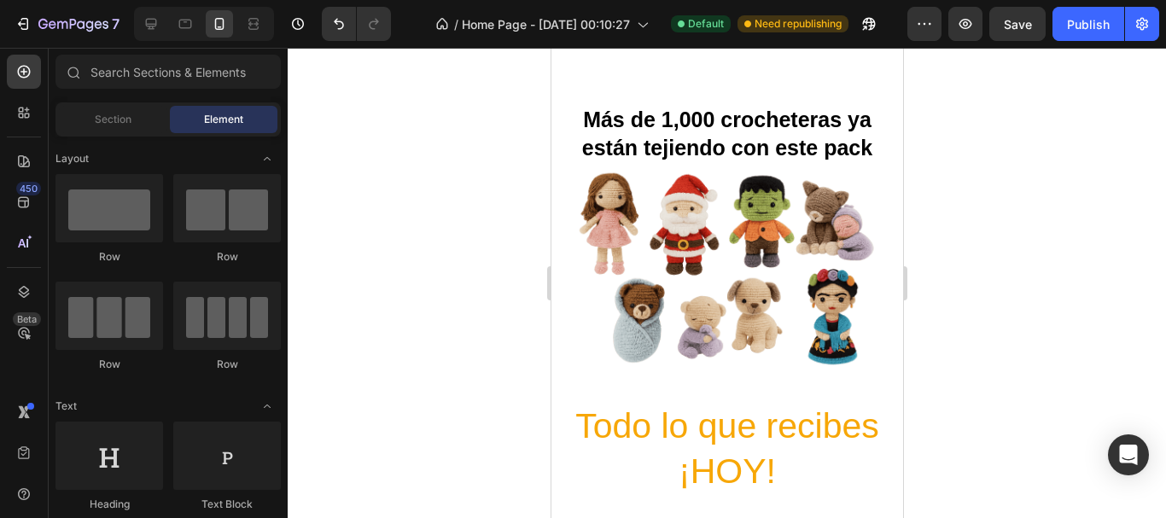
scroll to position [921, 0]
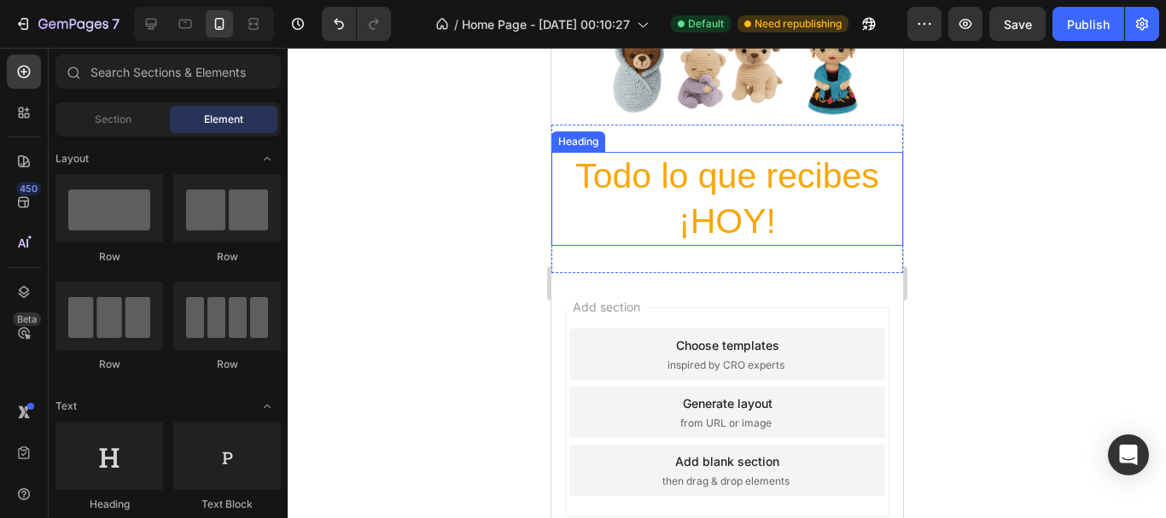
click at [735, 221] on h2 "Todo lo que recibes ¡HOY!" at bounding box center [727, 199] width 352 height 95
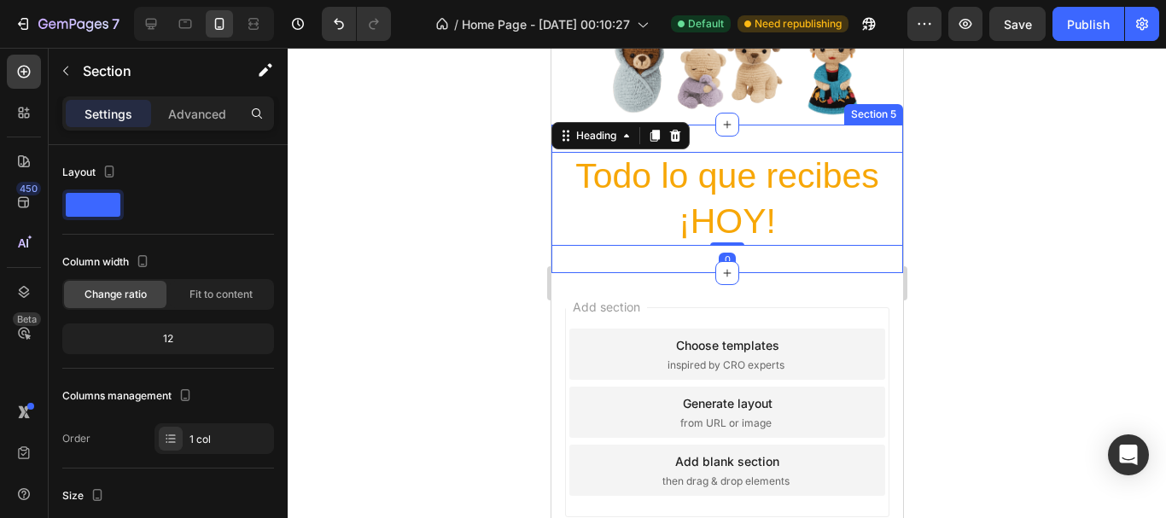
click at [743, 262] on div "Todo lo que recibes ¡HOY! Heading 0 Section 5" at bounding box center [727, 199] width 352 height 149
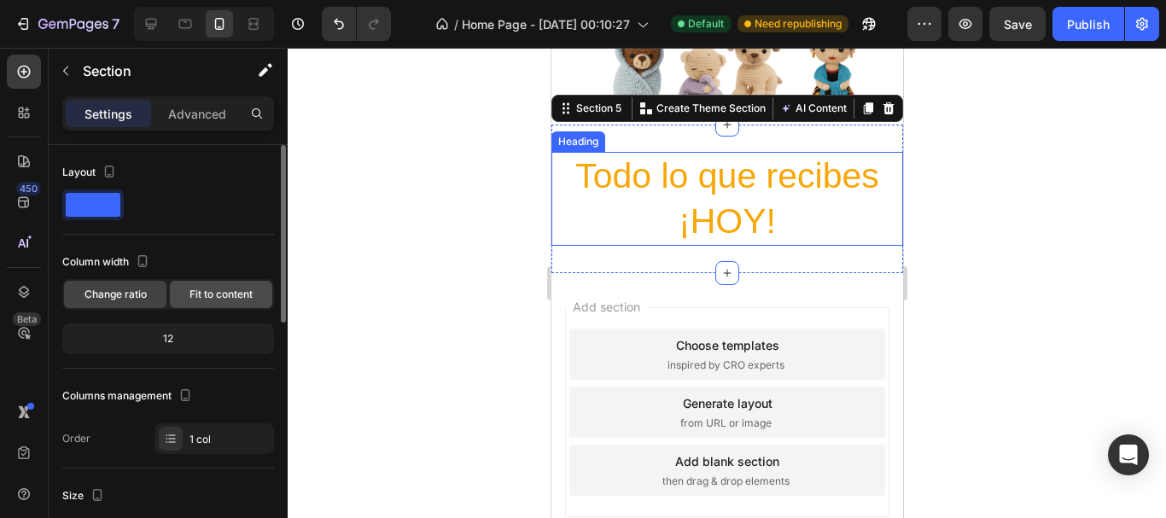
click at [191, 286] on div "Fit to content" at bounding box center [221, 294] width 102 height 27
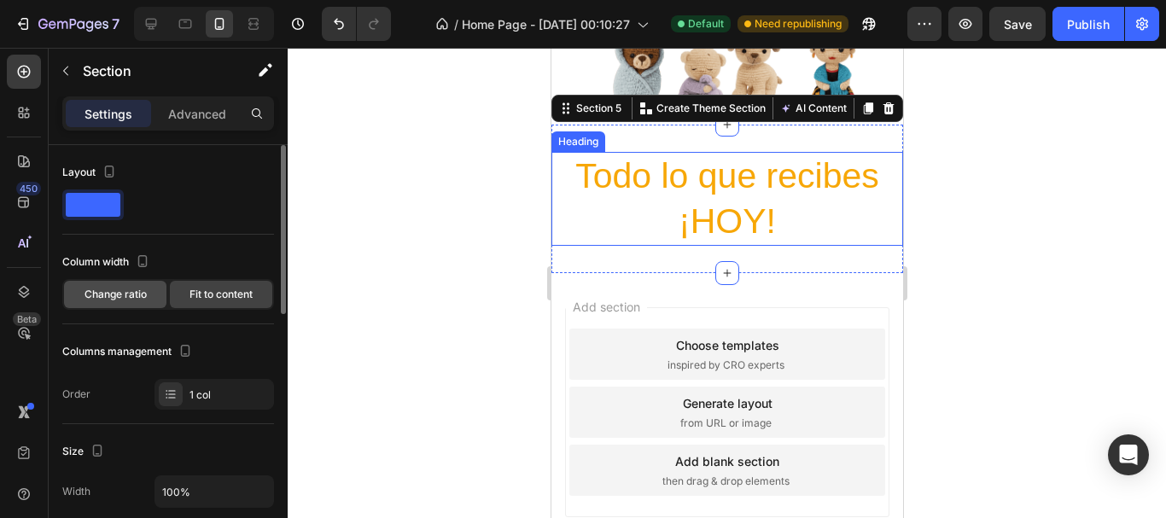
click at [105, 287] on span "Change ratio" at bounding box center [116, 294] width 62 height 15
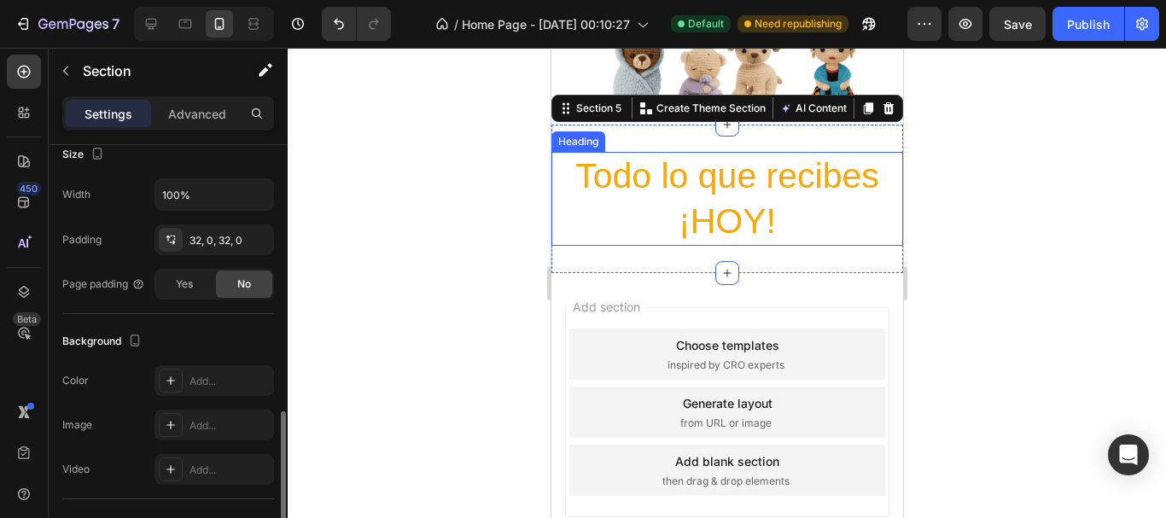
scroll to position [512, 0]
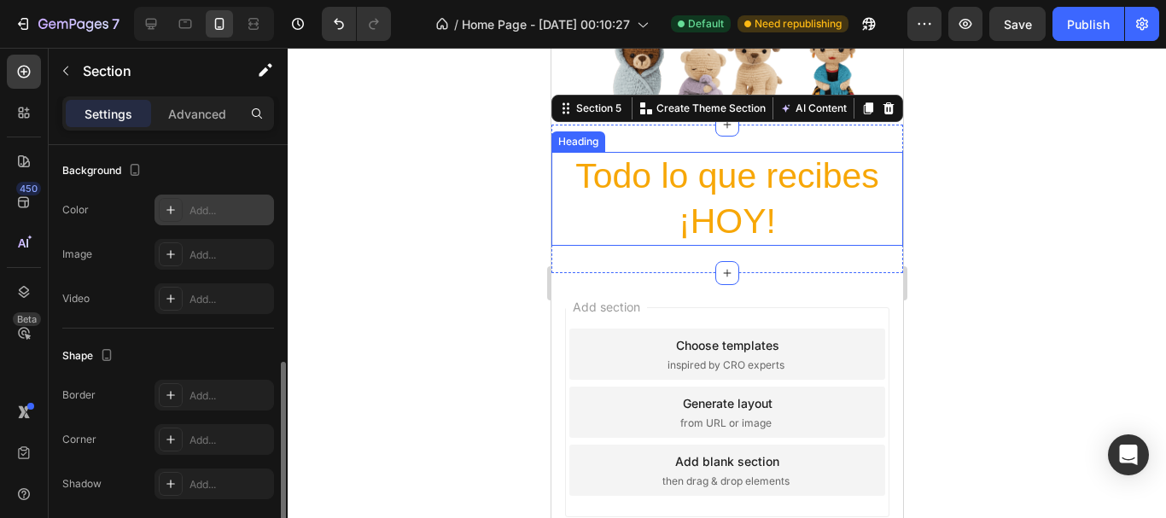
click at [171, 212] on icon at bounding box center [171, 210] width 9 height 9
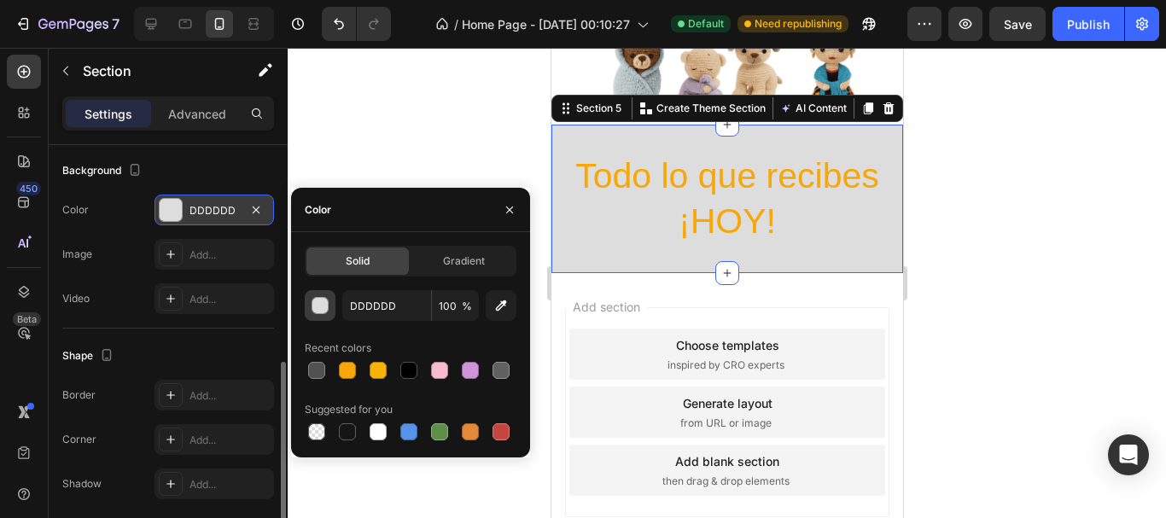
click at [318, 315] on button "button" at bounding box center [320, 305] width 31 height 31
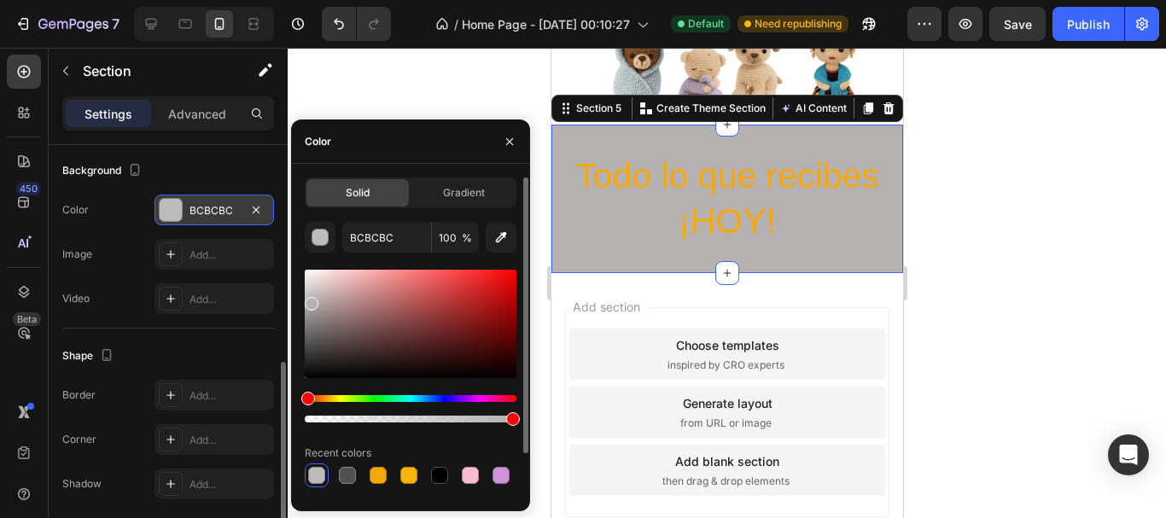
drag, startPoint x: 324, startPoint y: 304, endPoint x: 309, endPoint y: 301, distance: 15.7
click at [309, 301] on div at bounding box center [411, 324] width 212 height 108
click at [309, 325] on div at bounding box center [411, 324] width 212 height 108
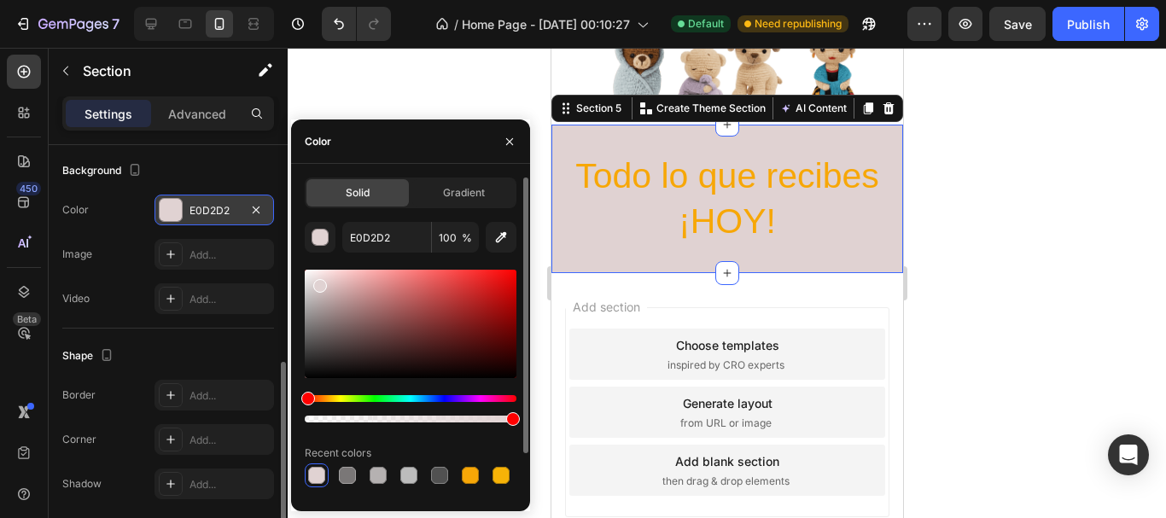
drag, startPoint x: 309, startPoint y: 325, endPoint x: 319, endPoint y: 283, distance: 43.9
click at [319, 283] on div at bounding box center [320, 286] width 14 height 14
click at [318, 280] on div at bounding box center [320, 285] width 14 height 14
type input "E5D7D7"
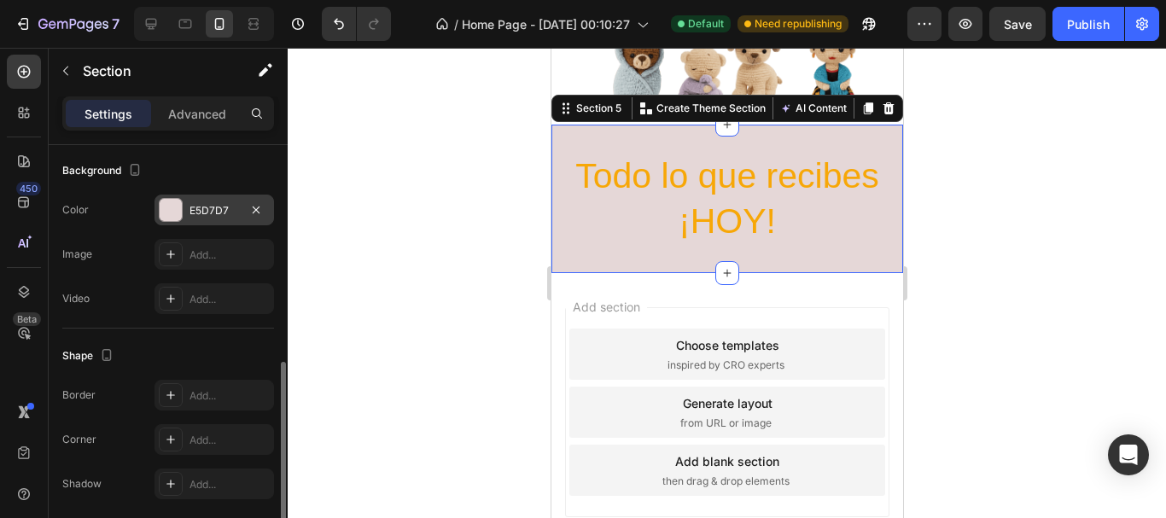
click at [1028, 286] on div at bounding box center [727, 283] width 879 height 471
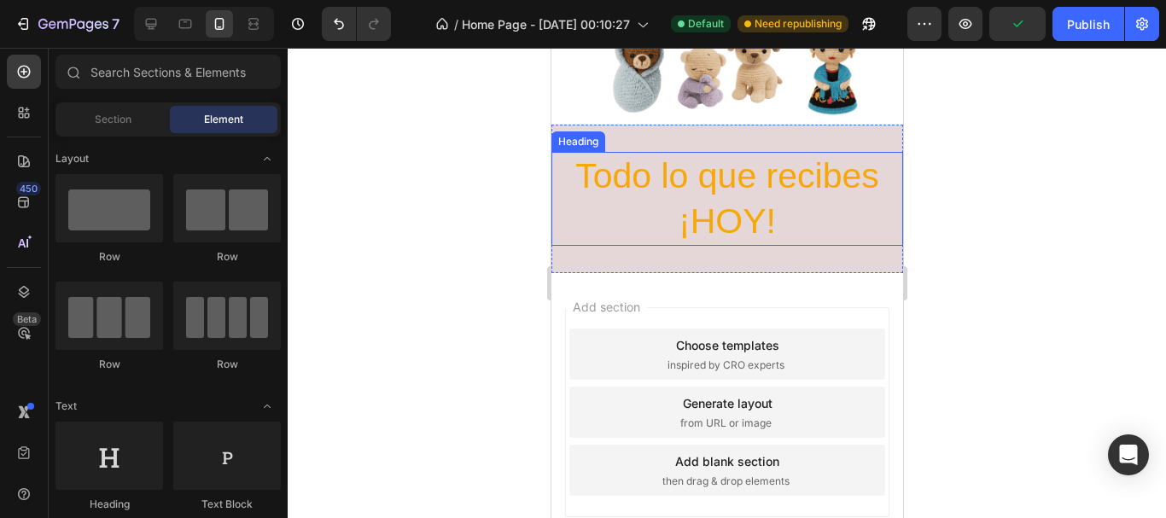
click at [713, 213] on h2 "Todo lo que recibes ¡HOY!" at bounding box center [727, 199] width 352 height 95
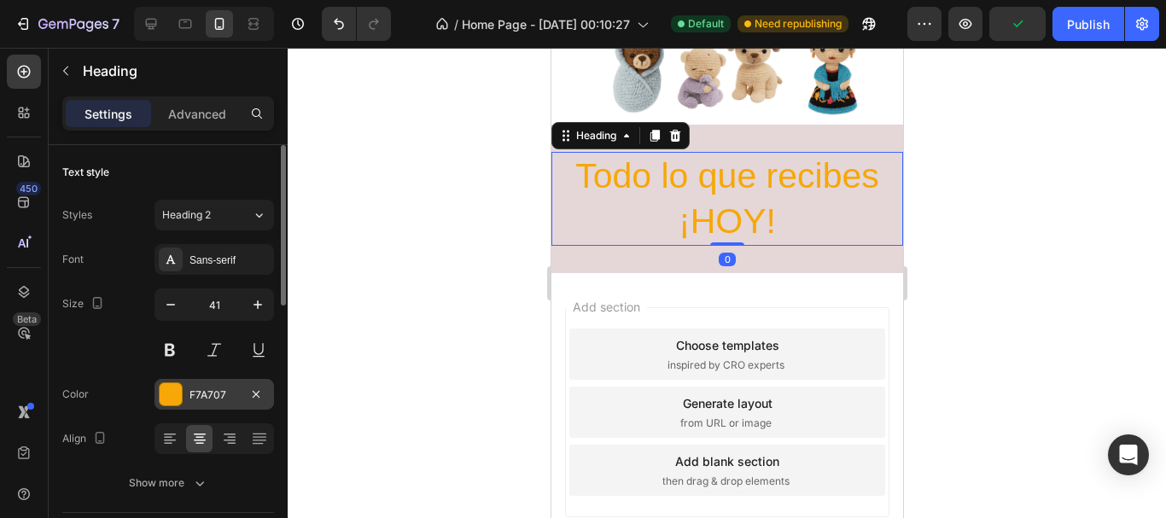
click at [169, 396] on div at bounding box center [171, 394] width 22 height 22
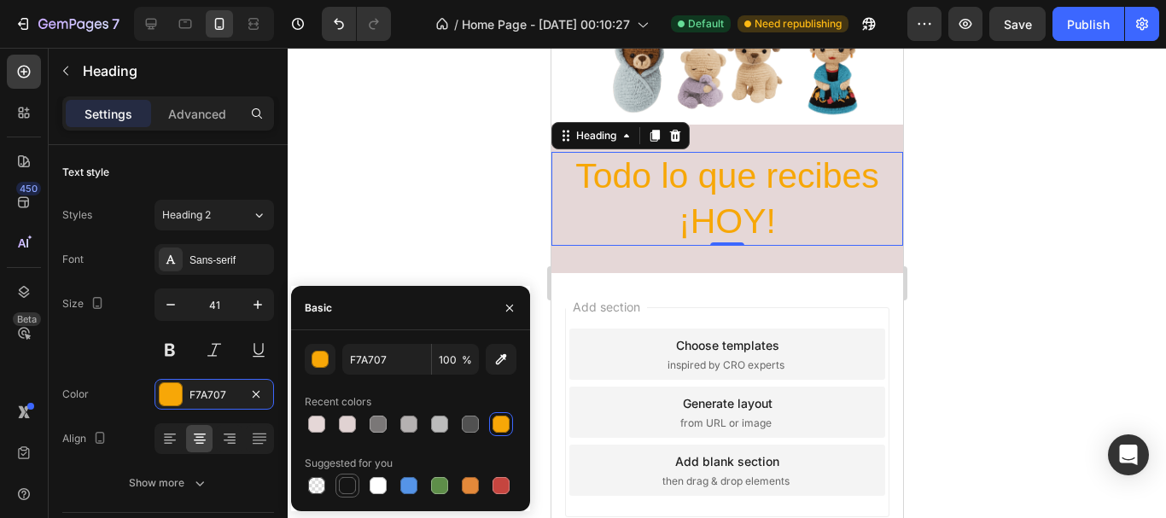
click at [347, 489] on div at bounding box center [347, 485] width 17 height 17
type input "151515"
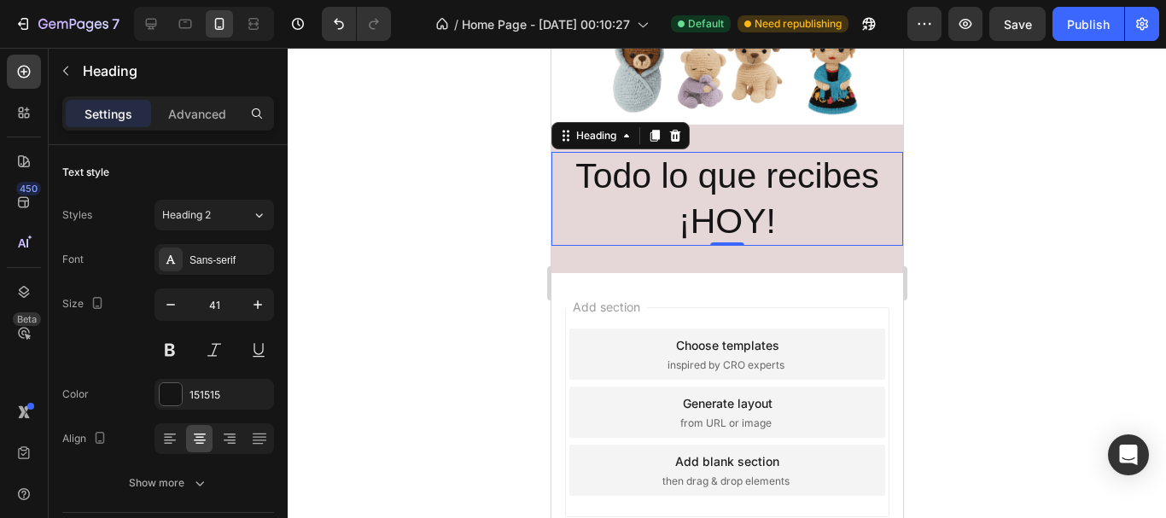
click at [424, 226] on div at bounding box center [727, 283] width 879 height 471
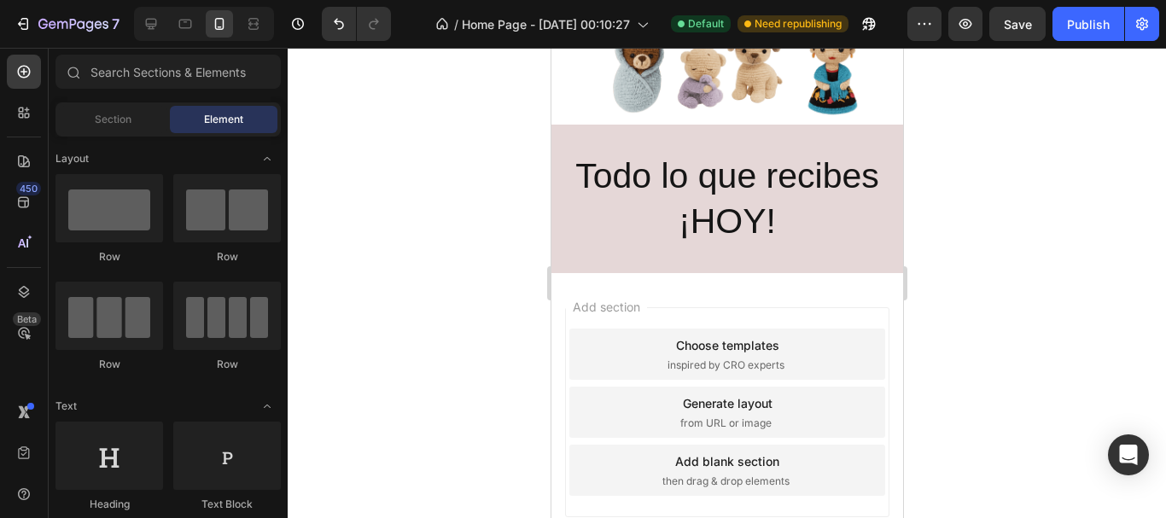
click at [1041, 260] on div at bounding box center [727, 283] width 879 height 471
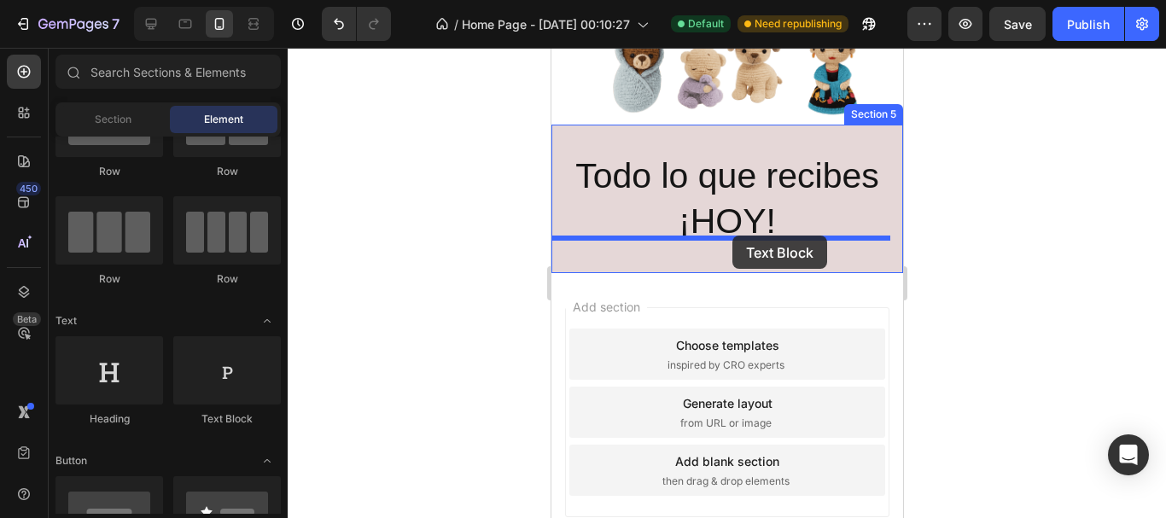
drag, startPoint x: 757, startPoint y: 417, endPoint x: 732, endPoint y: 236, distance: 182.8
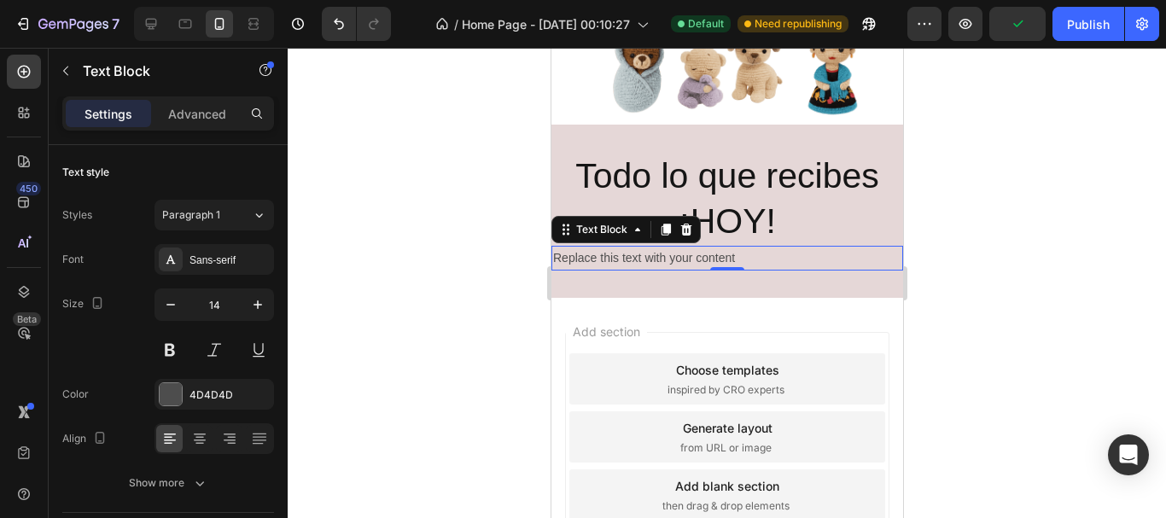
click at [633, 253] on div "Replace this text with your content" at bounding box center [727, 258] width 352 height 25
click at [633, 253] on p "Replace this text with your content" at bounding box center [726, 258] width 348 height 21
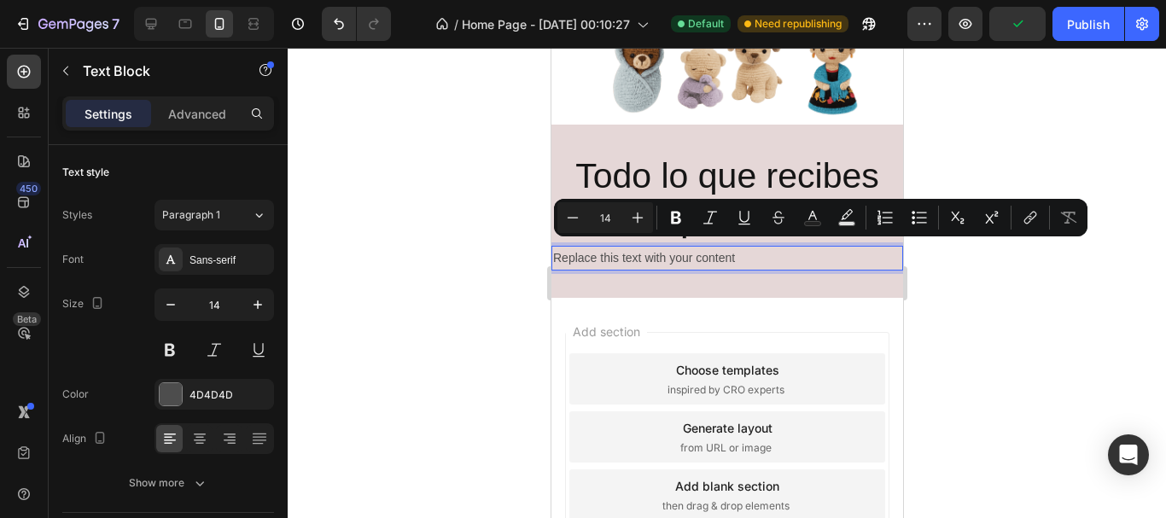
click at [687, 249] on p "Replace this text with your content" at bounding box center [726, 258] width 348 height 21
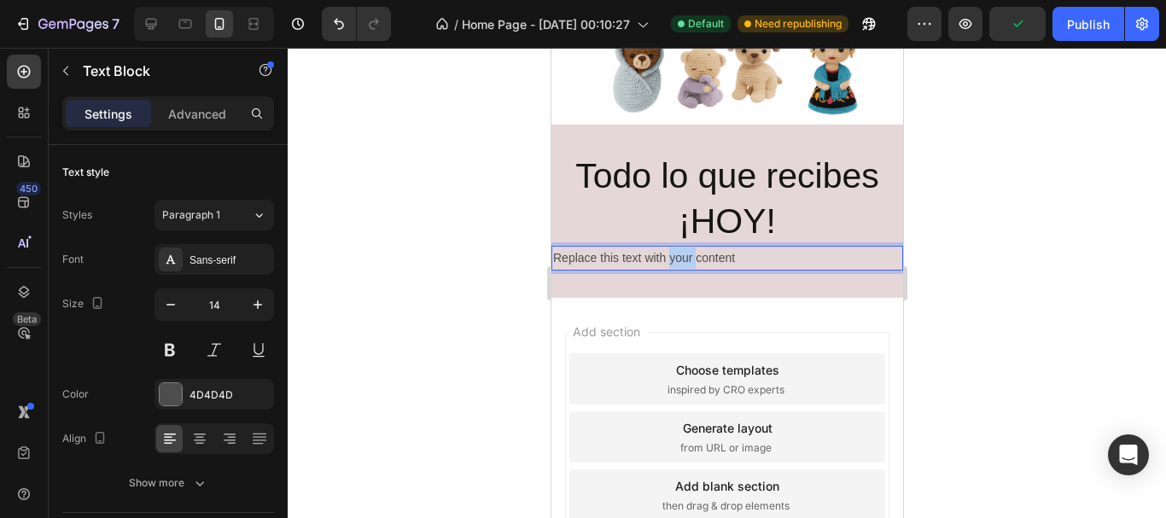
click at [687, 249] on p "Replace this text with your content" at bounding box center [726, 258] width 348 height 21
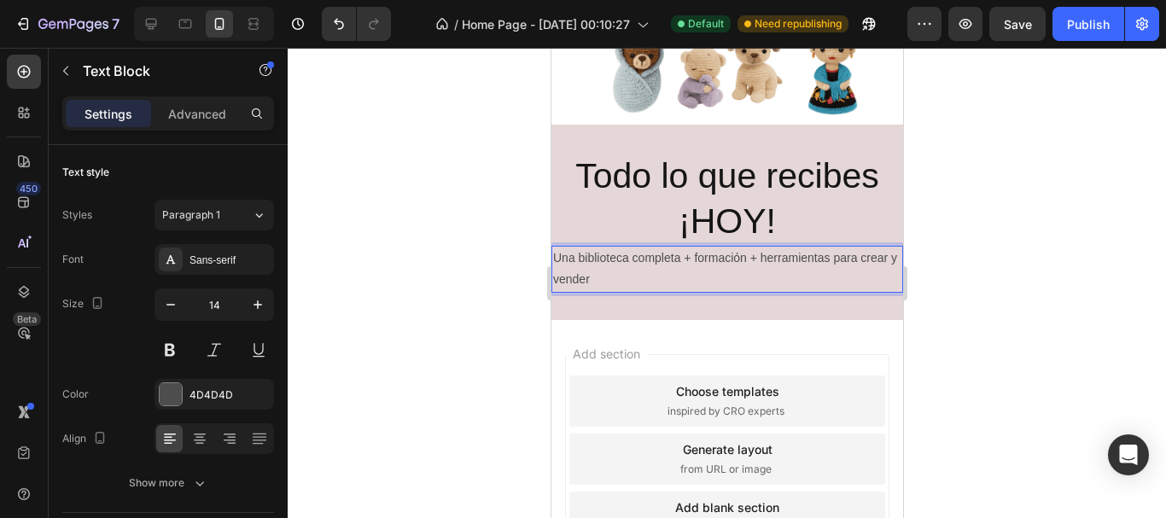
click at [644, 270] on p "Una biblioteca completa + formación + herramientas para crear y vender" at bounding box center [726, 269] width 348 height 43
click at [1025, 286] on div at bounding box center [727, 283] width 879 height 471
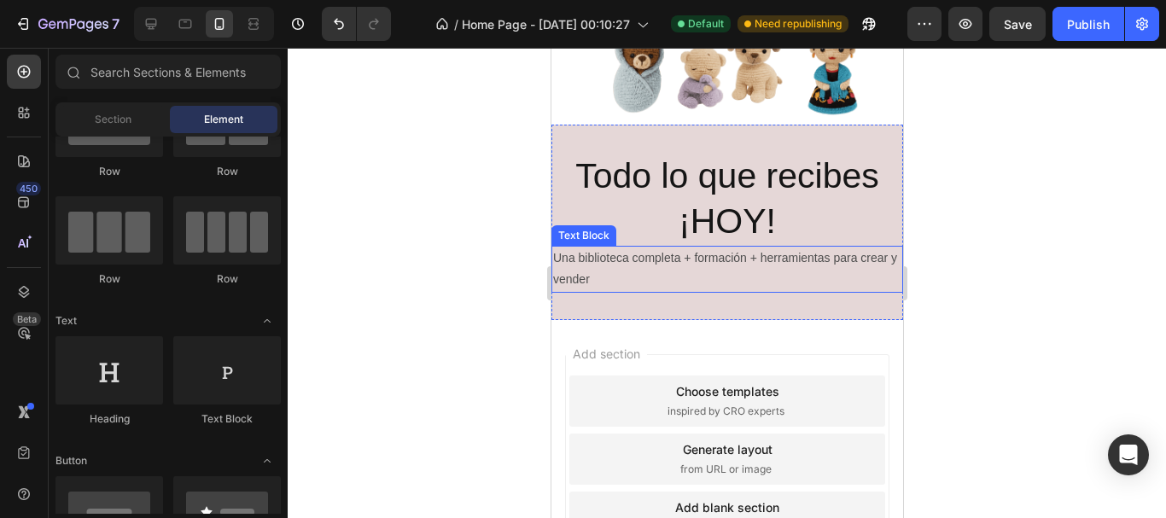
click at [740, 258] on p "Una biblioteca completa + formación + herramientas para crear y vender" at bounding box center [726, 269] width 348 height 43
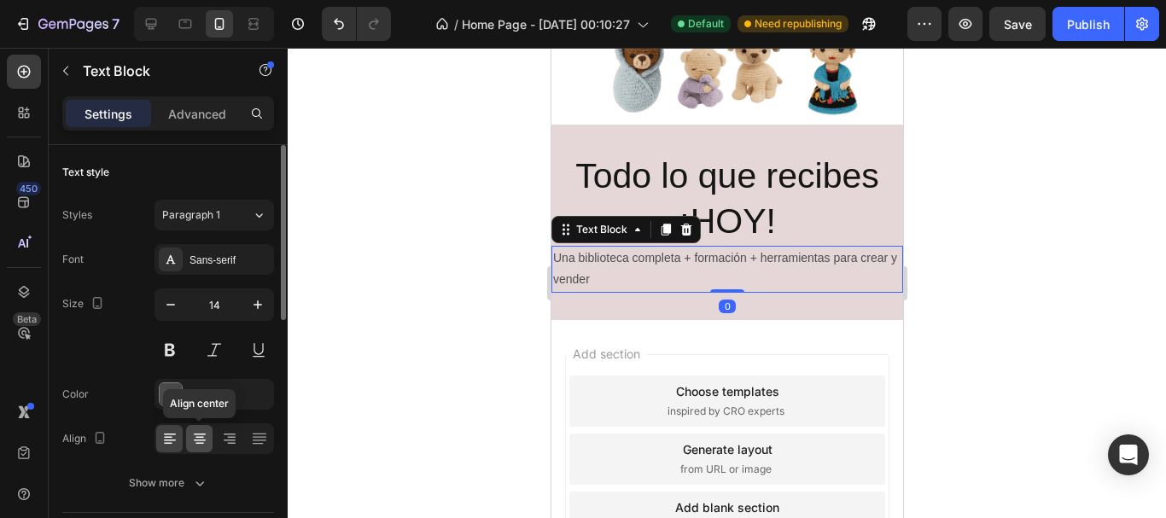
click at [202, 439] on icon at bounding box center [199, 438] width 17 height 17
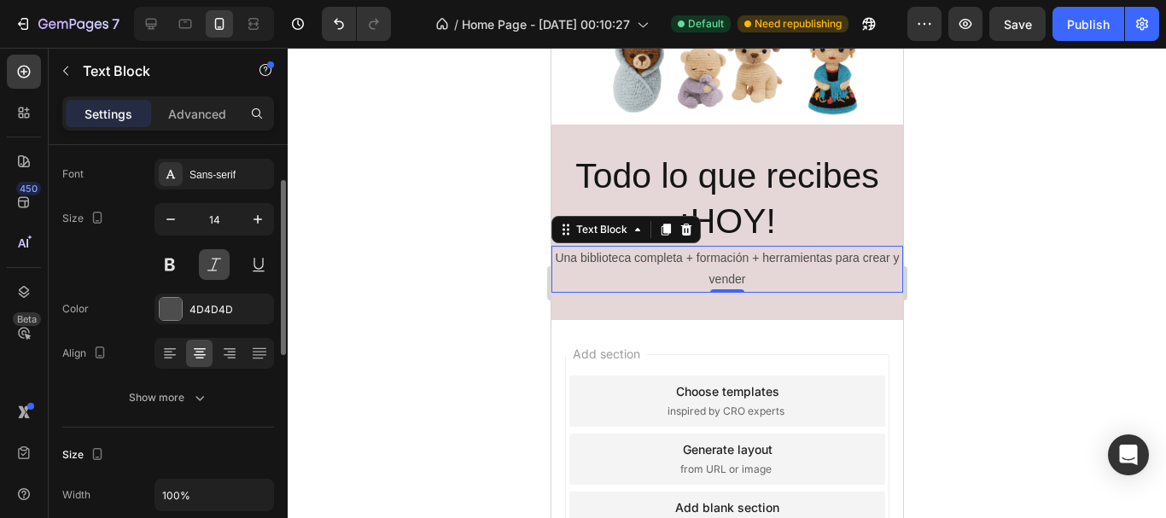
scroll to position [171, 0]
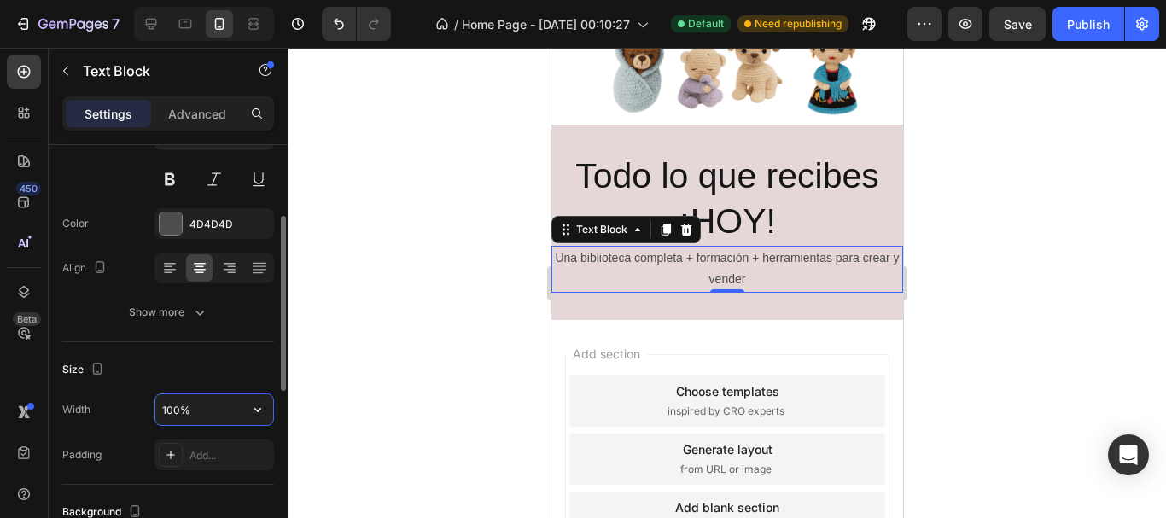
click at [202, 415] on input "100%" at bounding box center [214, 410] width 118 height 31
type input "90%"
click at [231, 346] on div "Size Width 90% Padding Add..." at bounding box center [168, 413] width 212 height 143
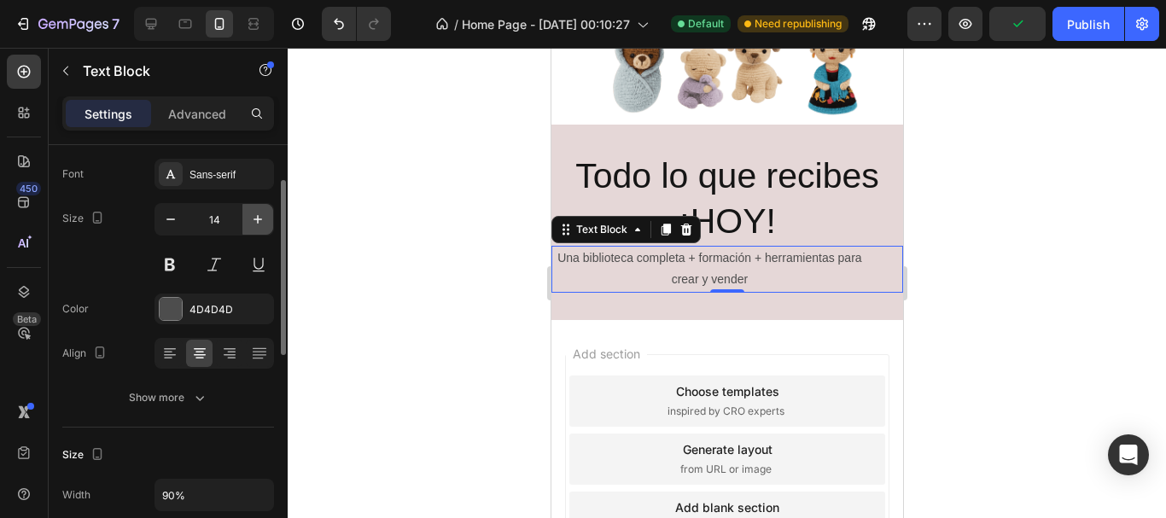
click at [258, 225] on icon "button" at bounding box center [257, 219] width 17 height 17
type input "15"
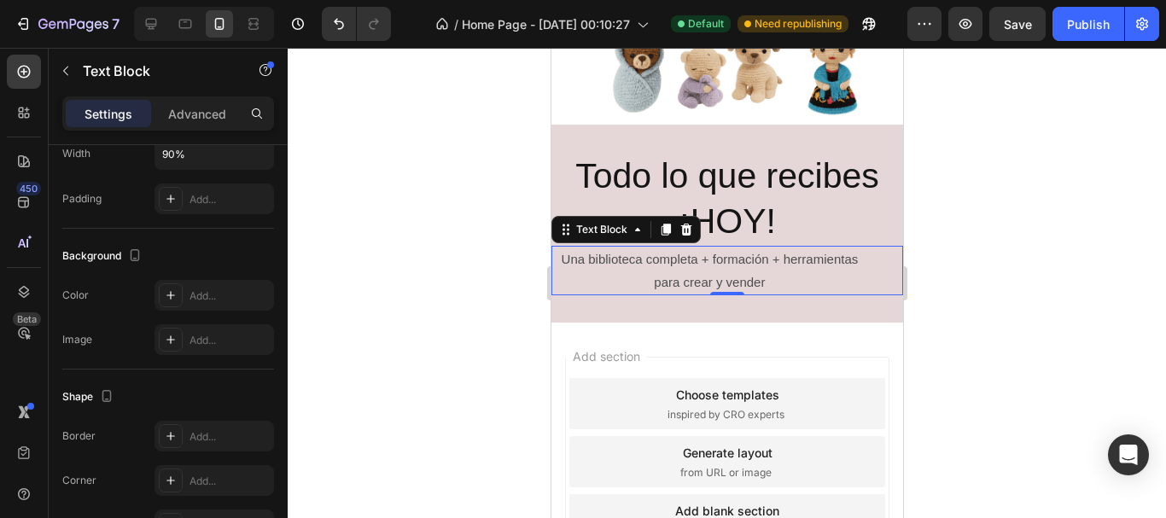
scroll to position [590, 0]
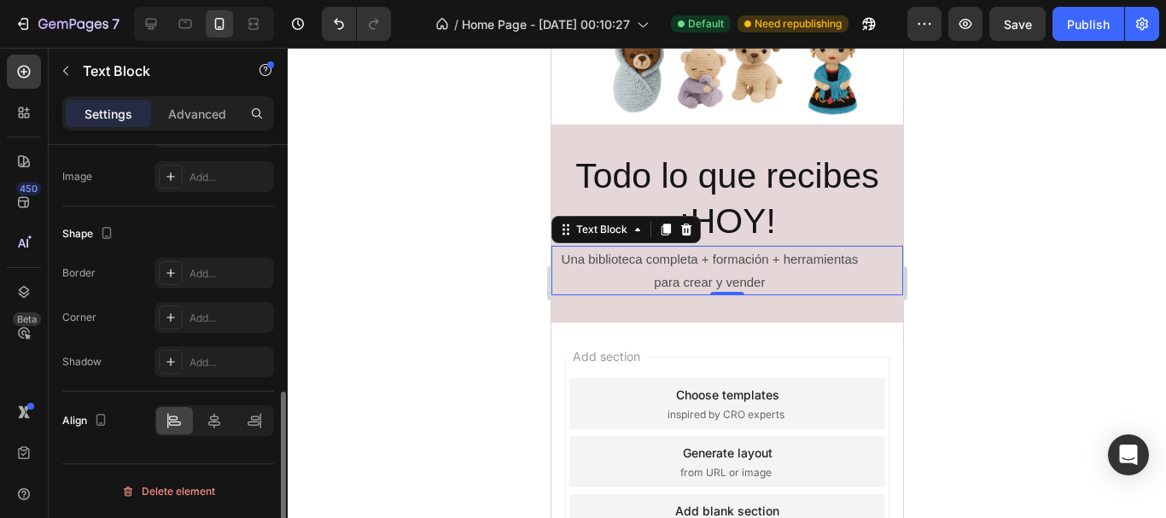
click at [221, 436] on div at bounding box center [215, 421] width 120 height 31
click at [220, 422] on icon at bounding box center [214, 420] width 17 height 17
click at [388, 365] on div at bounding box center [727, 283] width 879 height 471
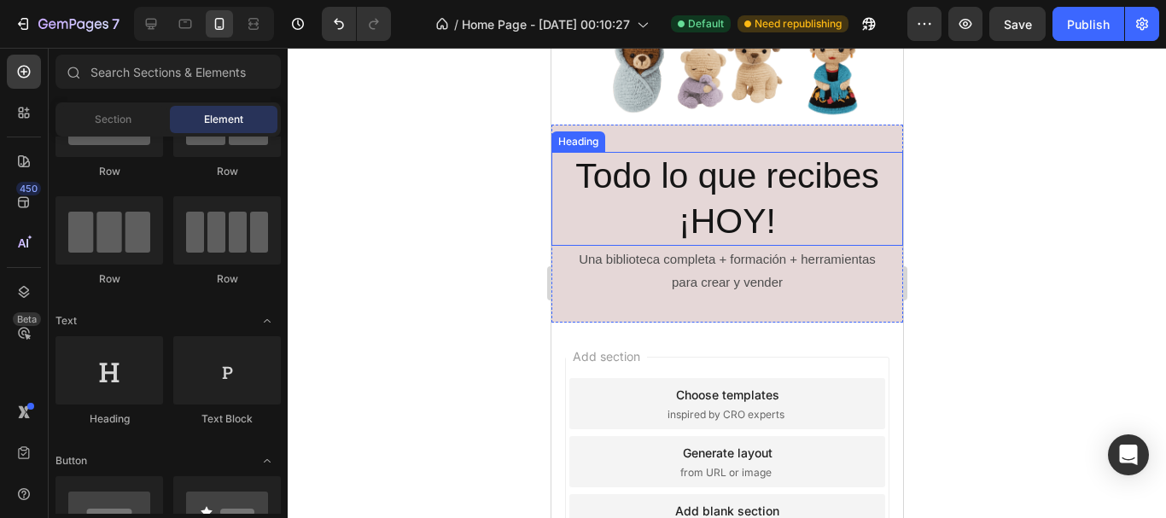
click at [658, 152] on h2 "Todo lo que recibes ¡HOY!" at bounding box center [727, 199] width 352 height 95
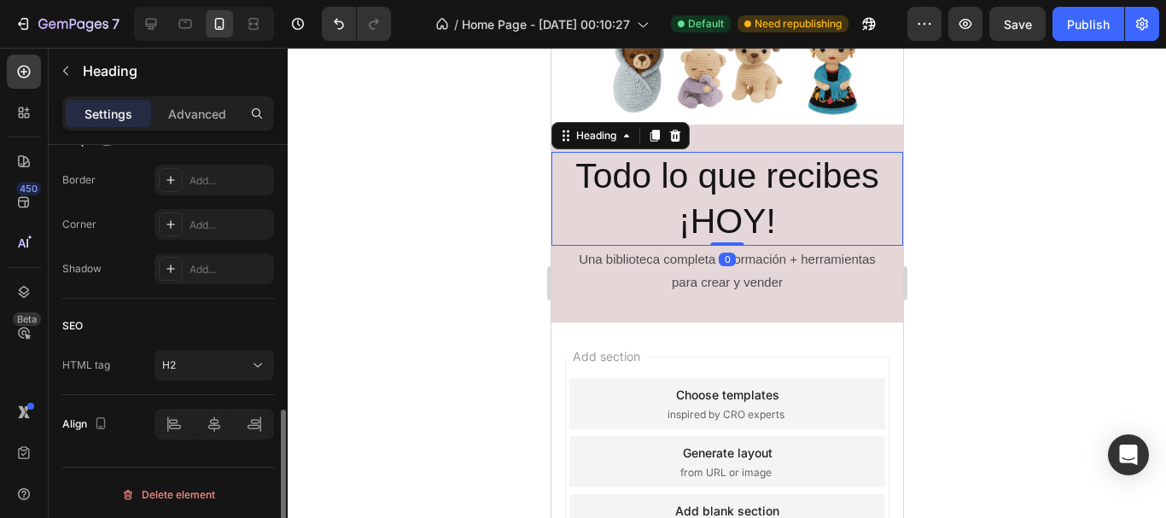
scroll to position [687, 0]
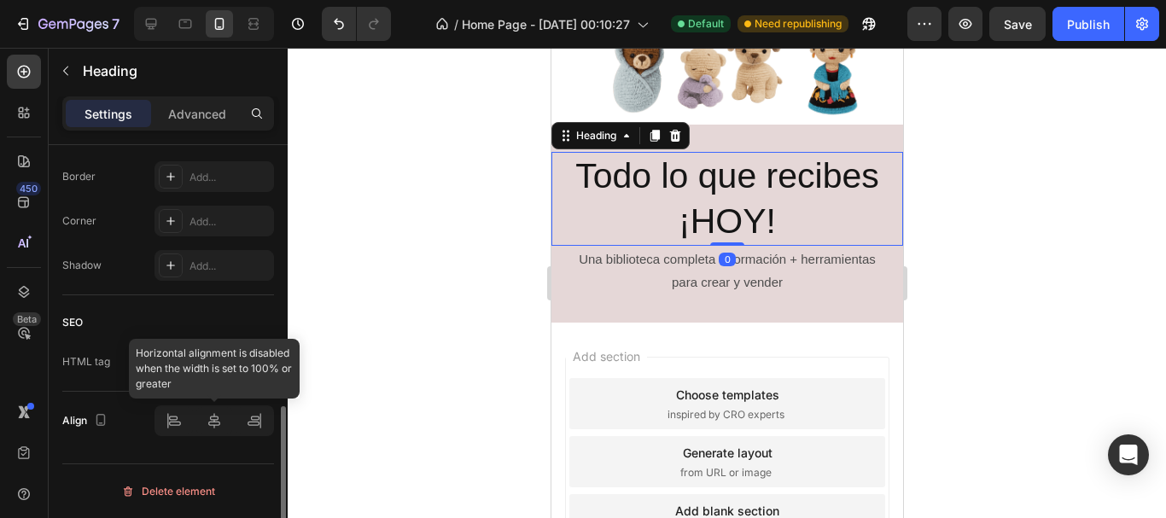
click at [220, 420] on div at bounding box center [215, 421] width 120 height 31
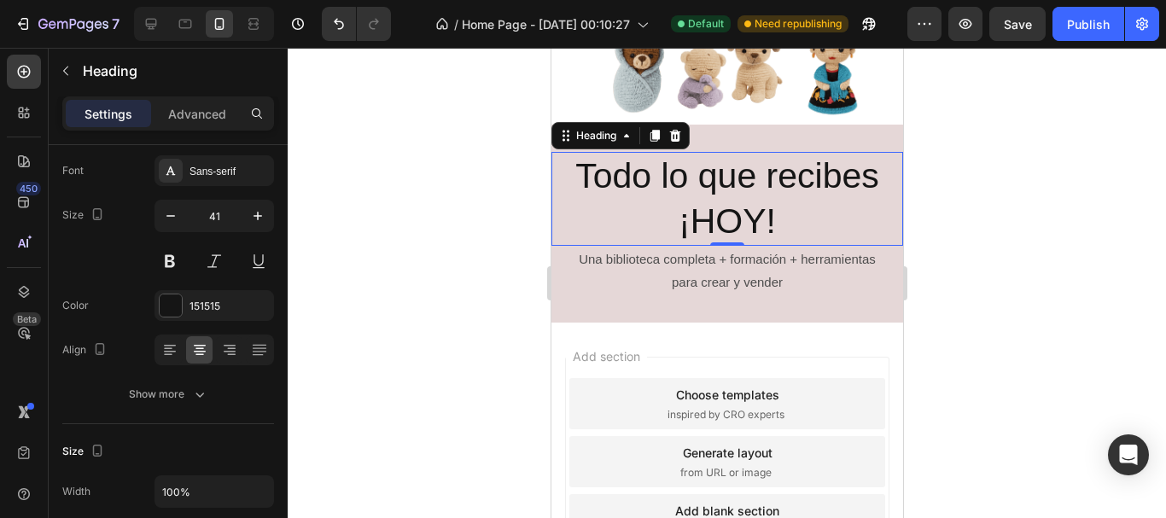
click at [517, 272] on div at bounding box center [727, 283] width 879 height 471
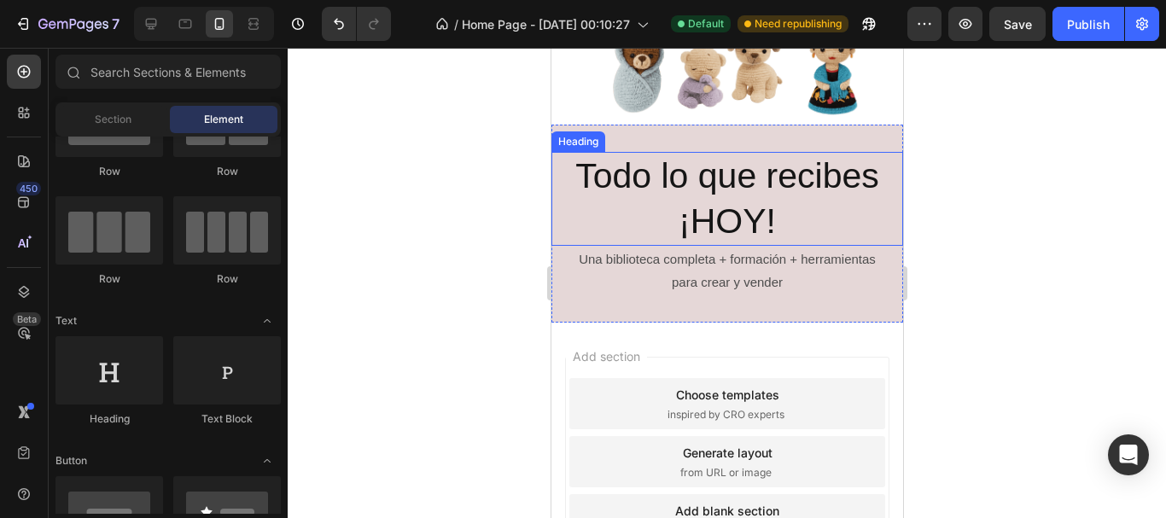
click at [610, 172] on h2 "Todo lo que recibes ¡HOY!" at bounding box center [727, 199] width 352 height 95
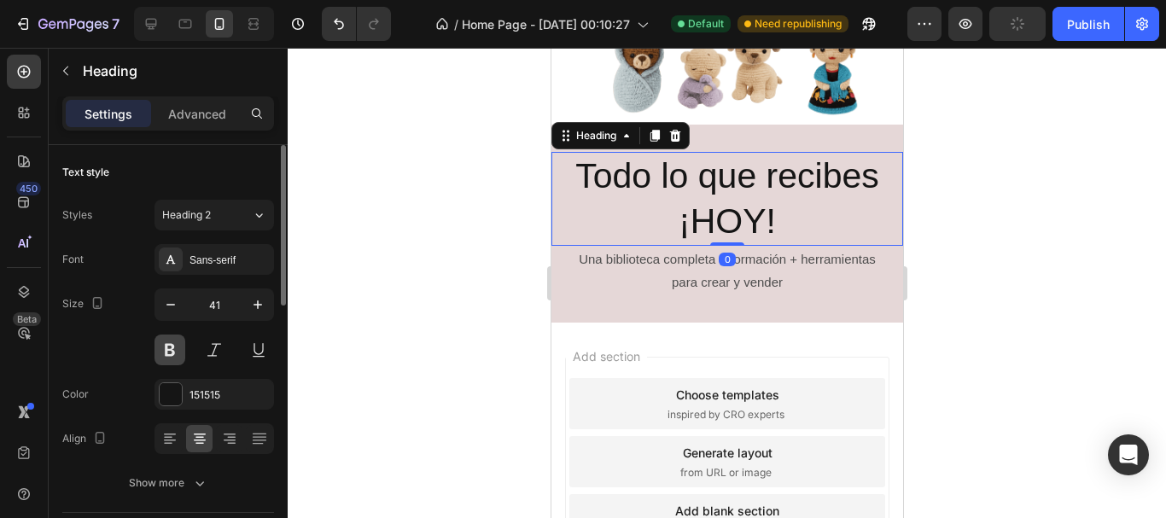
click at [166, 354] on button at bounding box center [170, 350] width 31 height 31
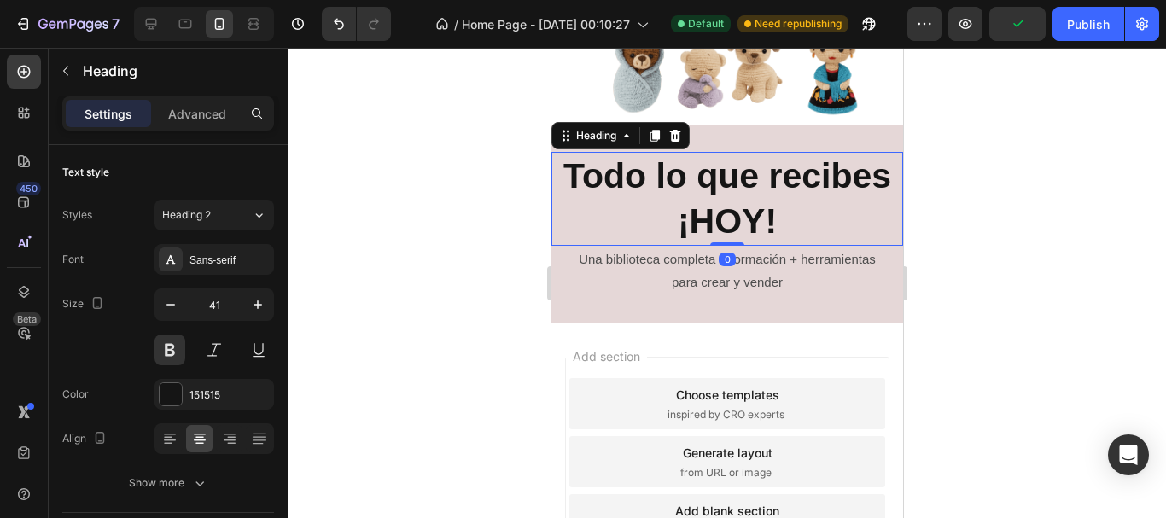
click at [398, 333] on div at bounding box center [727, 283] width 879 height 471
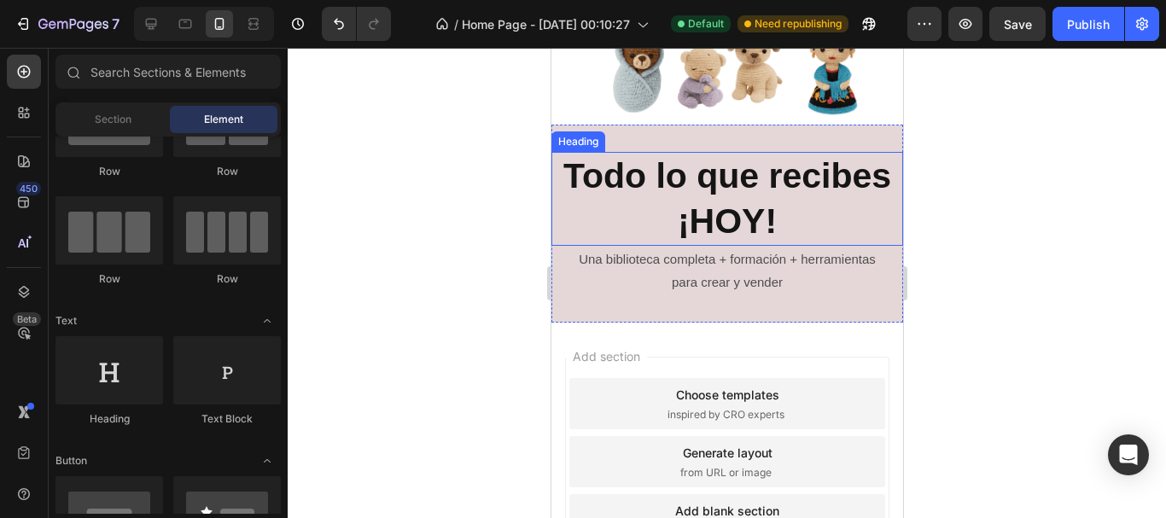
click at [725, 208] on h2 "Todo lo que recibes ¡HOY!" at bounding box center [727, 199] width 352 height 95
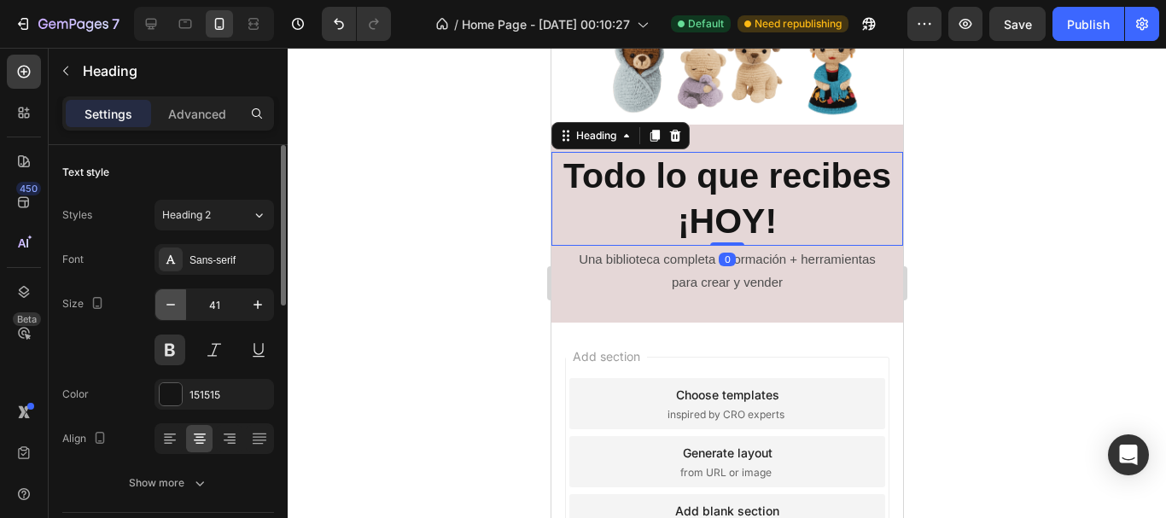
click at [169, 309] on icon "button" at bounding box center [170, 304] width 17 height 17
click at [170, 306] on icon "button" at bounding box center [170, 304] width 17 height 17
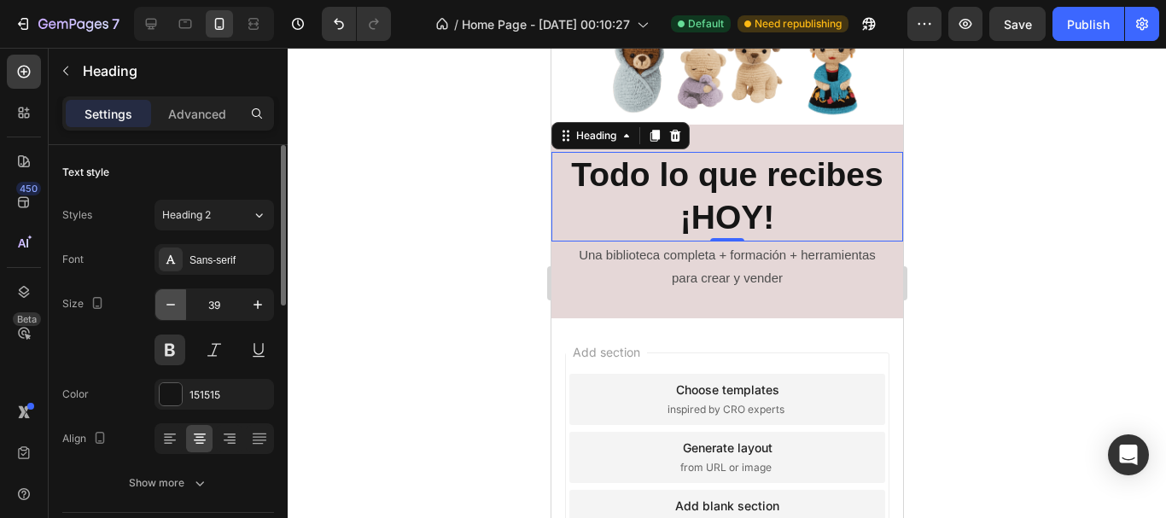
click at [170, 306] on icon "button" at bounding box center [170, 304] width 17 height 17
type input "38"
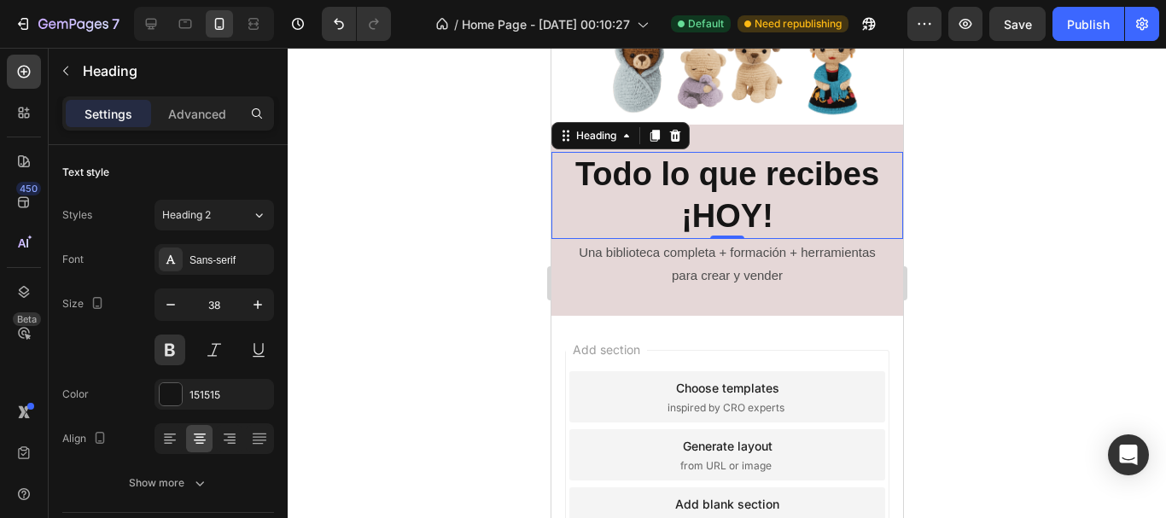
click at [386, 295] on div at bounding box center [727, 283] width 879 height 471
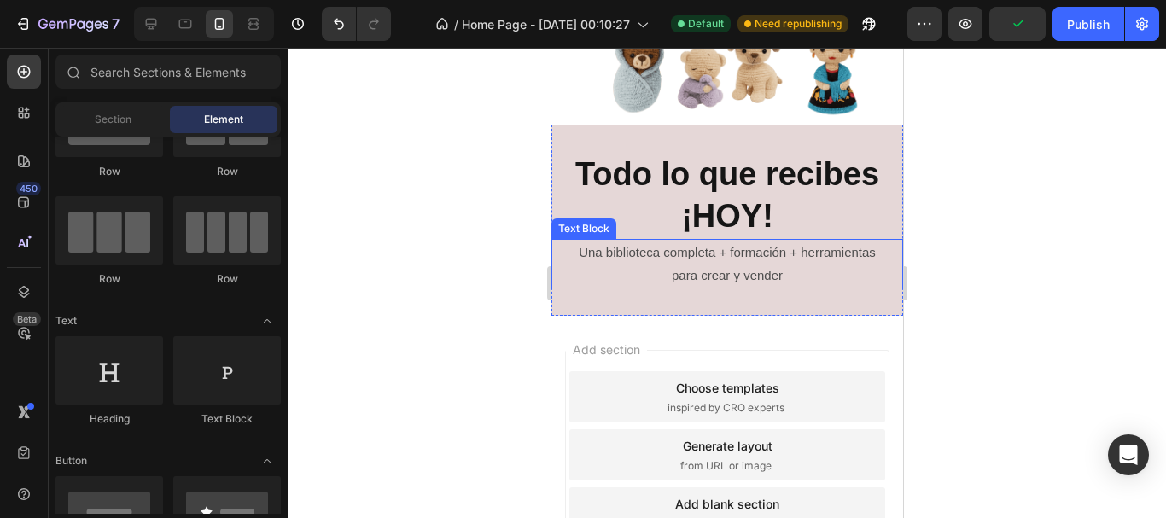
click at [707, 241] on p "Una biblioteca completa + formación + herramientas para crear y vender" at bounding box center [726, 264] width 313 height 46
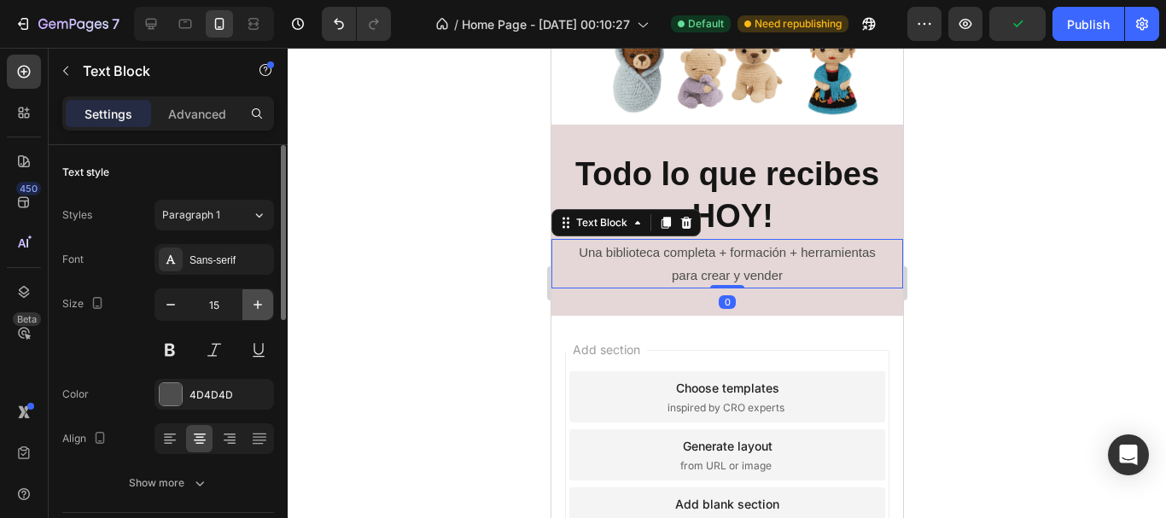
click at [260, 301] on icon "button" at bounding box center [257, 304] width 17 height 17
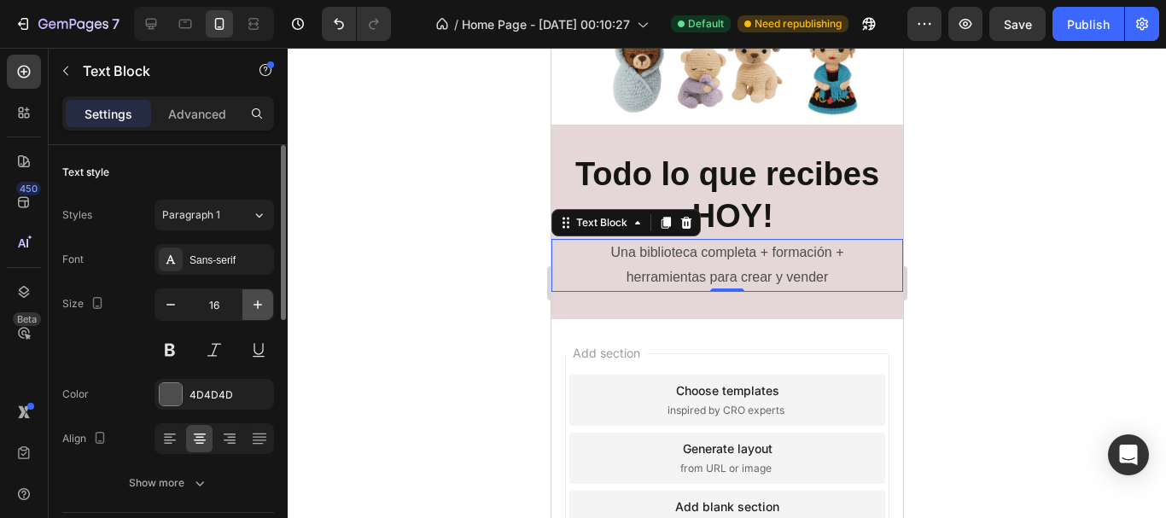
click at [245, 311] on button "button" at bounding box center [258, 304] width 31 height 31
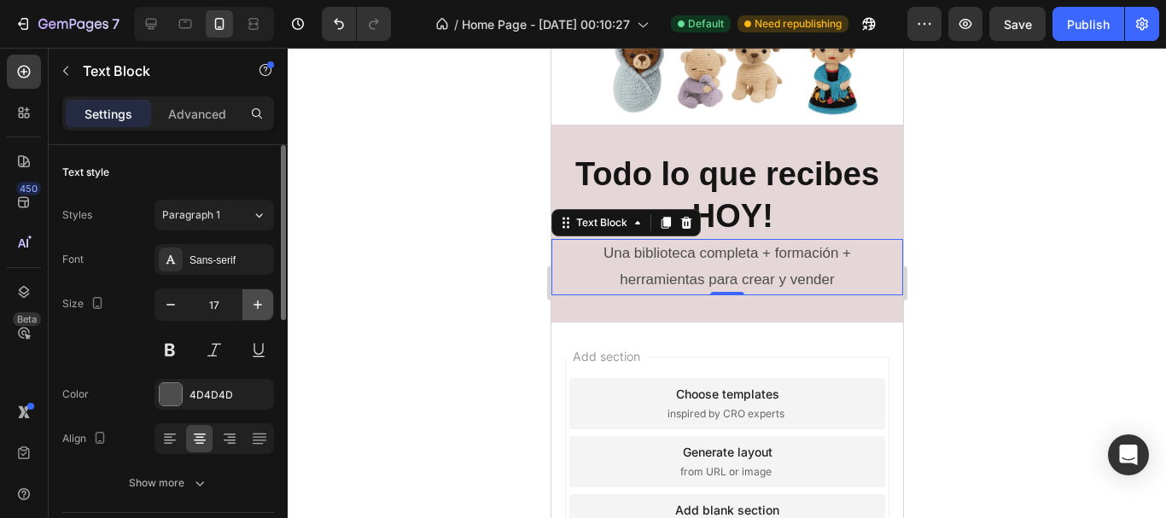
click at [258, 311] on icon "button" at bounding box center [257, 304] width 17 height 17
click at [172, 313] on icon "button" at bounding box center [170, 304] width 17 height 17
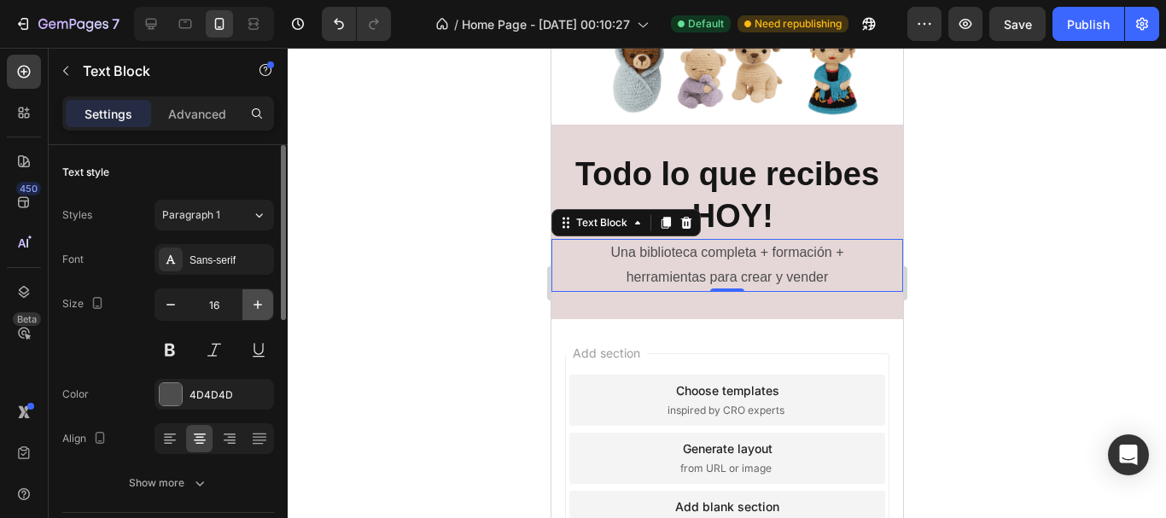
click at [269, 303] on button "button" at bounding box center [258, 304] width 31 height 31
type input "17"
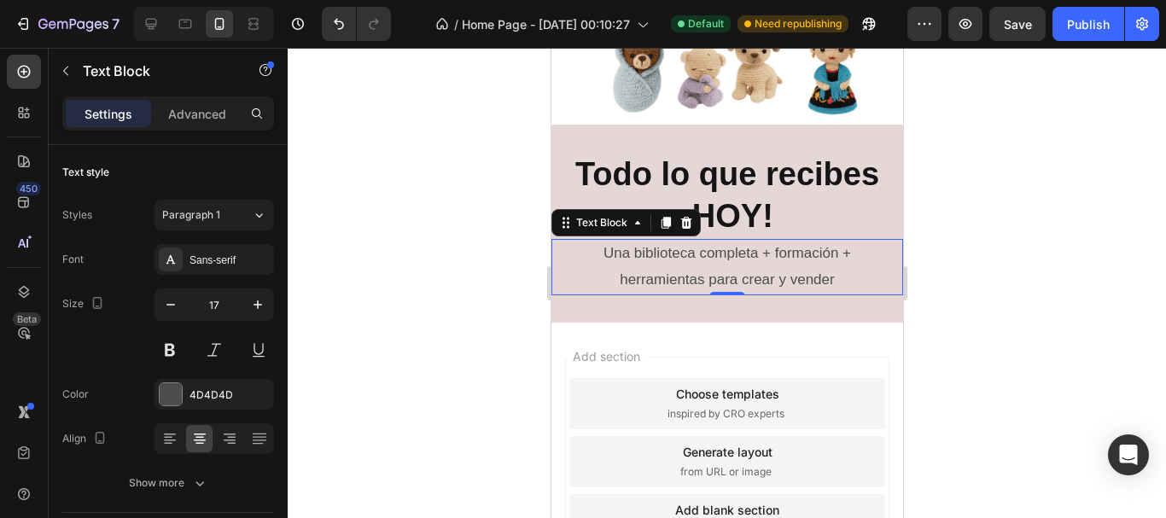
click at [448, 315] on div at bounding box center [727, 283] width 879 height 471
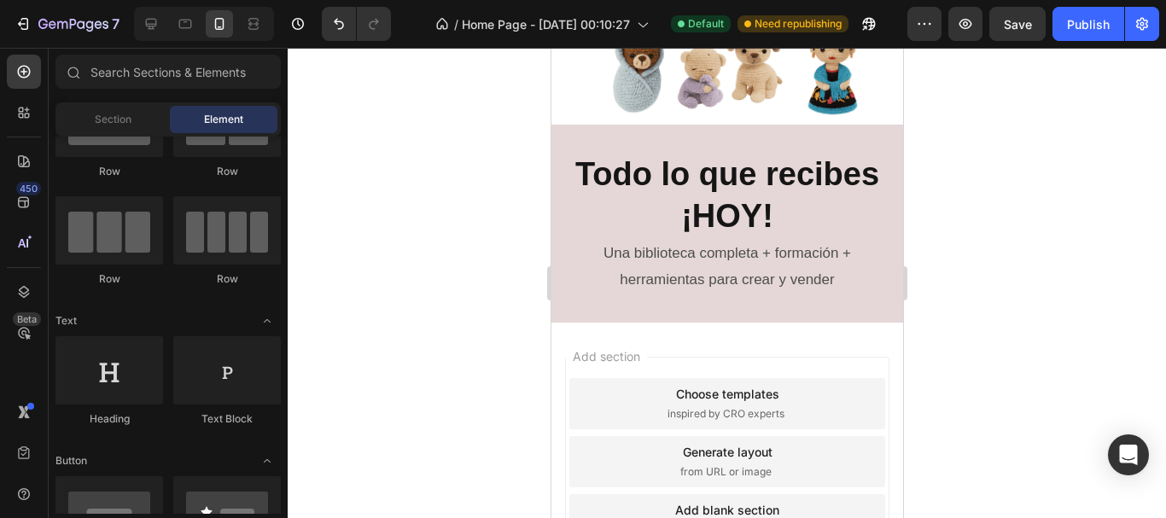
click at [693, 501] on div "Add blank section" at bounding box center [727, 510] width 104 height 18
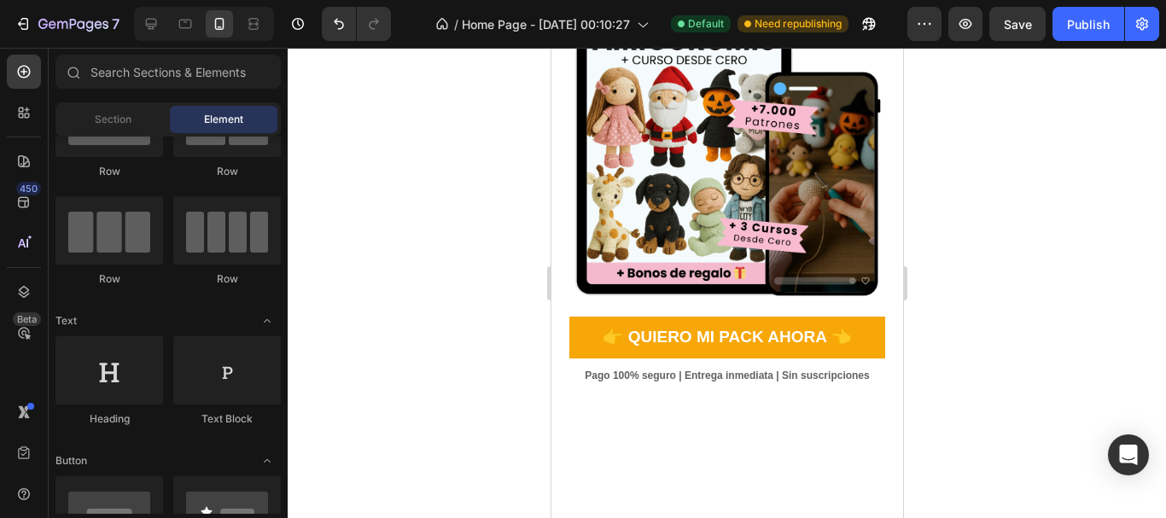
scroll to position [0, 0]
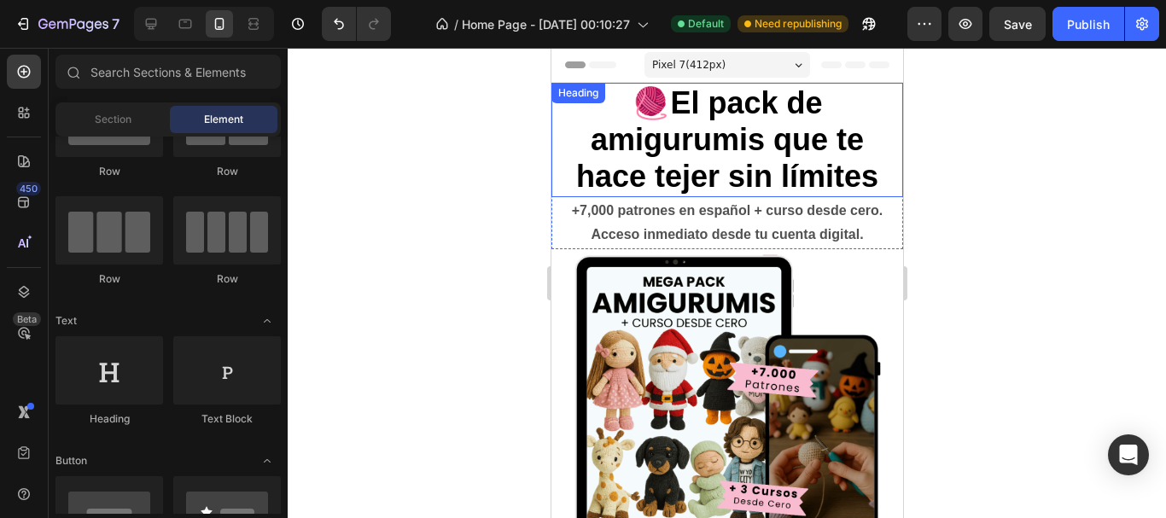
click at [888, 197] on div "🧶El pack de amigurumis que te hace tejer sin límites" at bounding box center [727, 140] width 352 height 114
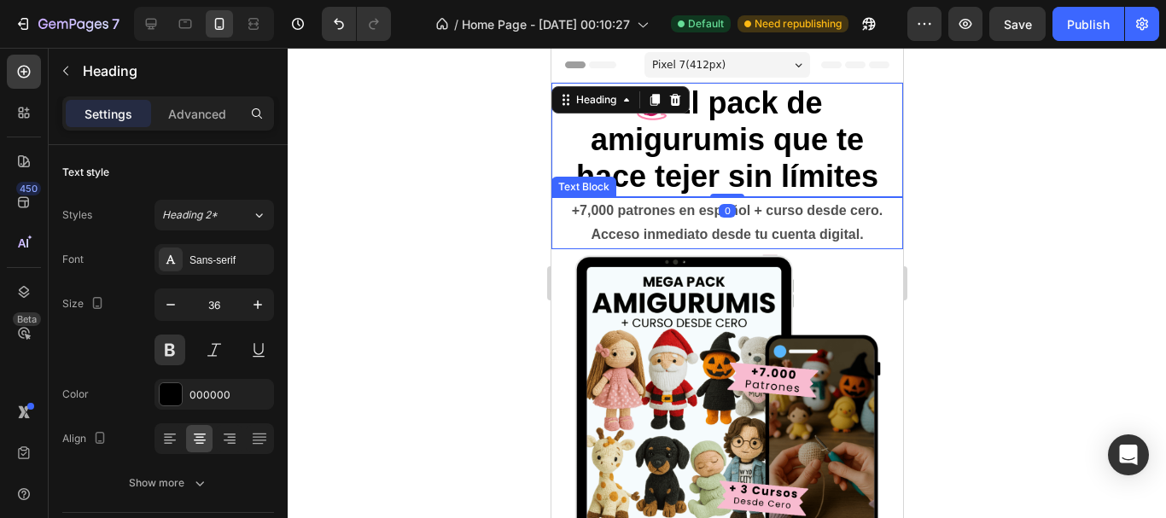
click at [869, 248] on p "+7,000 patrones en español + curso desde cero. Acceso inmediato desde tu cuenta…" at bounding box center [726, 224] width 313 height 50
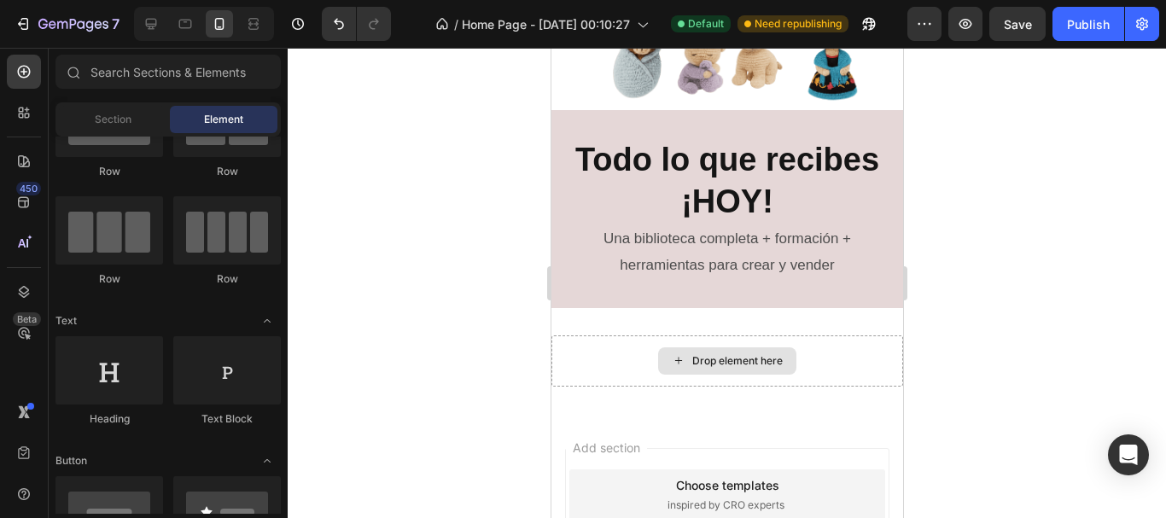
scroll to position [924, 0]
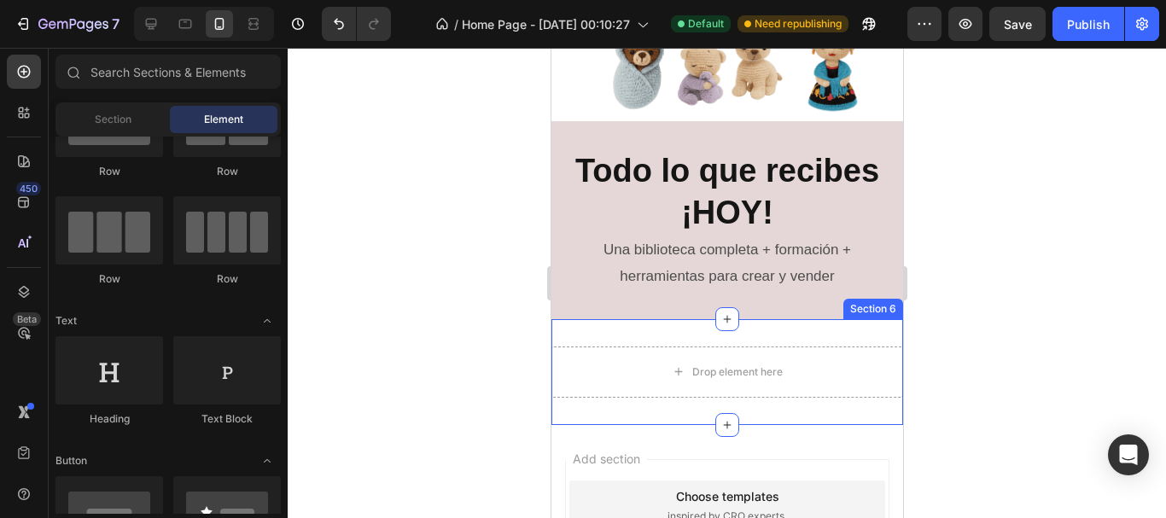
click at [647, 326] on div "Drop element here Section 6" at bounding box center [727, 372] width 352 height 106
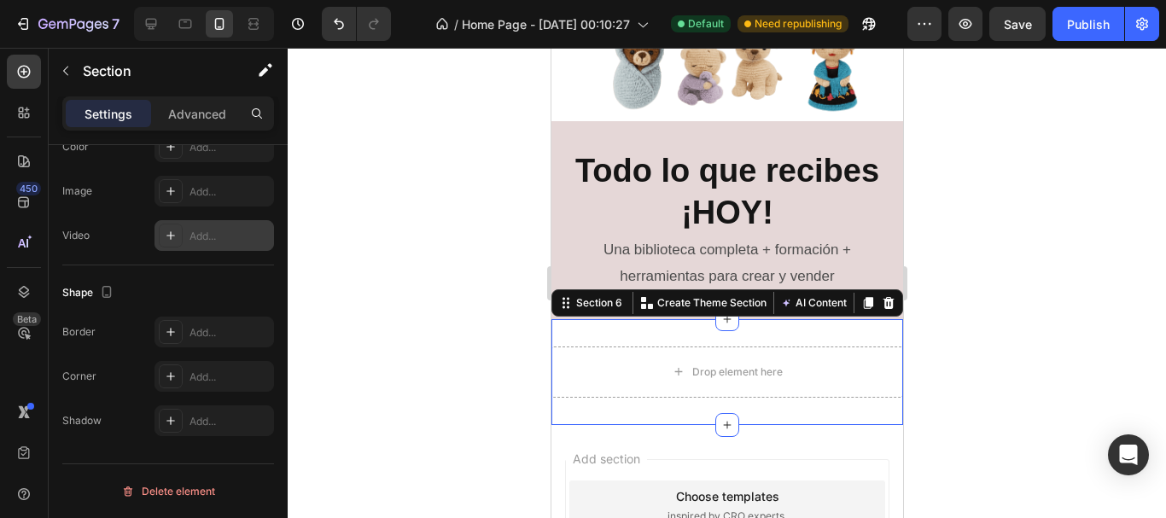
scroll to position [0, 0]
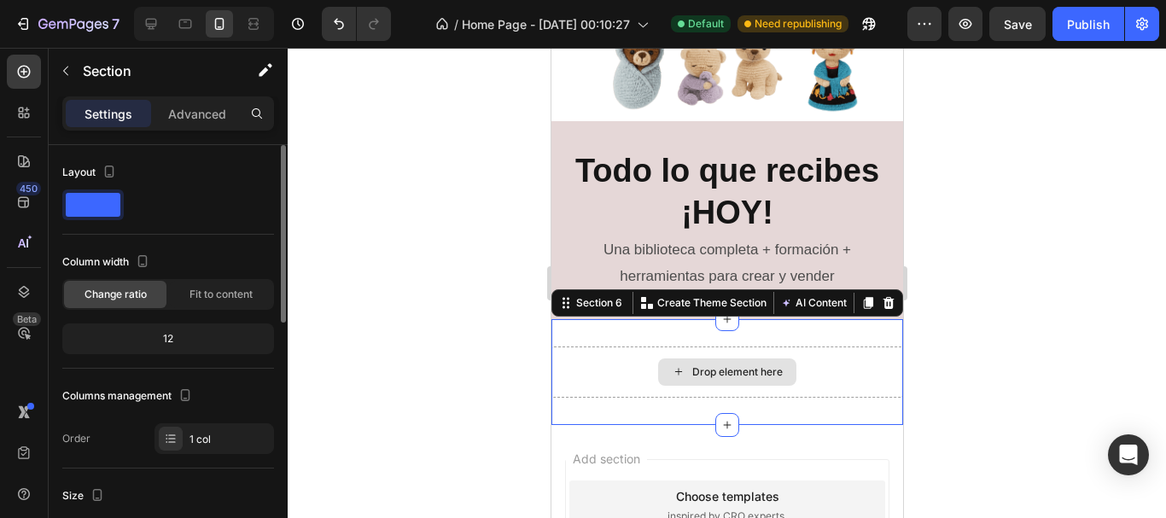
click at [695, 359] on div "Drop element here" at bounding box center [727, 372] width 138 height 27
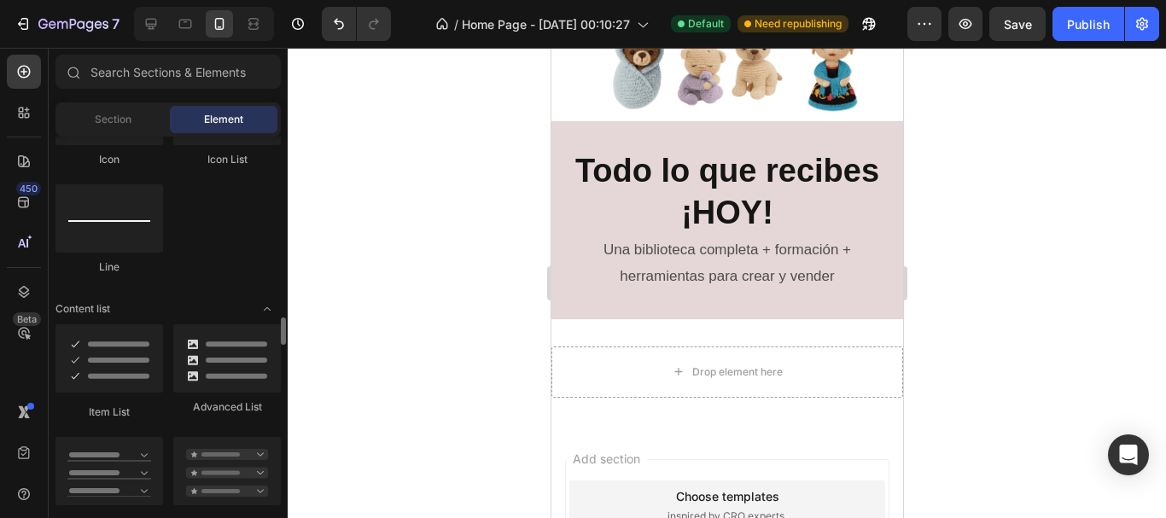
scroll to position [1281, 0]
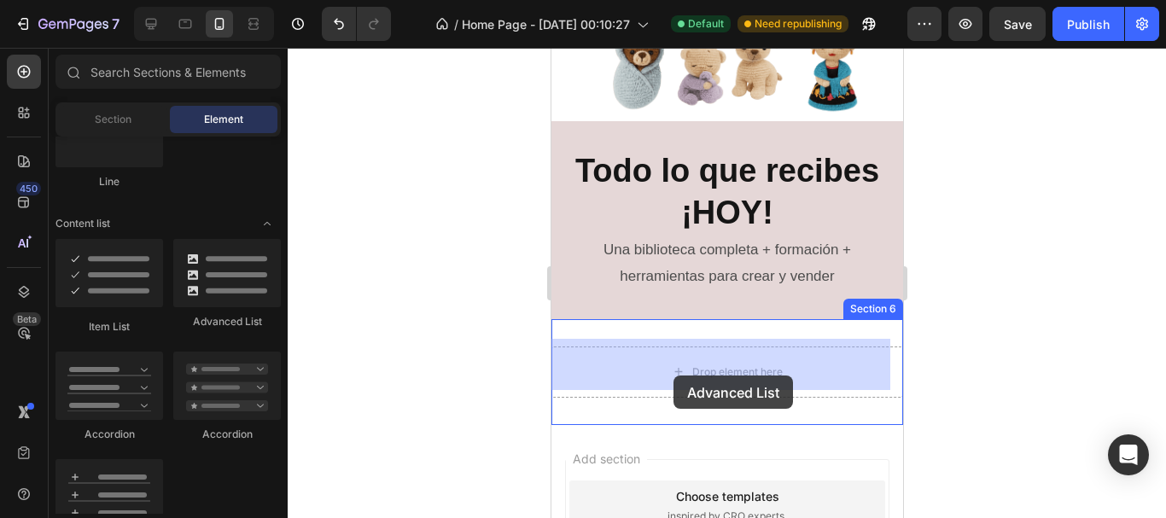
drag, startPoint x: 765, startPoint y: 348, endPoint x: 673, endPoint y: 376, distance: 96.2
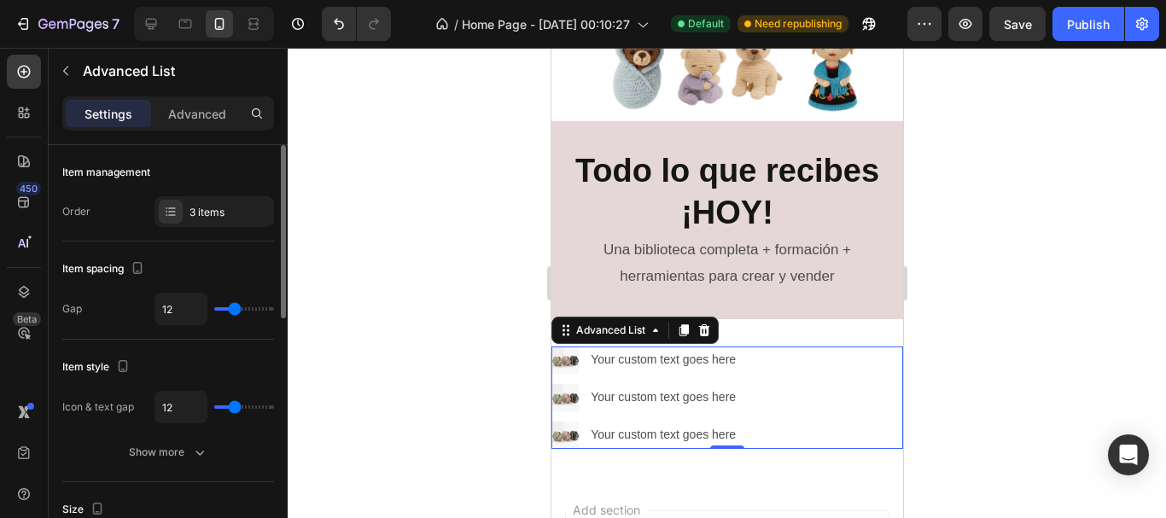
type input "17"
type input "18"
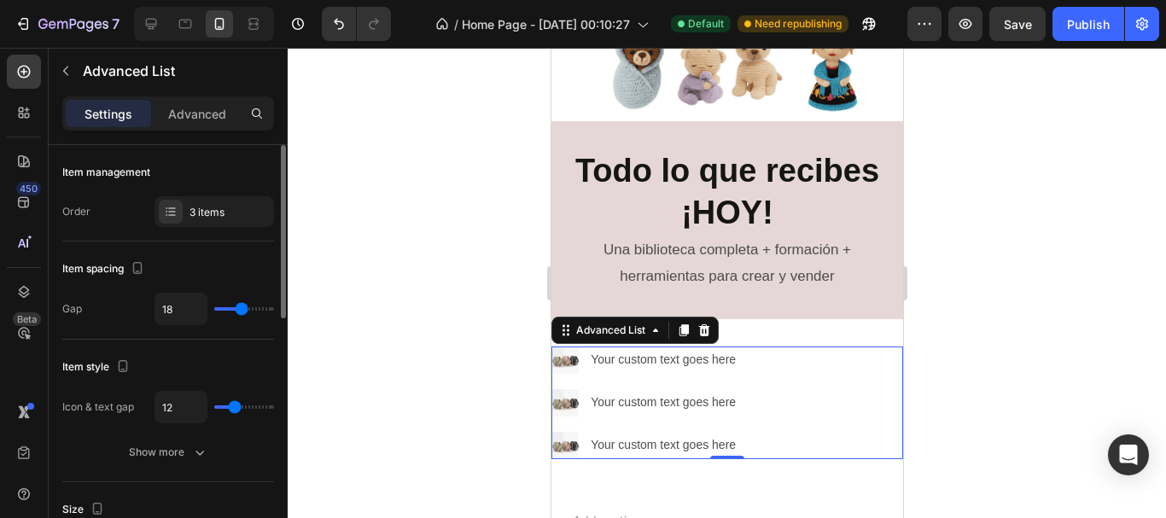
type input "19"
type input "13"
type input "10"
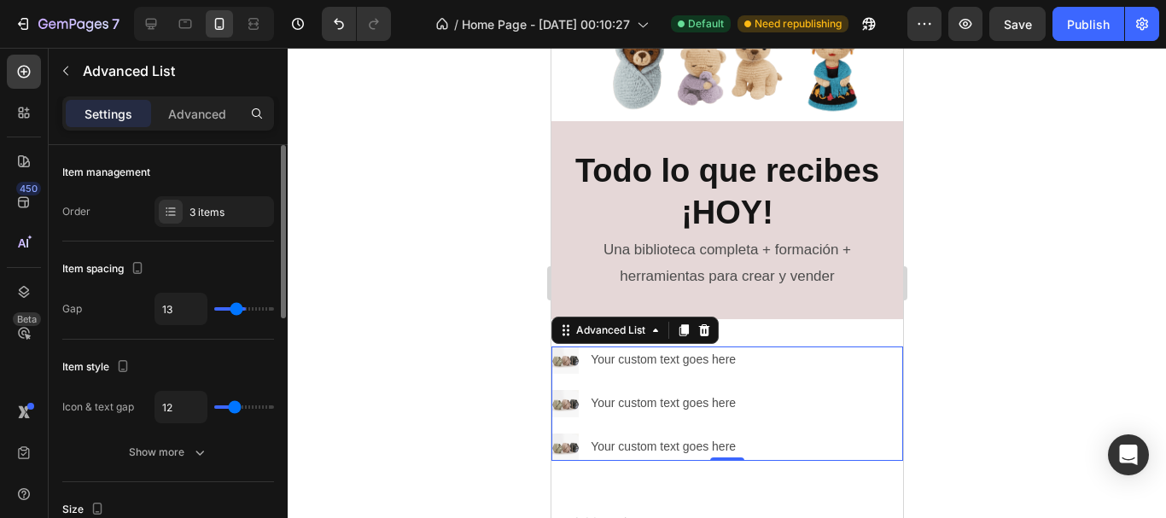
type input "10"
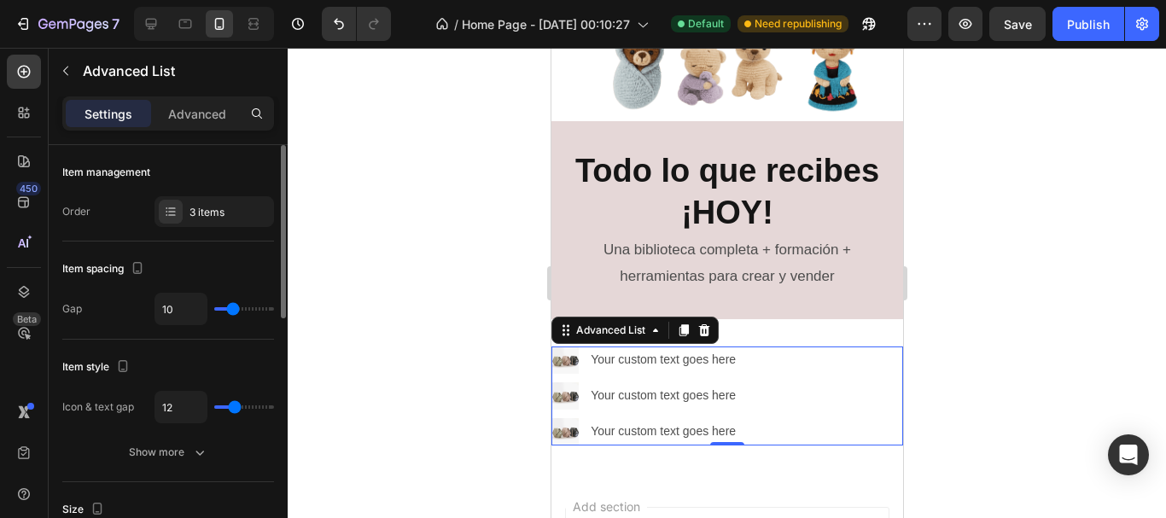
type input "9"
type input "7"
type input "6"
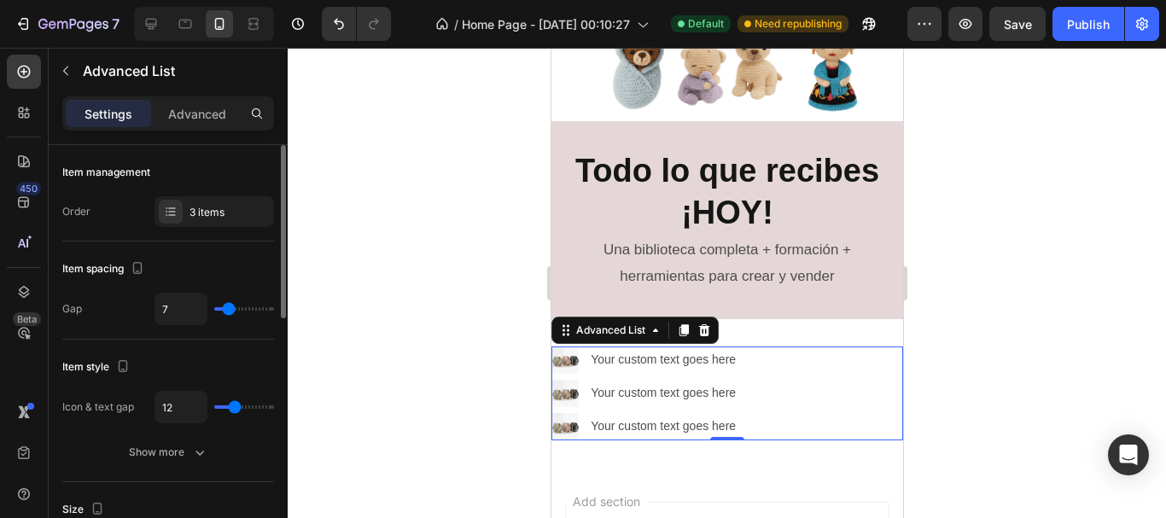
type input "6"
type input "5"
drag, startPoint x: 238, startPoint y: 306, endPoint x: 227, endPoint y: 306, distance: 11.1
type input "5"
click at [227, 307] on input "range" at bounding box center [244, 308] width 60 height 3
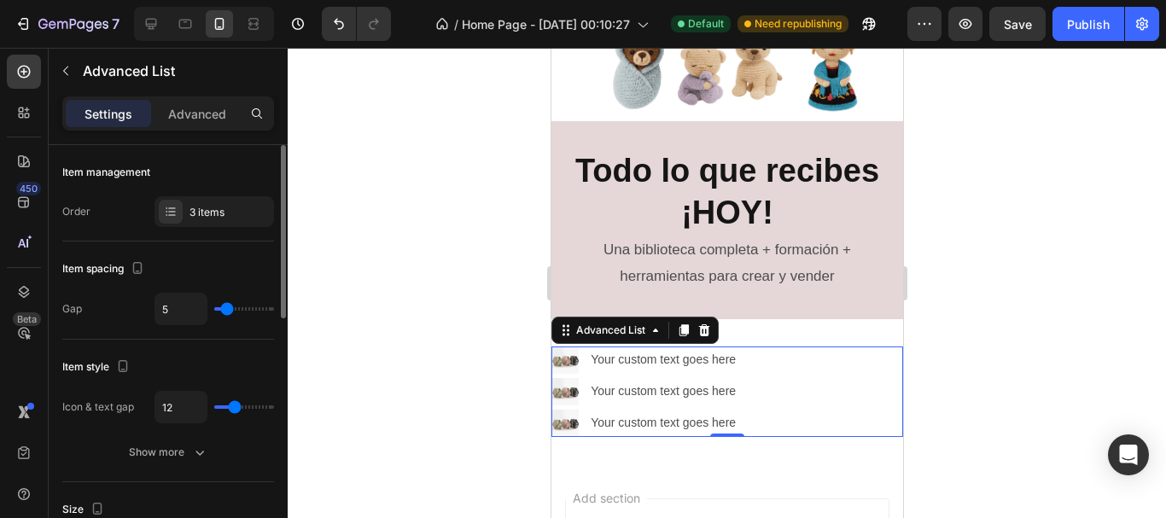
click at [231, 406] on input "range" at bounding box center [244, 407] width 60 height 3
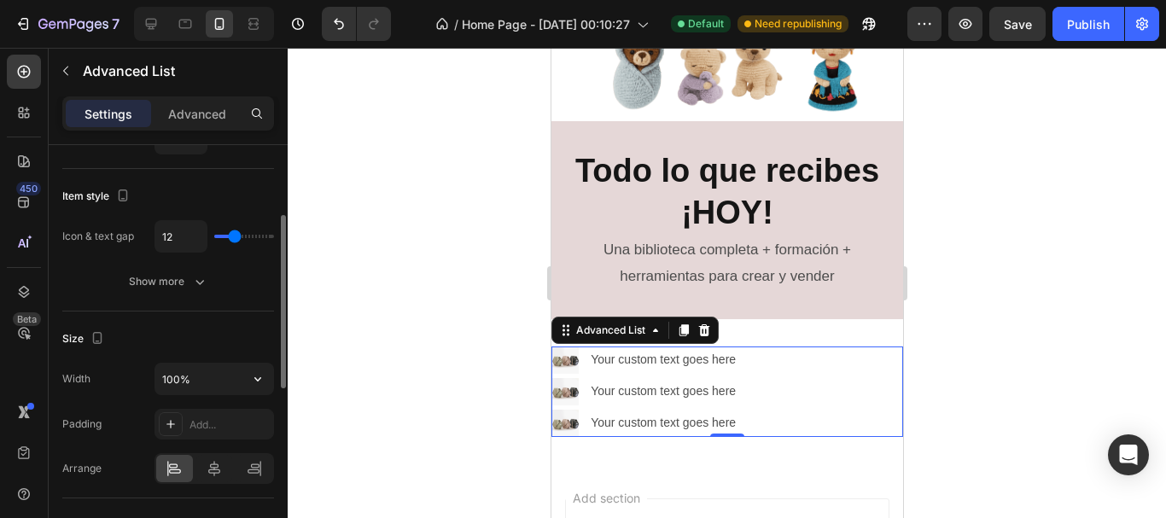
scroll to position [256, 0]
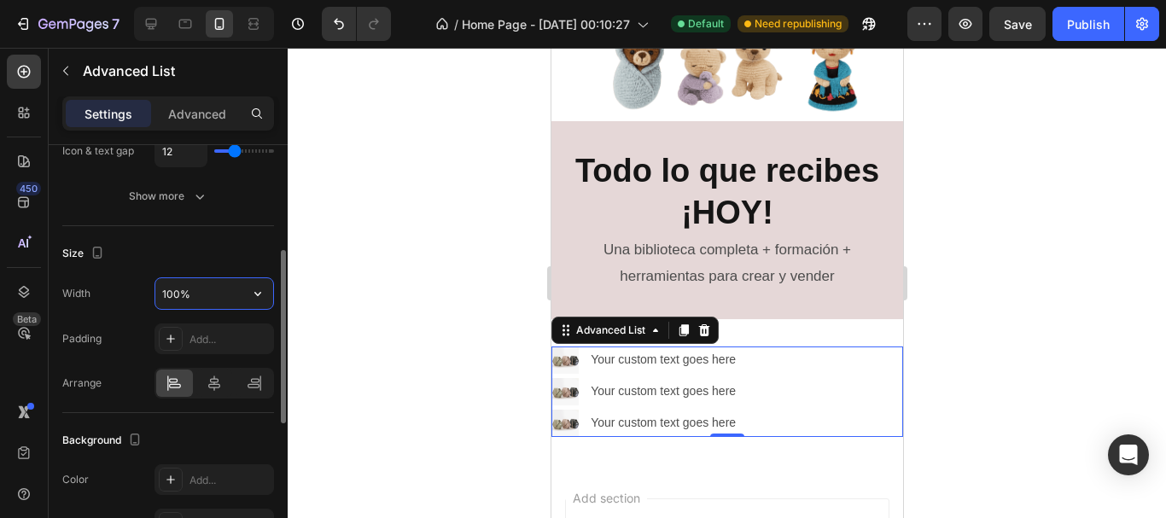
click at [199, 300] on input "100%" at bounding box center [214, 293] width 118 height 31
type input "90%"
click at [224, 389] on div at bounding box center [214, 383] width 37 height 27
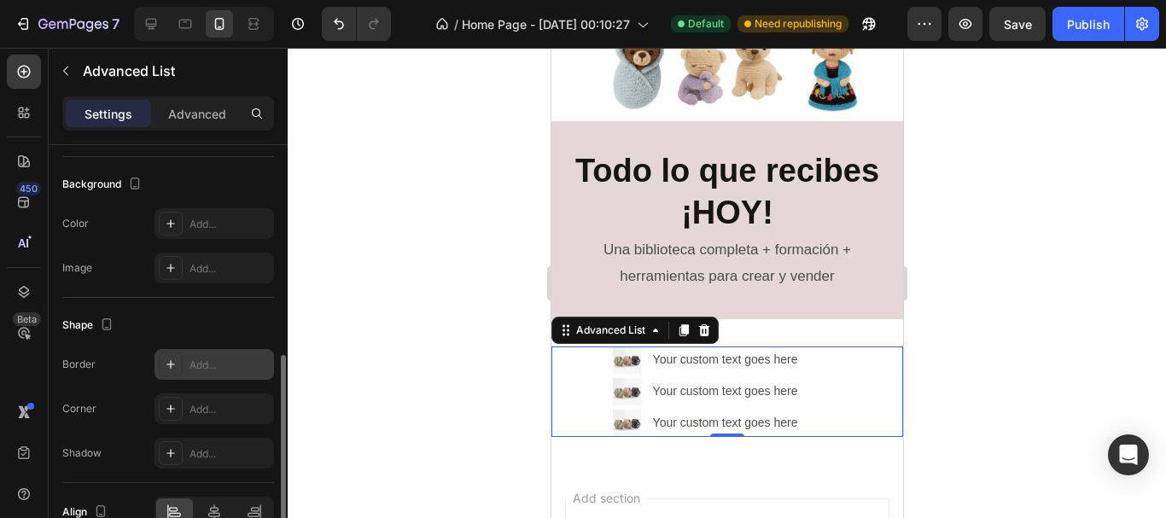
scroll to position [604, 0]
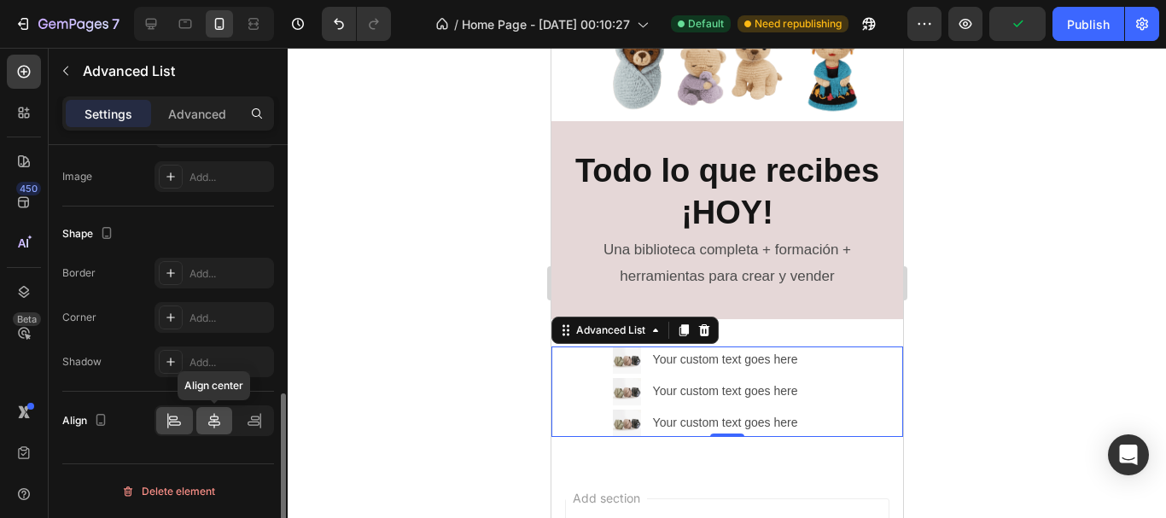
click at [206, 425] on icon at bounding box center [214, 420] width 17 height 17
click at [182, 420] on icon at bounding box center [174, 420] width 17 height 17
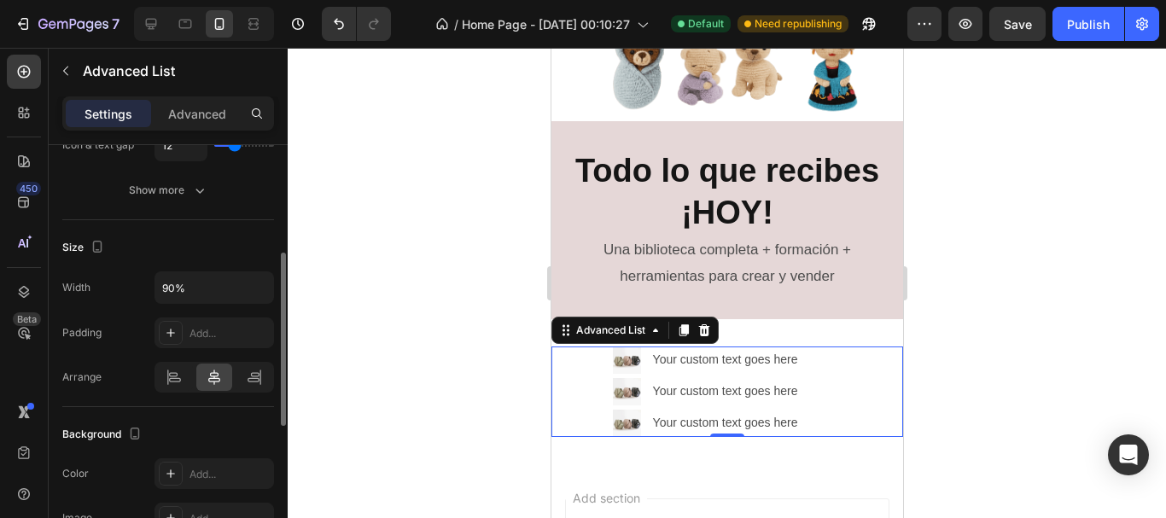
scroll to position [177, 0]
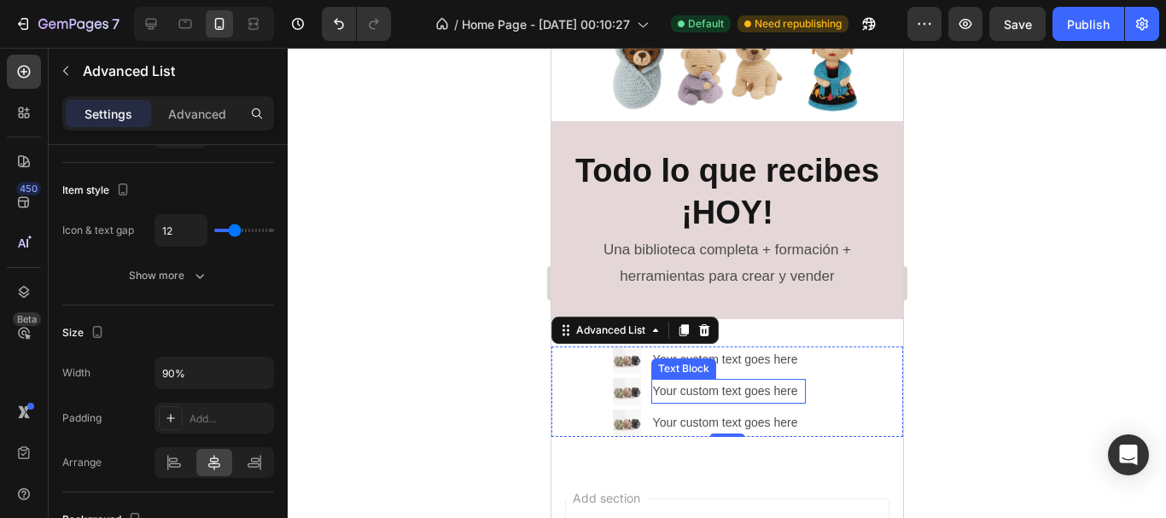
click at [700, 388] on div "Your custom text goes here" at bounding box center [728, 391] width 155 height 25
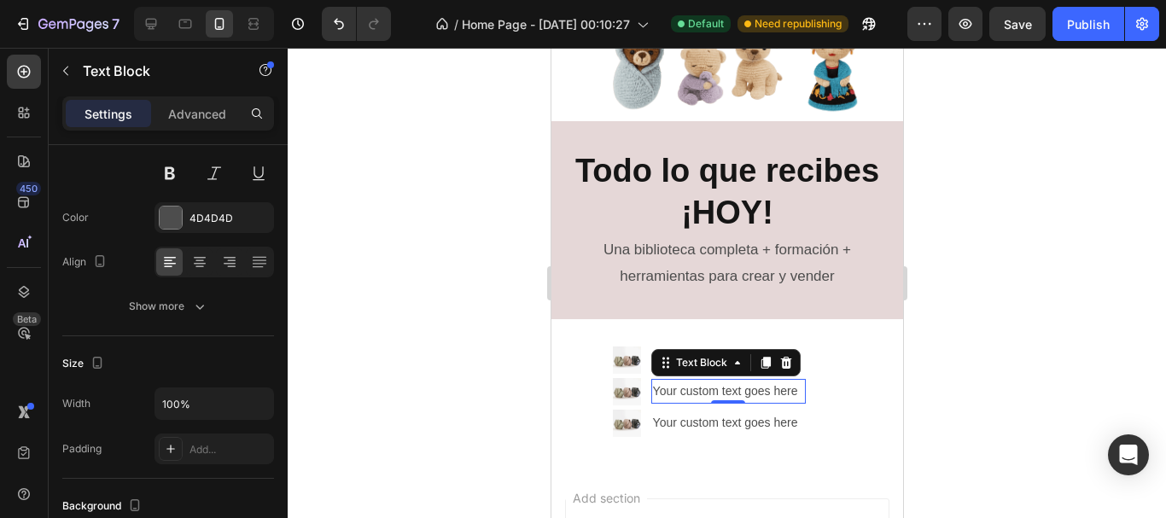
scroll to position [0, 0]
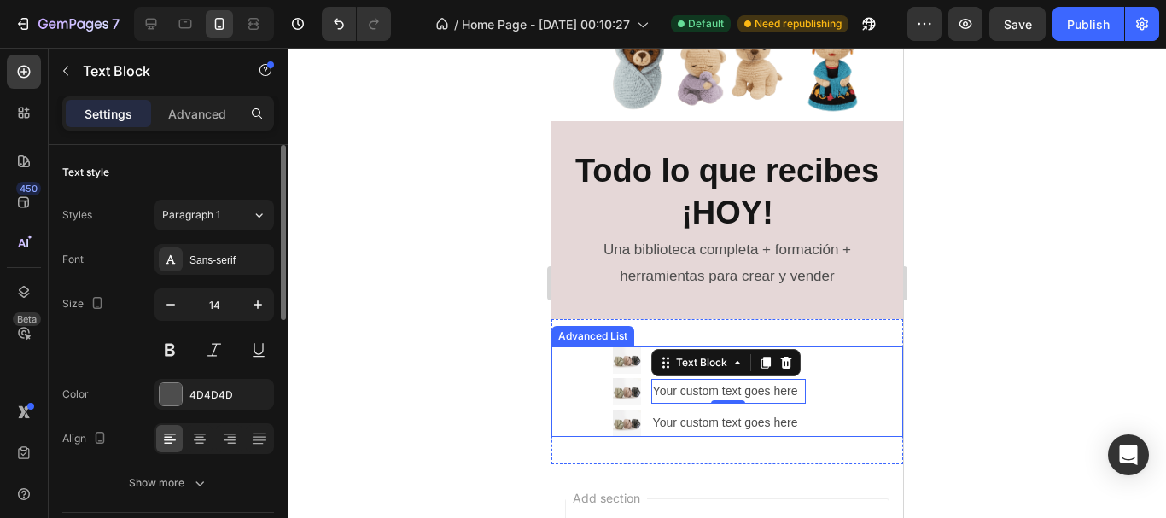
click at [1101, 437] on div at bounding box center [727, 283] width 879 height 471
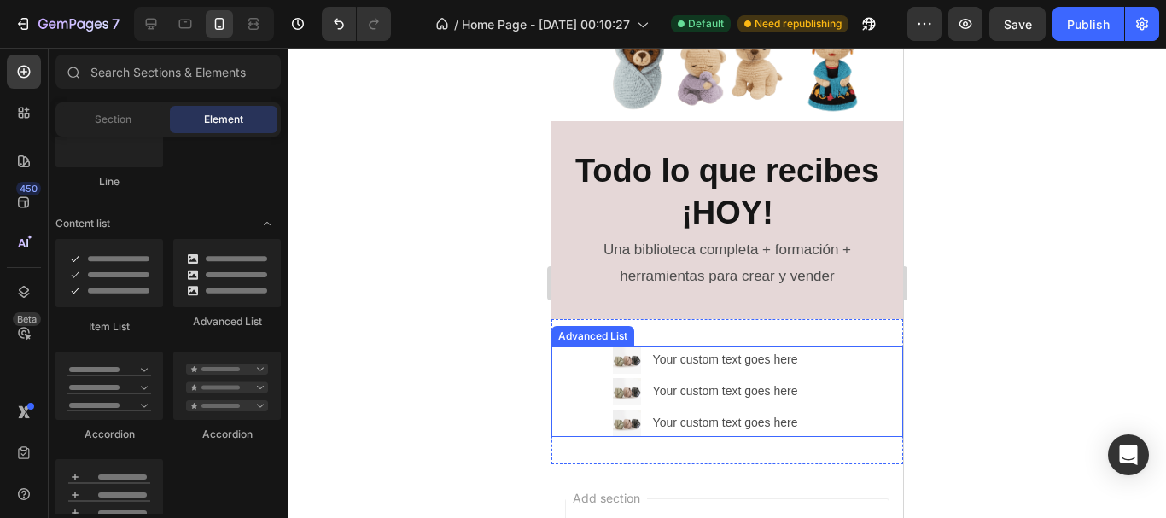
click at [804, 378] on div "Image Your custom text goes here Text Block Image Your custom text goes here Te…" at bounding box center [709, 392] width 317 height 91
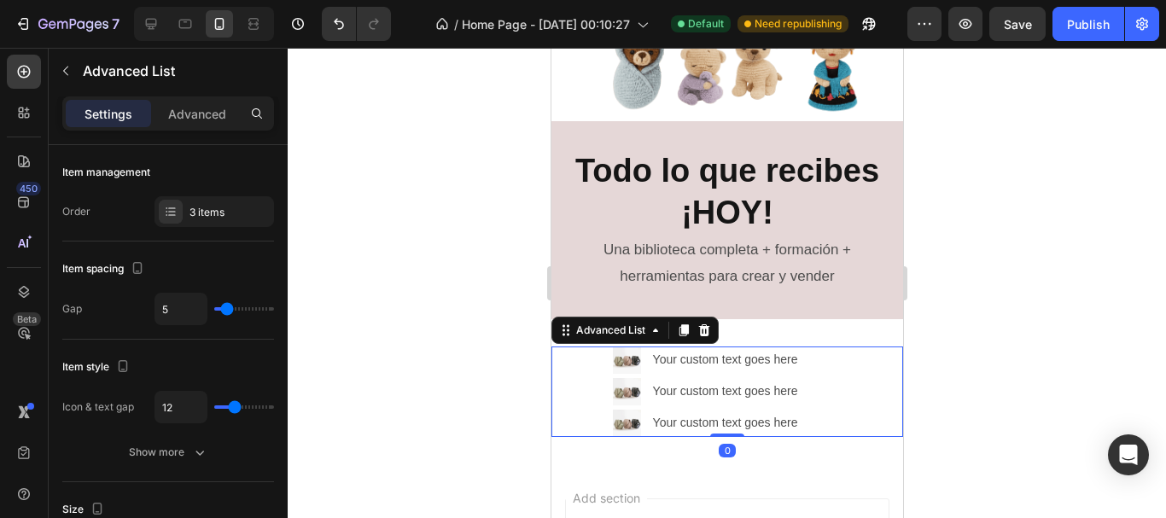
click at [198, 129] on div "Settings Advanced" at bounding box center [168, 113] width 212 height 34
click at [201, 126] on div "Advanced" at bounding box center [197, 113] width 85 height 27
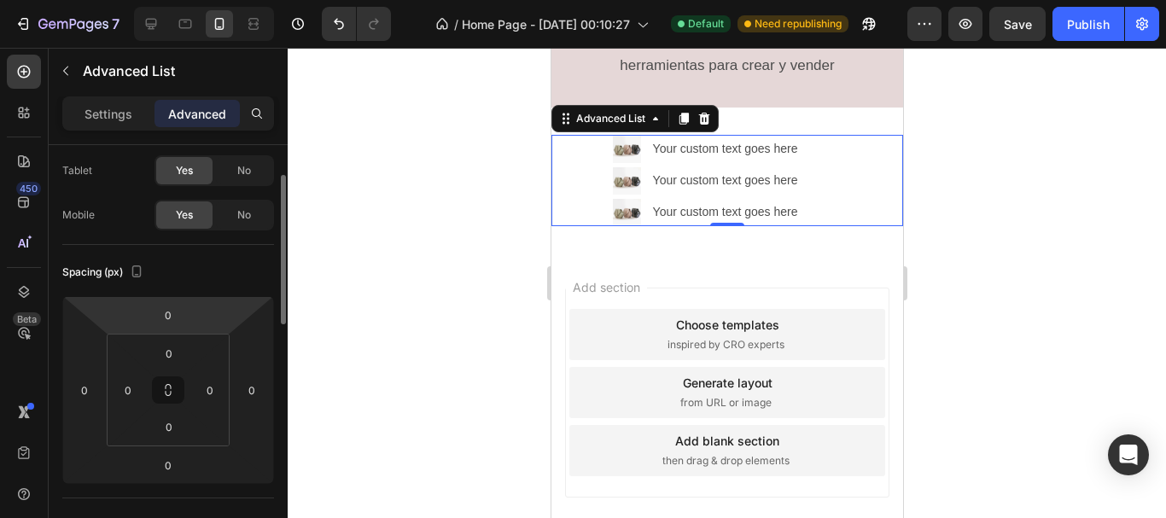
scroll to position [256, 0]
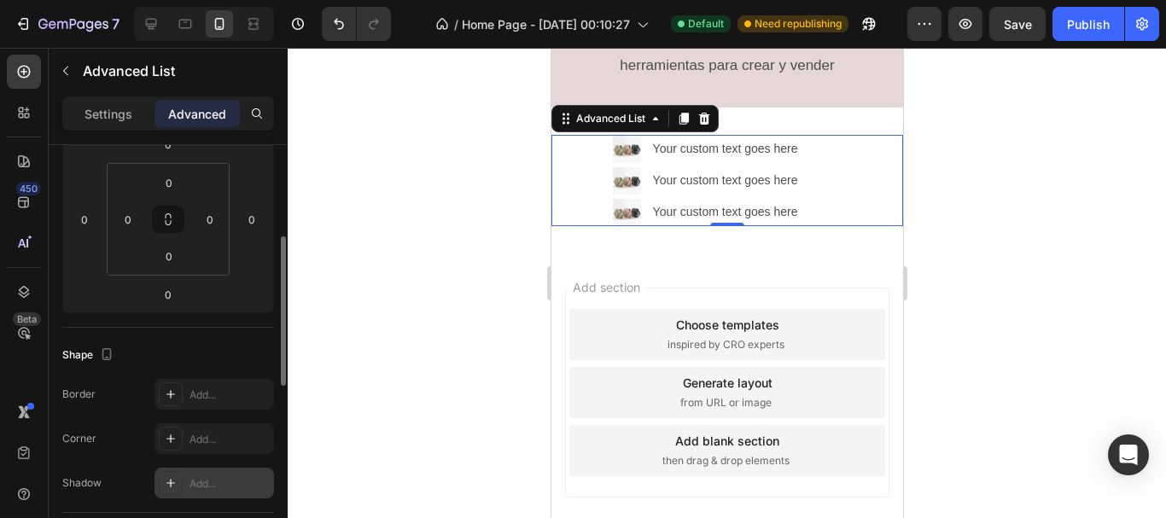
click at [177, 482] on icon at bounding box center [171, 483] width 14 height 14
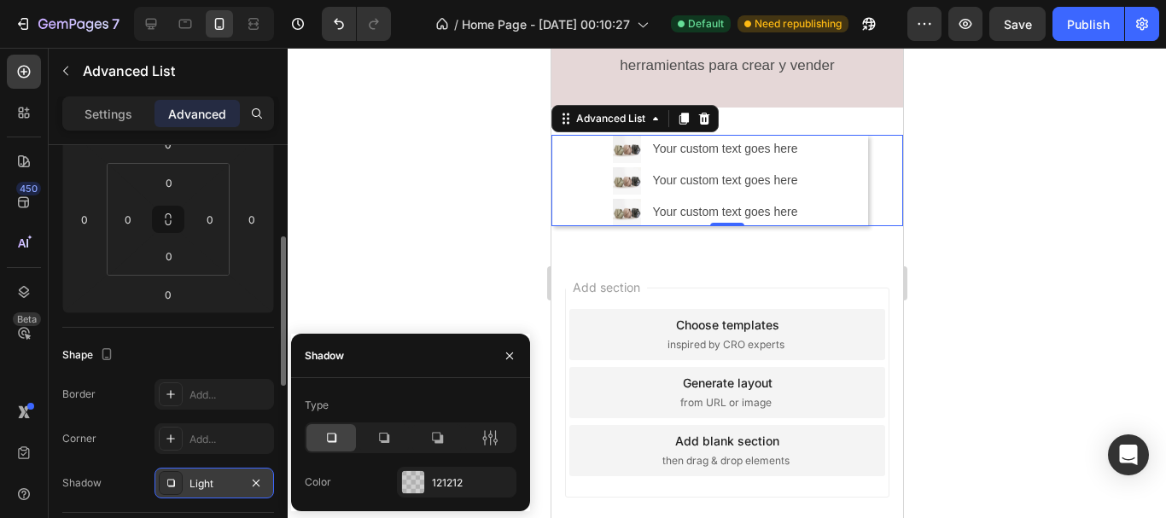
click at [344, 441] on div at bounding box center [332, 437] width 50 height 27
click at [374, 441] on div at bounding box center [385, 437] width 50 height 27
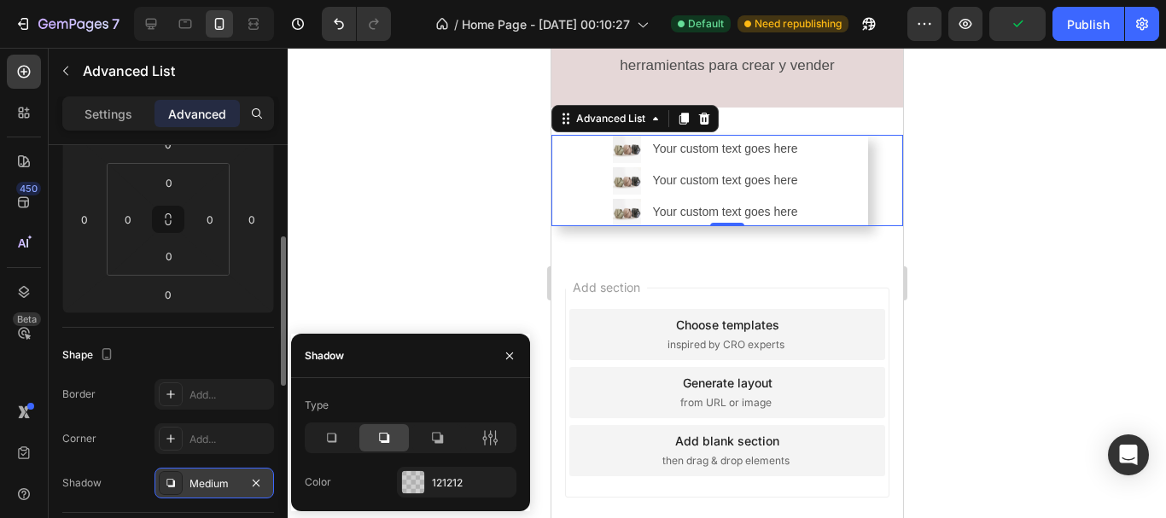
scroll to position [171, 0]
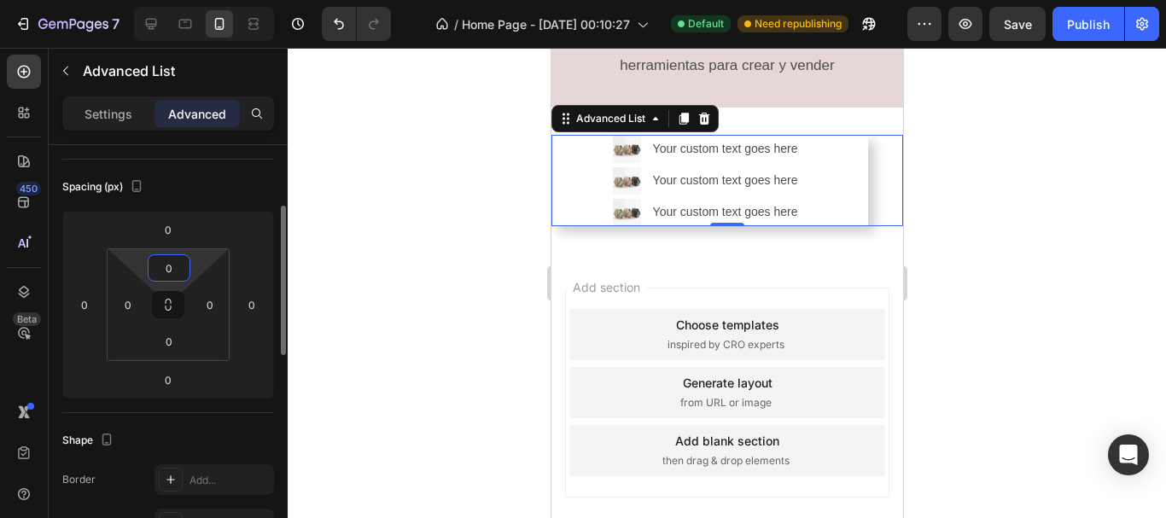
click at [166, 273] on input "0" at bounding box center [169, 268] width 34 height 26
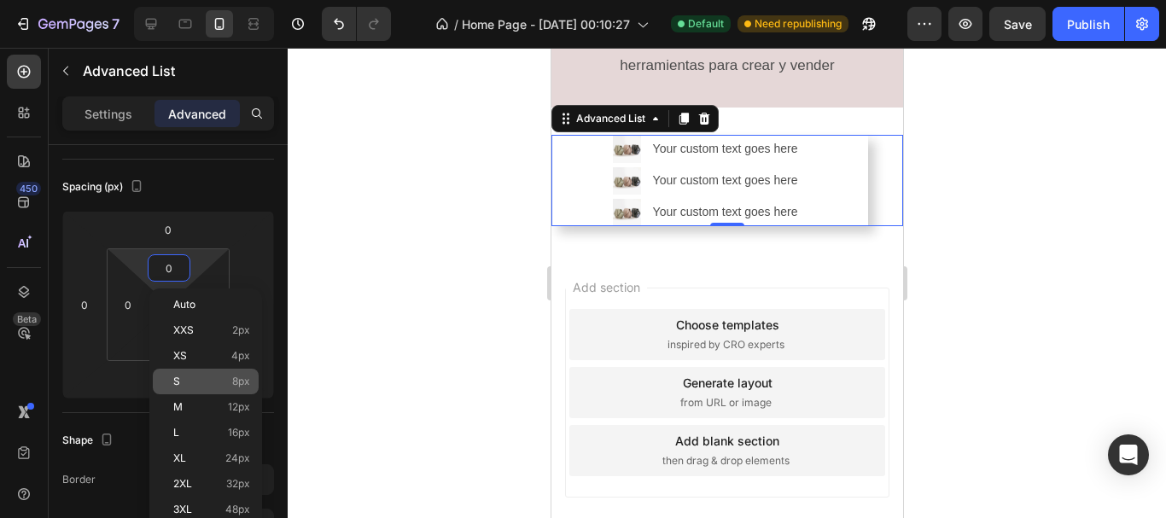
click at [181, 385] on p "S 8px" at bounding box center [211, 382] width 77 height 12
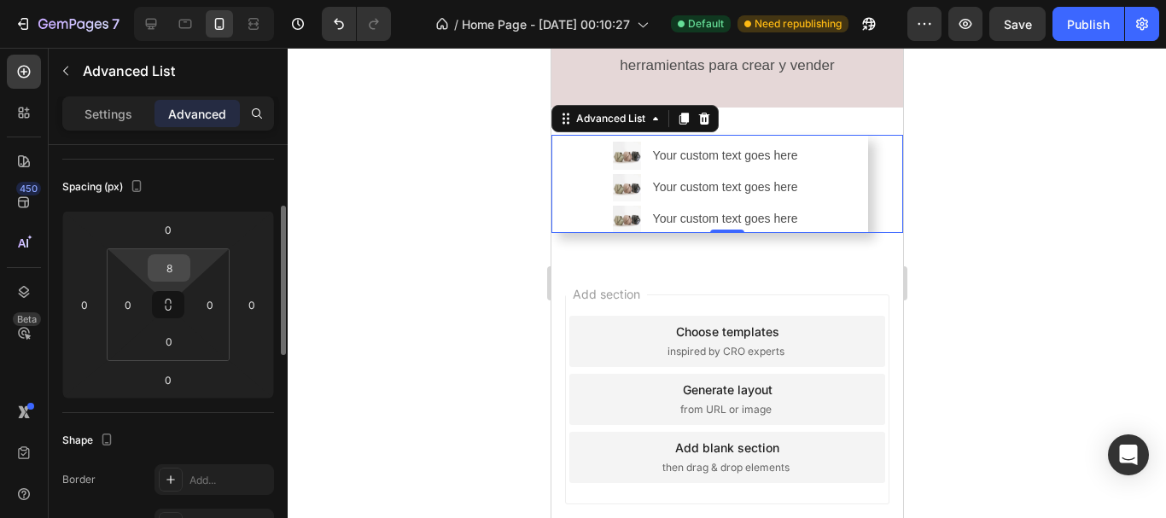
click at [180, 274] on input "8" at bounding box center [169, 268] width 34 height 26
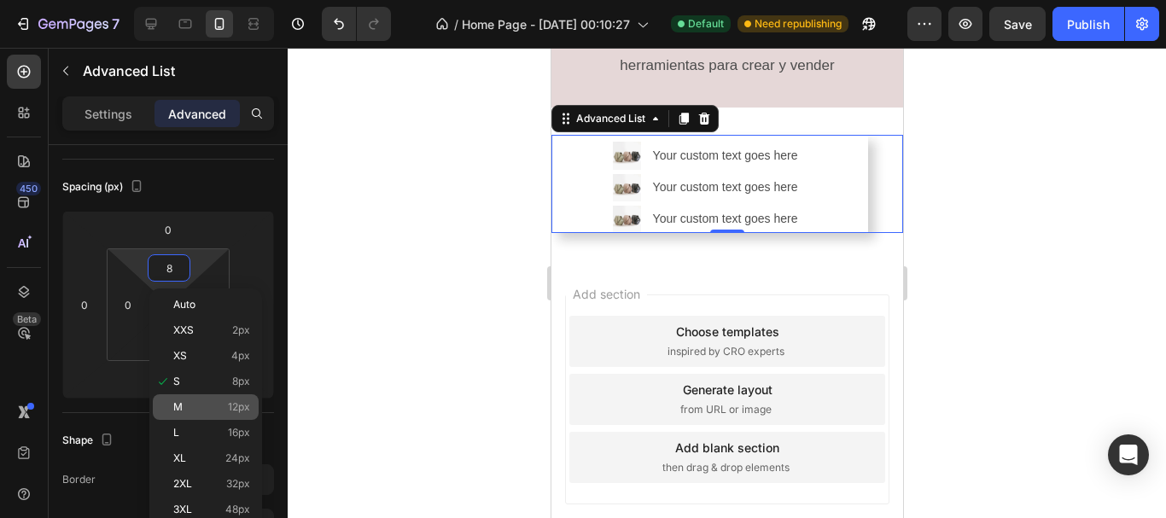
click at [214, 416] on div "M 12px" at bounding box center [206, 408] width 106 height 26
type input "12"
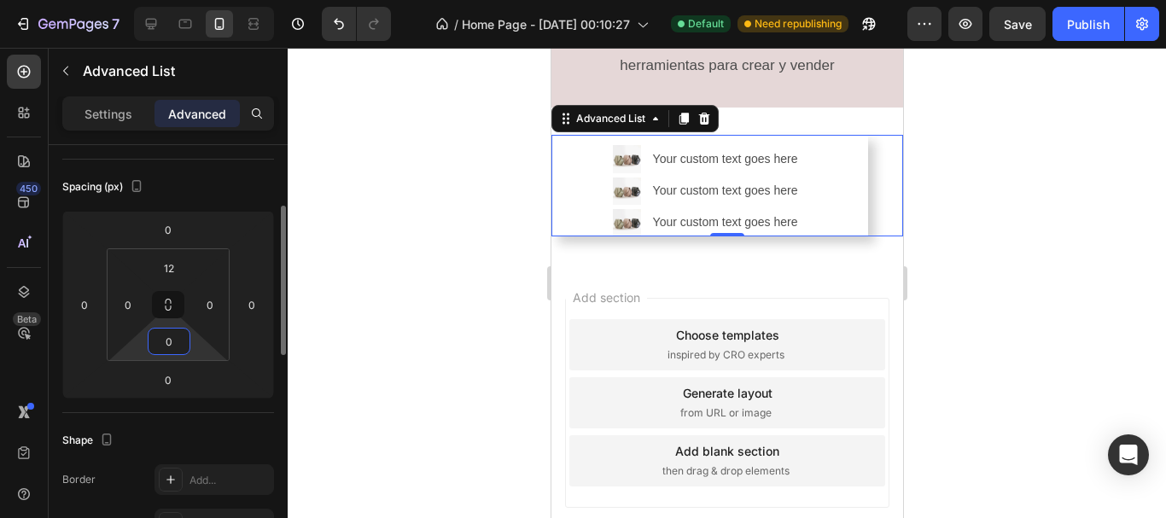
click at [177, 351] on input "0" at bounding box center [169, 342] width 34 height 26
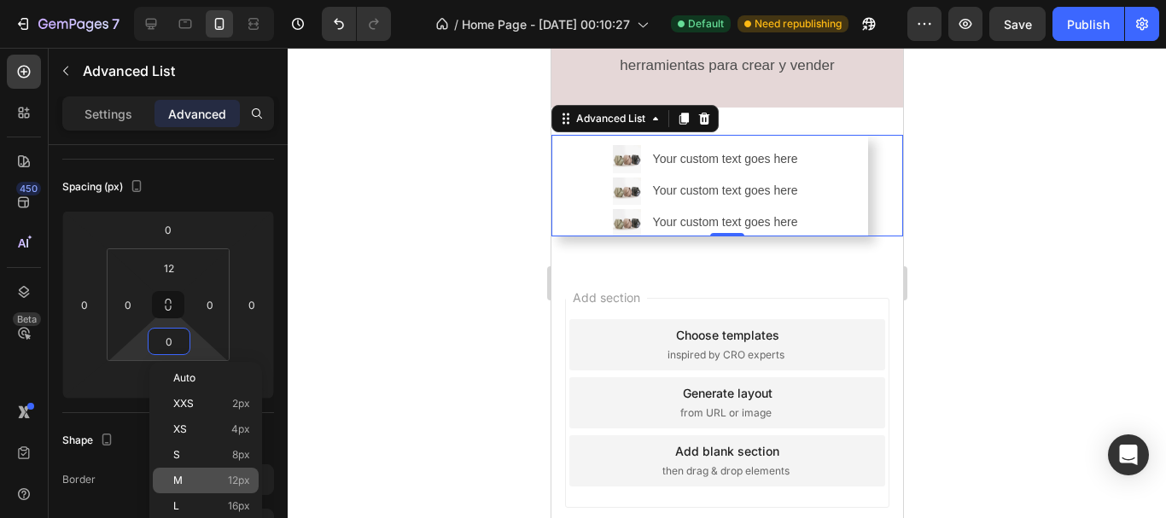
click at [203, 482] on p "M 12px" at bounding box center [211, 481] width 77 height 12
type input "12"
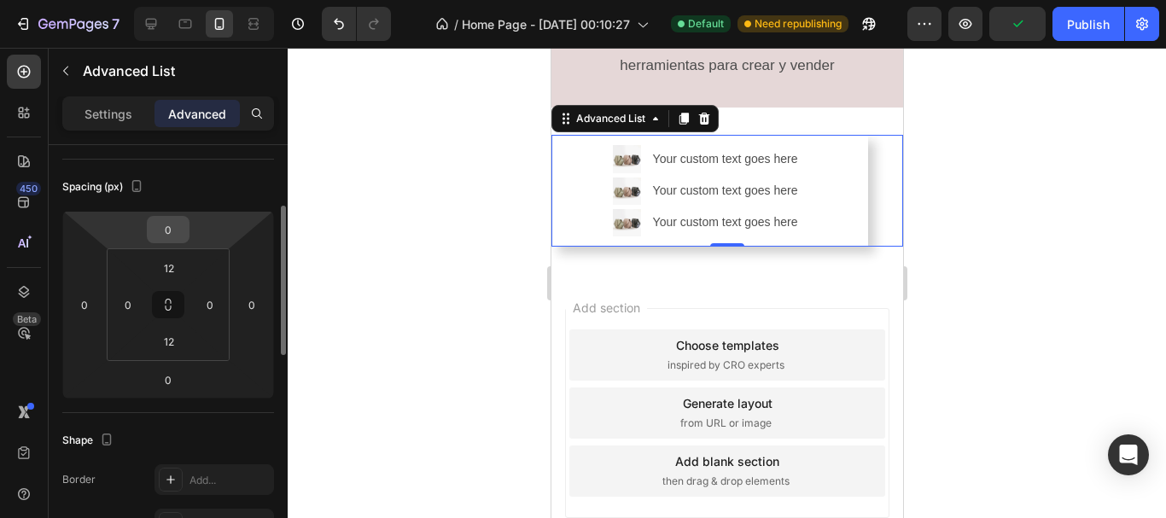
click at [176, 241] on input "0" at bounding box center [168, 230] width 34 height 26
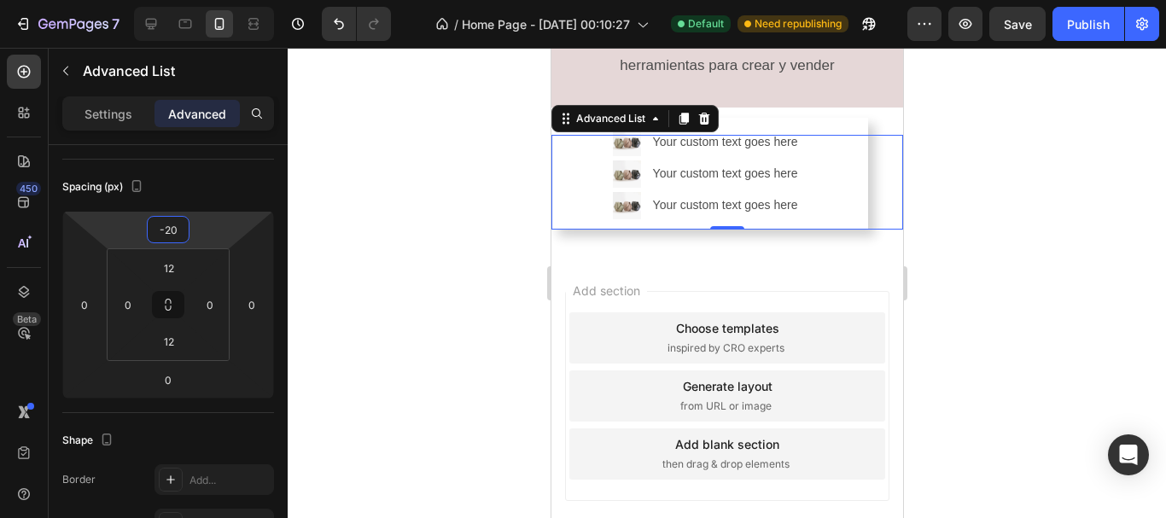
type input "0"
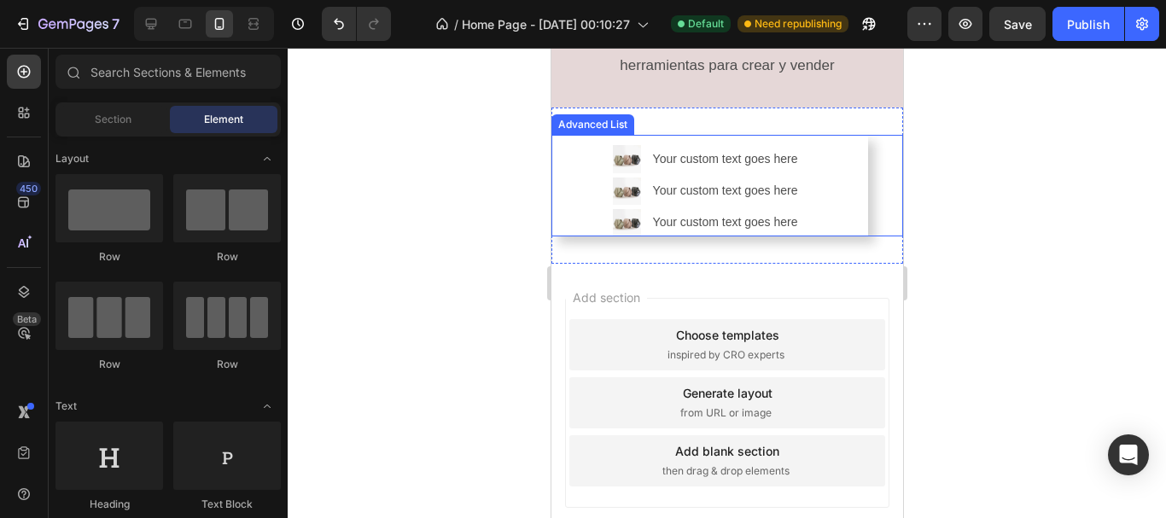
click at [876, 237] on div "Image Your custom text goes here Text Block Image Your custom text goes here Te…" at bounding box center [727, 186] width 352 height 102
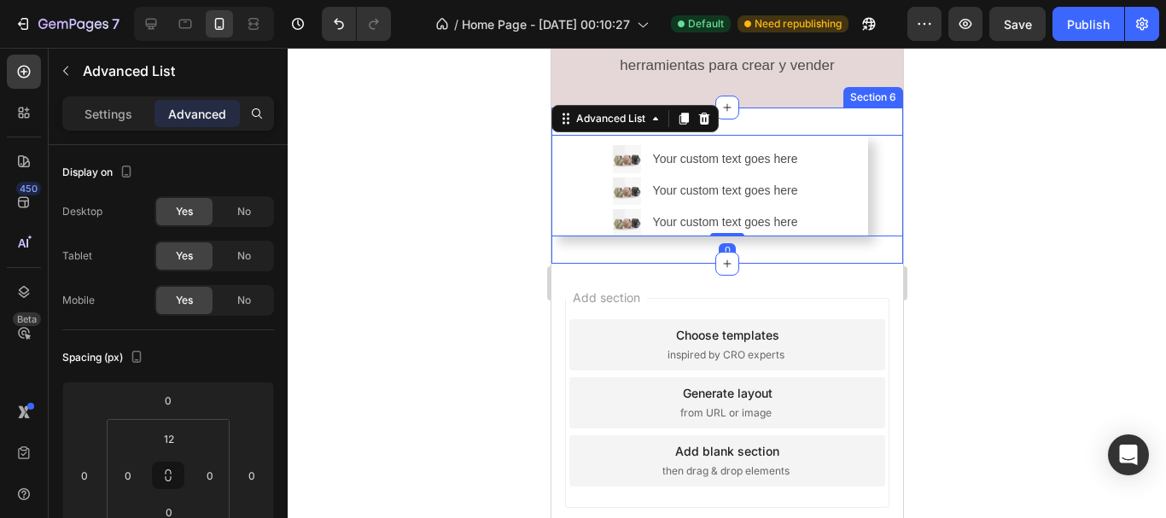
click at [867, 264] on div "Image Your custom text goes here Text Block Image Your custom text goes here Te…" at bounding box center [727, 186] width 352 height 156
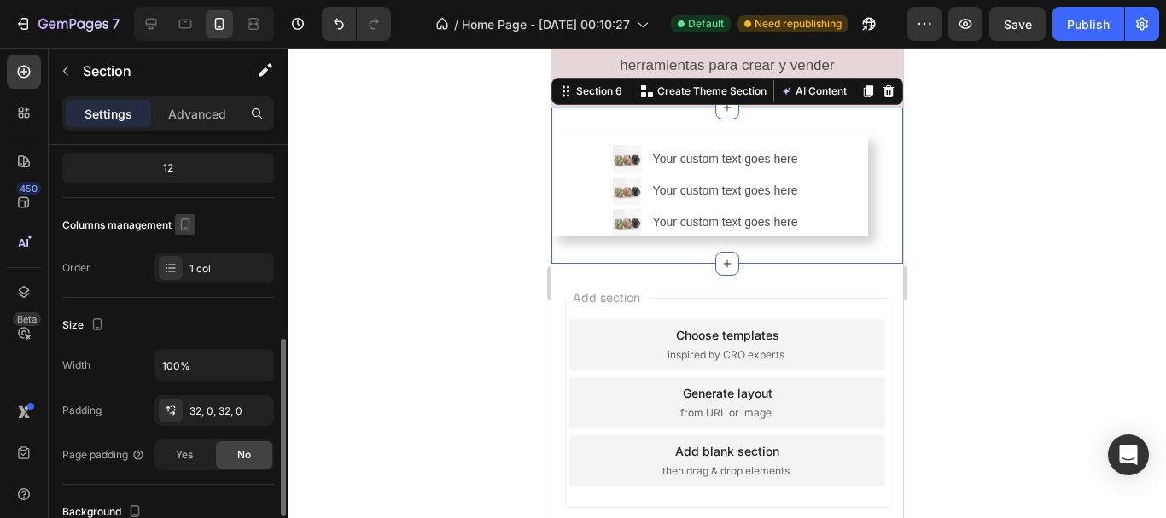
scroll to position [256, 0]
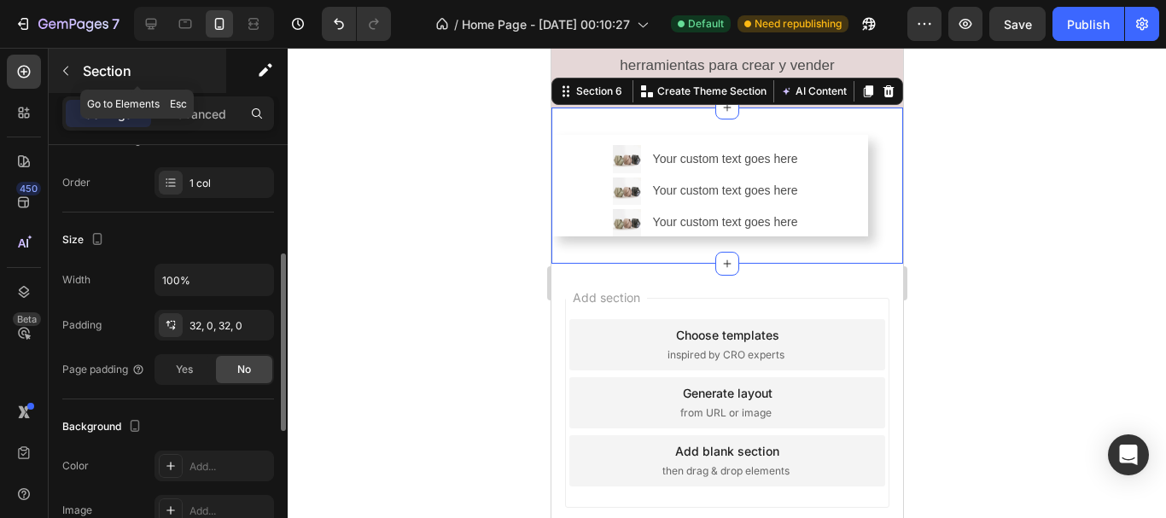
click at [202, 91] on div "Section" at bounding box center [138, 71] width 178 height 44
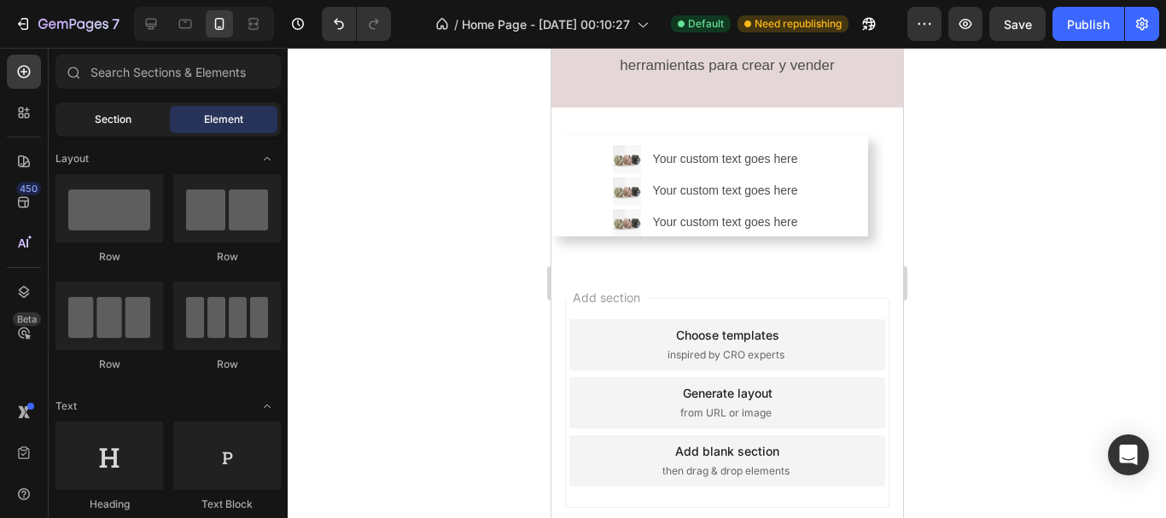
click at [142, 112] on div "Section" at bounding box center [113, 119] width 108 height 27
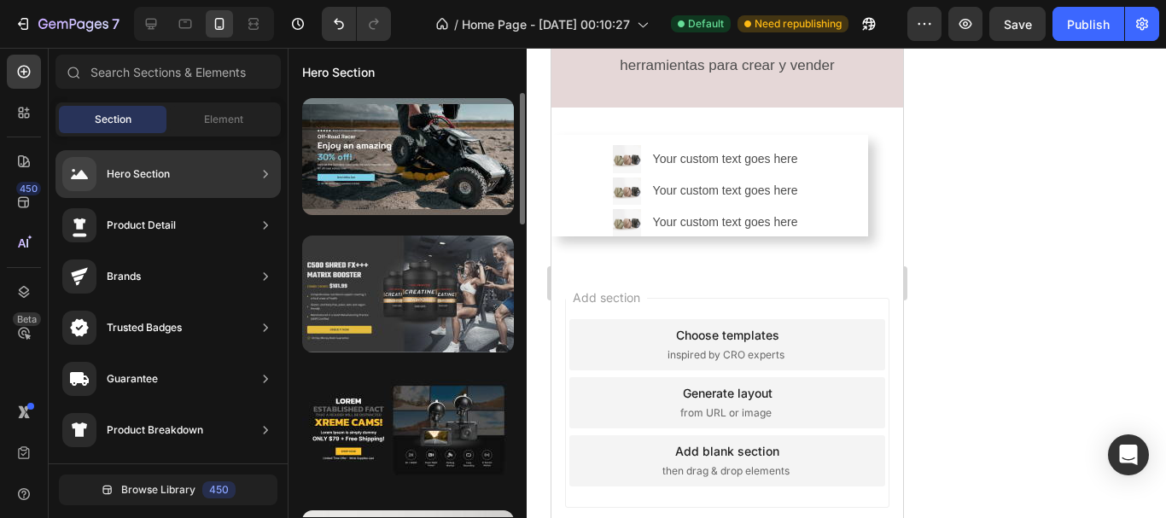
click at [447, 320] on div at bounding box center [408, 294] width 212 height 117
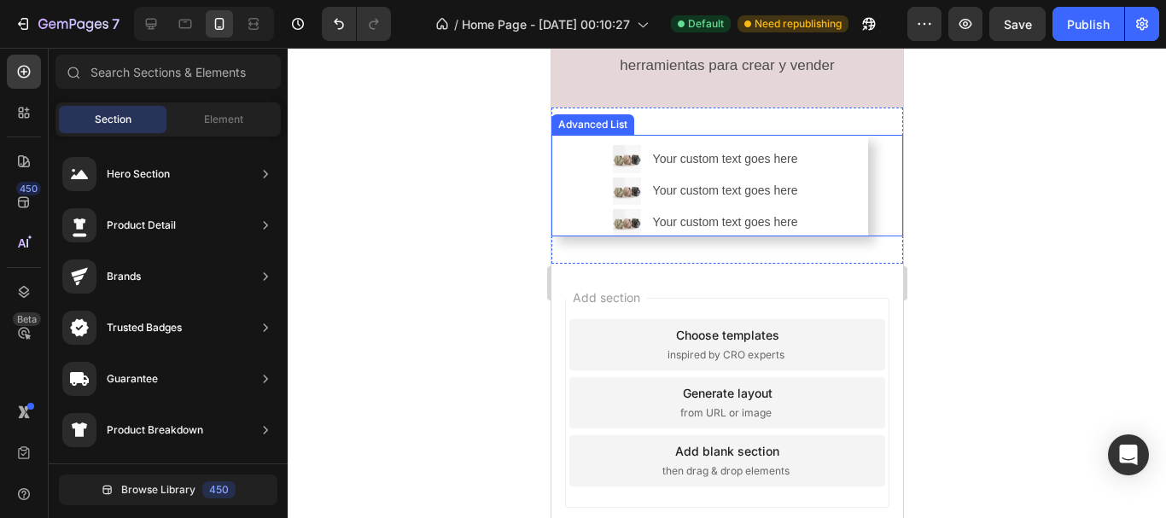
click at [869, 237] on div "Image Your custom text goes here Text Block Image Your custom text goes here Te…" at bounding box center [727, 186] width 352 height 102
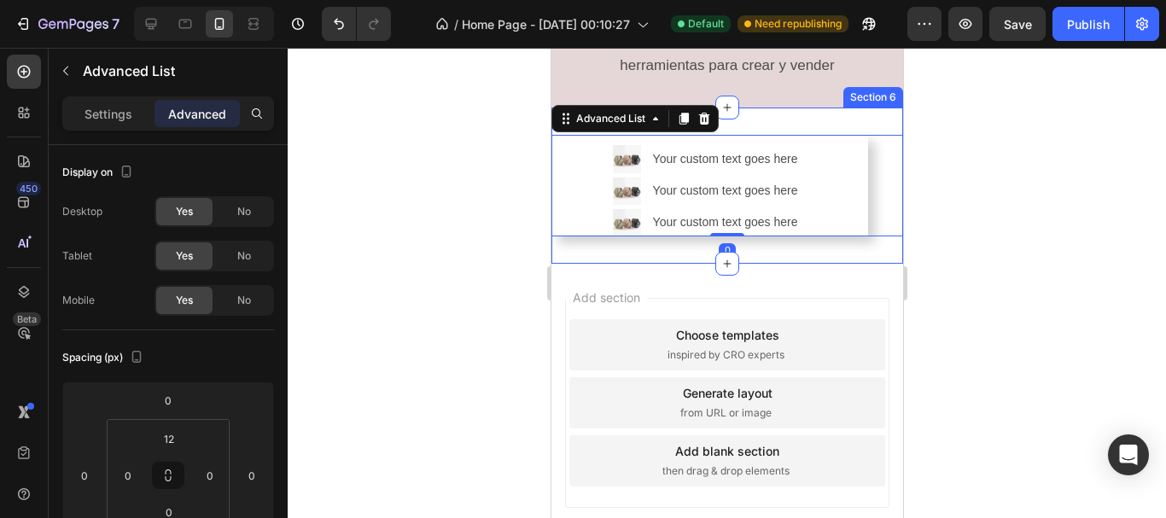
click at [859, 264] on div "Image Your custom text goes here Text Block Image Your custom text goes here Te…" at bounding box center [727, 186] width 352 height 156
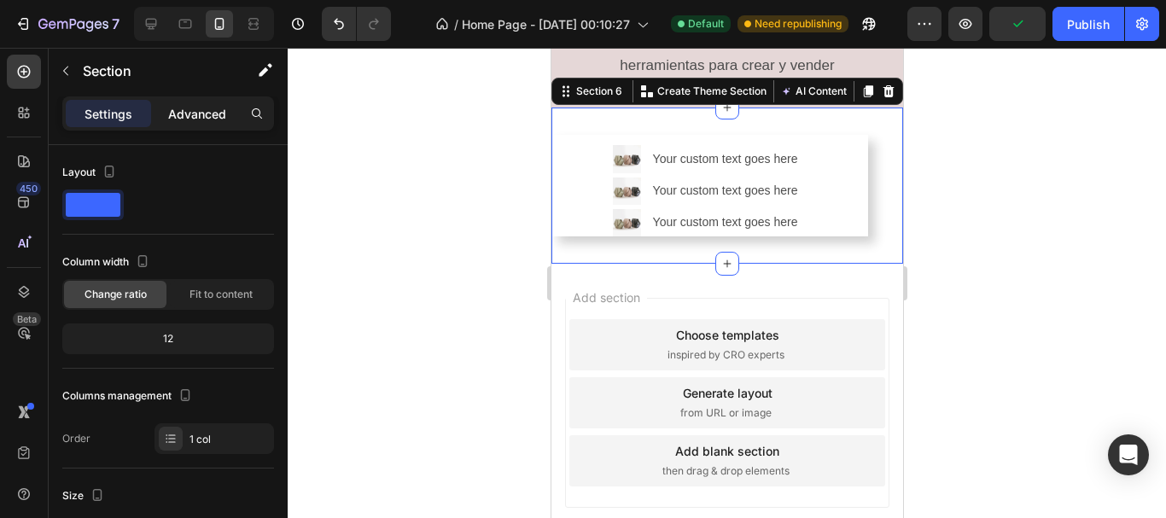
click at [201, 116] on p "Advanced" at bounding box center [197, 114] width 58 height 18
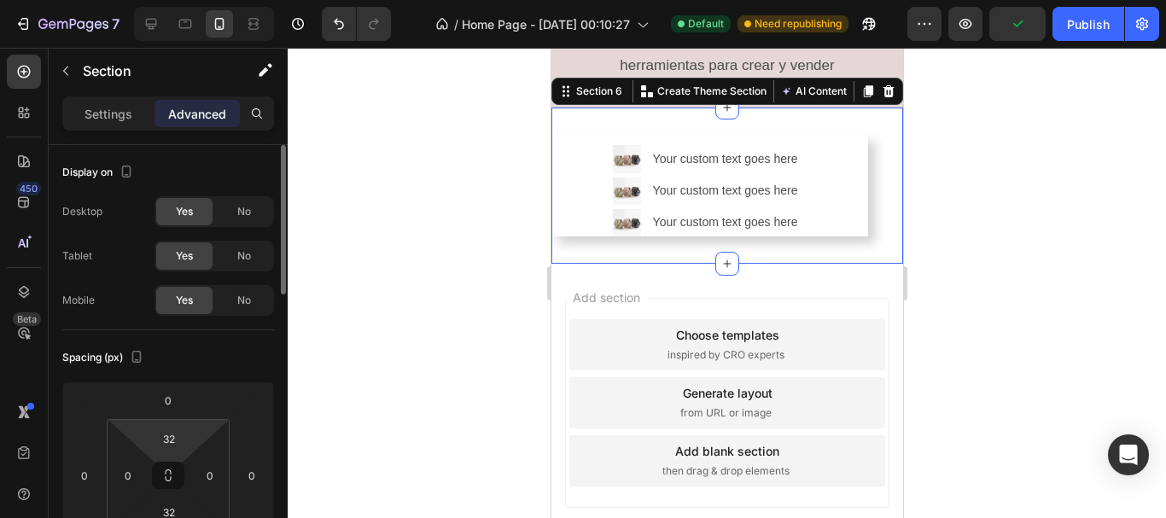
scroll to position [85, 0]
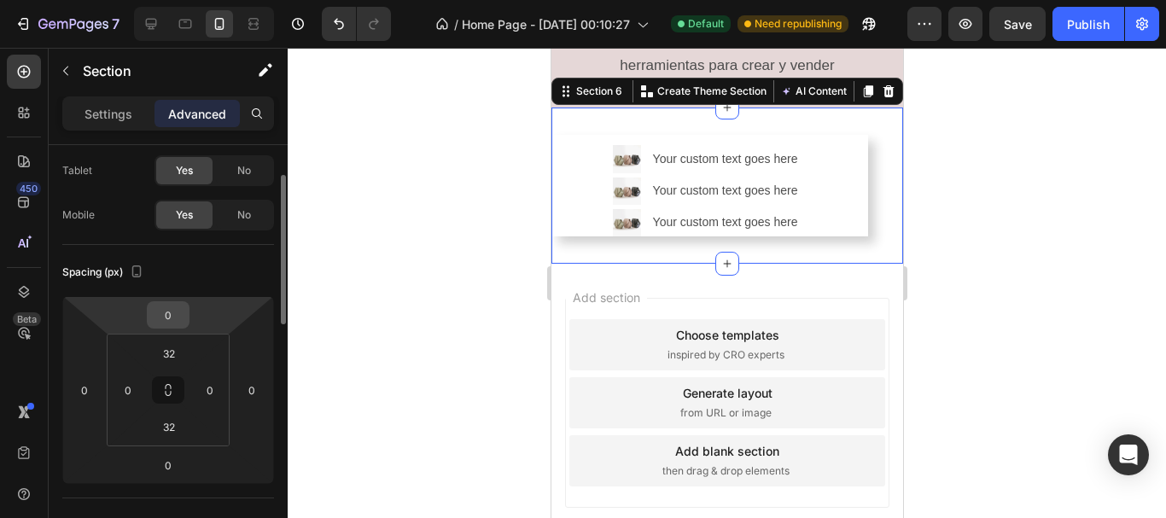
click at [184, 322] on input "0" at bounding box center [168, 315] width 34 height 26
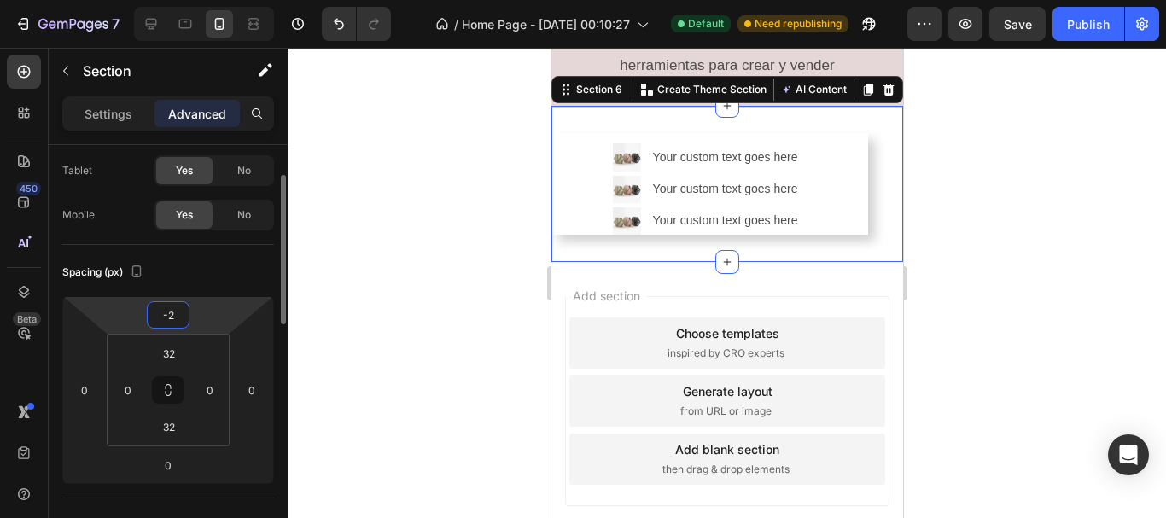
type input "-20"
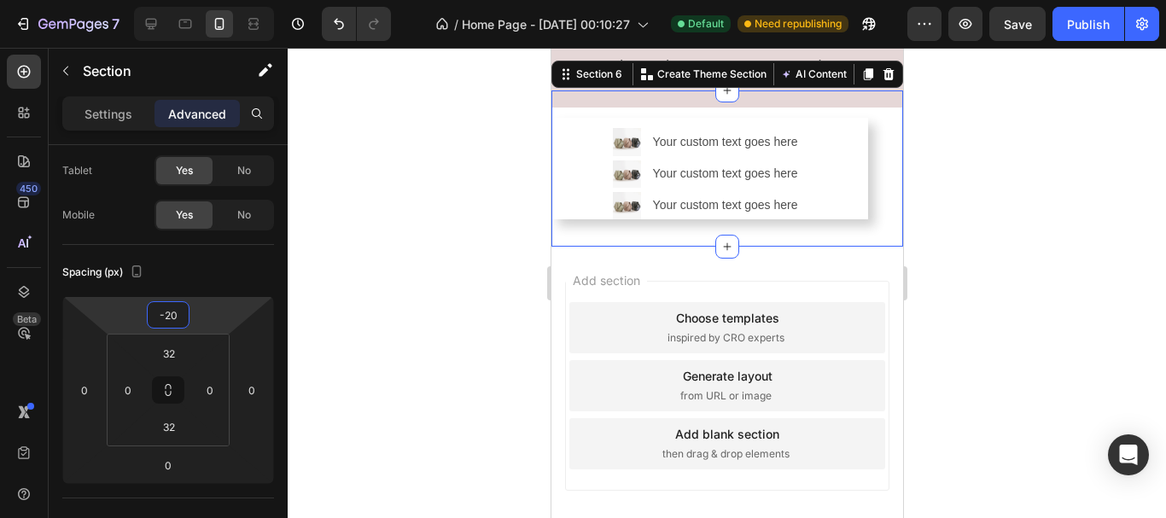
click at [440, 349] on div at bounding box center [727, 283] width 879 height 471
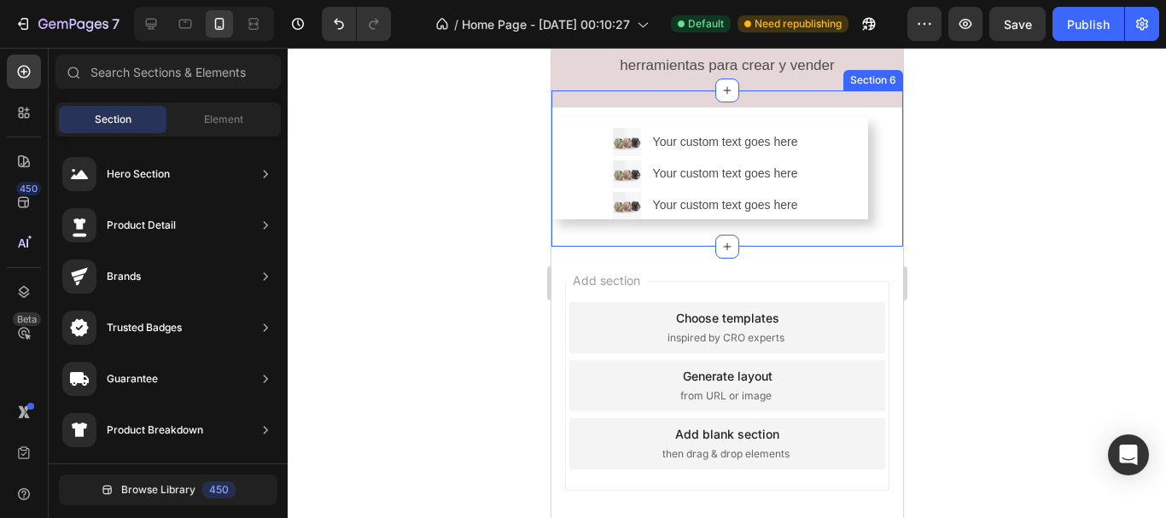
click at [705, 247] on div "Image Your custom text goes here Text Block Image Your custom text goes here Te…" at bounding box center [727, 169] width 352 height 156
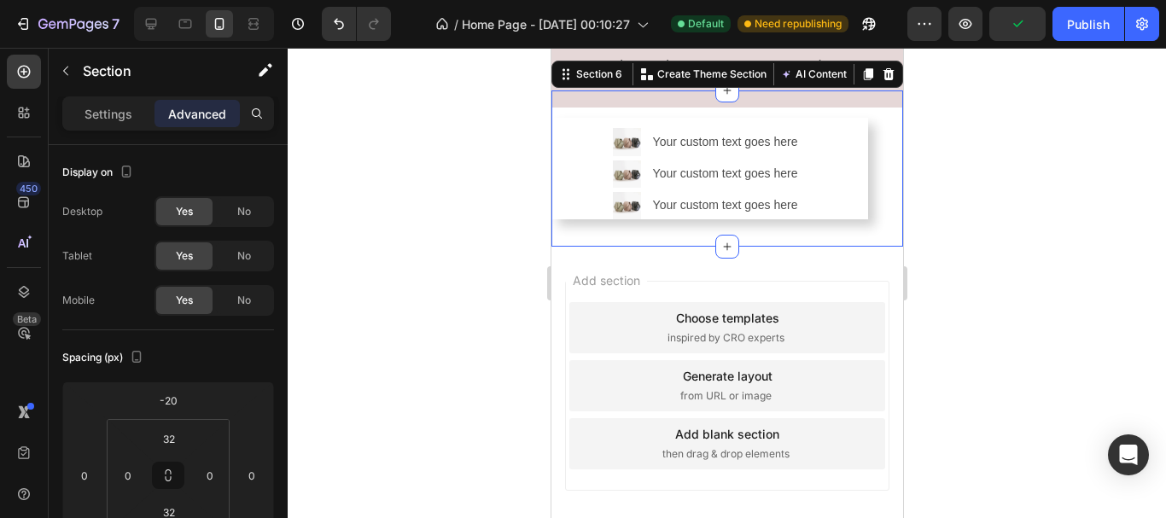
drag, startPoint x: 675, startPoint y: 445, endPoint x: 680, endPoint y: 476, distance: 32.0
click at [675, 247] on div "Image Your custom text goes here Text Block Image Your custom text goes here Te…" at bounding box center [727, 169] width 352 height 156
click at [161, 410] on input "-20" at bounding box center [168, 401] width 34 height 26
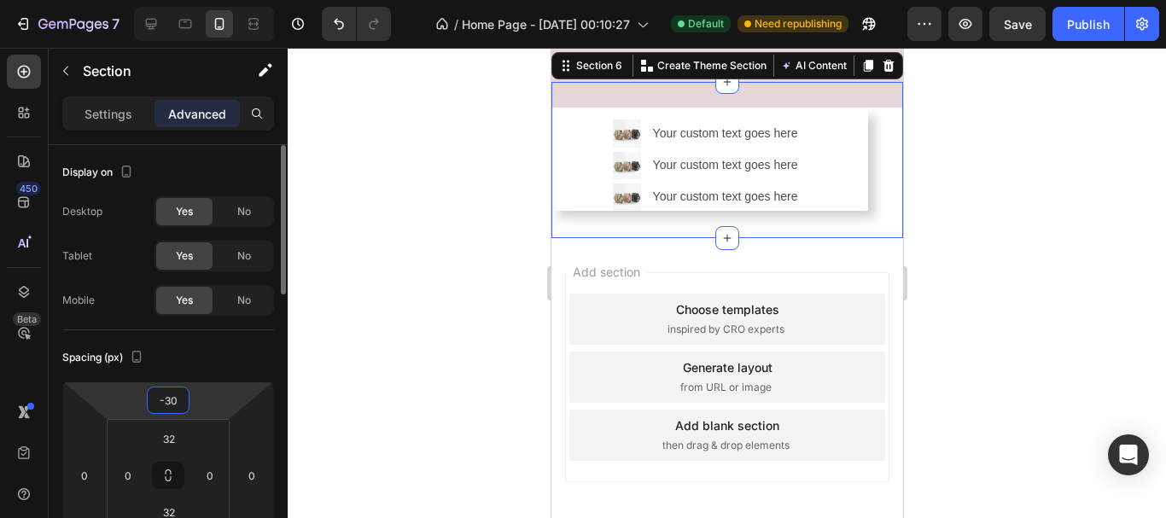
type input "-3"
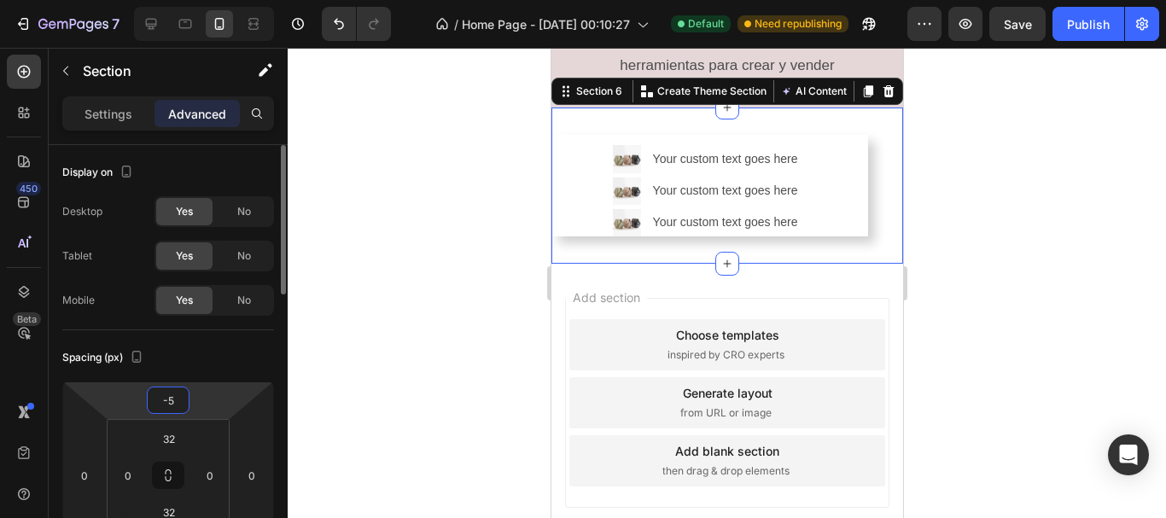
type input "-50"
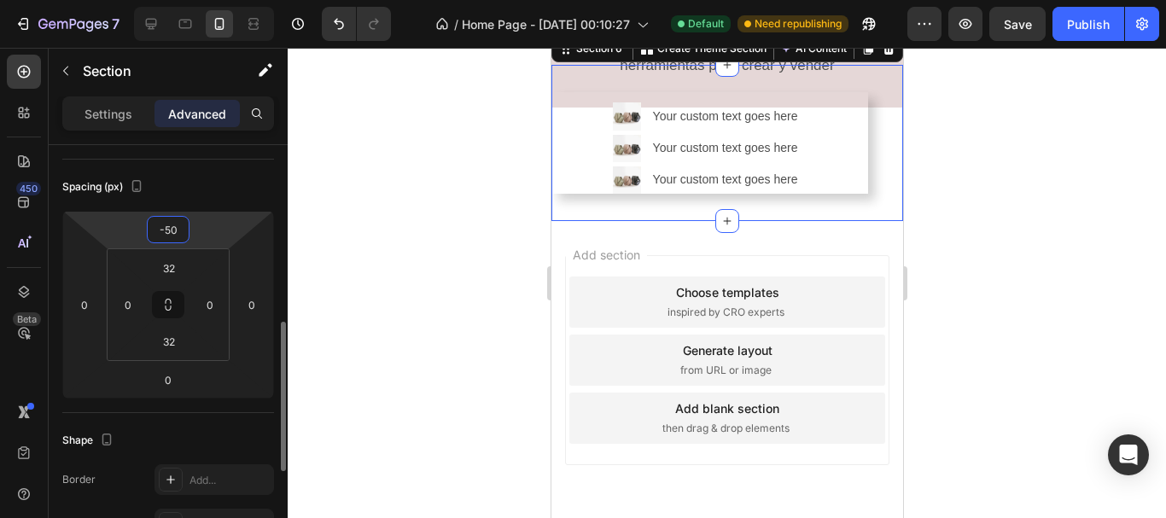
scroll to position [256, 0]
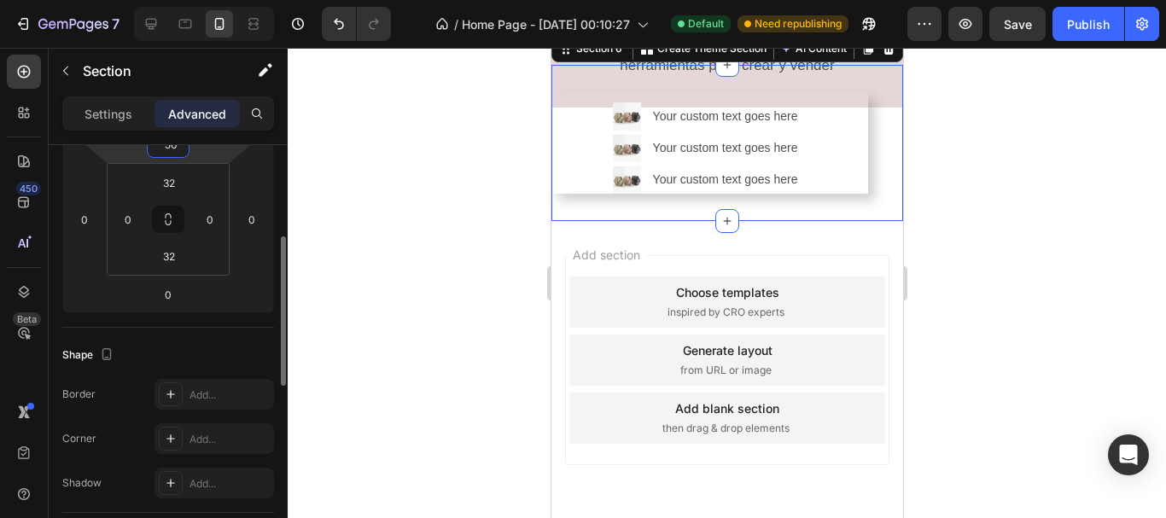
click at [370, 340] on div at bounding box center [727, 283] width 879 height 471
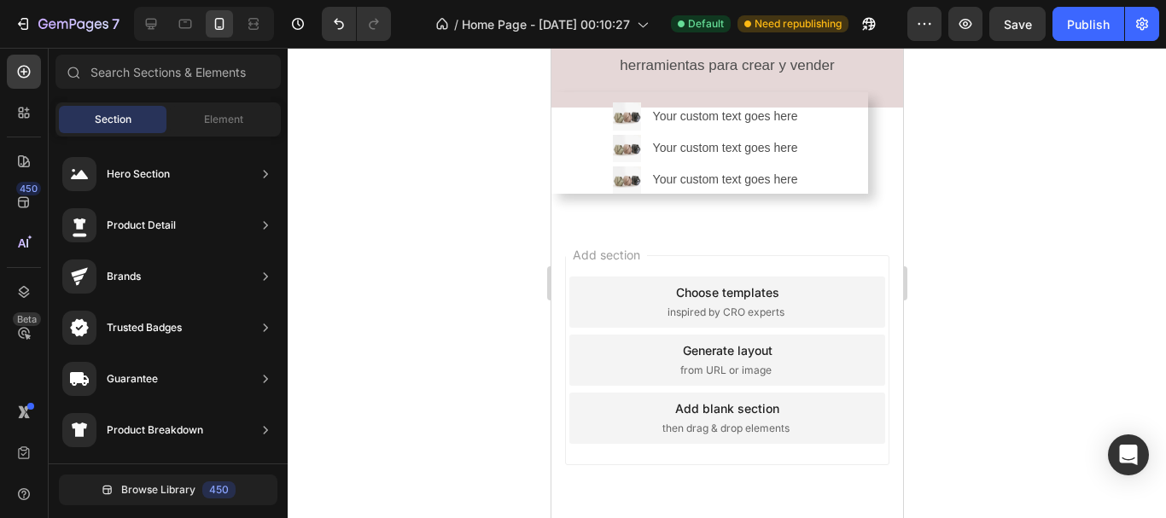
click at [1023, 272] on div at bounding box center [727, 283] width 879 height 471
click at [856, 221] on div "Image Your custom text goes here Text Block Image Your custom text goes here Te…" at bounding box center [727, 143] width 352 height 156
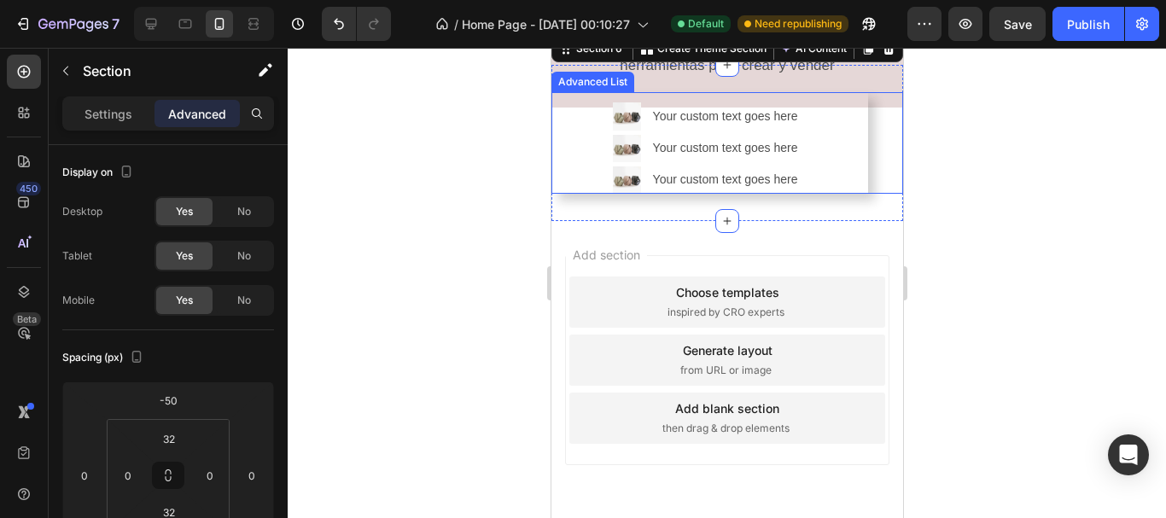
click at [845, 194] on div "Image Your custom text goes here Text Block Image Your custom text goes here Te…" at bounding box center [709, 143] width 317 height 102
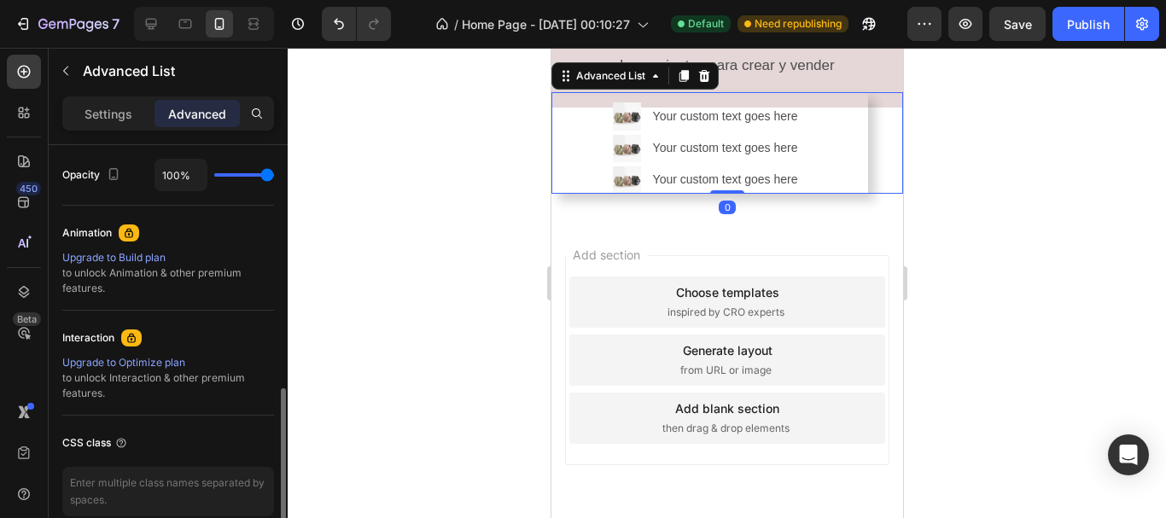
scroll to position [763, 0]
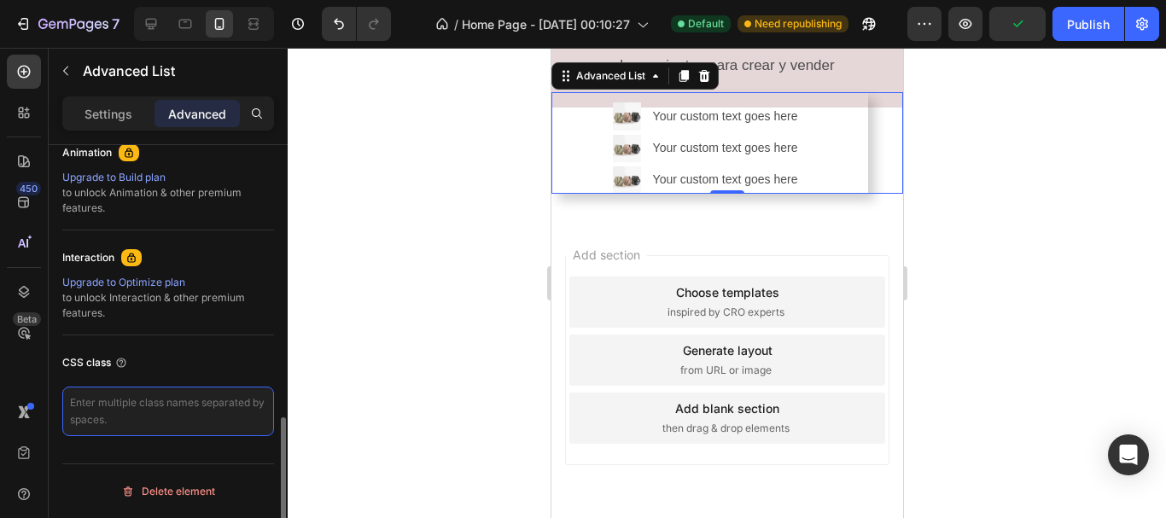
click at [198, 418] on textarea at bounding box center [168, 412] width 212 height 50
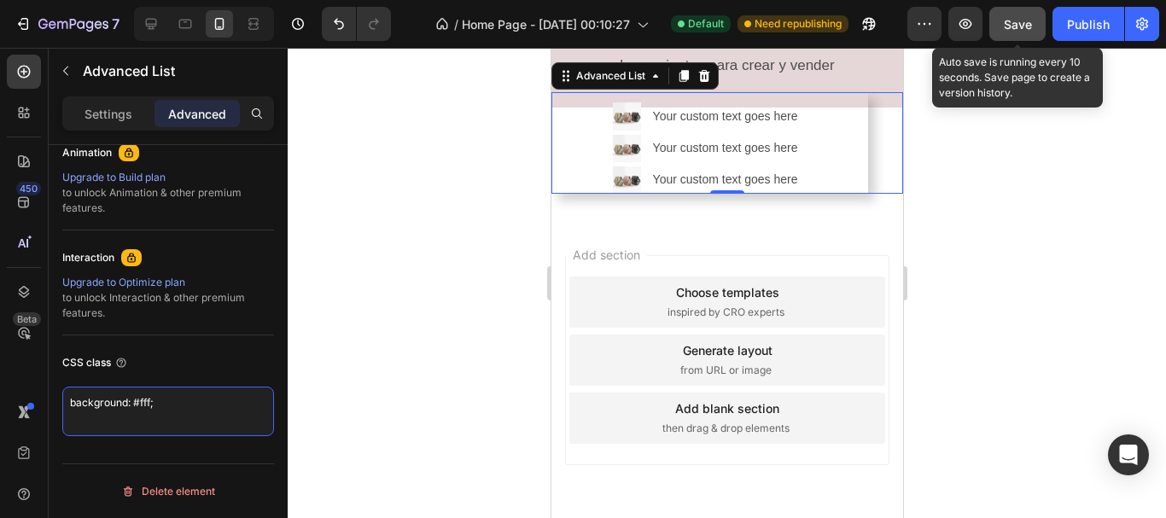
type textarea "background: #fff;"
click at [1042, 23] on button "Save" at bounding box center [1018, 24] width 56 height 34
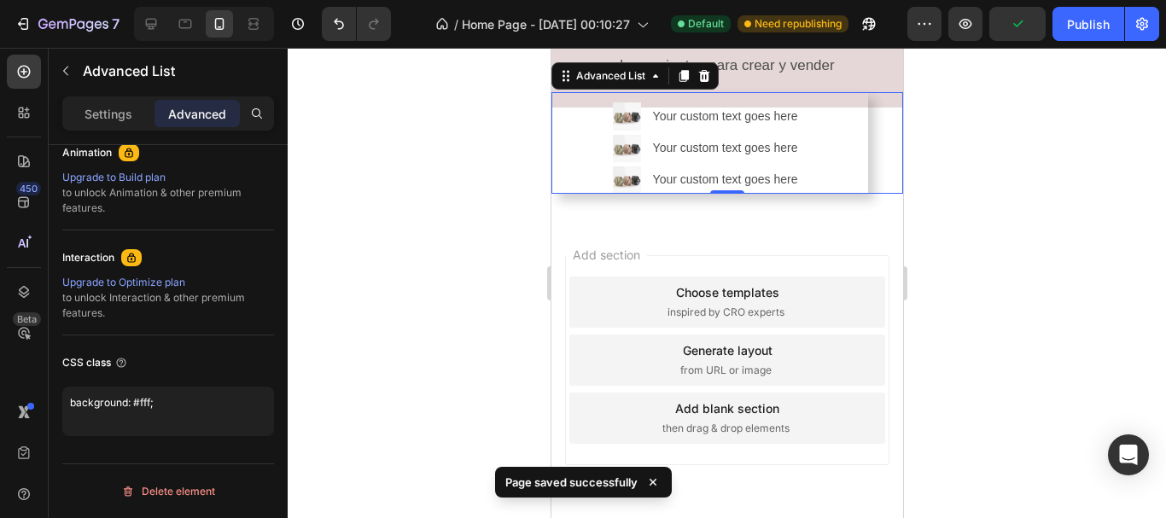
click at [1035, 249] on div at bounding box center [727, 283] width 879 height 471
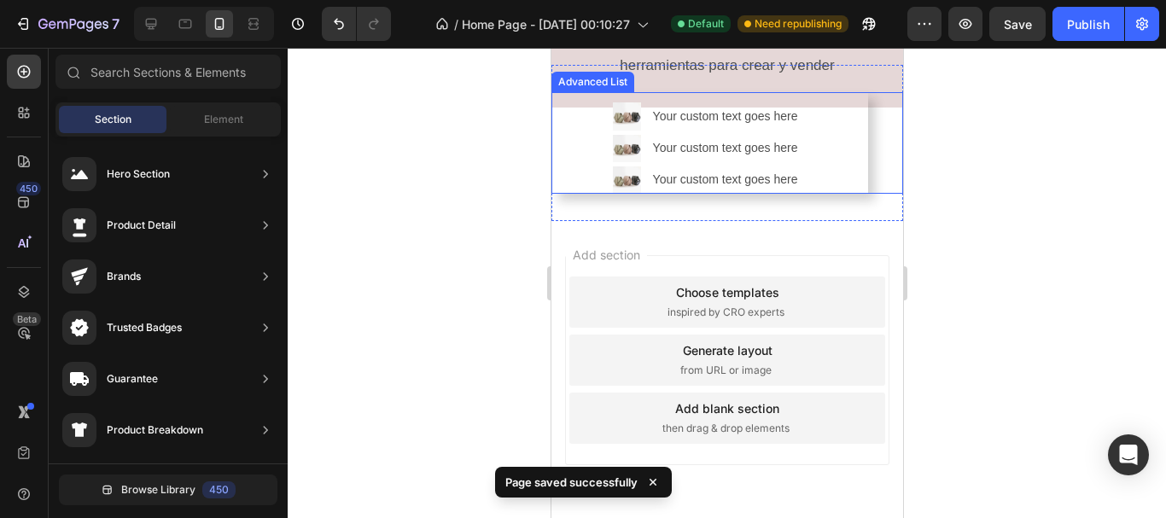
click at [845, 194] on div "Image Your custom text goes here Text Block Image Your custom text goes here Te…" at bounding box center [709, 143] width 317 height 102
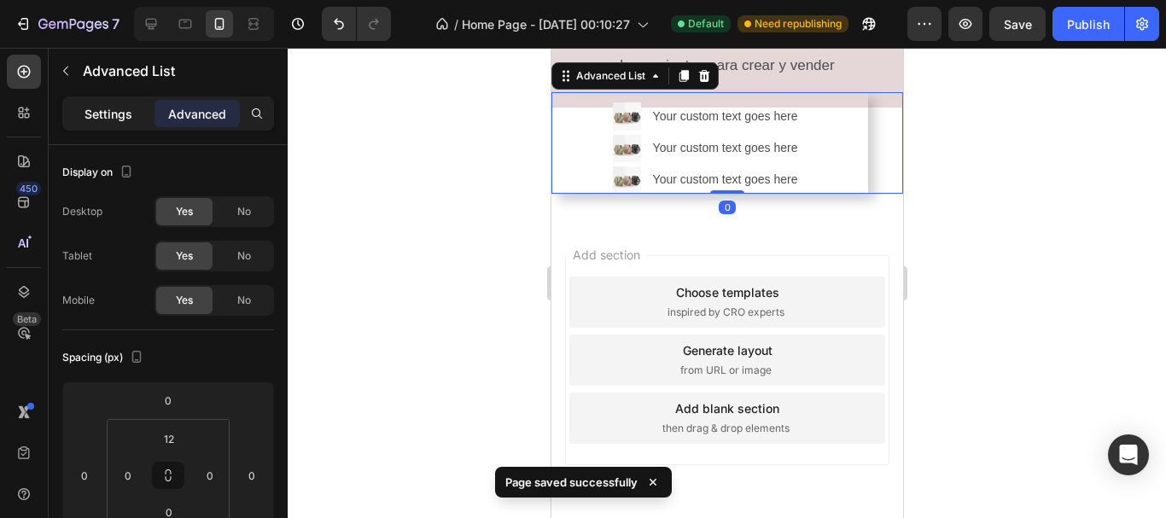
click at [121, 118] on p "Settings" at bounding box center [109, 114] width 48 height 18
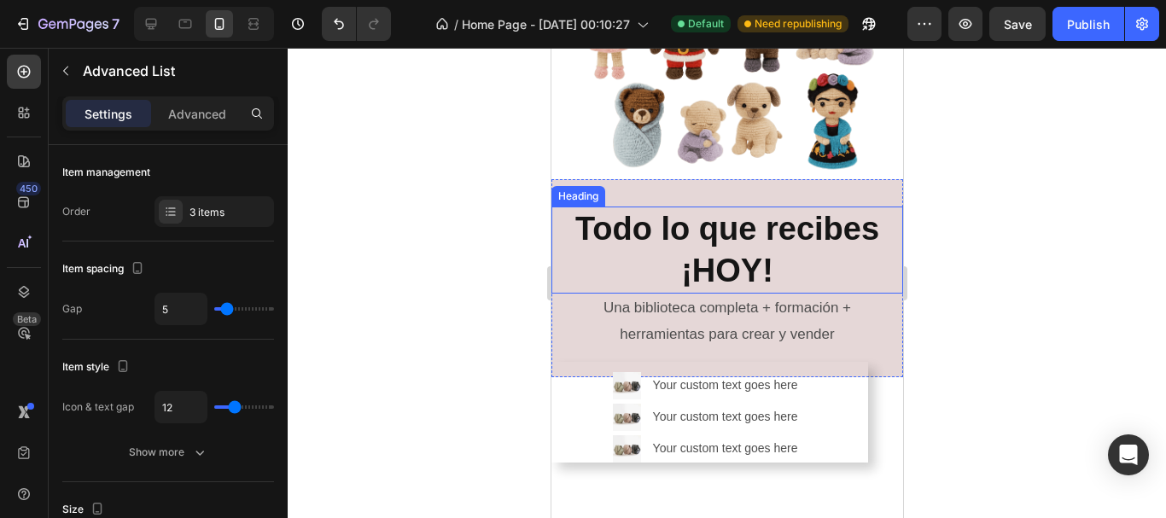
scroll to position [939, 0]
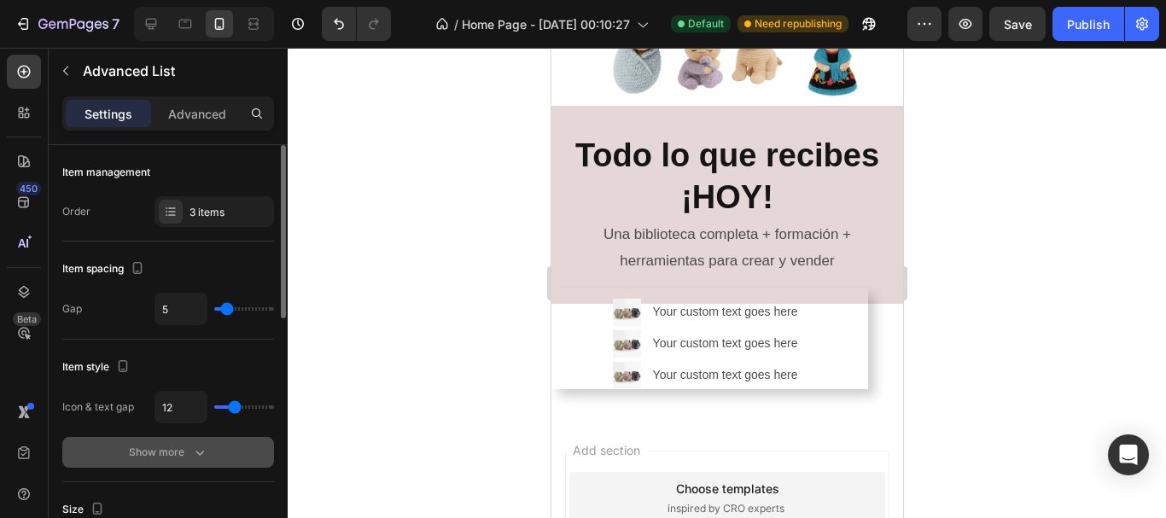
click at [190, 458] on div "Show more" at bounding box center [168, 452] width 79 height 17
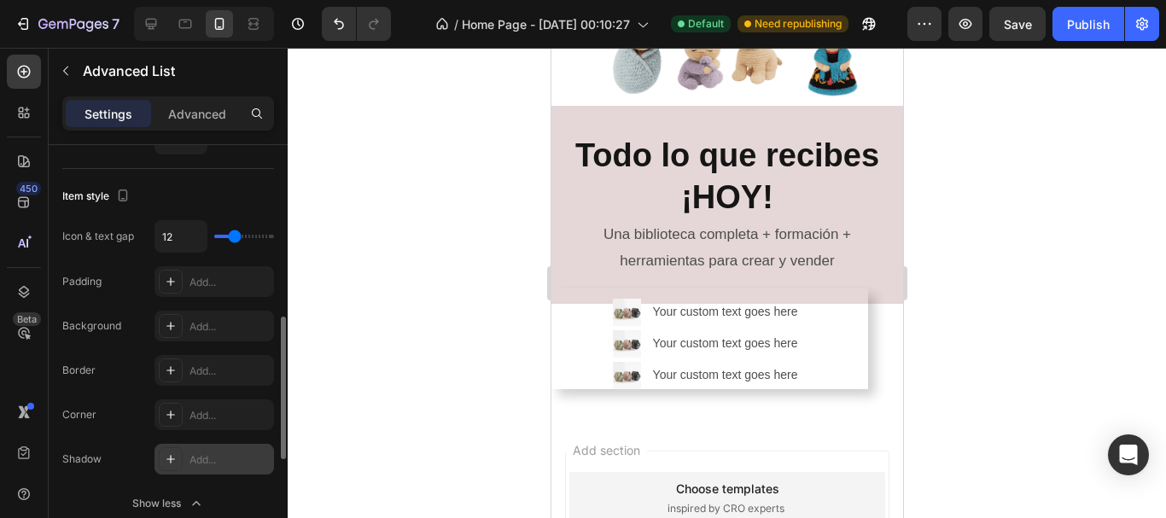
scroll to position [256, 0]
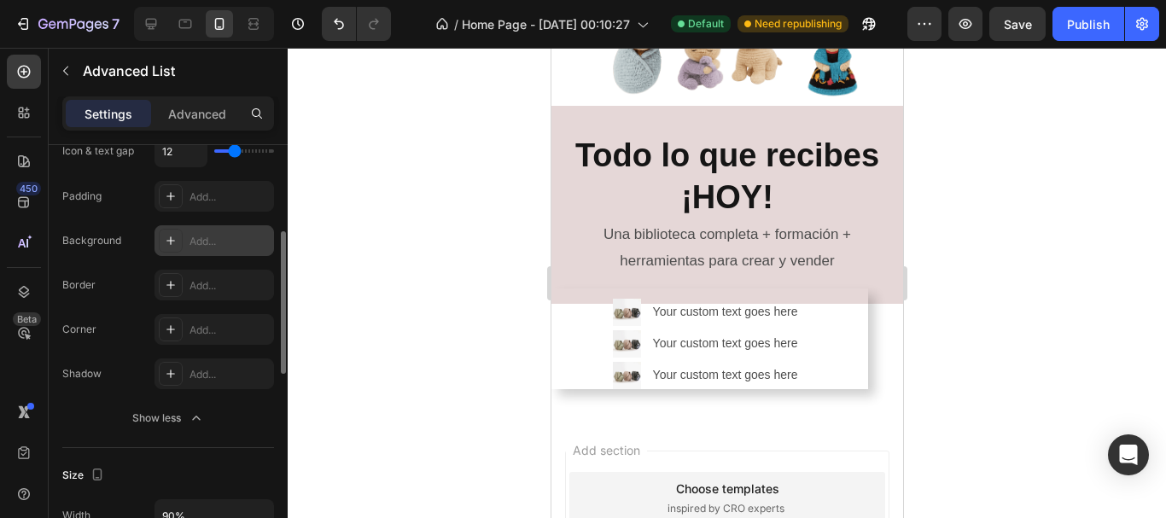
click at [176, 244] on icon at bounding box center [171, 241] width 14 height 14
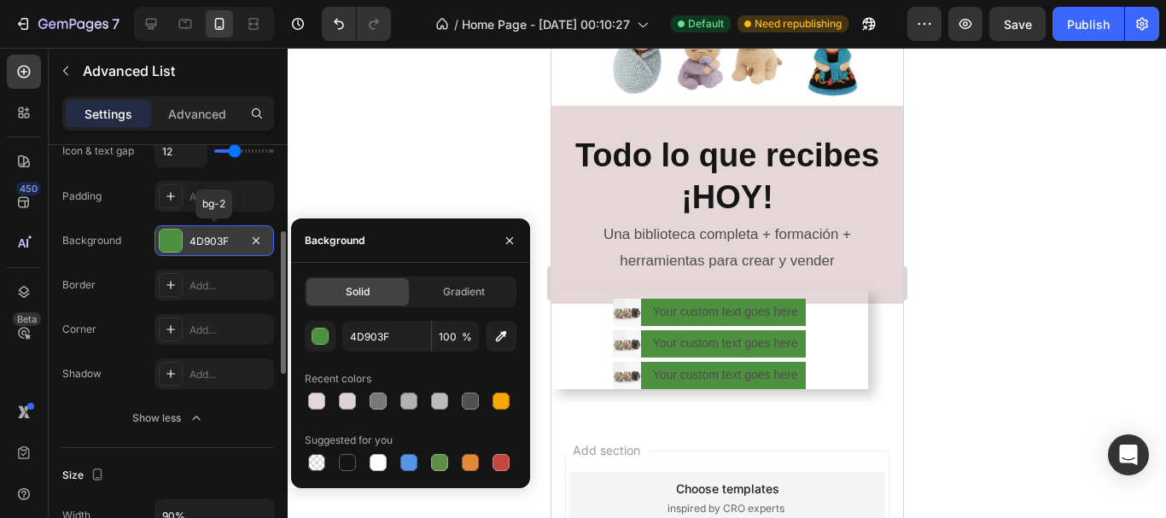
click at [176, 244] on div at bounding box center [171, 241] width 22 height 22
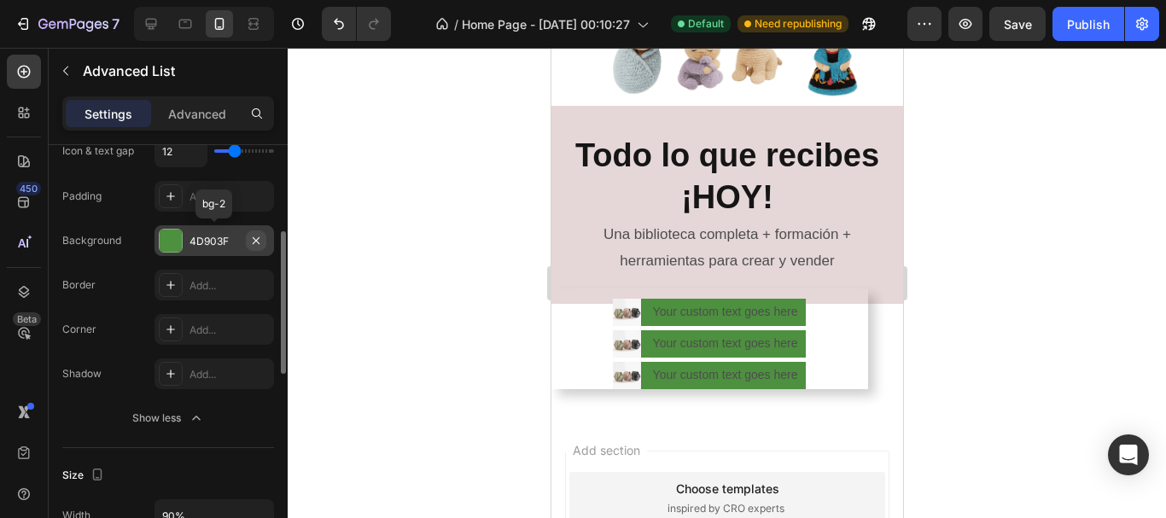
click at [257, 241] on icon "button" at bounding box center [256, 240] width 7 height 7
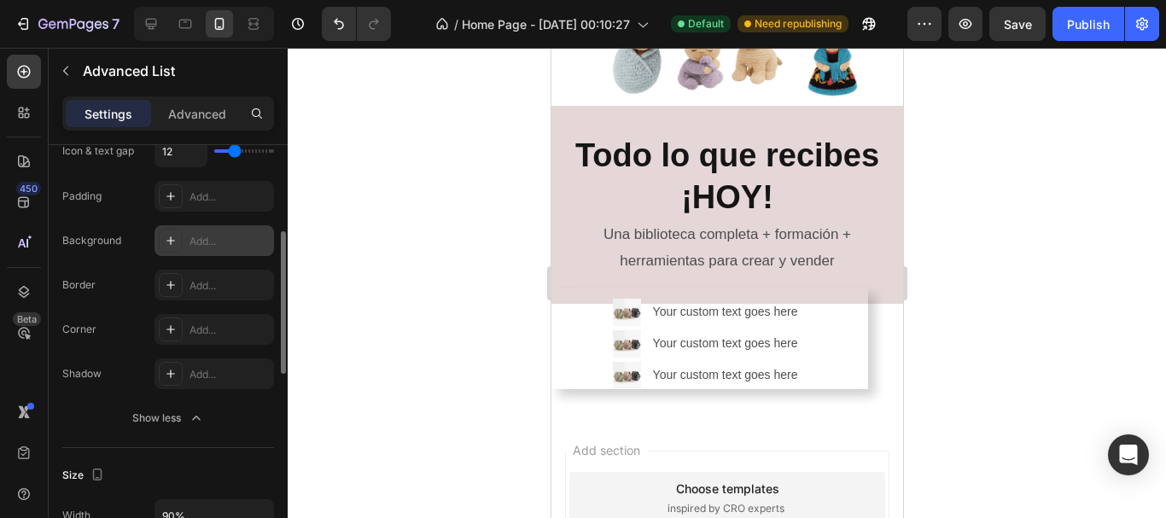
click at [586, 355] on div "Image Your custom text goes here Text Block Image Your custom text goes here Te…" at bounding box center [709, 340] width 317 height 102
click at [845, 332] on div "Image Your custom text goes here Text Block Image Your custom text goes here Te…" at bounding box center [709, 340] width 317 height 102
click at [873, 326] on div "Image Your custom text goes here Text Block Image Your custom text goes here Te…" at bounding box center [727, 340] width 352 height 102
click at [1001, 324] on div at bounding box center [727, 283] width 879 height 471
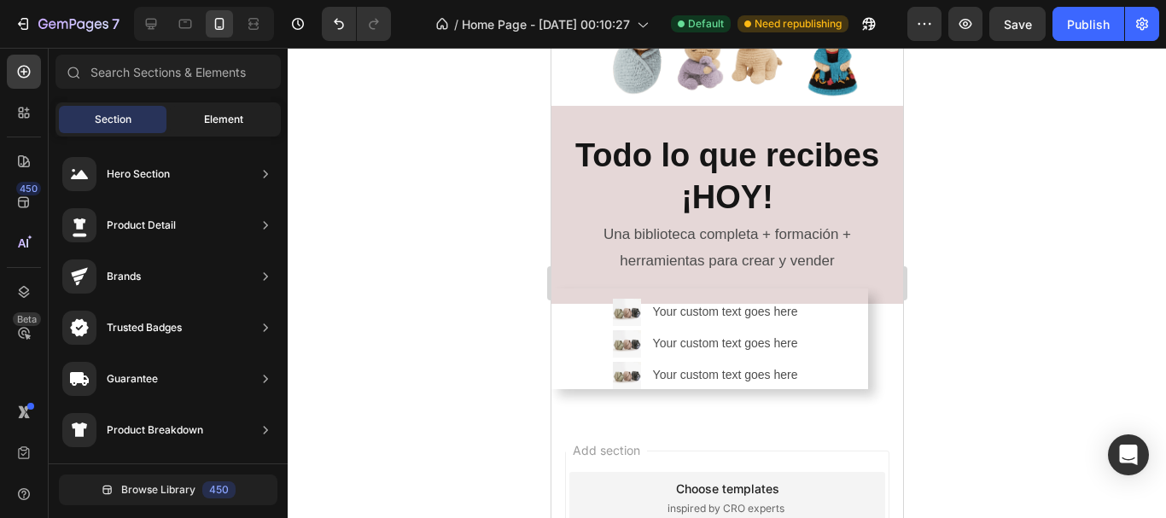
click at [241, 108] on div "Element" at bounding box center [224, 119] width 108 height 27
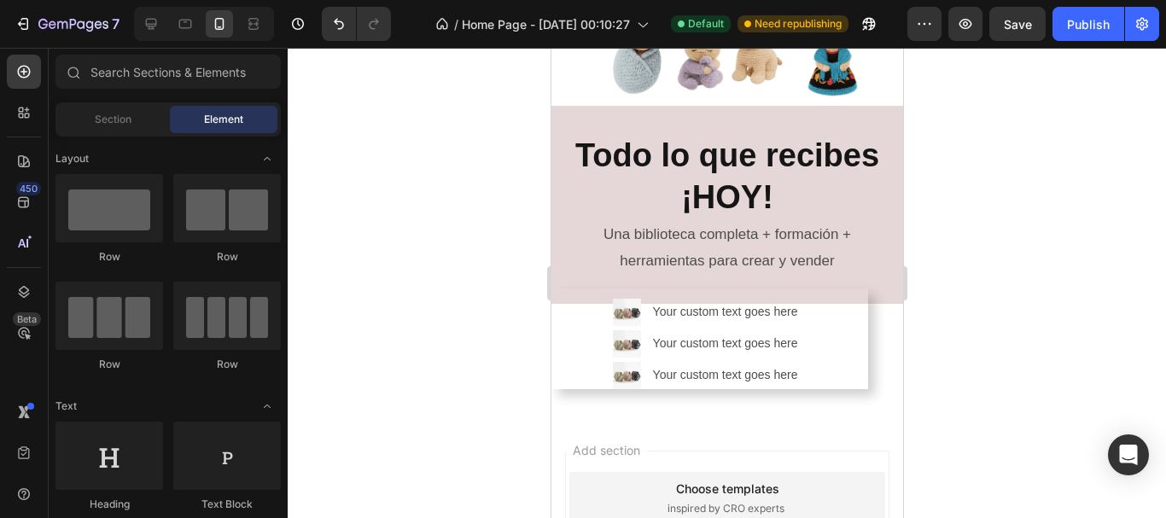
click at [463, 308] on div at bounding box center [727, 283] width 879 height 471
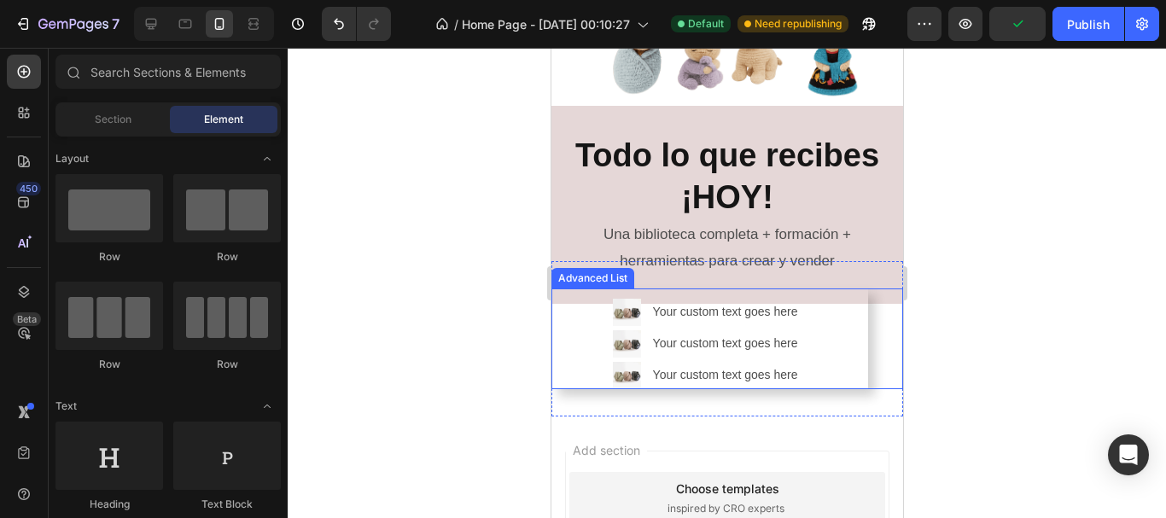
click at [826, 359] on div "Image Your custom text goes here Text Block Image Your custom text goes here Te…" at bounding box center [709, 340] width 317 height 102
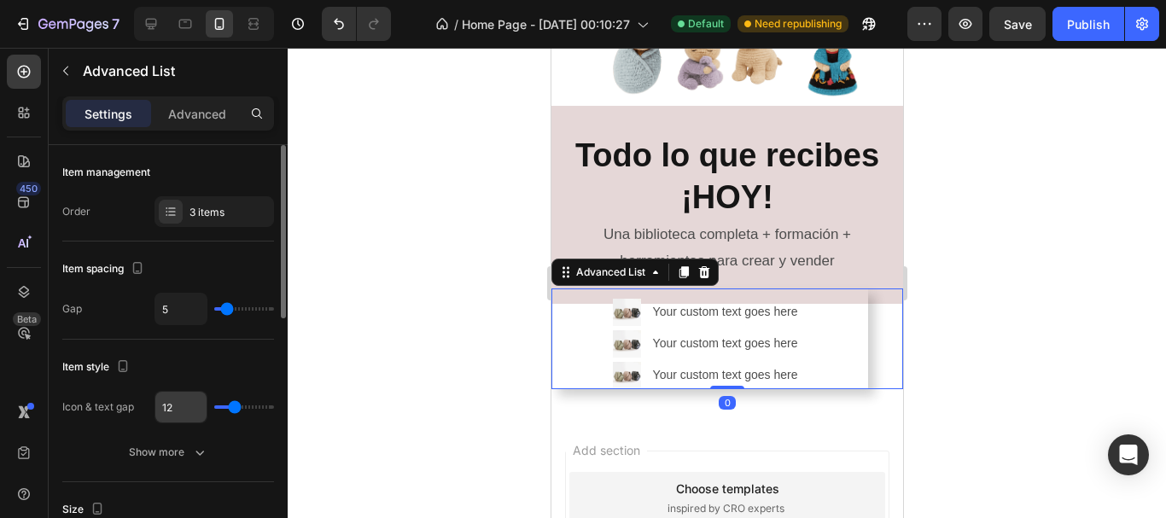
scroll to position [85, 0]
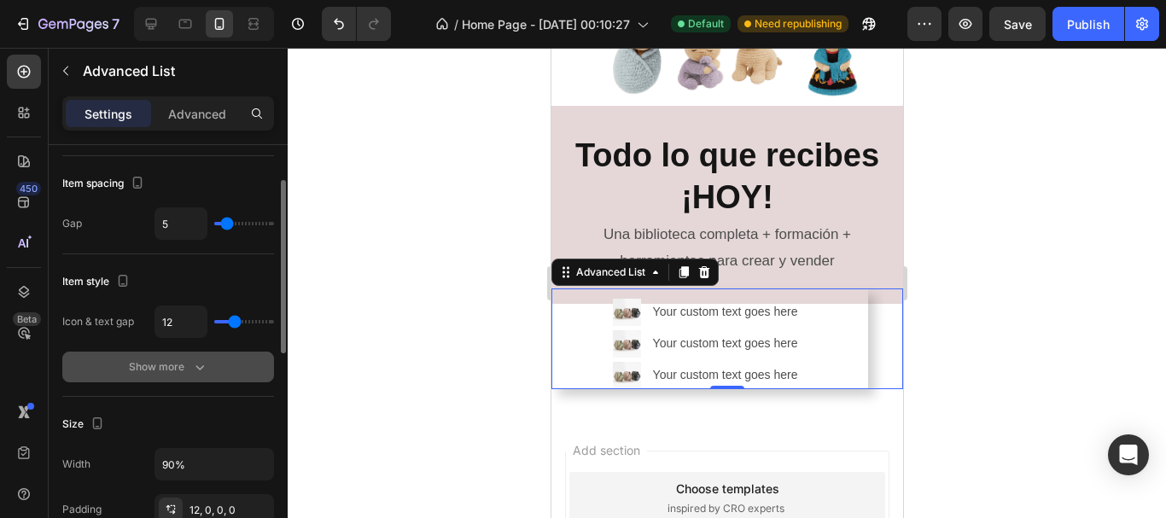
click at [167, 371] on div "Show more" at bounding box center [168, 367] width 79 height 17
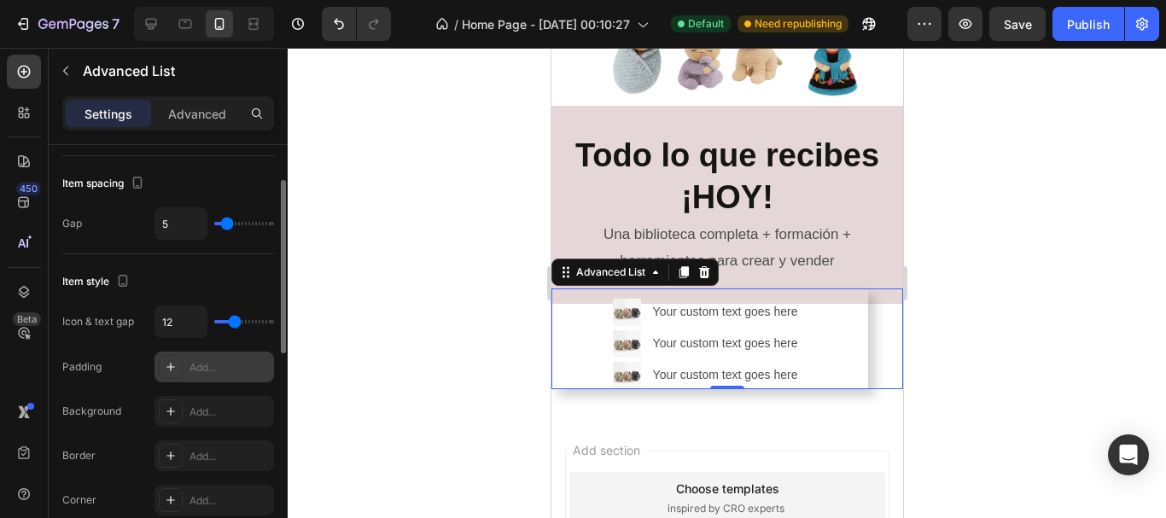
scroll to position [171, 0]
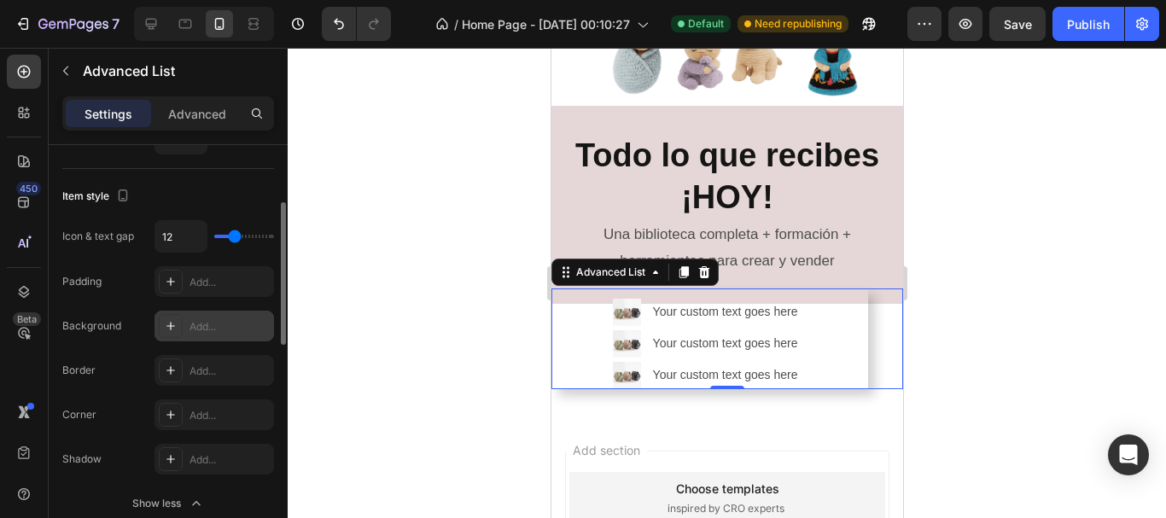
click at [170, 317] on div at bounding box center [171, 326] width 24 height 24
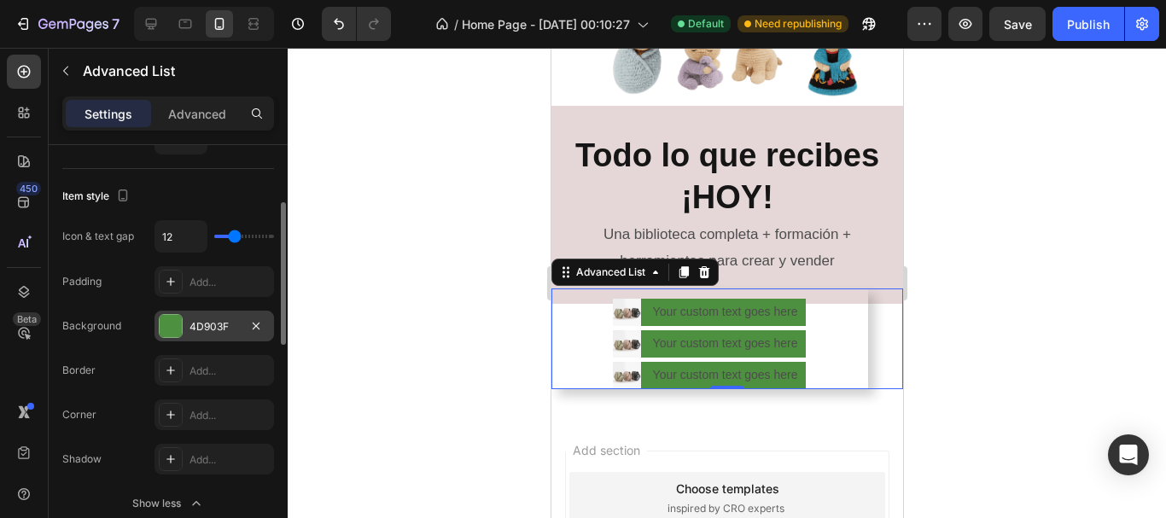
click at [412, 208] on div at bounding box center [727, 283] width 879 height 471
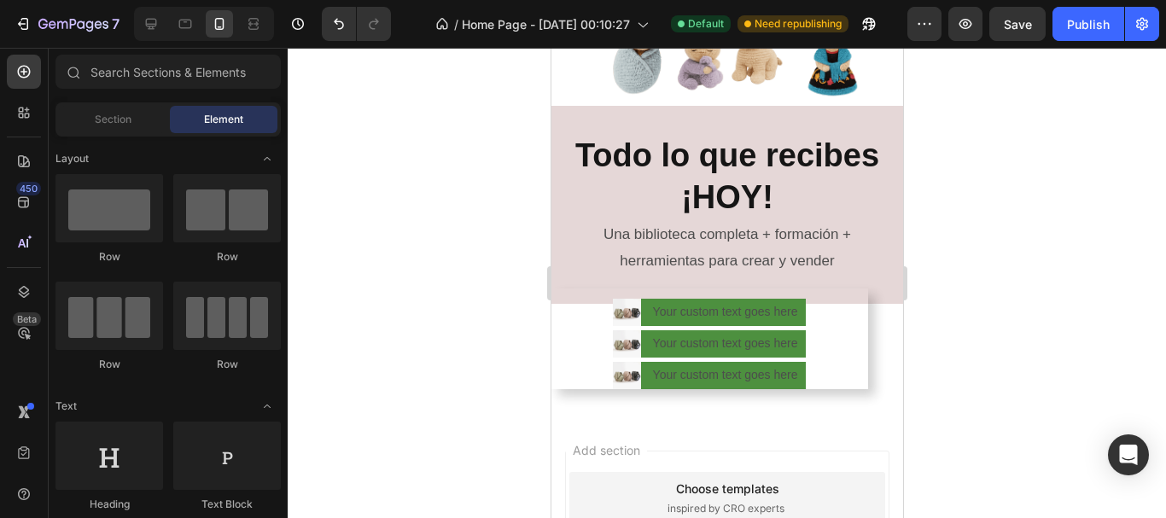
click at [412, 208] on div at bounding box center [727, 283] width 879 height 471
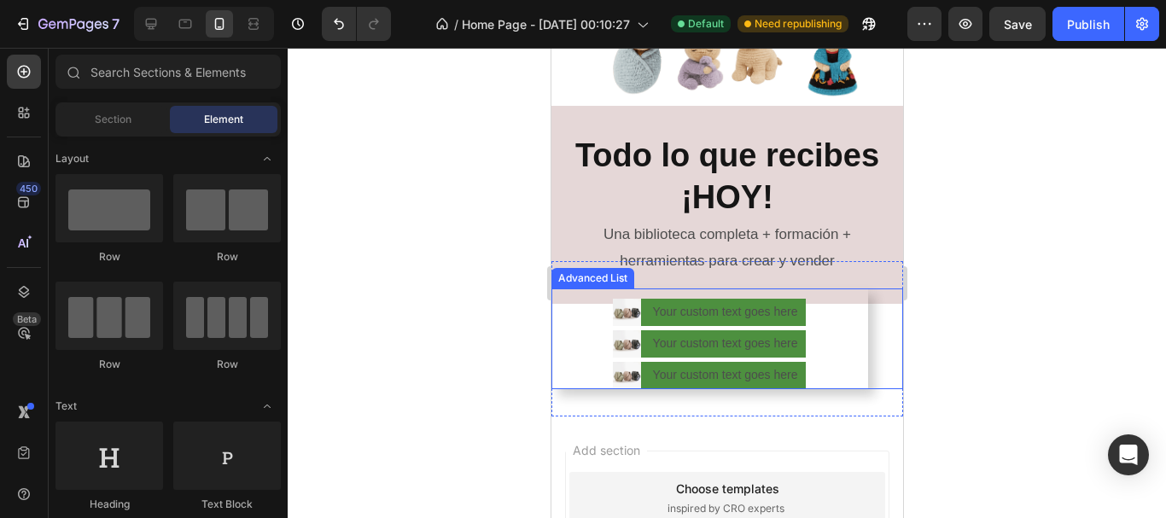
click at [856, 348] on div "Image Your custom text goes here Text Block Image Your custom text goes here Te…" at bounding box center [727, 340] width 352 height 102
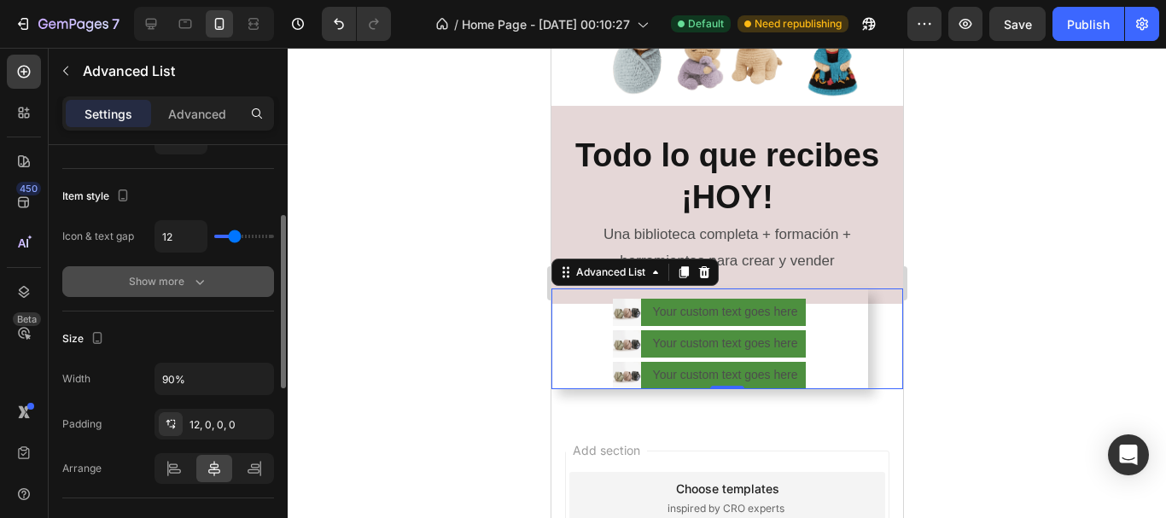
click at [184, 272] on button "Show more" at bounding box center [168, 281] width 212 height 31
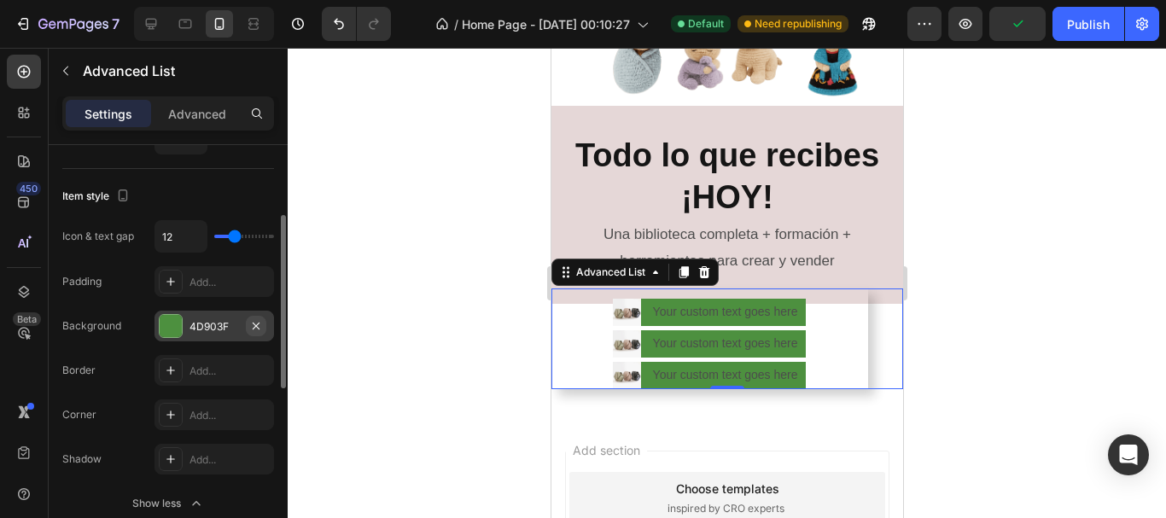
click at [255, 324] on icon "button" at bounding box center [256, 325] width 7 height 7
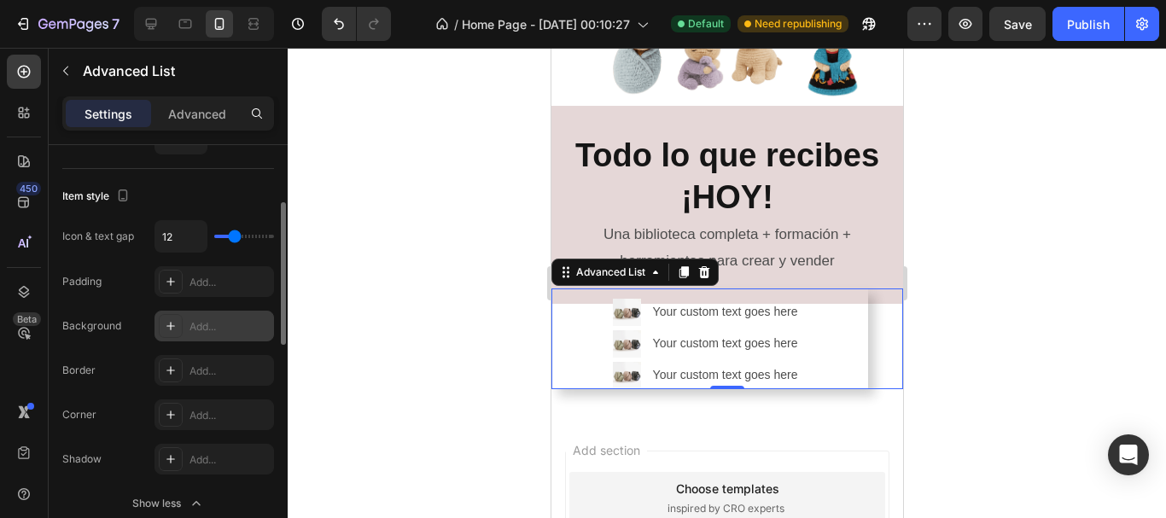
click at [387, 310] on div at bounding box center [727, 283] width 879 height 471
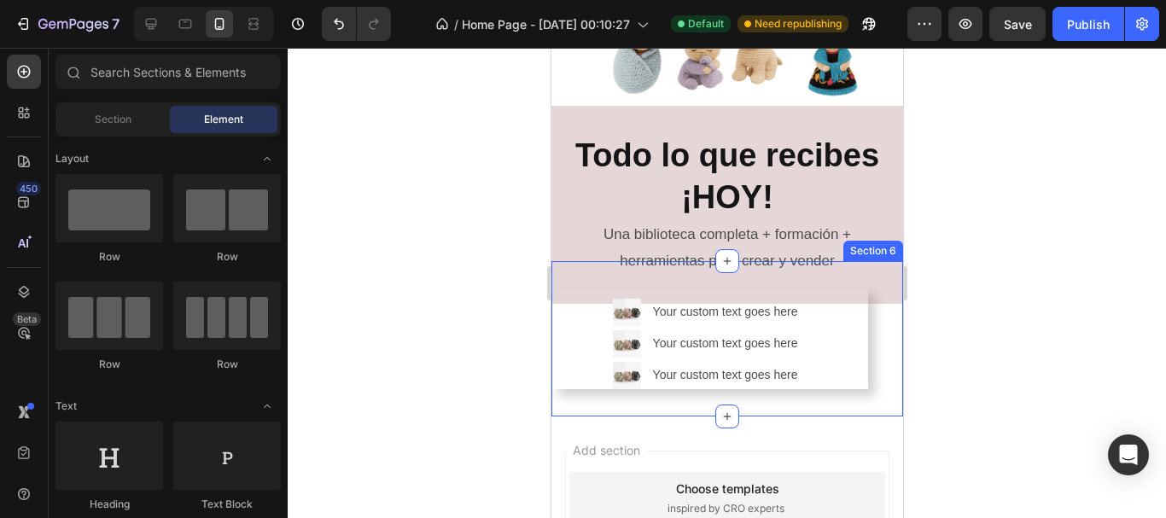
click at [563, 396] on div "Image Your custom text goes here Text Block Image Your custom text goes here Te…" at bounding box center [727, 339] width 352 height 156
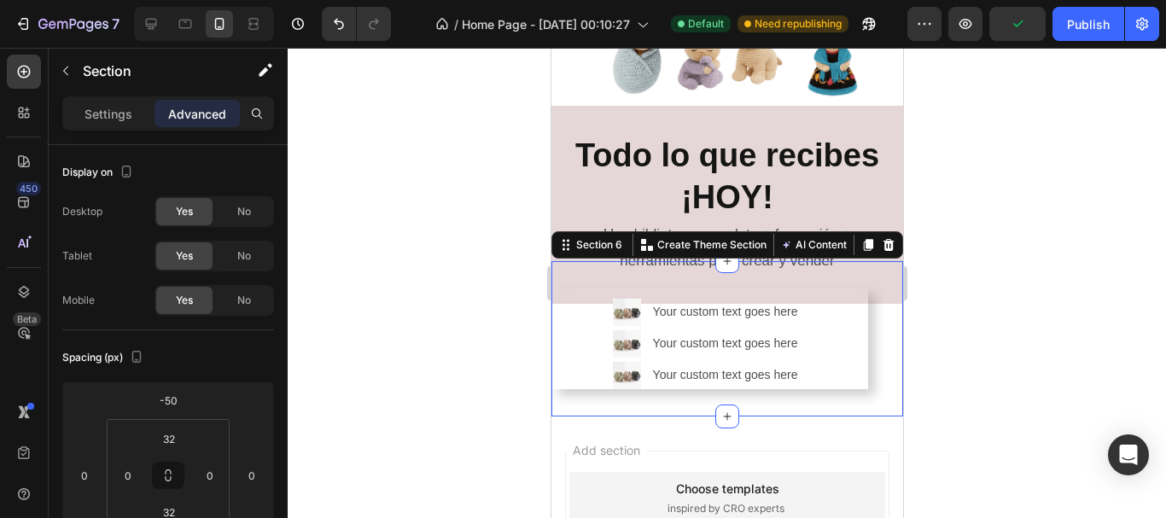
click at [557, 231] on div "Section 6 You can create reusable sections Create Theme Section AI Content Writ…" at bounding box center [727, 244] width 352 height 27
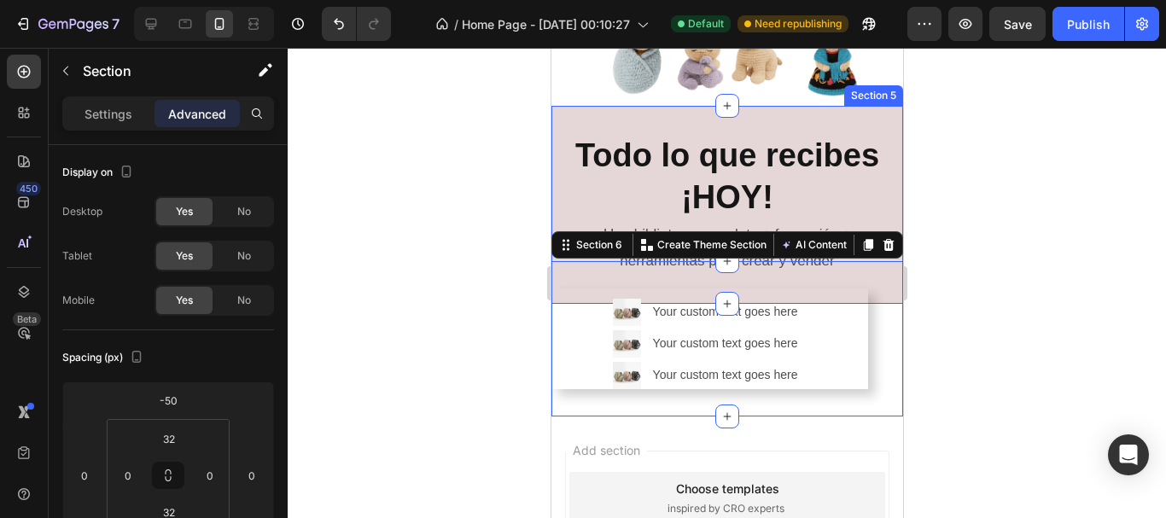
click at [580, 106] on div "Todo lo que recibes ¡HOY! Heading Una biblioteca completa + formación + herrami…" at bounding box center [727, 205] width 352 height 198
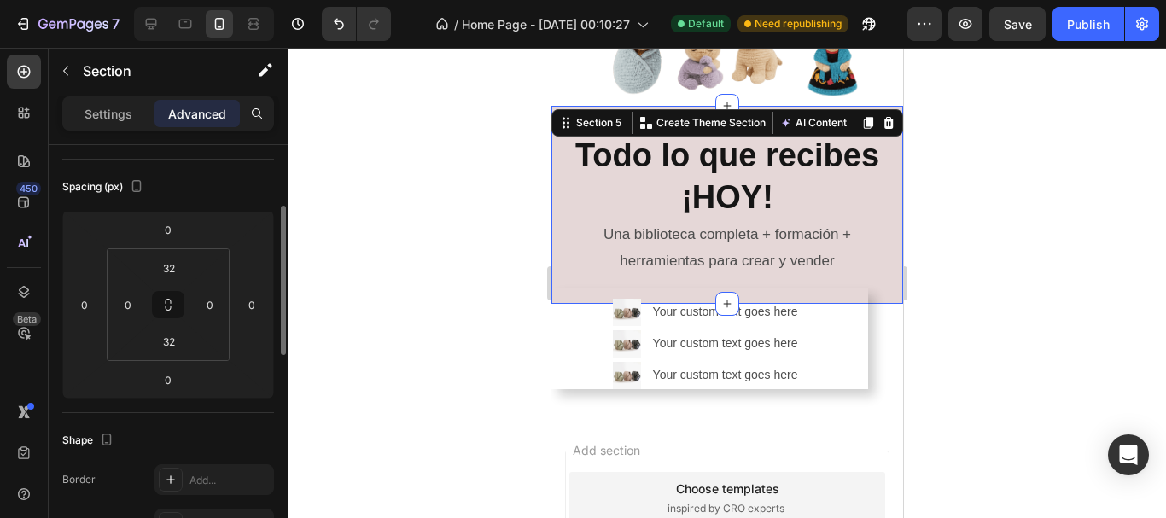
click at [1118, 160] on div at bounding box center [727, 283] width 879 height 471
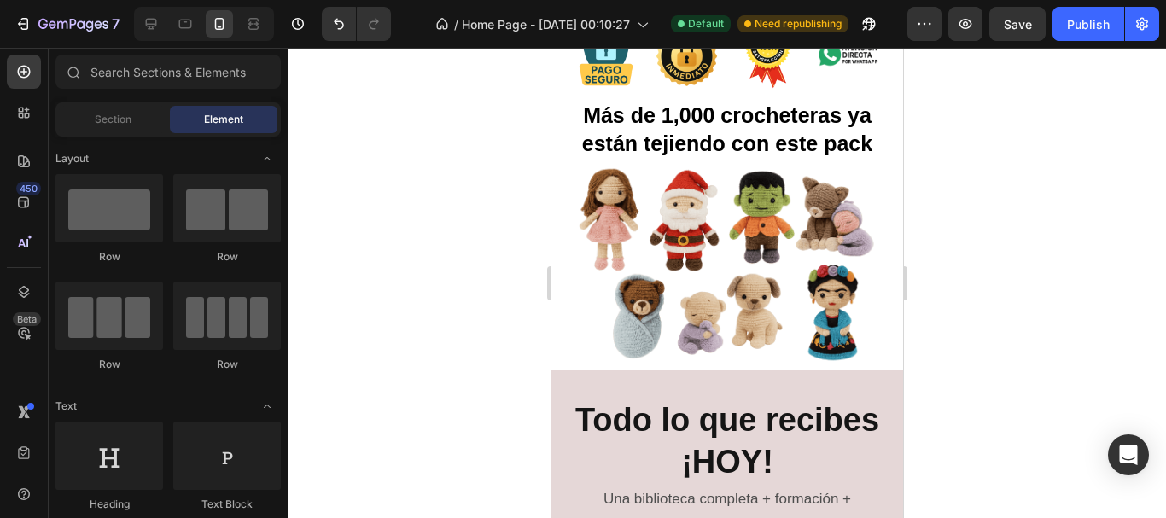
scroll to position [683, 0]
